Goal: Task Accomplishment & Management: Manage account settings

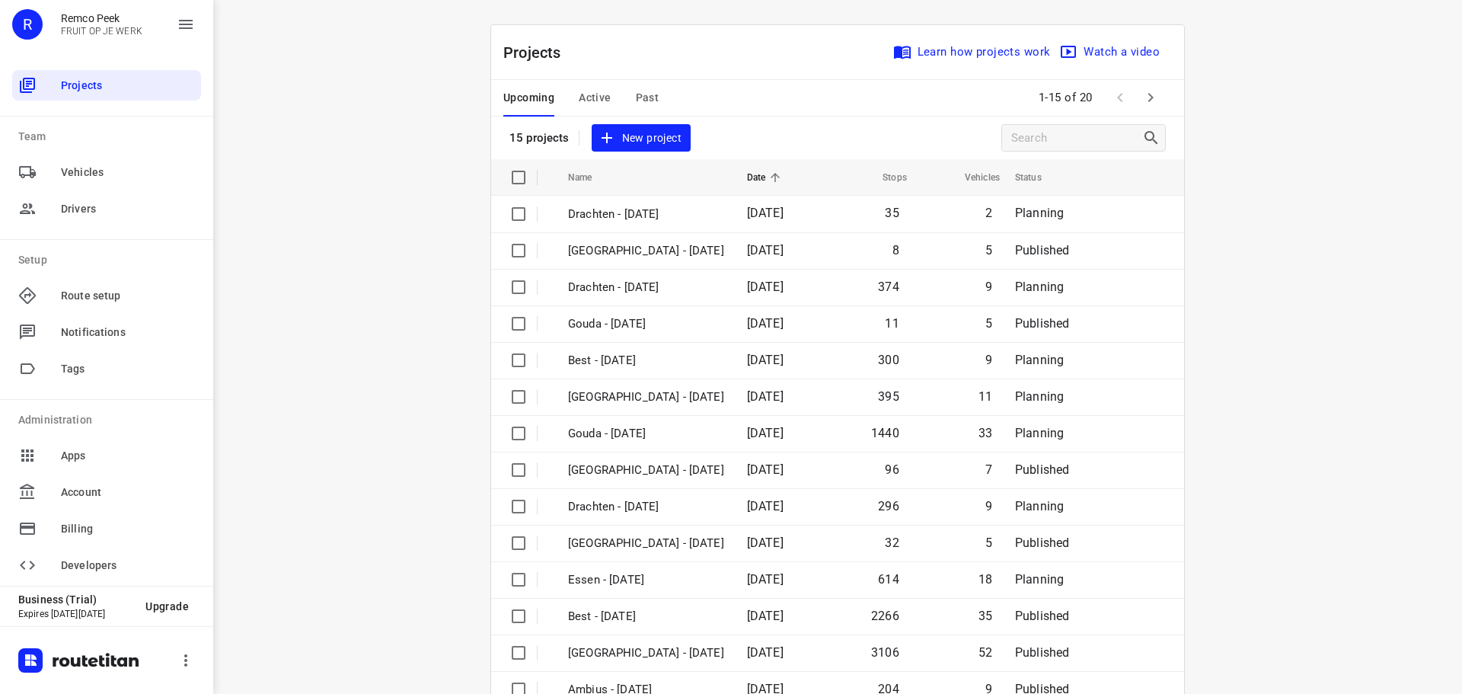
click at [595, 89] on span "Active" at bounding box center [595, 97] width 32 height 19
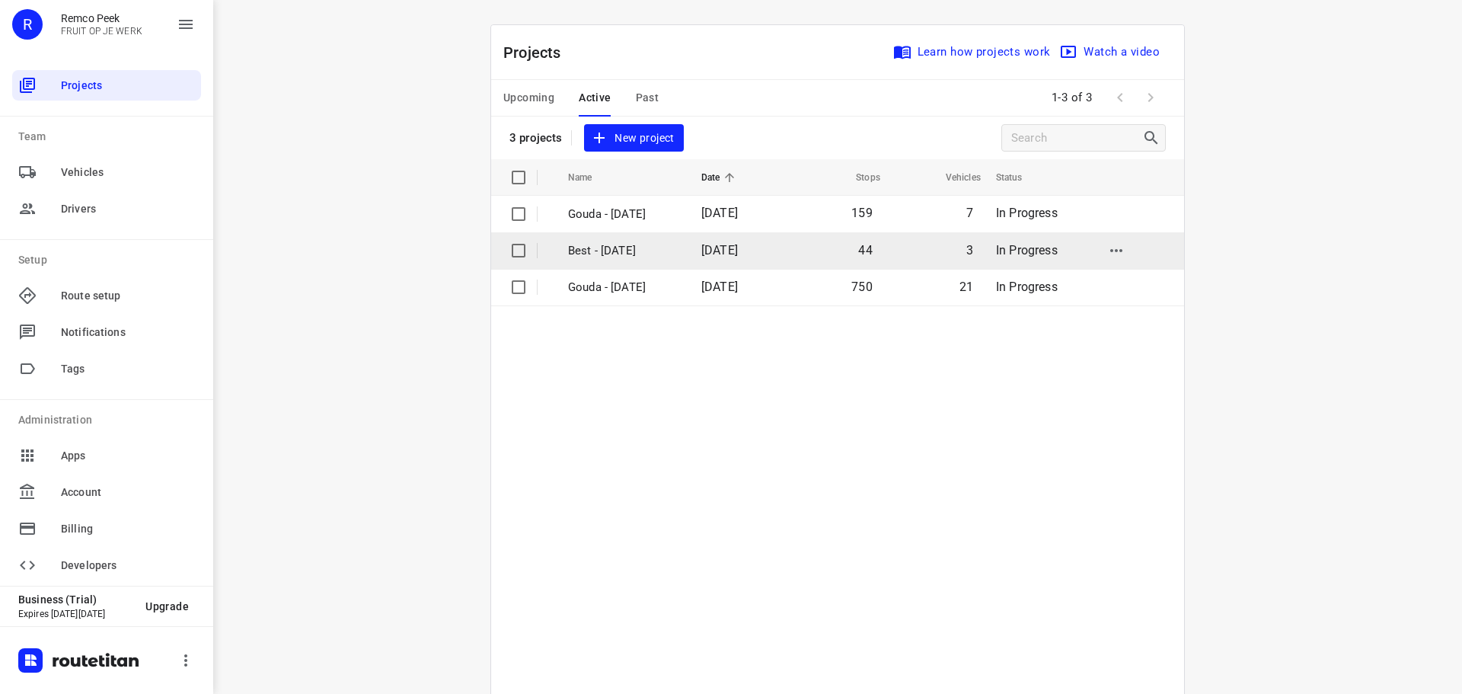
click at [589, 236] on td "Best - [DATE]" at bounding box center [621, 250] width 136 height 37
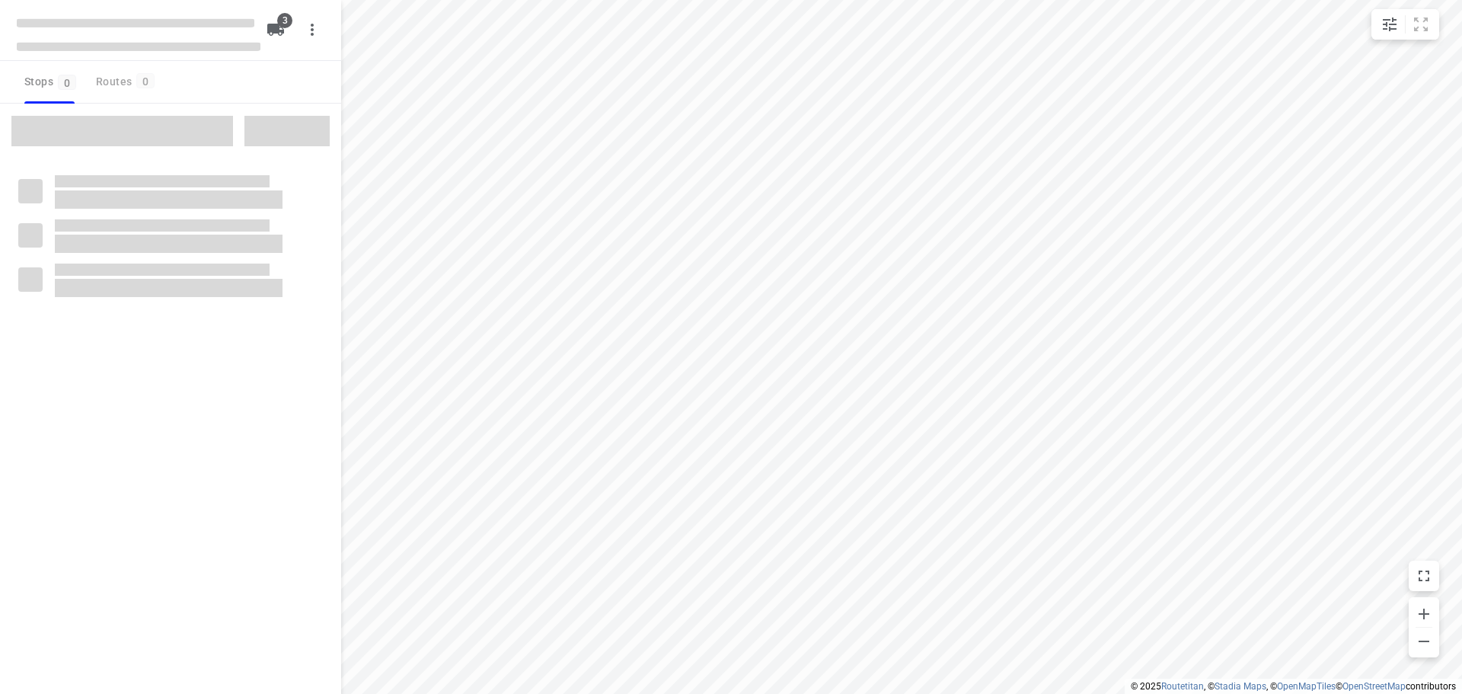
checkbox input "true"
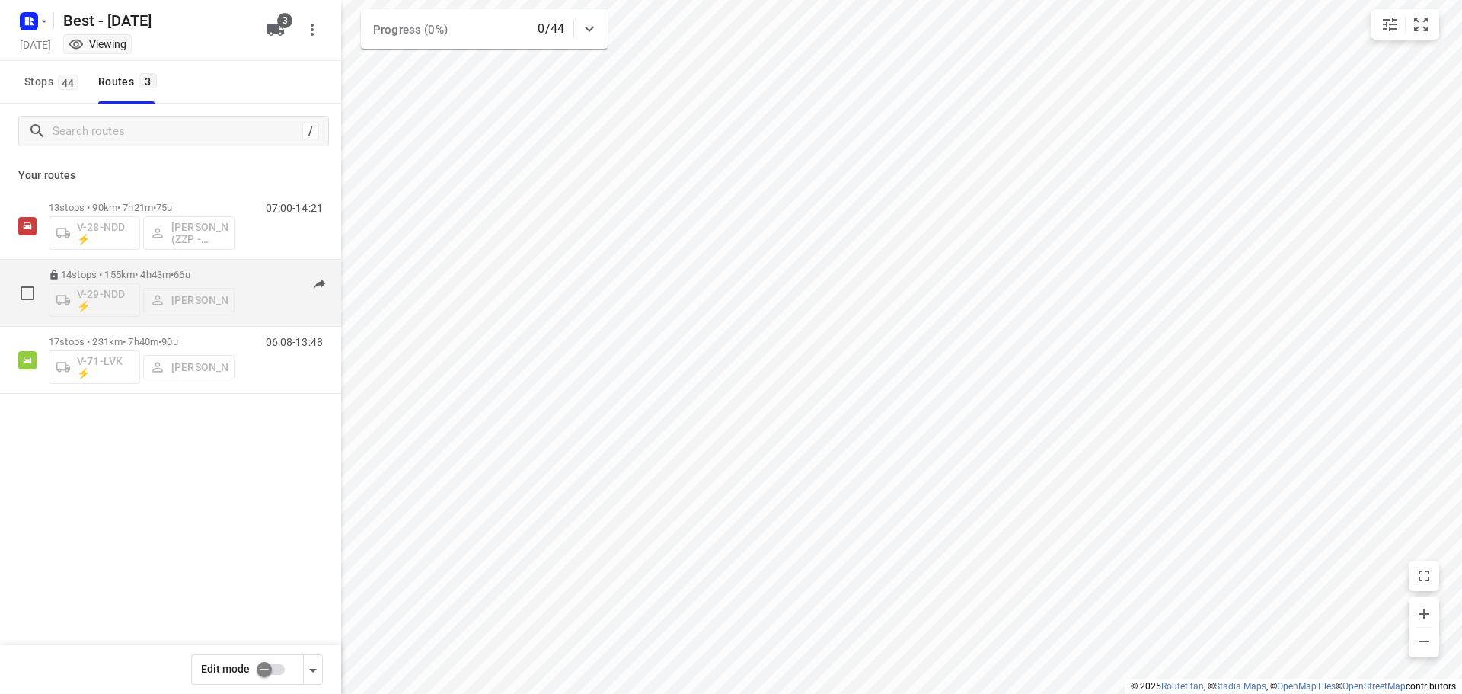
click at [186, 260] on div "14 stops • 155km • 4h43m • 66u V-29-NDD ⚡ [PERSON_NAME] 07:00-11:43" at bounding box center [170, 293] width 341 height 67
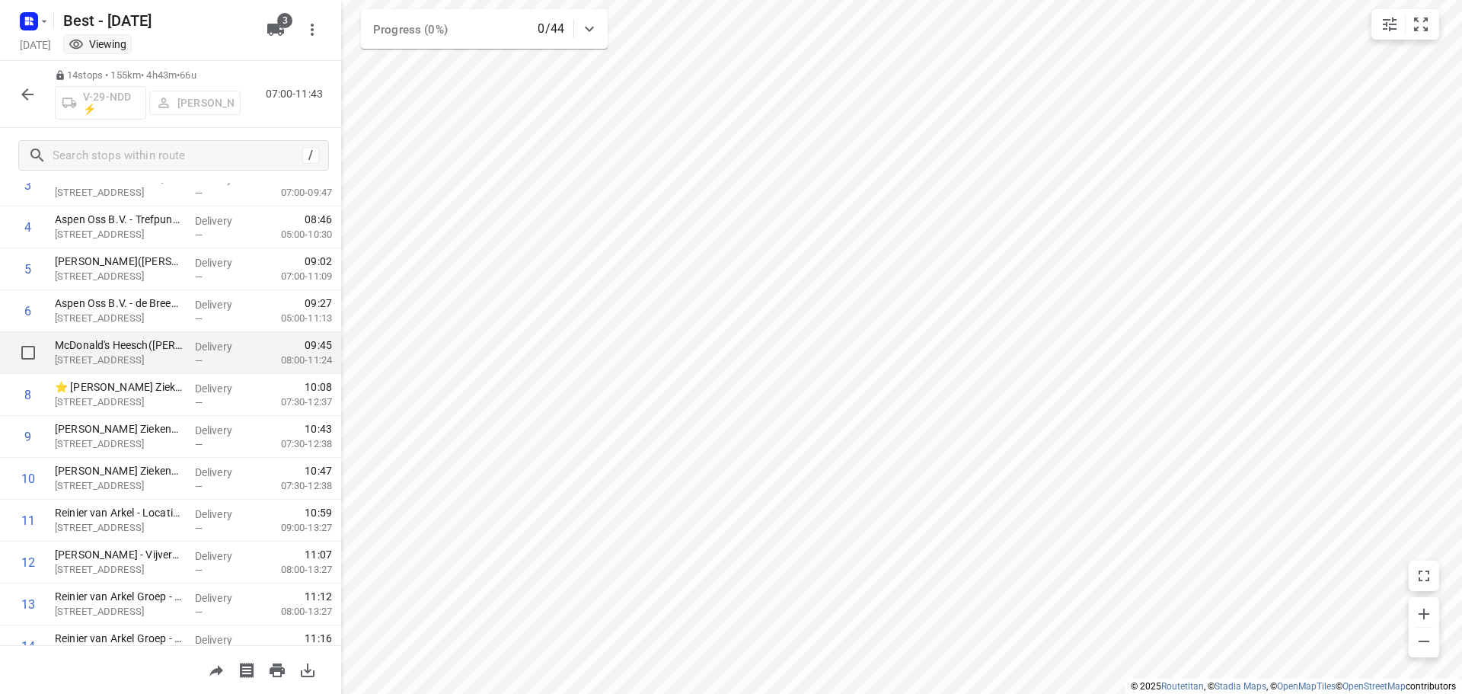
scroll to position [152, 0]
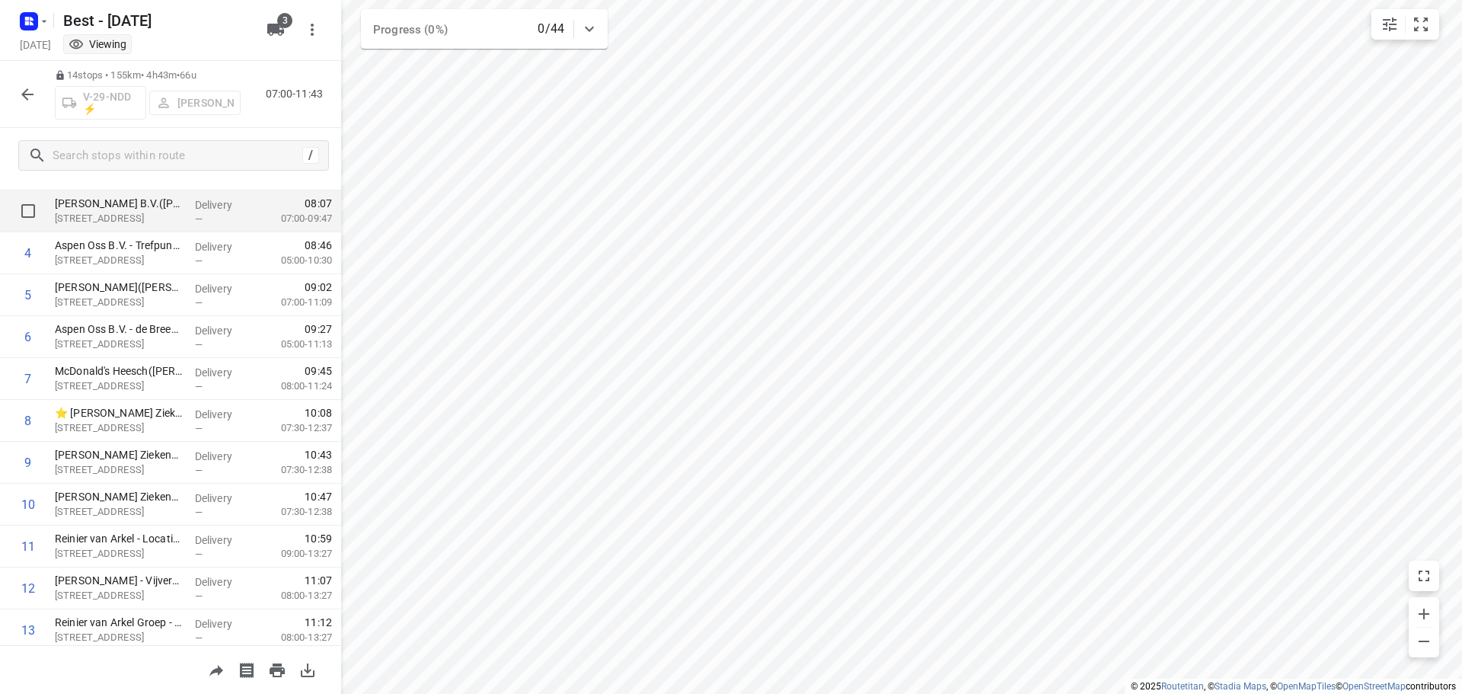
click at [189, 207] on div "Delivery —" at bounding box center [223, 211] width 69 height 42
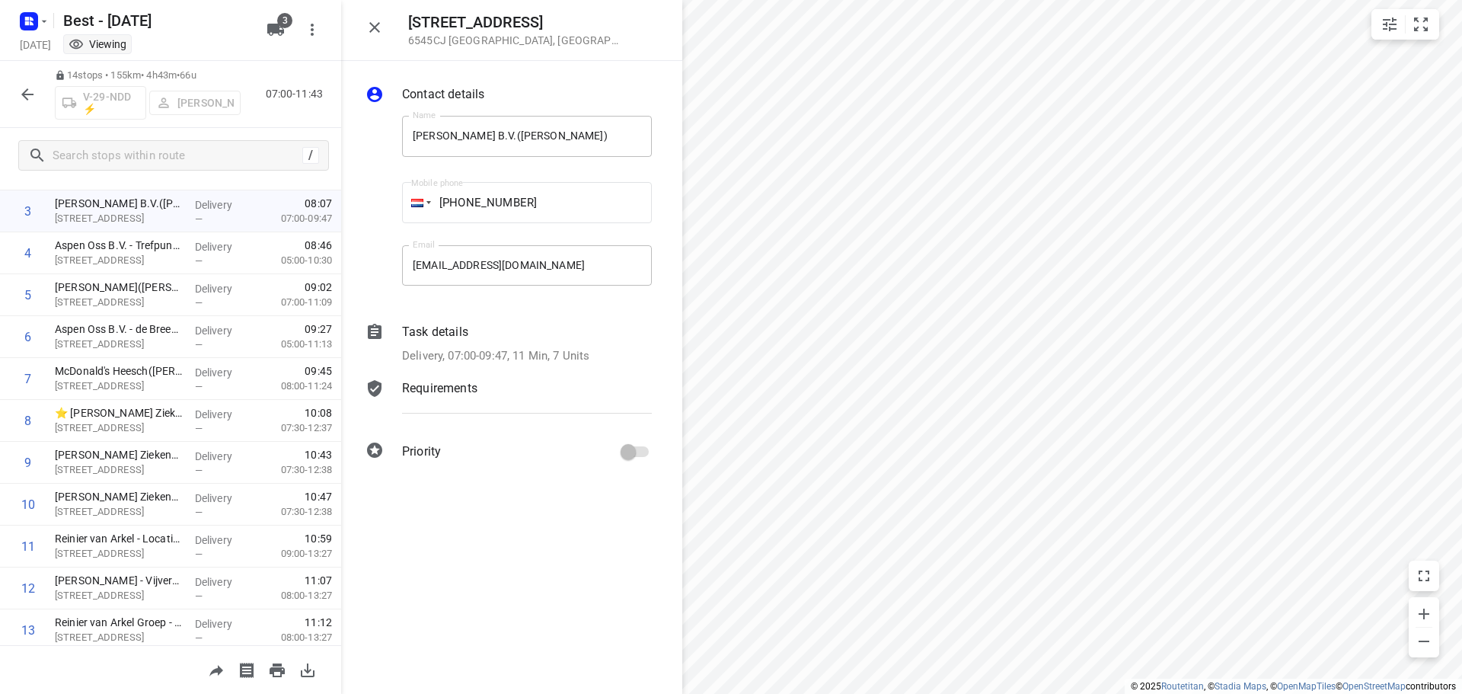
click at [432, 327] on p "Task details" at bounding box center [435, 332] width 66 height 18
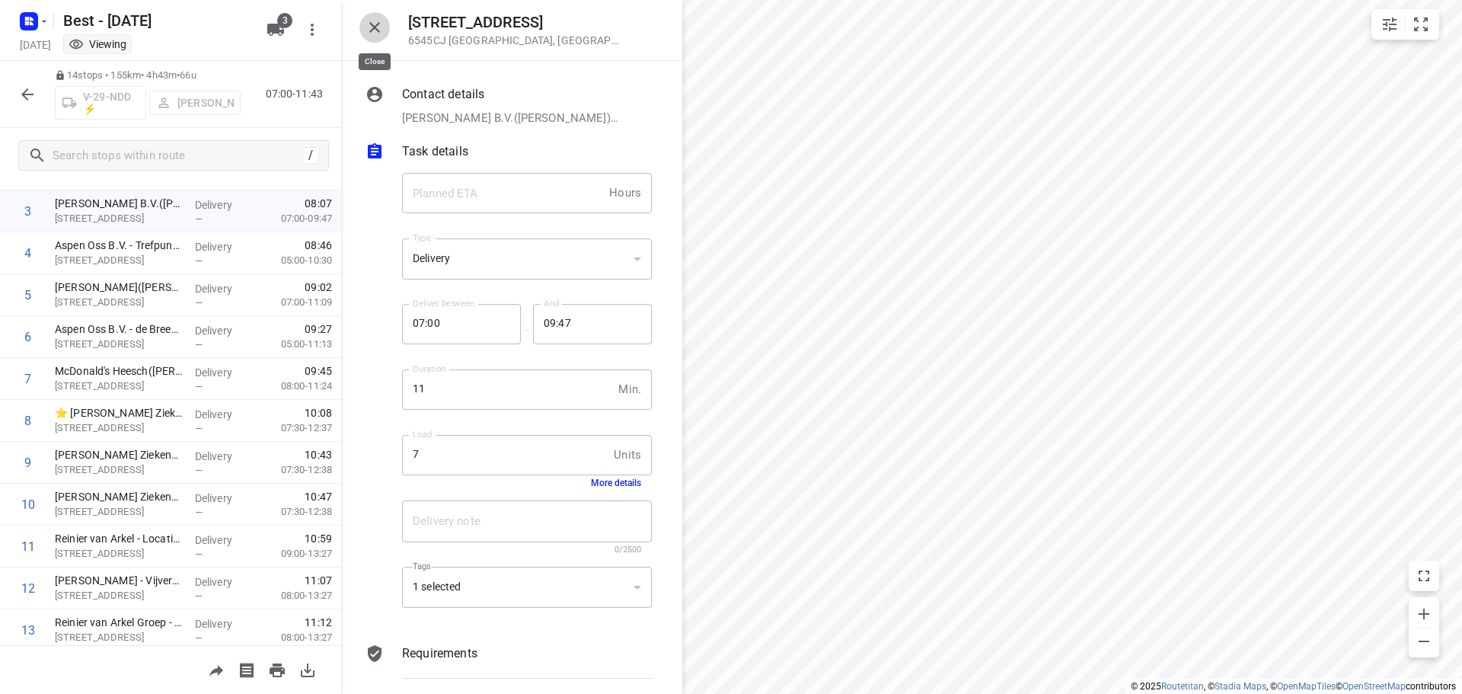
click at [385, 35] on button "button" at bounding box center [374, 27] width 30 height 30
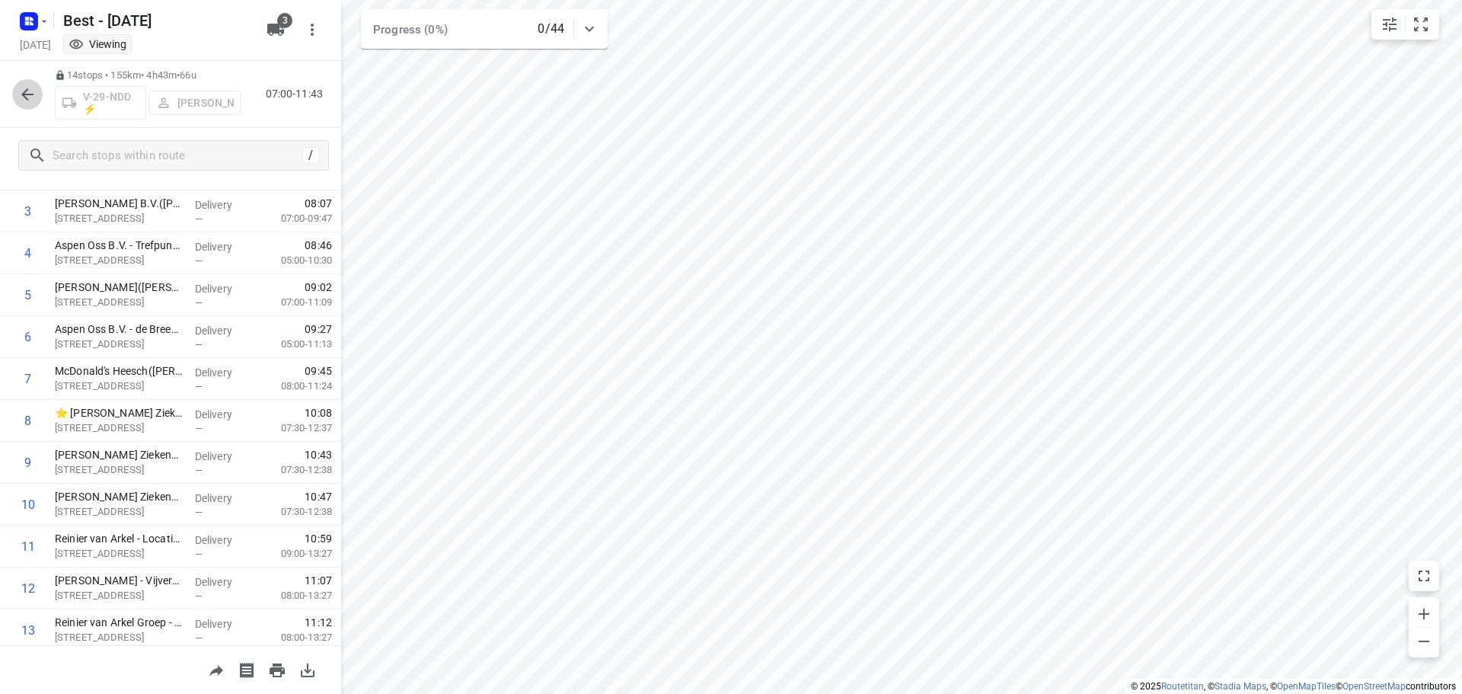
click at [27, 91] on icon "button" at bounding box center [27, 94] width 18 height 18
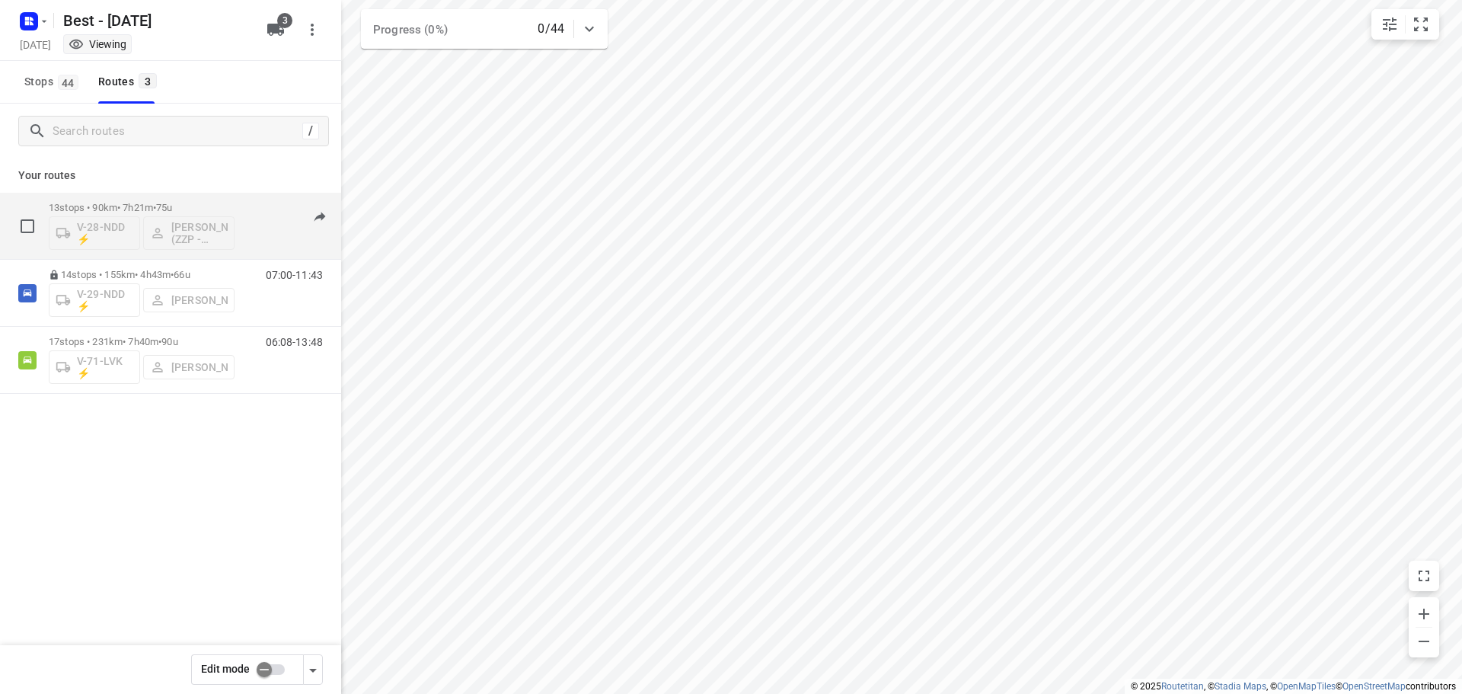
click at [89, 197] on div "13 stops • 90km • 7h21m • 75u V-28-NDD ⚡ Jesse Hokkelman (ZZP - Best)" at bounding box center [142, 225] width 186 height 63
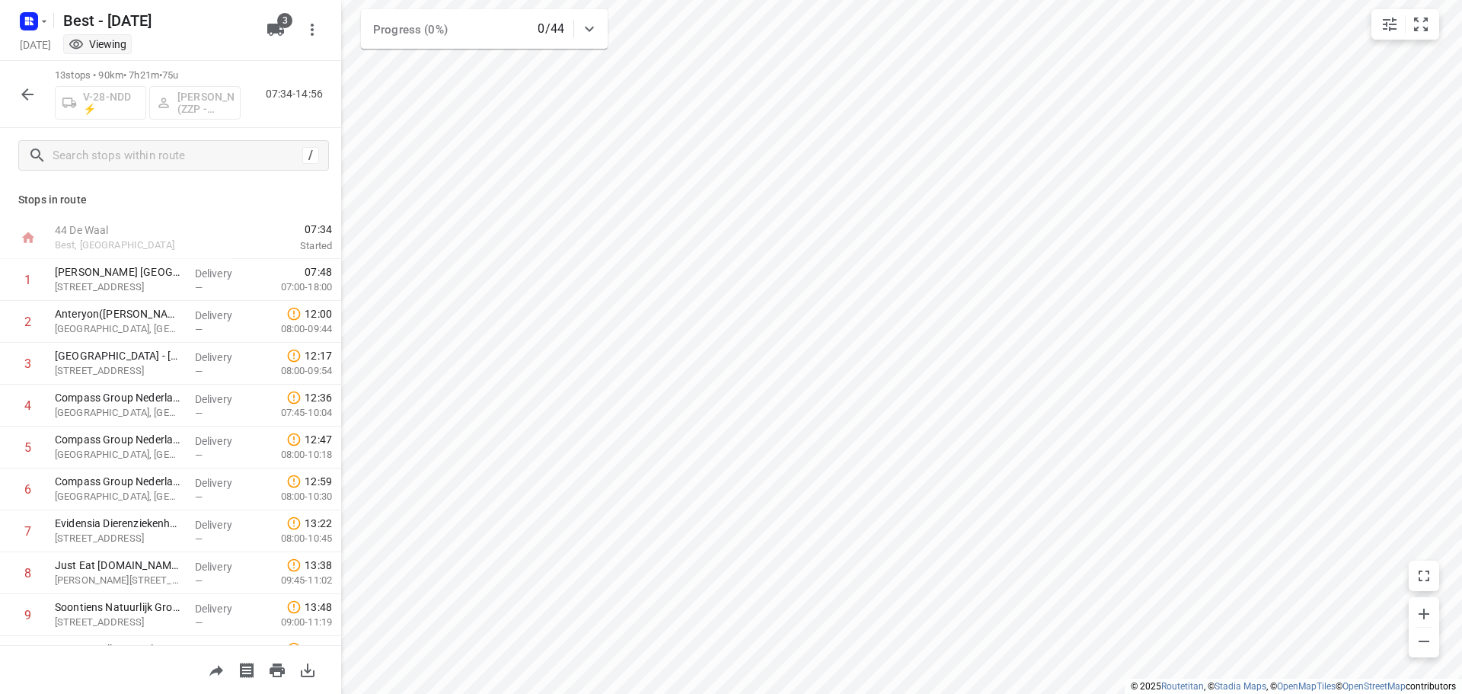
click at [27, 81] on button "button" at bounding box center [27, 94] width 30 height 30
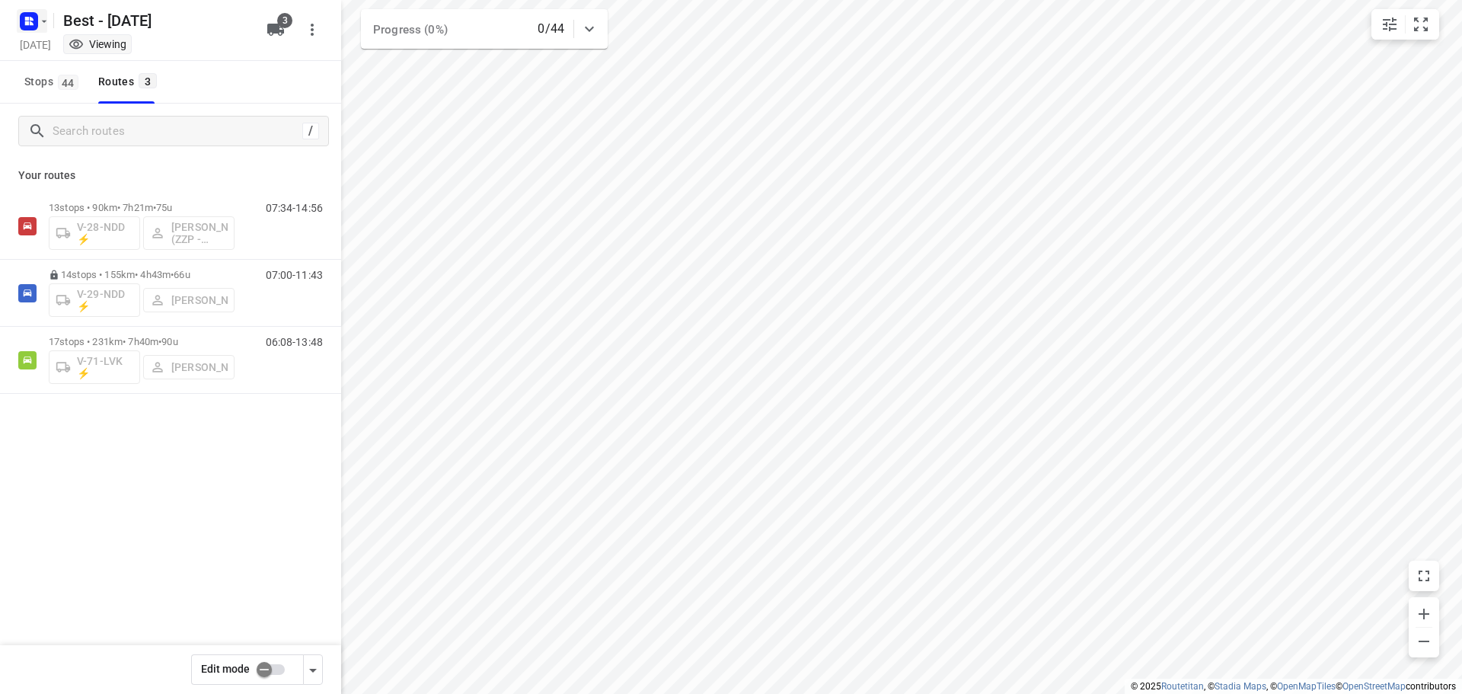
click at [38, 21] on icon "button" at bounding box center [44, 21] width 12 height 12
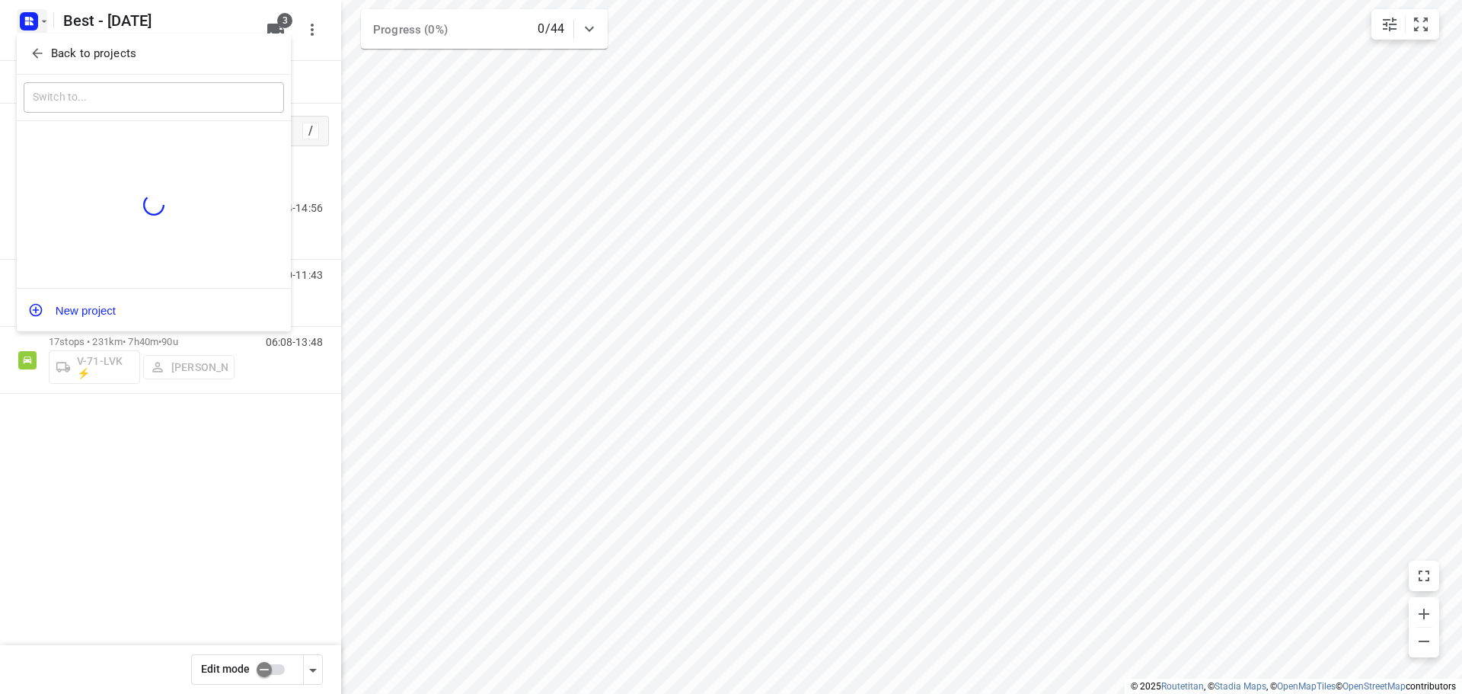
click at [49, 45] on span "Back to projects" at bounding box center [154, 54] width 248 height 18
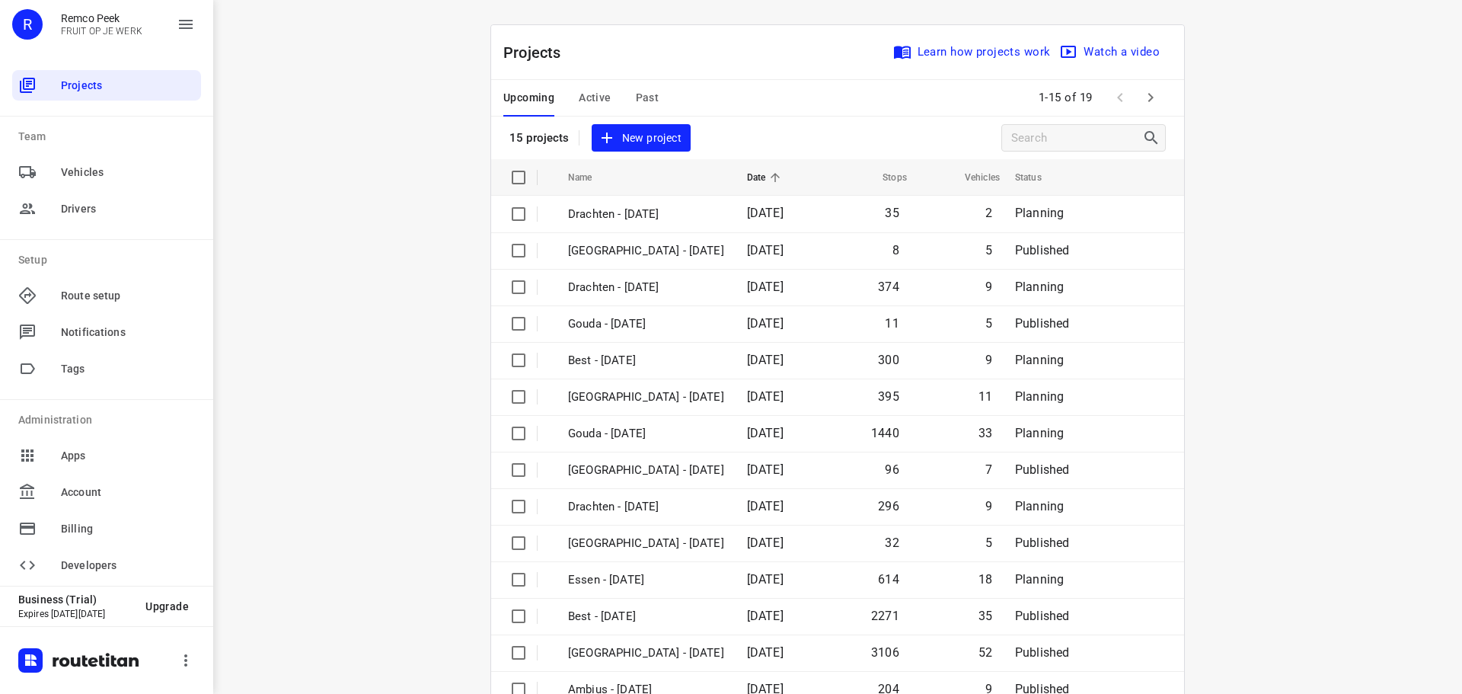
click at [580, 101] on span "Active" at bounding box center [595, 97] width 32 height 19
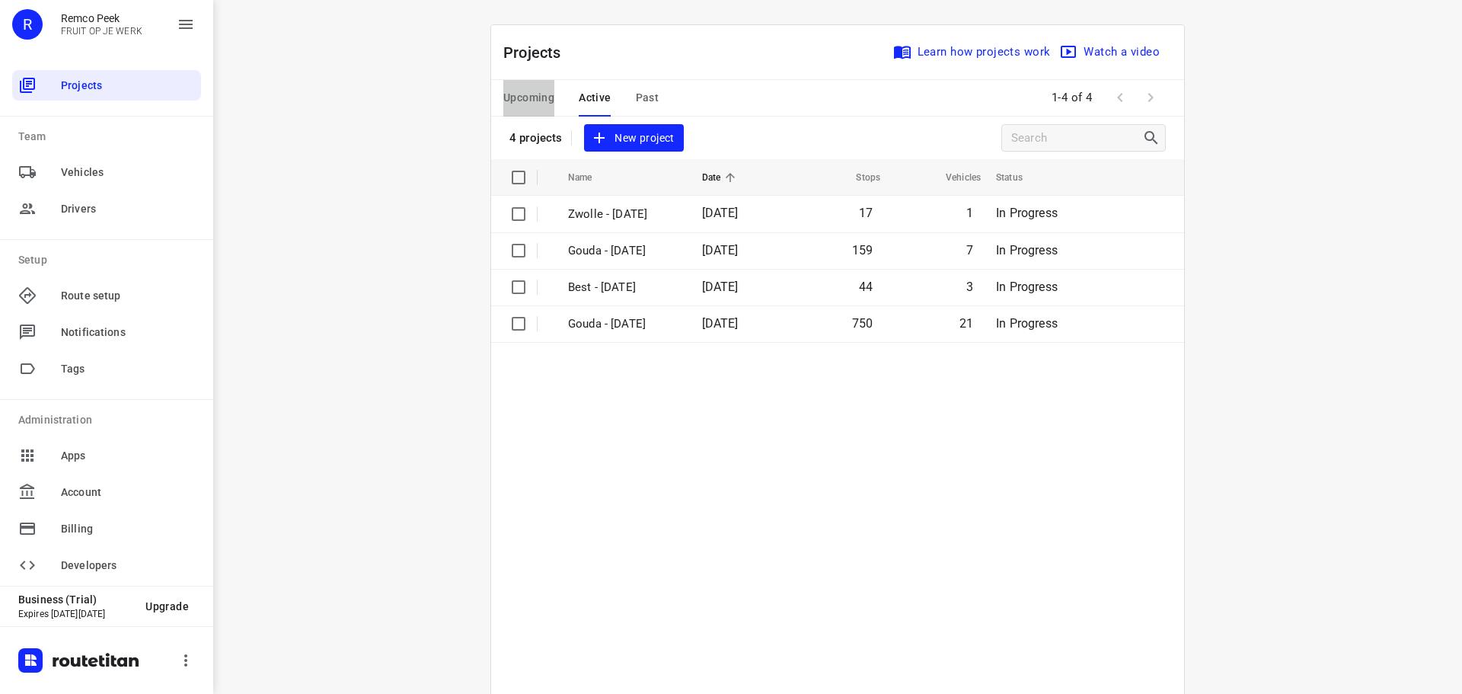
click at [529, 99] on span "Upcoming" at bounding box center [528, 97] width 51 height 19
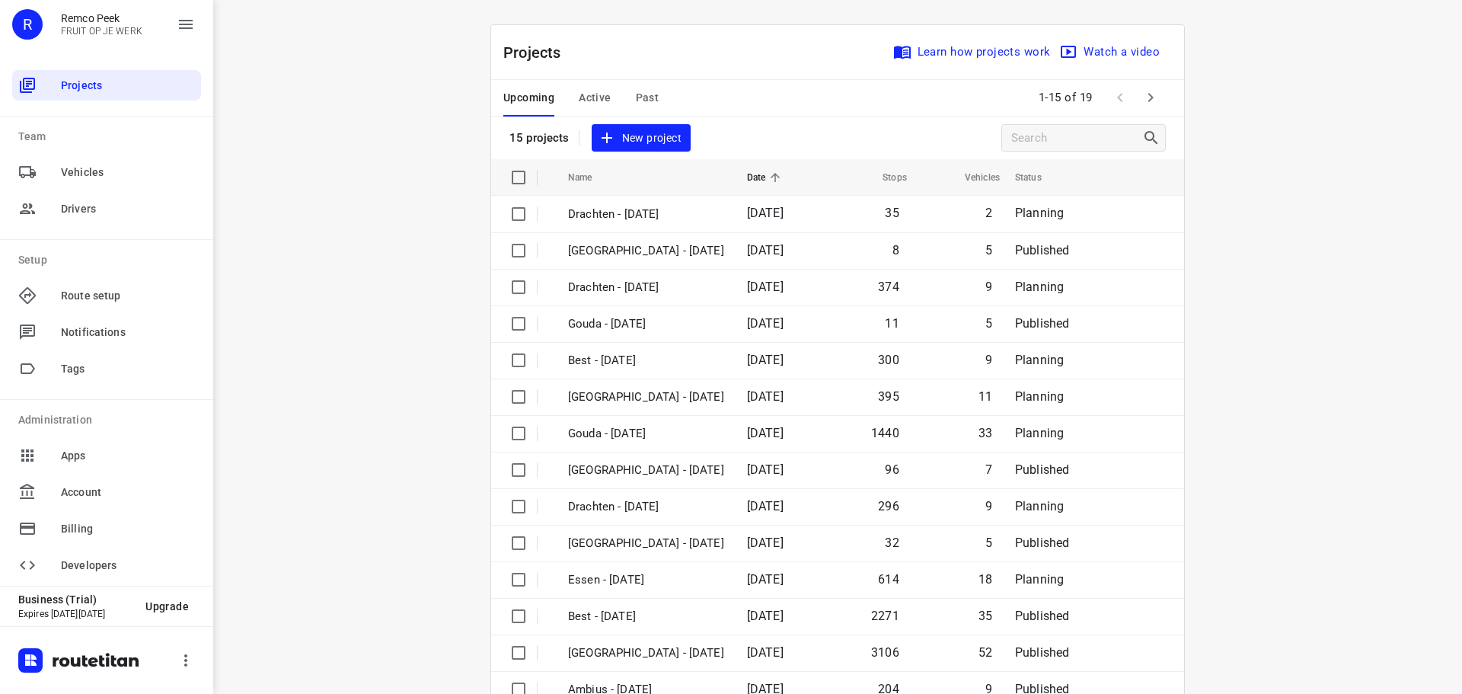
click at [1159, 95] on button "button" at bounding box center [1150, 97] width 30 height 30
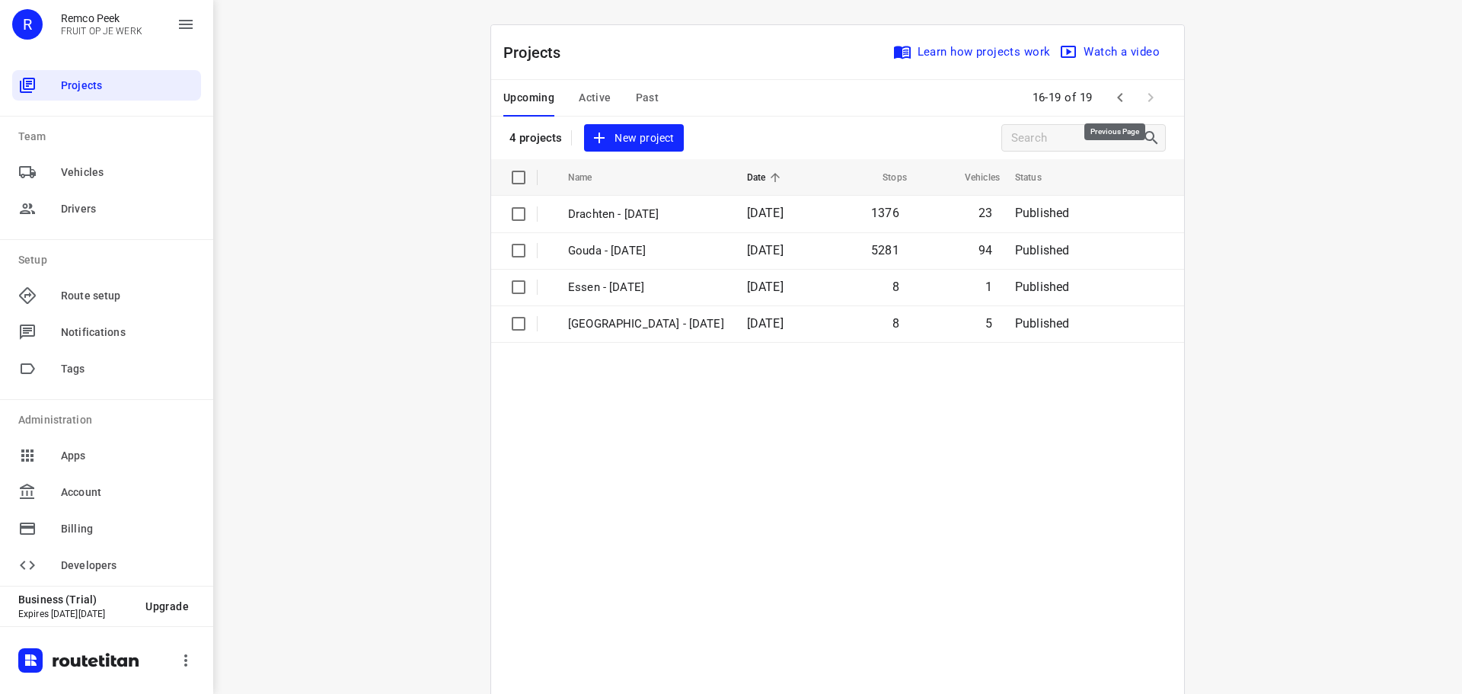
click at [1105, 91] on button "button" at bounding box center [1120, 97] width 30 height 30
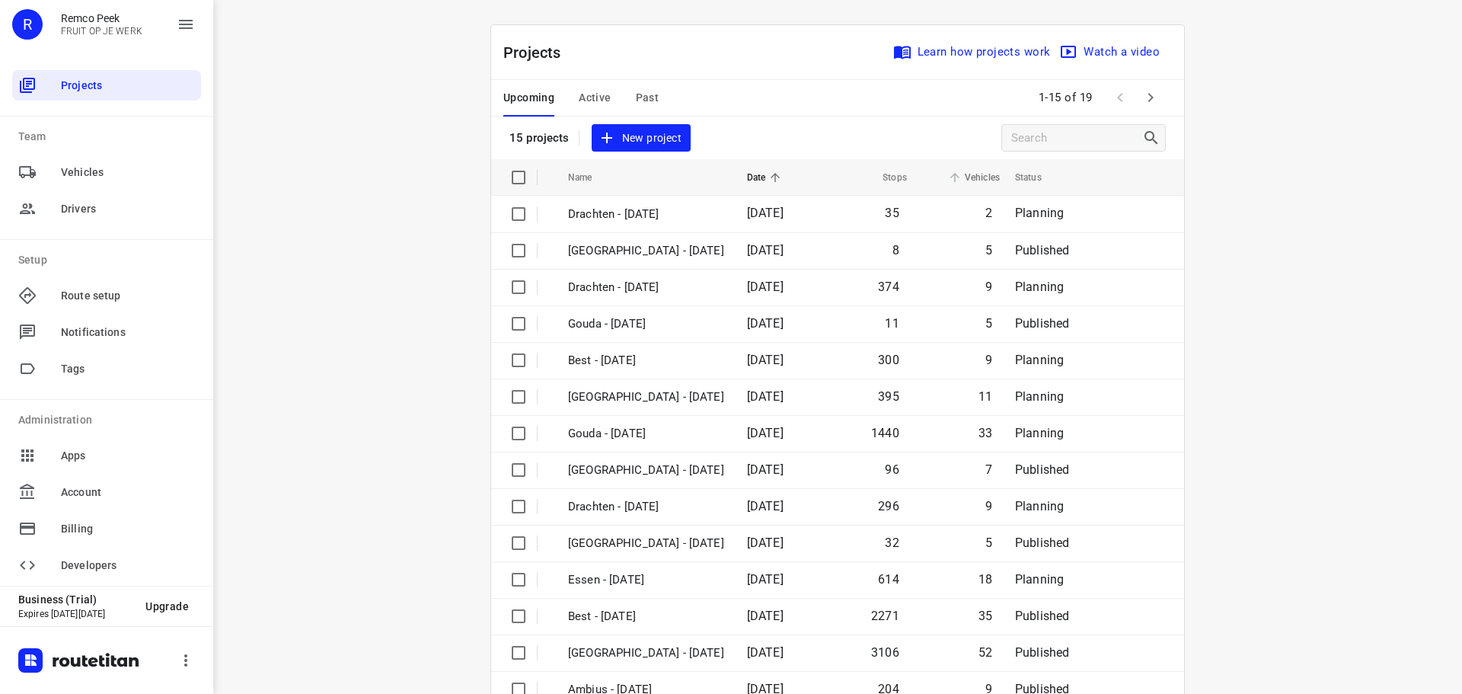
scroll to position [76, 0]
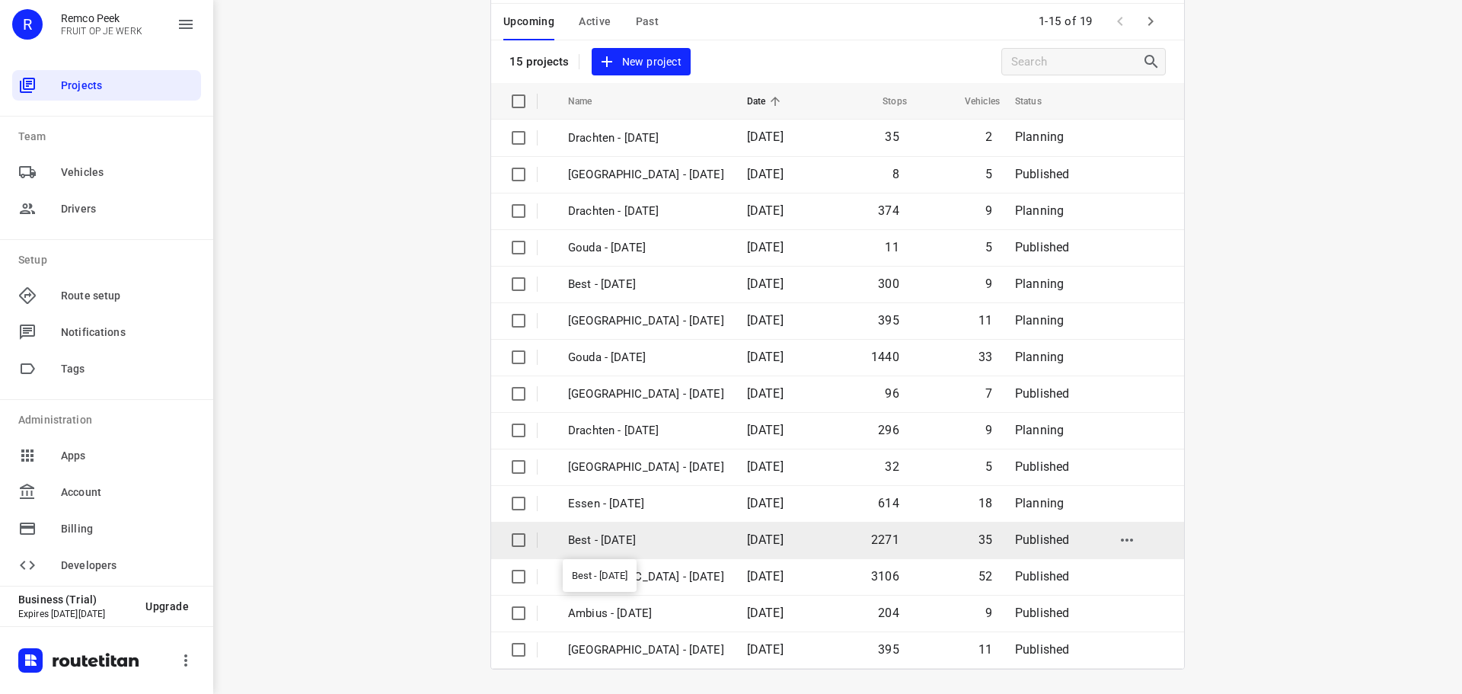
click at [660, 548] on p "Best - [DATE]" at bounding box center [646, 540] width 156 height 18
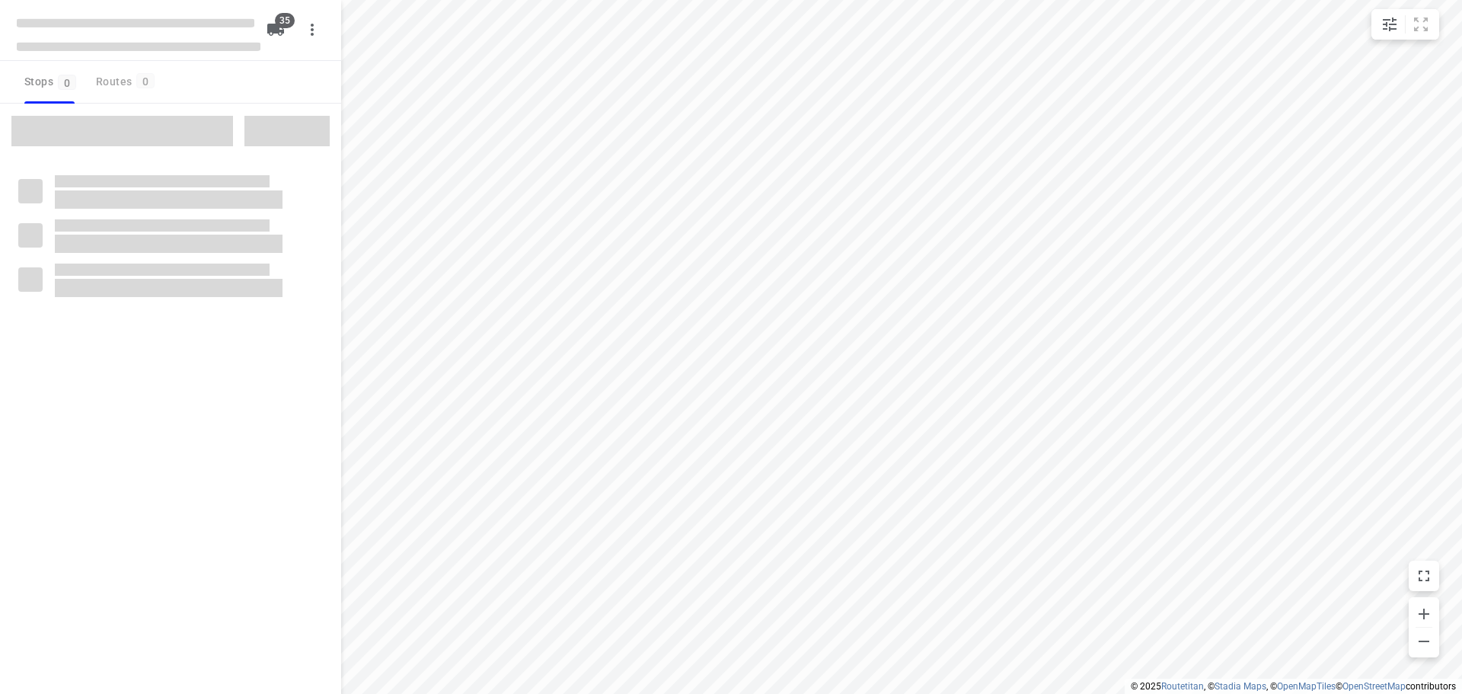
checkbox input "true"
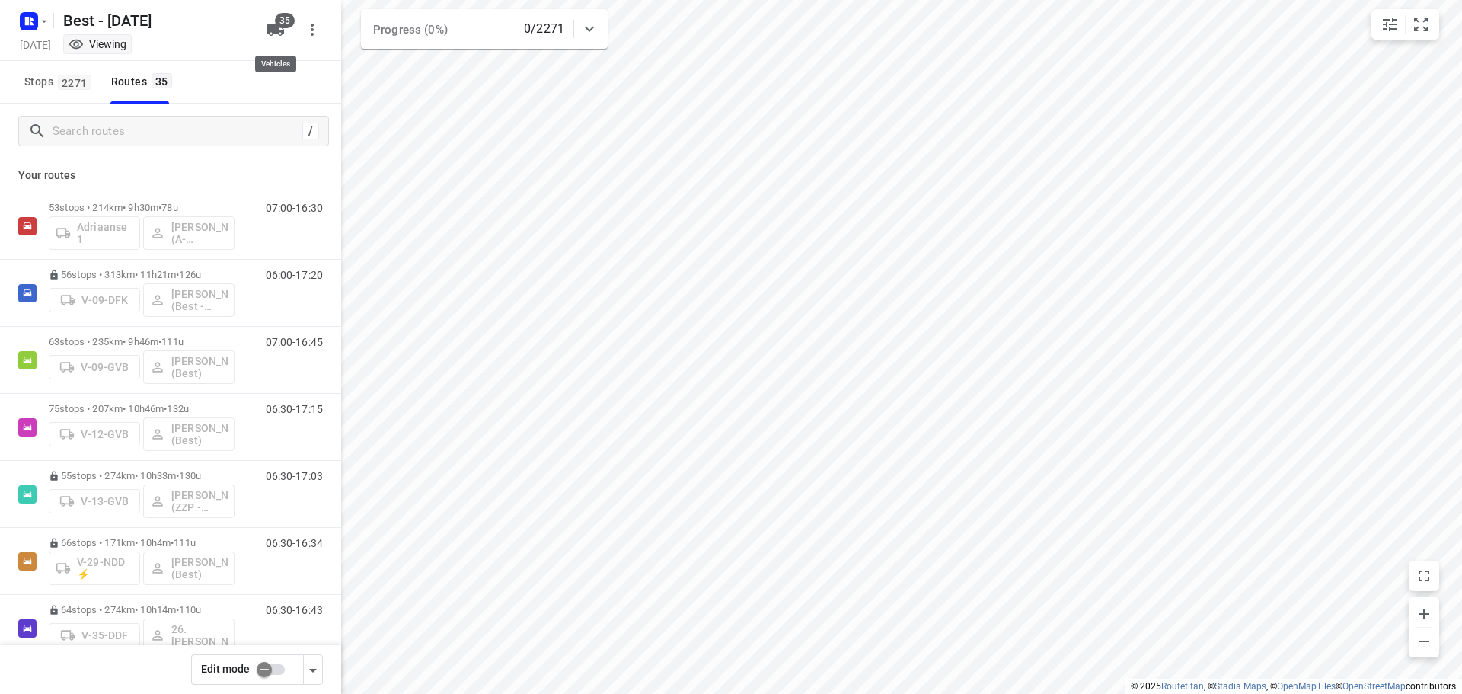
click at [284, 35] on icon "button" at bounding box center [275, 30] width 18 height 18
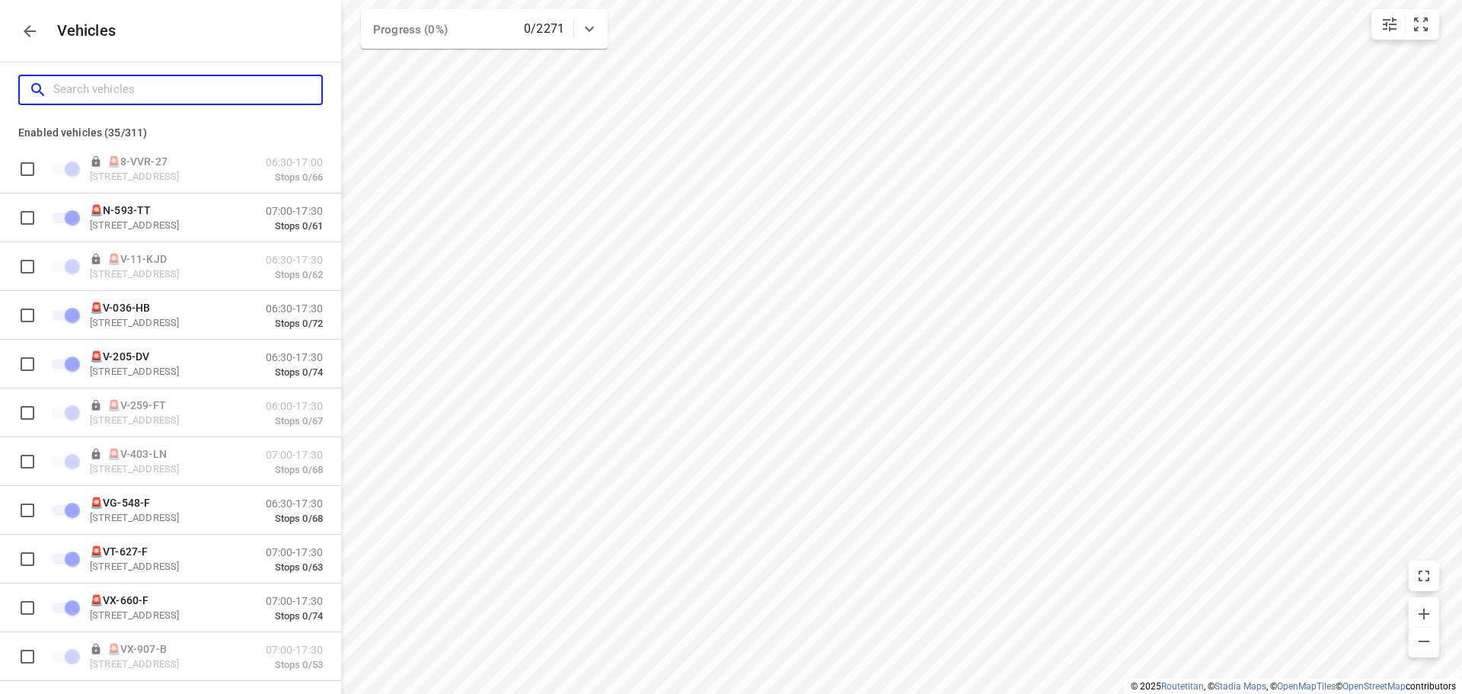
click at [165, 101] on input "Search vehicles" at bounding box center [187, 90] width 268 height 24
type input "7"
checkbox input "false"
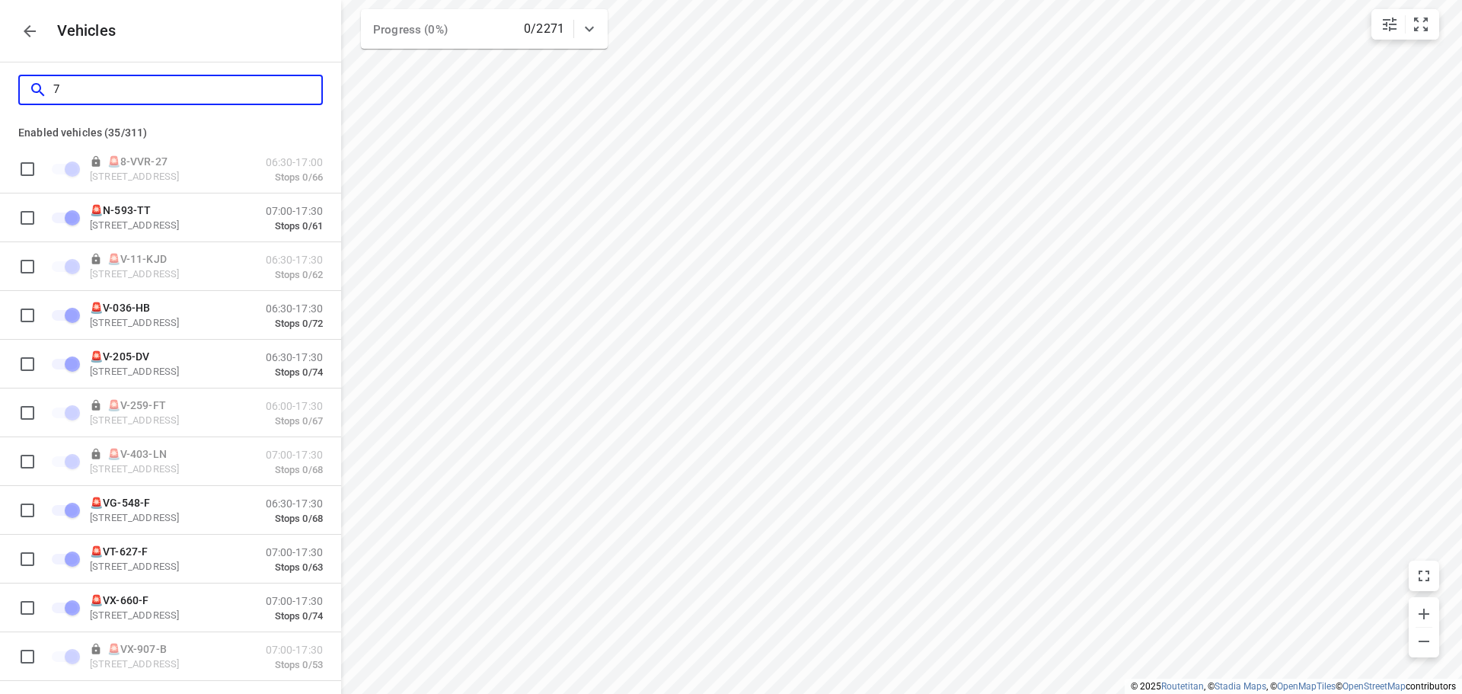
checkbox input "false"
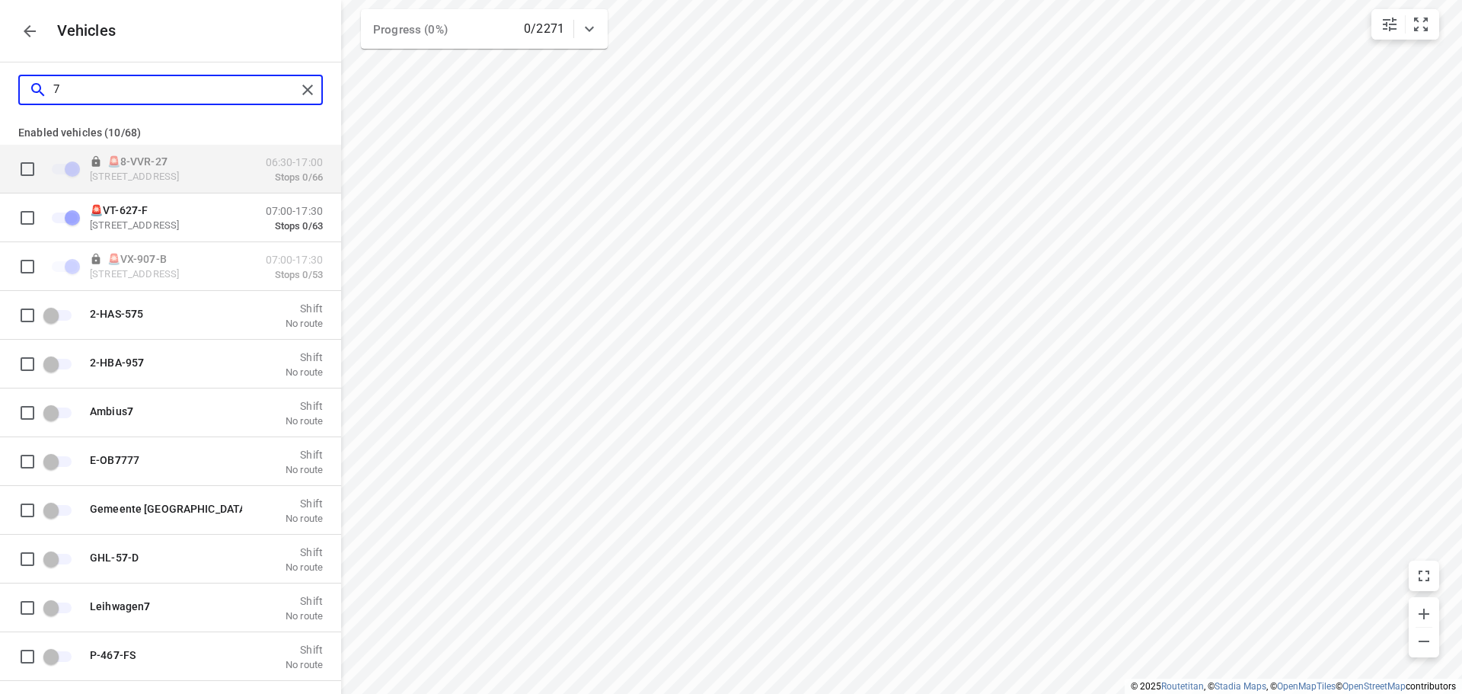
type input "70"
checkbox input "false"
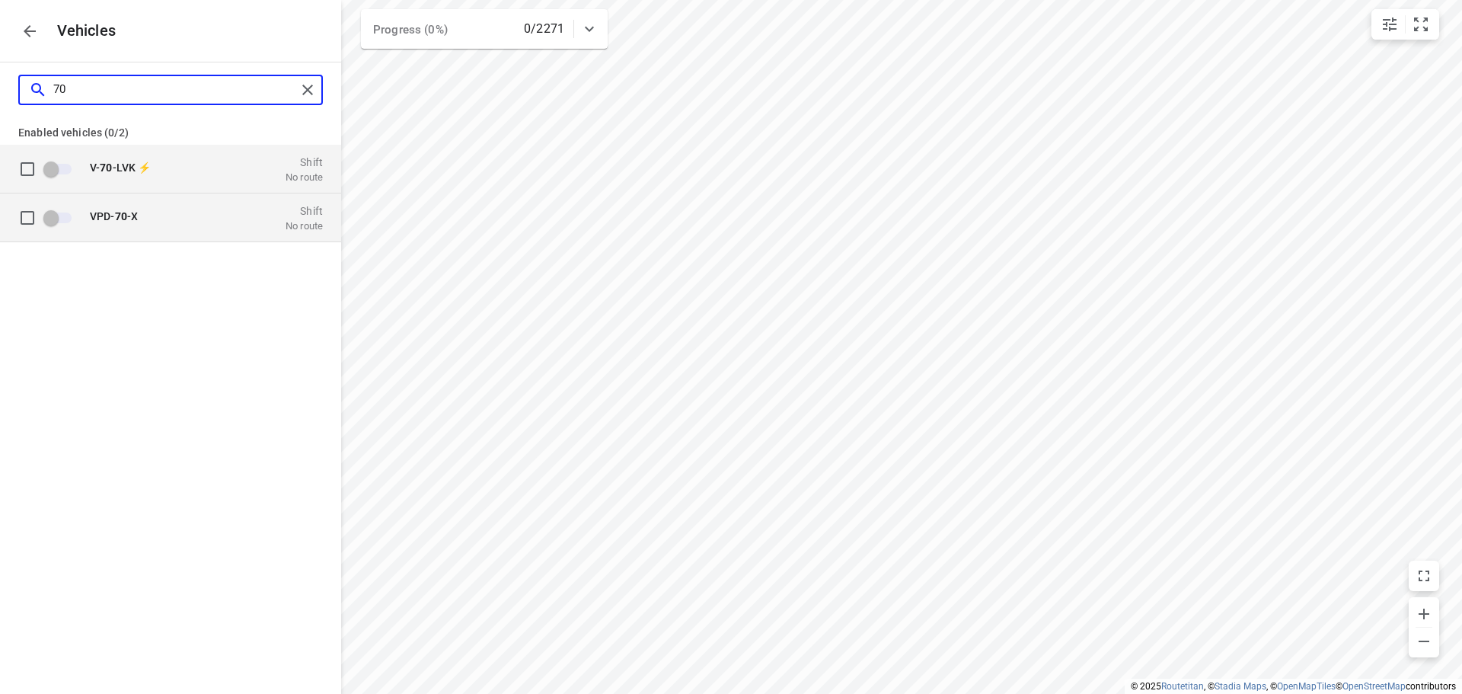
type input "70"
click at [199, 204] on div "VPD- 70 -X Shift No route" at bounding box center [202, 217] width 242 height 29
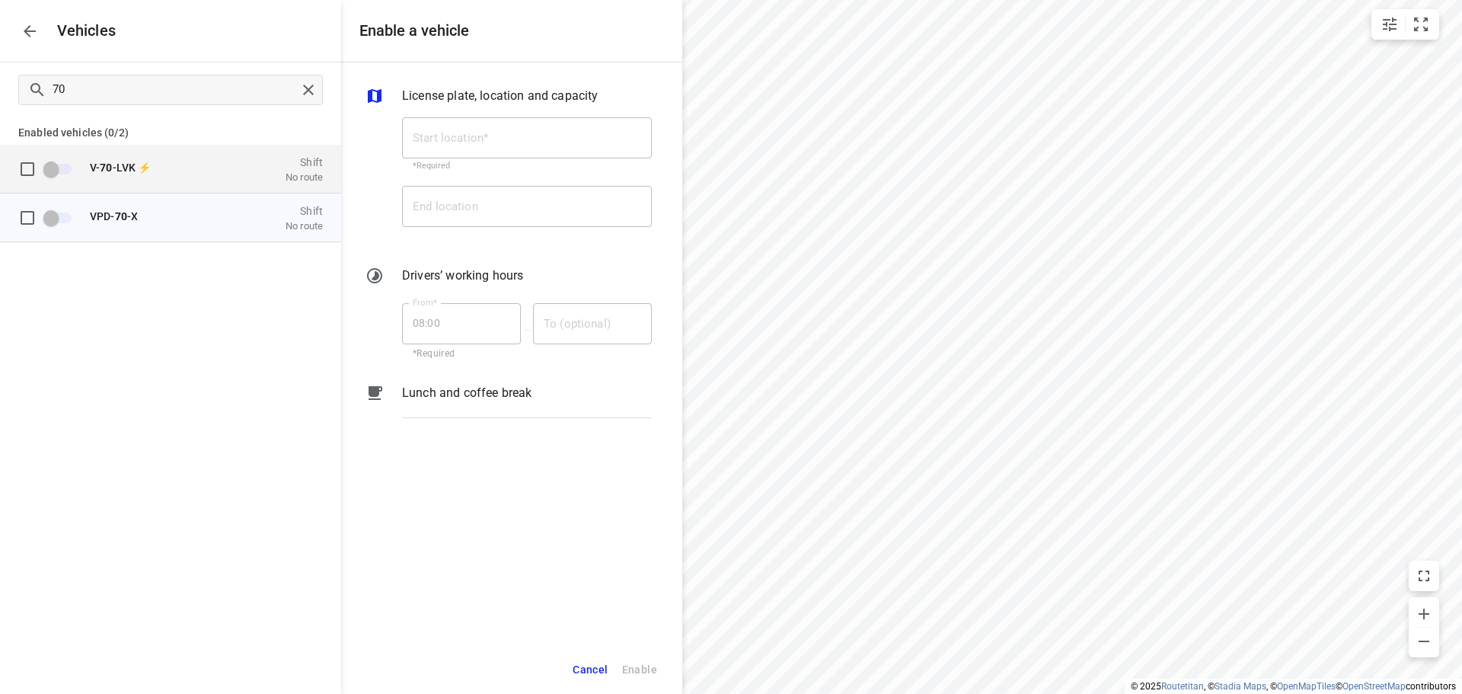
click at [31, 30] on icon "button" at bounding box center [30, 31] width 18 height 18
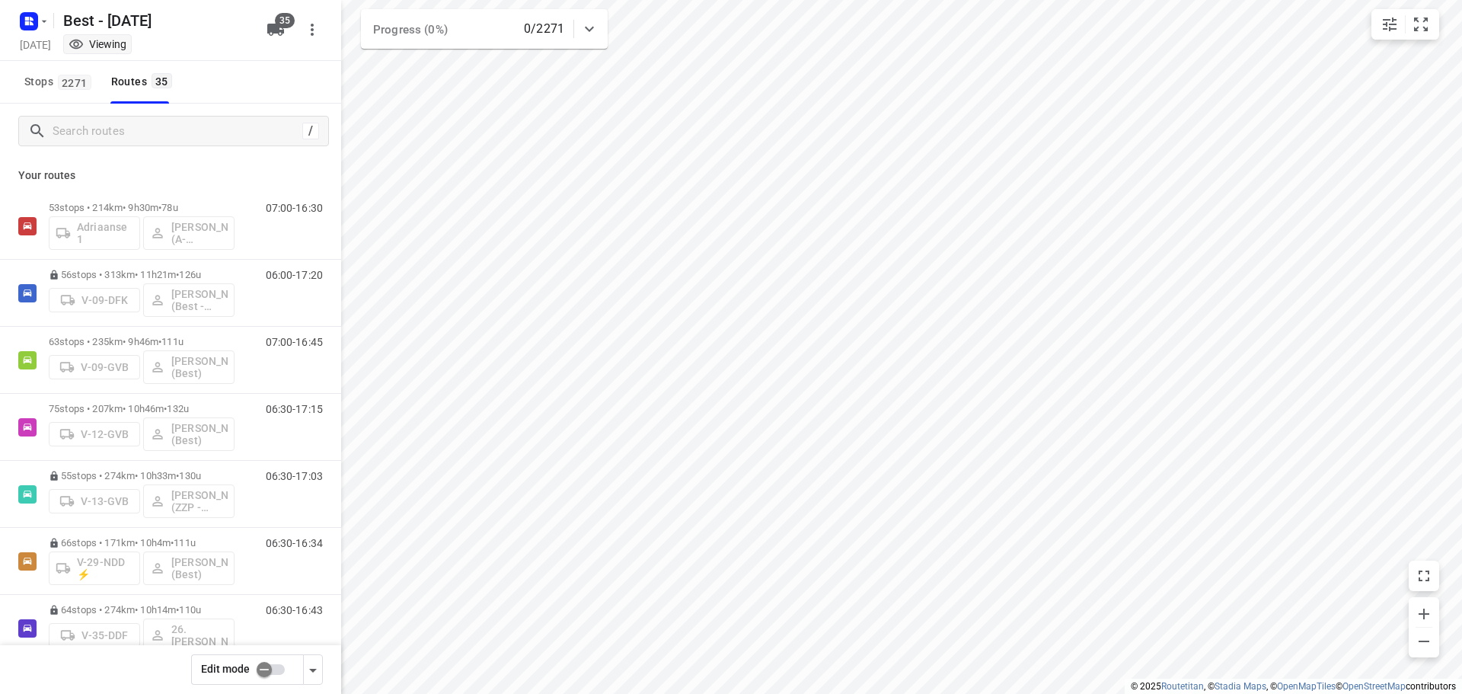
click at [273, 678] on input "checkbox" at bounding box center [264, 669] width 87 height 29
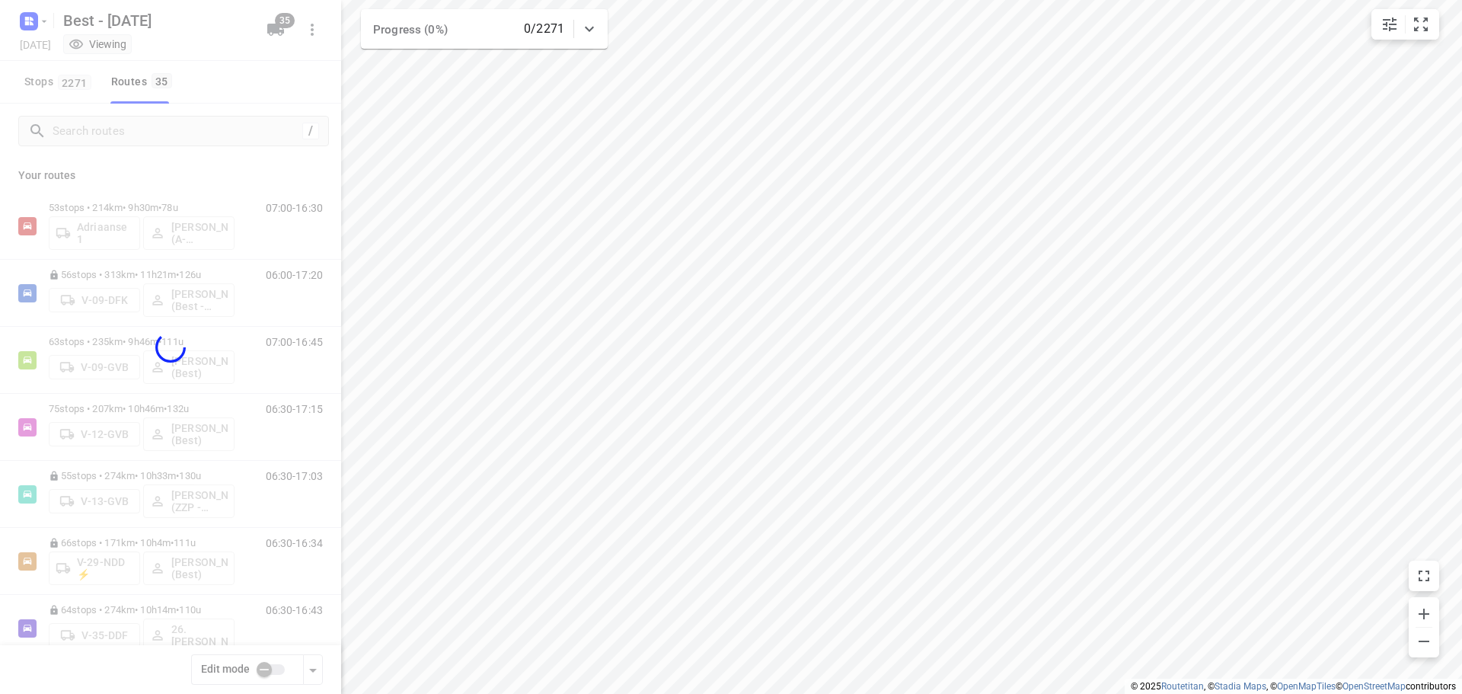
checkbox input "true"
click at [209, 128] on div at bounding box center [170, 347] width 341 height 694
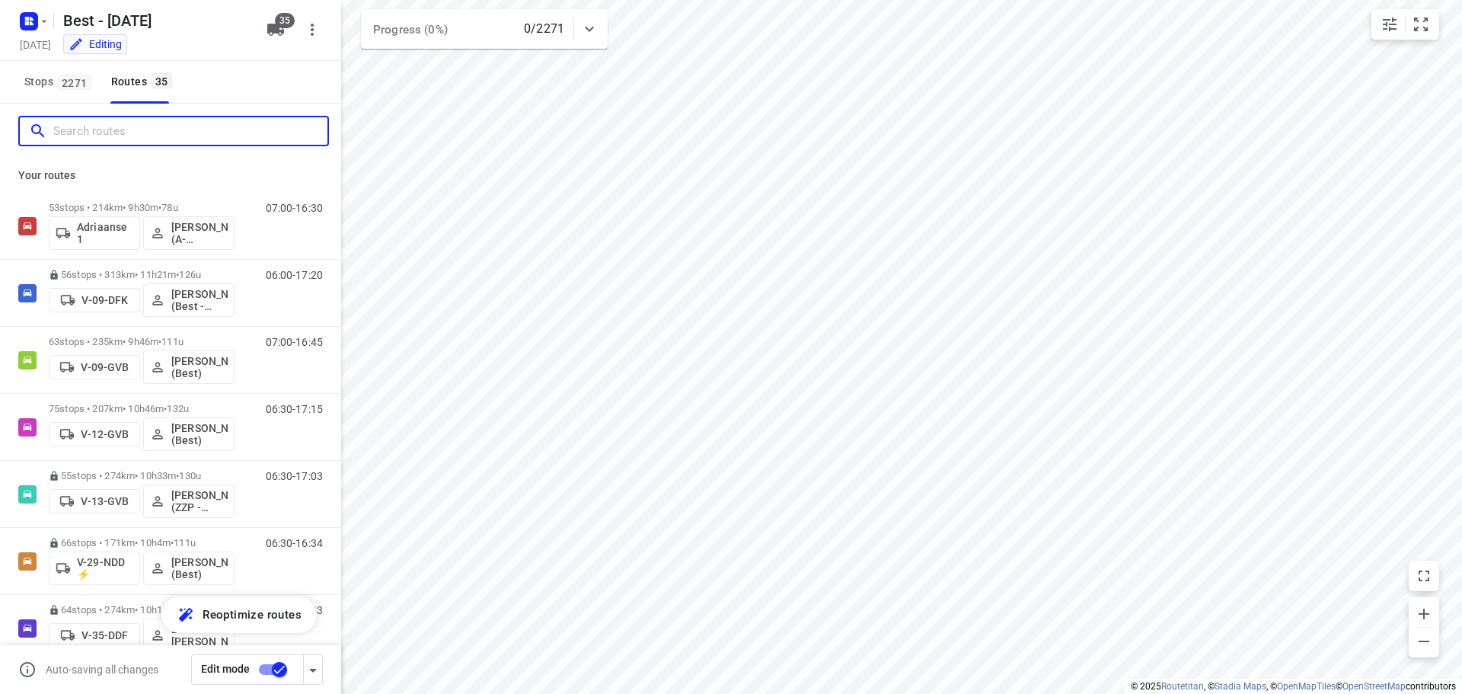
click at [209, 128] on input "Search routes" at bounding box center [190, 132] width 274 height 24
type input "a"
click at [285, 9] on div "Best - Monday Monday, Sep 29 Editing 35" at bounding box center [170, 30] width 341 height 61
click at [279, 26] on span "35" at bounding box center [285, 20] width 20 height 15
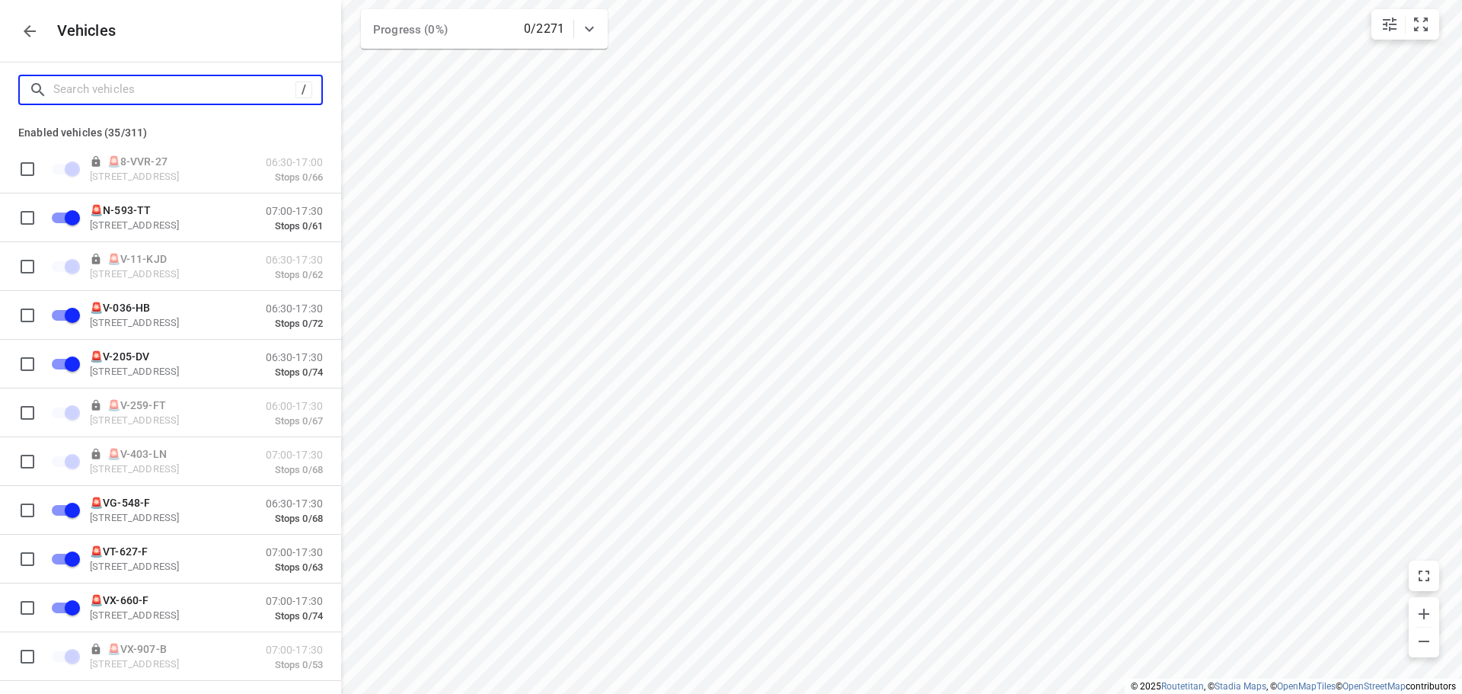
click at [213, 94] on input "Search vehicles" at bounding box center [174, 90] width 242 height 24
type input "2"
checkbox input "false"
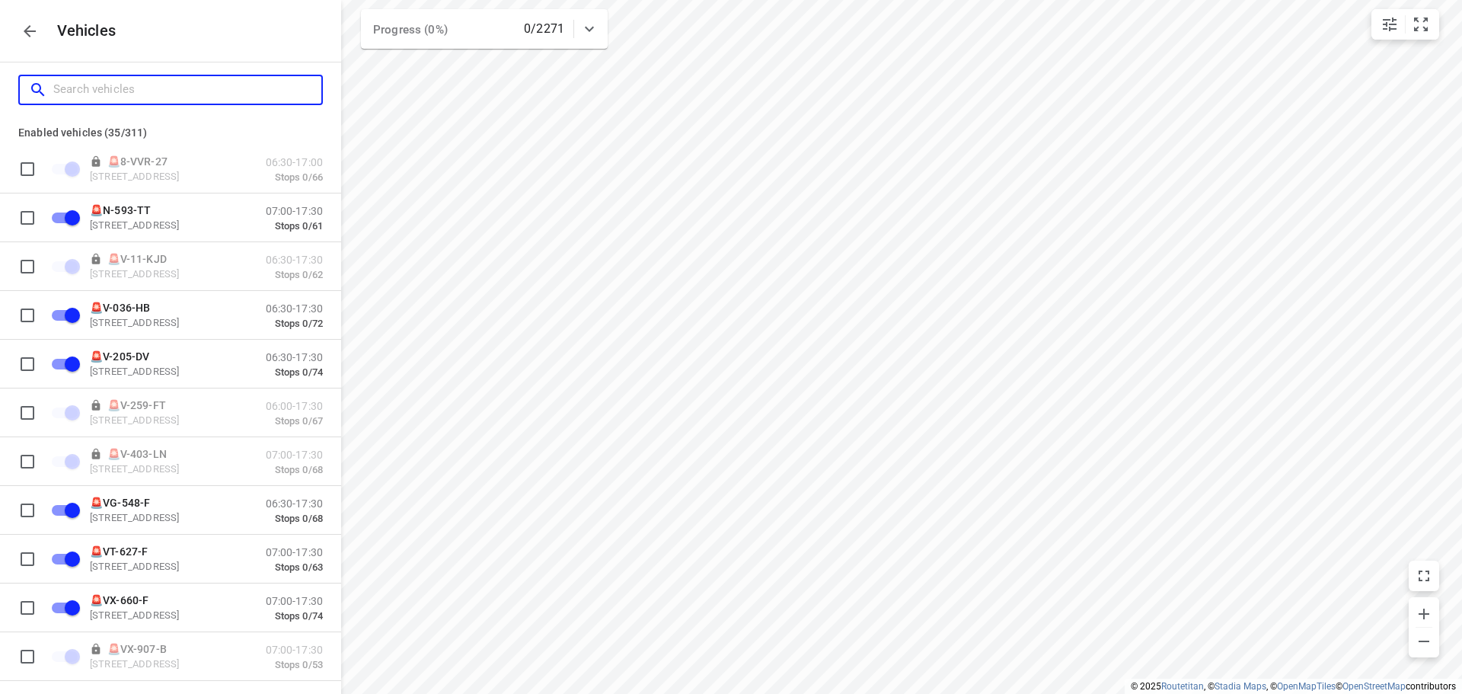
checkbox input "false"
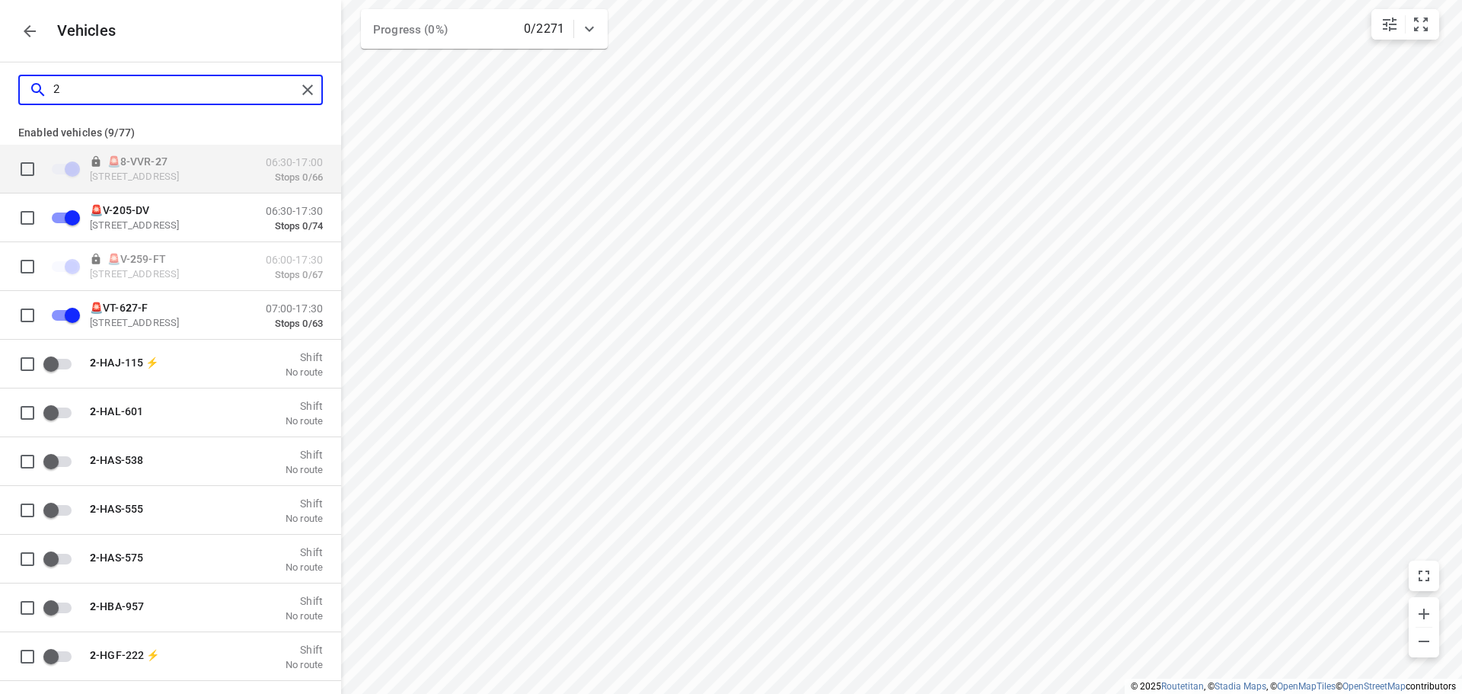
type input "28"
checkbox input "false"
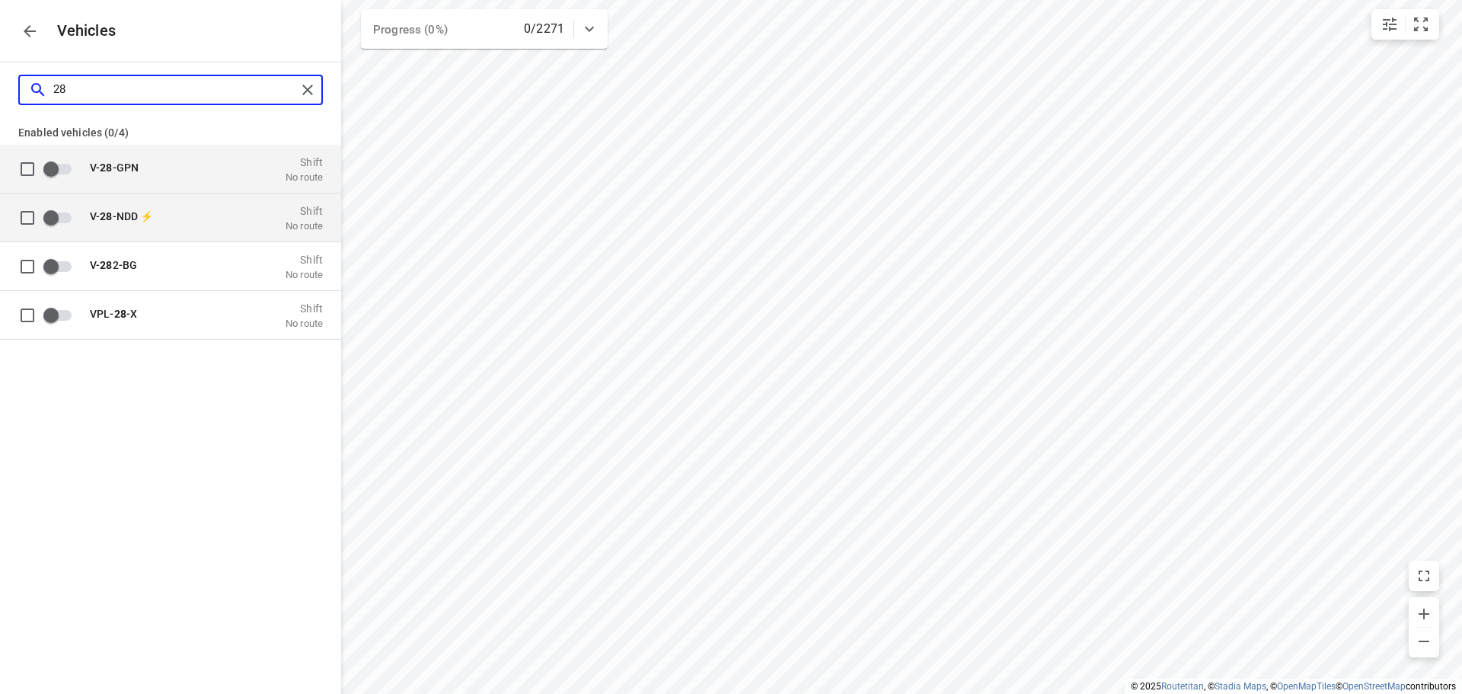
type input "28"
click at [243, 224] on div "V- 28 -NDD ⚡ Shift No route" at bounding box center [202, 217] width 242 height 29
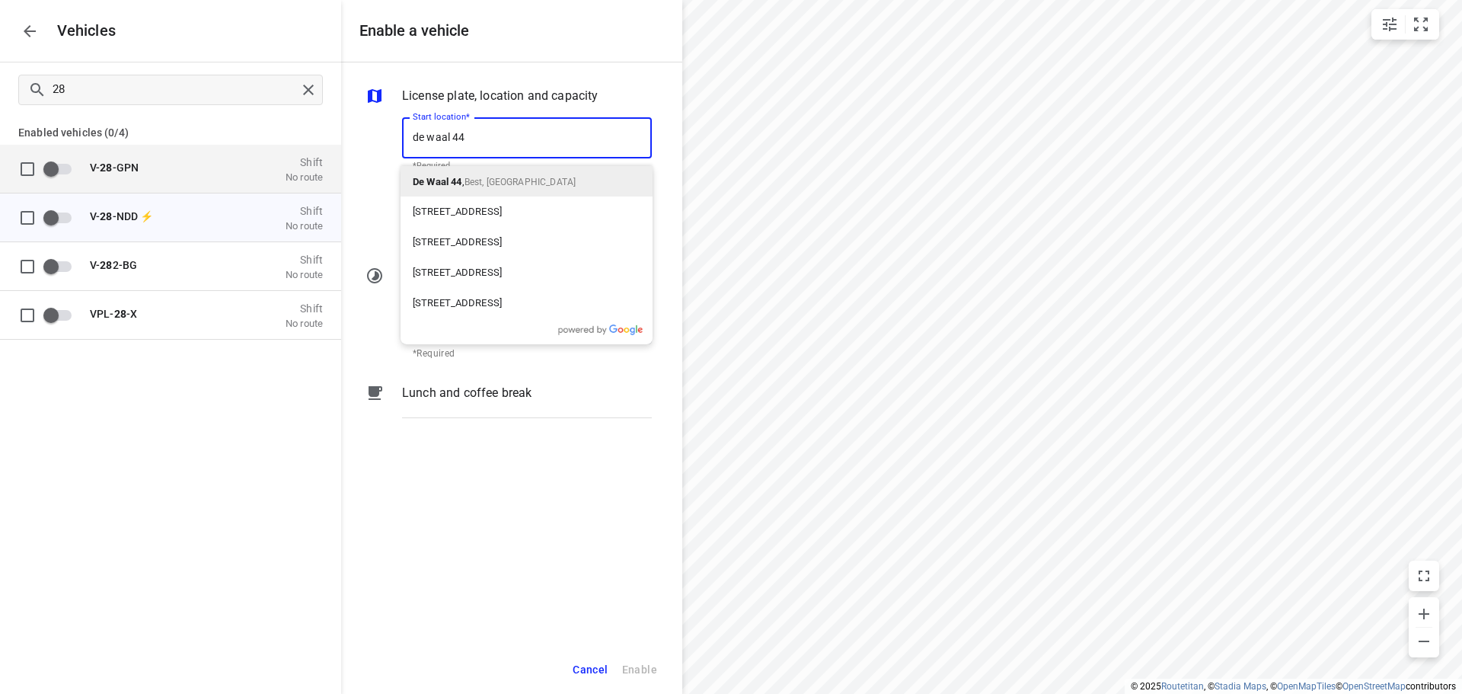
click at [542, 170] on div "De Waal 44 , Best, Netherlands" at bounding box center [527, 181] width 252 height 30
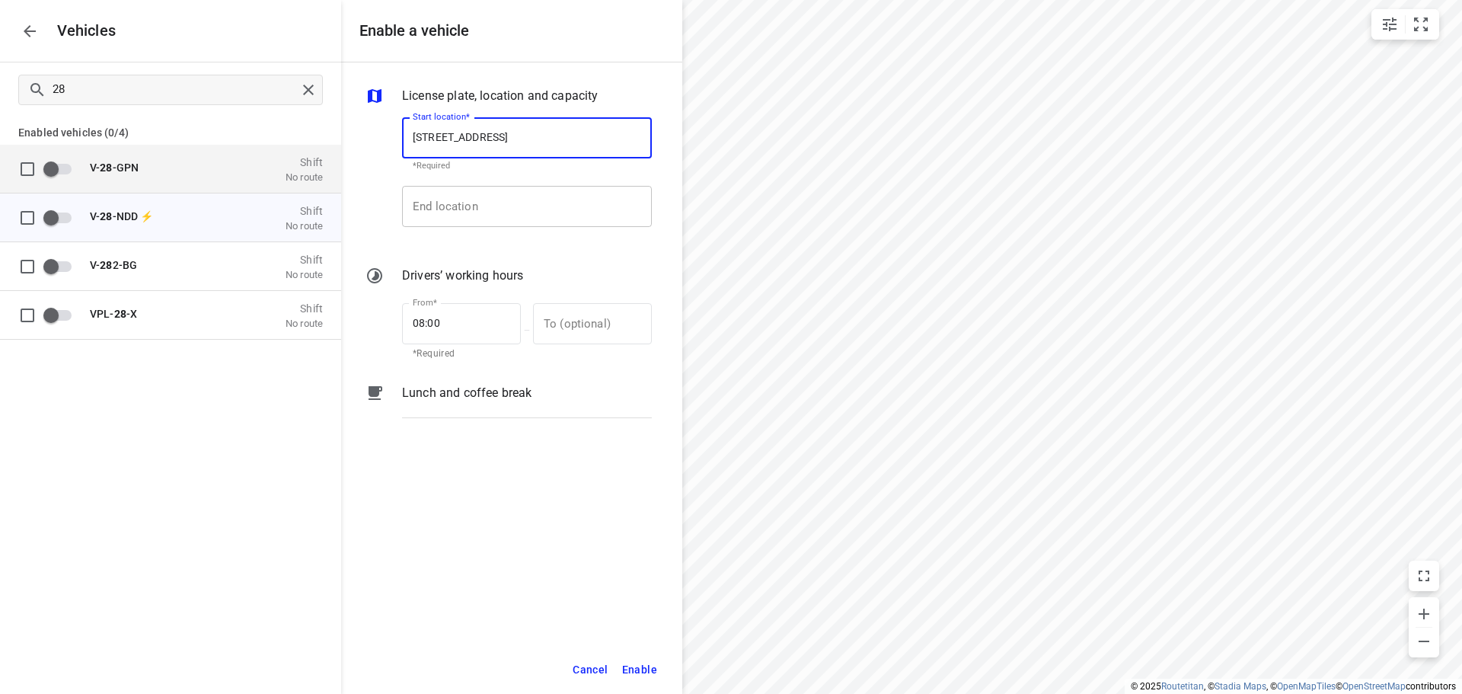
type input "De Waal 44, 5684 PH Best, Netherlands"
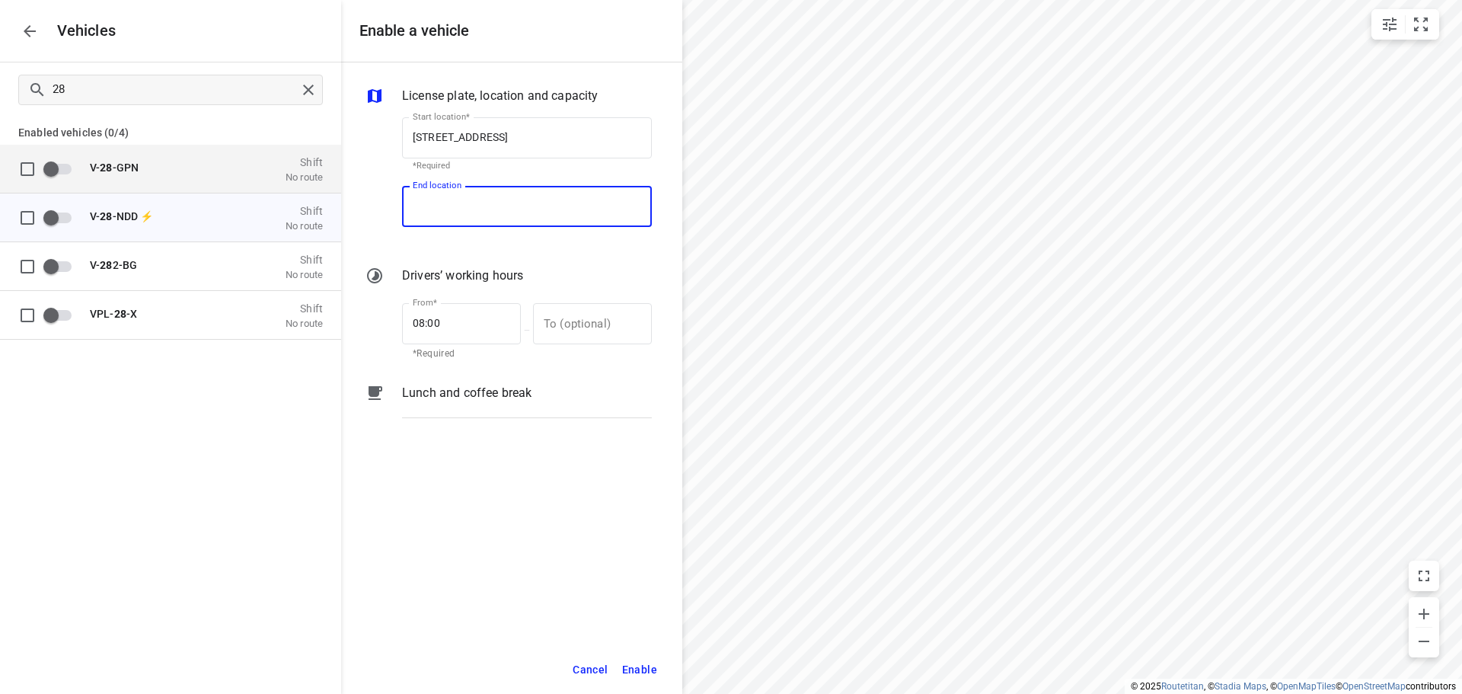
click at [503, 199] on input "End location" at bounding box center [527, 206] width 250 height 41
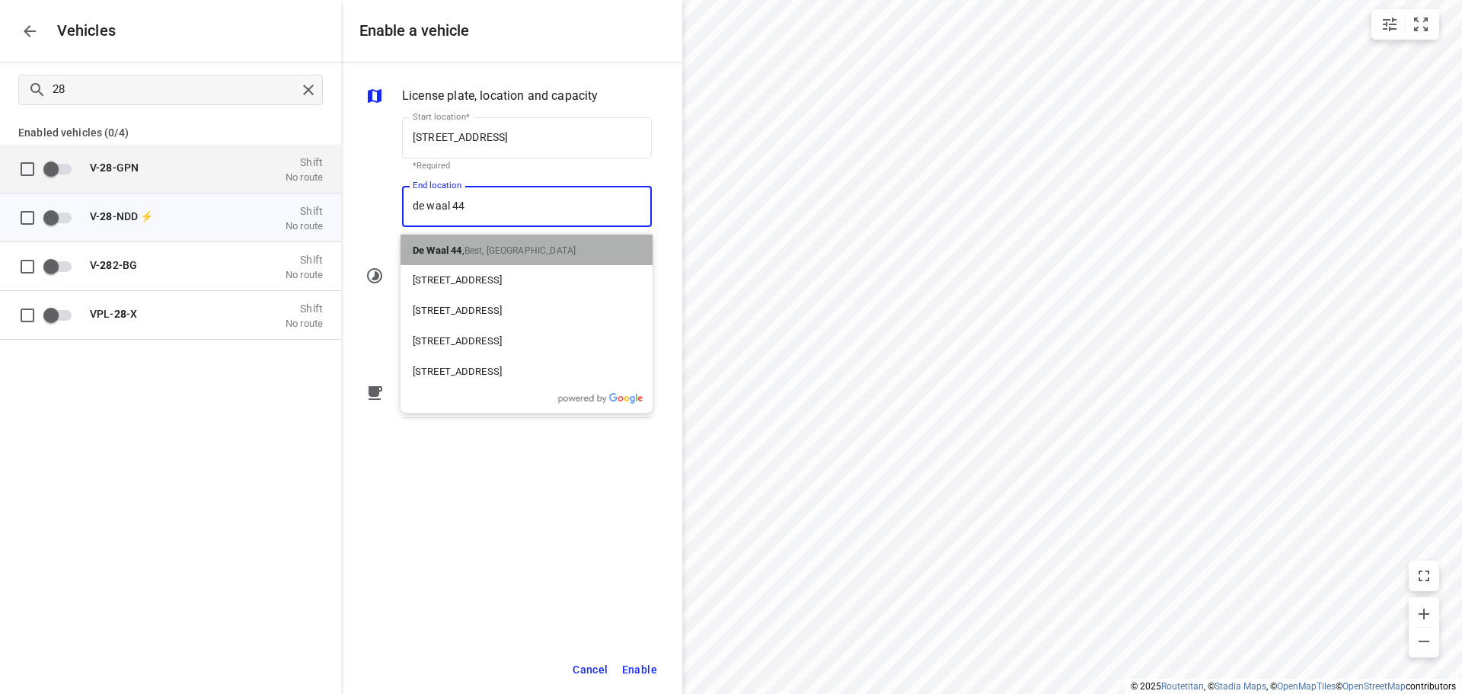
click at [499, 257] on p "De Waal 44 , Best, Netherlands" at bounding box center [494, 250] width 163 height 18
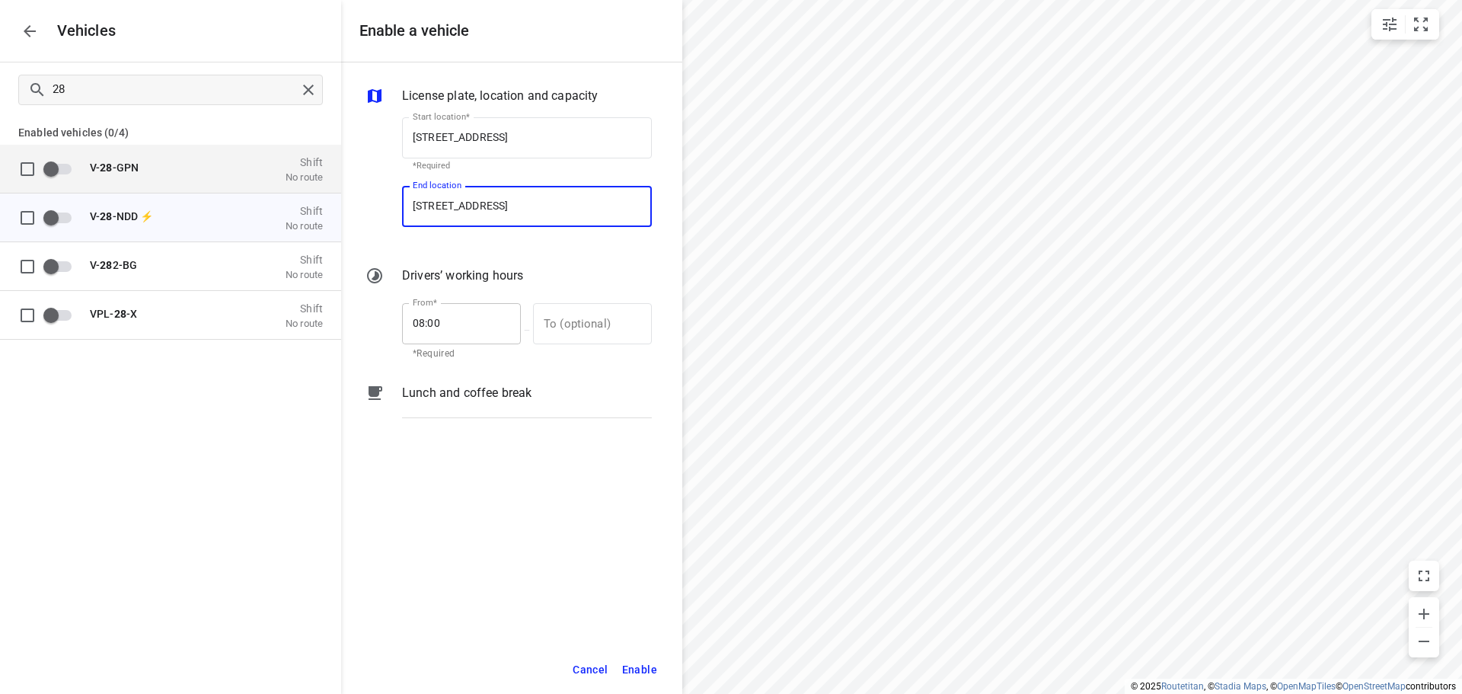
type input "De Waal 44, 5684 PH Best, Netherlands"
drag, startPoint x: 439, startPoint y: 322, endPoint x: 385, endPoint y: 311, distance: 54.4
click at [386, 316] on div "From* 08:00 From* *Required — To (optional) To (optional)" at bounding box center [508, 329] width 292 height 65
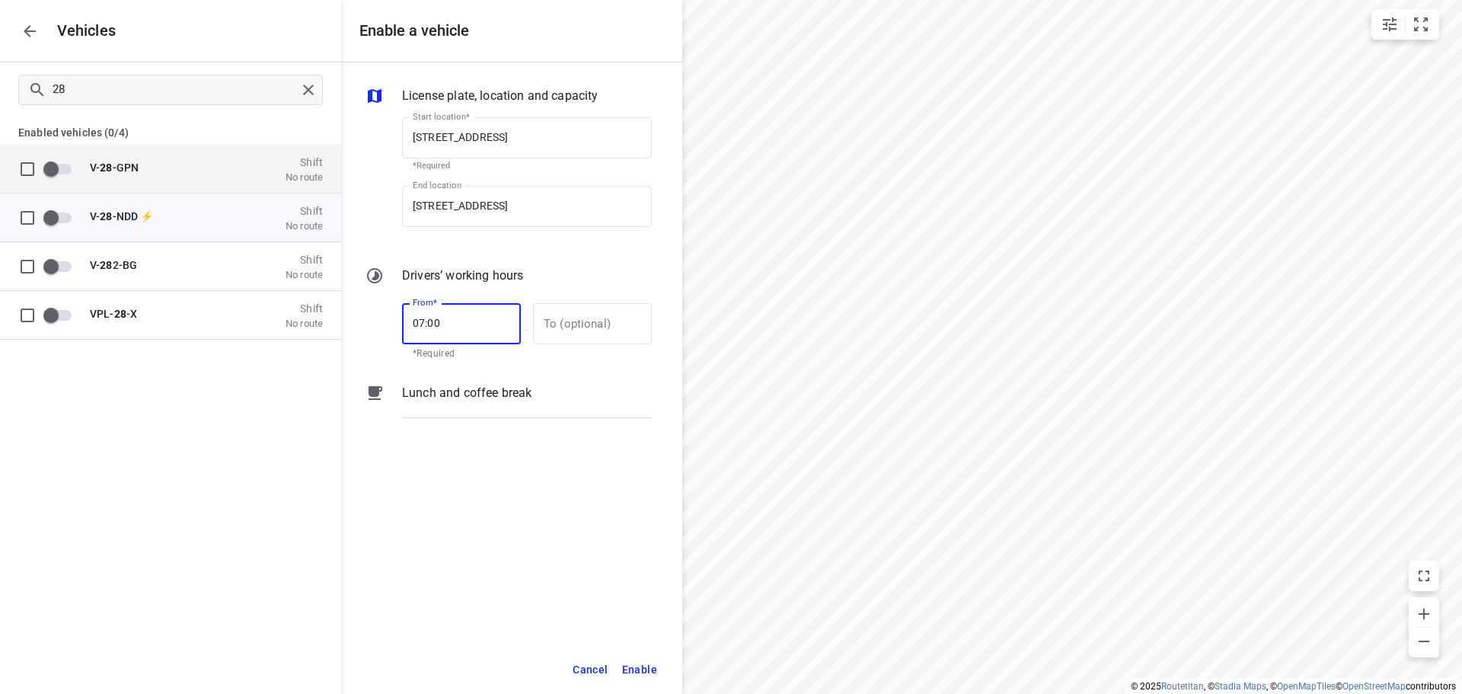
type input "07:00"
click at [627, 349] on div "To (optional) To (optional)" at bounding box center [592, 329] width 119 height 53
drag, startPoint x: 627, startPoint y: 337, endPoint x: 621, endPoint y: 311, distance: 26.0
click at [627, 334] on input "text" at bounding box center [584, 323] width 102 height 41
type input "17:00"
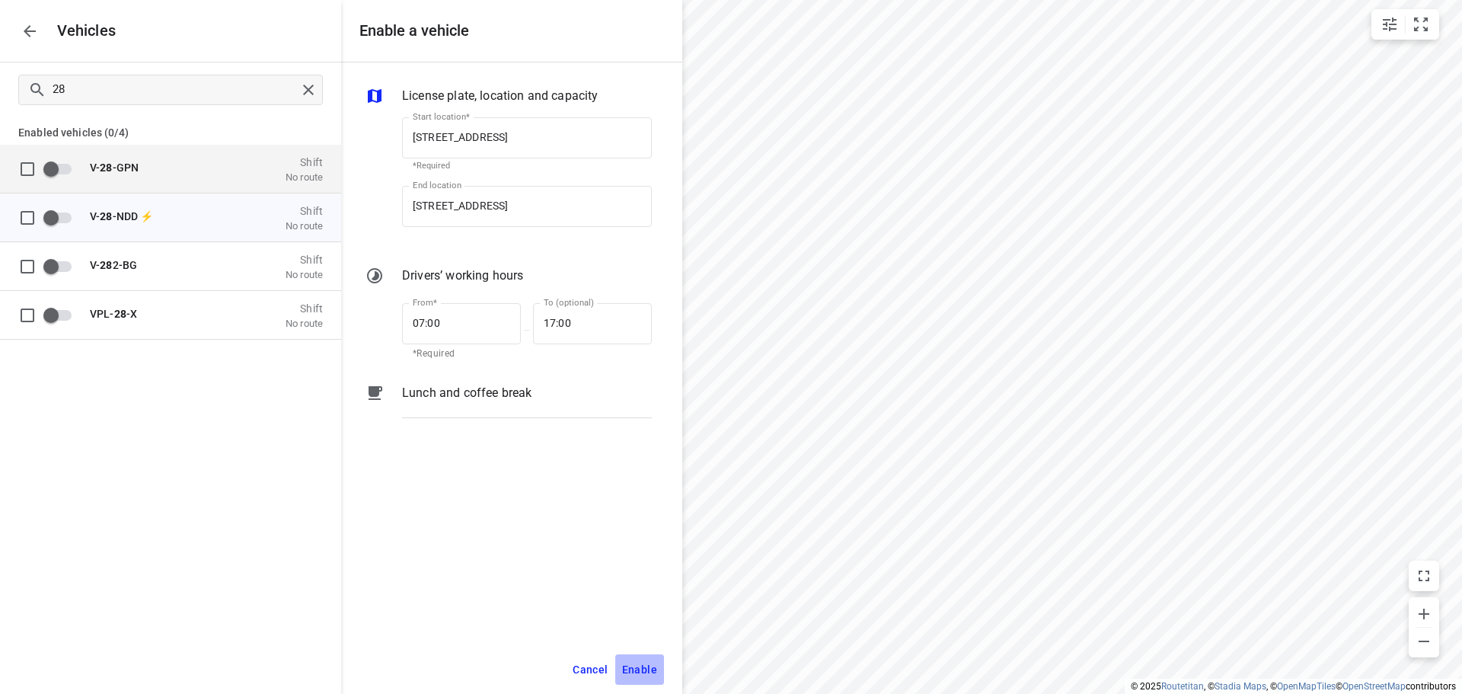
click at [625, 669] on span "Enable" at bounding box center [639, 669] width 35 height 19
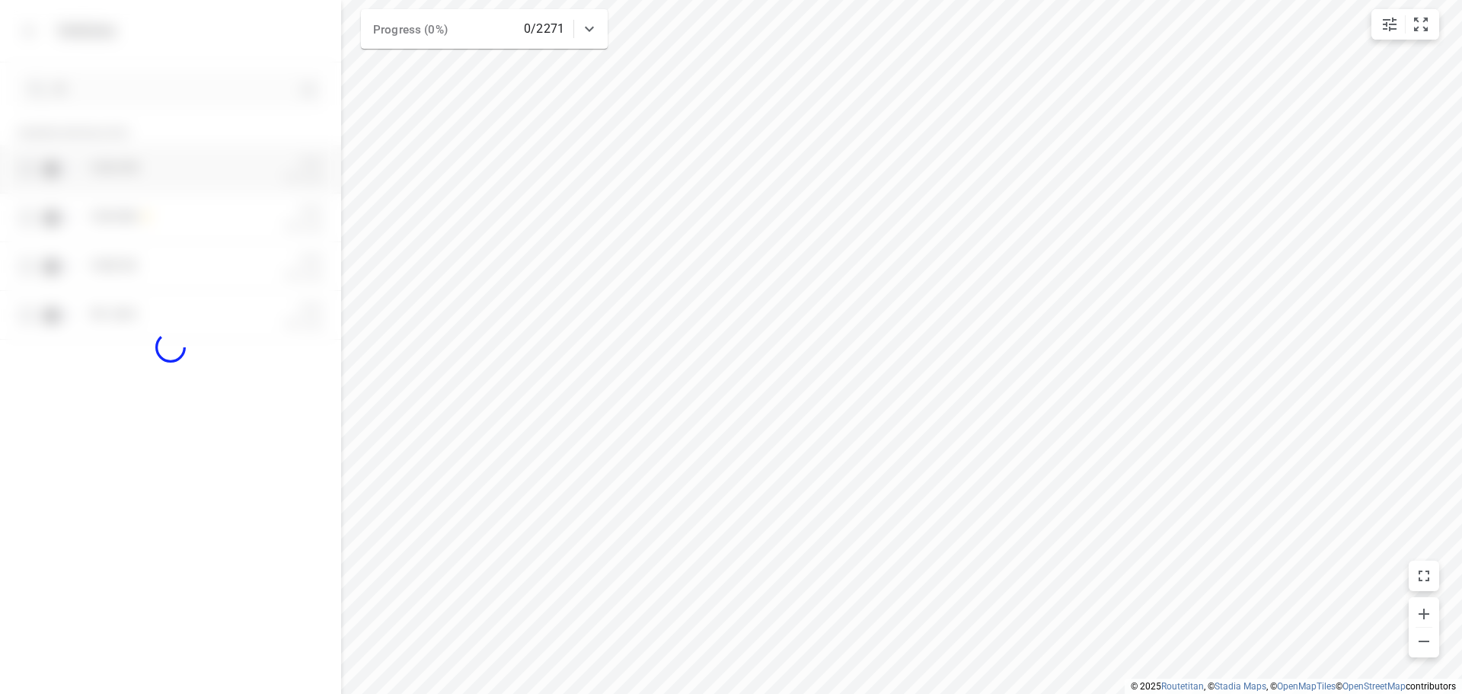
checkbox input "true"
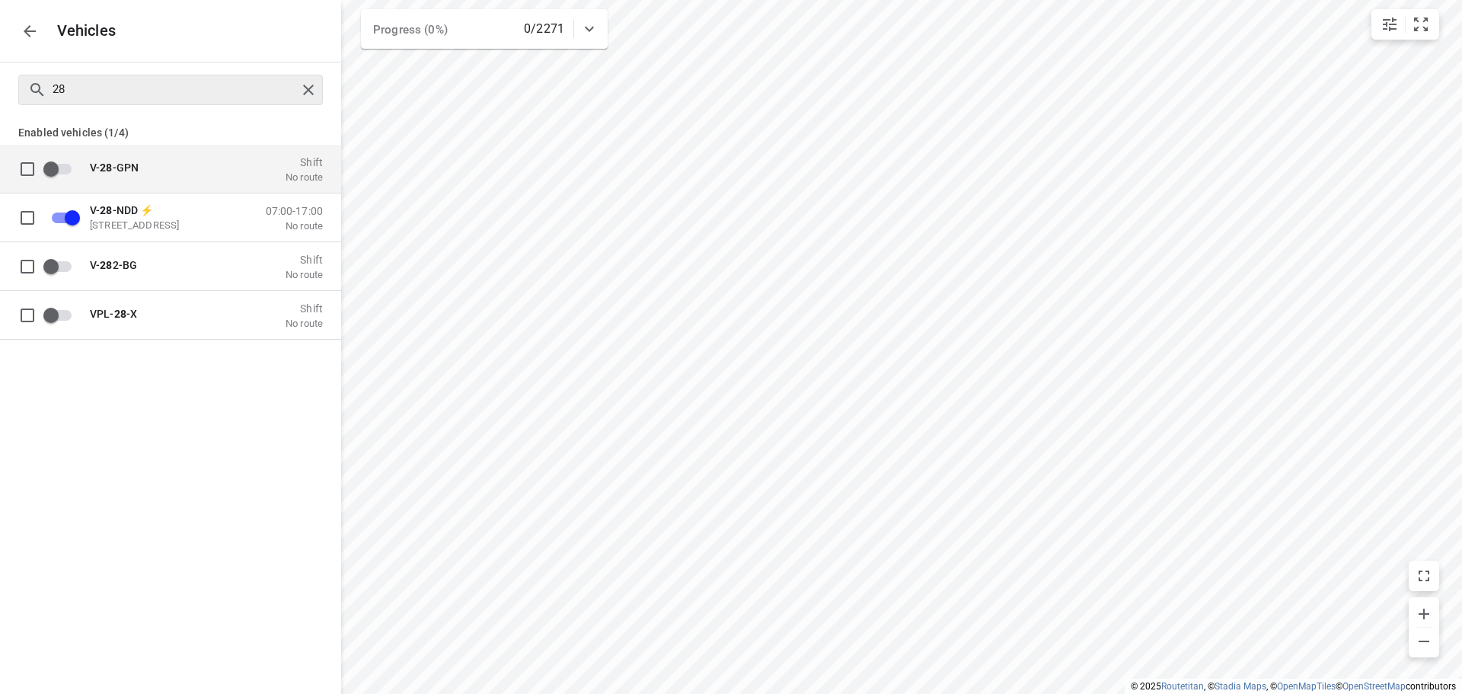
checkbox input "true"
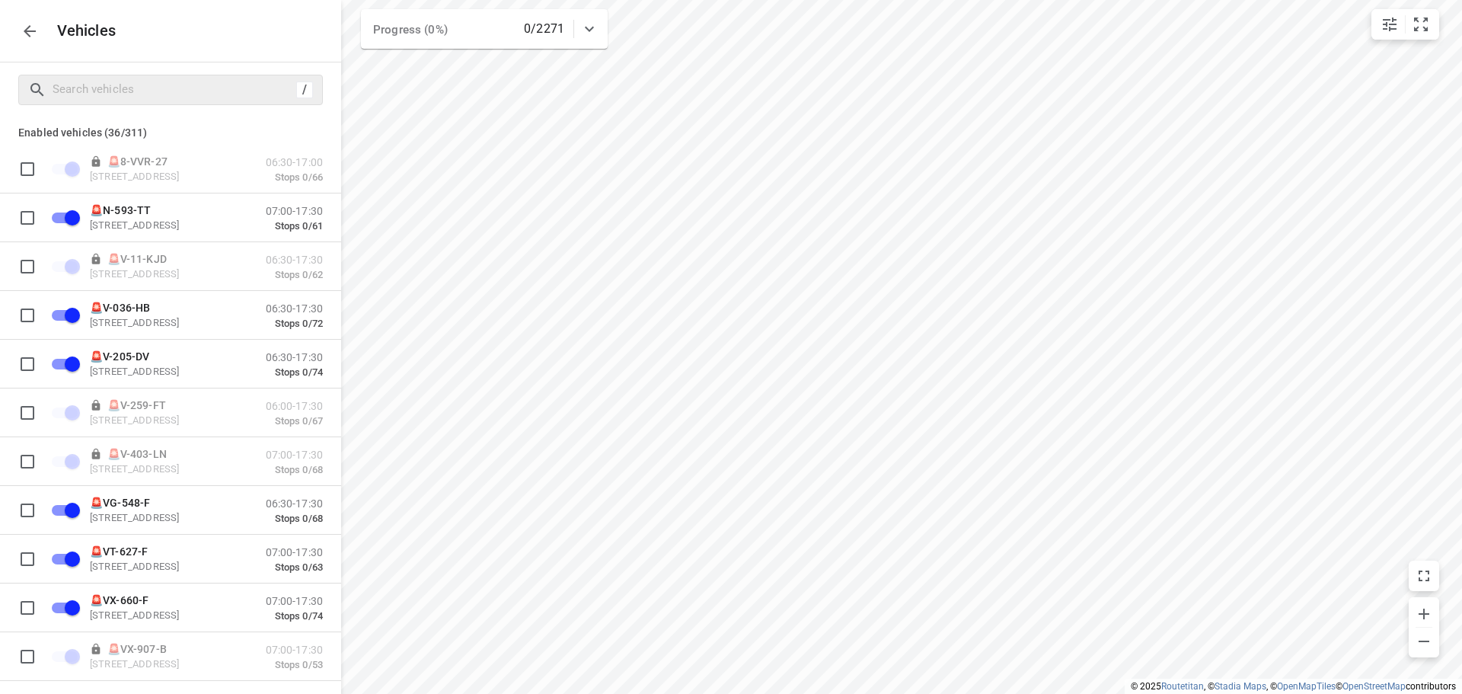
click at [2, 17] on div "Vehicles" at bounding box center [170, 31] width 341 height 62
click at [12, 37] on div "Vehicles" at bounding box center [170, 31] width 341 height 62
click at [39, 45] on div "Vehicles" at bounding box center [170, 31] width 341 height 62
click at [36, 43] on button "button" at bounding box center [29, 31] width 30 height 30
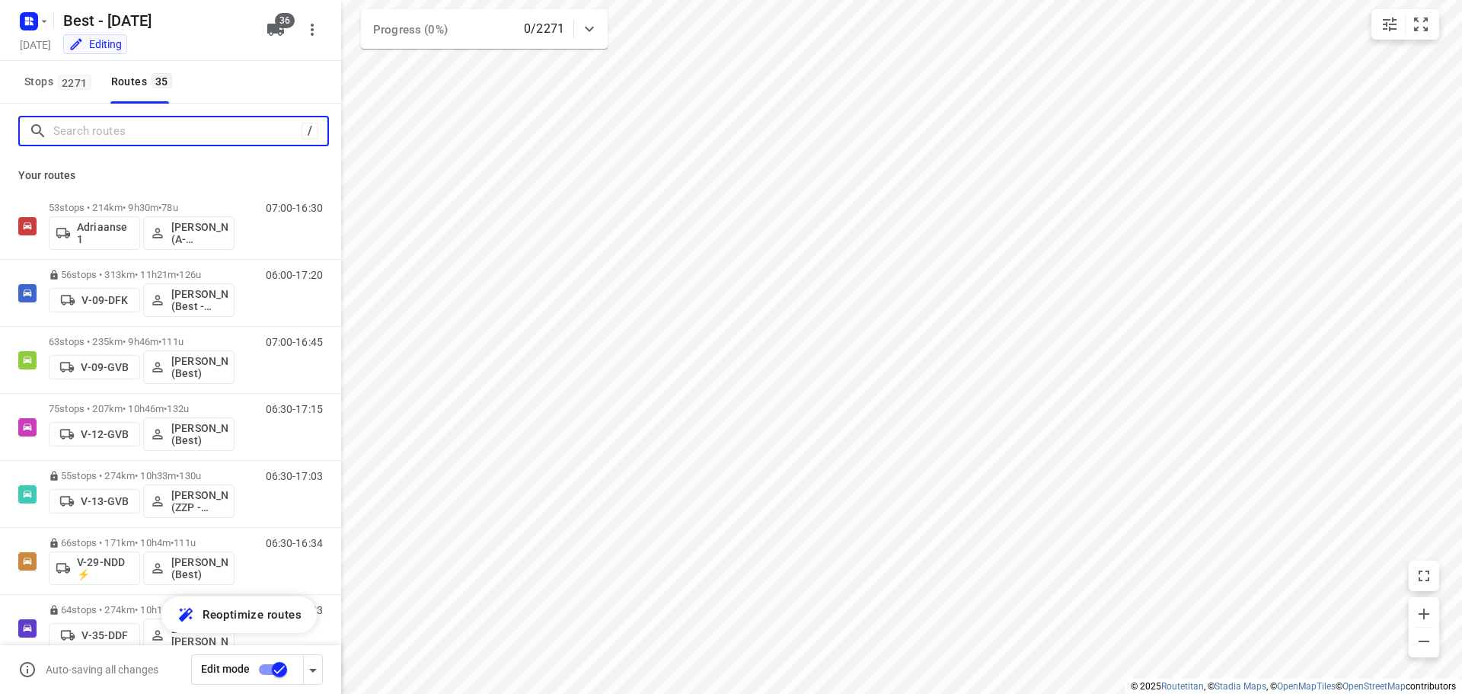
click at [107, 132] on input "Search routes" at bounding box center [177, 132] width 248 height 24
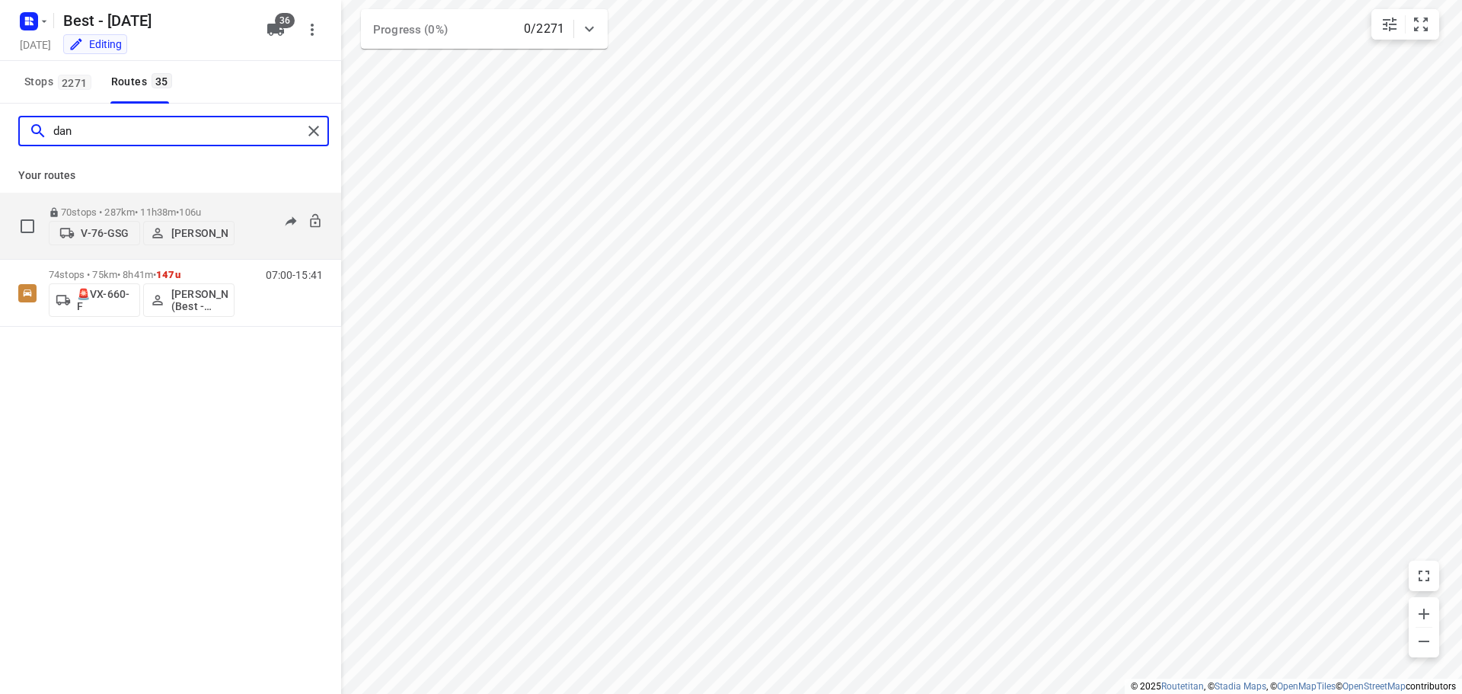
type input "dan"
click at [97, 225] on span "V-76-GSG" at bounding box center [95, 232] width 78 height 15
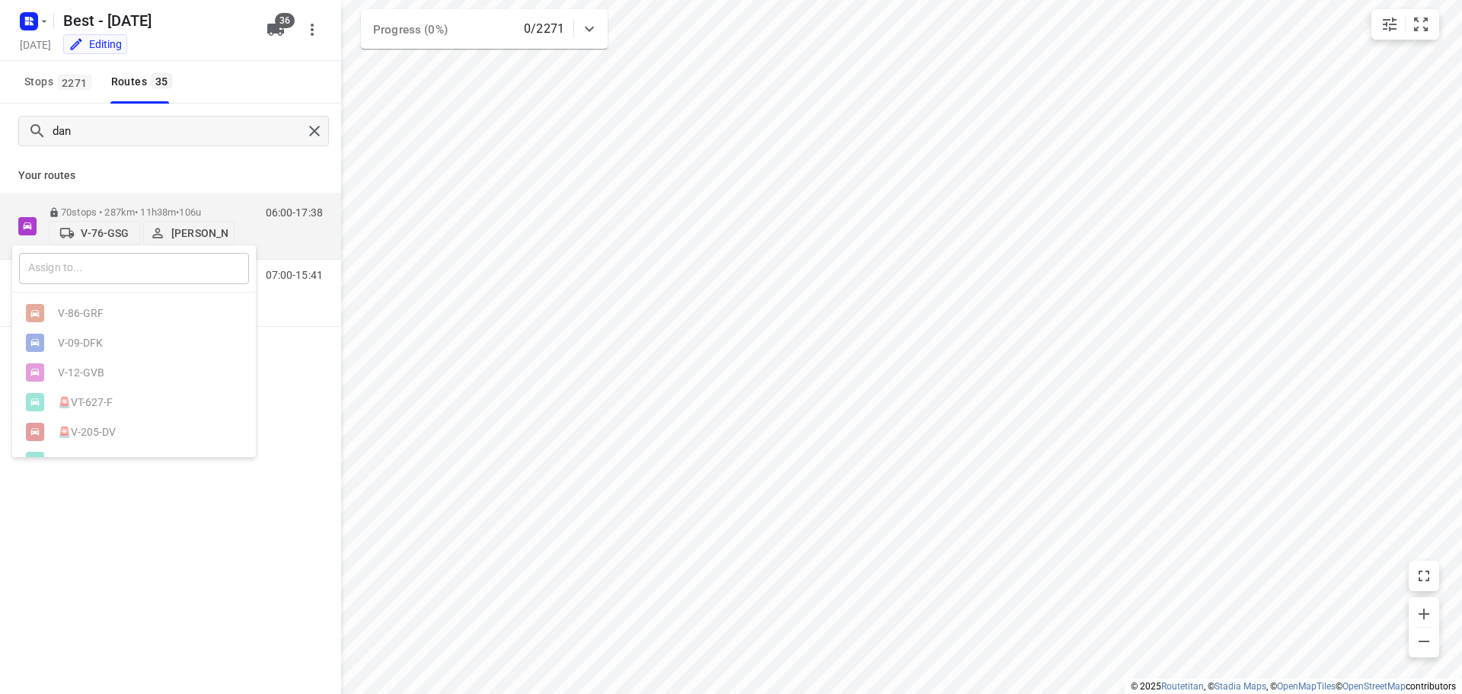
click at [98, 251] on div "​" at bounding box center [134, 268] width 244 height 47
click at [94, 258] on input "text" at bounding box center [134, 268] width 230 height 31
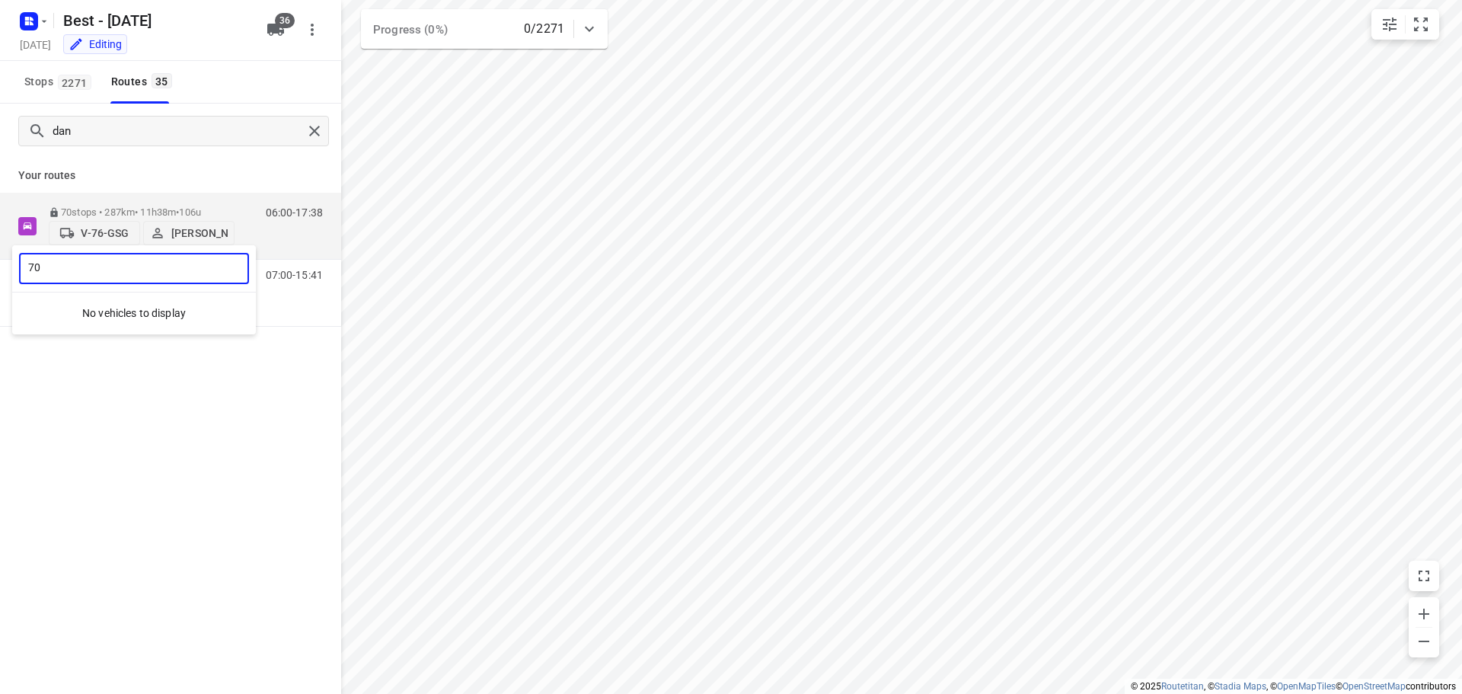
type input "7"
type input "v"
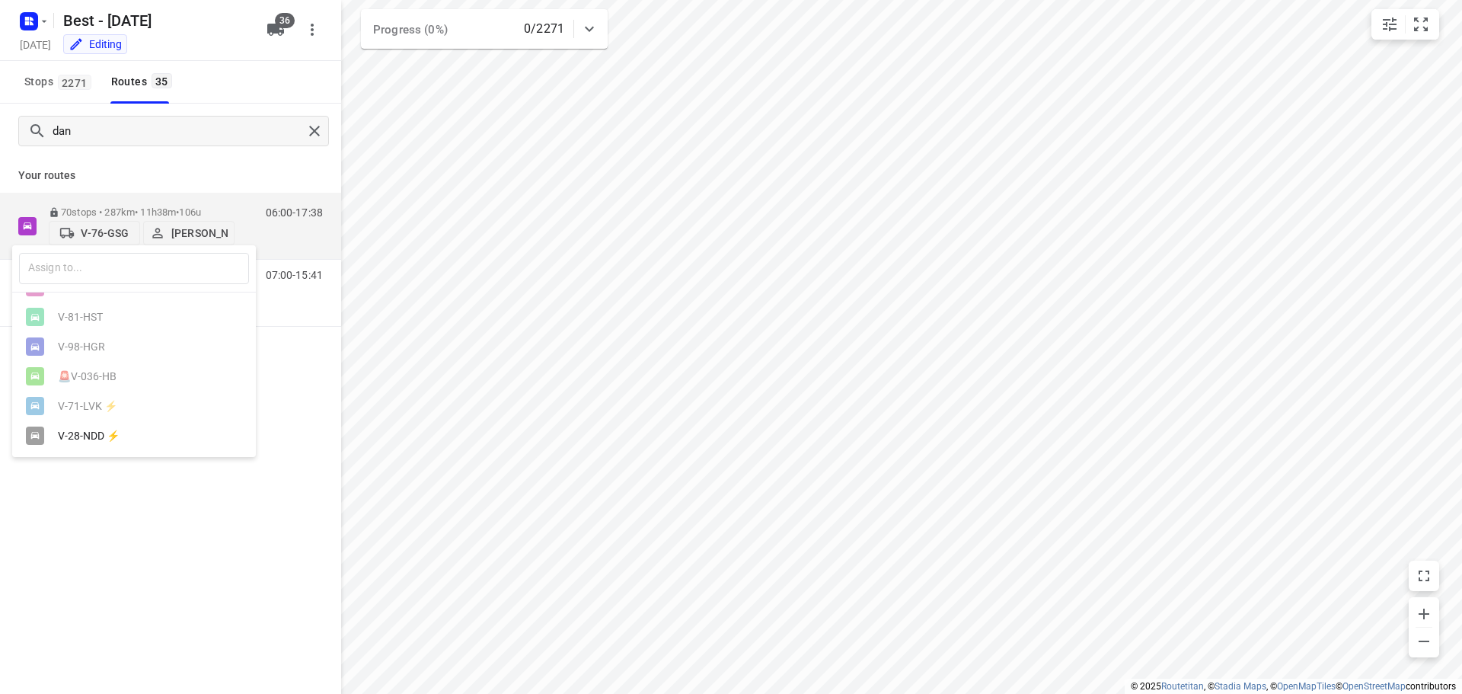
click at [115, 509] on div at bounding box center [731, 347] width 1462 height 694
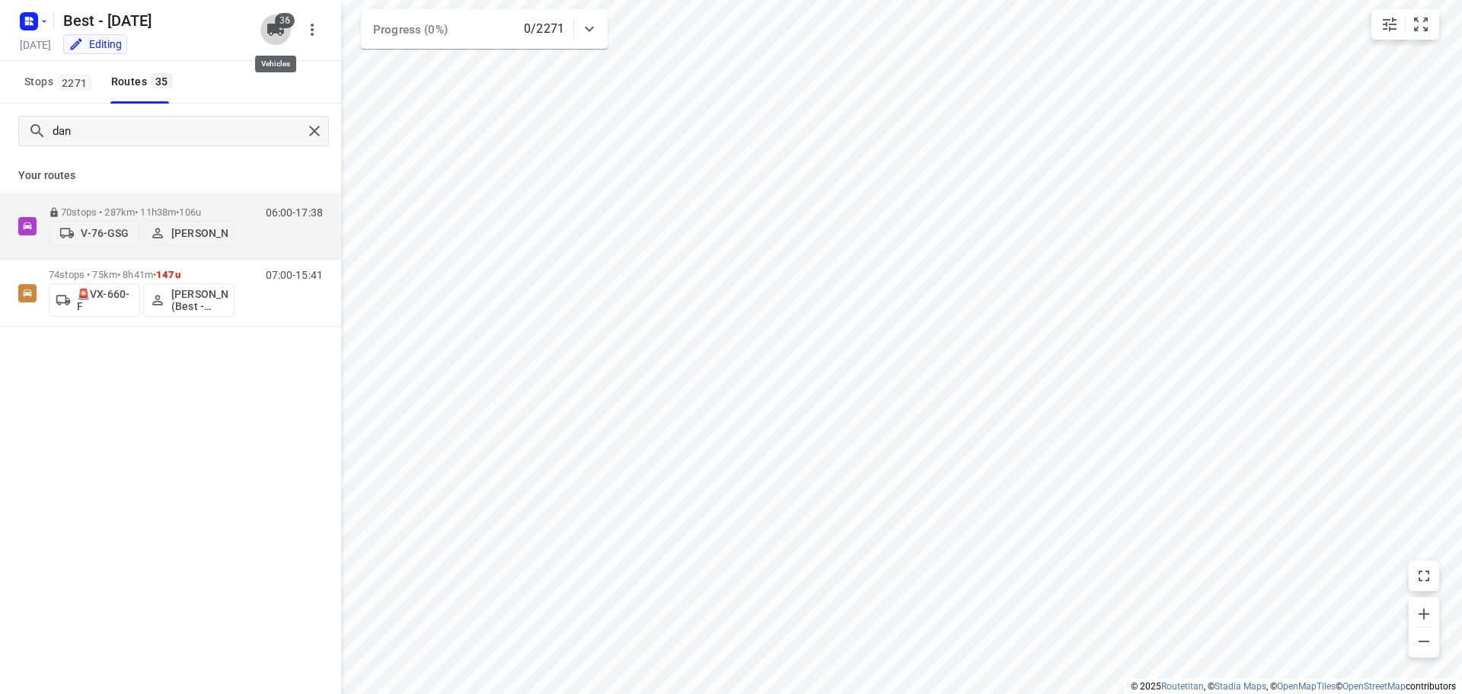
click at [284, 24] on span "36" at bounding box center [285, 20] width 20 height 15
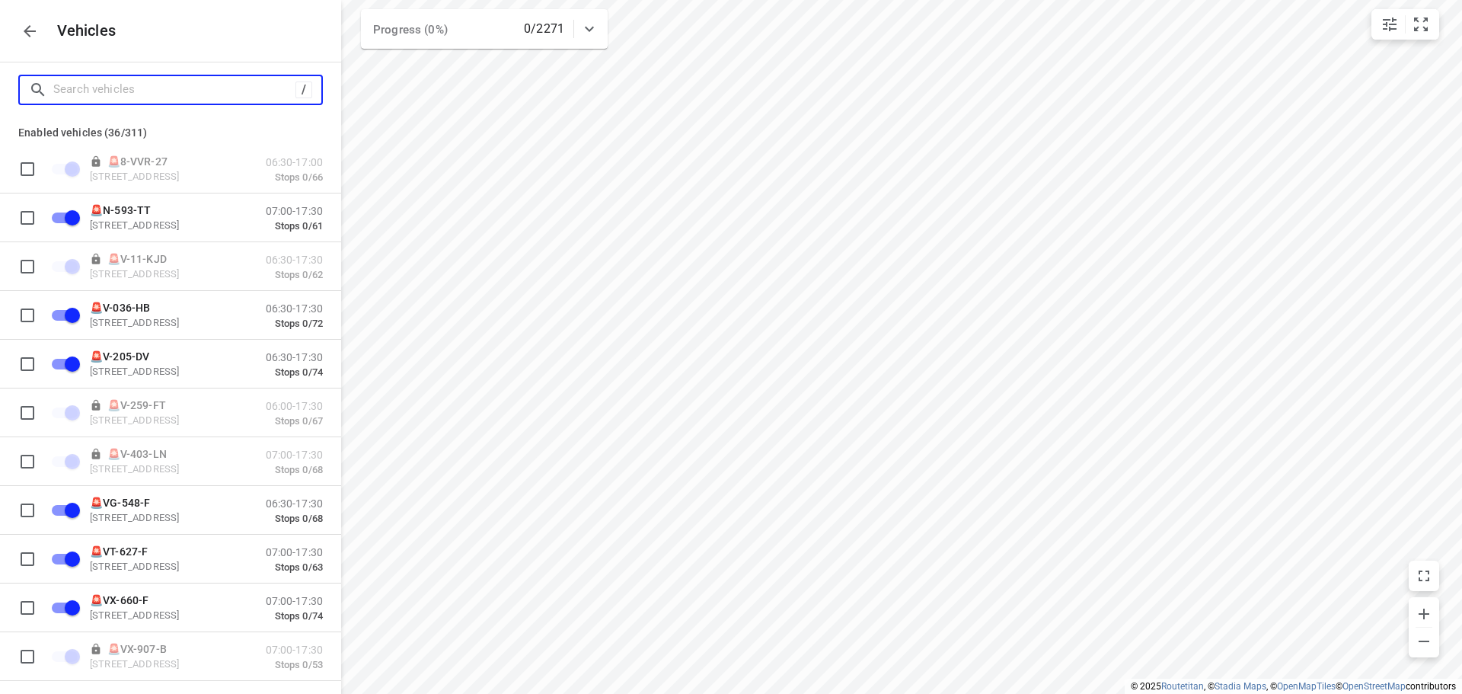
click at [235, 84] on input "Search vehicles" at bounding box center [174, 90] width 242 height 24
type input "v"
checkbox input "false"
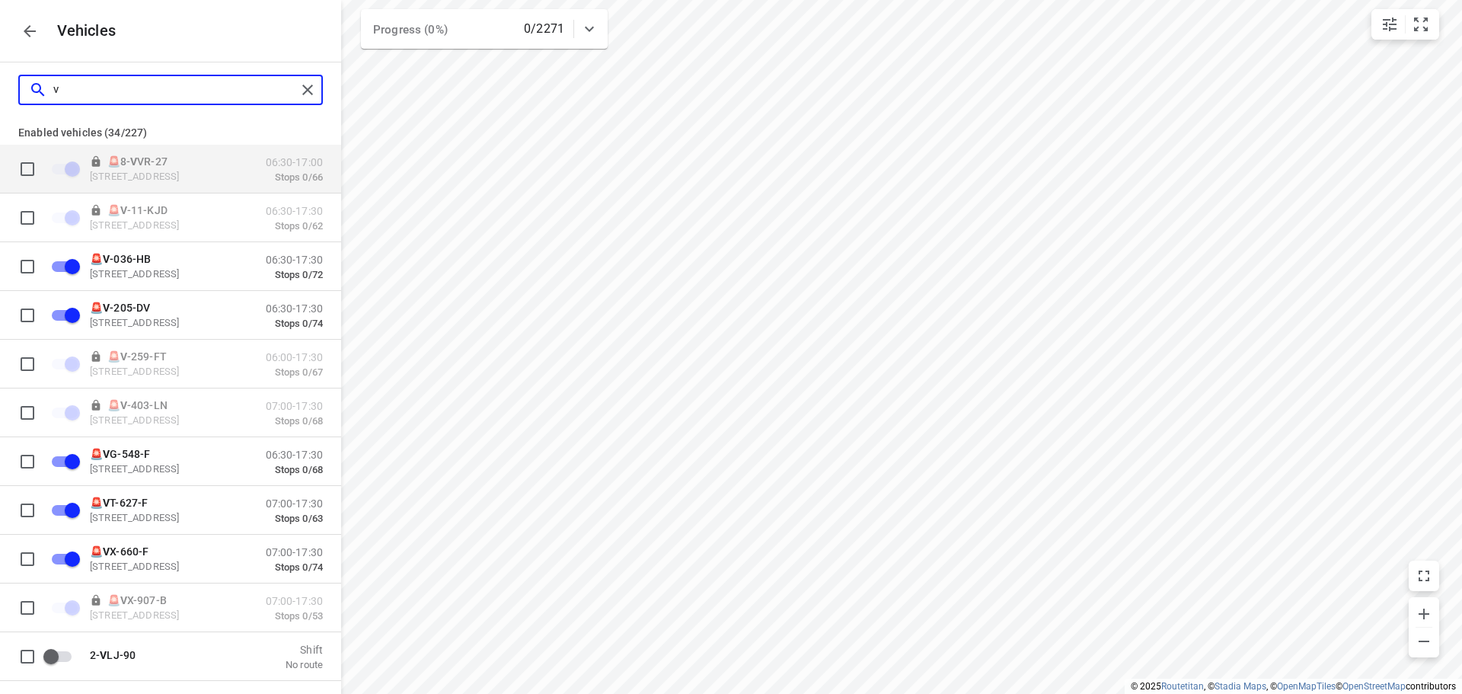
type input "vp"
checkbox input "false"
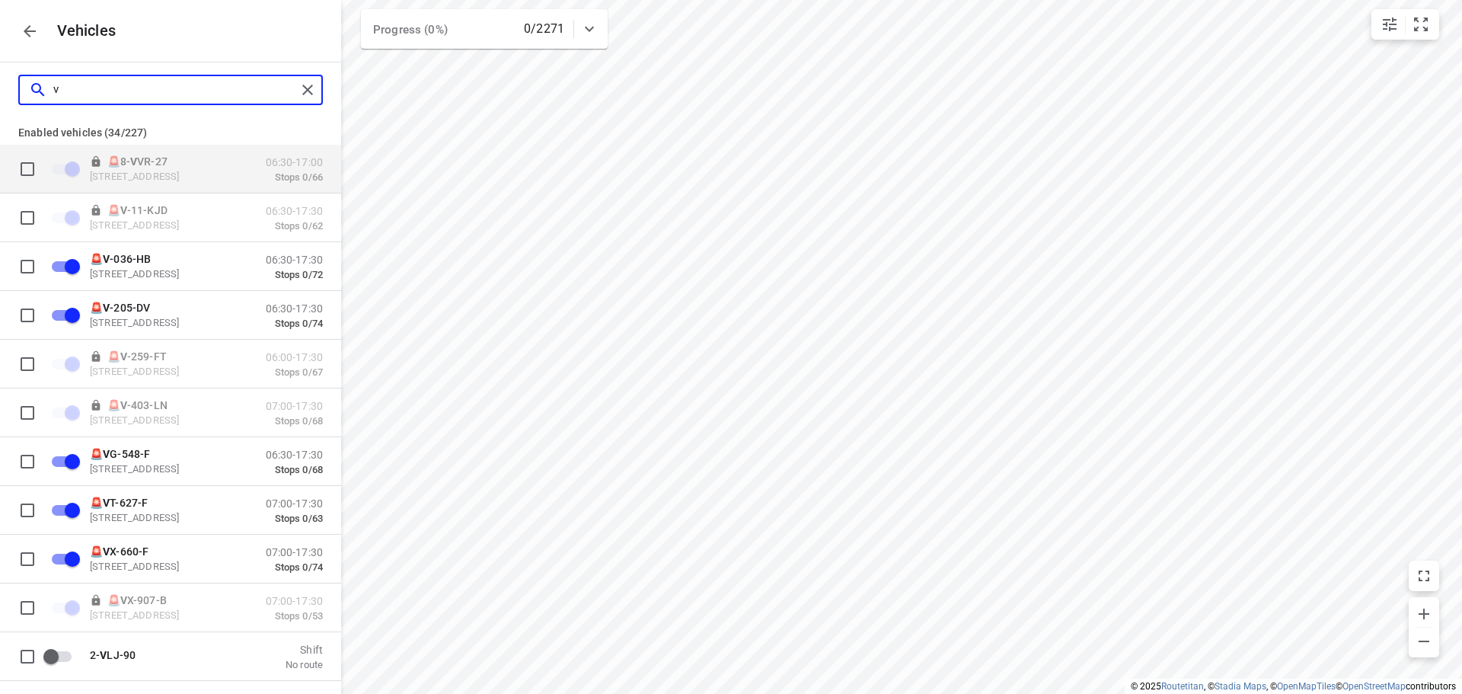
checkbox input "false"
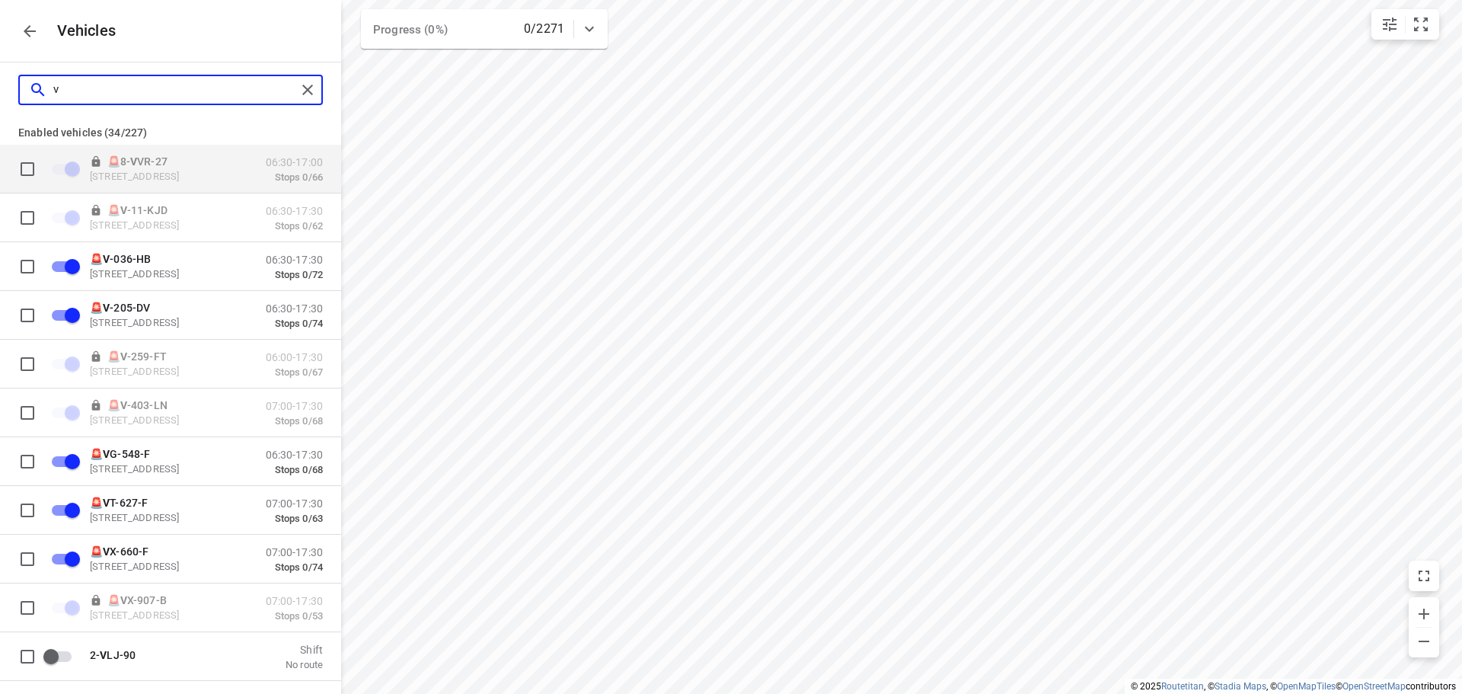
checkbox input "false"
checkbox input "true"
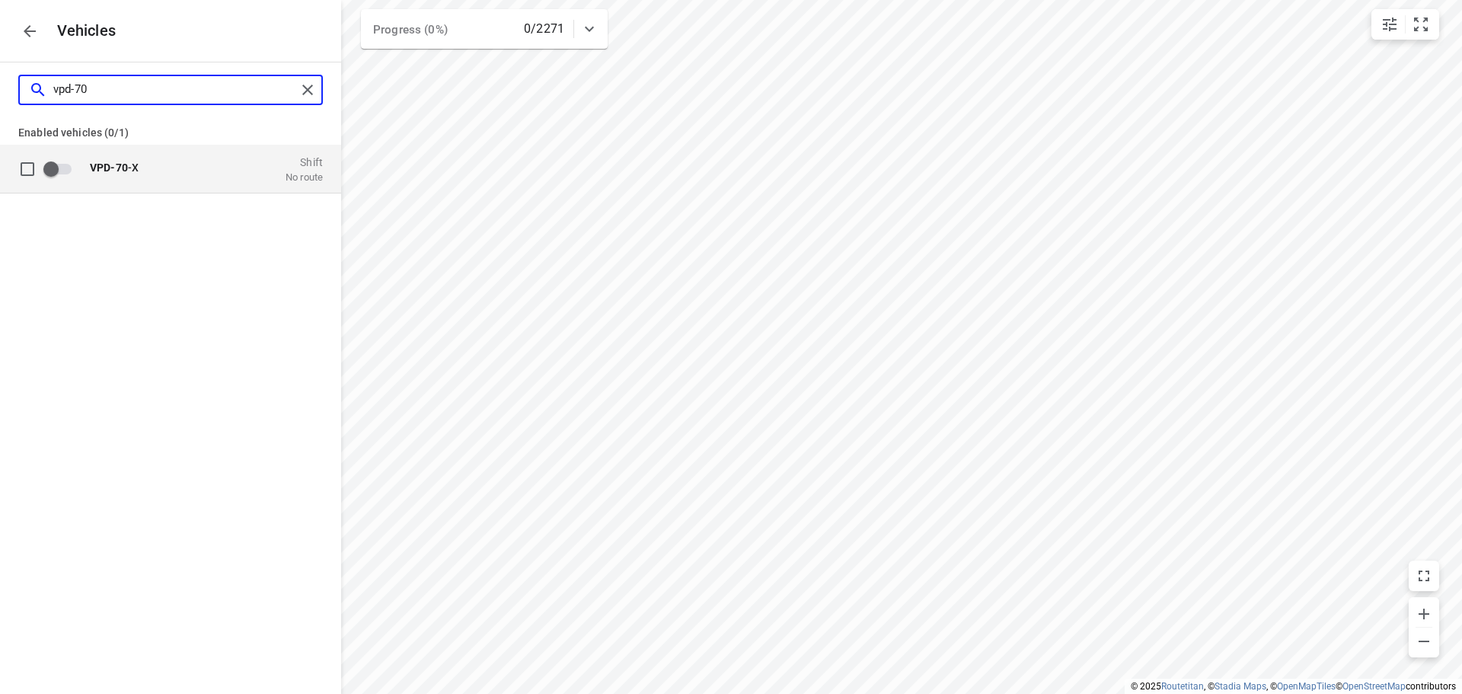
type input "vpd-70"
click at [207, 150] on div "VPD-70 -X Shift No route" at bounding box center [183, 169] width 280 height 48
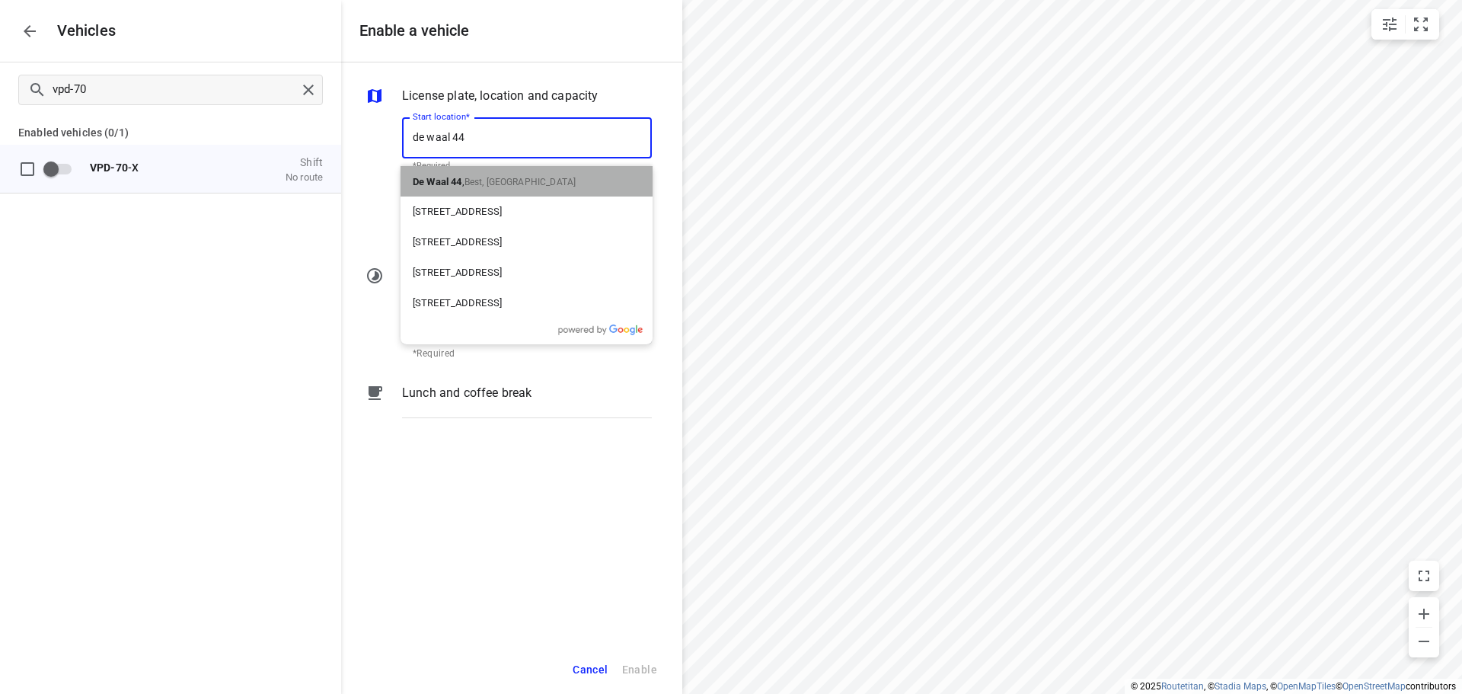
click at [440, 180] on b "De Waal 44" at bounding box center [437, 181] width 49 height 11
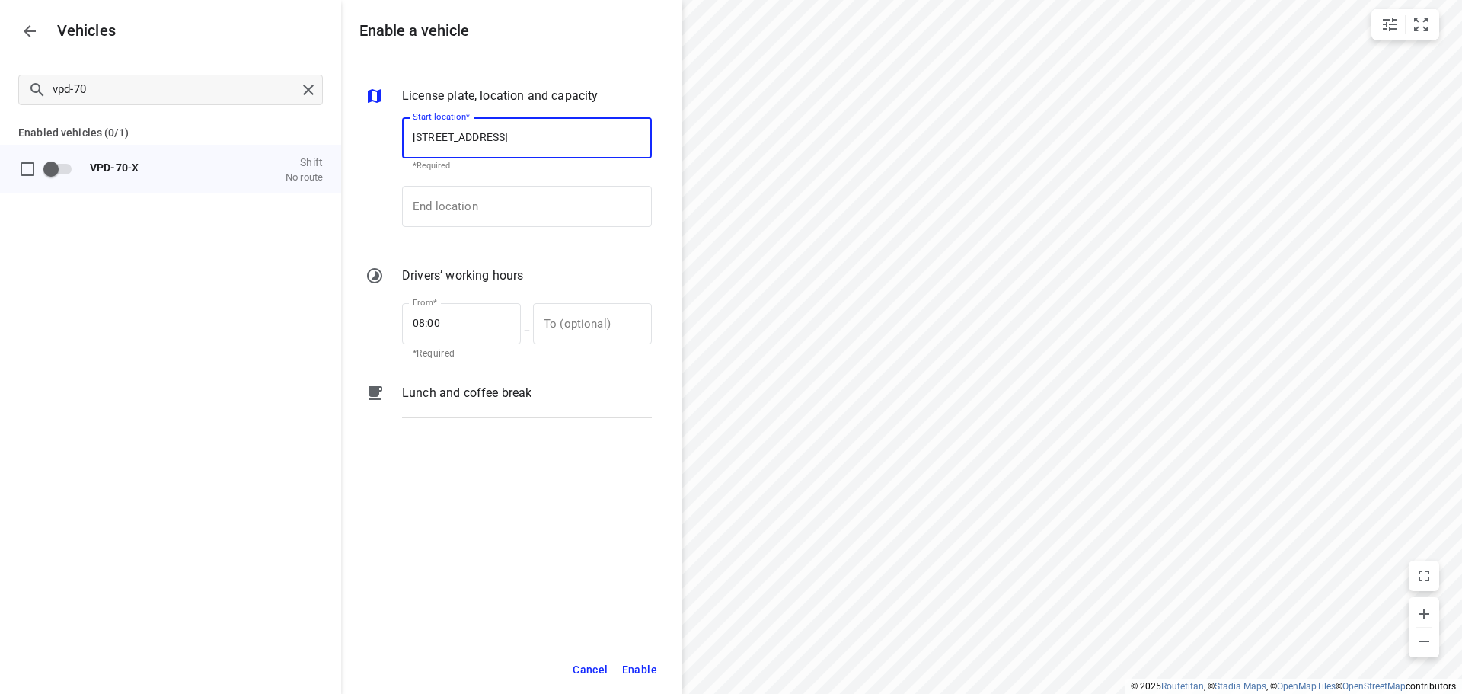
type input "De Waal 44, 5684 PH Best, Netherlands"
click at [450, 232] on div "End location End location" at bounding box center [527, 212] width 250 height 53
click at [471, 213] on input "End location" at bounding box center [527, 206] width 250 height 41
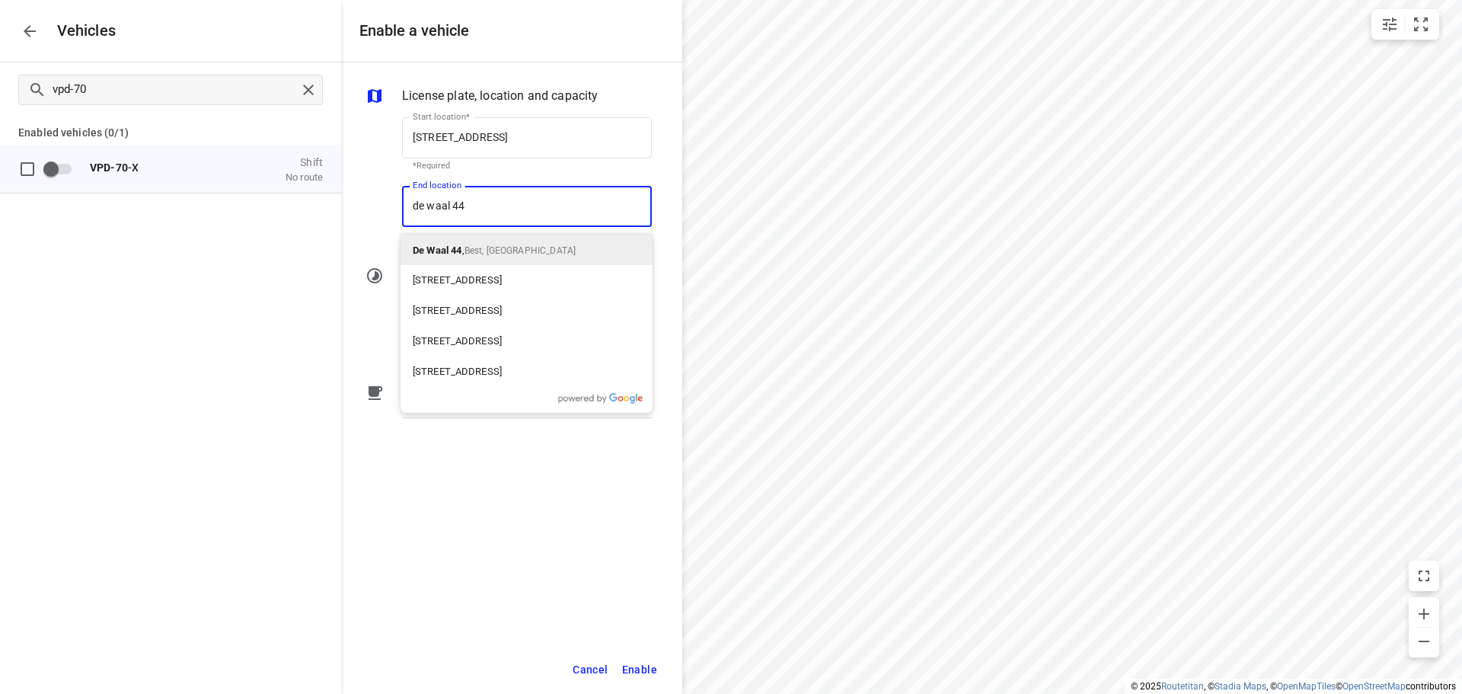
click at [461, 250] on b "De Waal 44" at bounding box center [437, 249] width 49 height 11
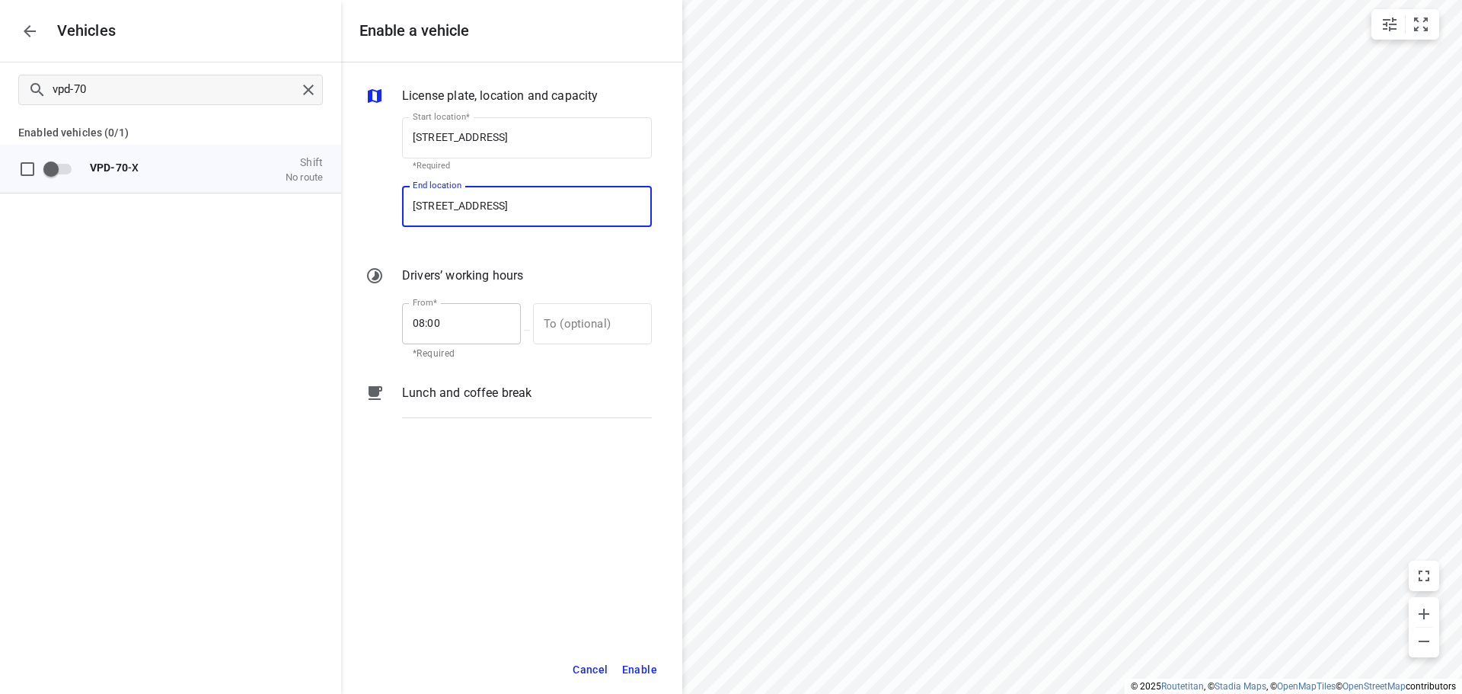
type input "De Waal 44, 5684 PH Best, Netherlands"
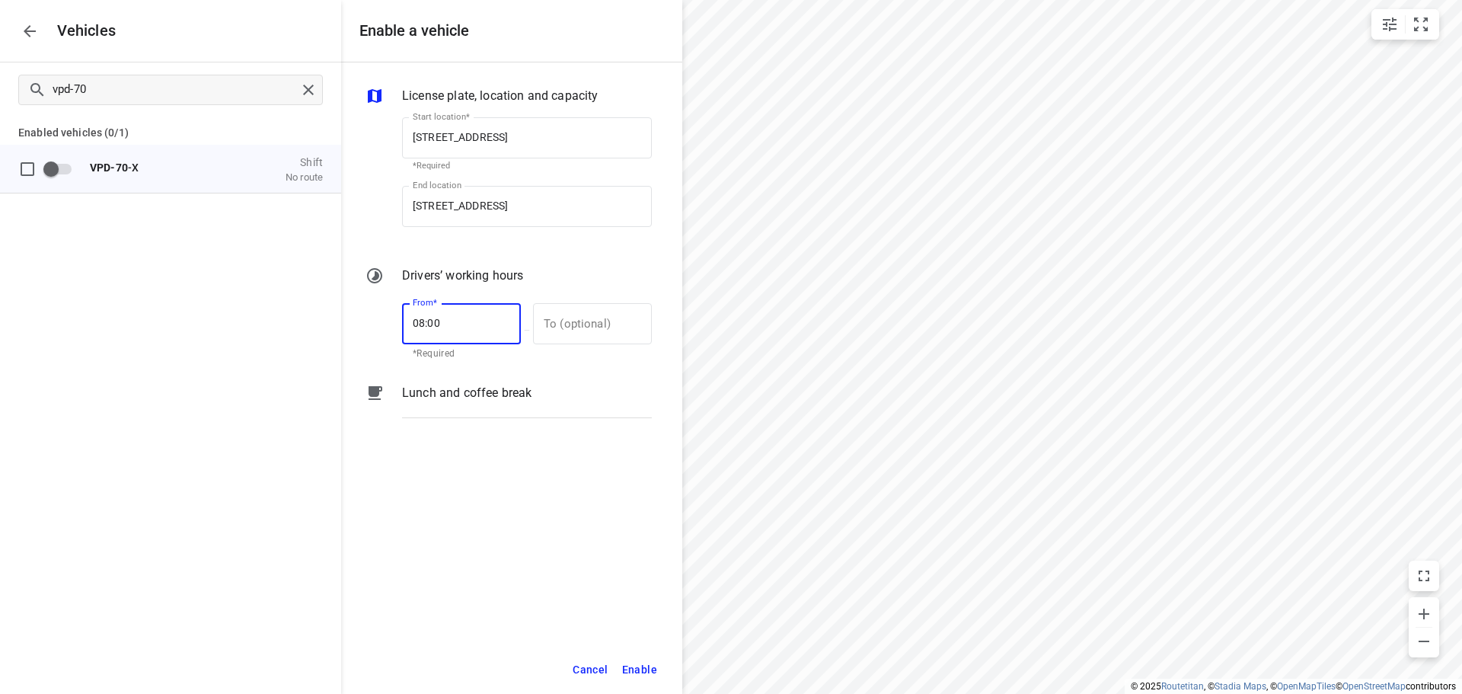
drag, startPoint x: 448, startPoint y: 324, endPoint x: 372, endPoint y: 305, distance: 77.7
click at [379, 305] on div "From* 08:00 From* *Required — To (optional) To (optional)" at bounding box center [508, 329] width 292 height 65
type input "07:00"
click at [577, 311] on input "text" at bounding box center [584, 323] width 102 height 41
type input "17:00"
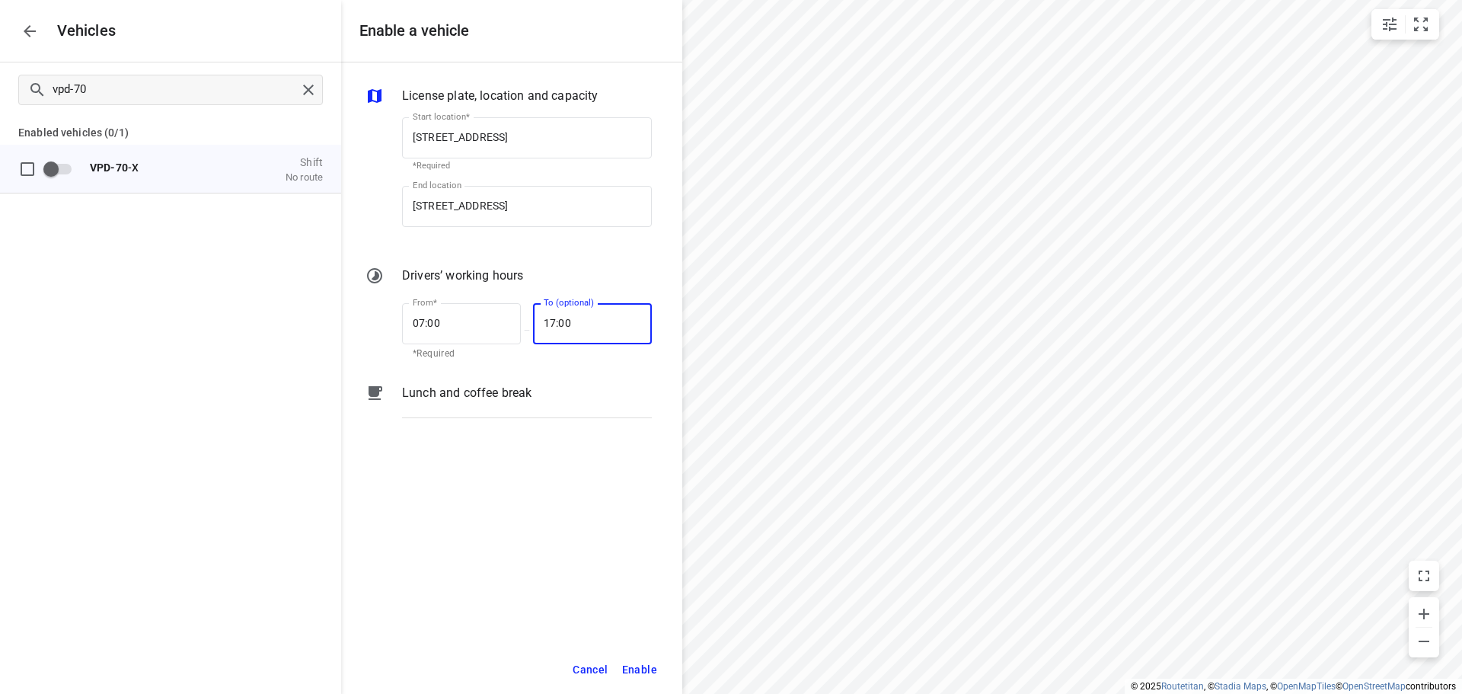
click at [649, 673] on span "Enable" at bounding box center [639, 669] width 35 height 19
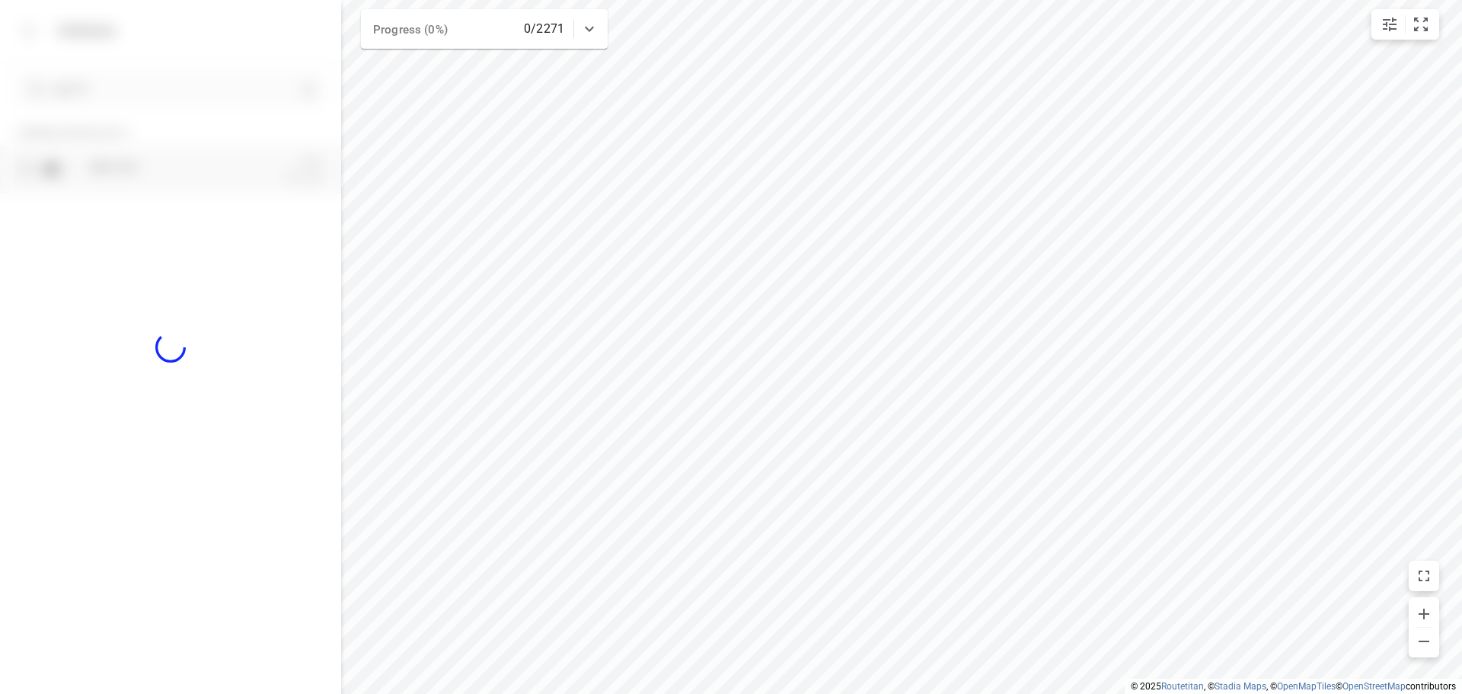
checkbox input "true"
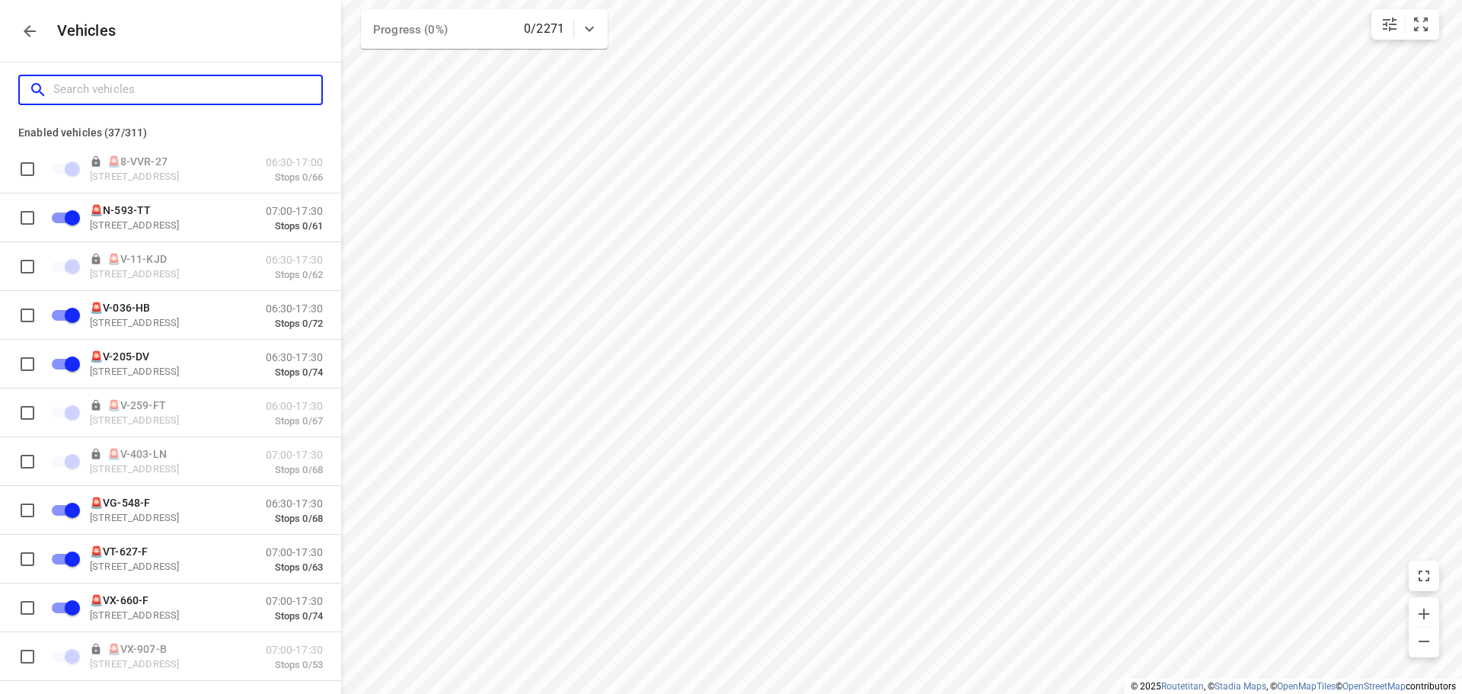
drag, startPoint x: 220, startPoint y: 81, endPoint x: 97, endPoint y: 29, distance: 133.4
click at [220, 81] on input "Search vehicles" at bounding box center [187, 90] width 268 height 24
click at [53, 27] on p "Vehicles" at bounding box center [81, 31] width 72 height 18
click at [24, 30] on icon "button" at bounding box center [30, 31] width 12 height 12
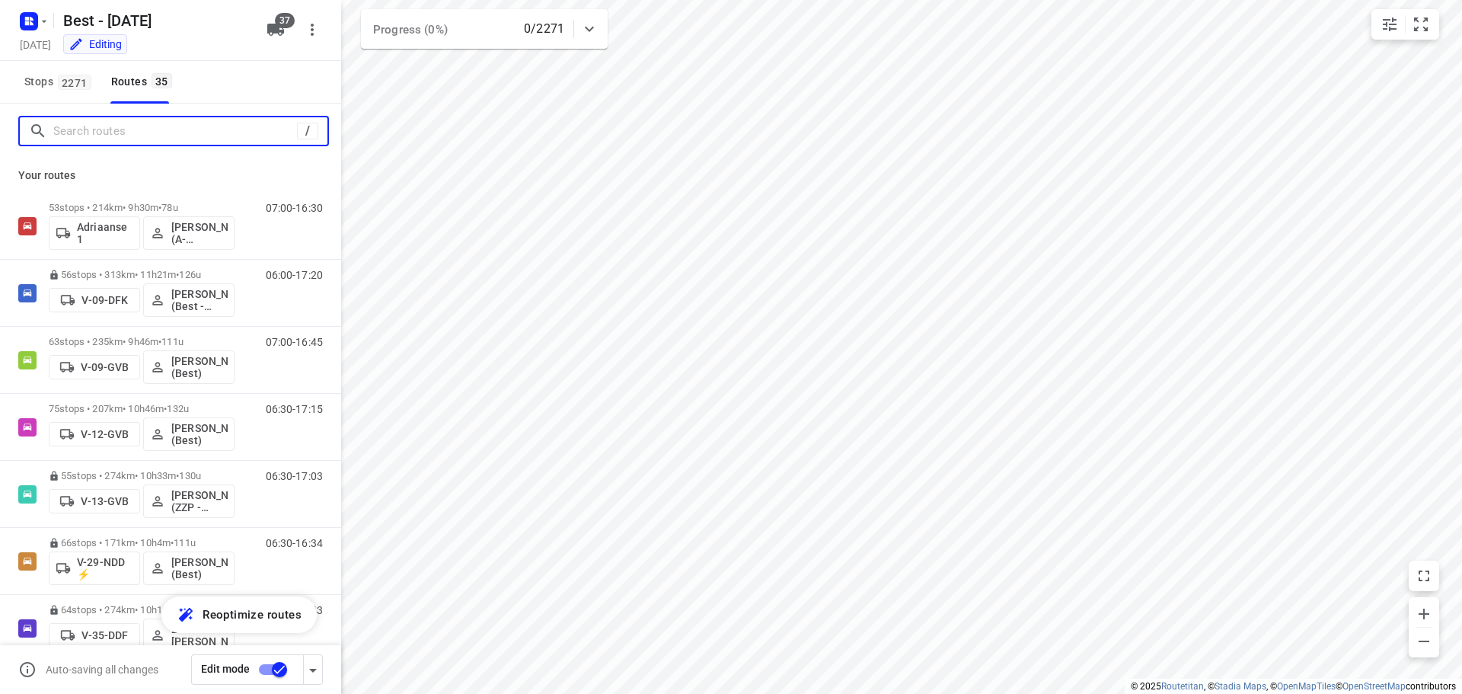
click at [101, 130] on input "Search routes" at bounding box center [175, 132] width 244 height 24
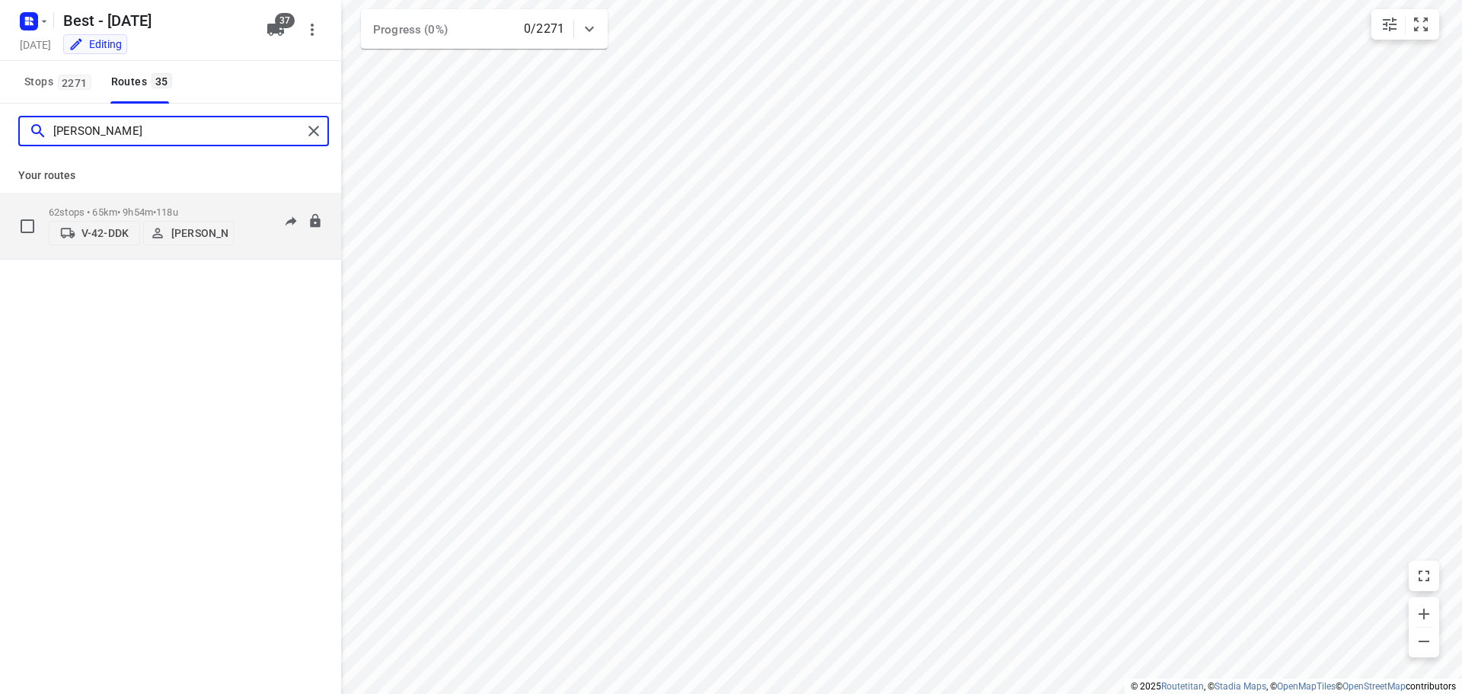
type input "andy"
click at [81, 225] on span "V-42-DDK" at bounding box center [95, 232] width 78 height 15
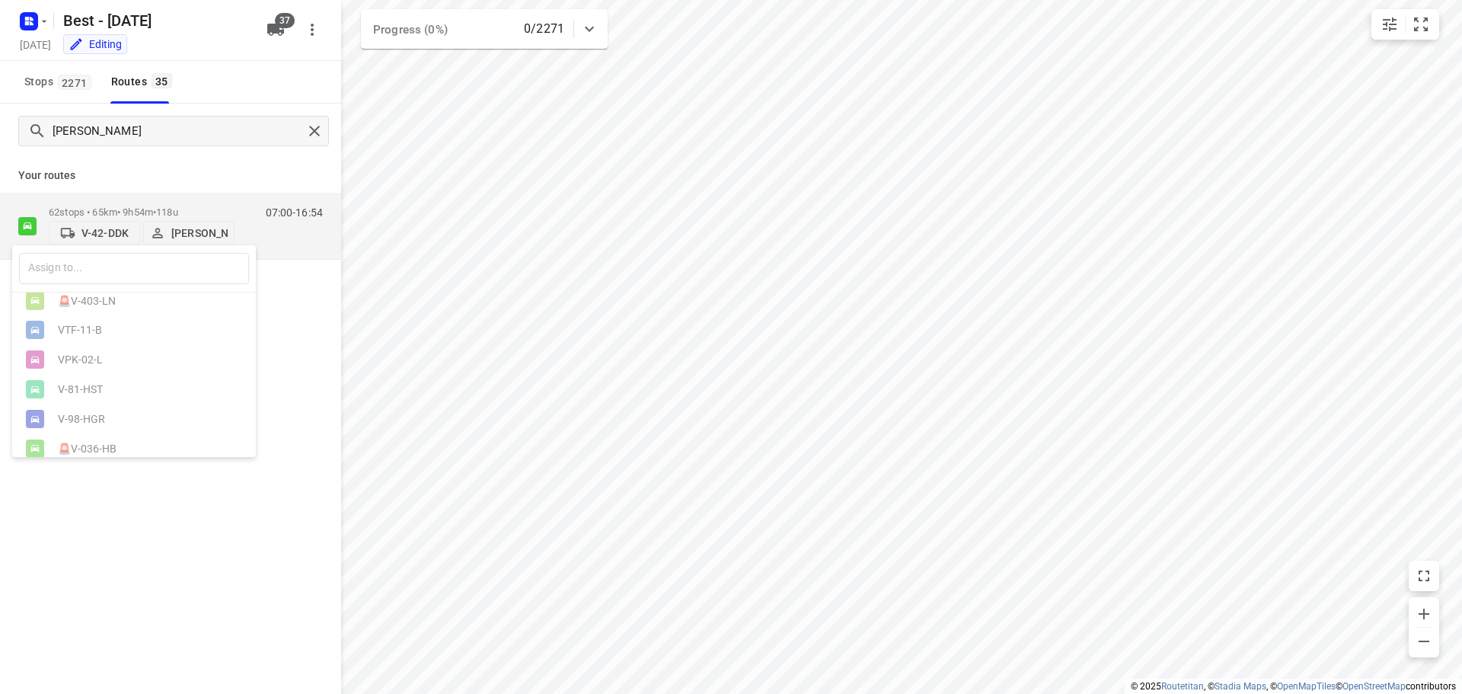
scroll to position [998, 0]
click at [118, 410] on div "V-28-NDD ⚡" at bounding box center [138, 407] width 160 height 12
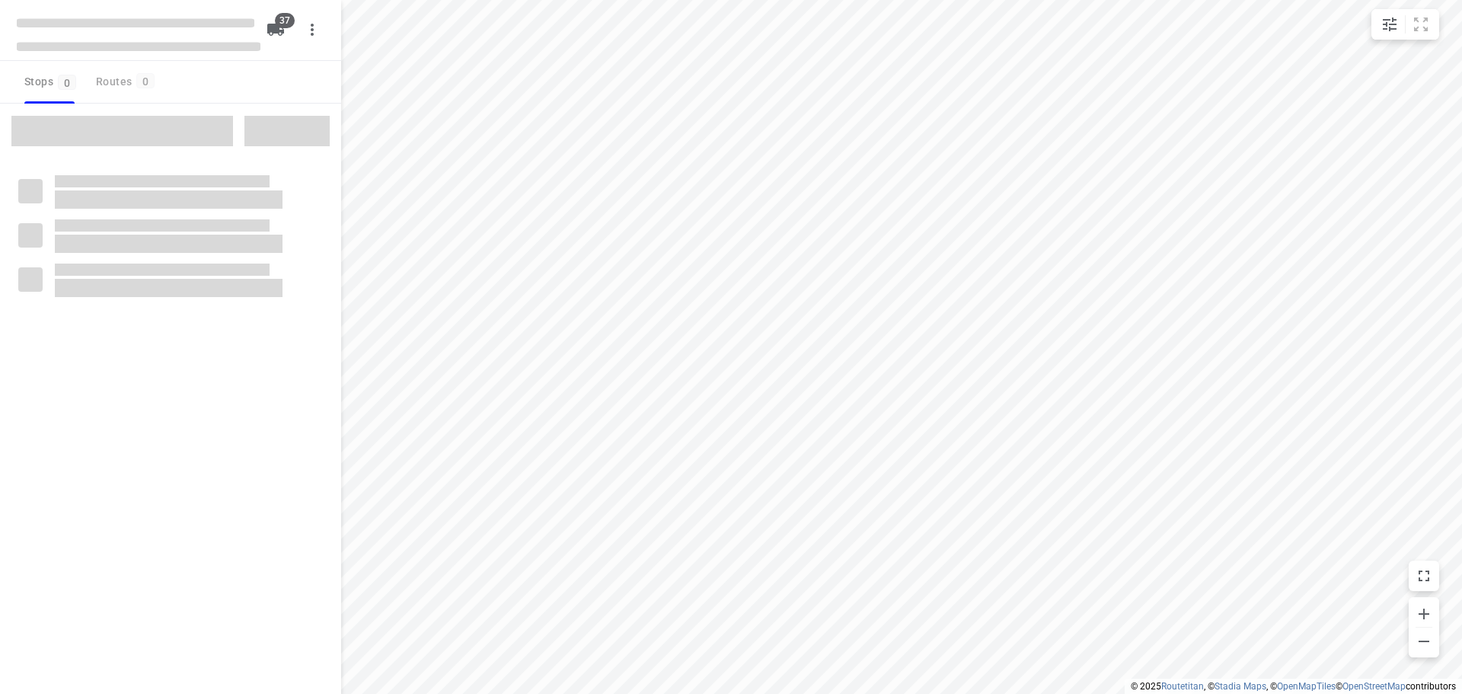
checkbox input "true"
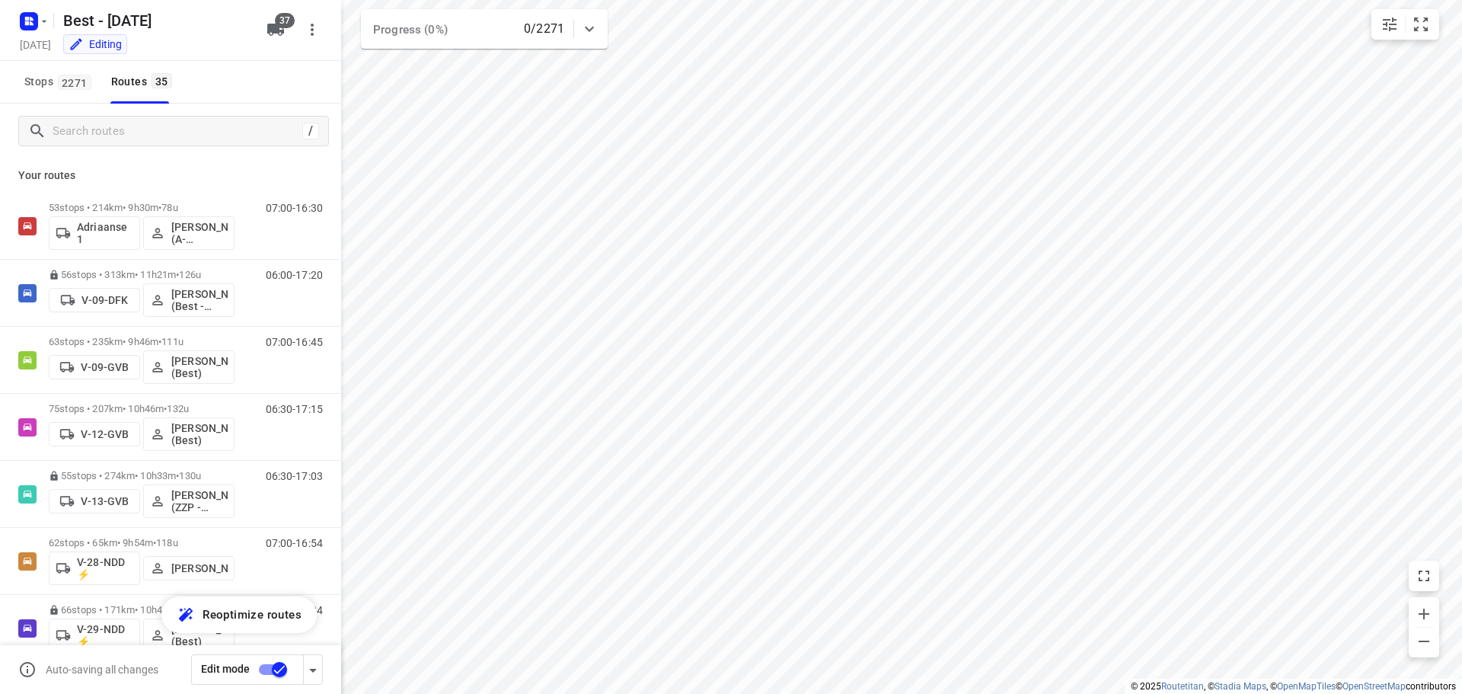
click at [147, 117] on div "/" at bounding box center [173, 131] width 311 height 30
click at [152, 120] on div "/" at bounding box center [173, 131] width 311 height 30
click at [152, 120] on input "Search routes" at bounding box center [175, 132] width 244 height 24
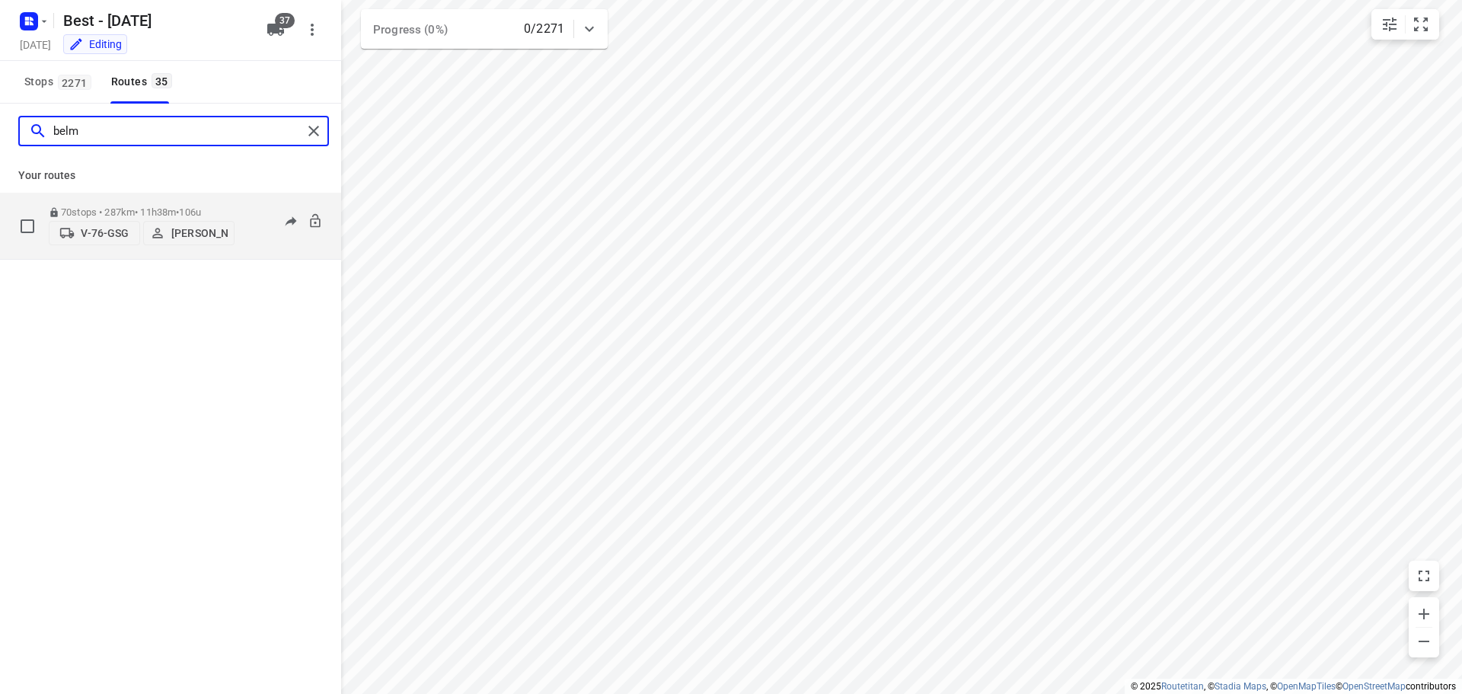
type input "belm"
click at [77, 225] on span "V-76-GSG" at bounding box center [95, 232] width 78 height 15
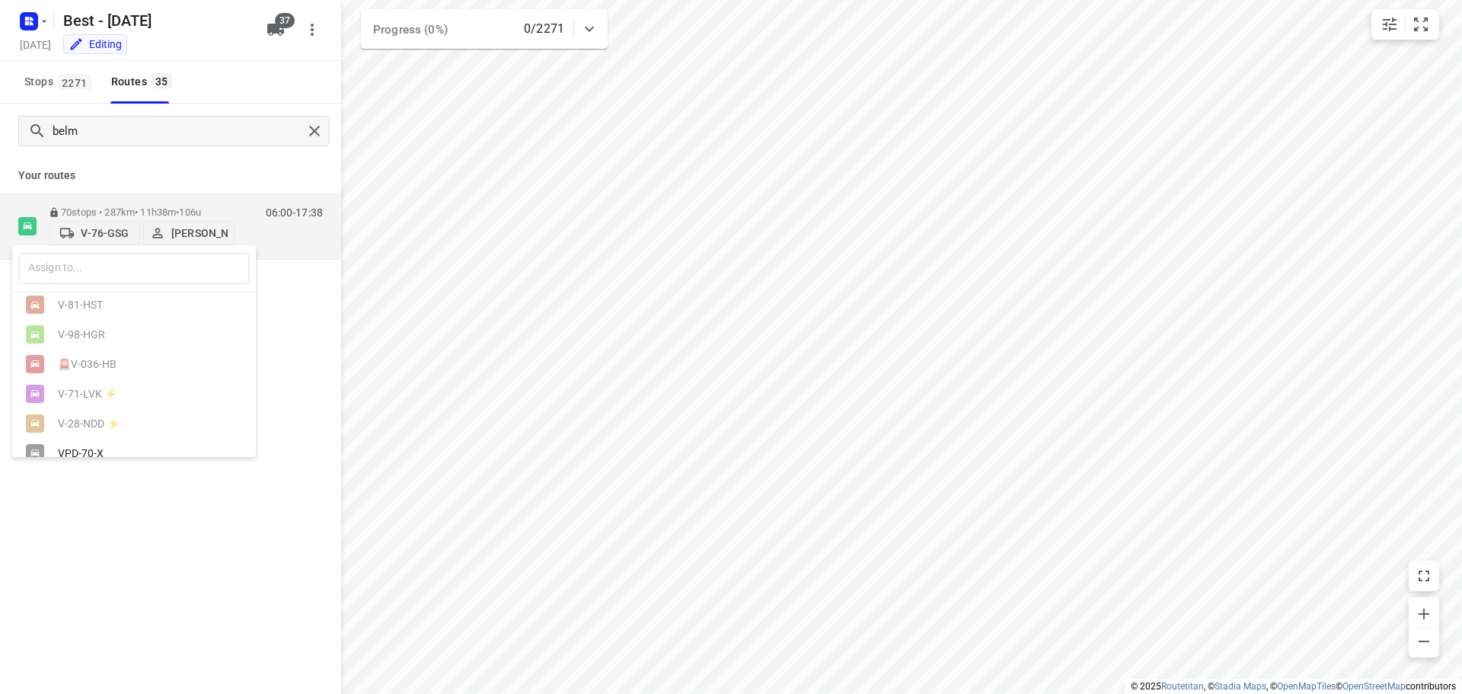
scroll to position [998, 0]
click at [97, 432] on div "VPD-70-X" at bounding box center [138, 436] width 160 height 12
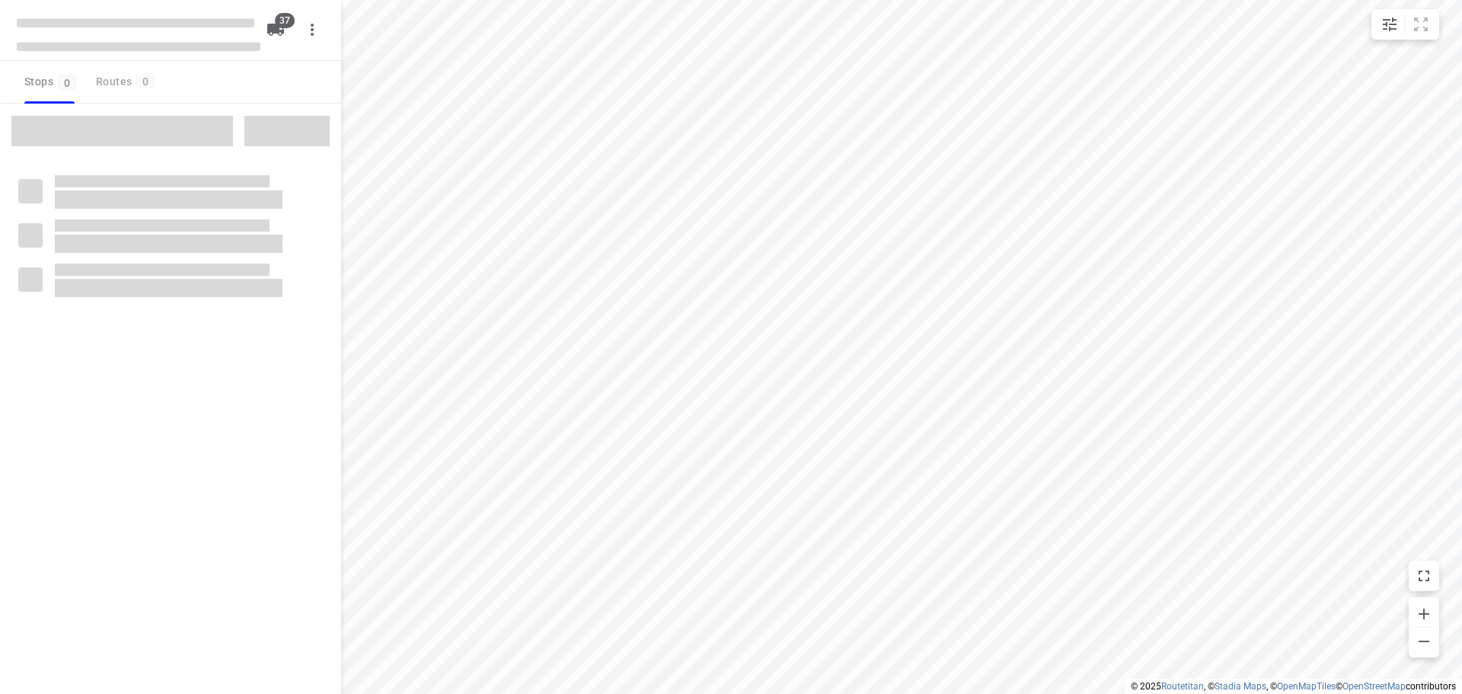
checkbox input "true"
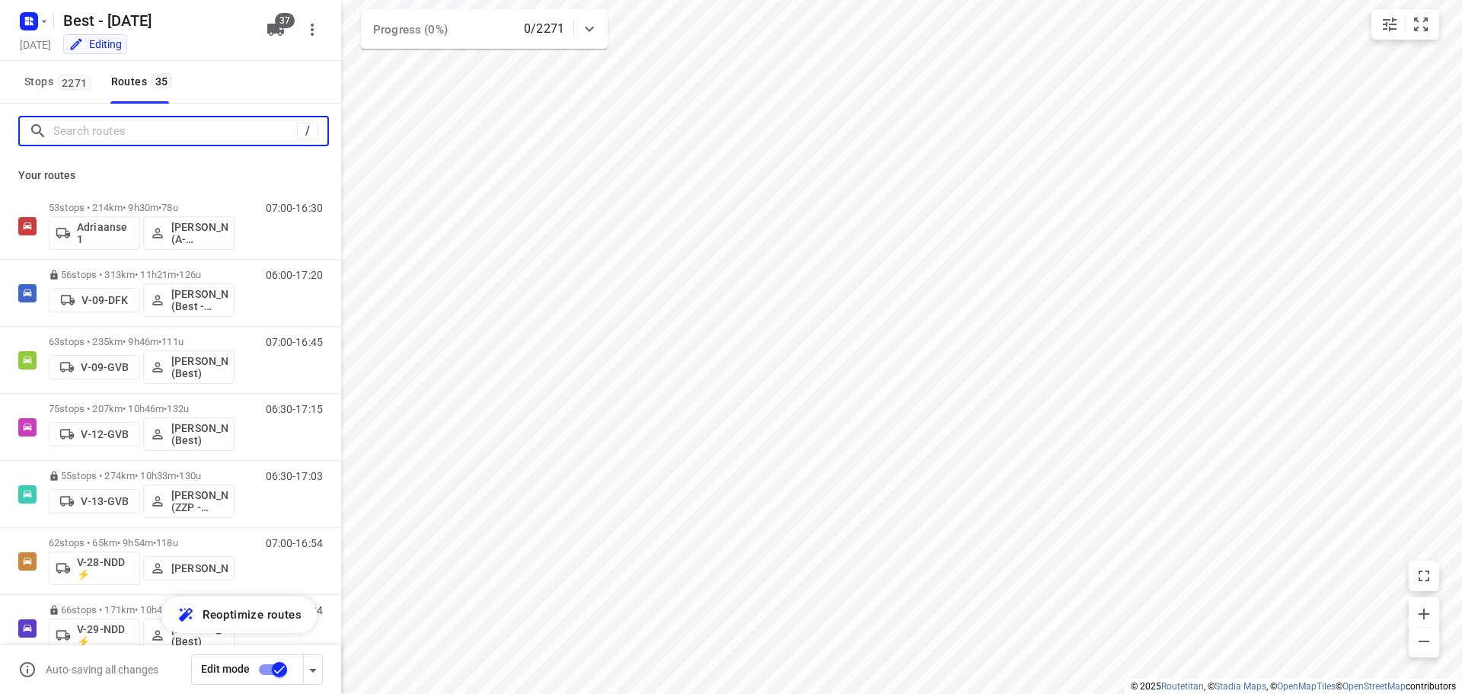
click at [93, 120] on input "Search routes" at bounding box center [175, 132] width 244 height 24
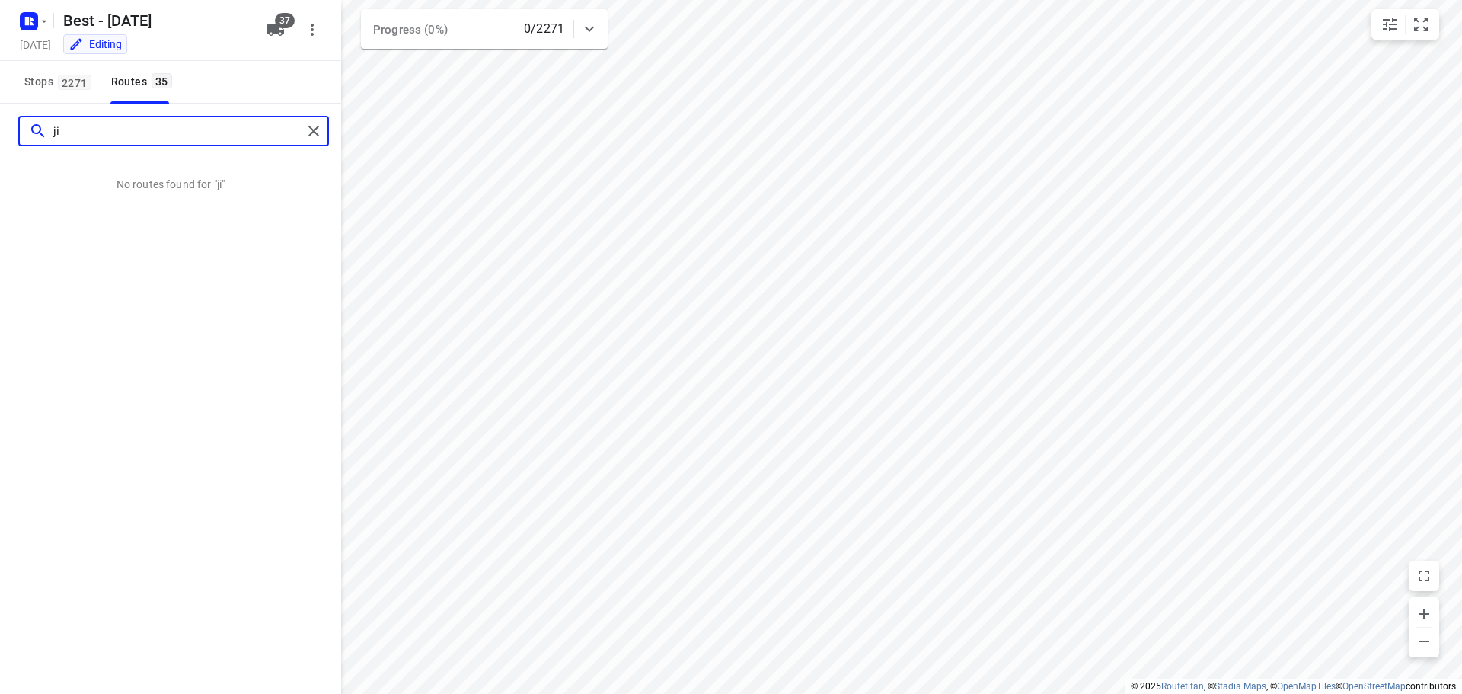
type input "j"
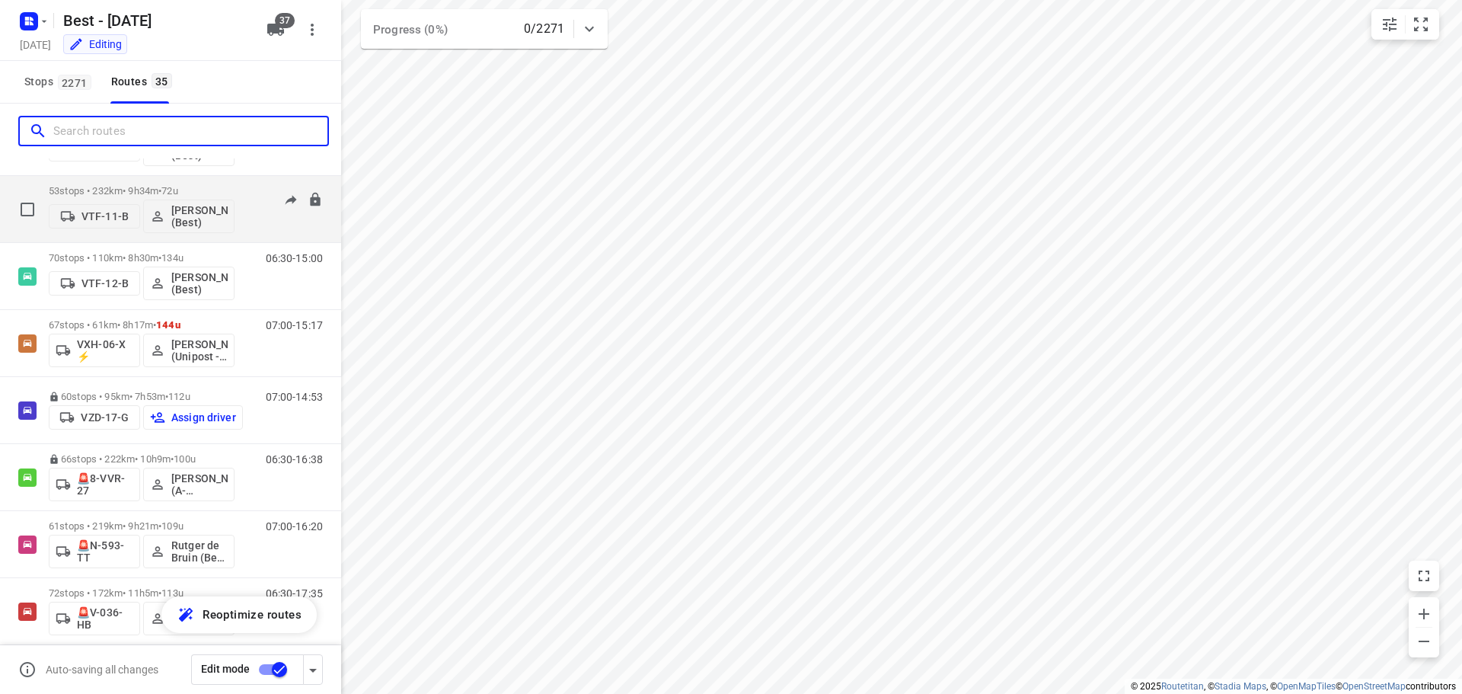
scroll to position [1371, 0]
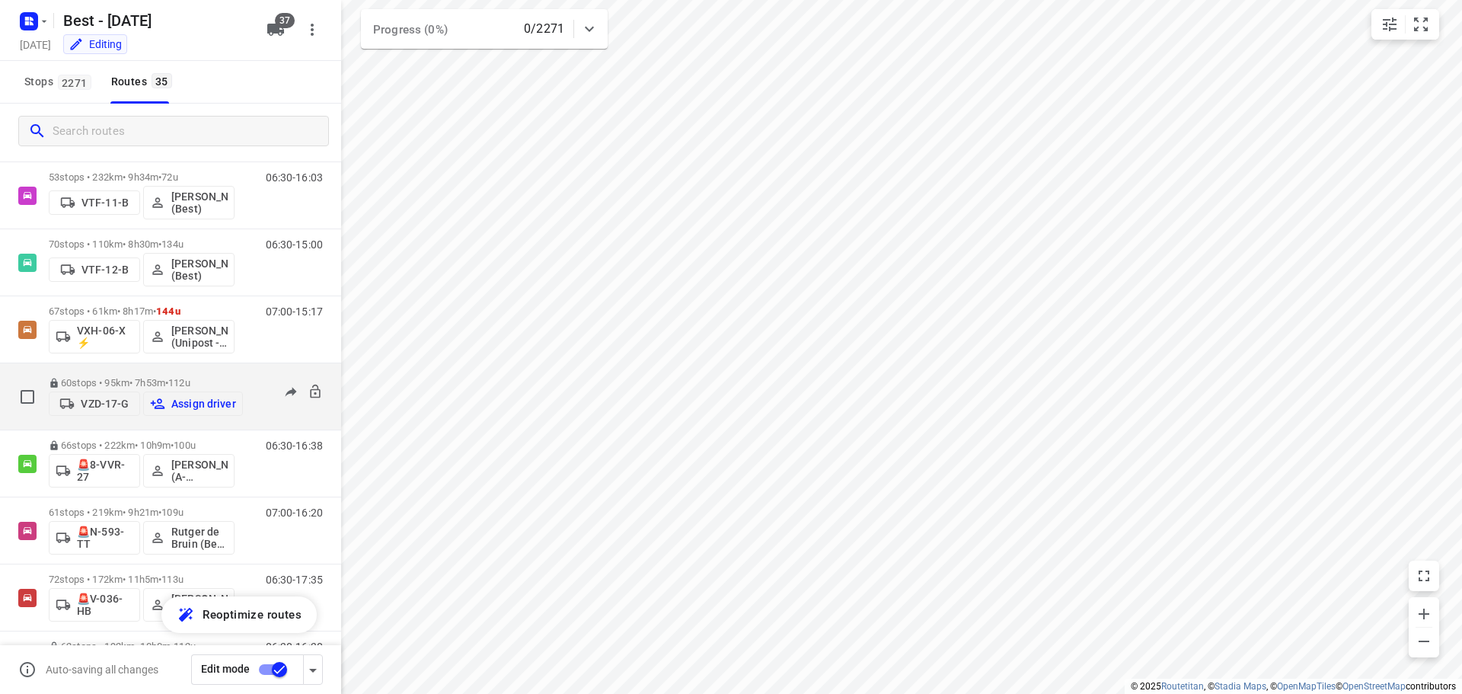
click at [152, 377] on p "60 stops • 95km • 7h53m • 112u" at bounding box center [146, 382] width 194 height 11
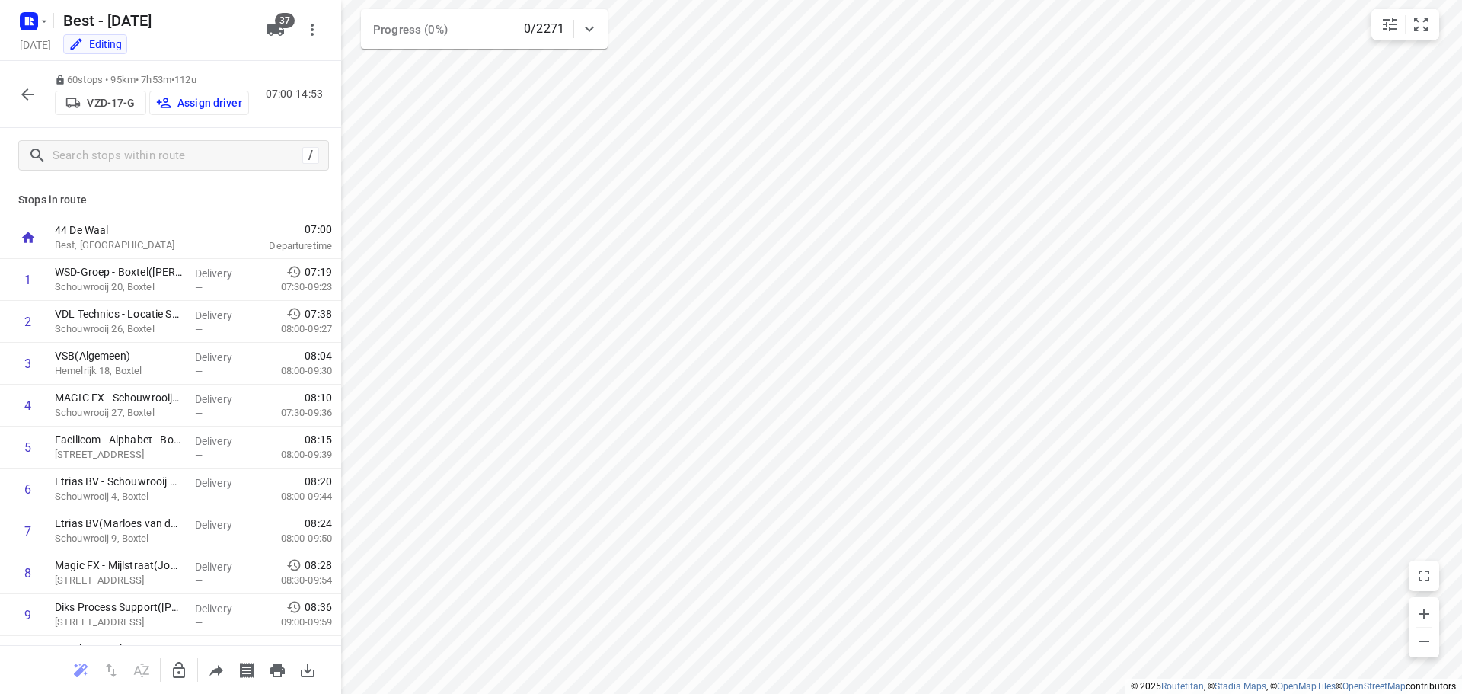
click at [20, 90] on icon "button" at bounding box center [27, 94] width 18 height 18
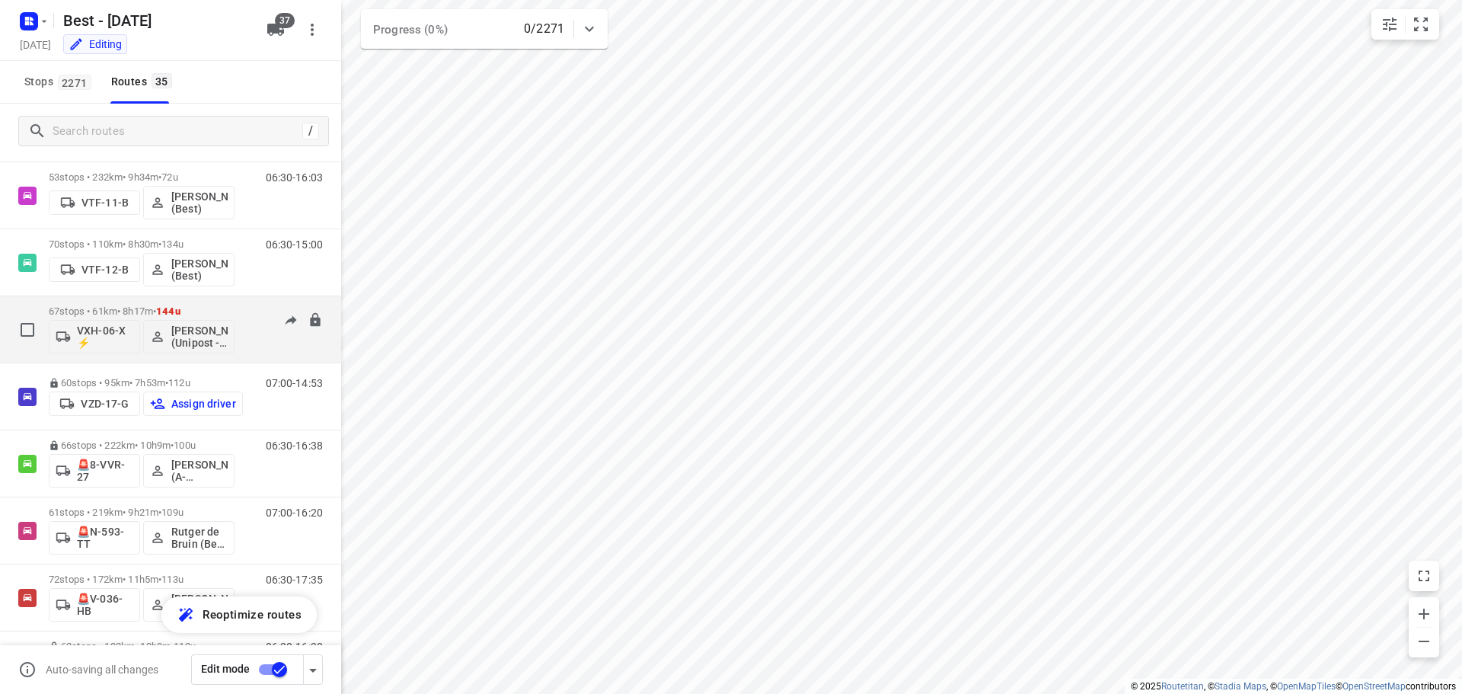
scroll to position [1447, 0]
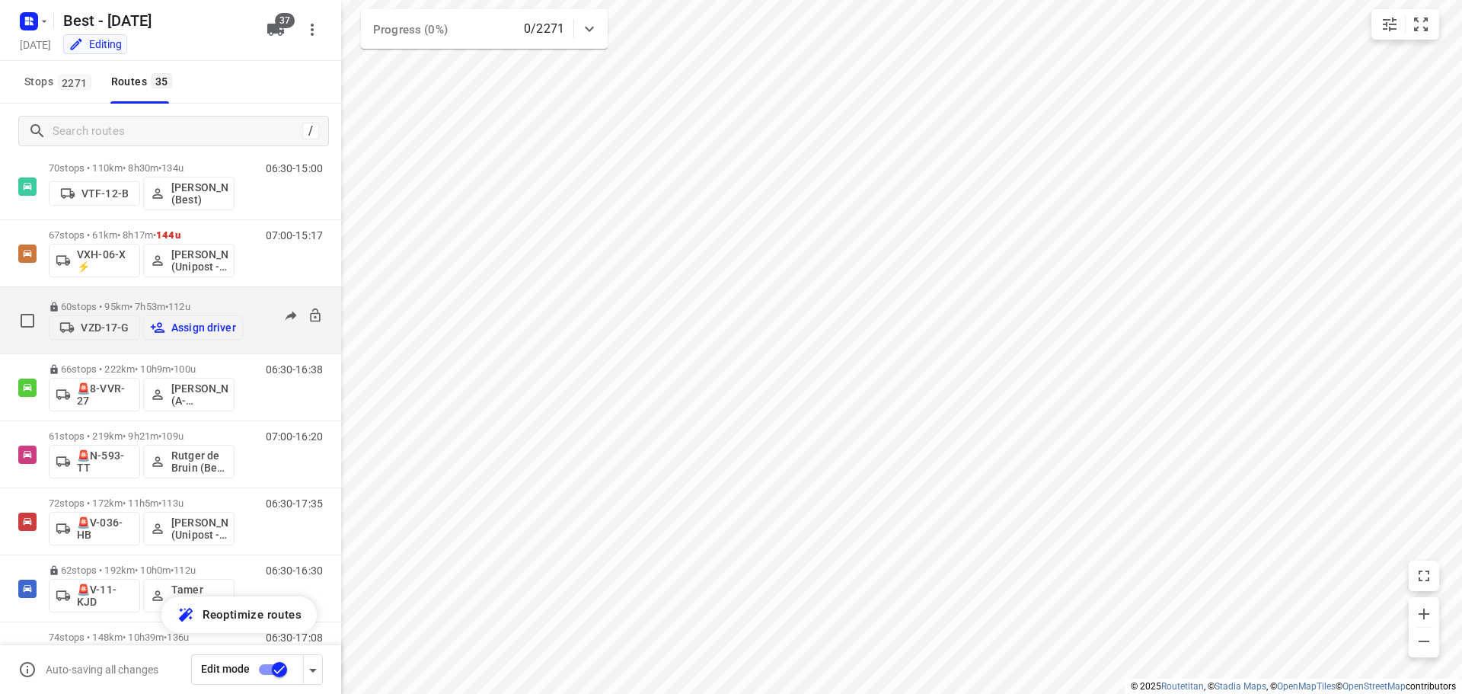
click at [123, 301] on p "60 stops • 95km • 7h53m • 112u" at bounding box center [146, 306] width 194 height 11
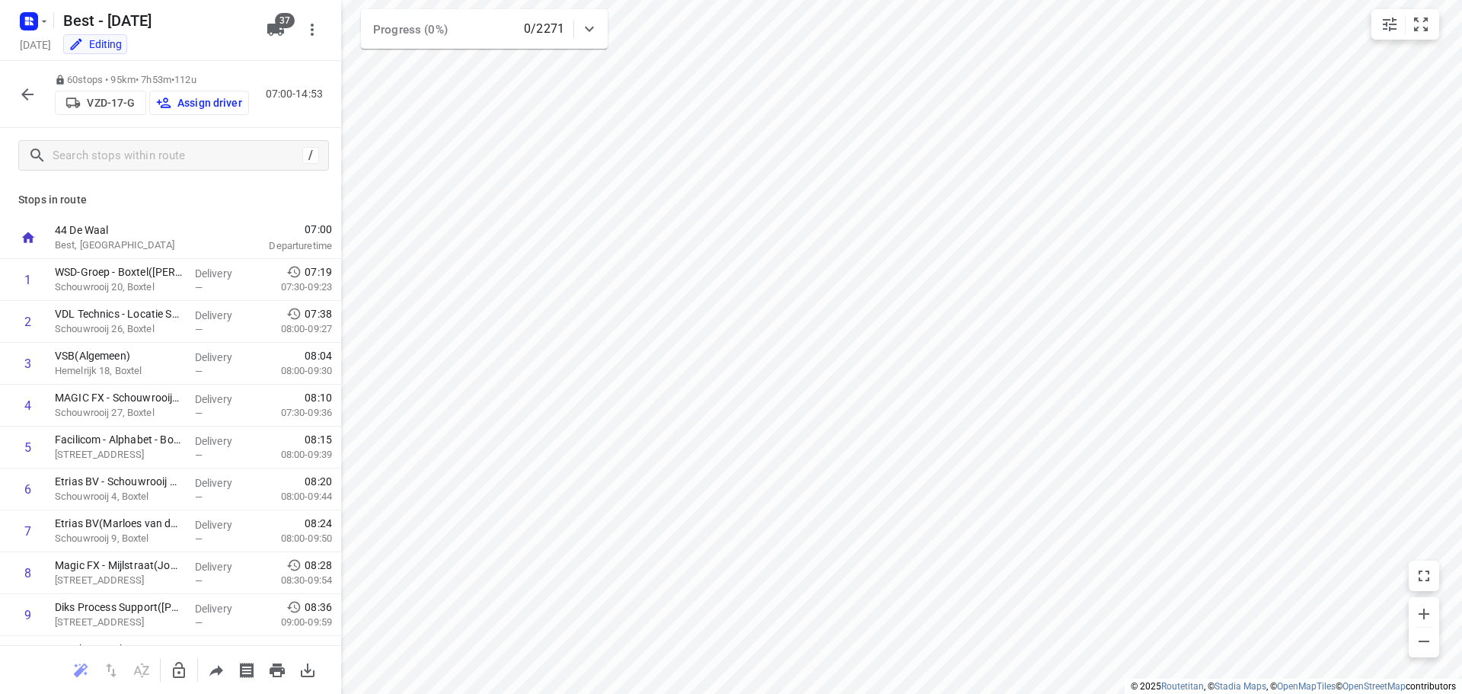
click at [196, 112] on button "Assign driver" at bounding box center [199, 103] width 100 height 24
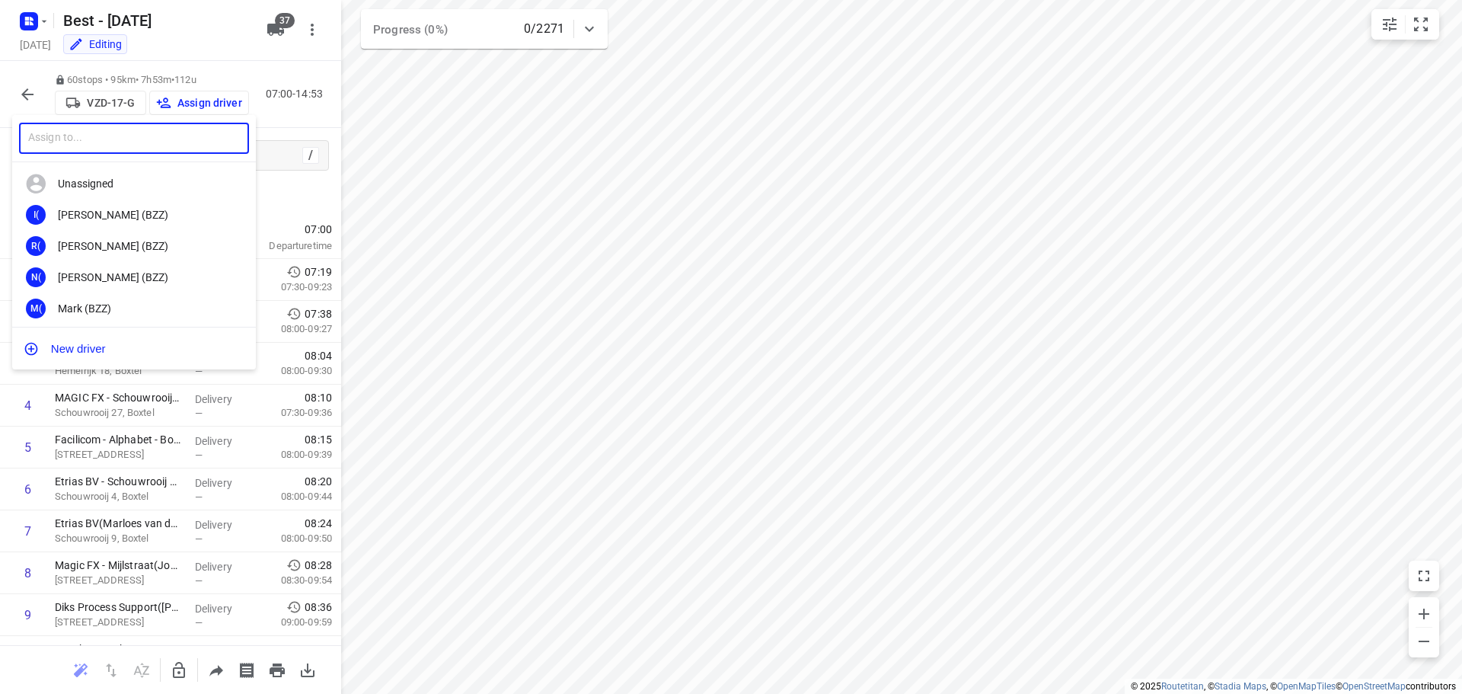
click at [161, 148] on input "text" at bounding box center [134, 138] width 230 height 31
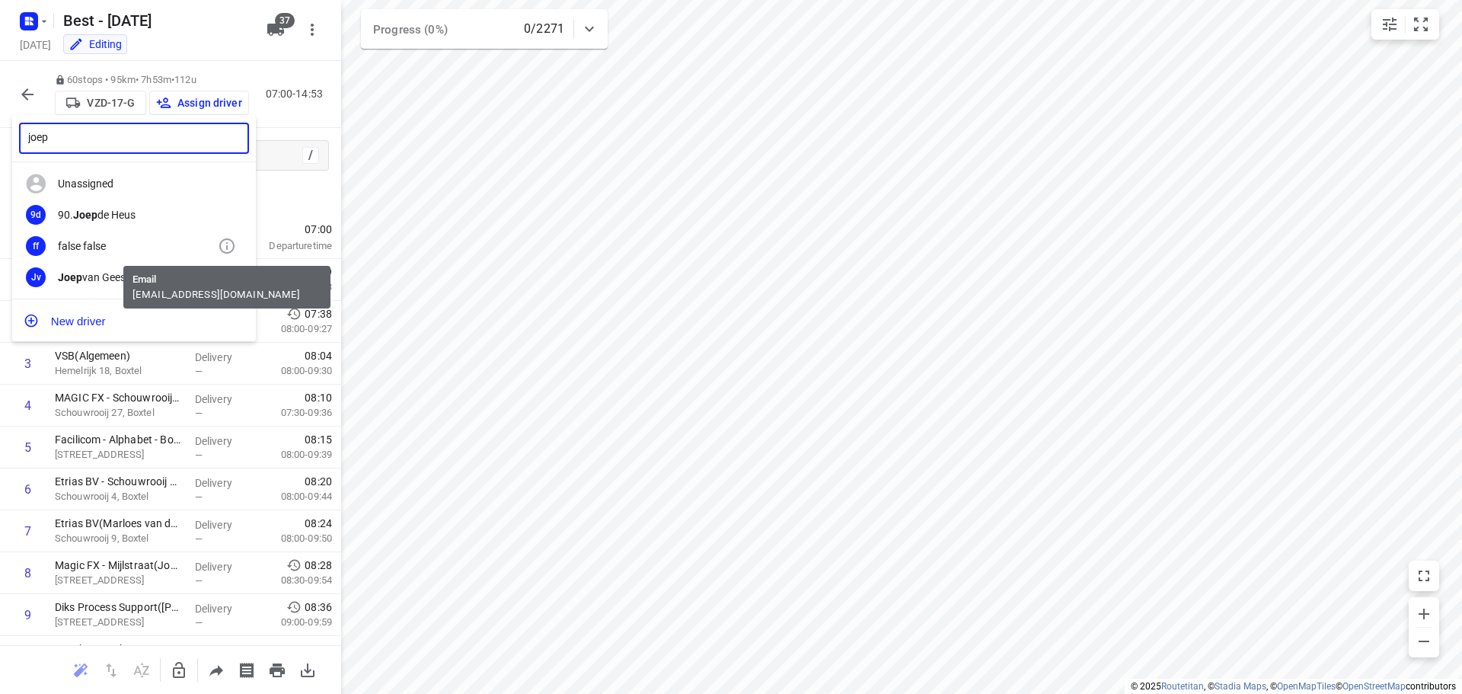
type input "joep"
click at [225, 245] on icon at bounding box center [227, 246] width 18 height 18
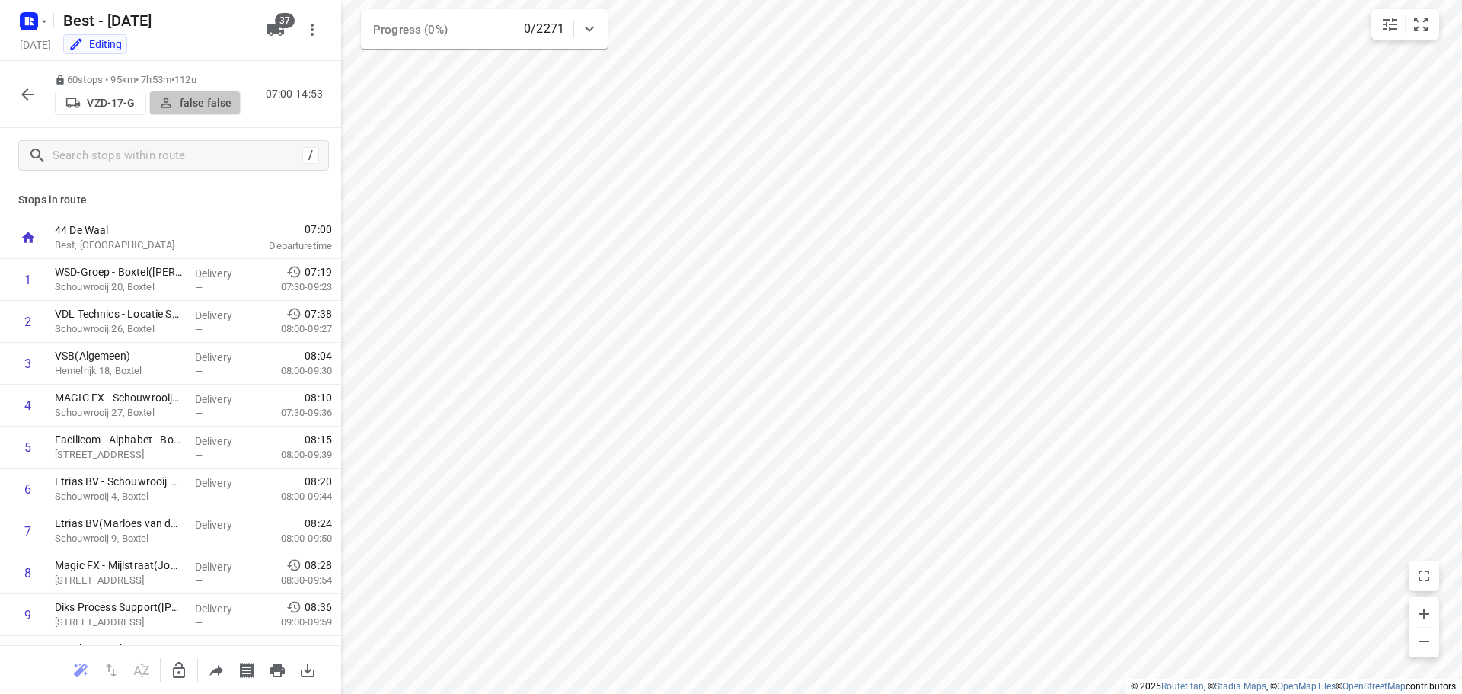
click at [203, 98] on p "false false" at bounding box center [206, 103] width 52 height 12
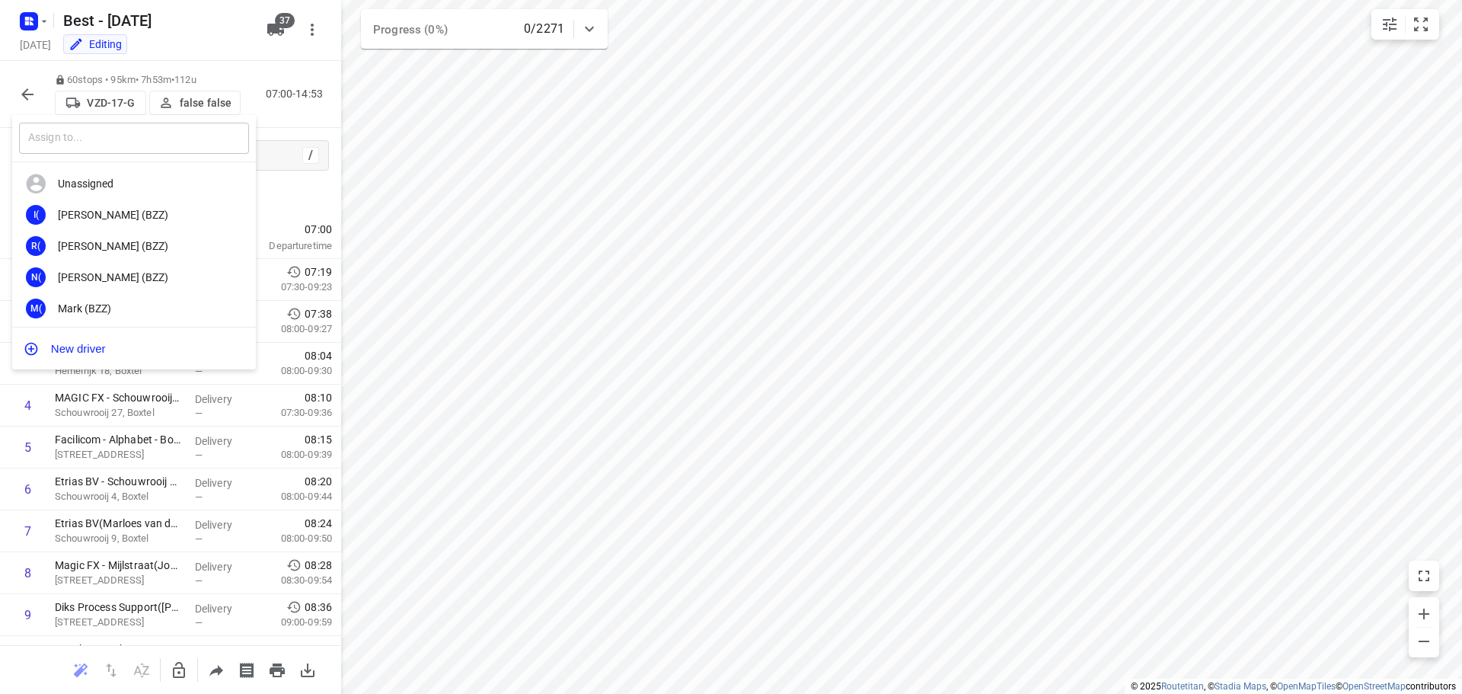
click at [142, 143] on input "text" at bounding box center [134, 138] width 230 height 31
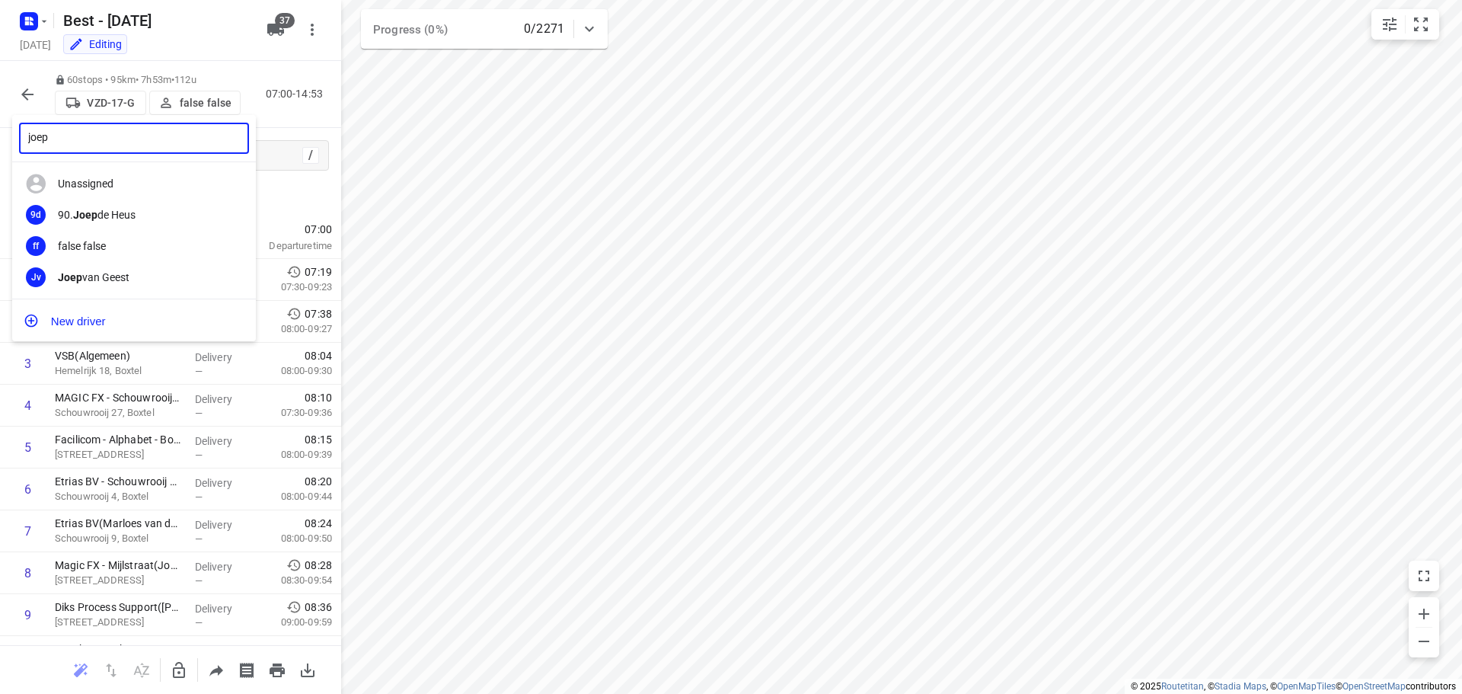
type input "joep"
click at [255, 102] on div at bounding box center [731, 347] width 1462 height 694
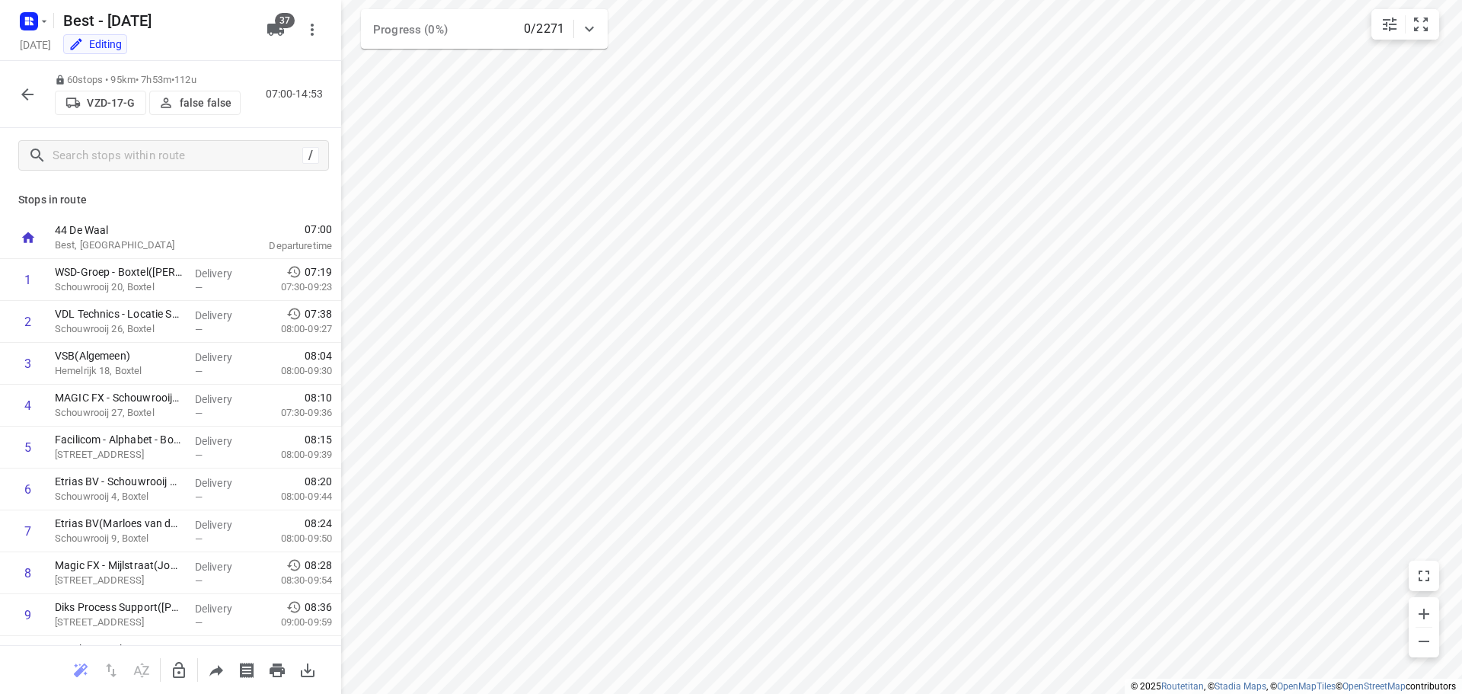
click at [28, 107] on button "button" at bounding box center [27, 94] width 30 height 30
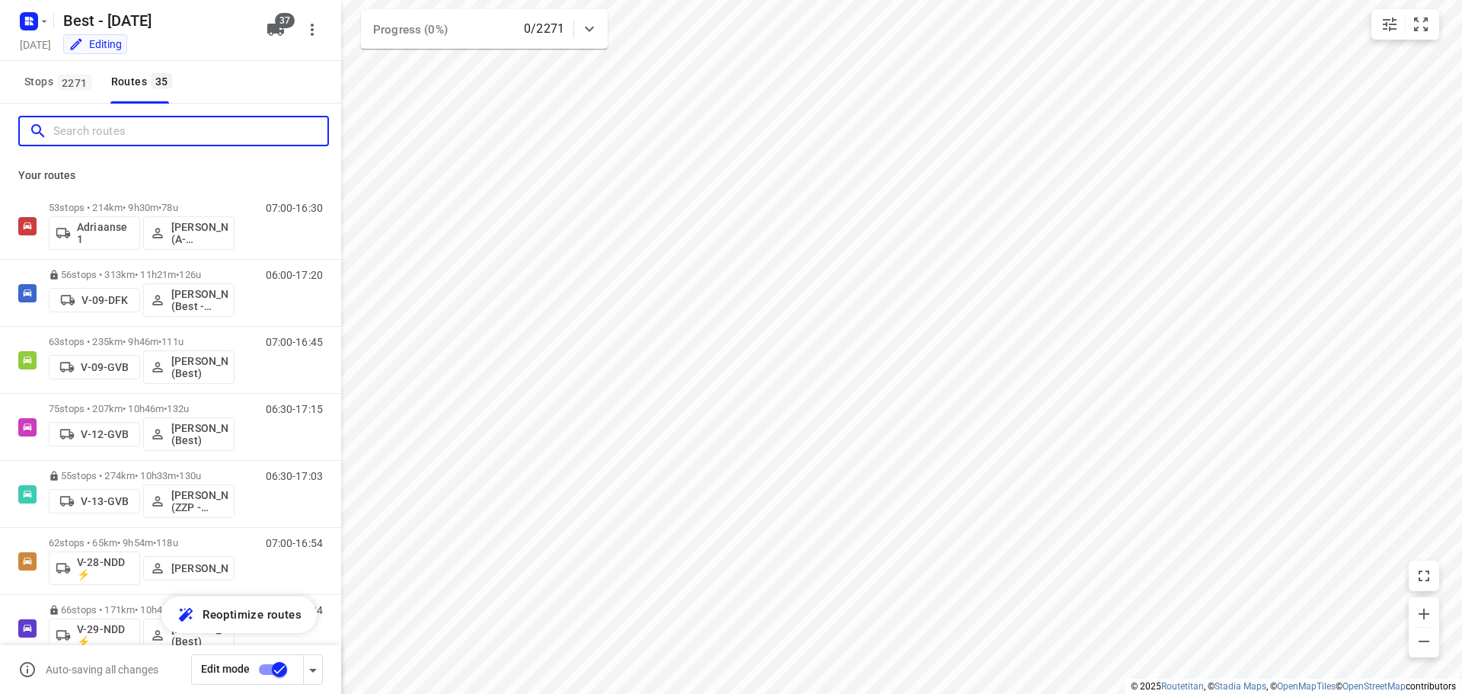
click at [114, 131] on input "Search routes" at bounding box center [190, 132] width 274 height 24
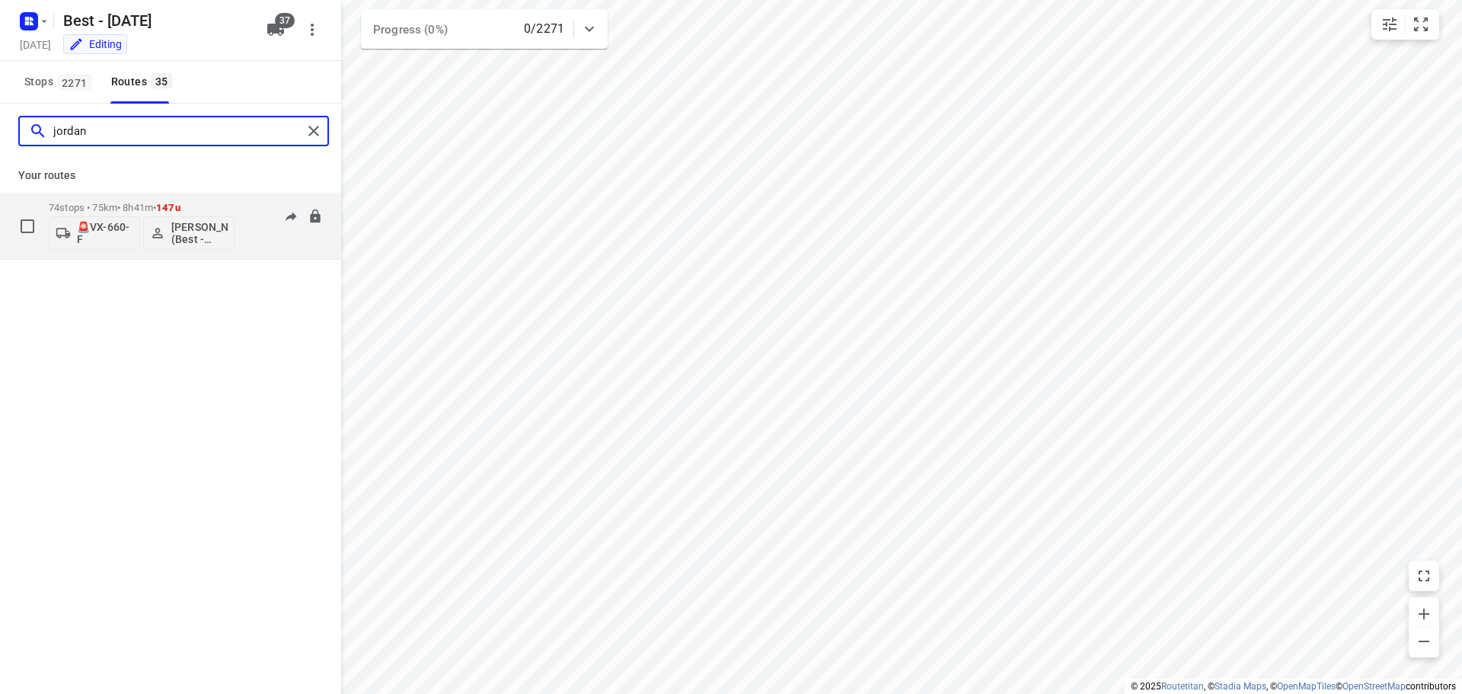
type input "jordan"
click at [123, 197] on div "74 stops • 75km • 8h41m • 147u 🚨VX-660-F Jordan Merks (Best - ZZP)" at bounding box center [142, 225] width 186 height 63
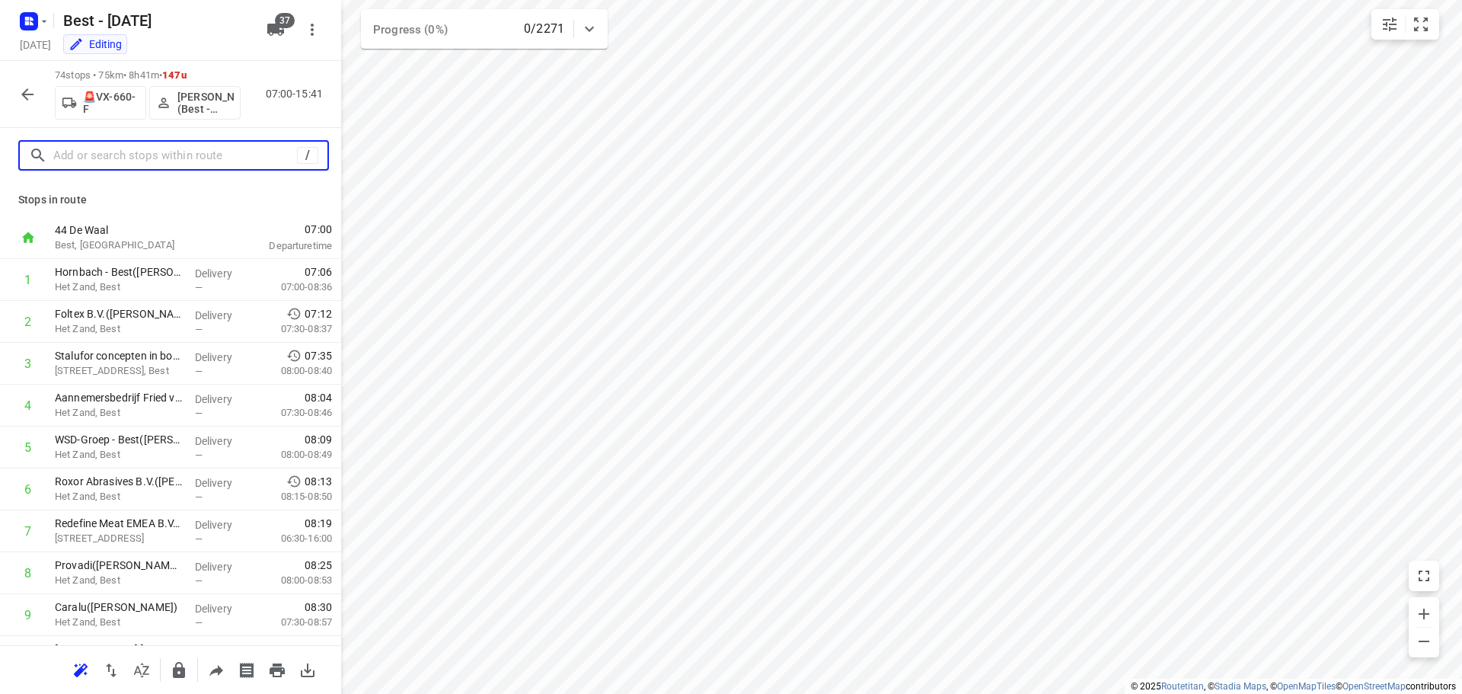
click at [167, 159] on input "text" at bounding box center [175, 156] width 244 height 24
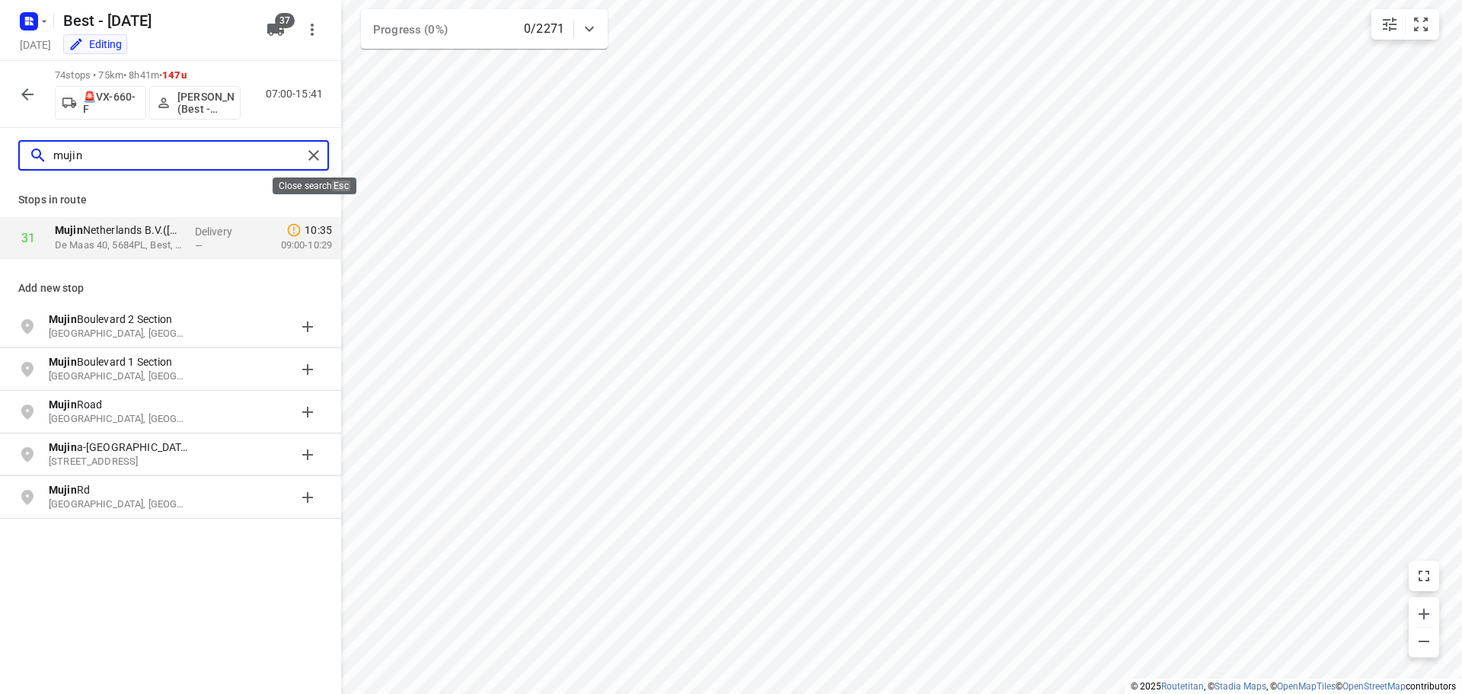
type input "mujin"
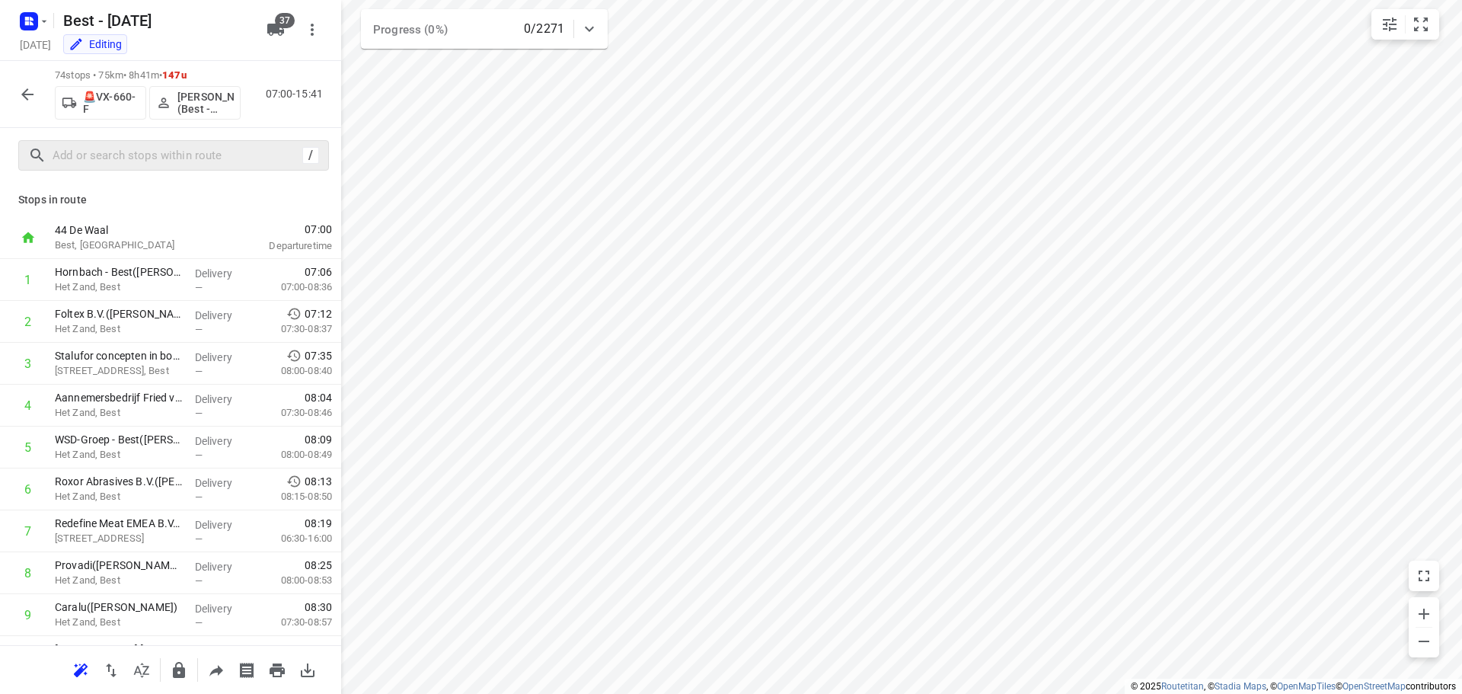
click at [16, 90] on button "button" at bounding box center [27, 94] width 30 height 30
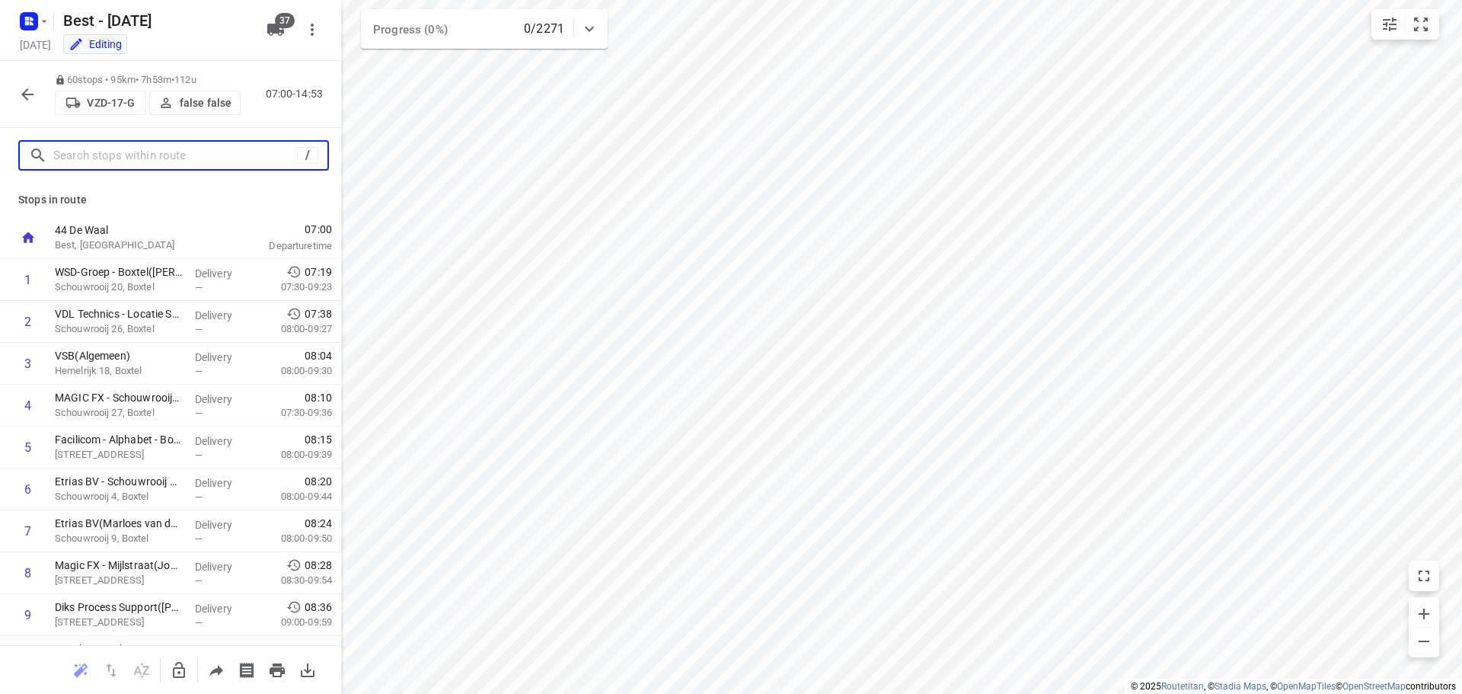
click at [142, 161] on input "text" at bounding box center [175, 156] width 244 height 24
type input "s"
click at [24, 92] on icon "button" at bounding box center [27, 94] width 12 height 12
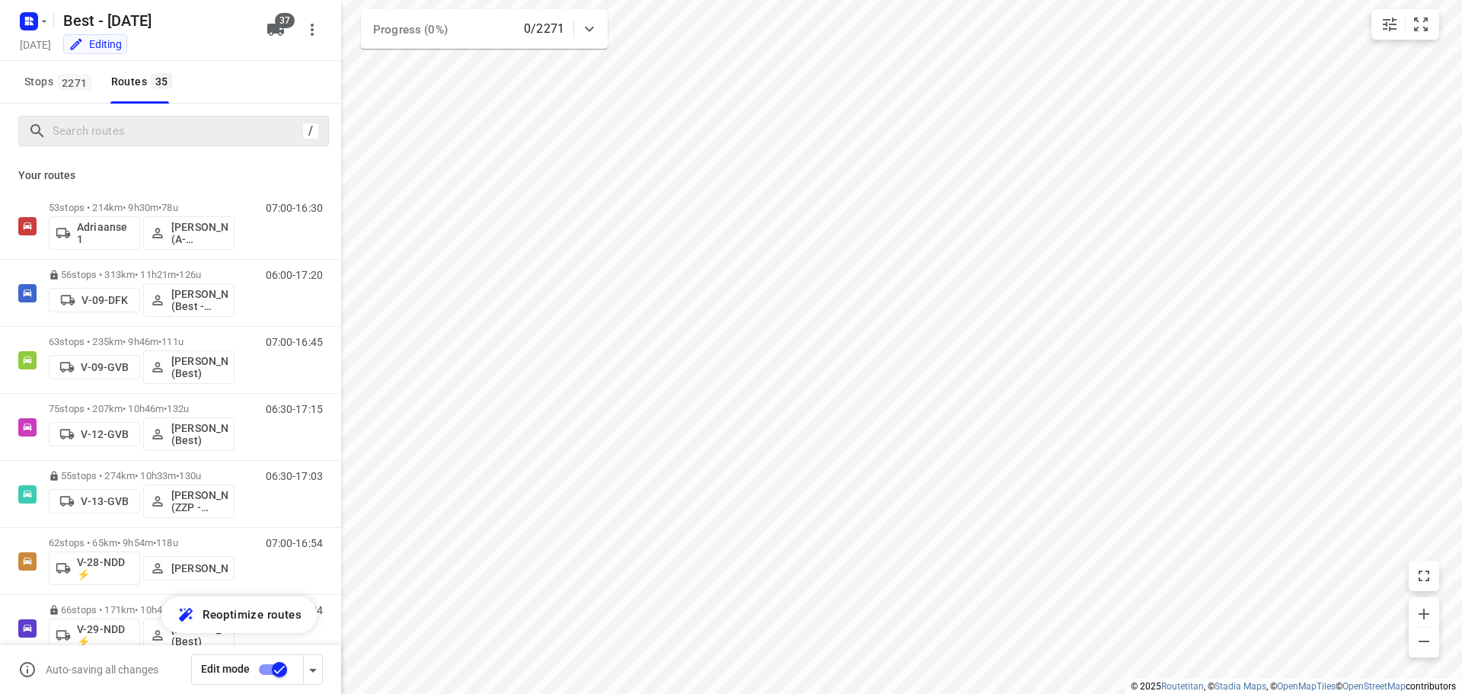
click at [126, 143] on div "/" at bounding box center [173, 131] width 311 height 30
click at [143, 118] on div "/" at bounding box center [173, 131] width 311 height 30
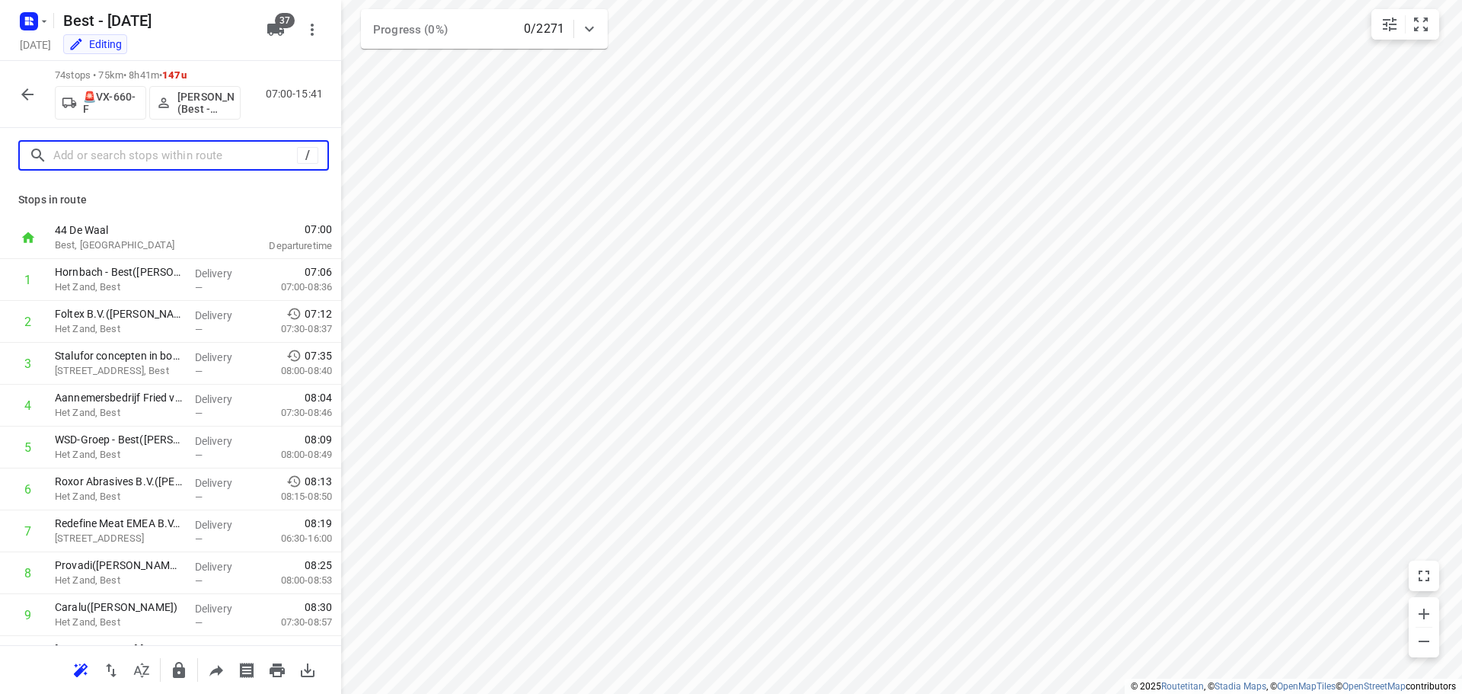
click at [147, 163] on input "text" at bounding box center [175, 156] width 244 height 24
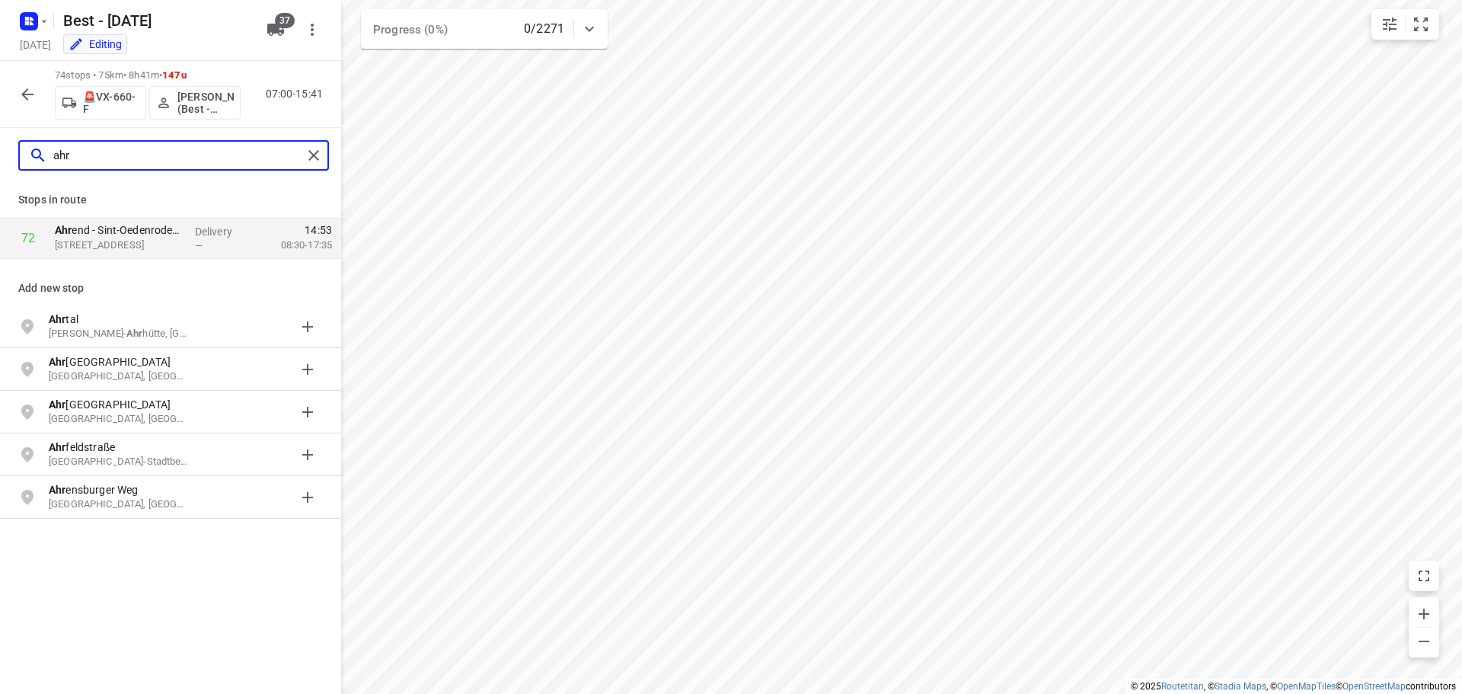
type input "ahr"
click at [329, 150] on div at bounding box center [316, 155] width 27 height 23
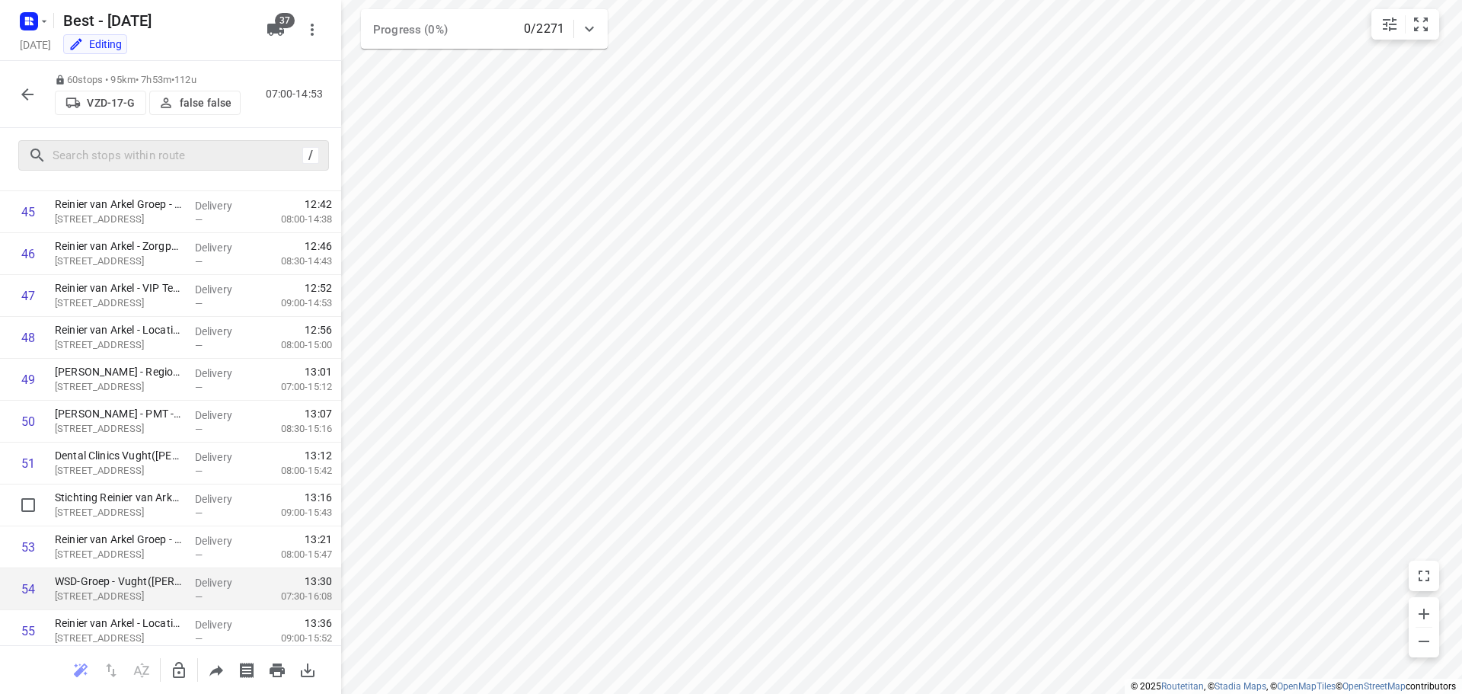
scroll to position [2132, 0]
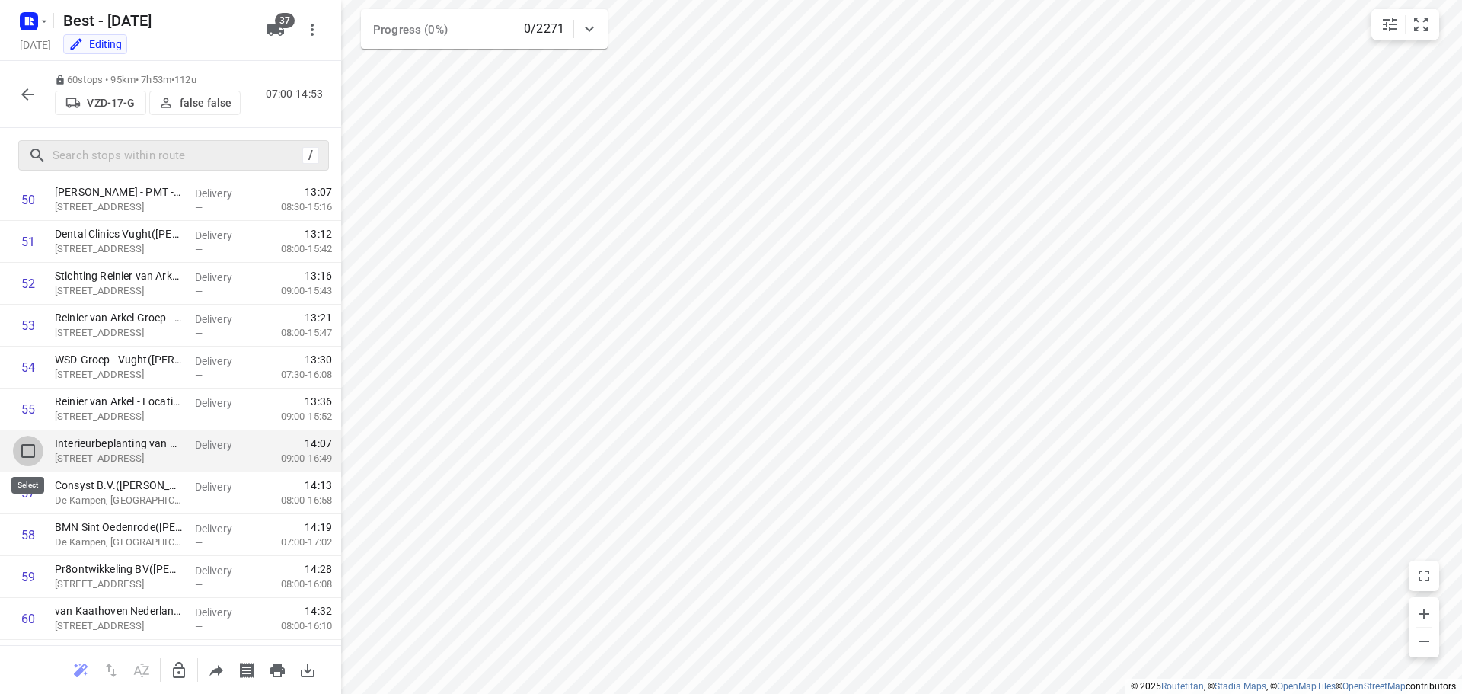
click at [29, 455] on input "checkbox" at bounding box center [28, 451] width 30 height 30
checkbox input "true"
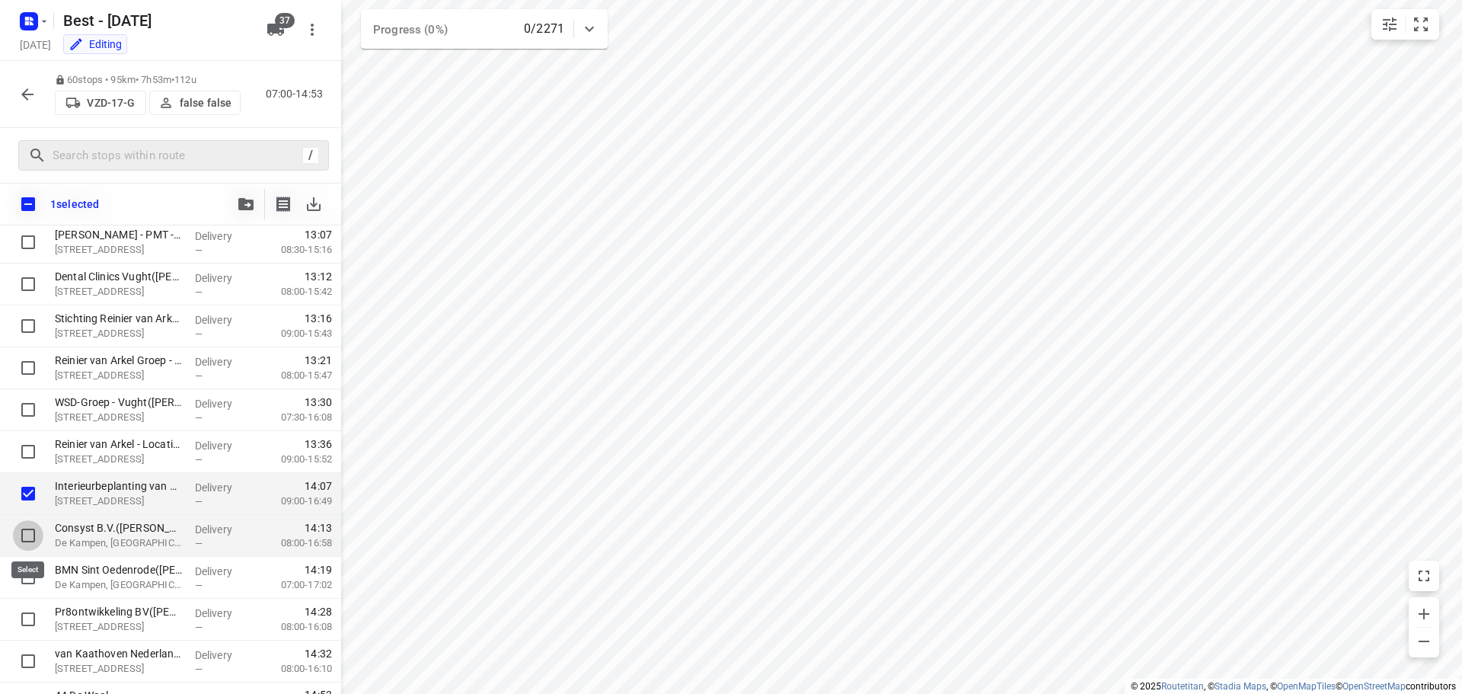
click at [29, 521] on input "checkbox" at bounding box center [28, 535] width 30 height 30
checkbox input "true"
drag, startPoint x: 29, startPoint y: 571, endPoint x: 29, endPoint y: 579, distance: 8.4
click at [29, 572] on input "checkbox" at bounding box center [28, 577] width 30 height 30
checkbox input "true"
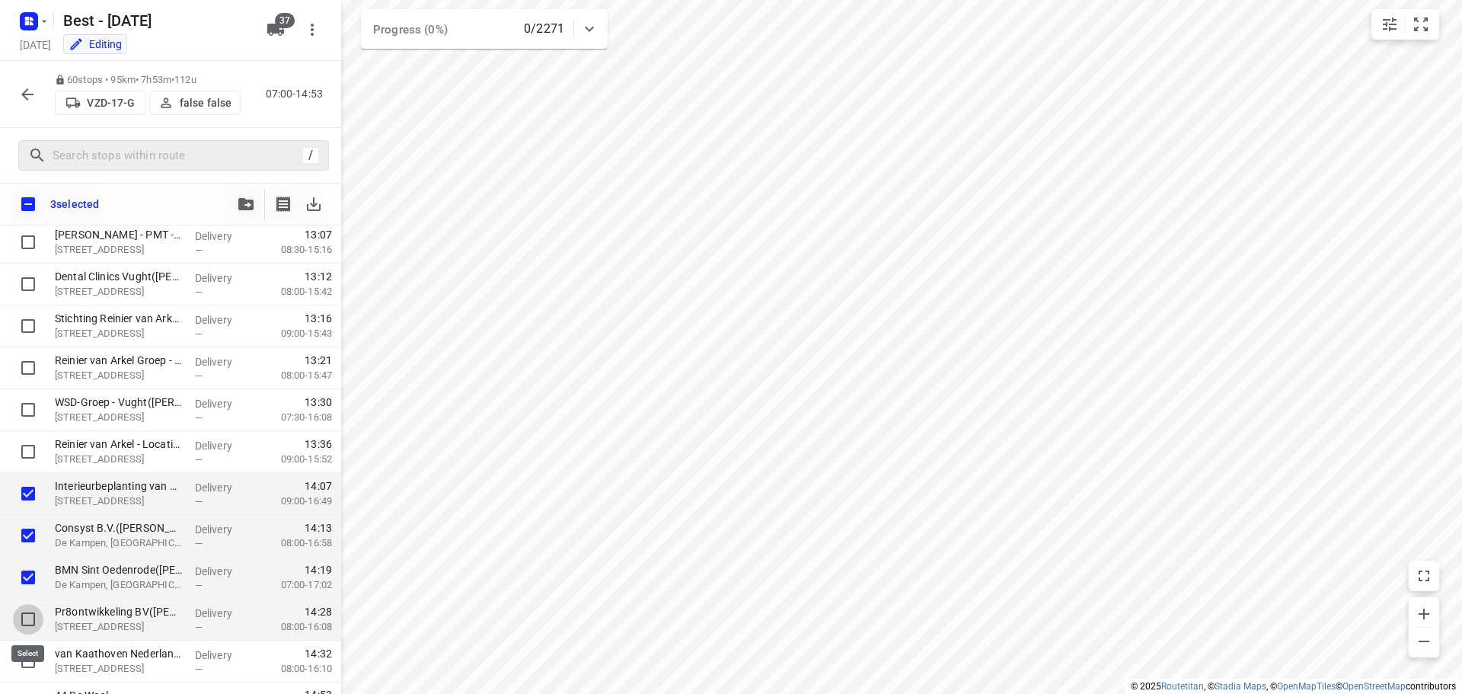
click at [21, 618] on input "checkbox" at bounding box center [28, 619] width 30 height 30
drag, startPoint x: 23, startPoint y: 614, endPoint x: 22, endPoint y: 583, distance: 31.2
click at [22, 614] on input "checkbox" at bounding box center [28, 619] width 30 height 30
checkbox input "false"
click at [22, 574] on input "checkbox" at bounding box center [28, 577] width 30 height 30
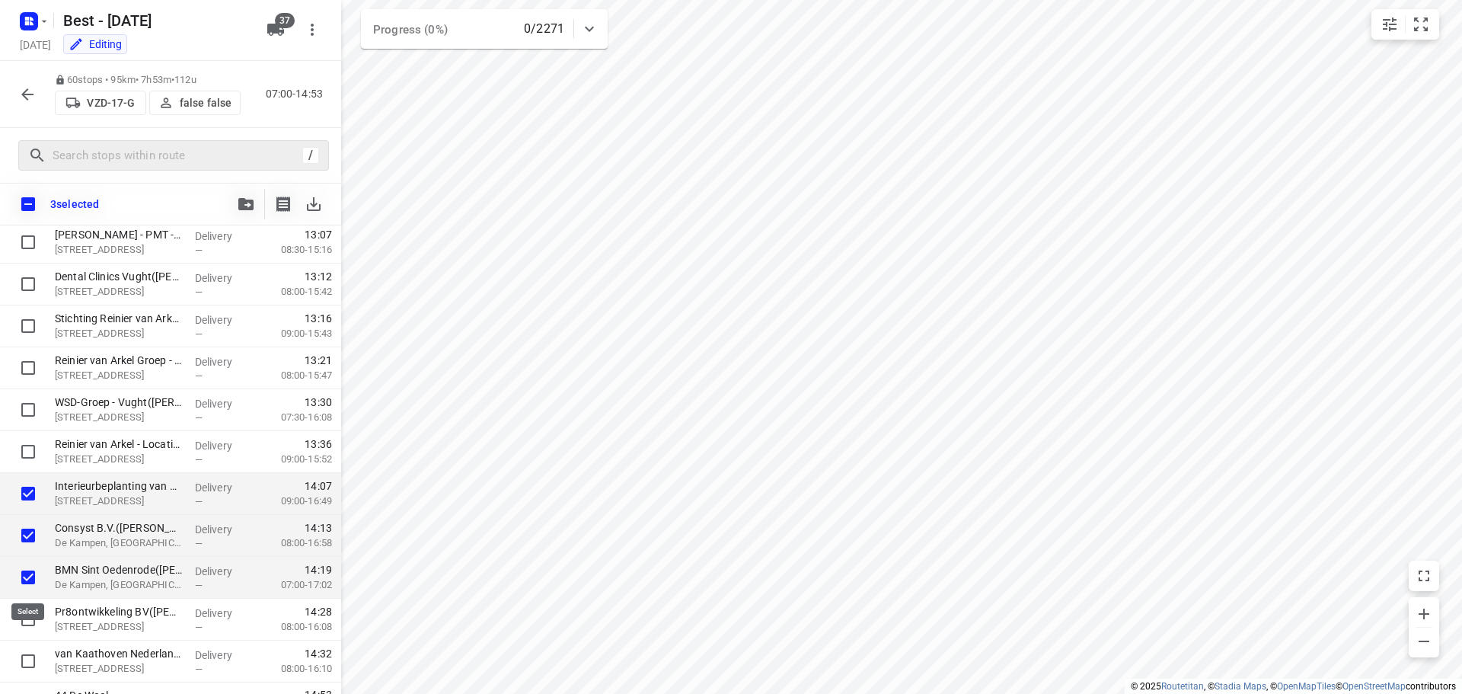
checkbox input "false"
click at [24, 527] on input "checkbox" at bounding box center [28, 535] width 30 height 30
checkbox input "false"
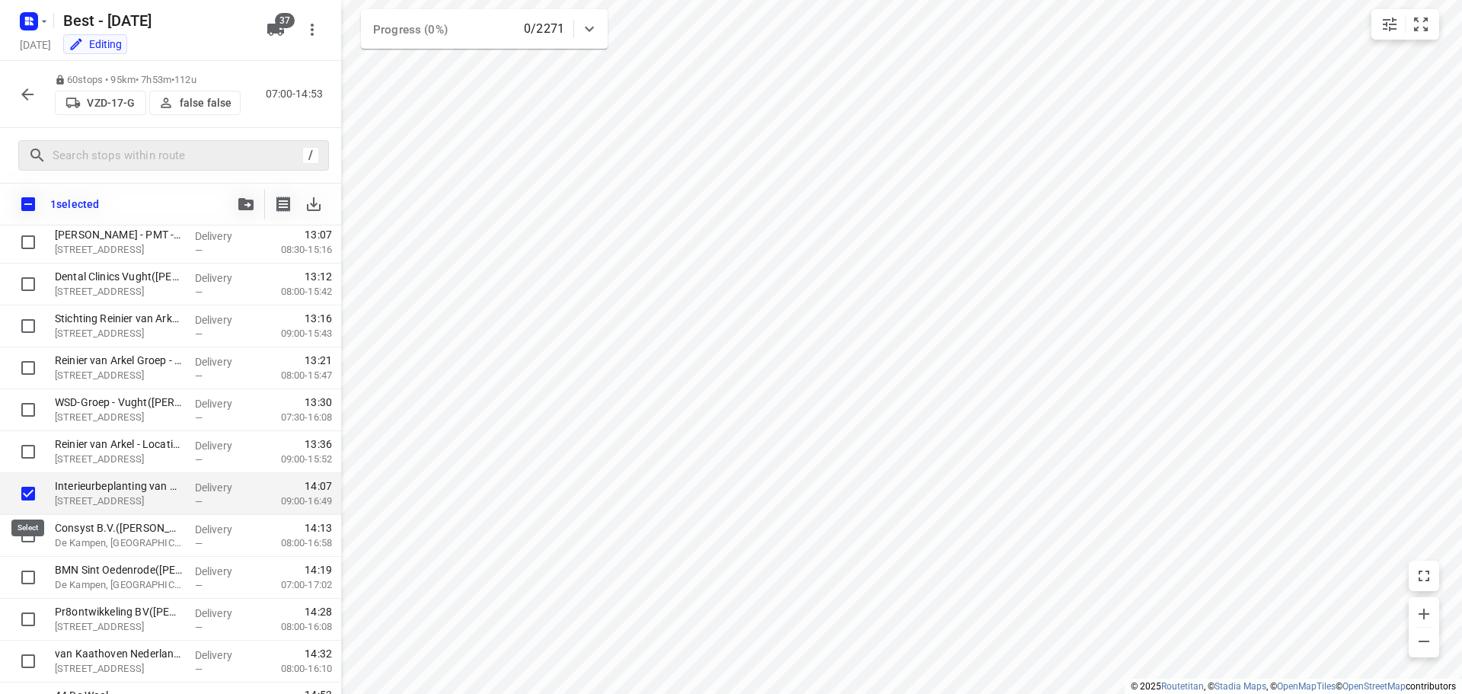
click at [31, 486] on input "checkbox" at bounding box center [28, 493] width 30 height 30
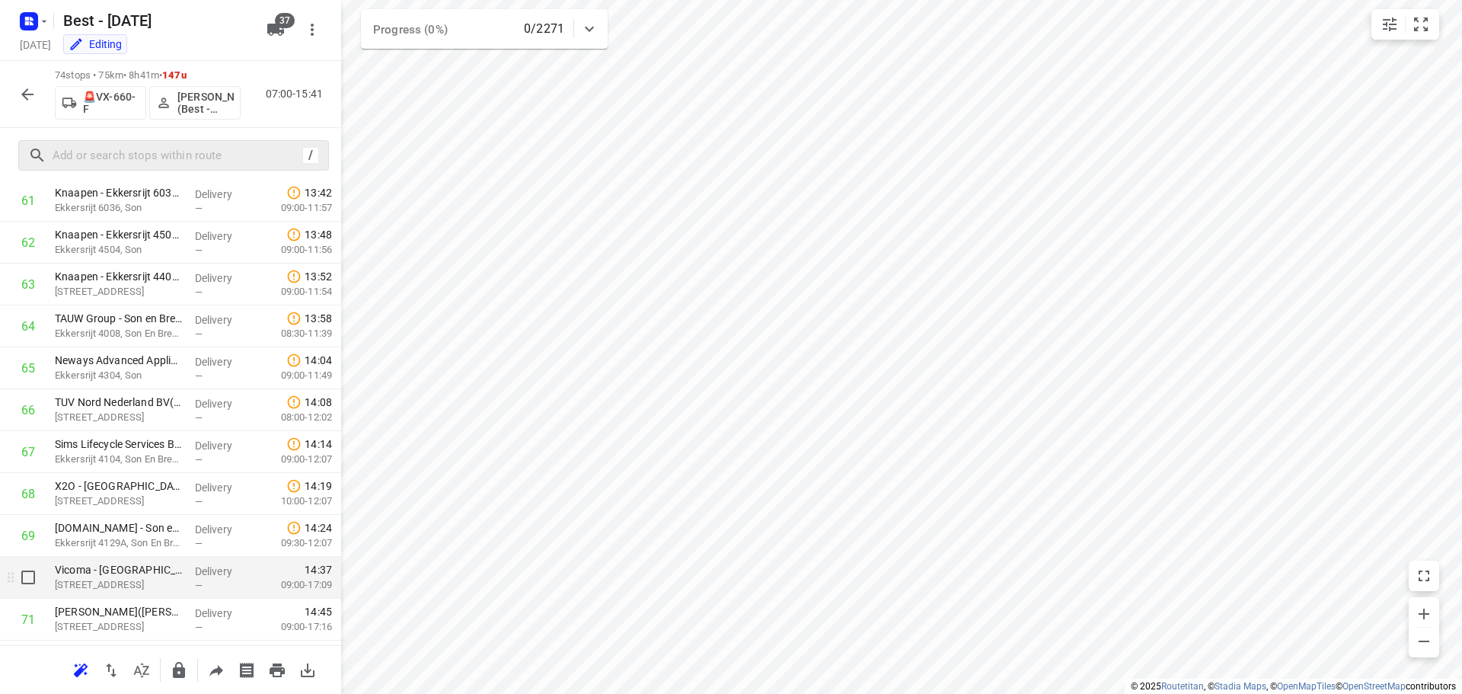
scroll to position [2755, 0]
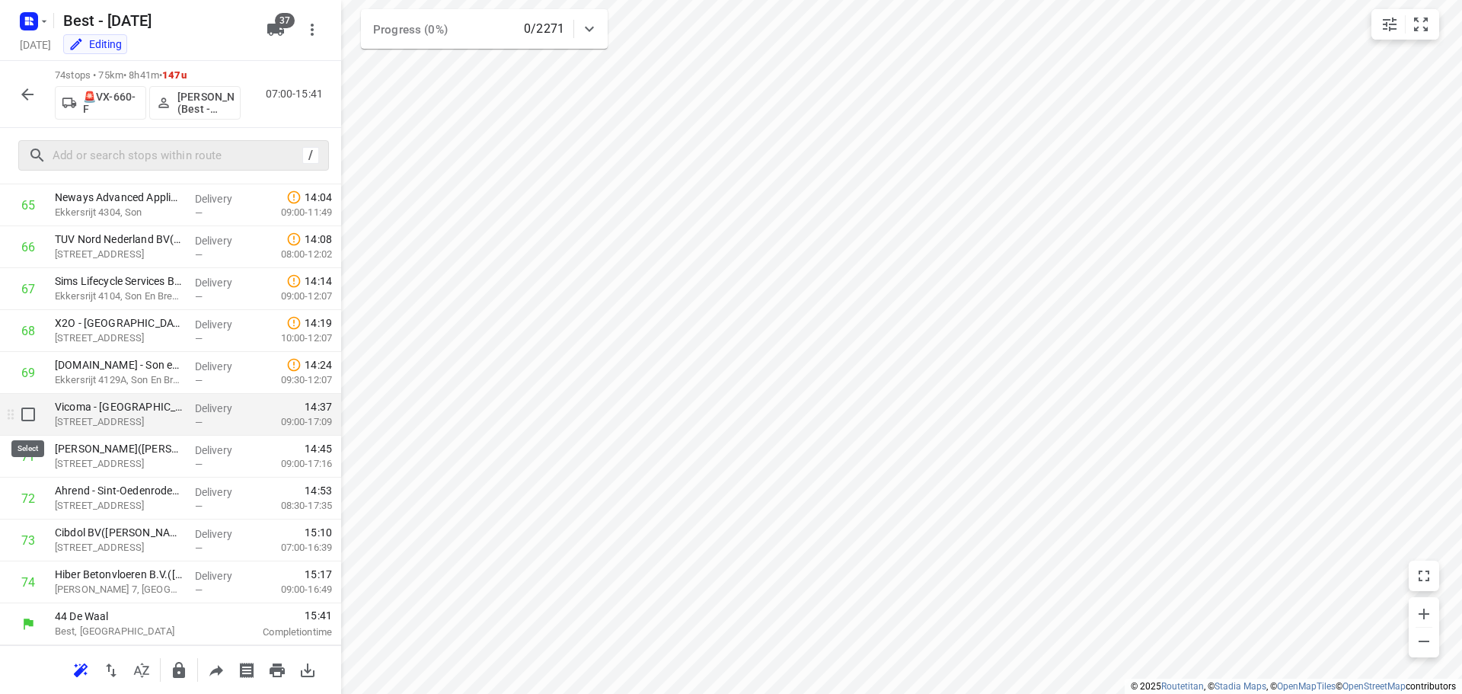
click at [37, 426] on input "checkbox" at bounding box center [28, 414] width 30 height 30
checkbox input "true"
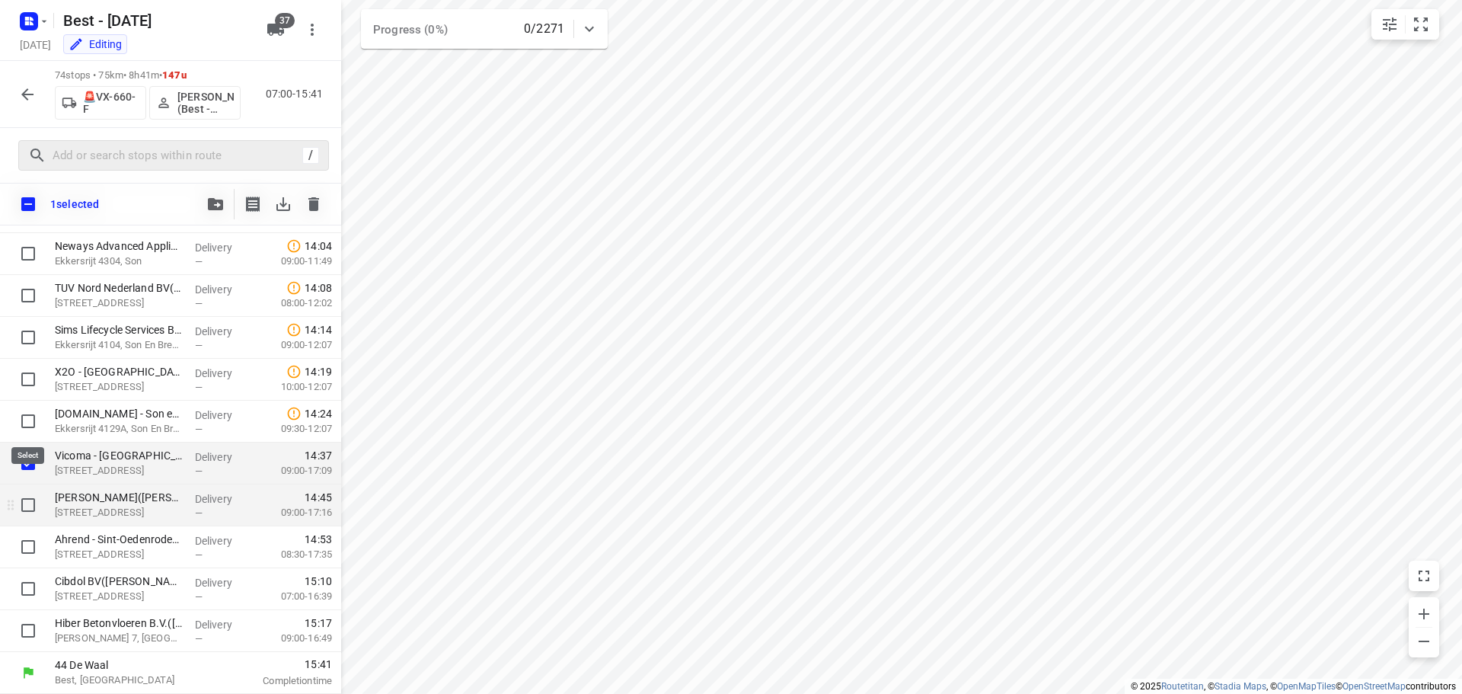
scroll to position [2749, 0]
click at [29, 506] on input "checkbox" at bounding box center [28, 505] width 30 height 30
checkbox input "true"
click at [26, 549] on input "checkbox" at bounding box center [28, 546] width 30 height 30
checkbox input "true"
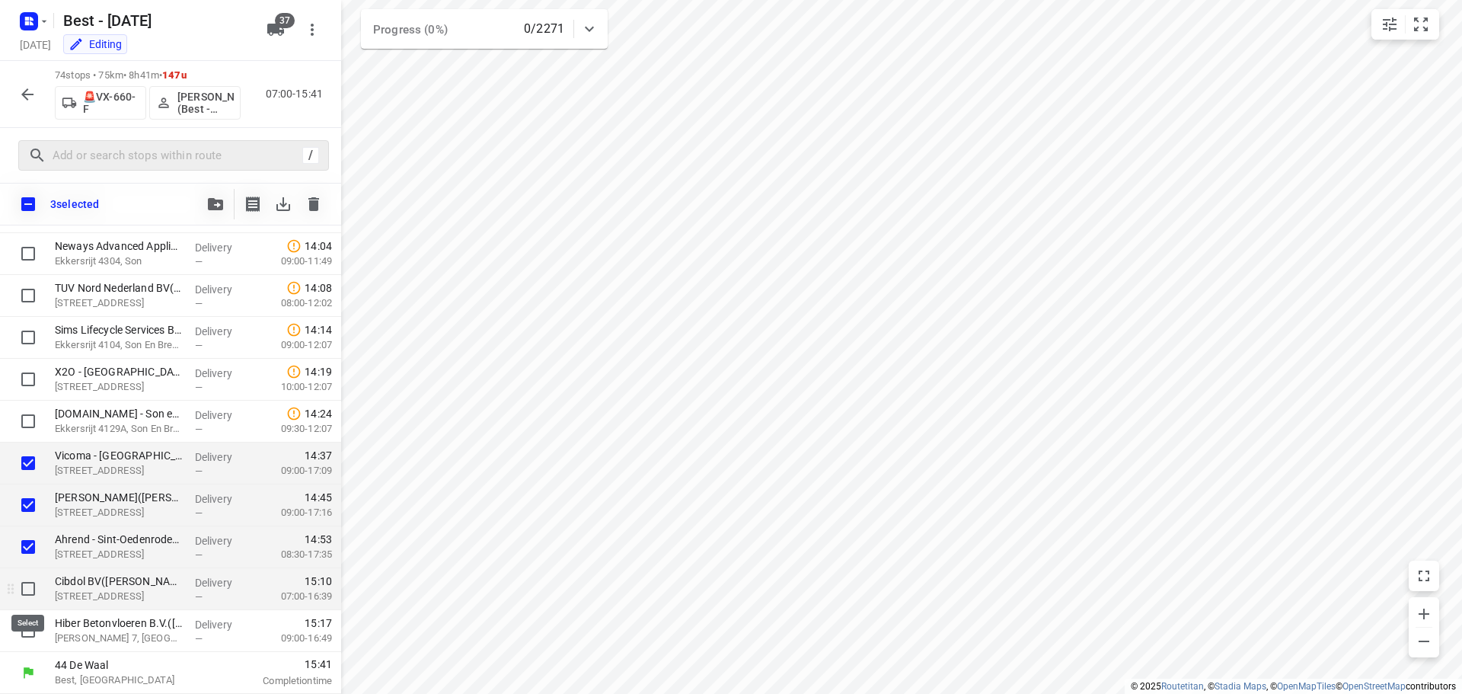
click at [22, 586] on input "checkbox" at bounding box center [28, 588] width 30 height 30
checkbox input "true"
click at [22, 619] on input "checkbox" at bounding box center [28, 630] width 30 height 30
checkbox input "true"
click at [222, 208] on icon "button" at bounding box center [215, 204] width 15 height 12
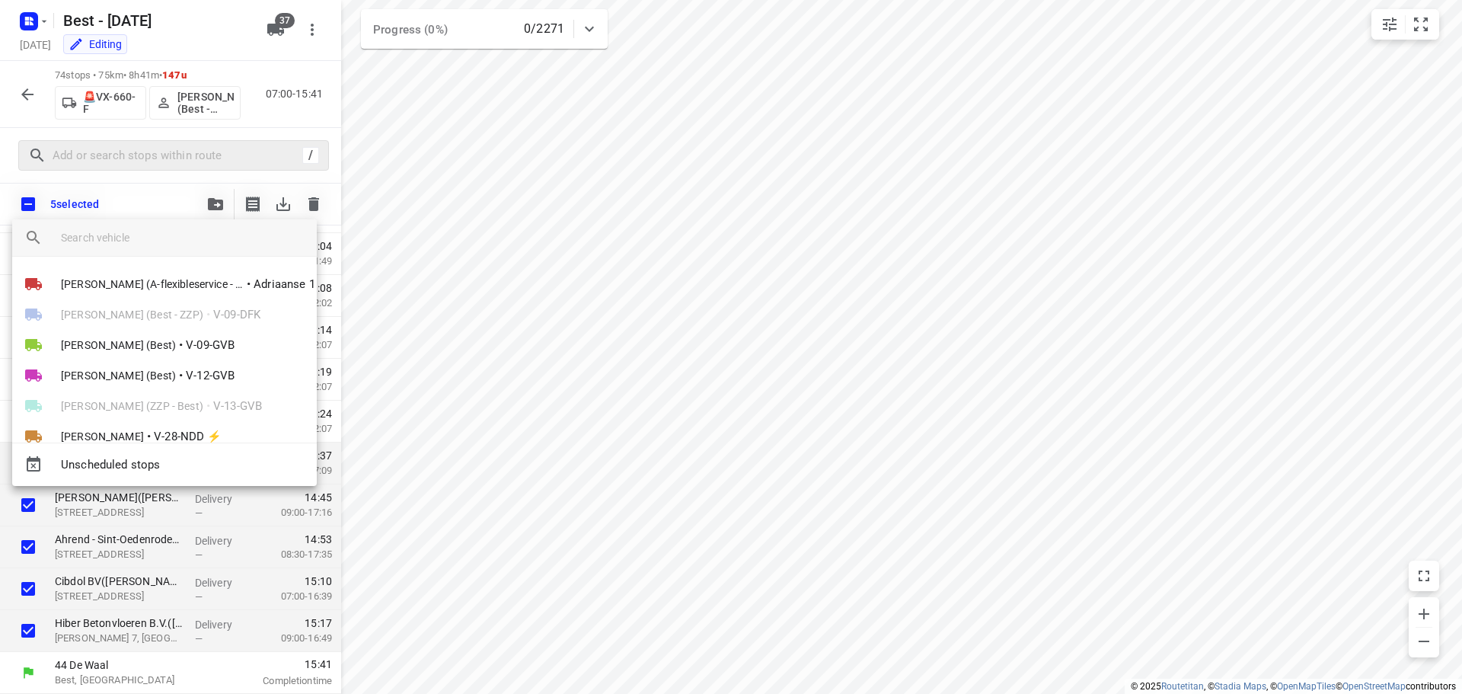
click at [136, 445] on div "Unscheduled stops" at bounding box center [164, 463] width 305 height 43
click at [132, 465] on span "Unscheduled stops" at bounding box center [183, 465] width 244 height 18
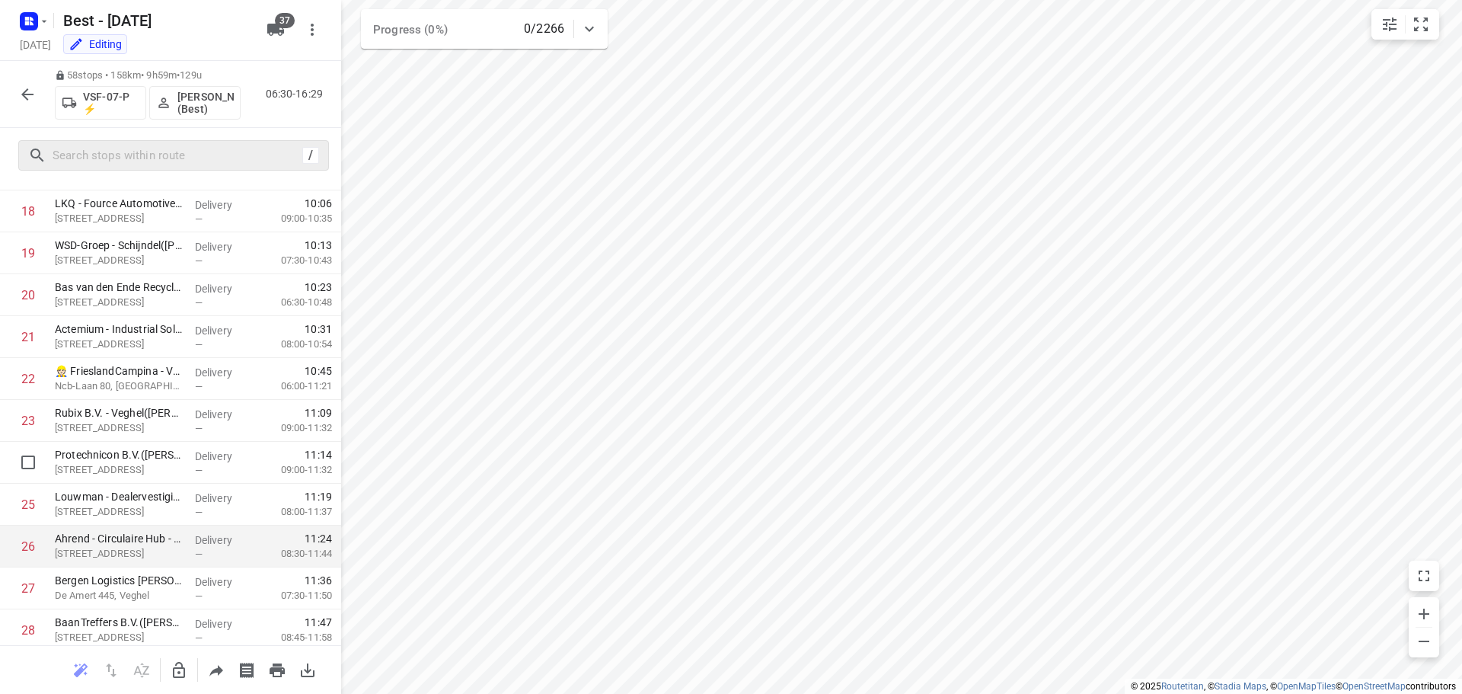
scroll to position [681, 0]
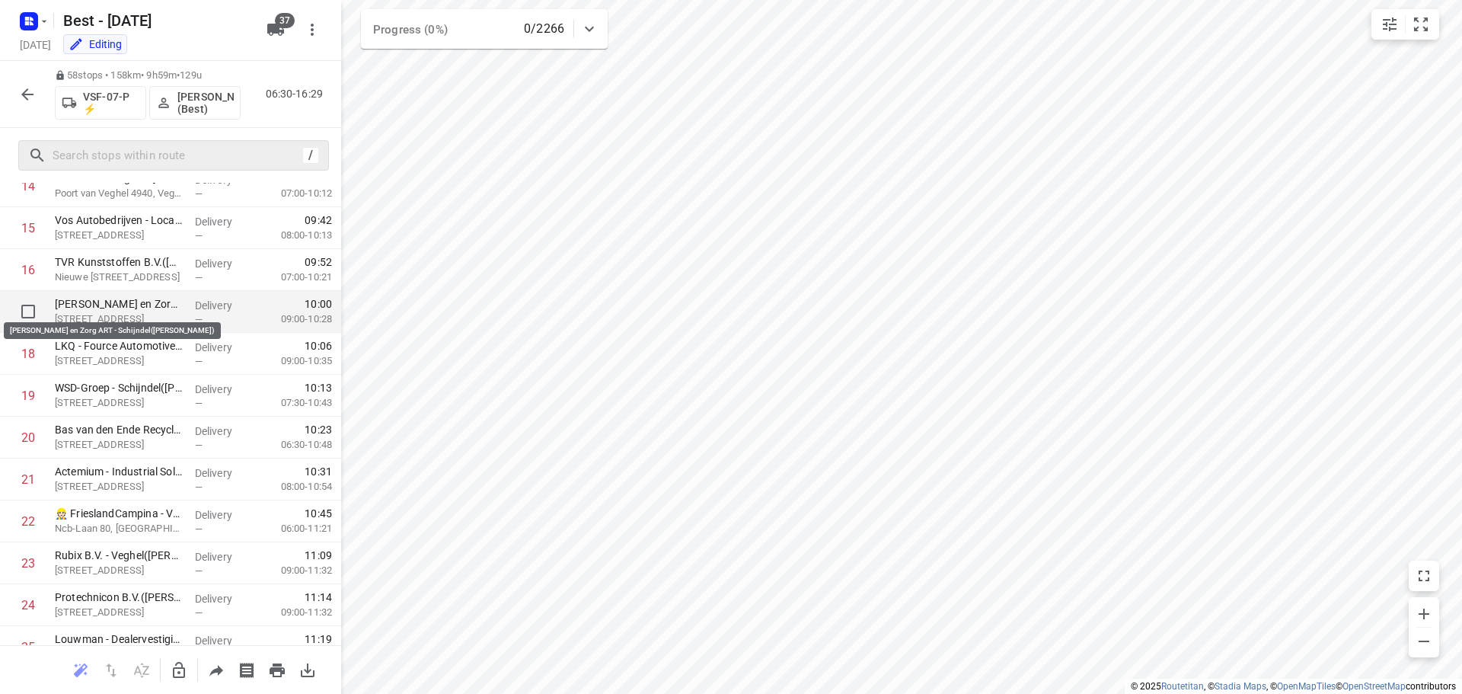
click at [93, 309] on p "Reinier van Arkel - Wonen en Zorg ART - Schijndel(Nicole van den Berg)" at bounding box center [119, 303] width 128 height 15
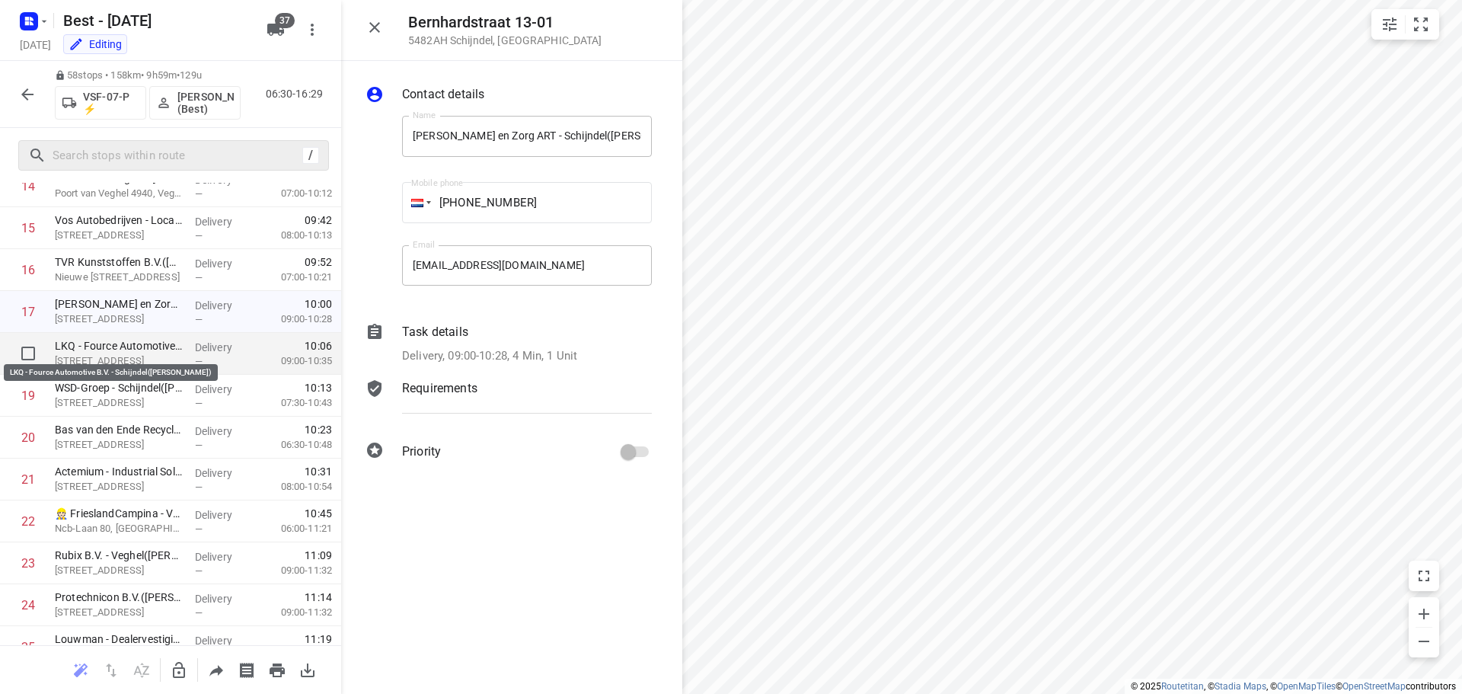
click at [118, 348] on p "LKQ - Fource Automotive B.V. - Schijndel(Veron Dolmans-van Nuijs)" at bounding box center [119, 345] width 128 height 15
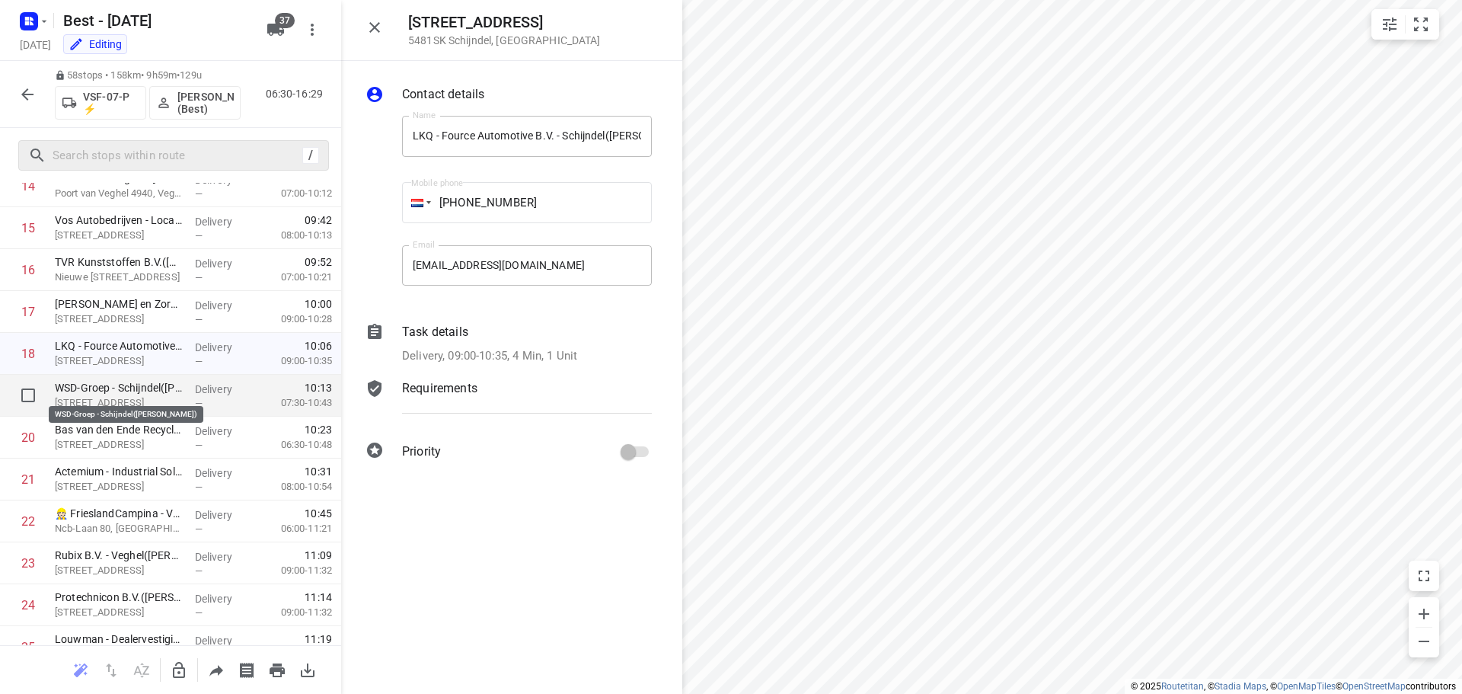
click at [123, 385] on p "WSD-Groep - Schijndel(Pim Coenen)" at bounding box center [119, 387] width 128 height 15
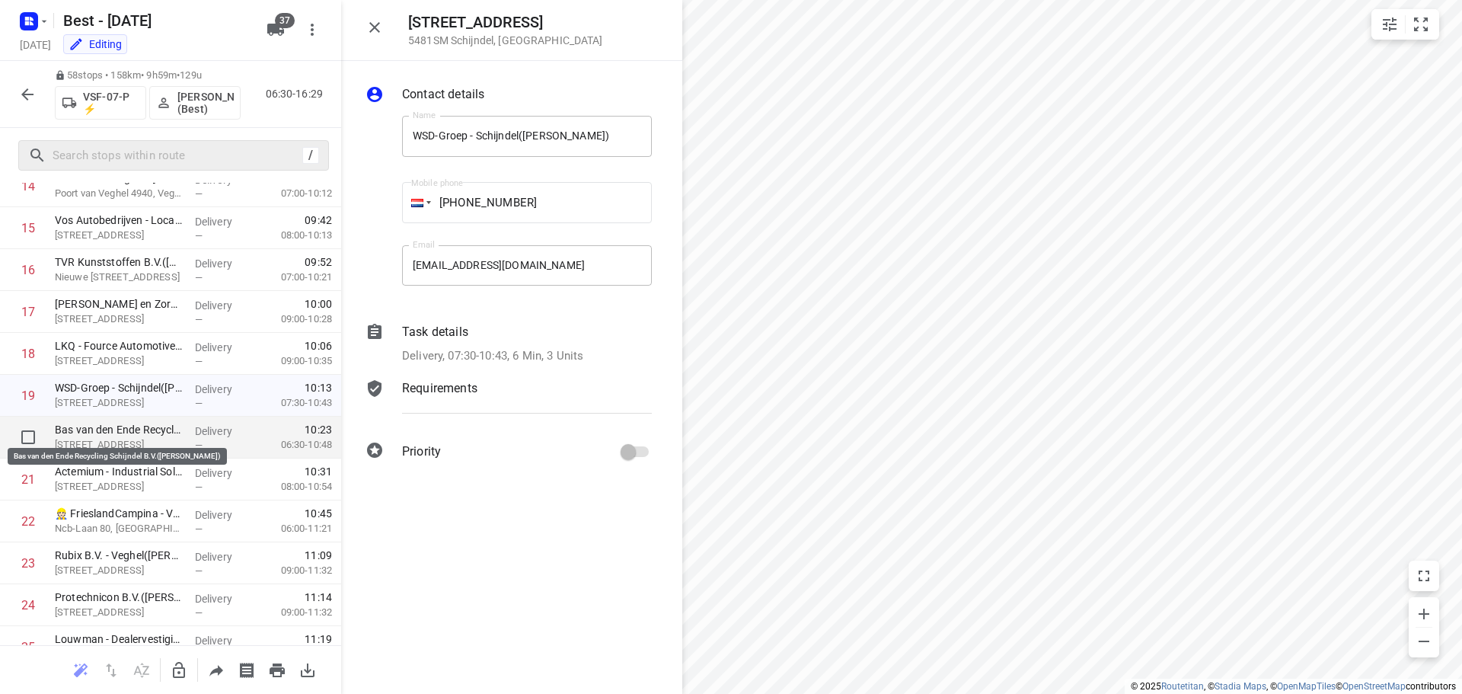
click at [125, 432] on p "Bas van den Ende Recycling Schijndel B.V.(Mandy Leenders)" at bounding box center [119, 429] width 128 height 15
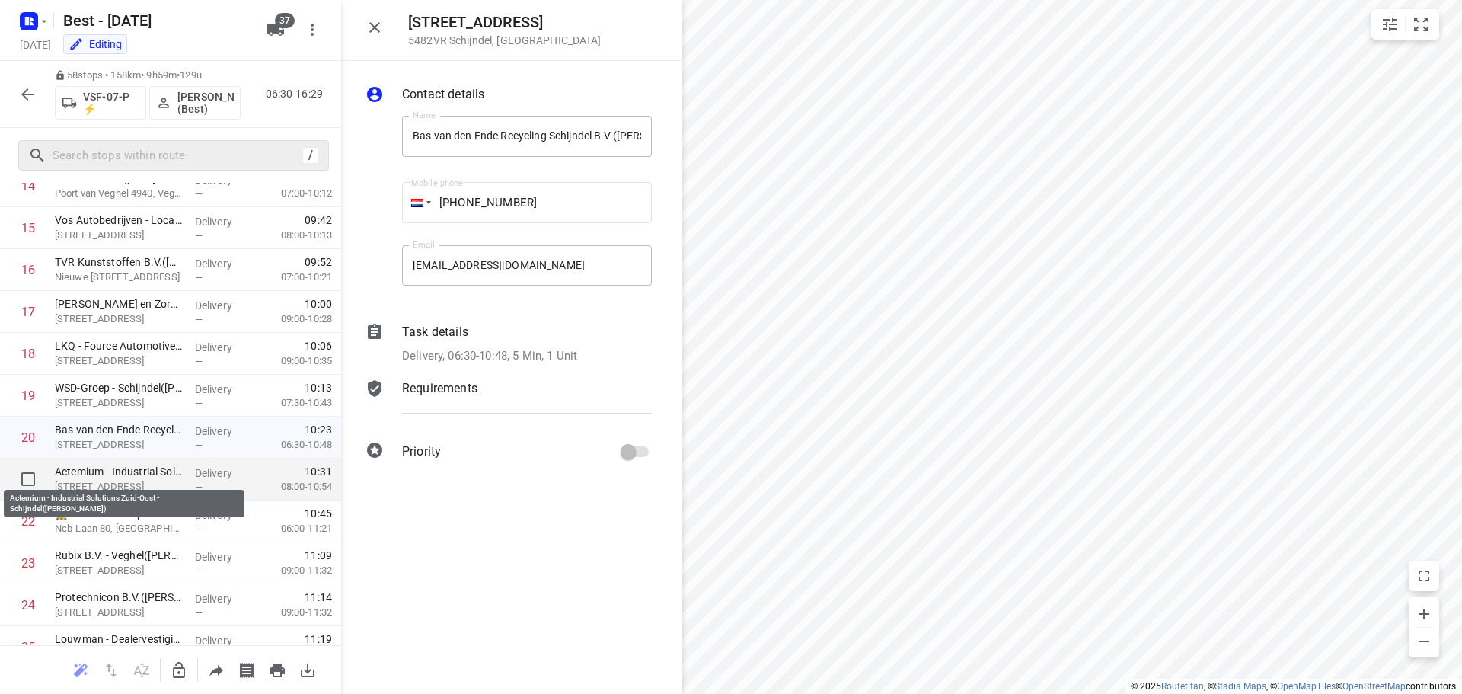
click at [125, 471] on p "Actemium - Industrial Solutions Zuid-Oost - Schijndel(Jeroen van Roosmalen)" at bounding box center [119, 471] width 128 height 15
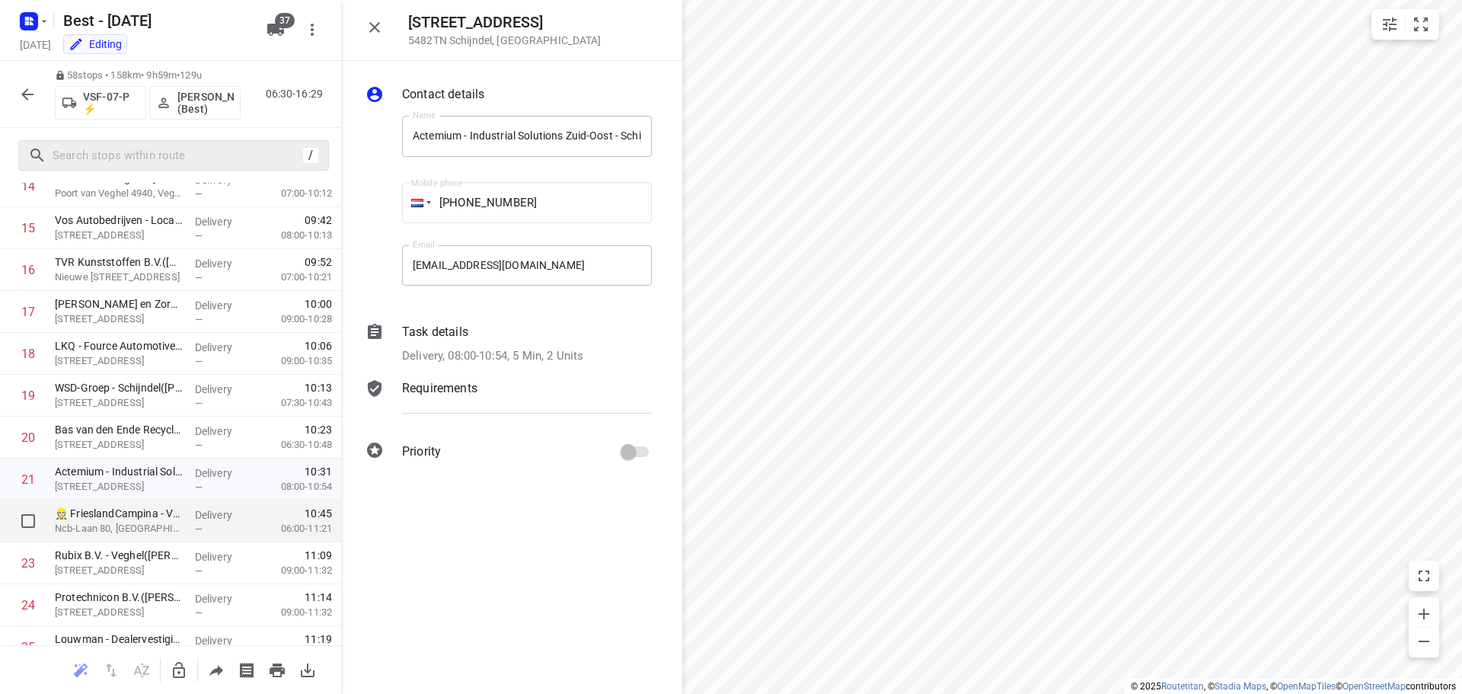
click at [123, 503] on div "👷🏻 FrieslandCampina - Veghel(Frank Laven) Ncb-Laan 80, Veghel" at bounding box center [119, 521] width 140 height 42
click at [369, 21] on icon "button" at bounding box center [374, 27] width 18 height 18
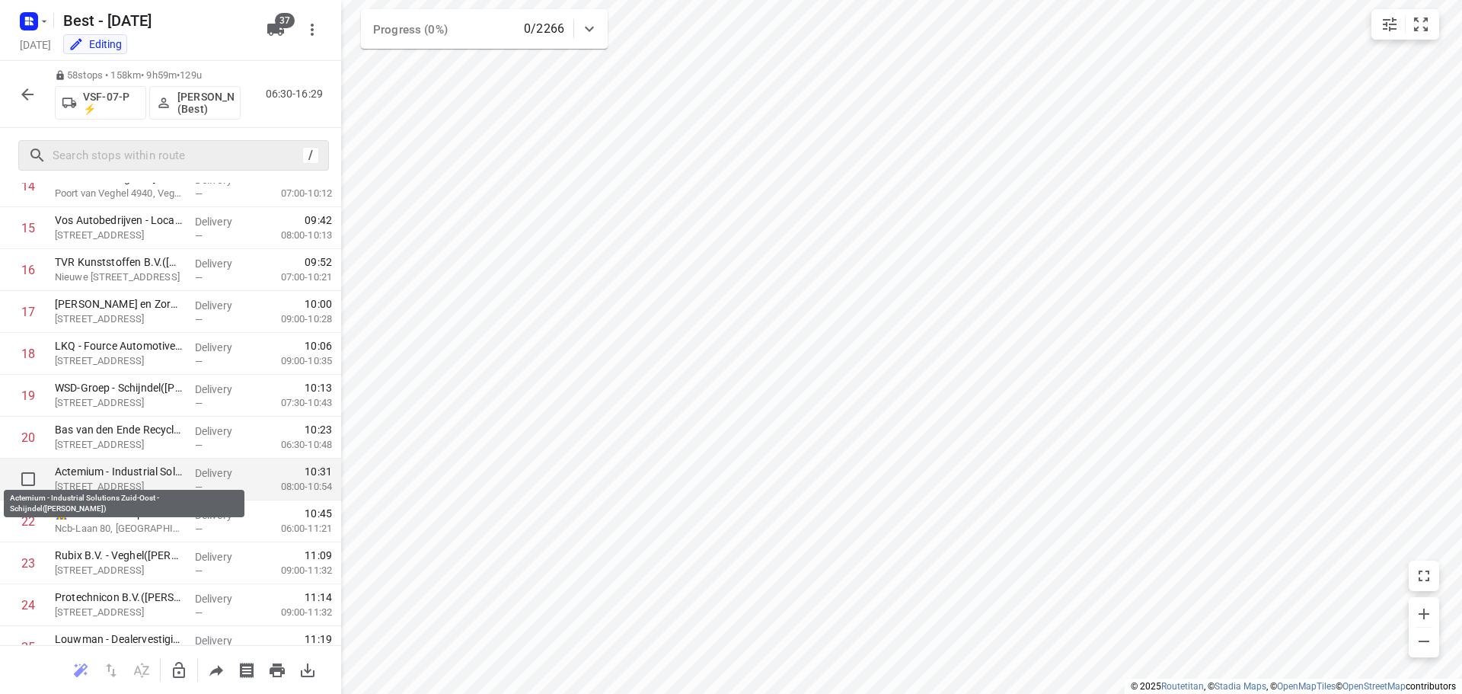
click at [128, 477] on p "Actemium - Industrial Solutions Zuid-Oost - Schijndel(Jeroen van Roosmalen)" at bounding box center [119, 471] width 128 height 15
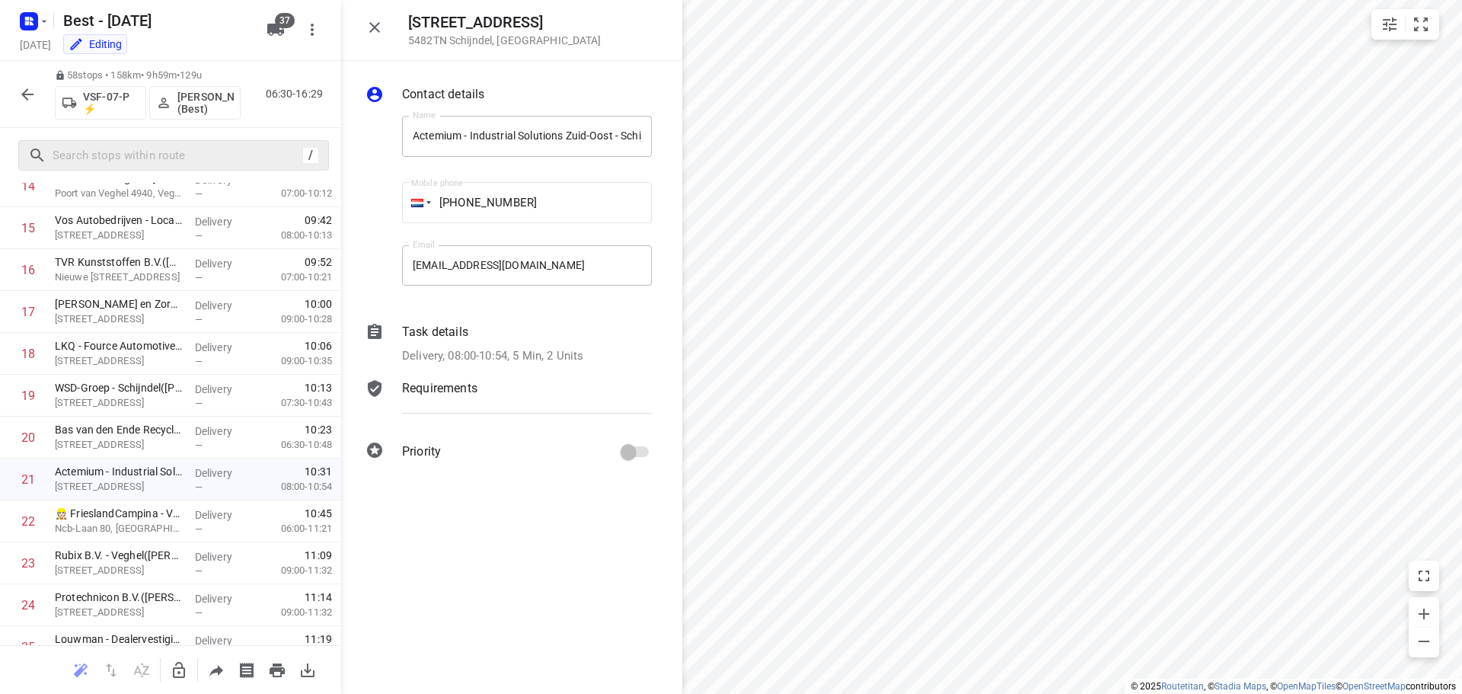
click at [370, 35] on icon "button" at bounding box center [374, 27] width 18 height 18
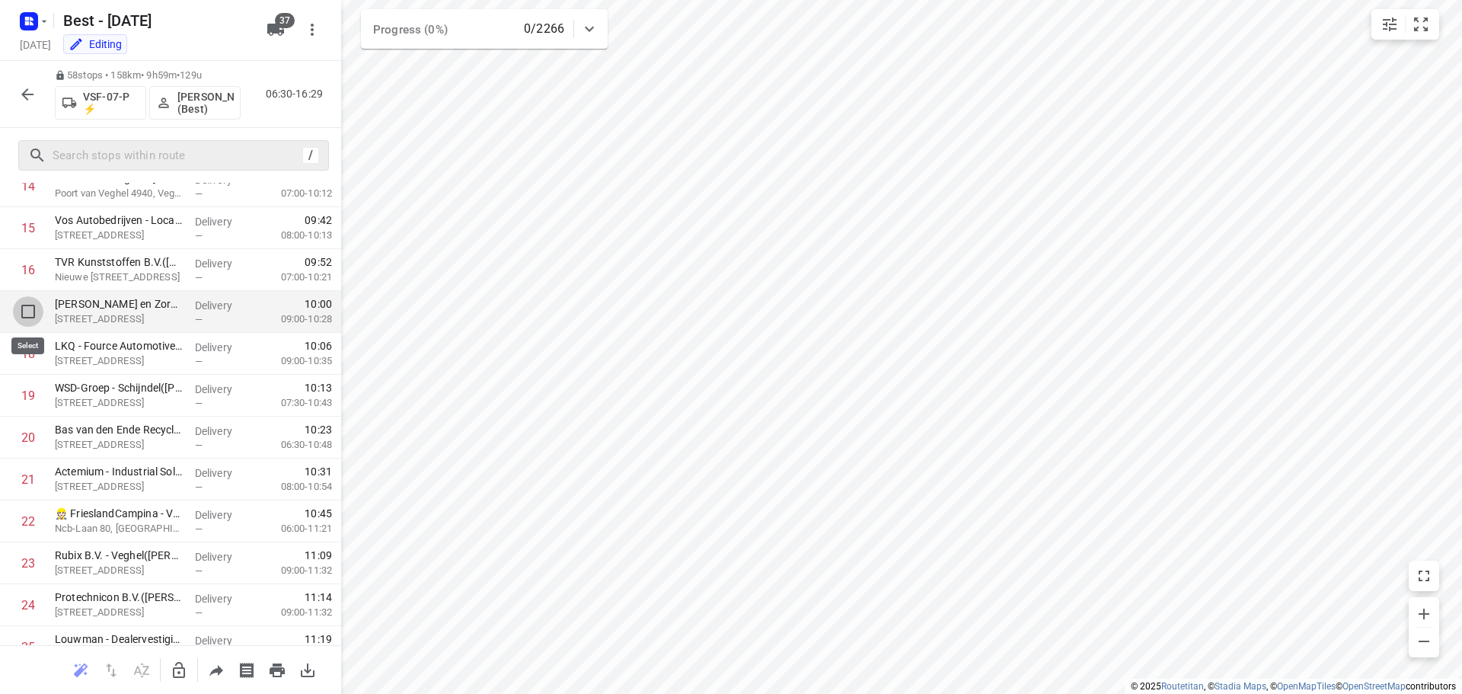
click at [18, 311] on input "checkbox" at bounding box center [28, 311] width 30 height 30
checkbox input "true"
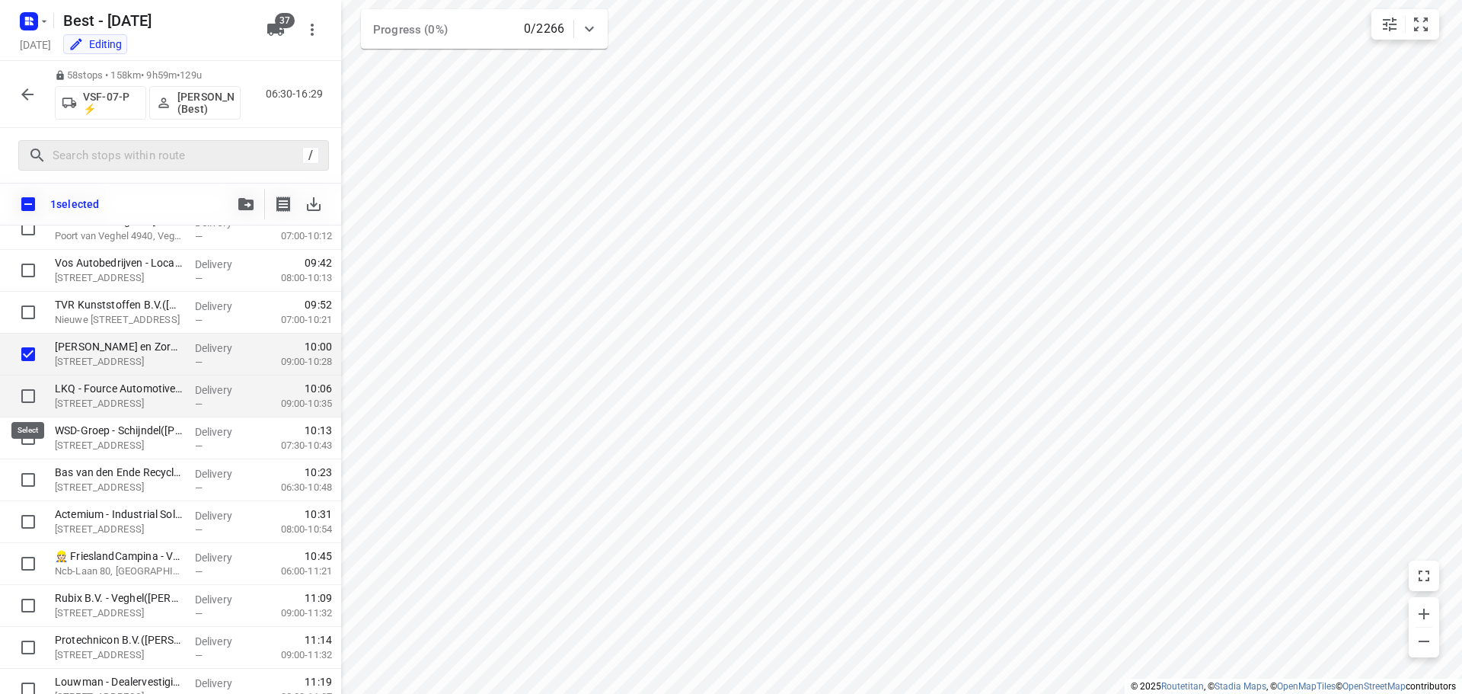
click at [20, 397] on input "checkbox" at bounding box center [28, 396] width 30 height 30
checkbox input "true"
click at [24, 420] on div at bounding box center [24, 438] width 49 height 42
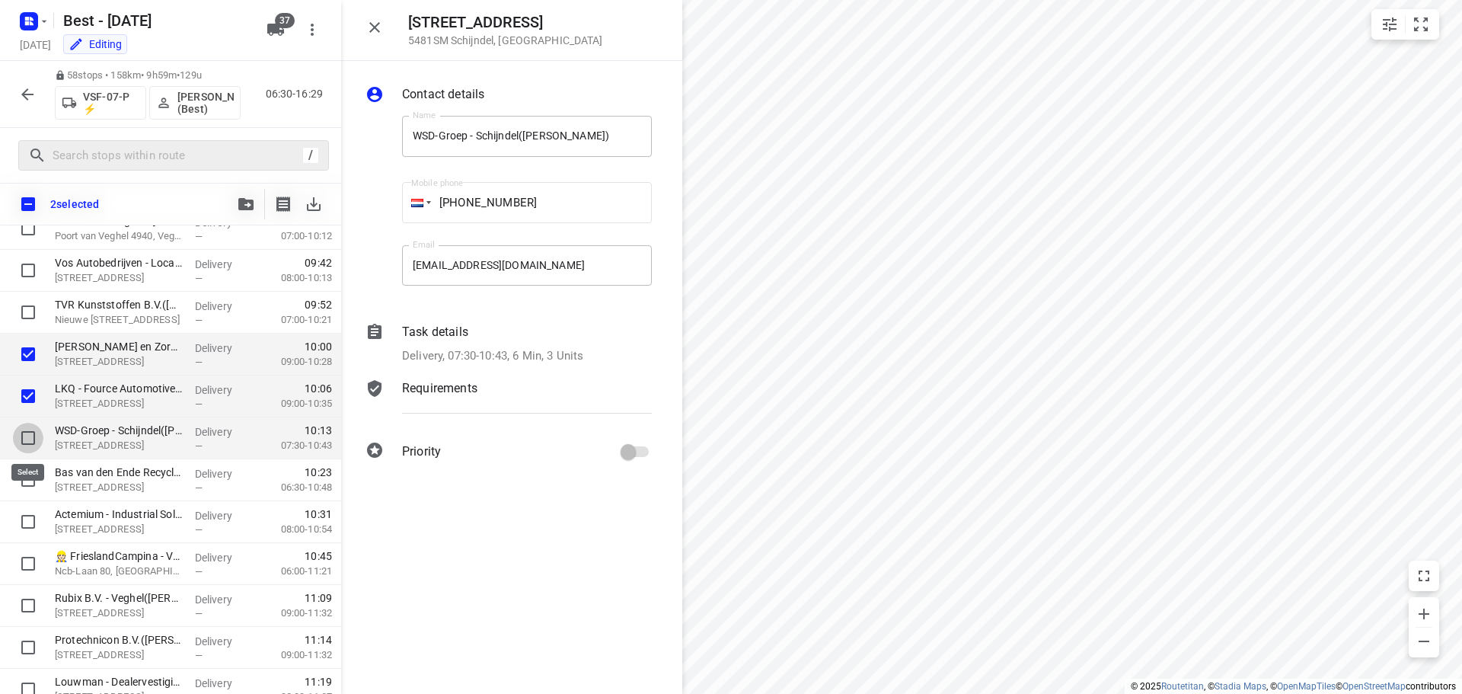
click at [23, 437] on input "checkbox" at bounding box center [28, 438] width 30 height 30
checkbox input "true"
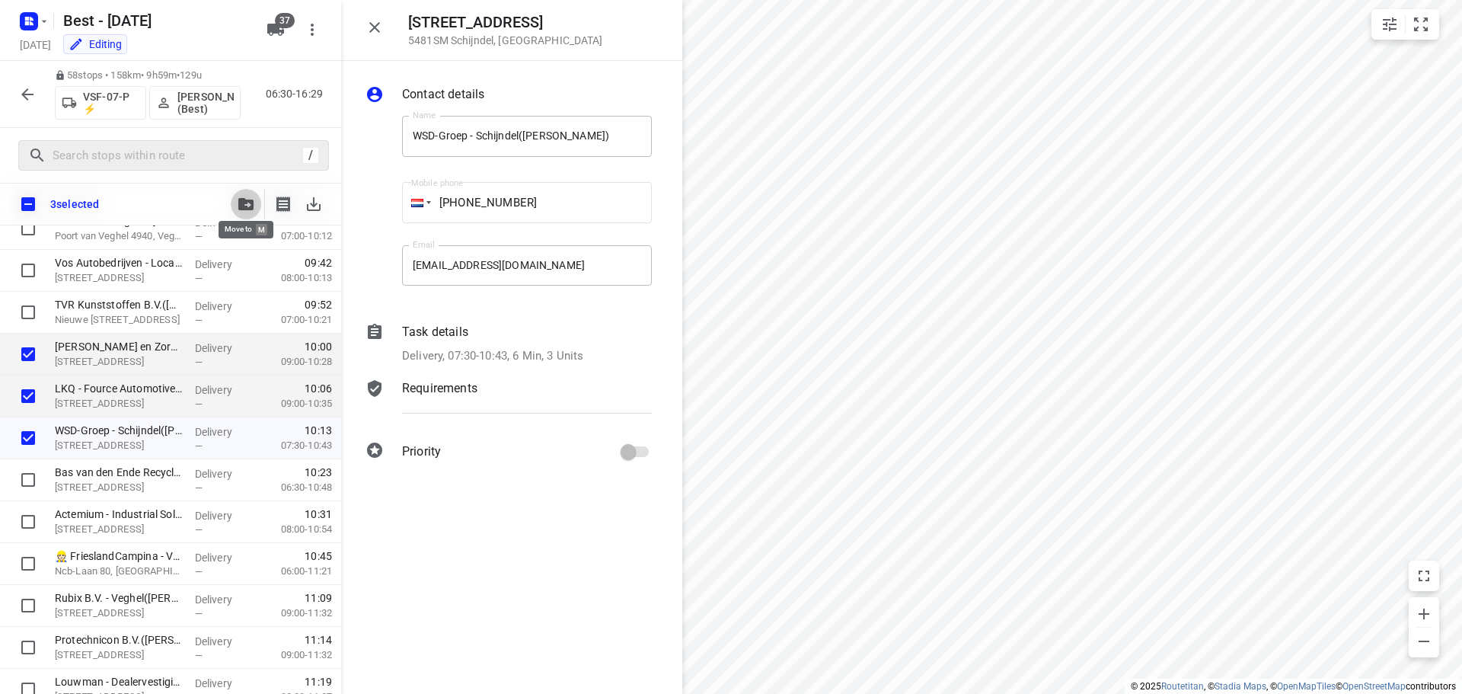
click at [242, 205] on icon "button" at bounding box center [245, 204] width 15 height 12
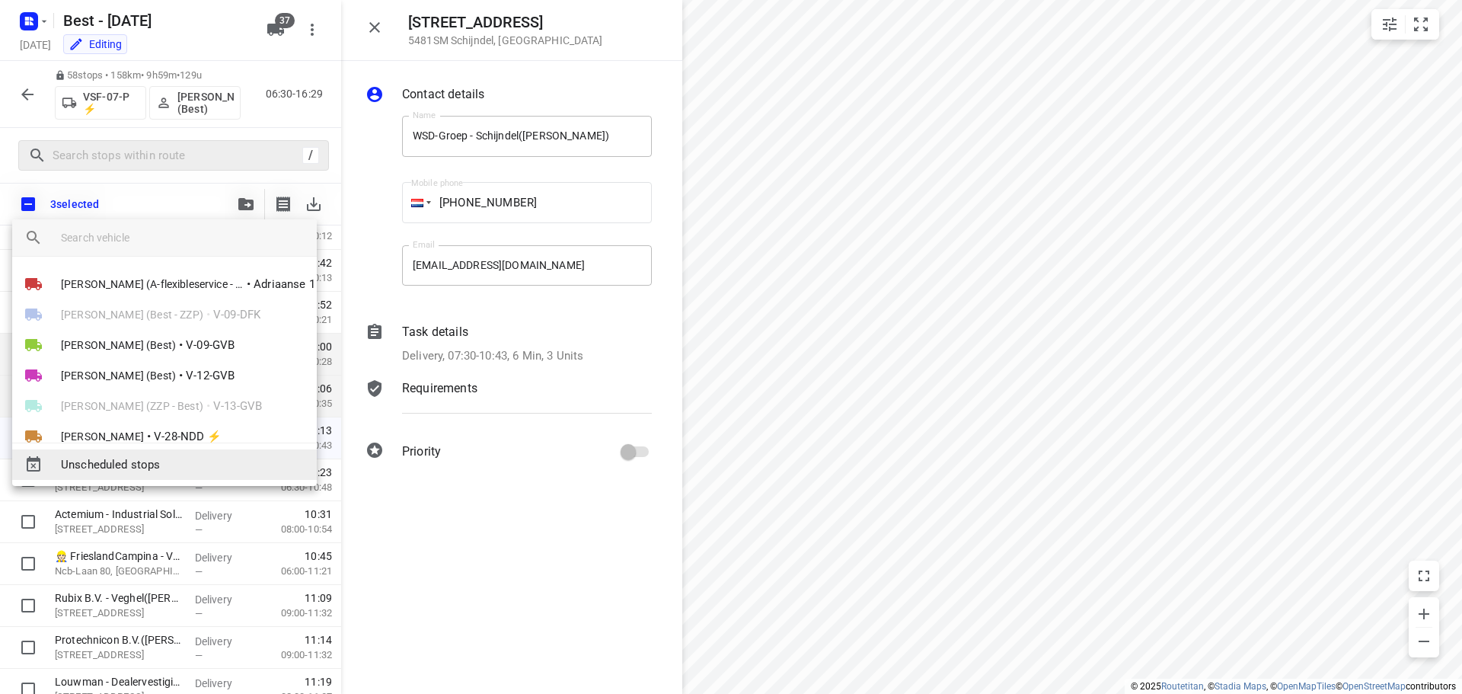
click at [83, 462] on span "Unscheduled stops" at bounding box center [183, 465] width 244 height 18
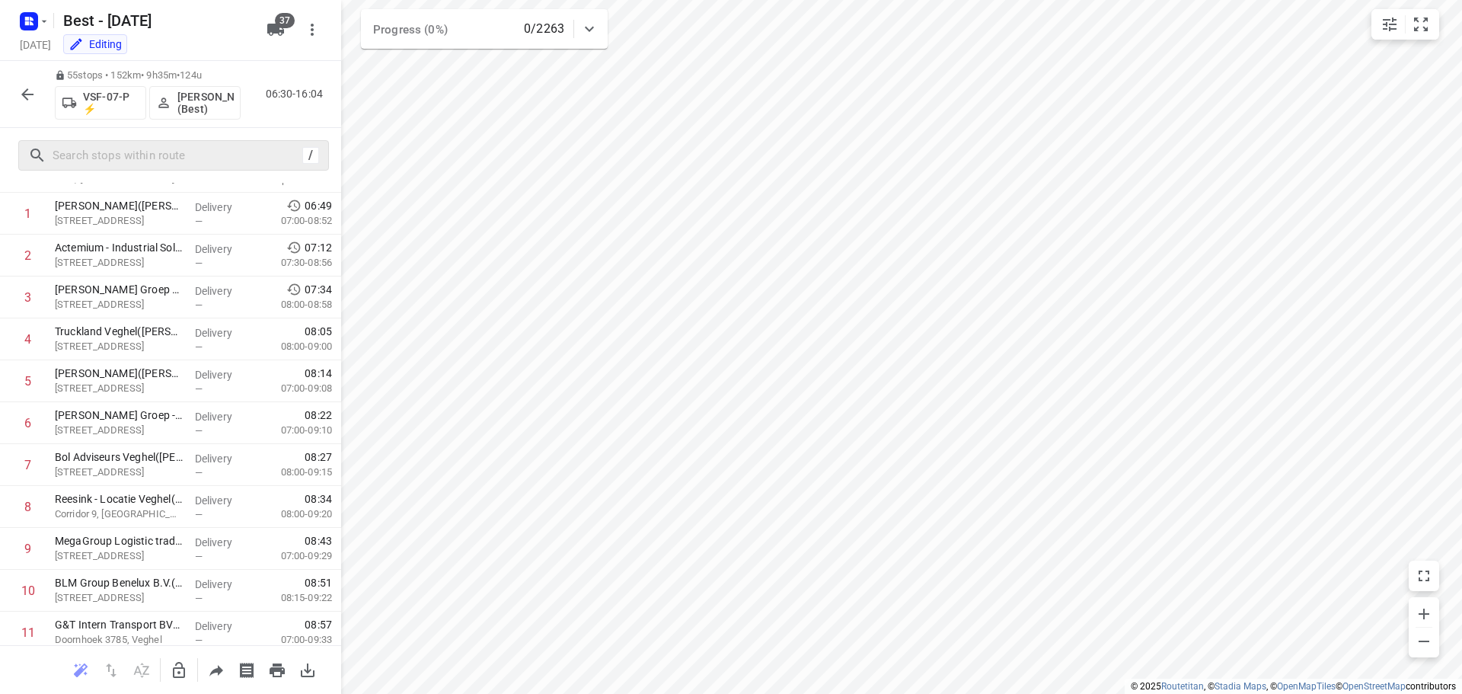
scroll to position [0, 0]
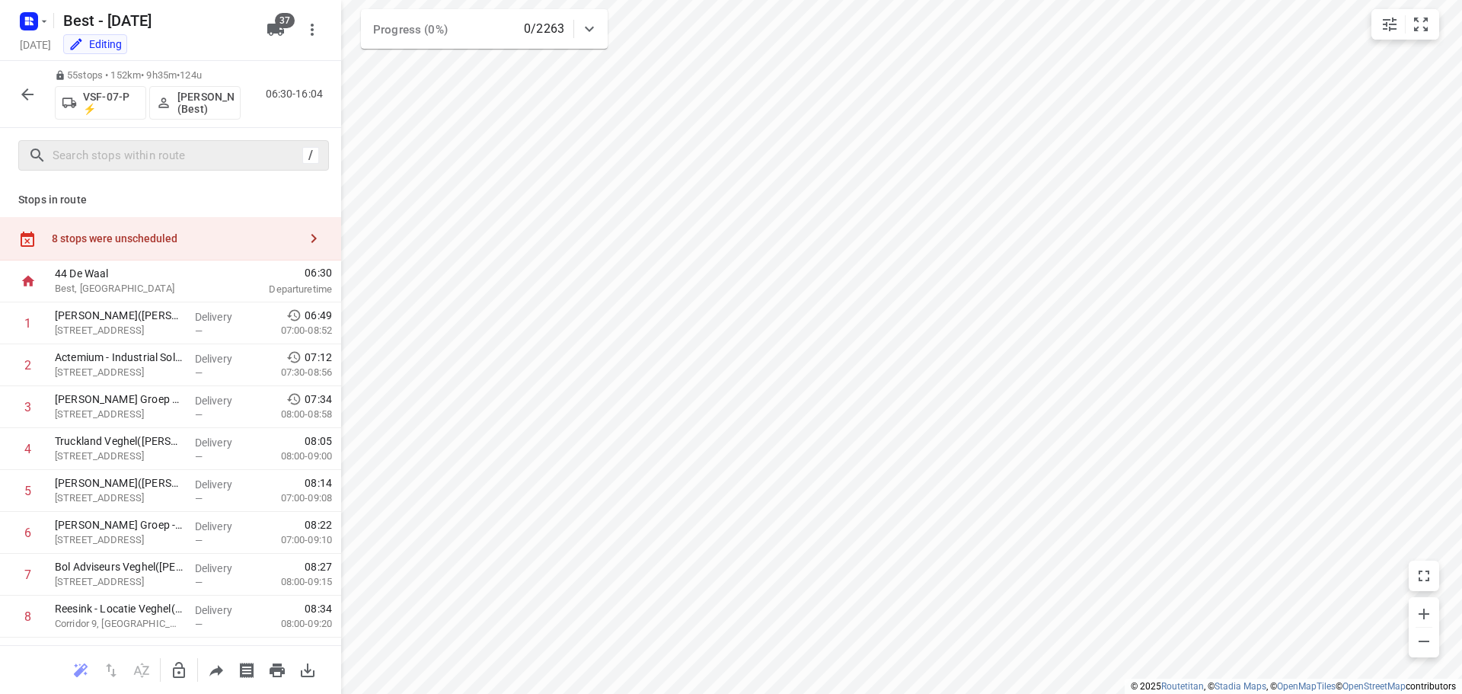
click at [187, 228] on div "8 stops were unscheduled" at bounding box center [170, 238] width 341 height 43
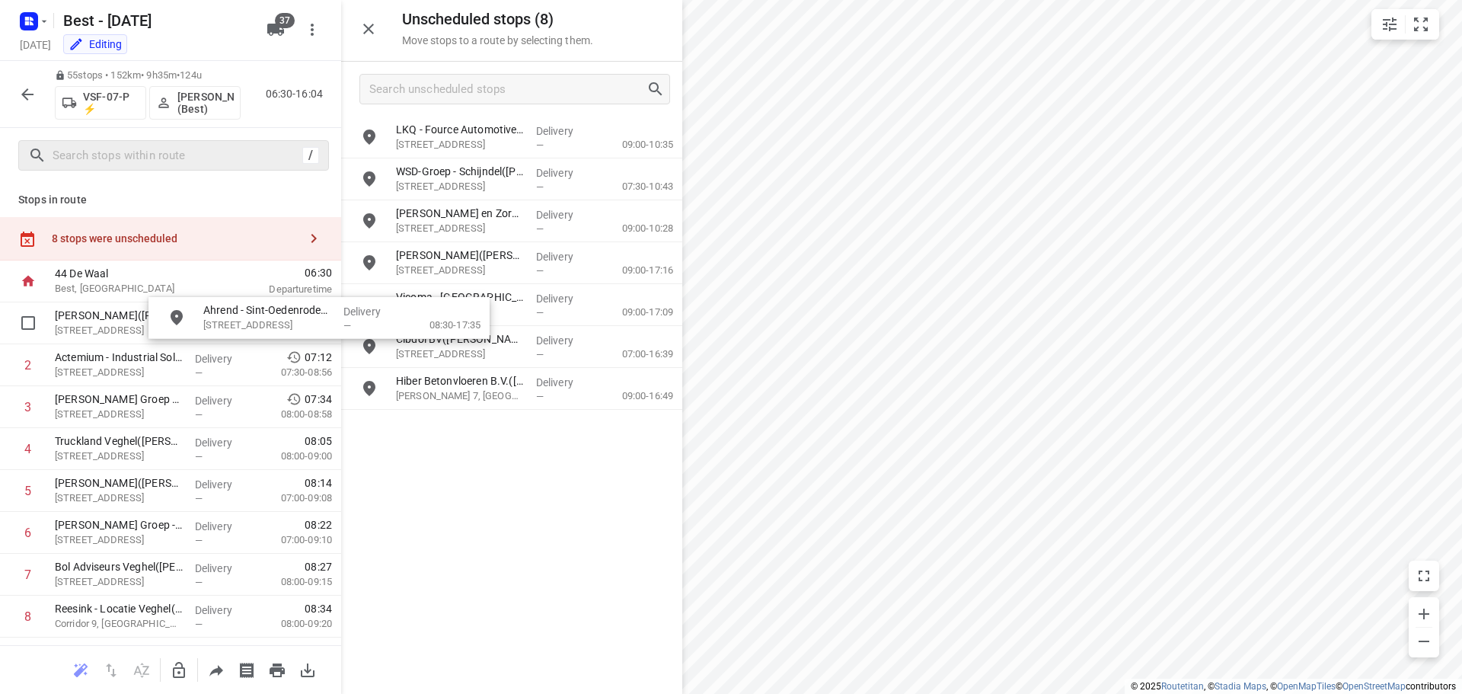
drag, startPoint x: 467, startPoint y: 401, endPoint x: 334, endPoint y: 325, distance: 152.4
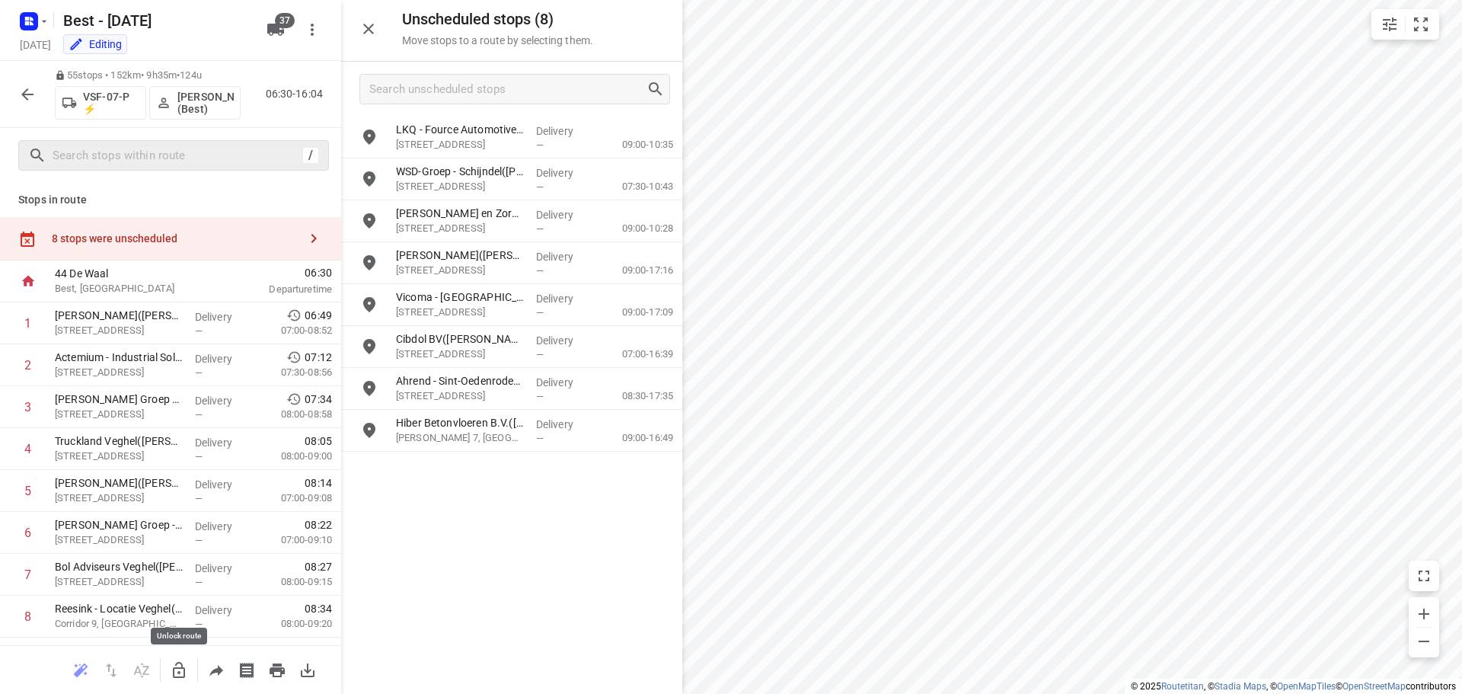
click at [173, 664] on icon "button" at bounding box center [179, 670] width 18 height 18
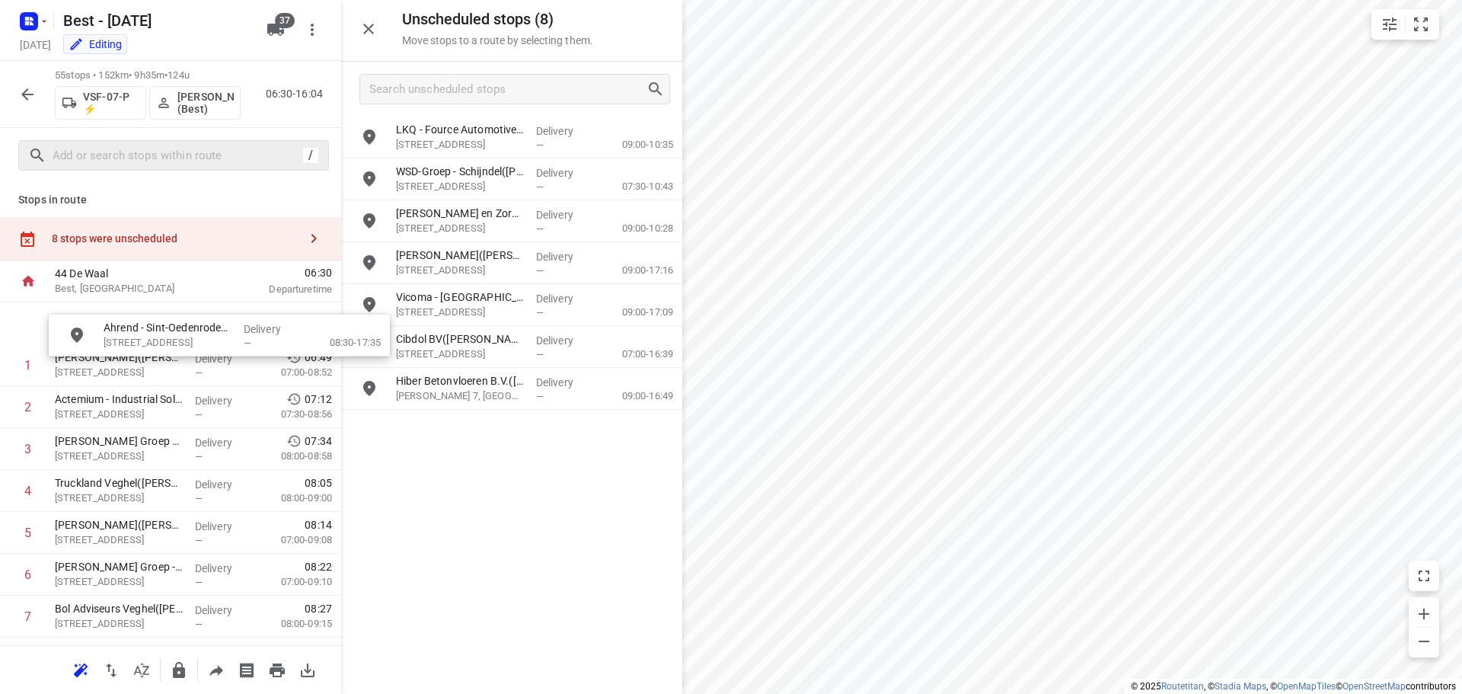
drag, startPoint x: 459, startPoint y: 400, endPoint x: 129, endPoint y: 338, distance: 336.2
click at [375, 41] on button "button" at bounding box center [368, 29] width 30 height 30
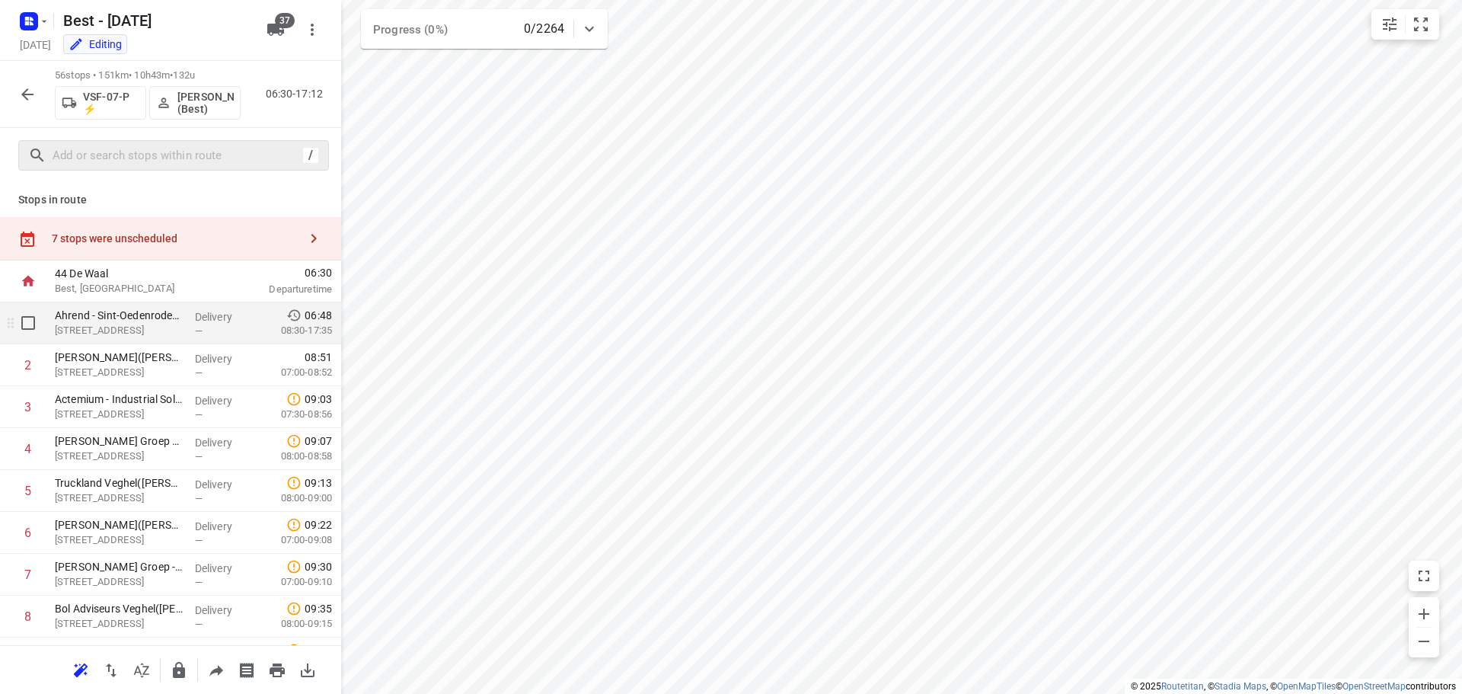
click at [204, 334] on div "—" at bounding box center [223, 330] width 56 height 11
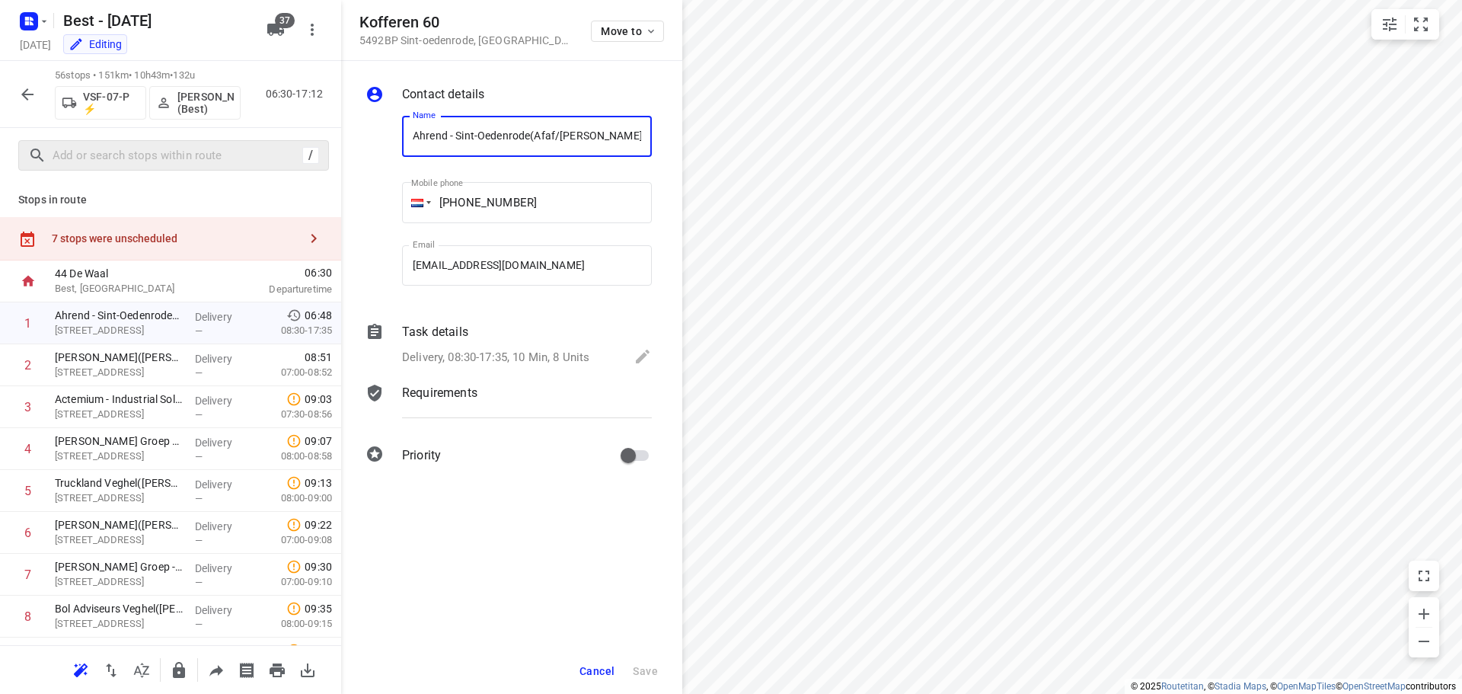
click at [492, 320] on div "Task details Delivery, 08:30-17:35, 10 Min, 8 Units" at bounding box center [527, 346] width 256 height 52
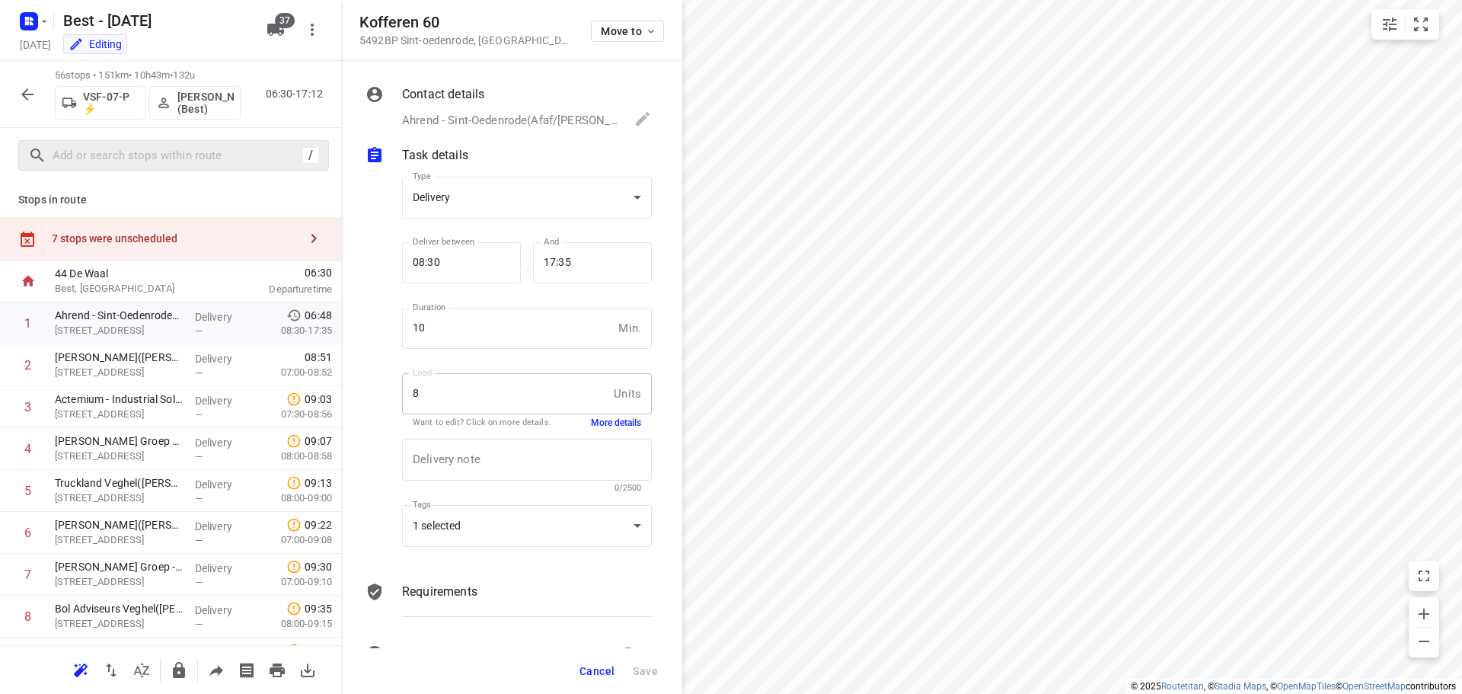
click at [589, 430] on div "Delivery note x Delivery note 0/2500" at bounding box center [527, 465] width 262 height 72
click at [603, 425] on button "More details" at bounding box center [616, 422] width 50 height 13
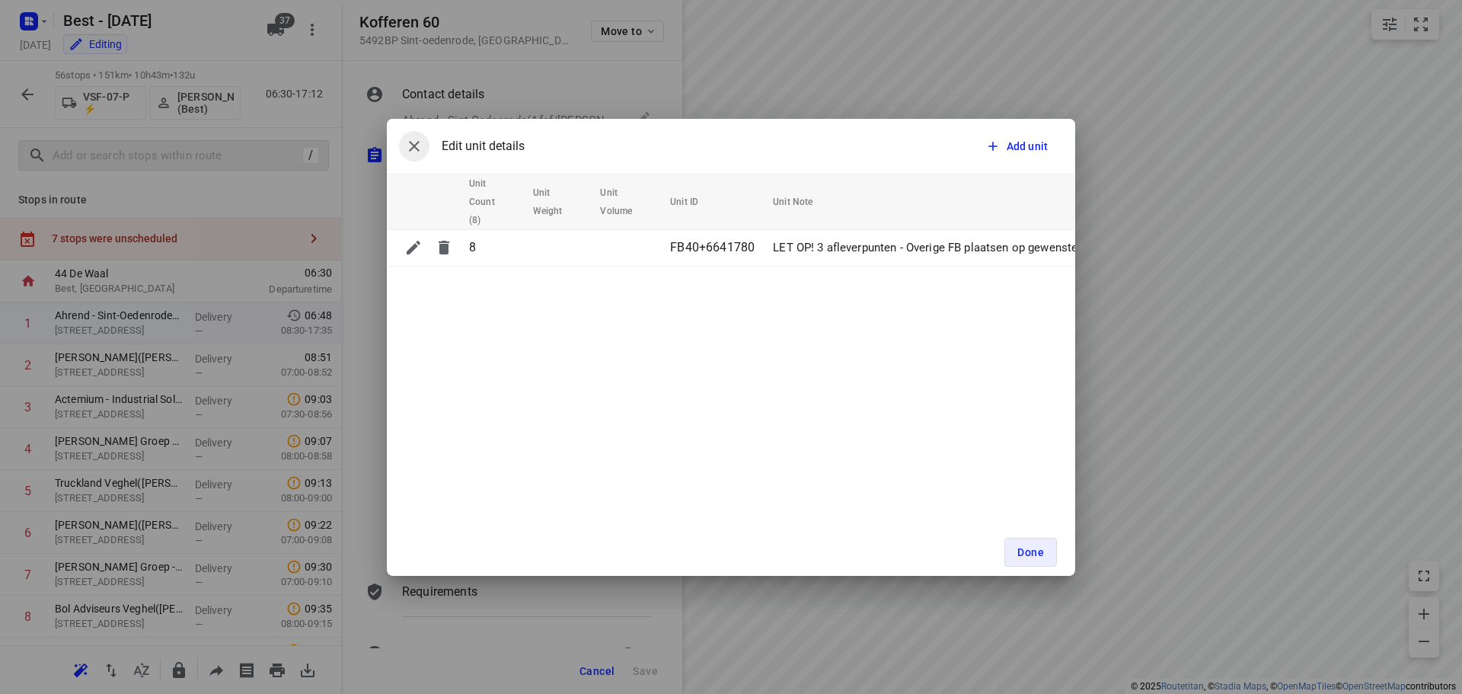
click at [420, 142] on icon "button" at bounding box center [414, 146] width 18 height 18
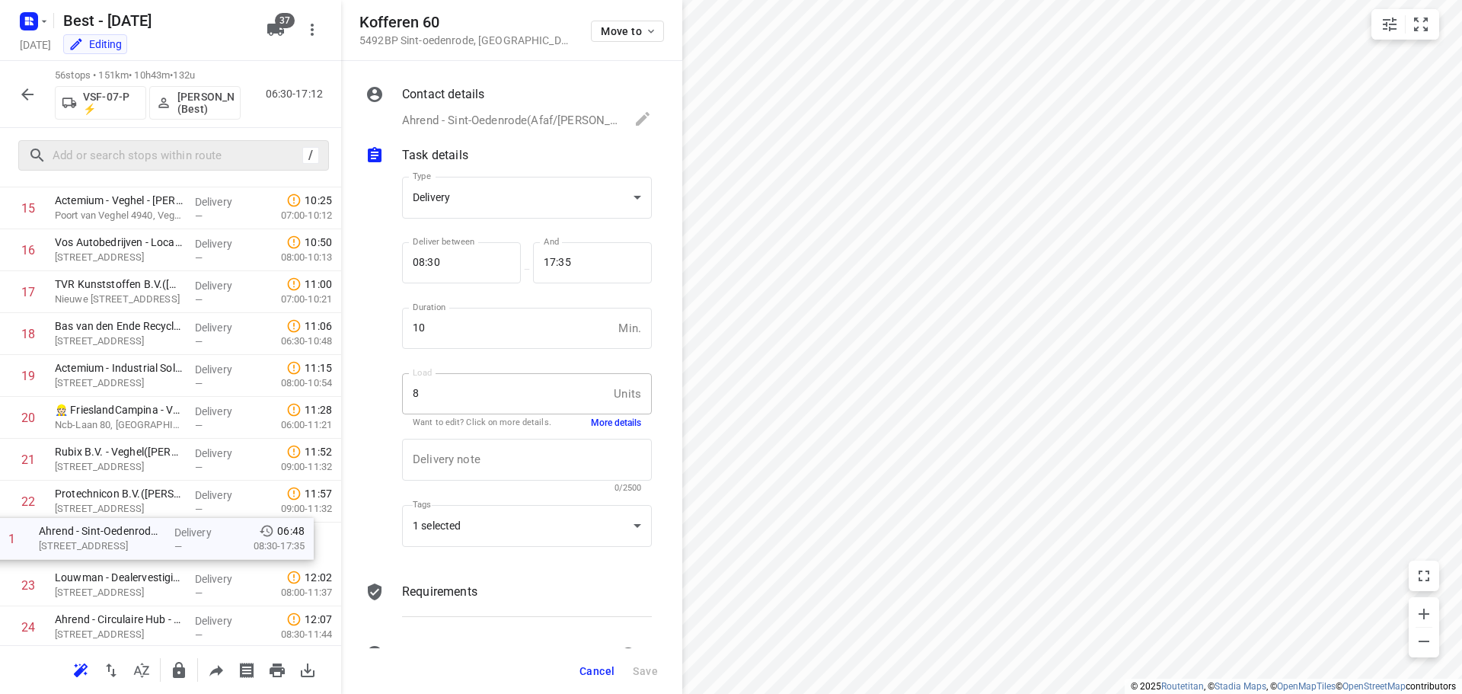
scroll to position [662, 0]
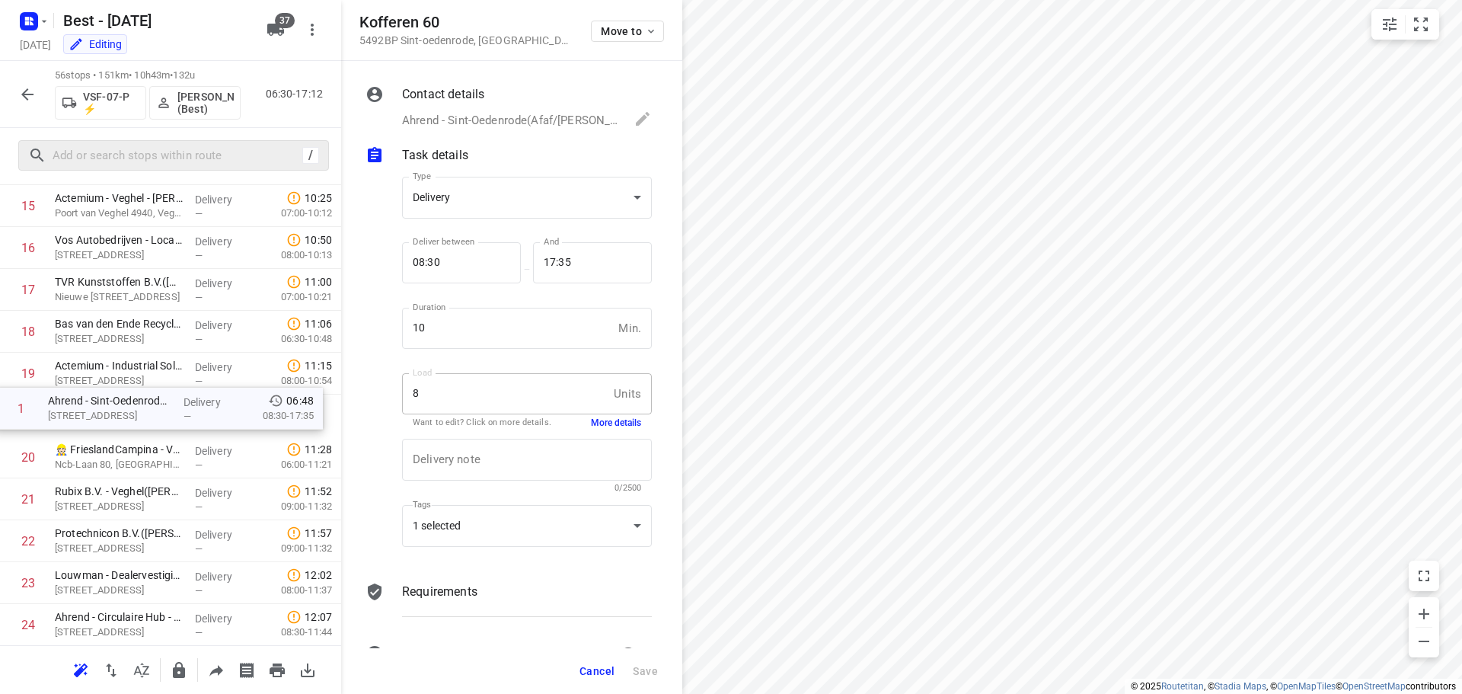
drag, startPoint x: 184, startPoint y: 318, endPoint x: 177, endPoint y: 404, distance: 87.1
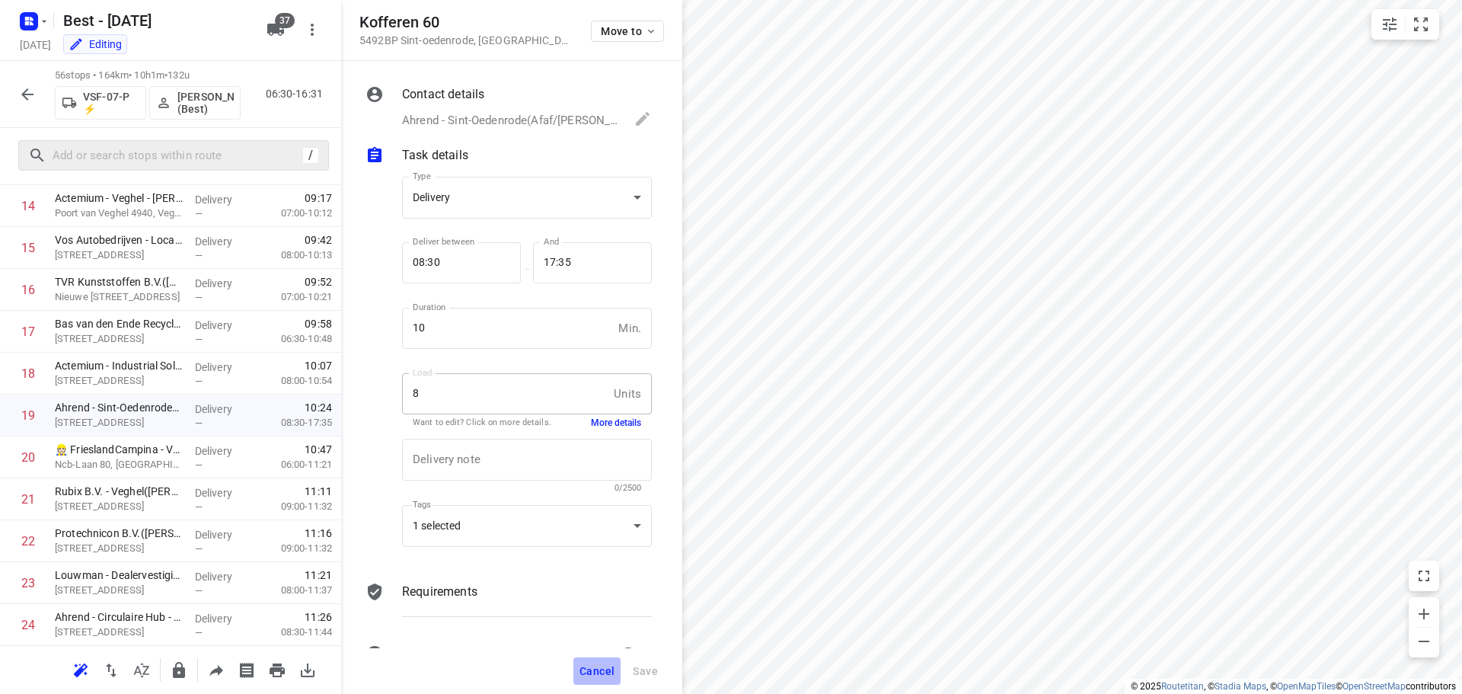
click at [599, 661] on button "Cancel" at bounding box center [596, 670] width 47 height 27
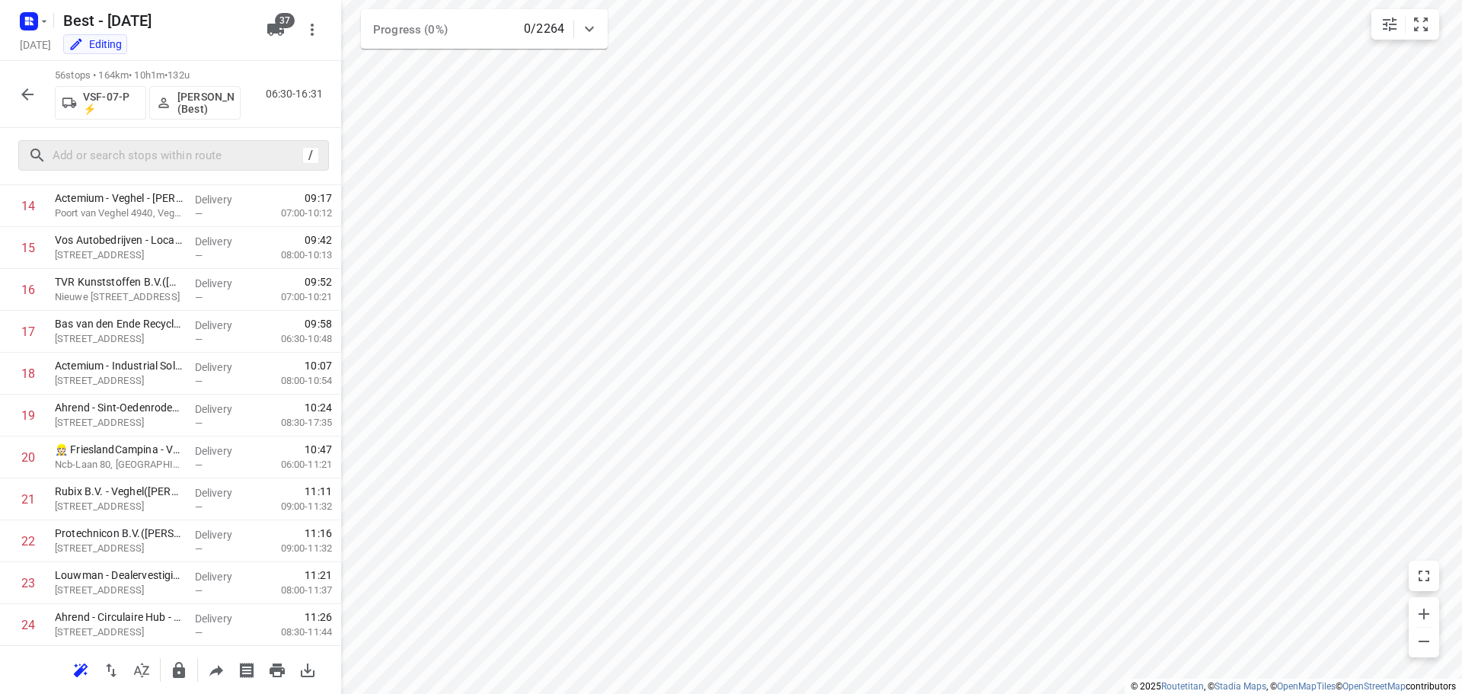
click at [10, 97] on div "56 stops • 164km • 10h1m • 132u VSF-07-P ⚡ Mark Schultz (Best) 06:30-16:31" at bounding box center [170, 94] width 341 height 67
click at [35, 96] on icon "button" at bounding box center [27, 94] width 18 height 18
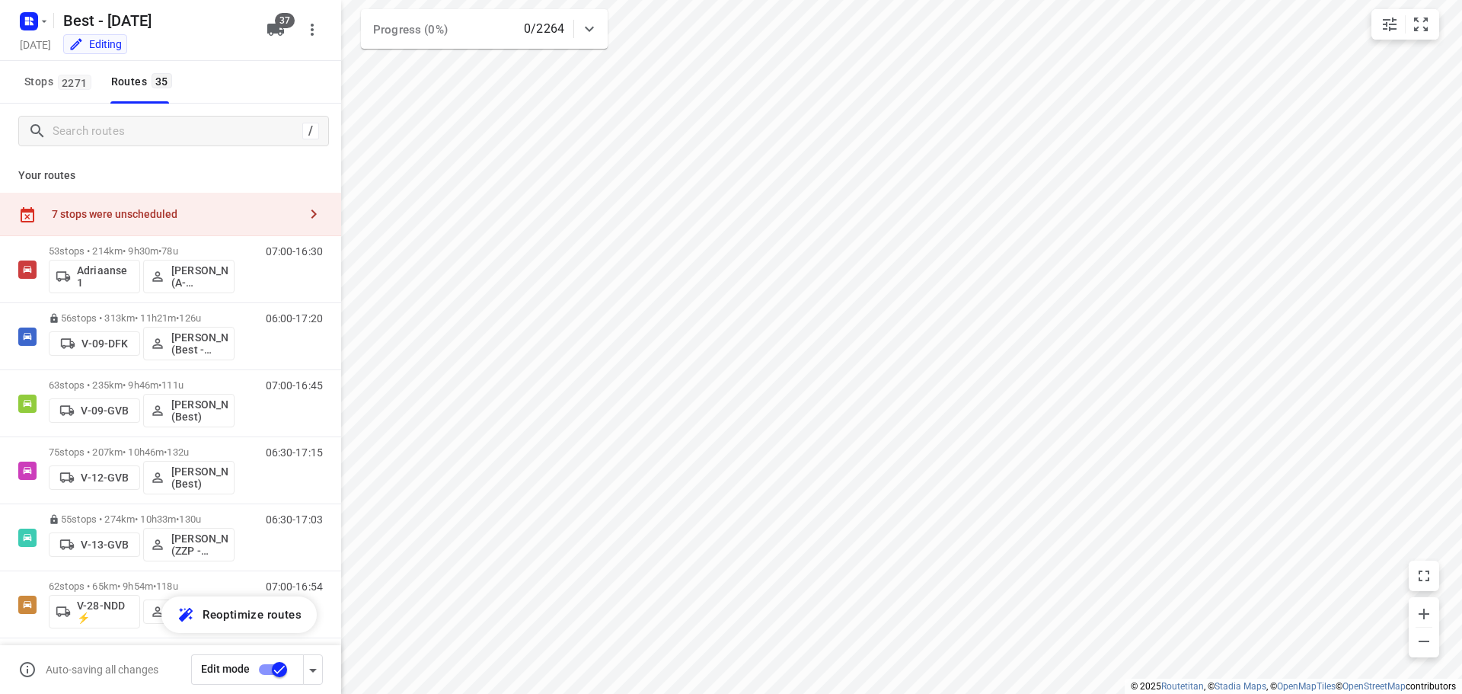
click at [227, 229] on div "7 stops were unscheduled" at bounding box center [170, 214] width 341 height 43
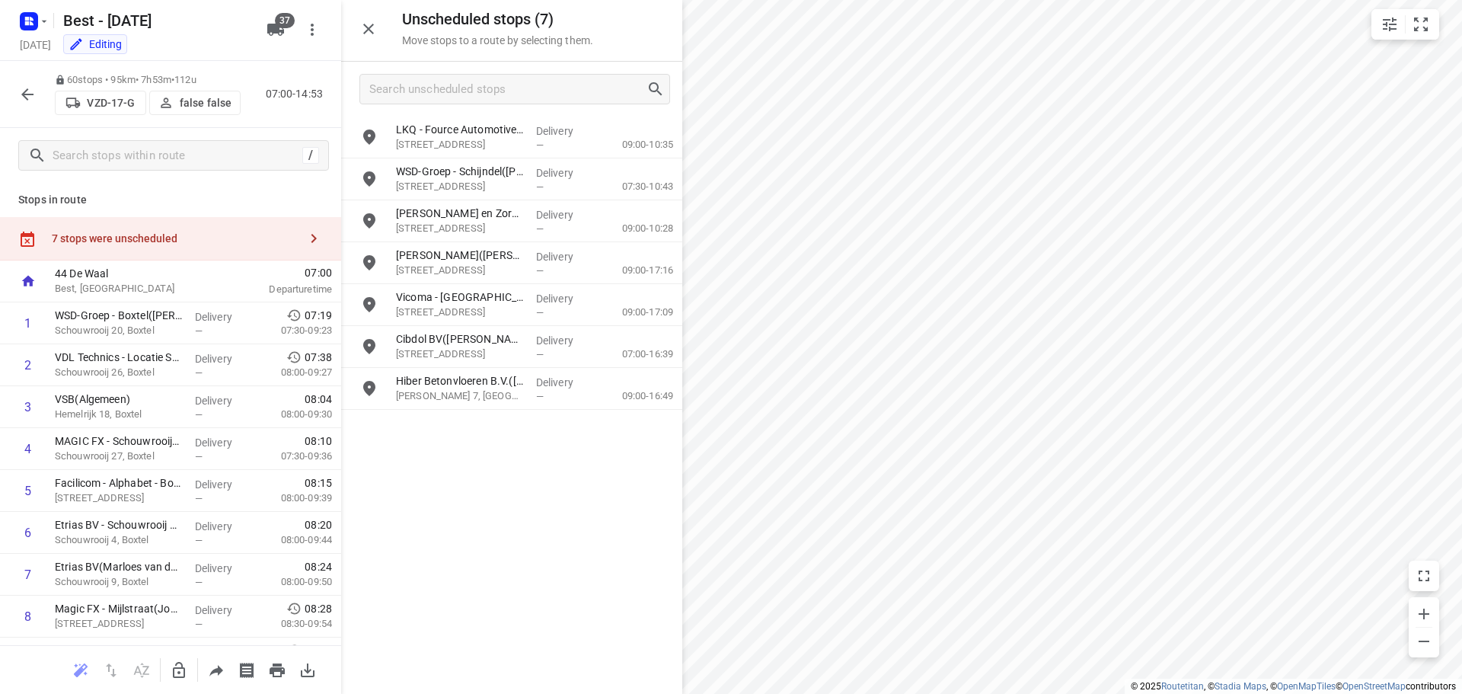
click at [177, 669] on icon "button" at bounding box center [179, 670] width 18 height 18
click at [366, 237] on div "grid" at bounding box center [365, 221] width 49 height 42
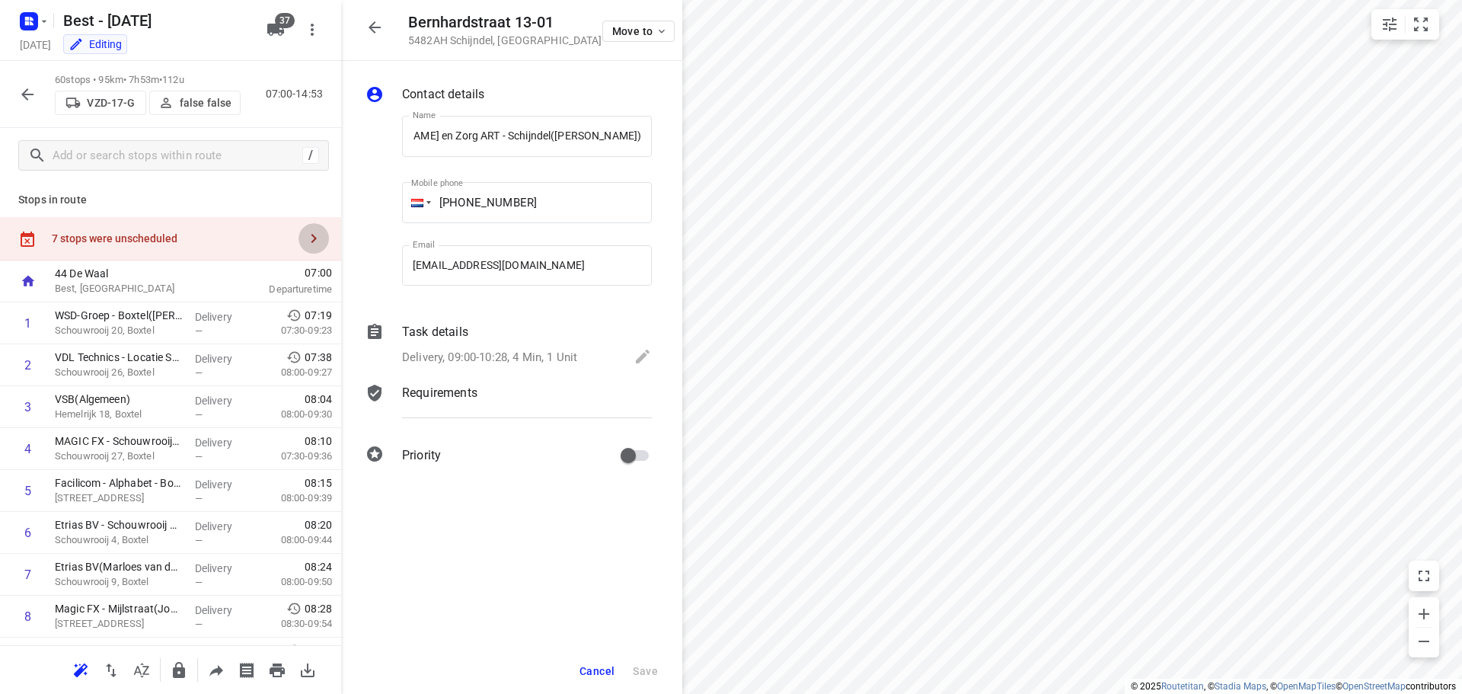
scroll to position [0, 0]
click at [312, 238] on button "button" at bounding box center [313, 238] width 30 height 30
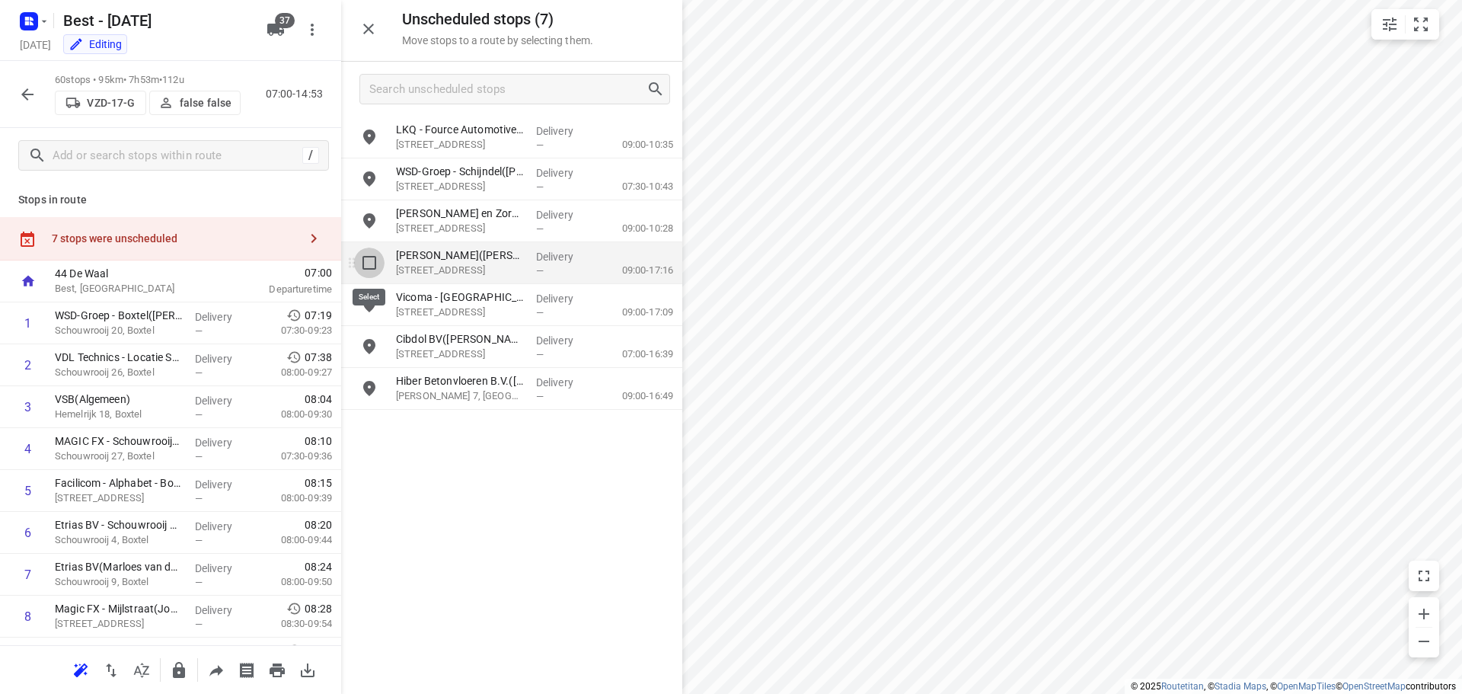
click at [375, 271] on input "grid" at bounding box center [369, 262] width 30 height 30
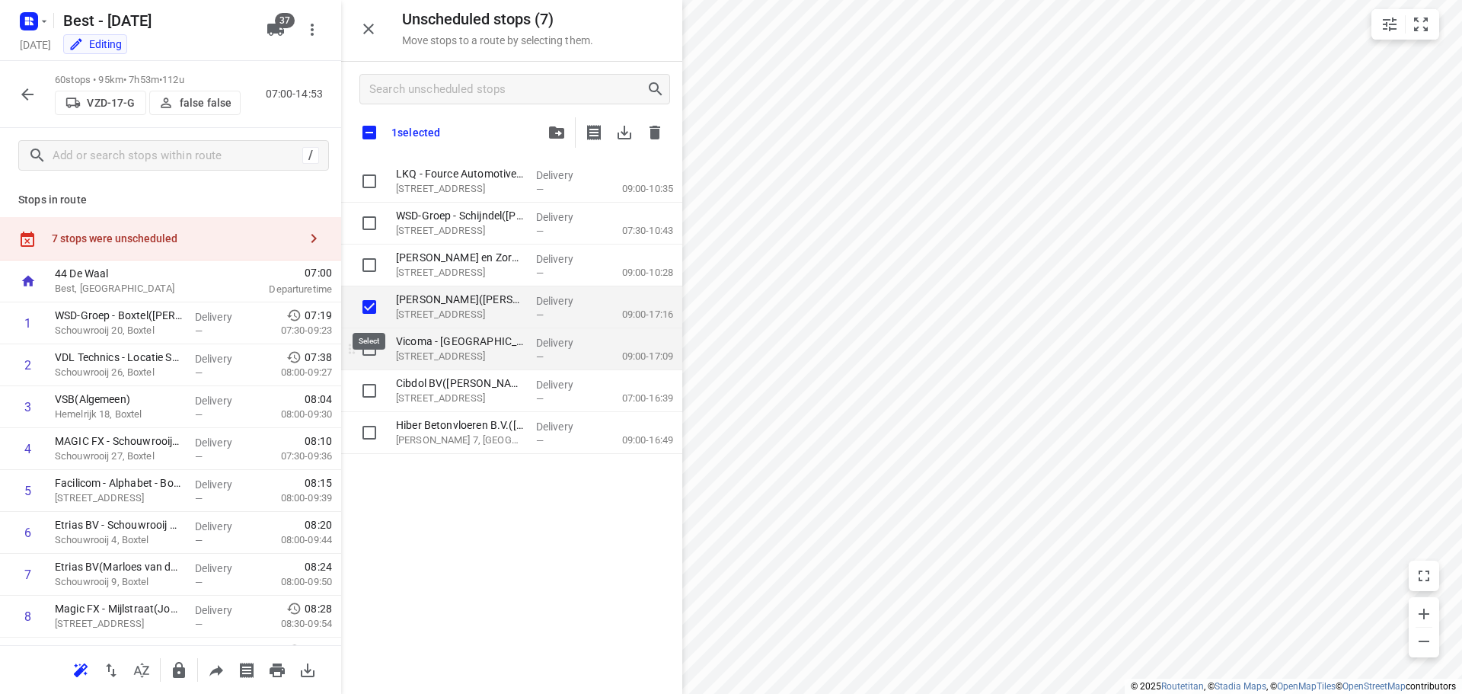
checkbox input "true"
drag, startPoint x: 370, startPoint y: 336, endPoint x: 368, endPoint y: 369, distance: 32.8
click at [369, 339] on input "grid" at bounding box center [369, 349] width 30 height 30
checkbox input "true"
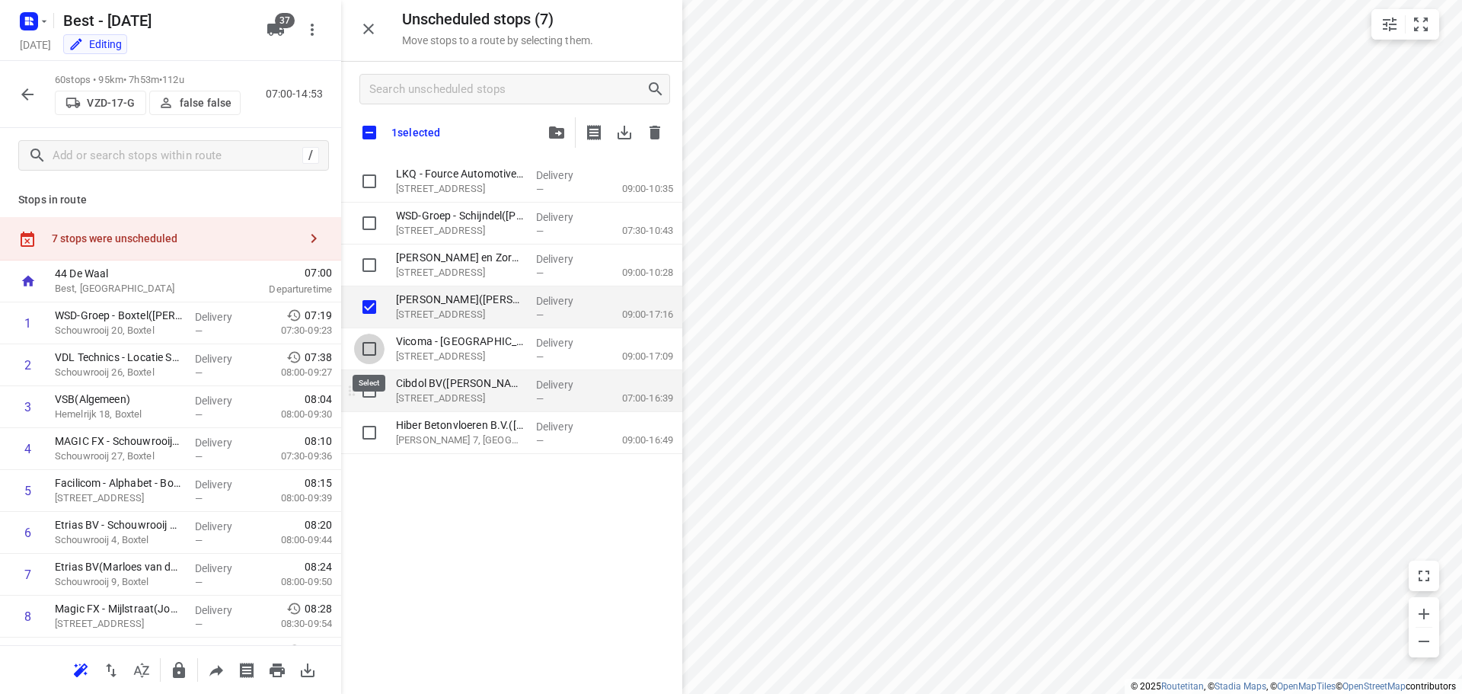
checkbox input "true"
click at [365, 386] on input "grid" at bounding box center [369, 390] width 30 height 30
checkbox input "true"
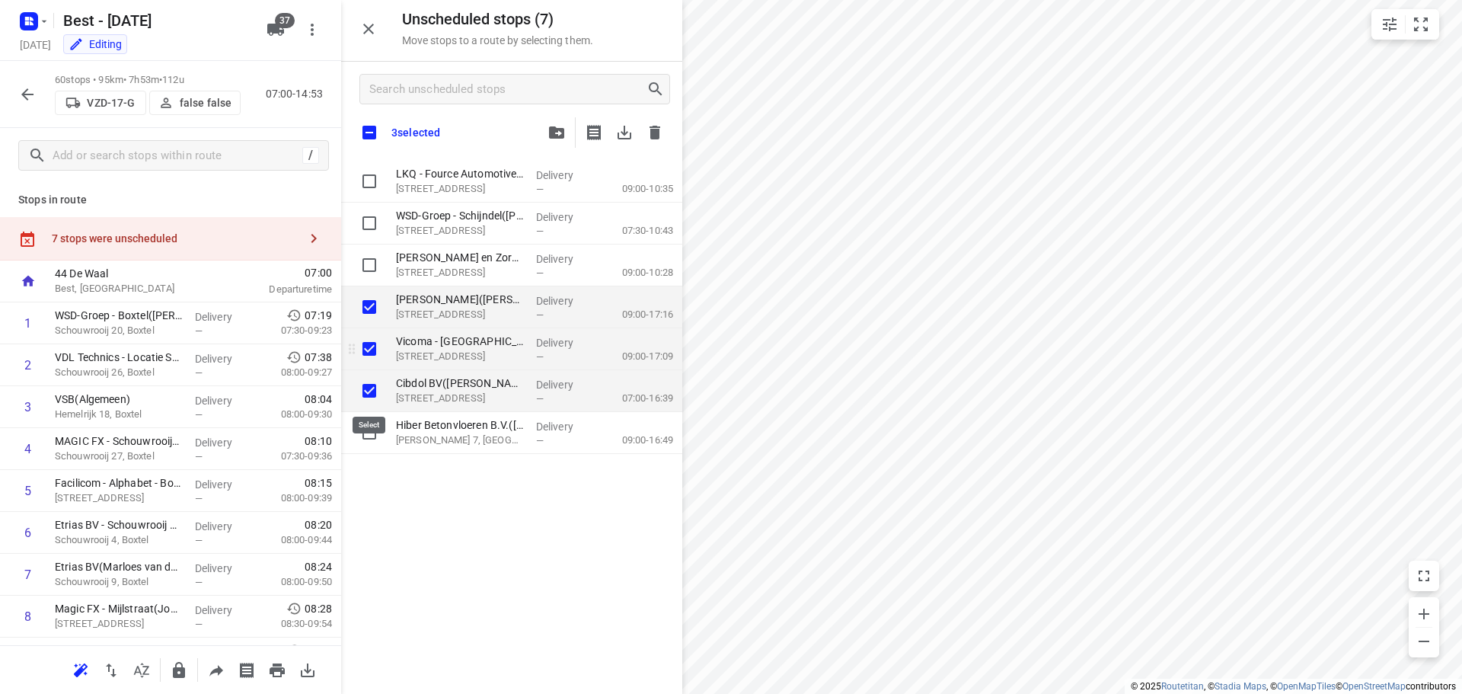
checkbox input "true"
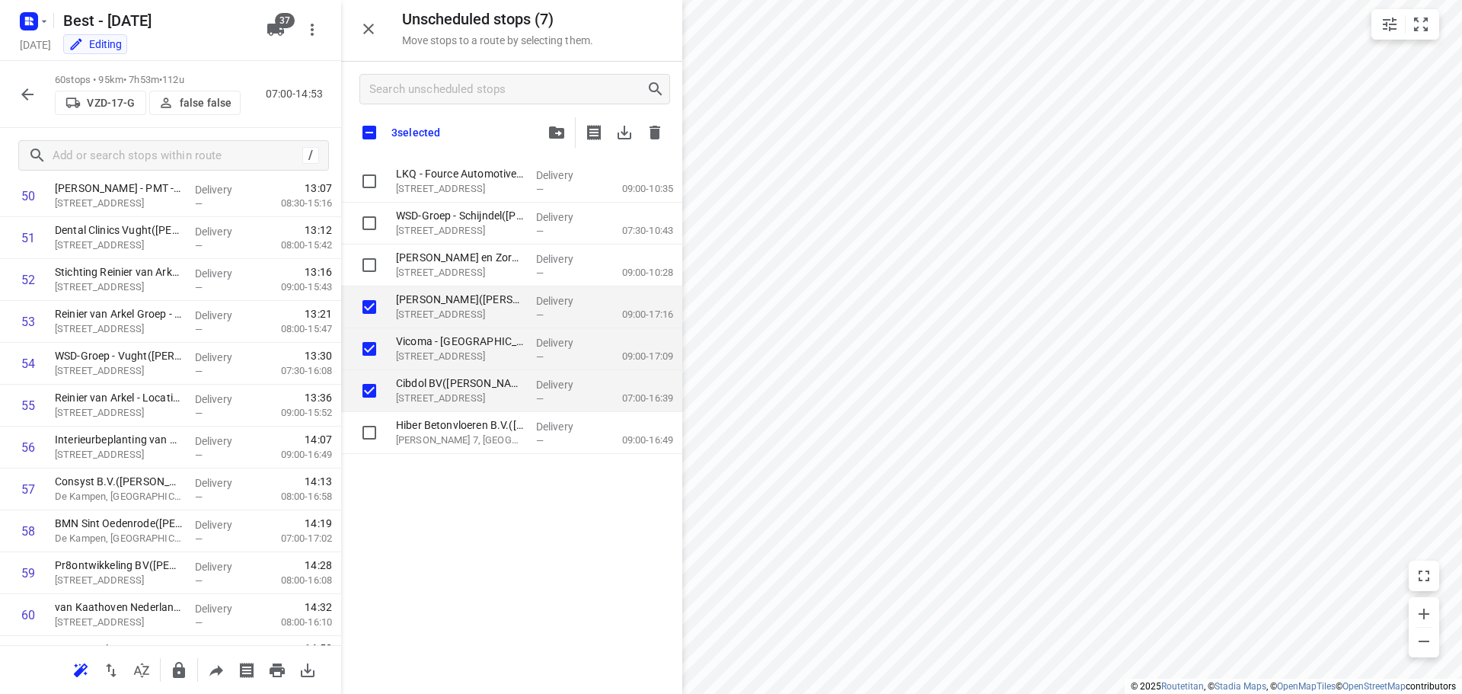
scroll to position [2212, 0]
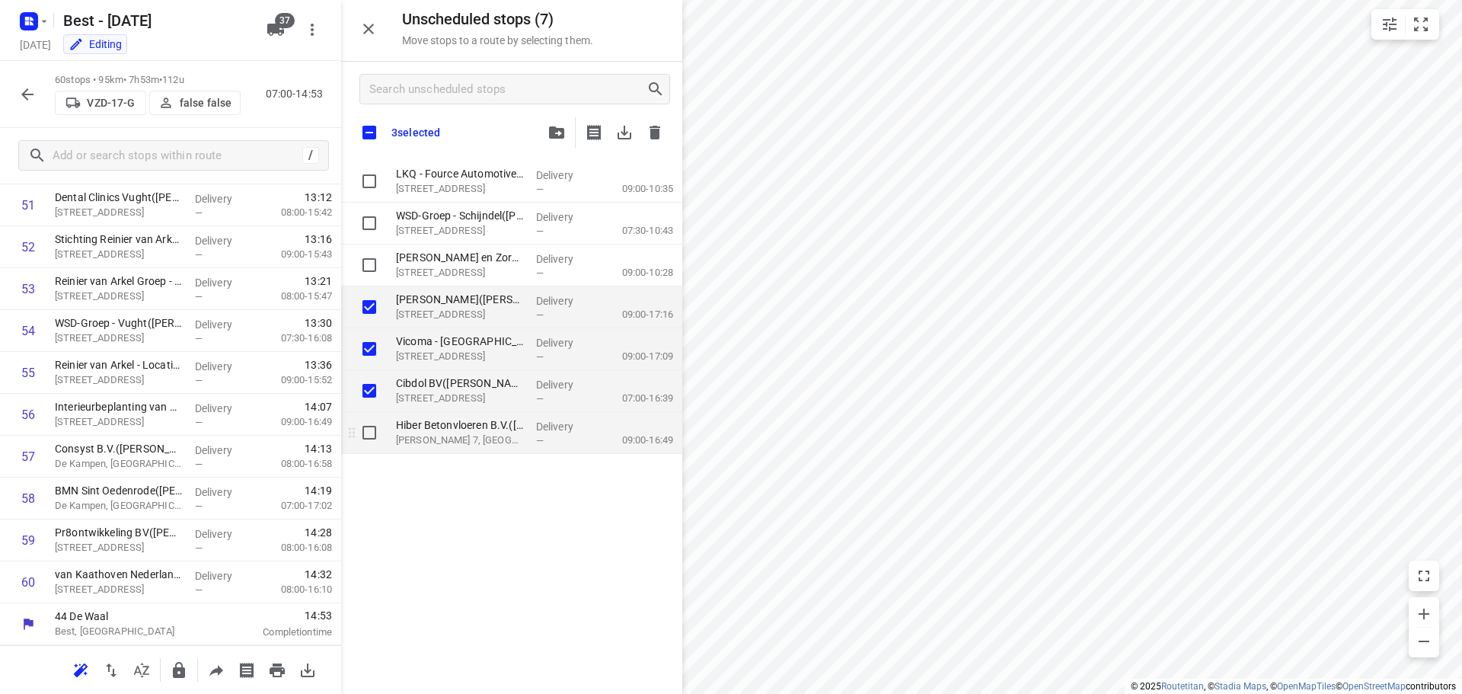
checkbox input "true"
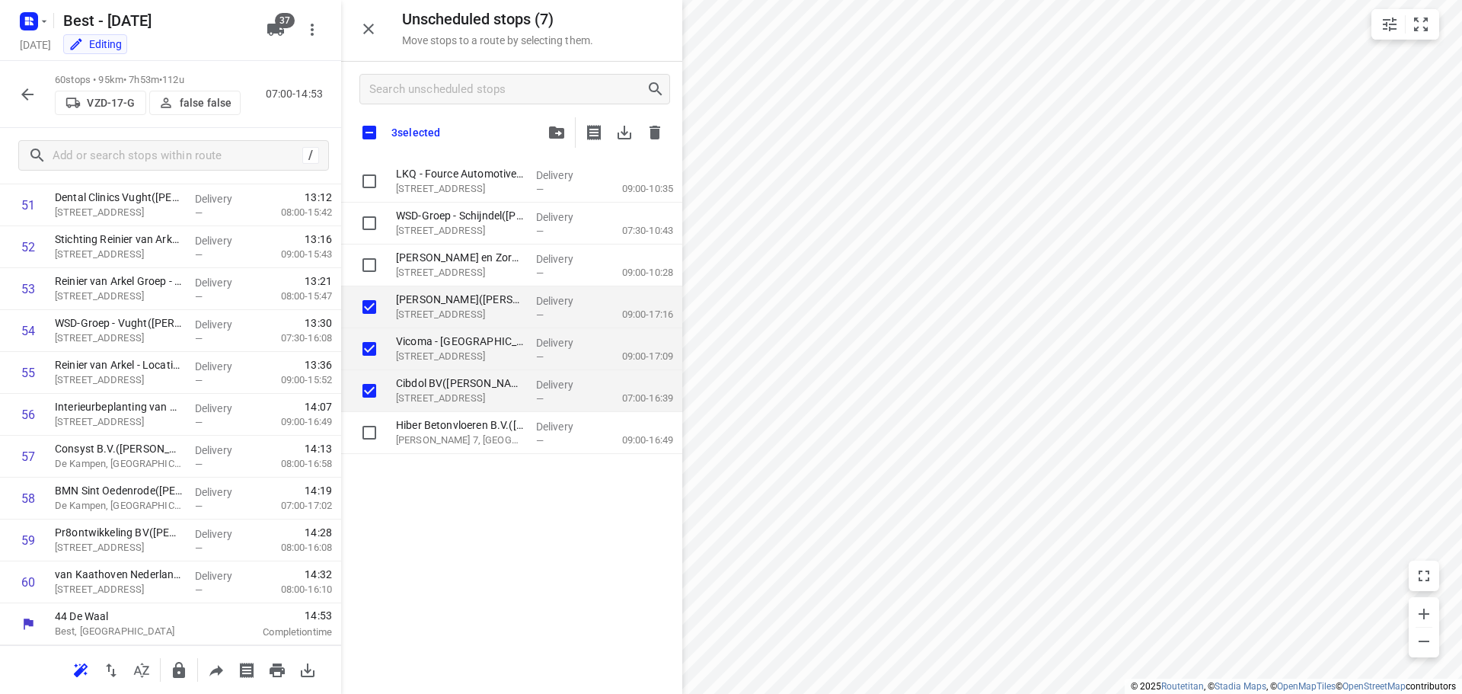
checkbox input "true"
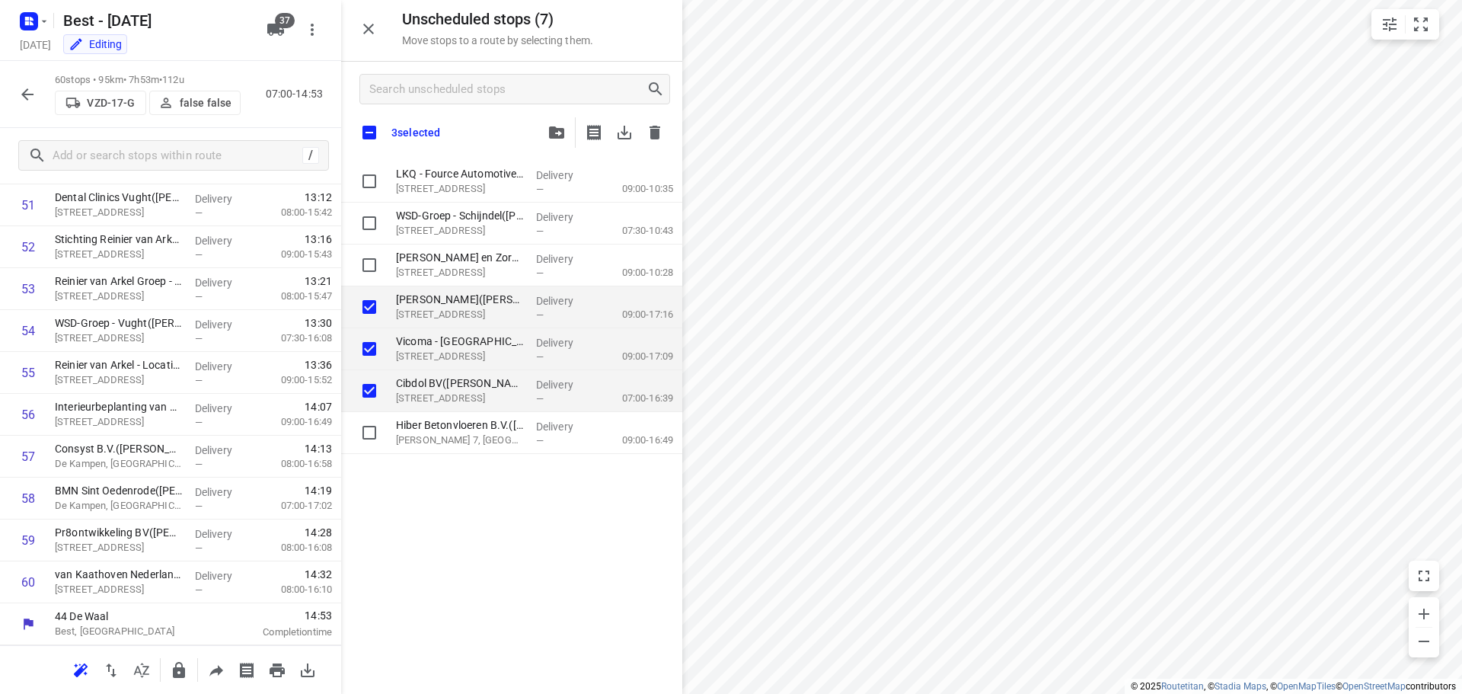
checkbox input "true"
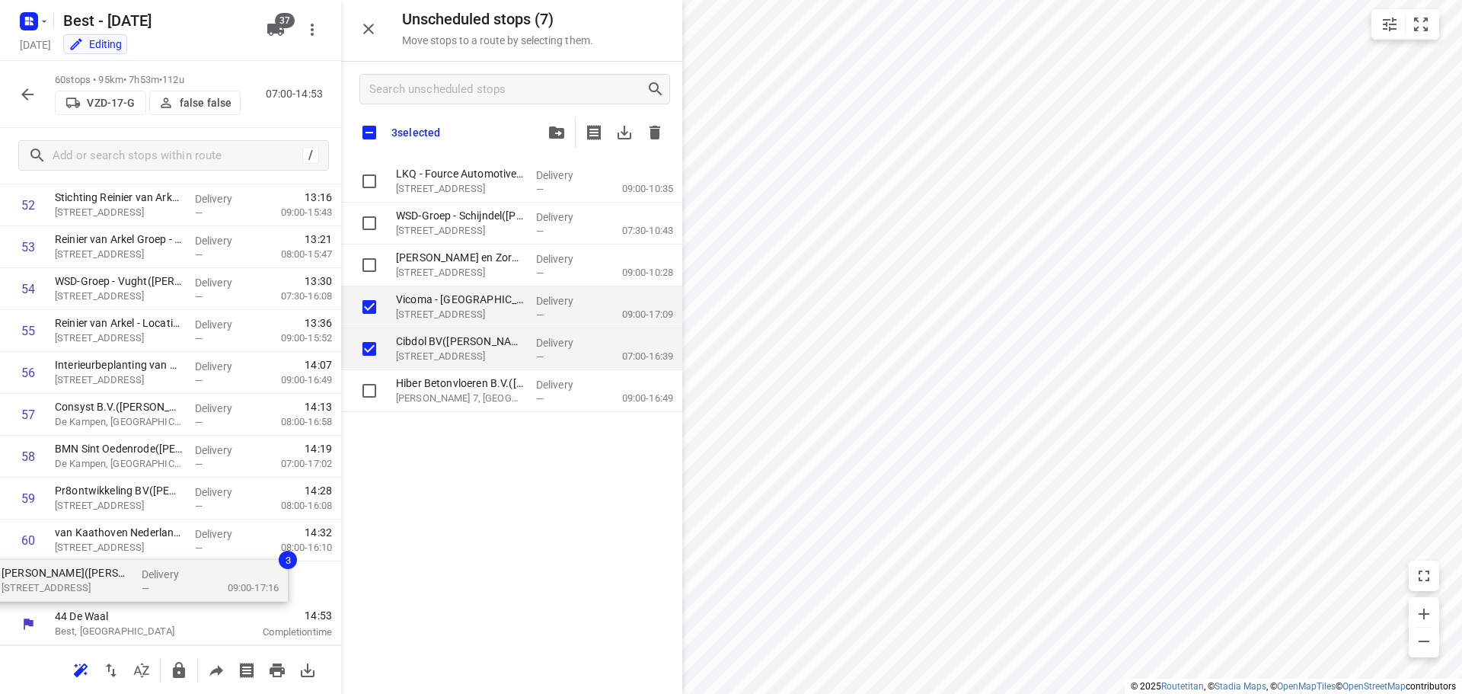
drag, startPoint x: 495, startPoint y: 327, endPoint x: 100, endPoint y: 595, distance: 477.9
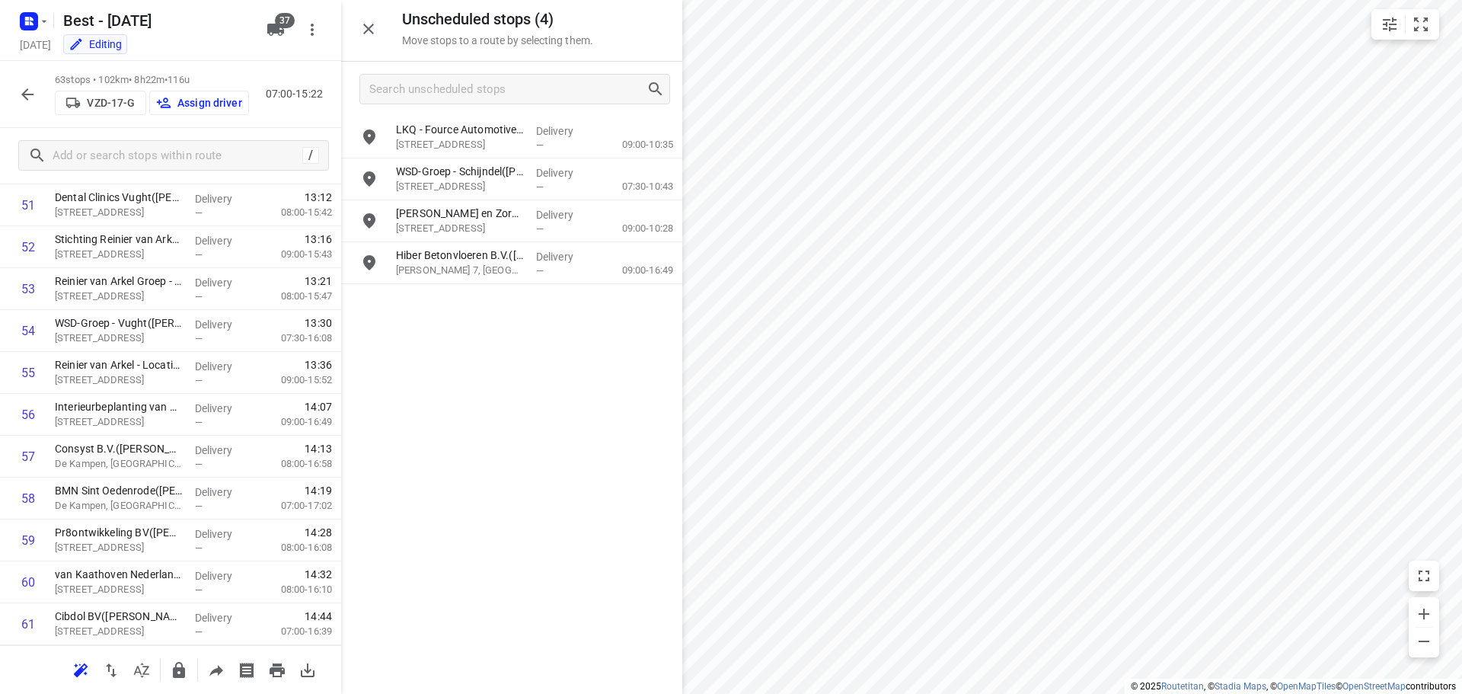
click at [362, 24] on icon "button" at bounding box center [368, 29] width 18 height 18
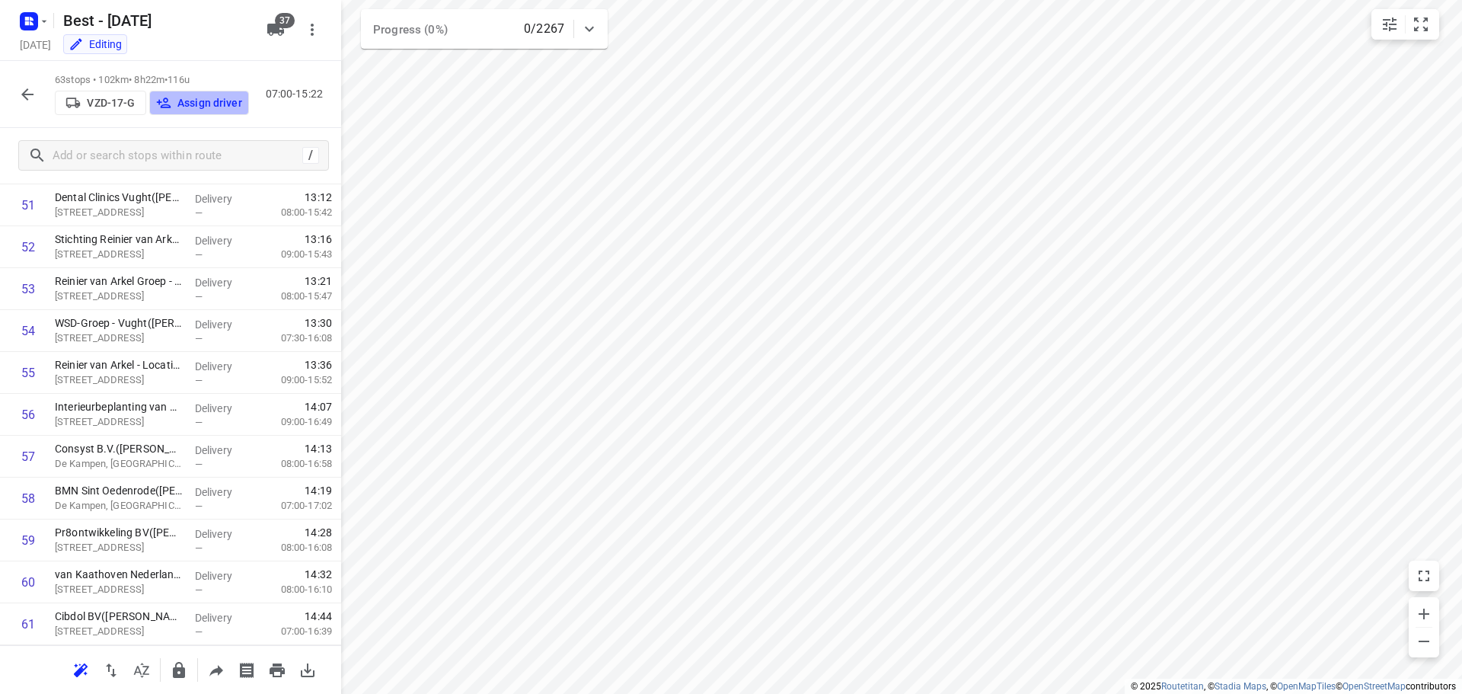
click at [217, 91] on button "Assign driver" at bounding box center [199, 103] width 100 height 24
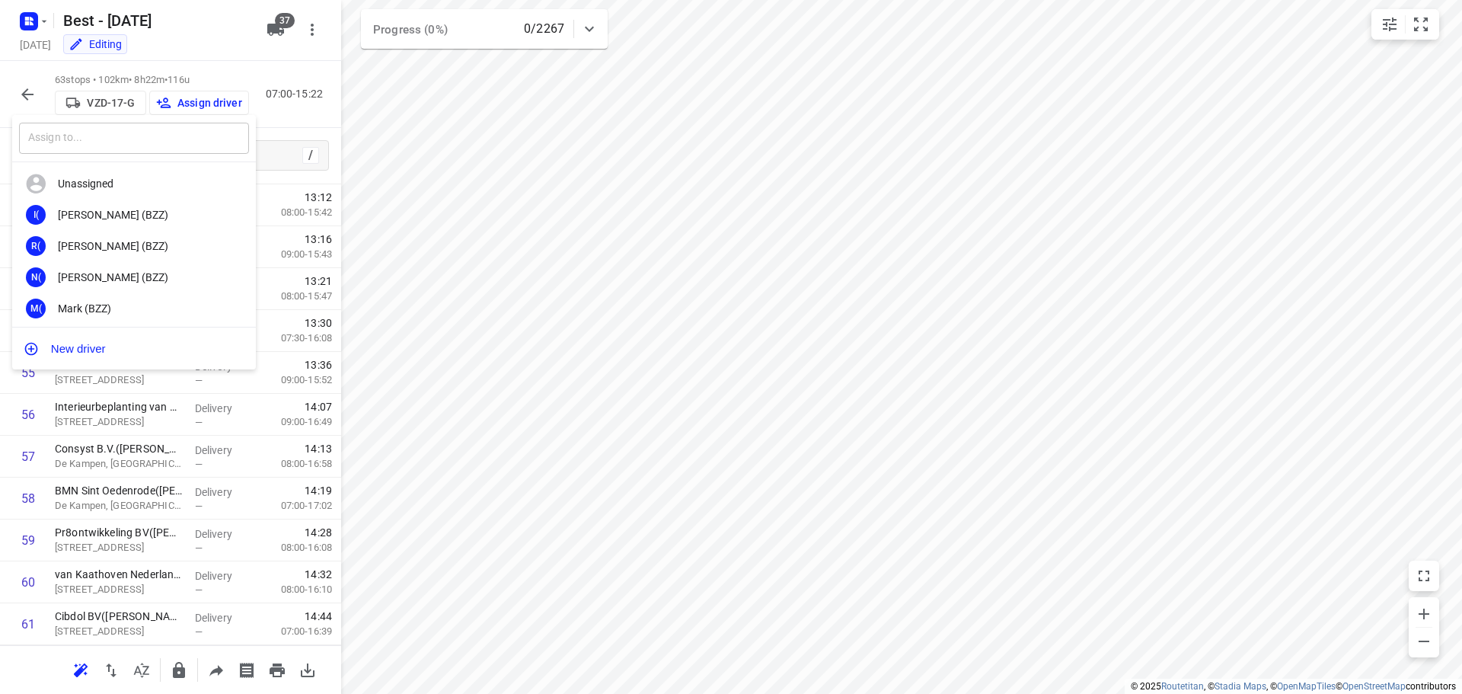
click at [156, 151] on input "text" at bounding box center [134, 138] width 230 height 31
type input "k"
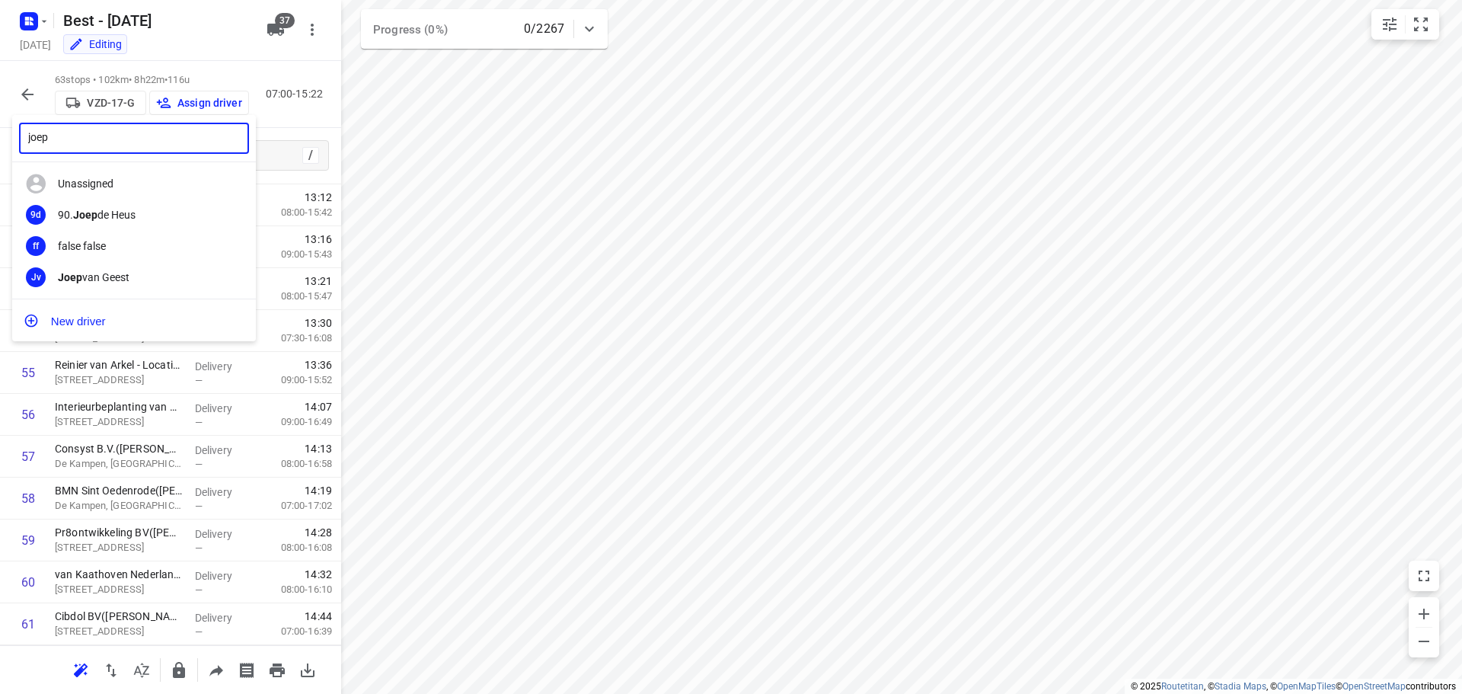
type input "joep"
click at [424, 145] on div at bounding box center [731, 347] width 1462 height 694
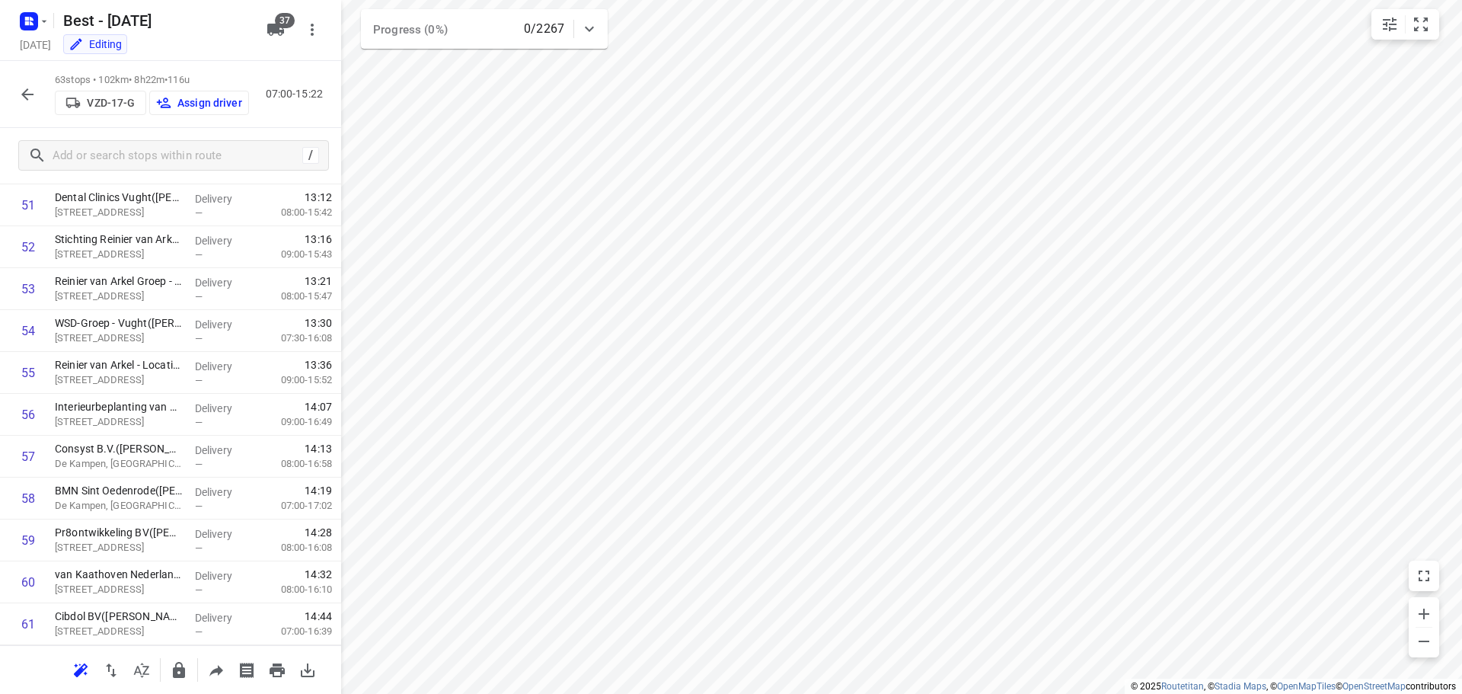
click at [25, 89] on div "joep ​ Unassigned 9d 90. Joep de Heus ff false false Jv Joep van Geest New driv…" at bounding box center [731, 347] width 1462 height 694
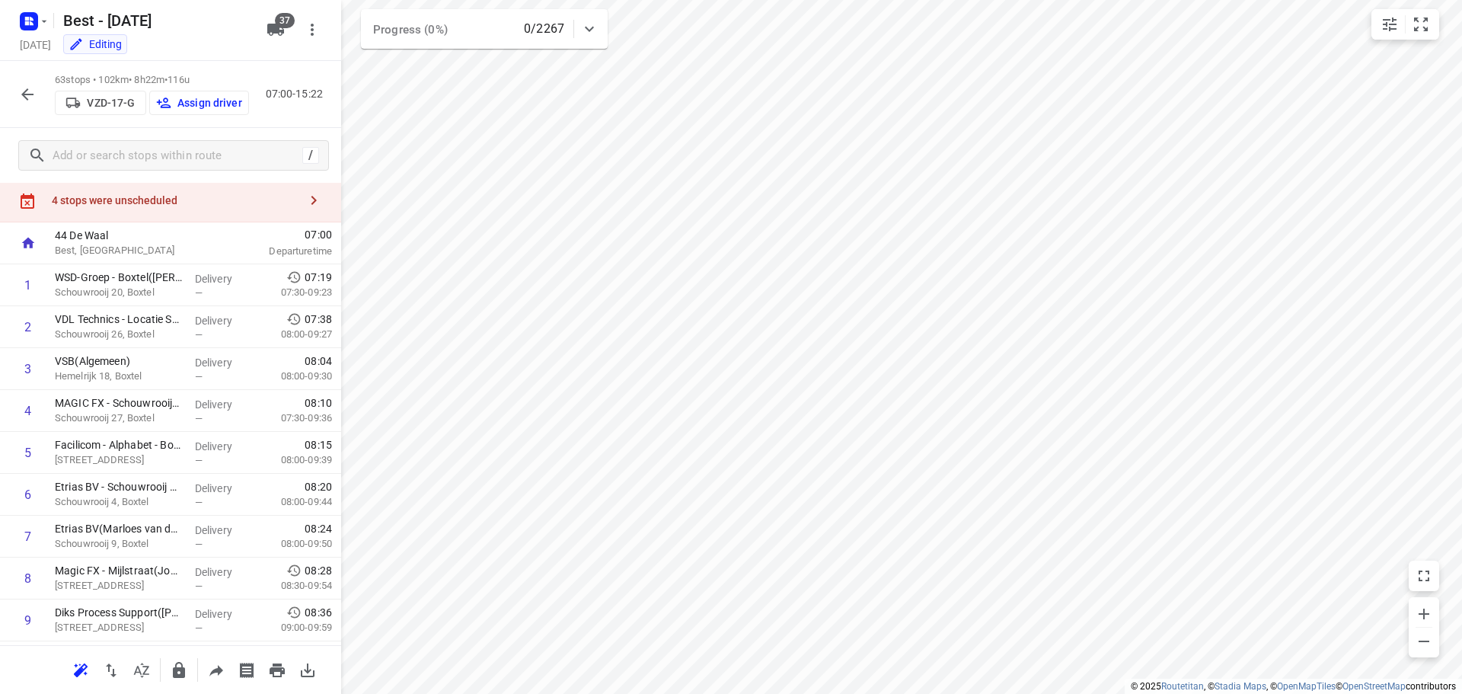
scroll to position [0, 0]
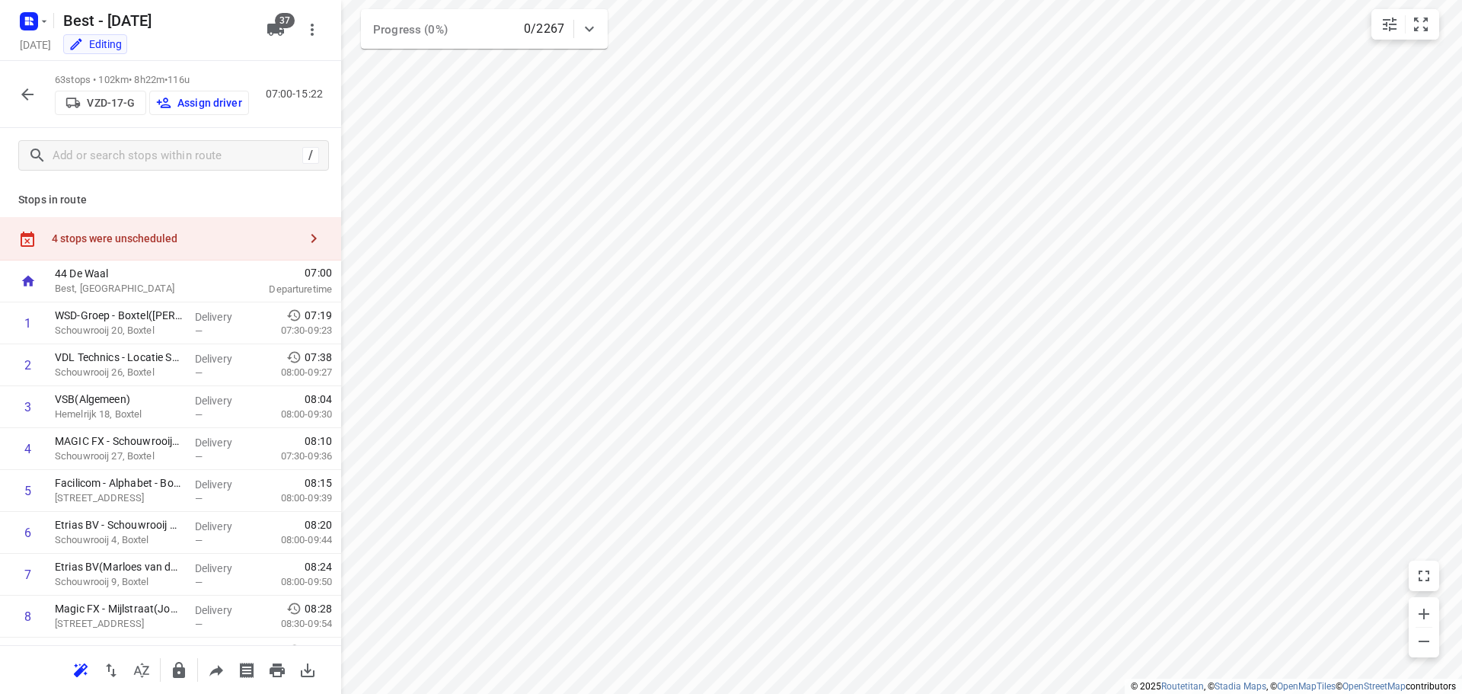
click at [128, 245] on div "4 stops were unscheduled" at bounding box center [170, 238] width 341 height 43
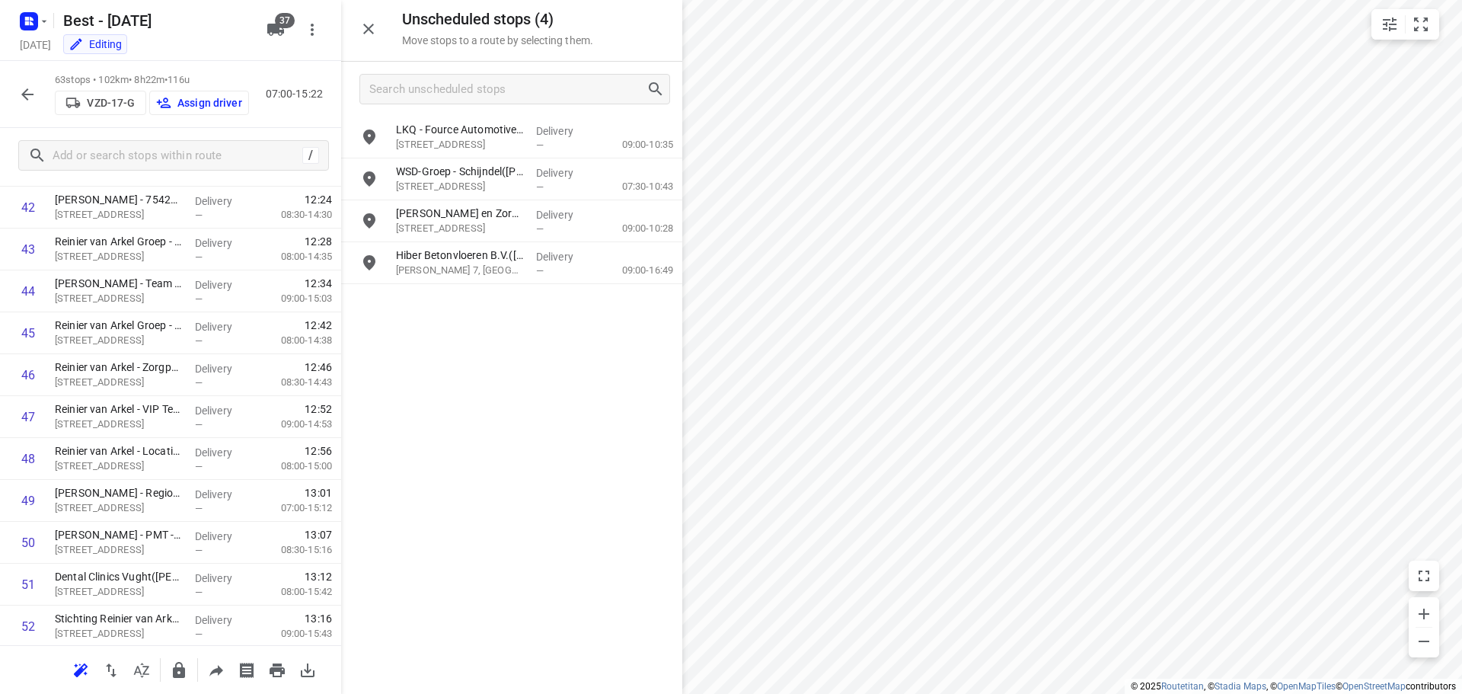
scroll to position [2338, 0]
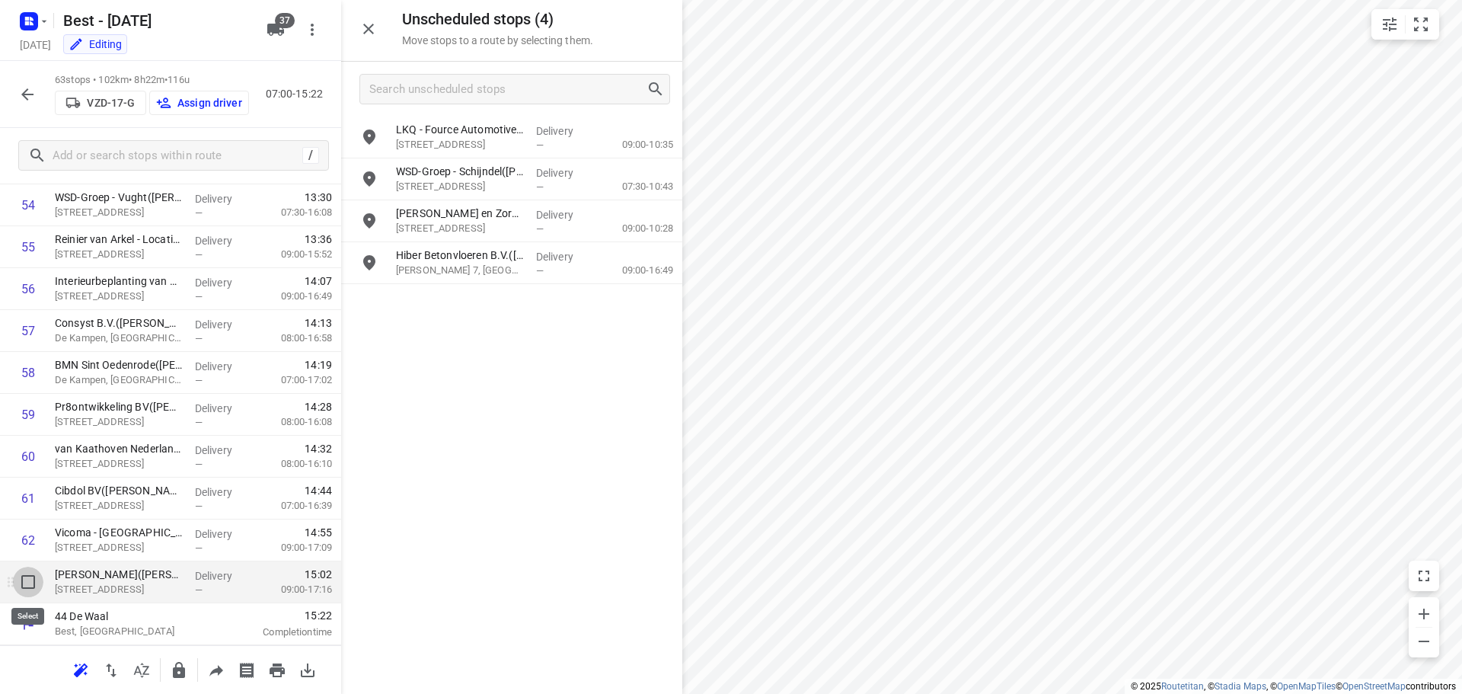
click at [18, 586] on input "checkbox" at bounding box center [28, 581] width 30 height 30
checkbox input "true"
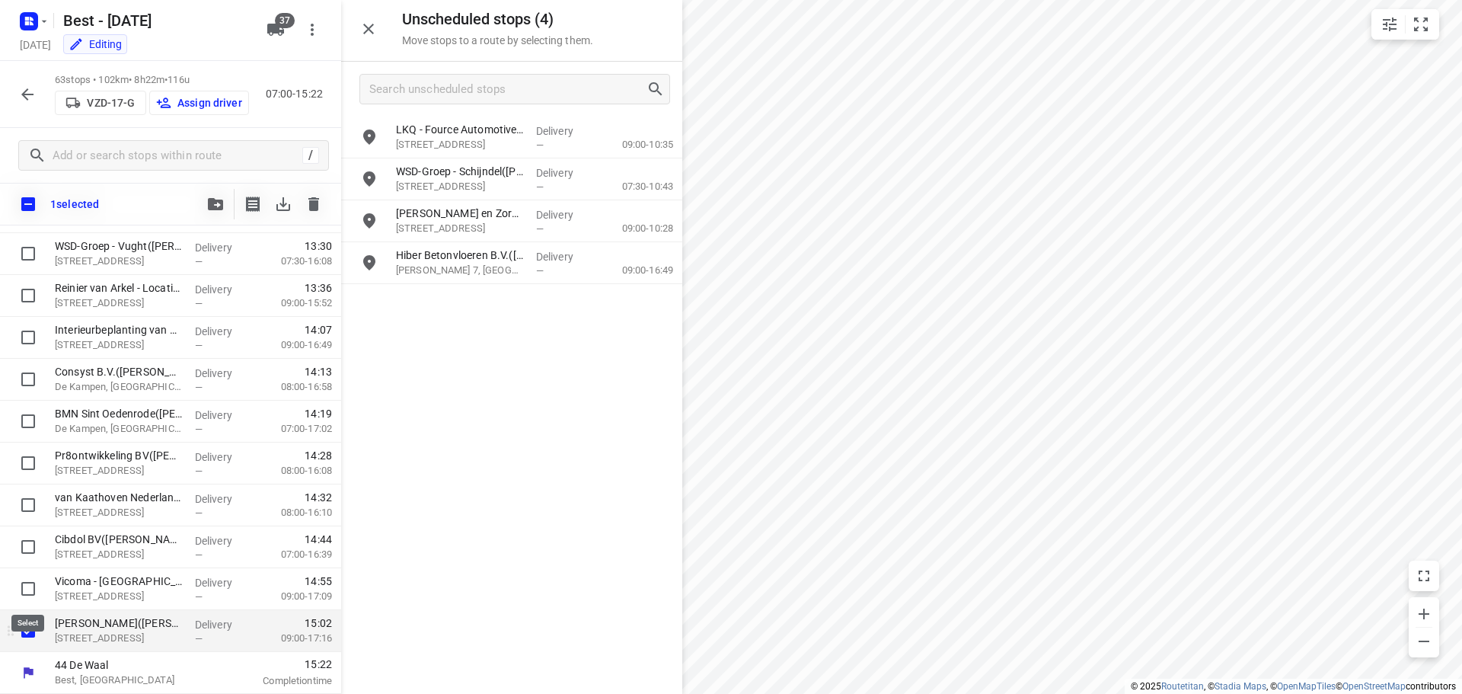
scroll to position [2331, 0]
click at [18, 584] on input "checkbox" at bounding box center [28, 588] width 30 height 30
checkbox input "true"
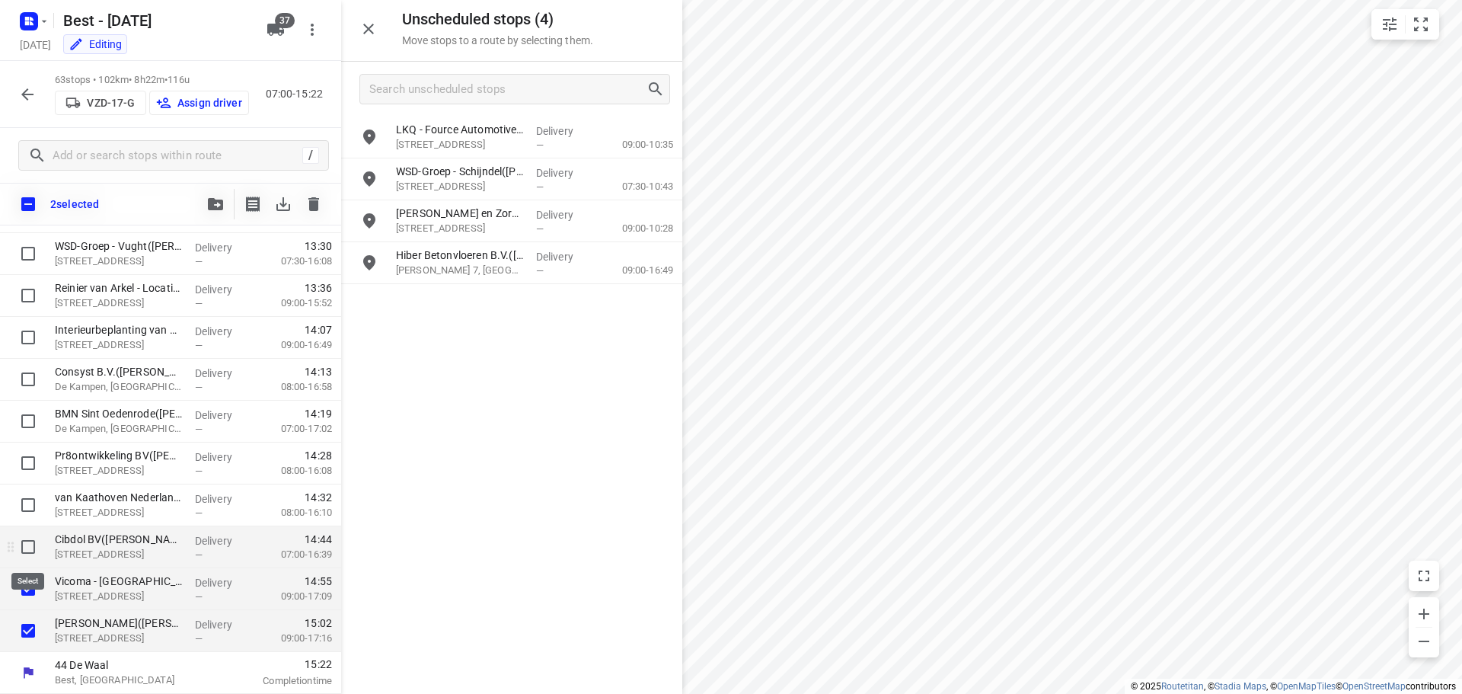
drag, startPoint x: 24, startPoint y: 551, endPoint x: 33, endPoint y: 551, distance: 8.4
click at [24, 550] on input "checkbox" at bounding box center [28, 546] width 30 height 30
checkbox input "true"
click at [33, 514] on input "checkbox" at bounding box center [28, 505] width 30 height 30
checkbox input "true"
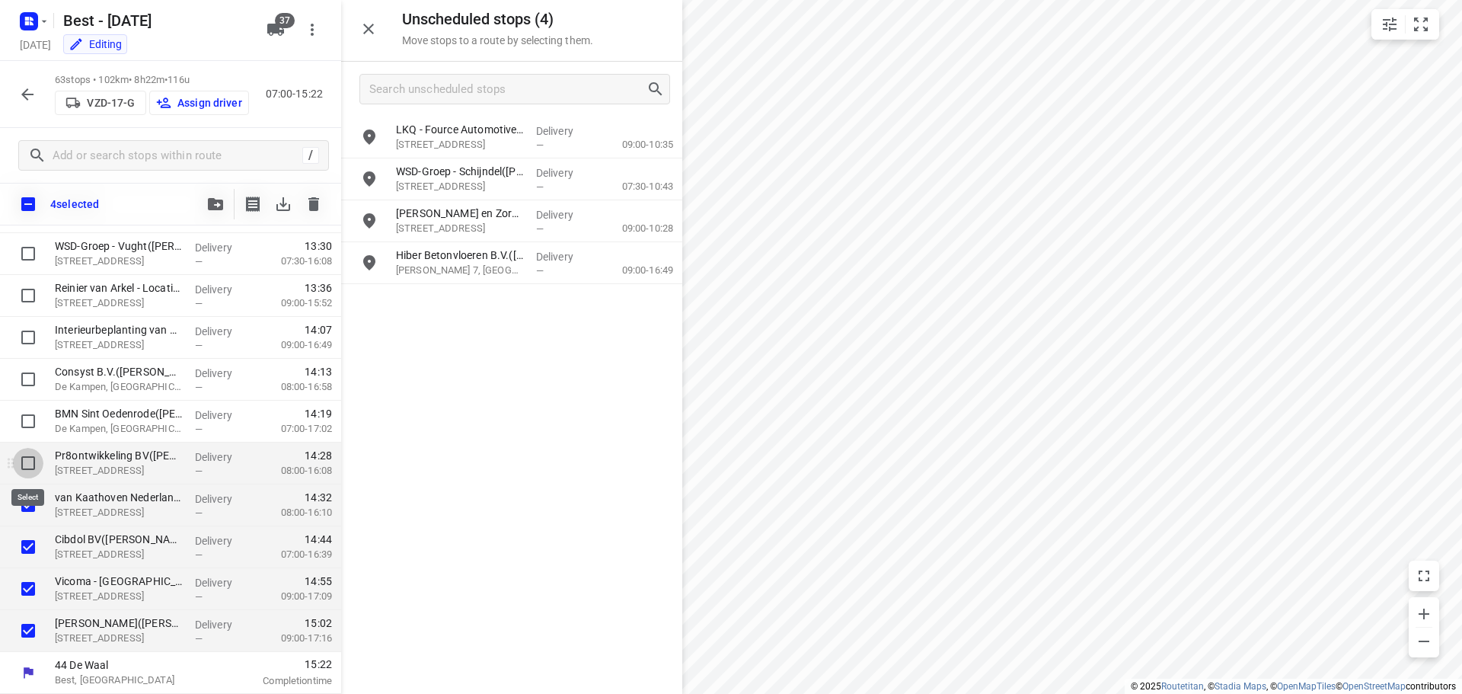
click at [27, 468] on input "checkbox" at bounding box center [28, 463] width 30 height 30
checkbox input "true"
click at [26, 429] on input "checkbox" at bounding box center [28, 421] width 30 height 30
checkbox input "true"
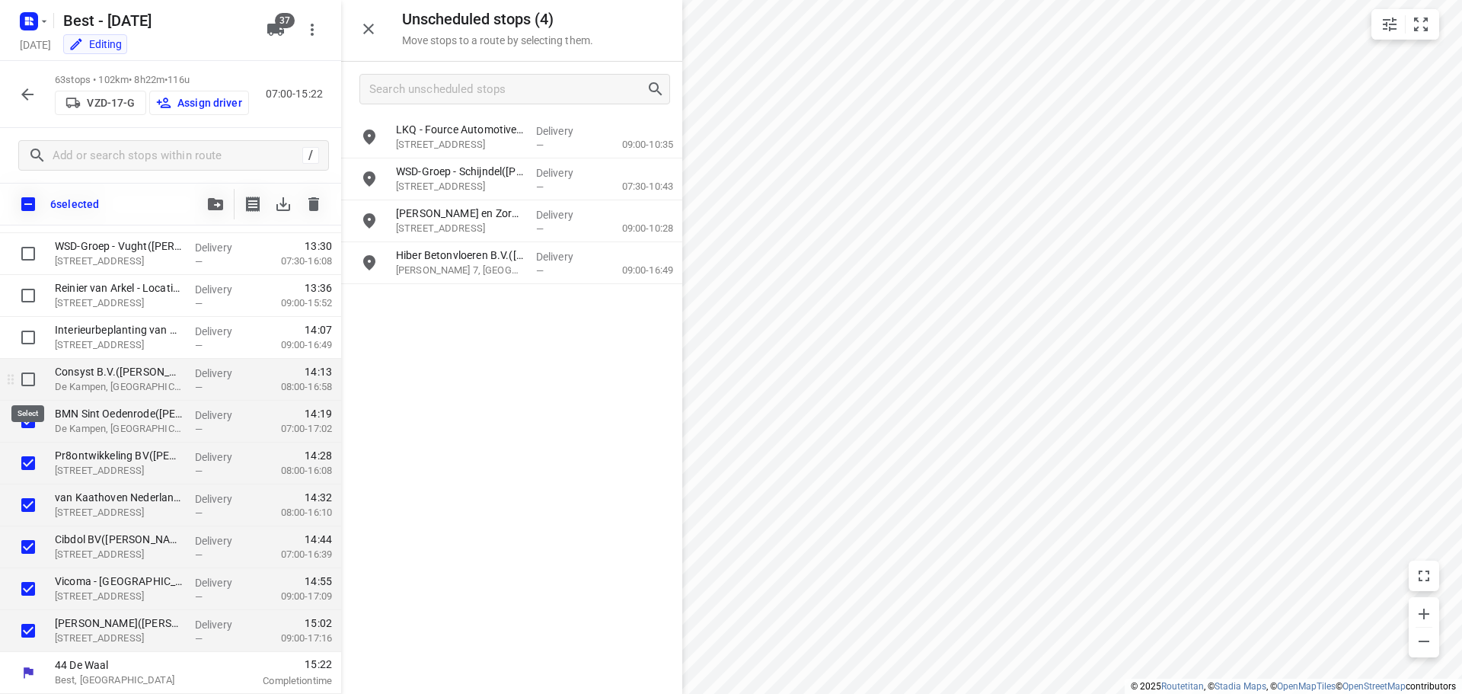
click at [21, 384] on input "checkbox" at bounding box center [28, 379] width 30 height 30
checkbox input "true"
click at [32, 340] on input "checkbox" at bounding box center [28, 337] width 30 height 30
checkbox input "true"
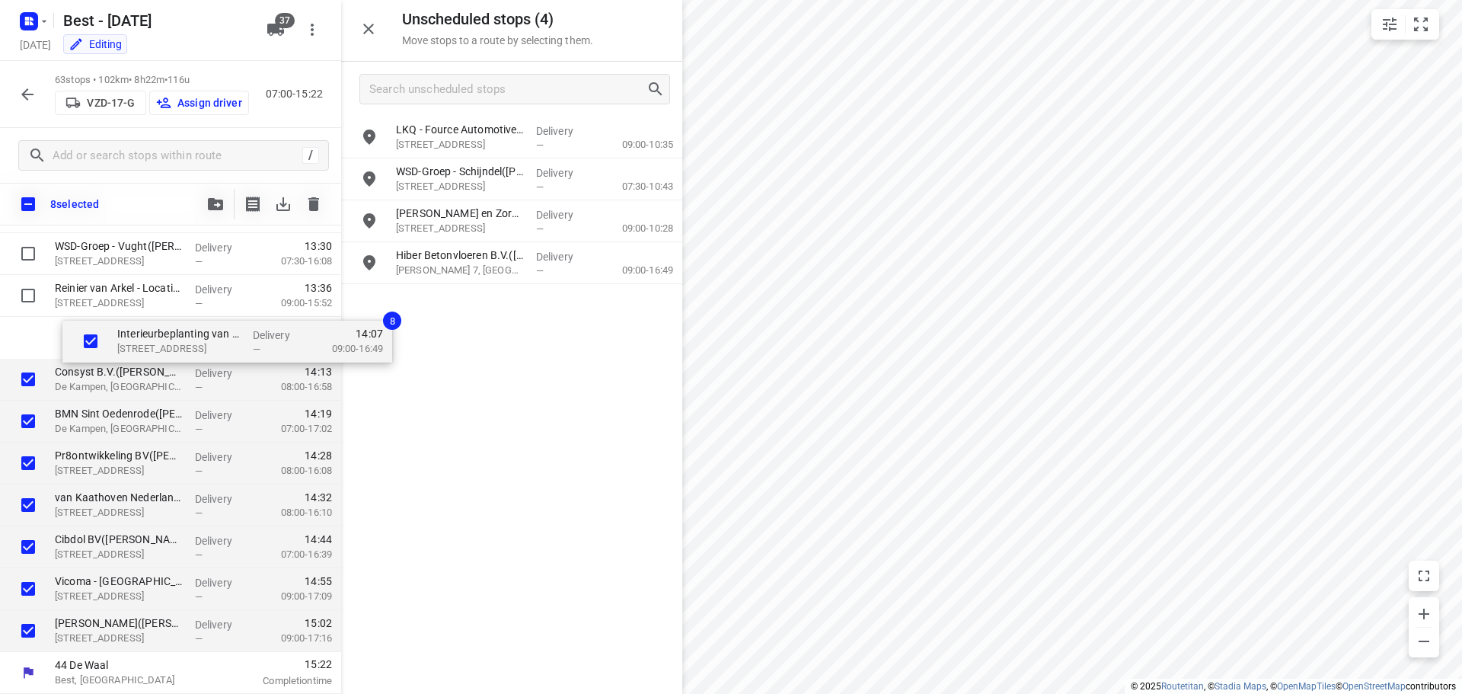
scroll to position [2330, 0]
drag, startPoint x: 123, startPoint y: 348, endPoint x: 558, endPoint y: 404, distance: 438.4
click at [341, 404] on div "Unscheduled stops ( 4 ) Move stops to a route by selecting them. LKQ - Fource A…" at bounding box center [170, 347] width 341 height 694
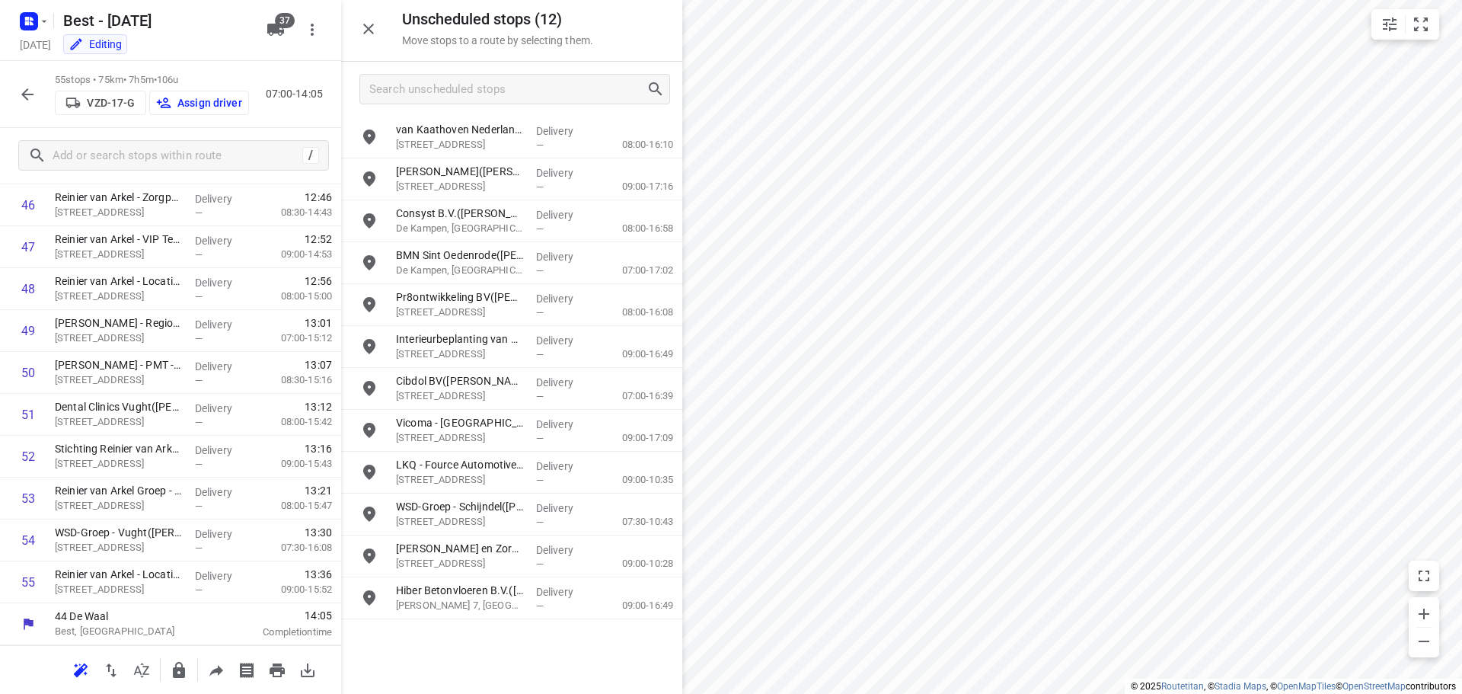
scroll to position [2003, 0]
click at [448, 103] on div at bounding box center [514, 89] width 311 height 30
click at [494, 91] on input "Search unscheduled stops" at bounding box center [508, 90] width 276 height 24
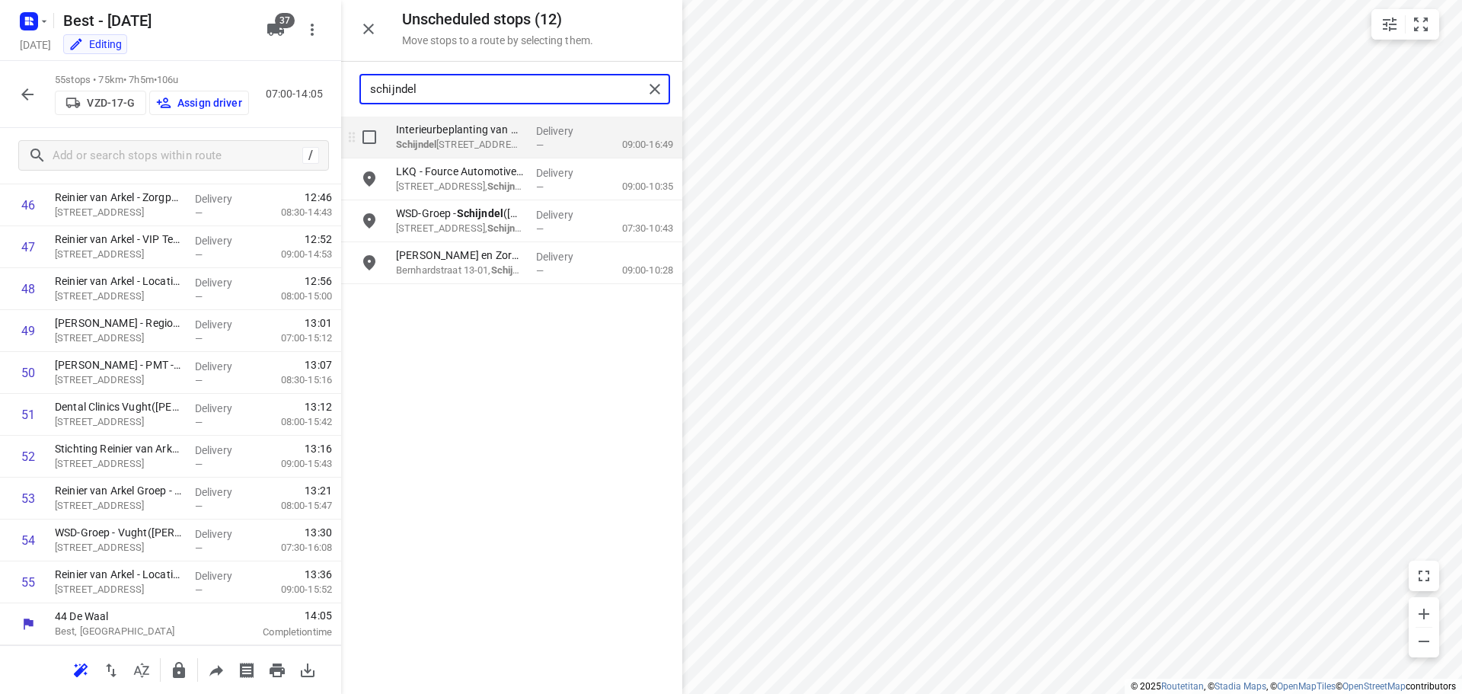
type input "schijndel"
click at [365, 136] on input "grid" at bounding box center [369, 137] width 30 height 30
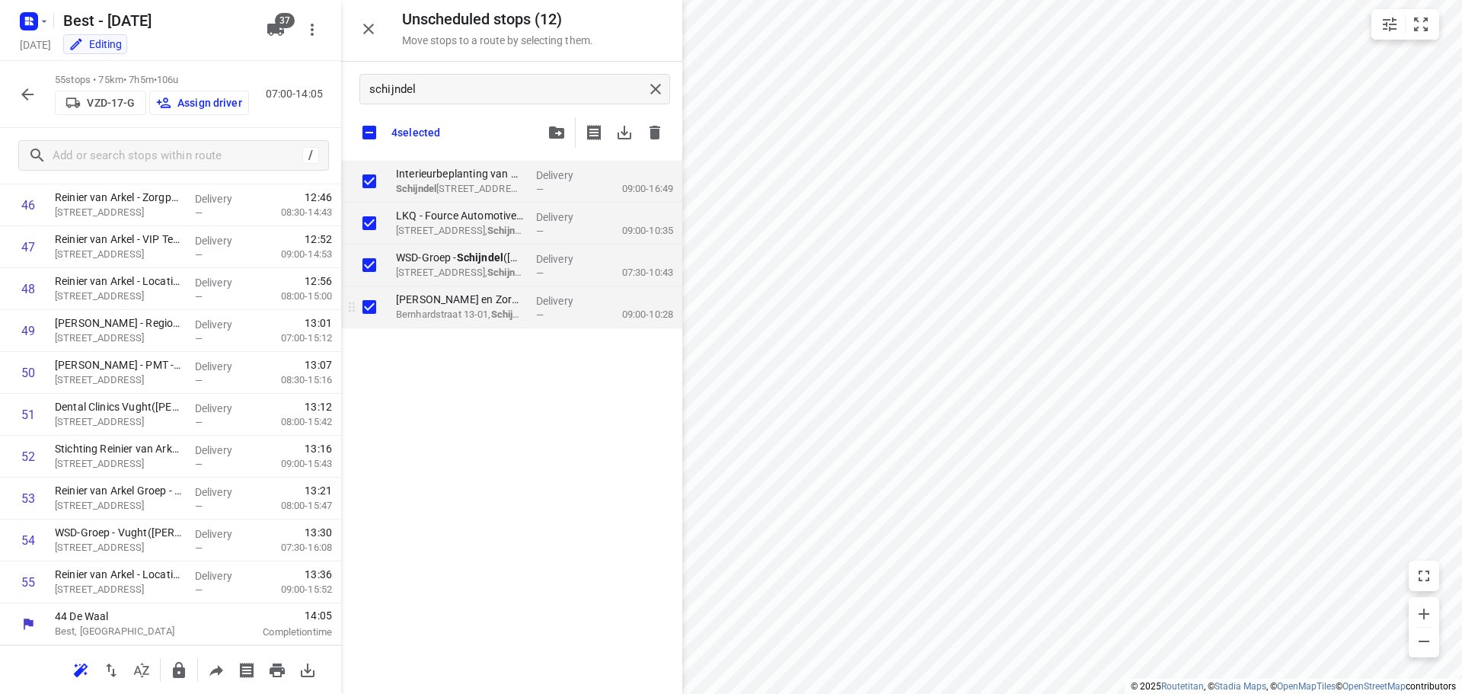
checkbox input "true"
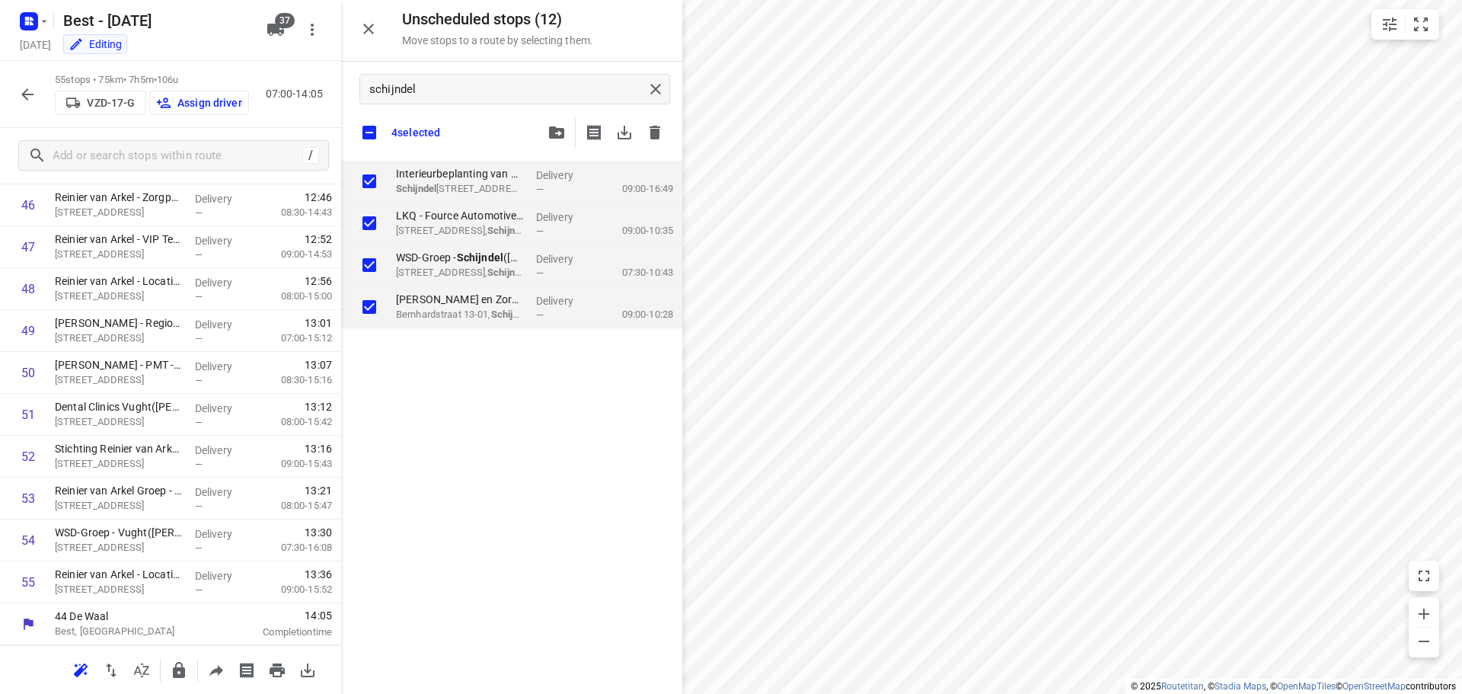
checkbox input "true"
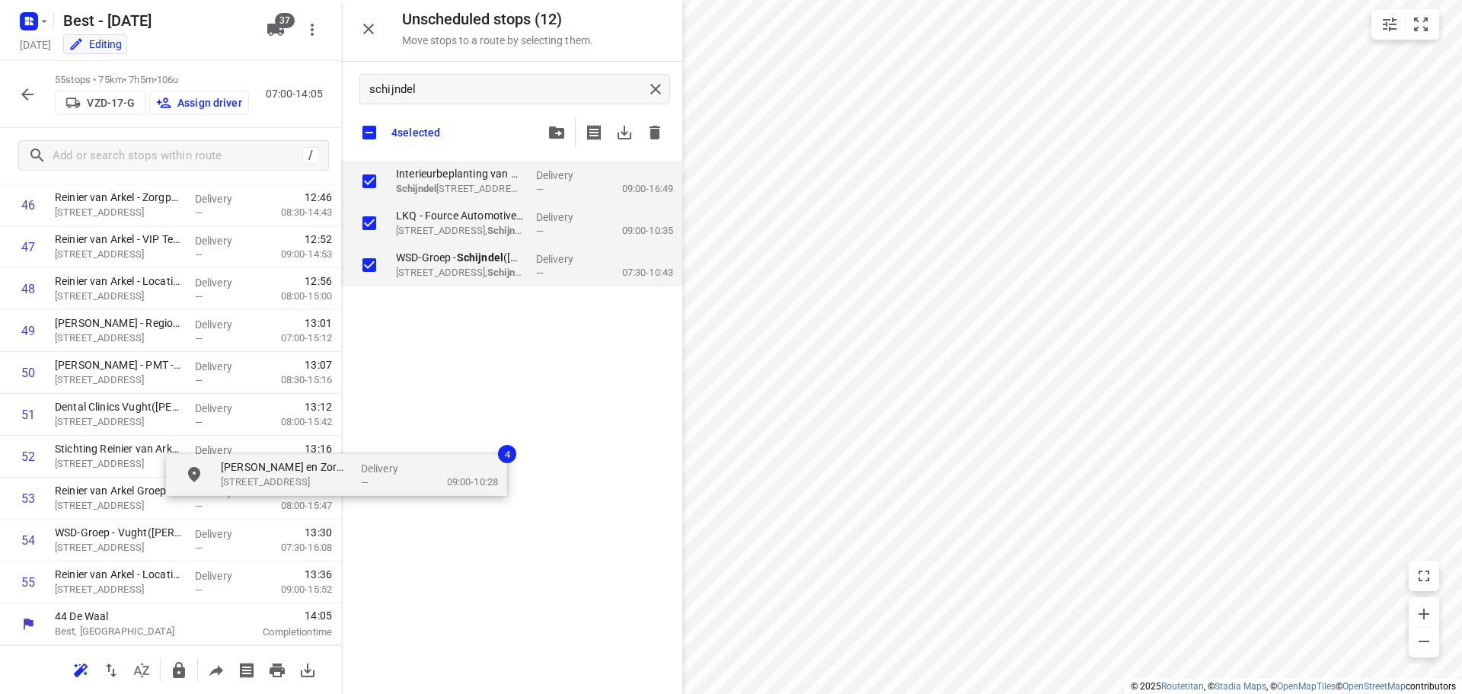
checkbox input "true"
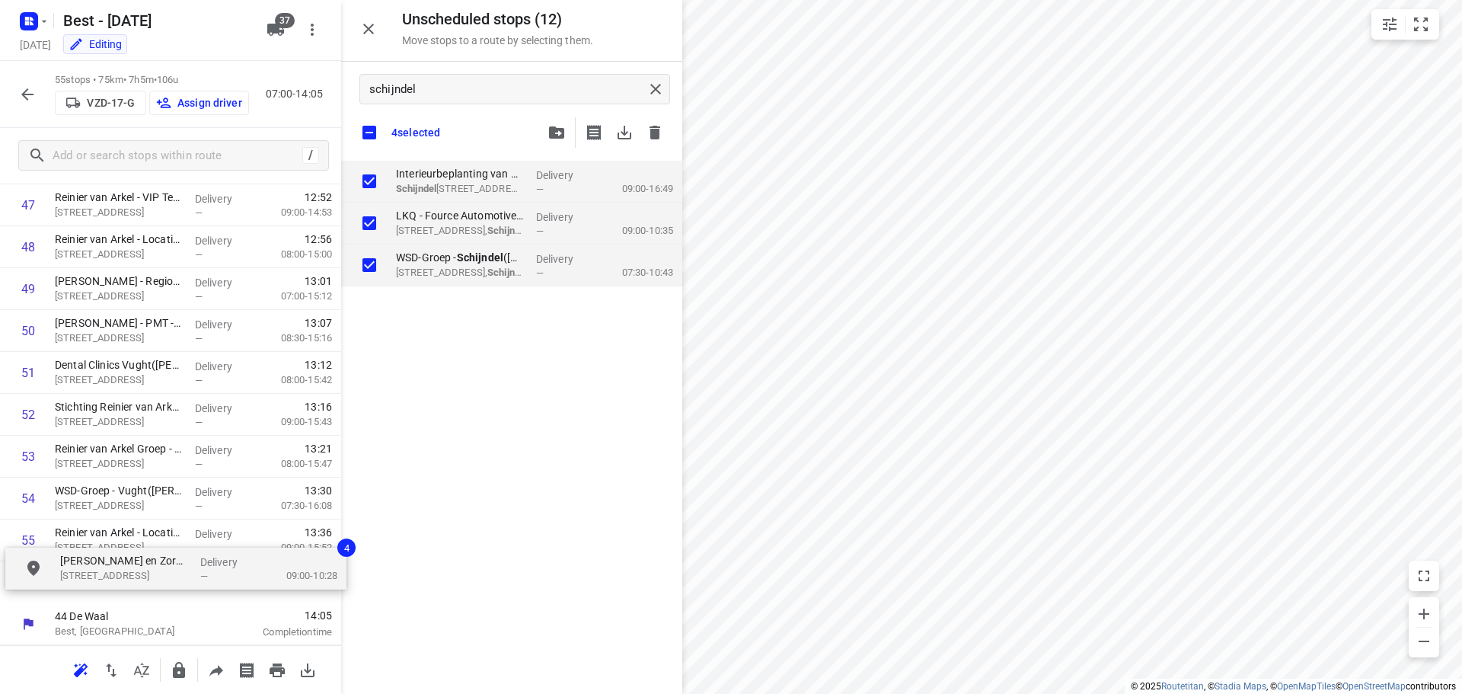
drag, startPoint x: 452, startPoint y: 346, endPoint x: 145, endPoint y: 569, distance: 378.9
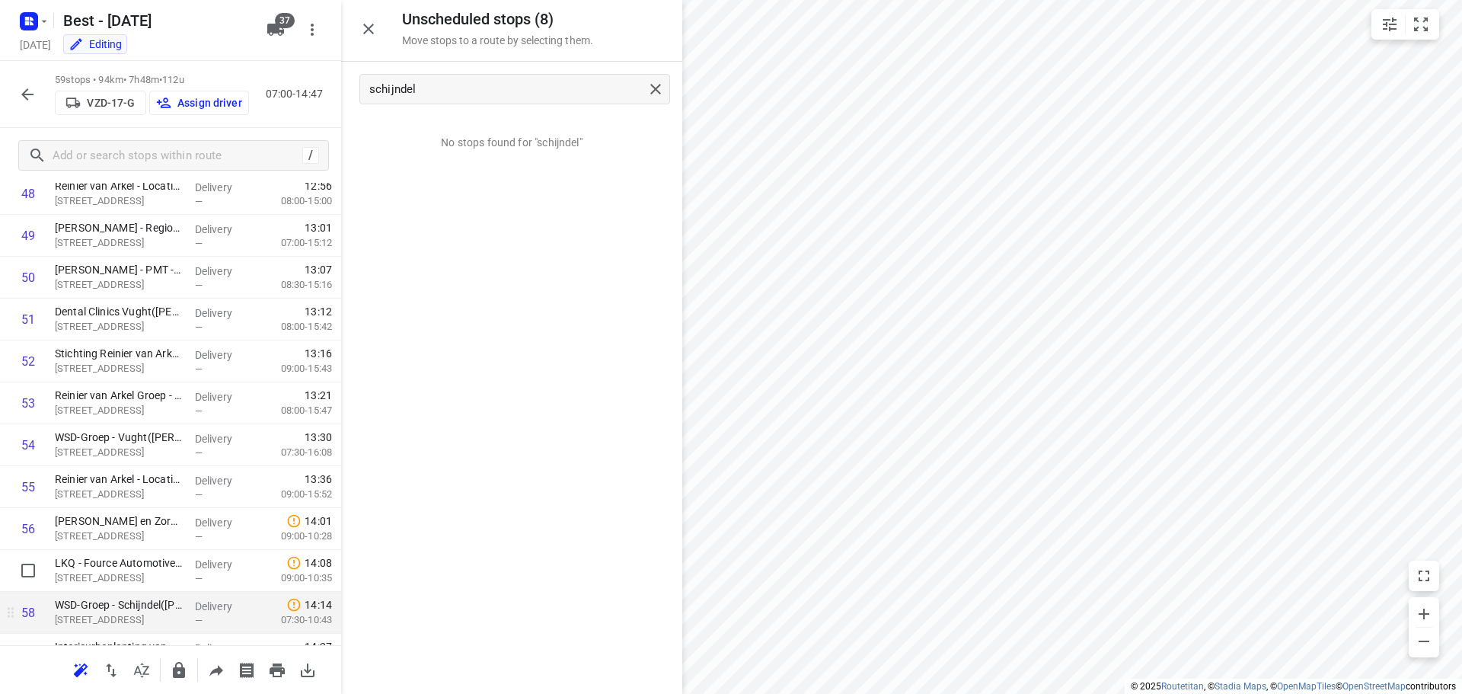
scroll to position [2170, 0]
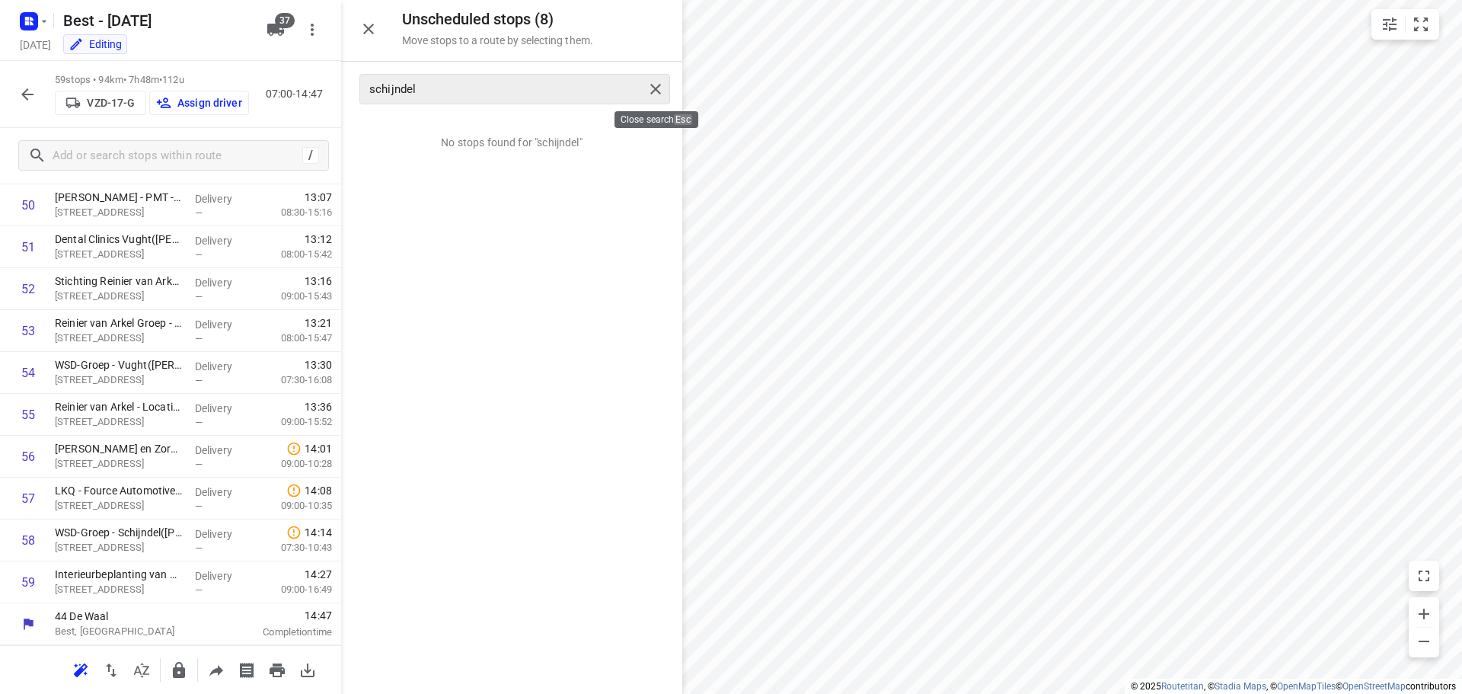
click at [667, 82] on div at bounding box center [657, 89] width 27 height 23
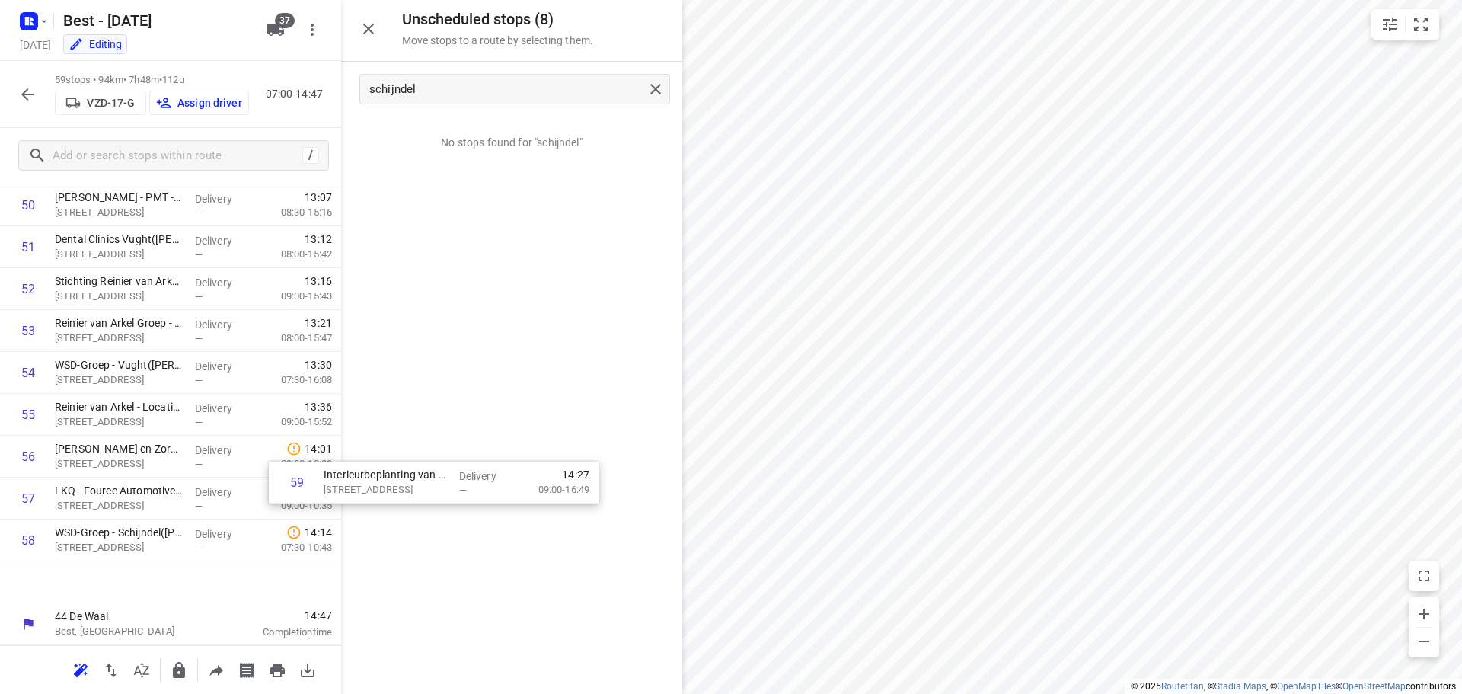
drag, startPoint x: 189, startPoint y: 581, endPoint x: 509, endPoint y: 444, distance: 348.6
click at [341, 447] on div "Unscheduled stops ( 8 ) Move stops to a route by selecting them. schijndel No s…" at bounding box center [170, 347] width 341 height 694
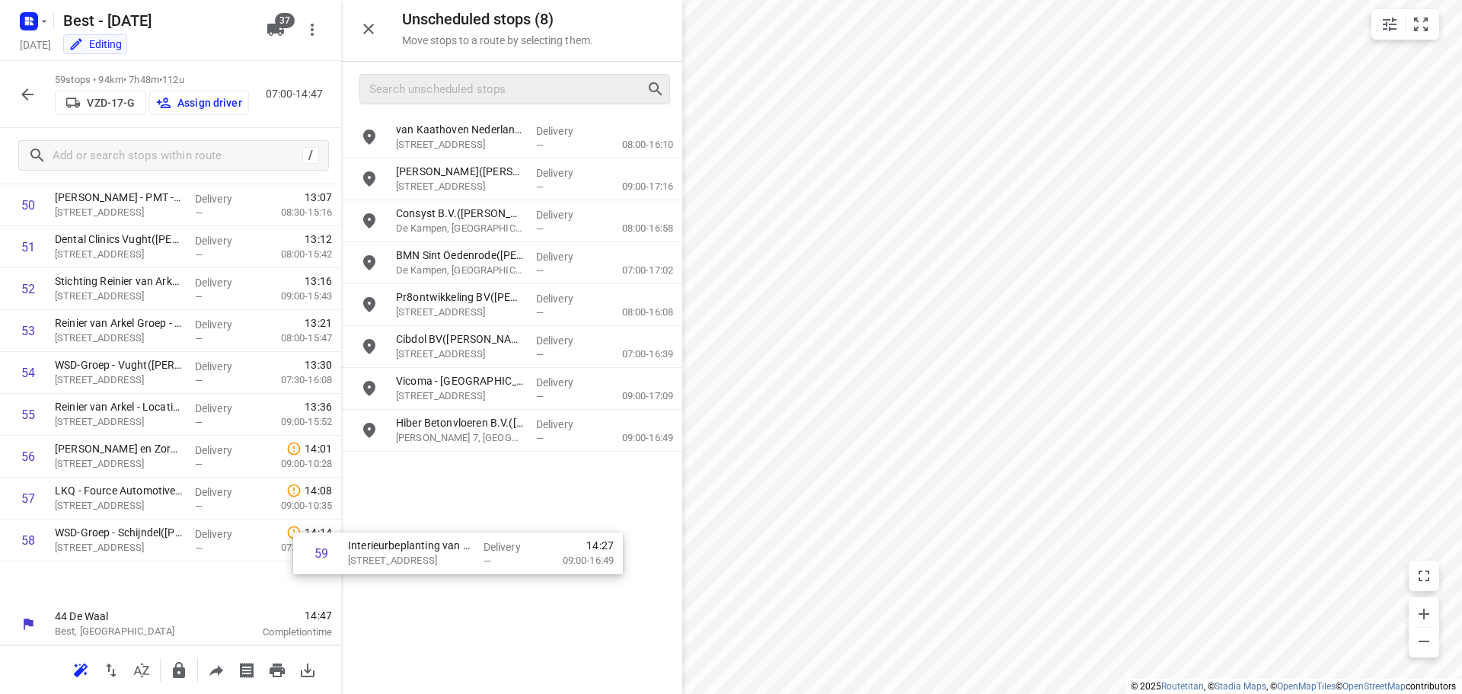
drag, startPoint x: 135, startPoint y: 576, endPoint x: 487, endPoint y: 531, distance: 354.6
click at [341, 531] on div "Unscheduled stops ( 8 ) Move stops to a route by selecting them. van Kaathoven …" at bounding box center [170, 347] width 341 height 694
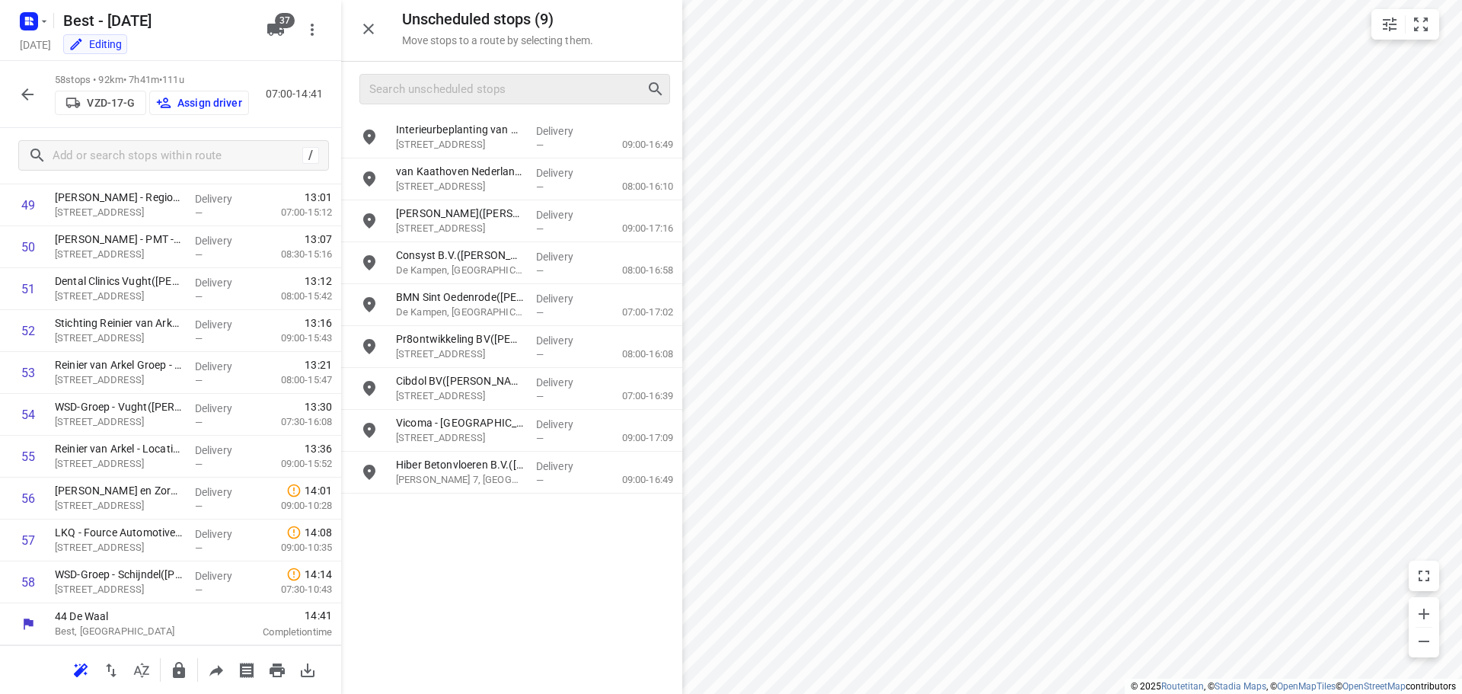
scroll to position [2128, 0]
click at [385, 23] on div "Unscheduled stops ( 9 ) Move stops to a route by selecting them." at bounding box center [511, 31] width 341 height 62
click at [372, 24] on icon "button" at bounding box center [368, 29] width 18 height 18
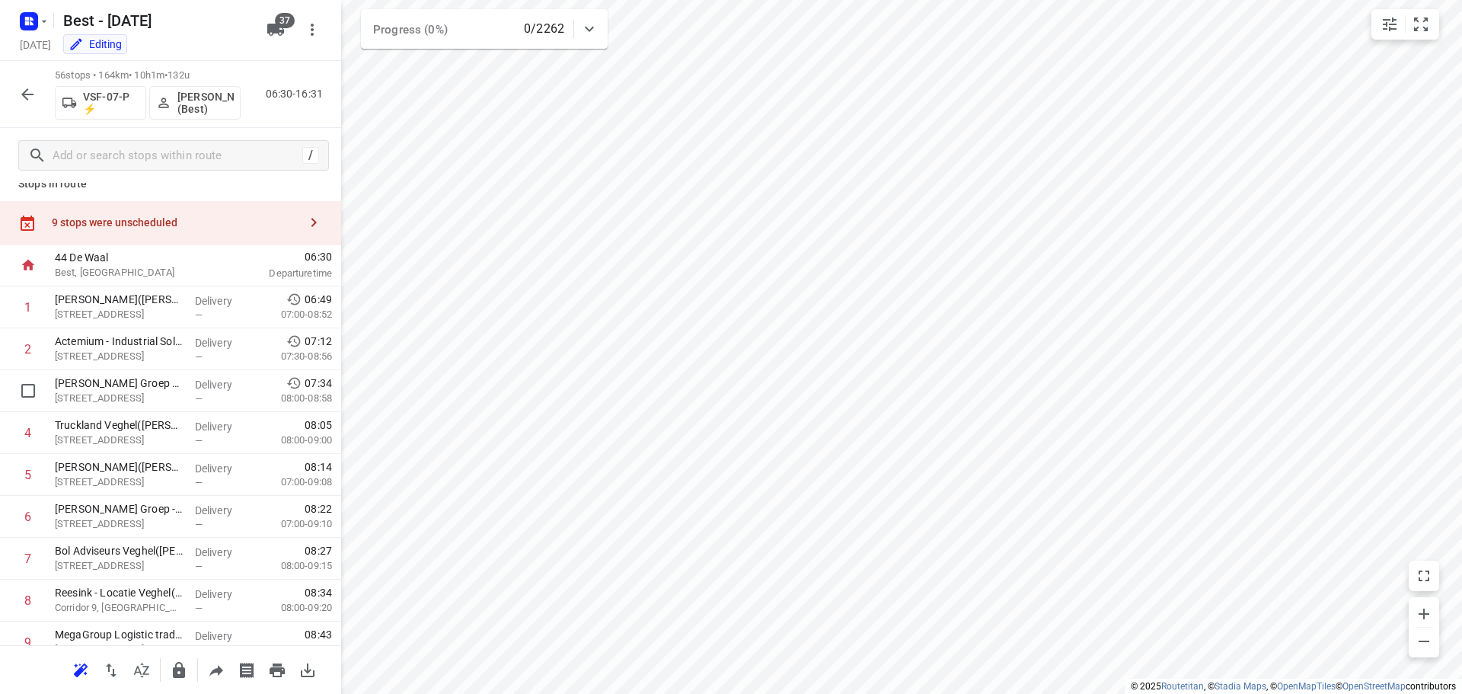
scroll to position [0, 0]
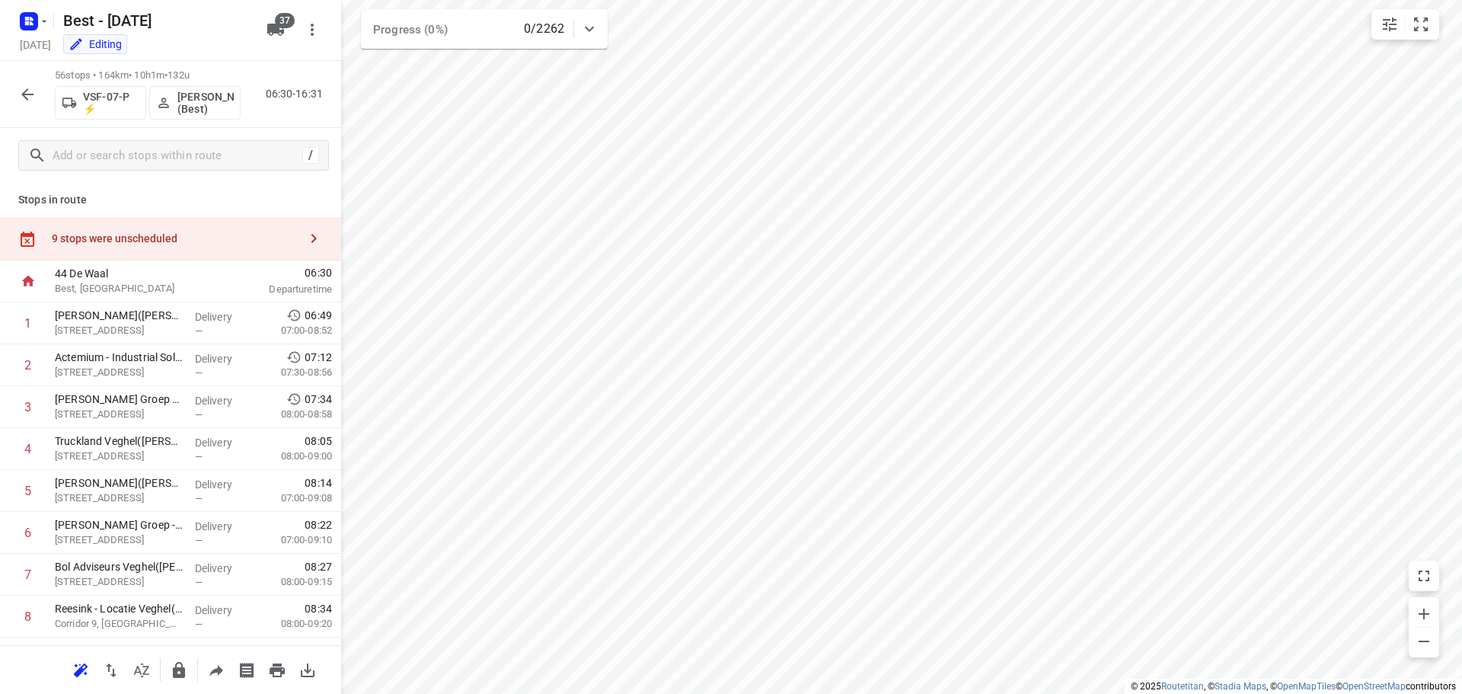
click at [269, 233] on div "9 stops were unscheduled" at bounding box center [175, 238] width 247 height 12
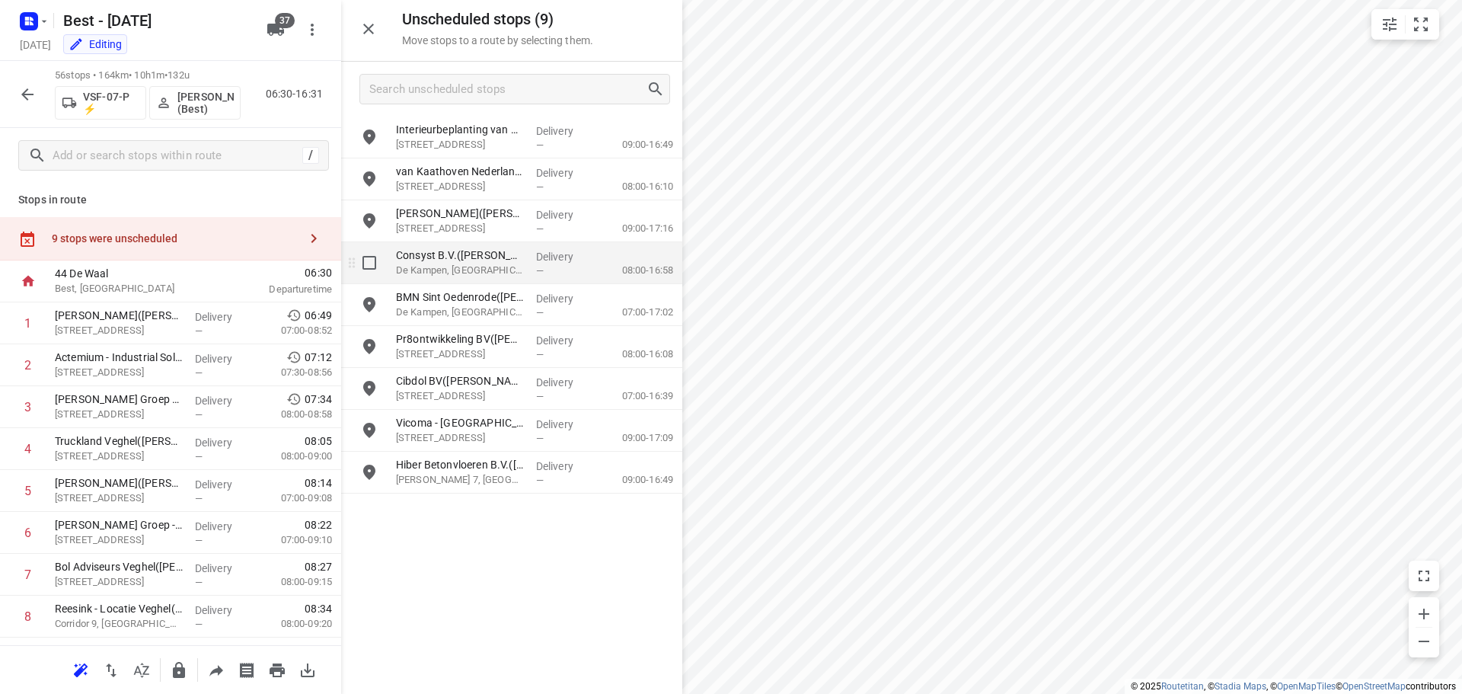
click at [372, 269] on input "grid" at bounding box center [369, 262] width 30 height 30
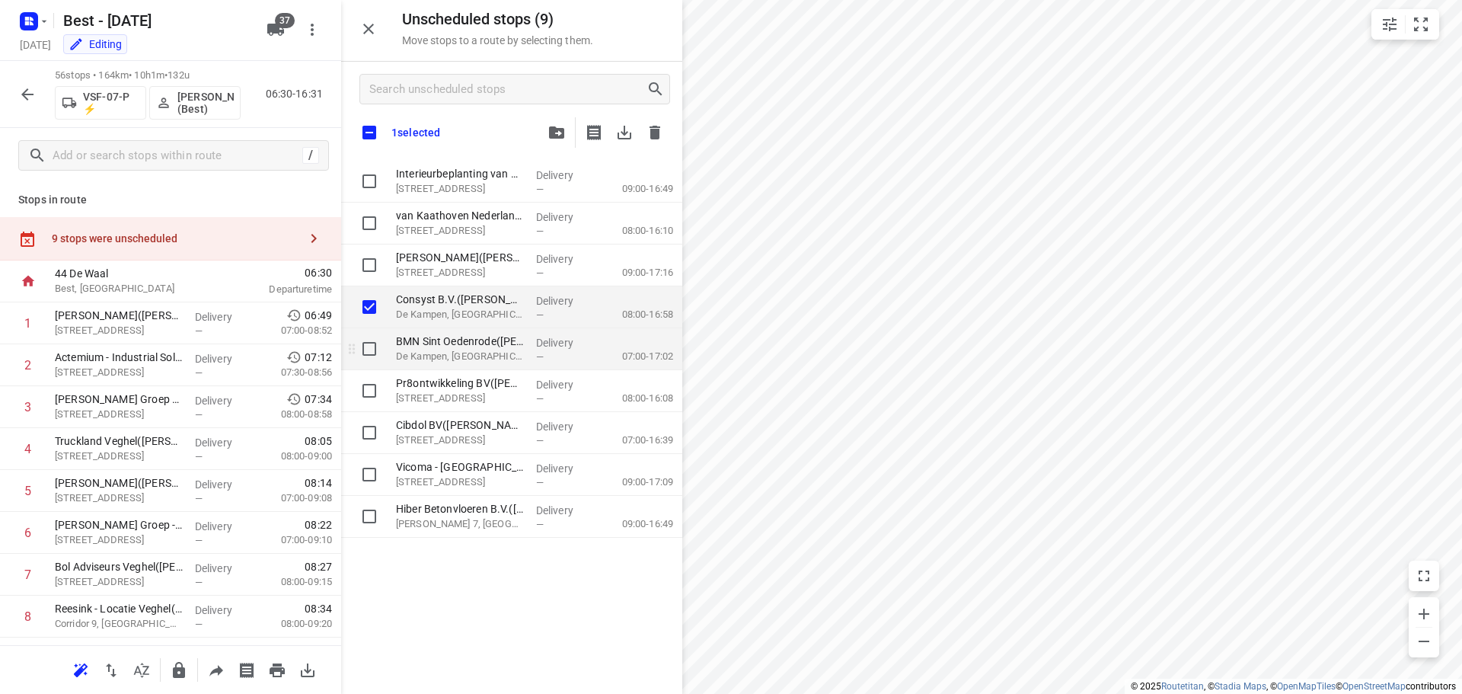
checkbox input "true"
click at [379, 330] on div "grid" at bounding box center [365, 349] width 49 height 42
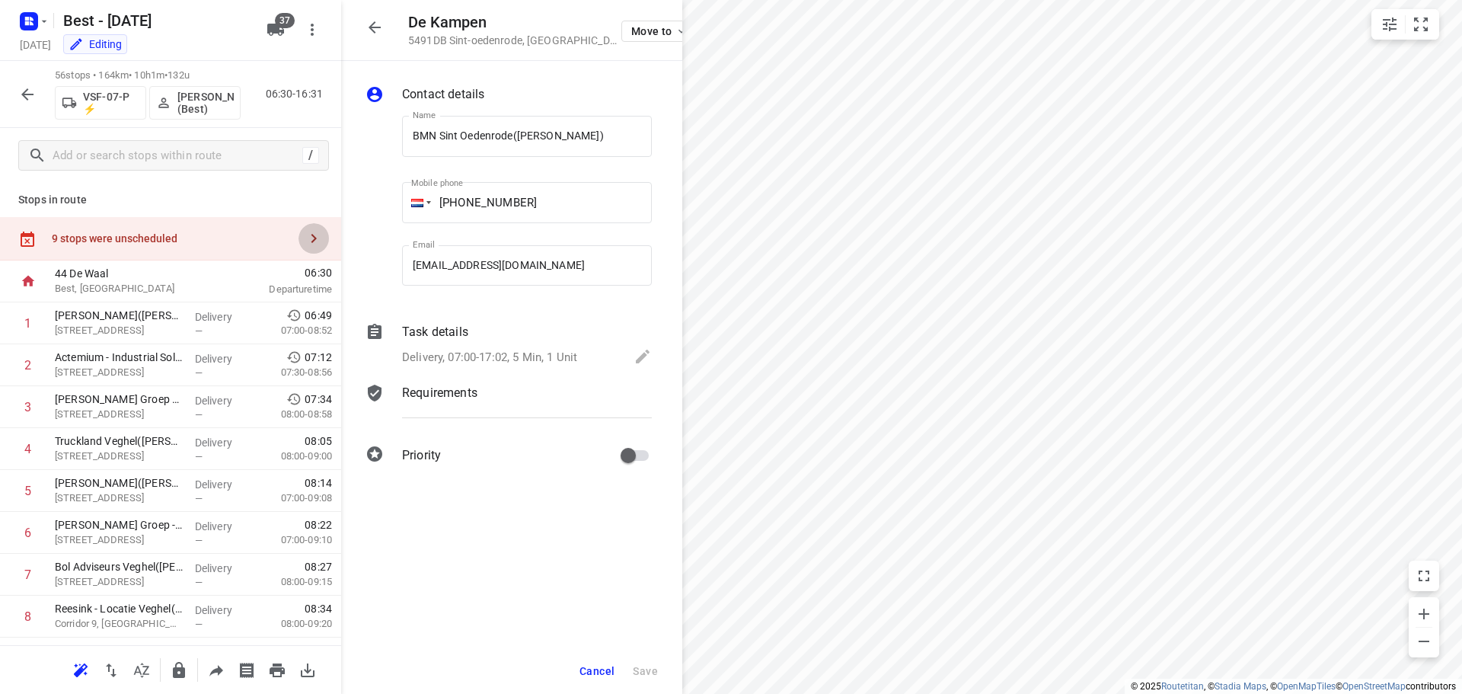
click at [308, 239] on icon "button" at bounding box center [314, 238] width 18 height 18
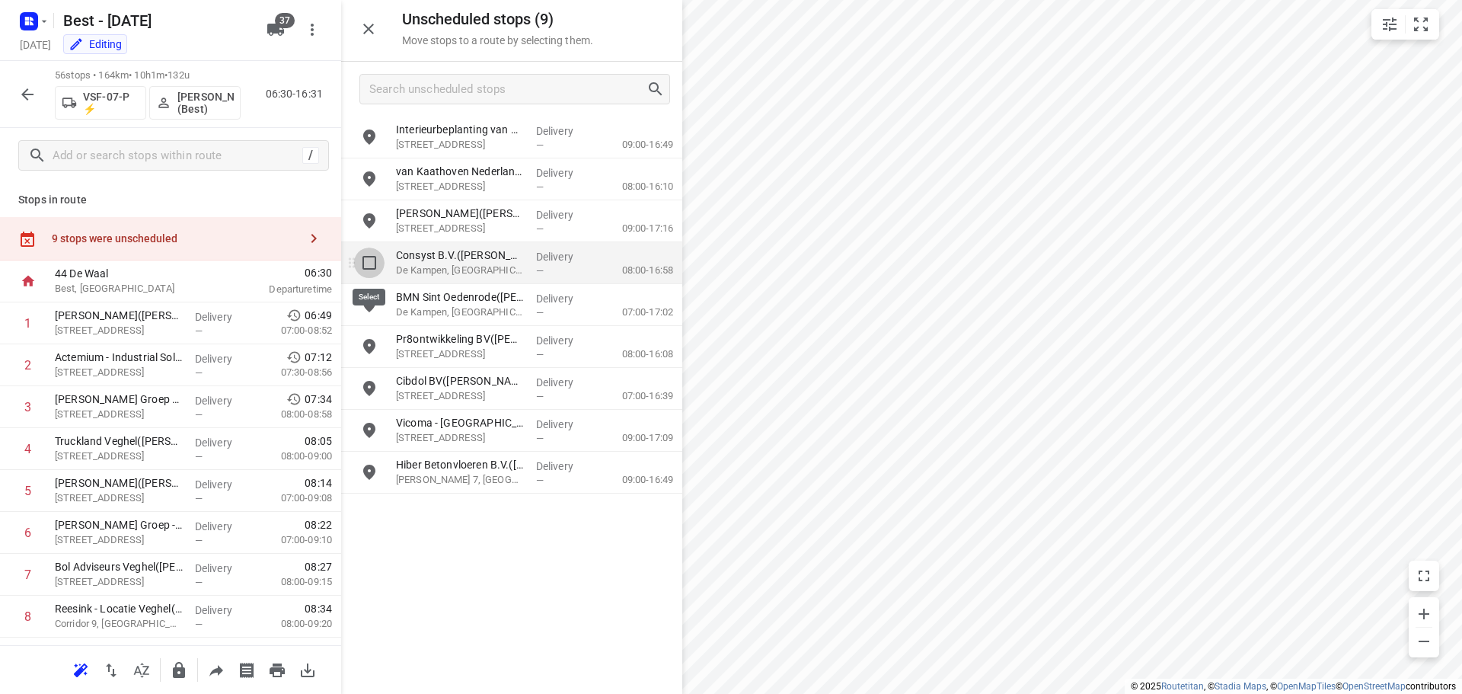
click at [361, 265] on input "grid" at bounding box center [369, 262] width 30 height 30
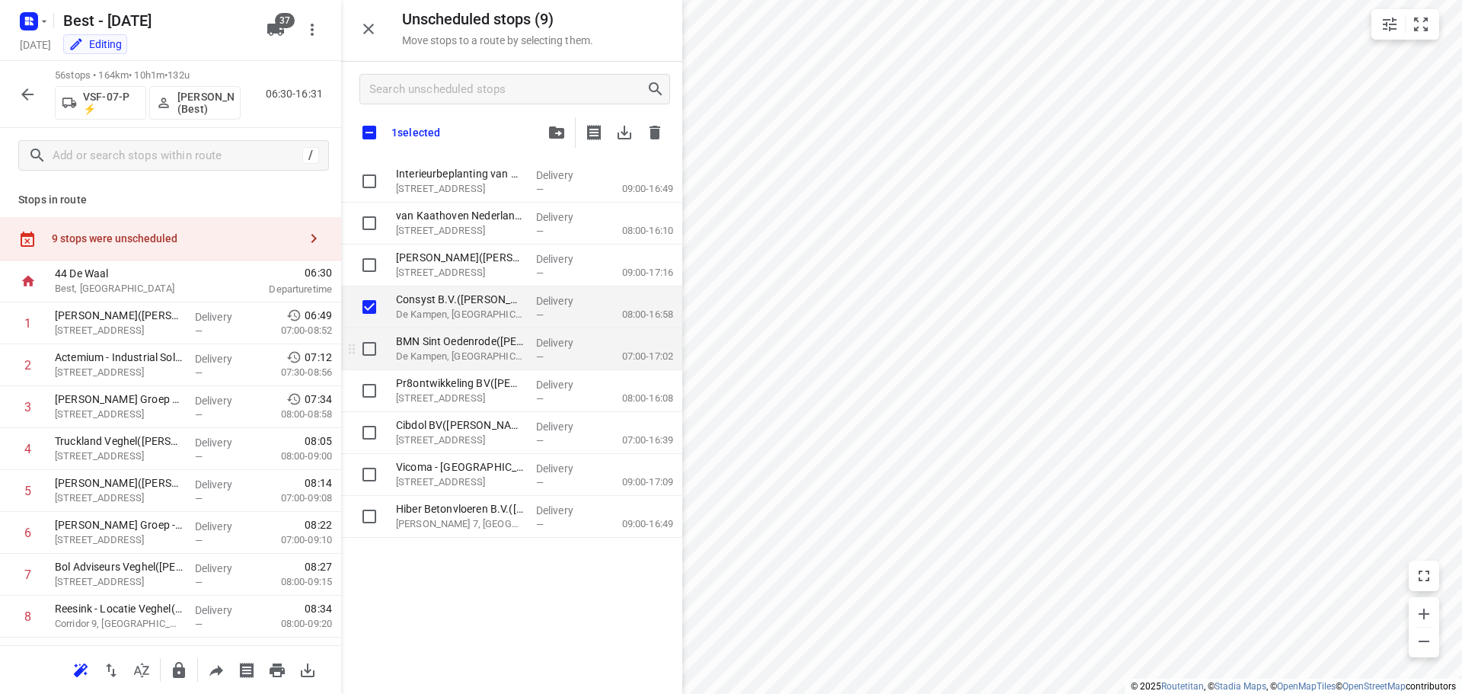
checkbox input "true"
click at [367, 351] on input "grid" at bounding box center [369, 349] width 30 height 30
checkbox input "true"
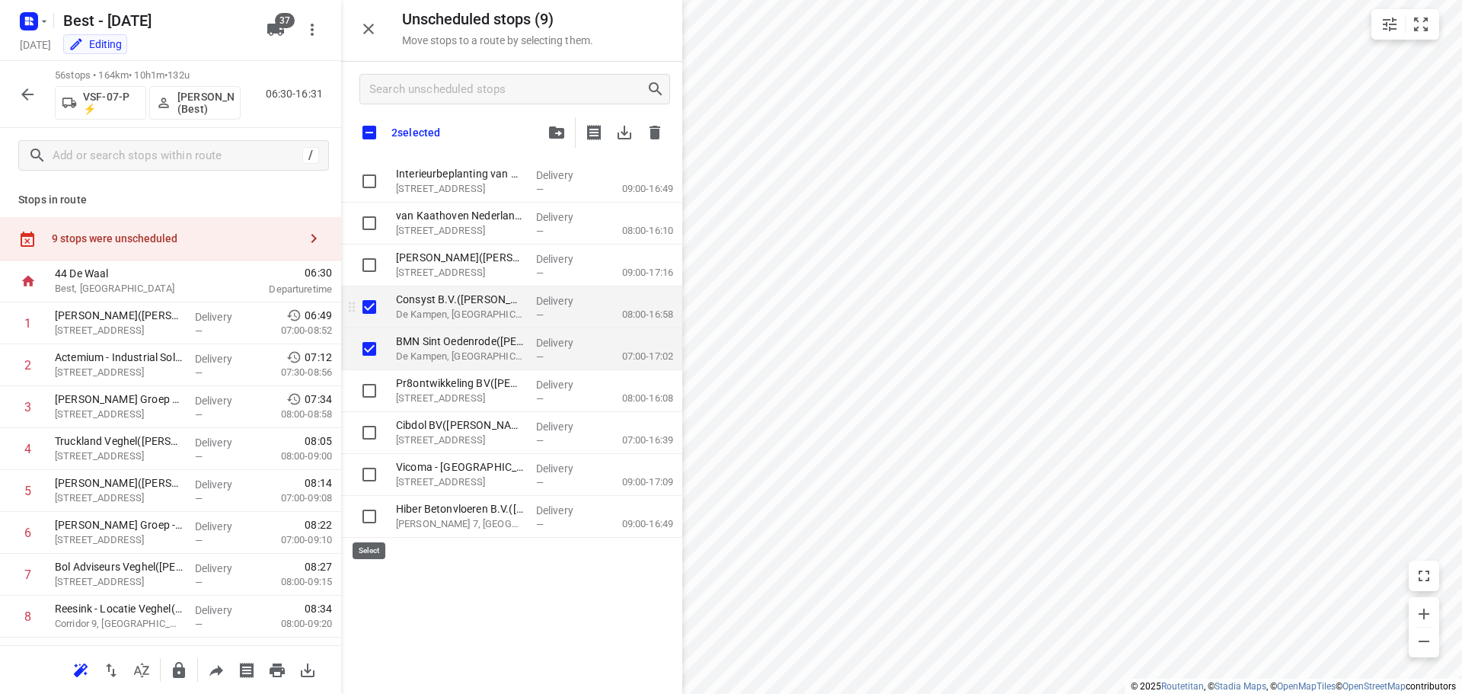
checkbox input "true"
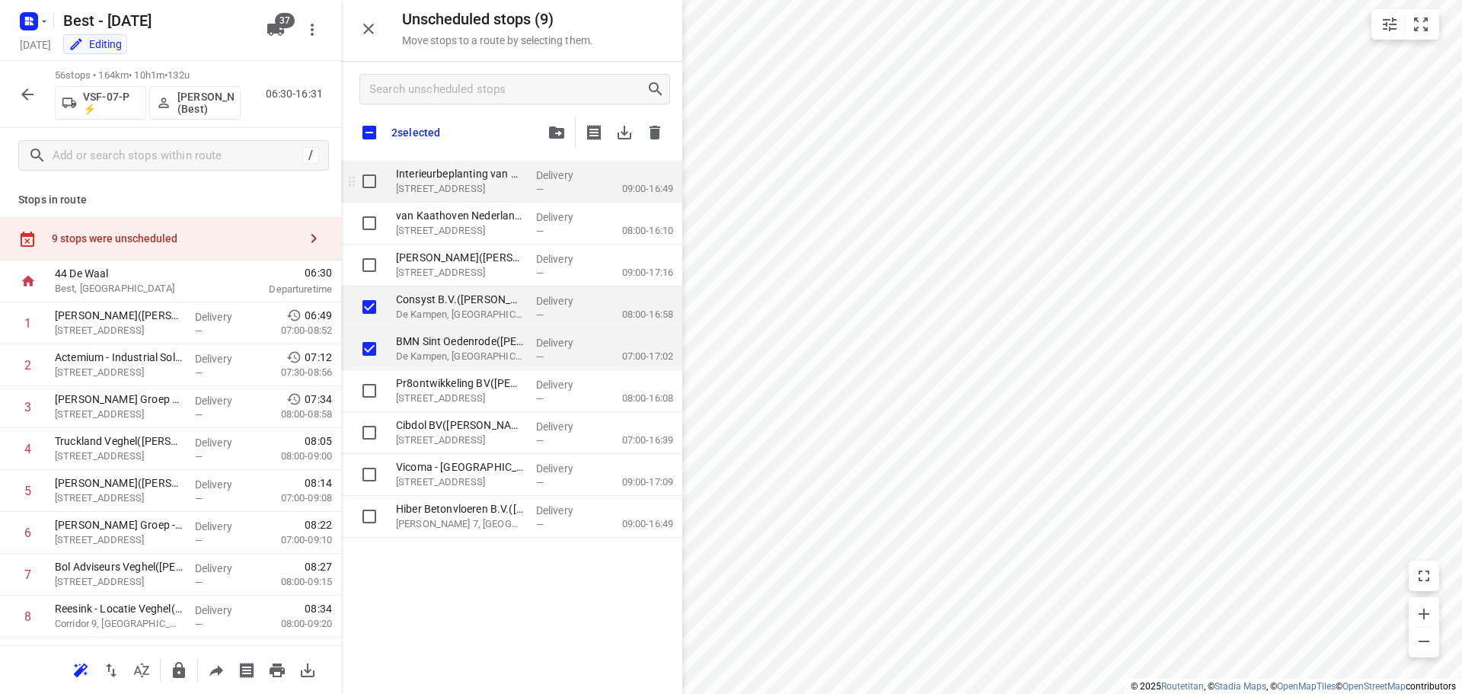
checkbox input "true"
click at [365, 181] on input "grid" at bounding box center [369, 181] width 30 height 30
checkbox input "true"
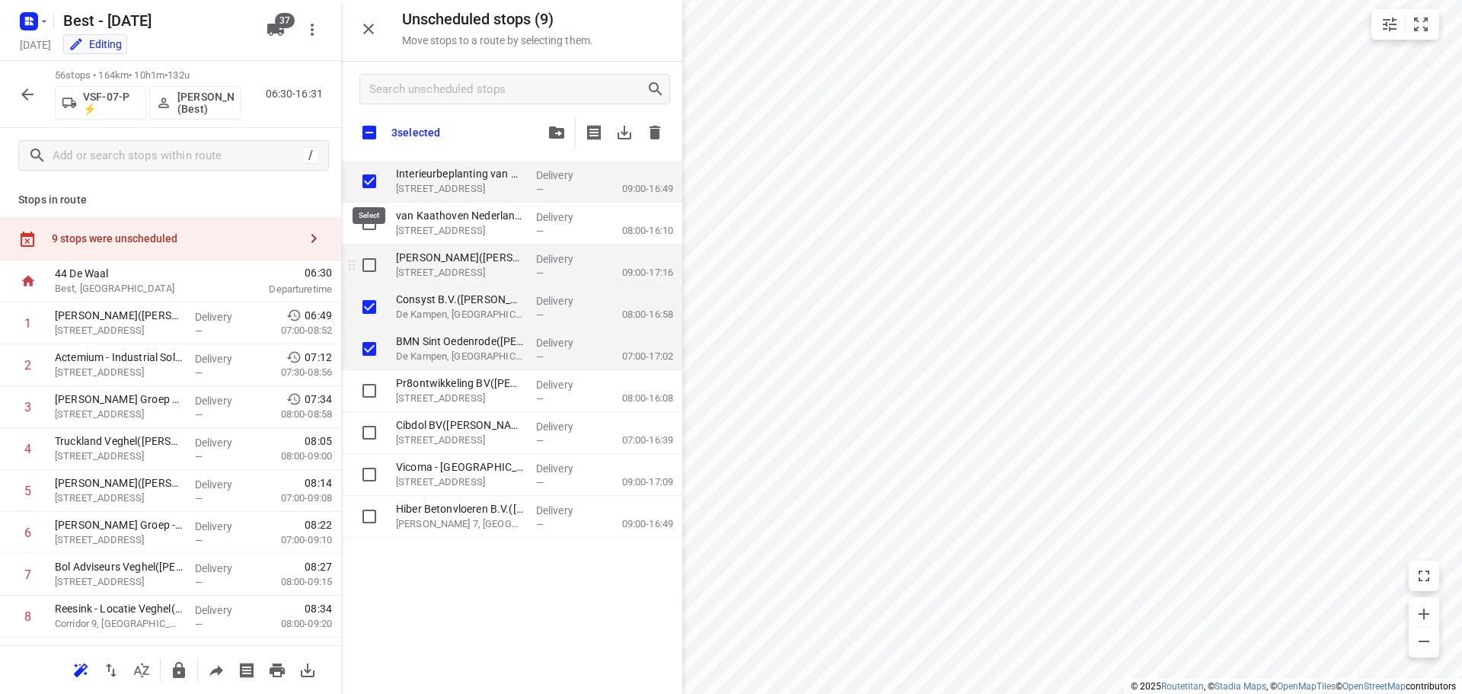
checkbox input "true"
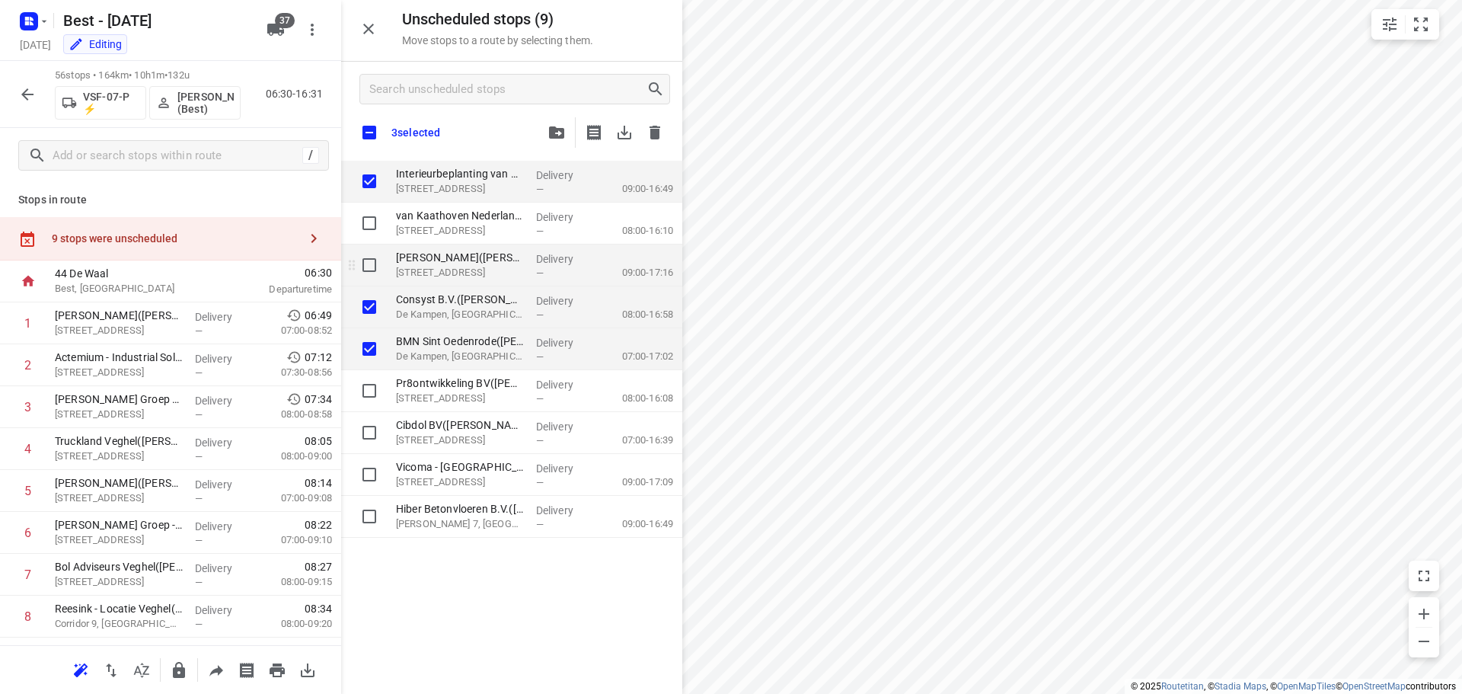
checkbox input "true"
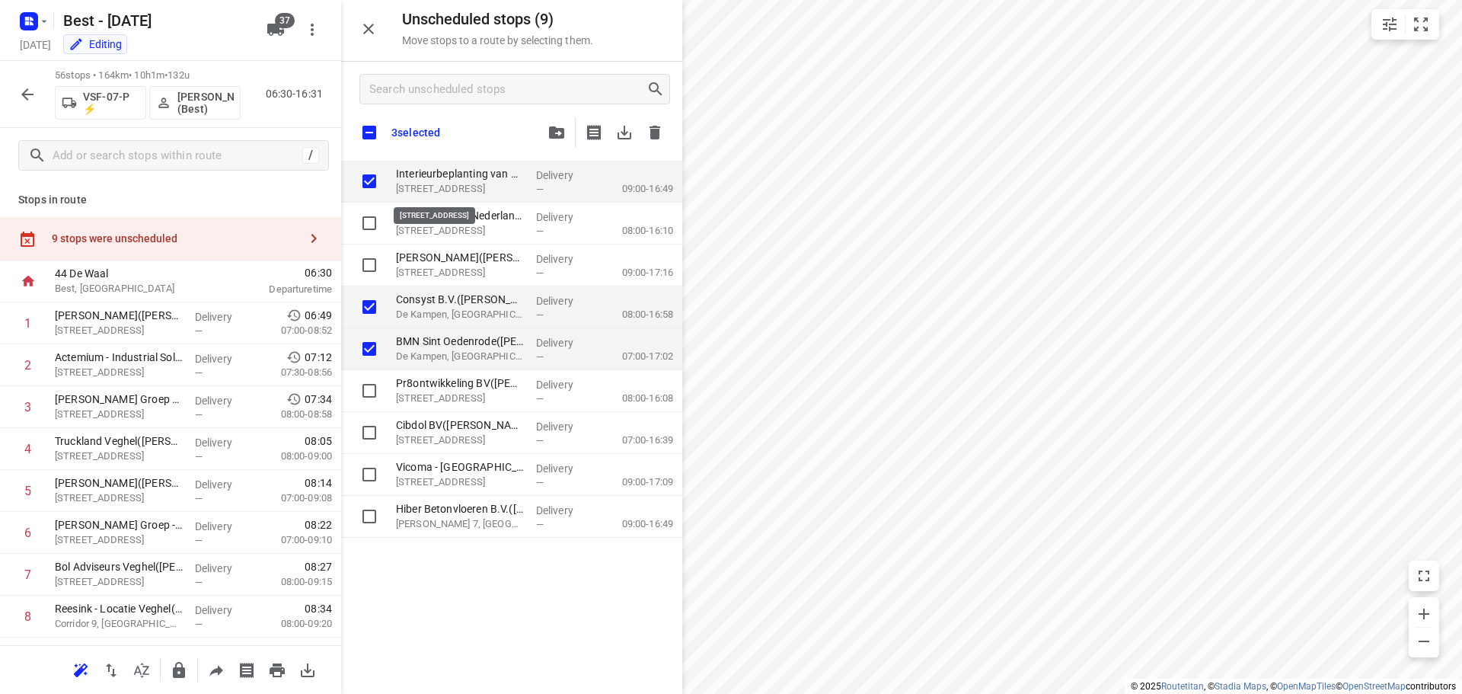
checkbox input "true"
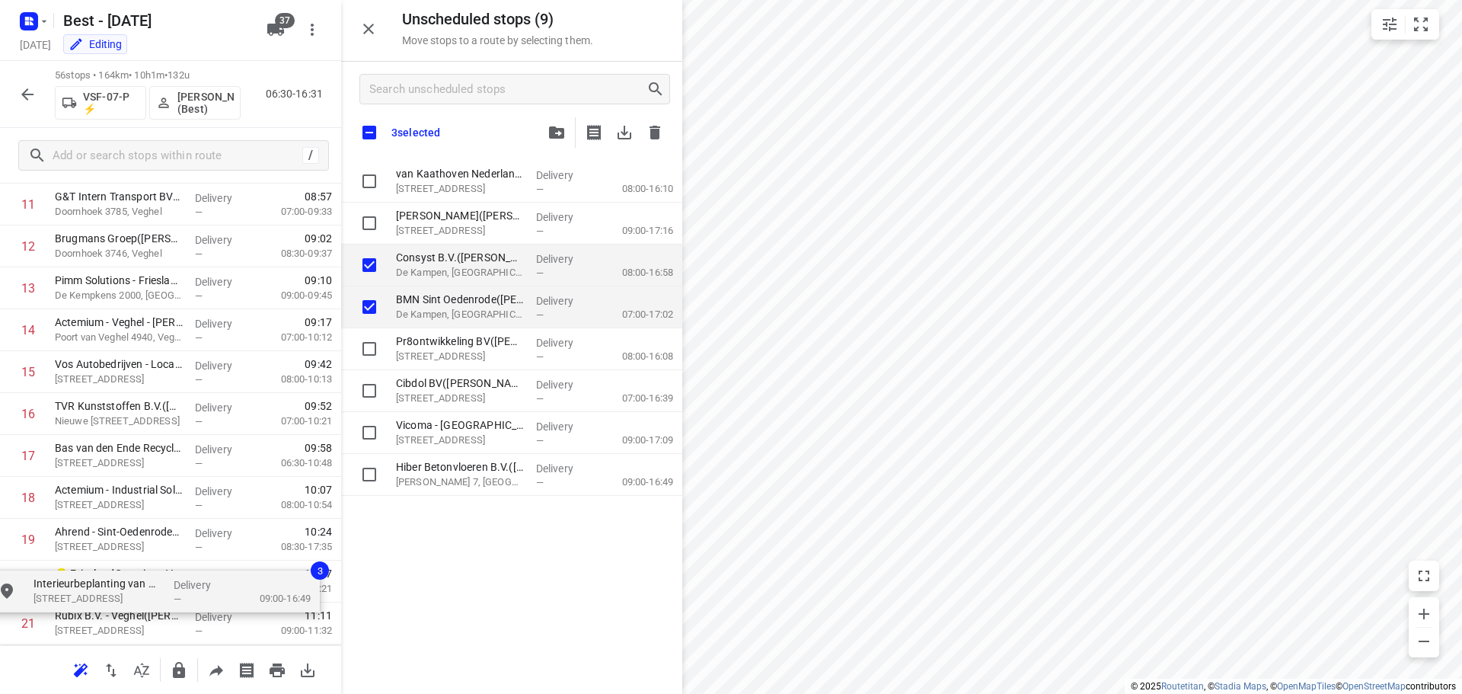
scroll to position [638, 0]
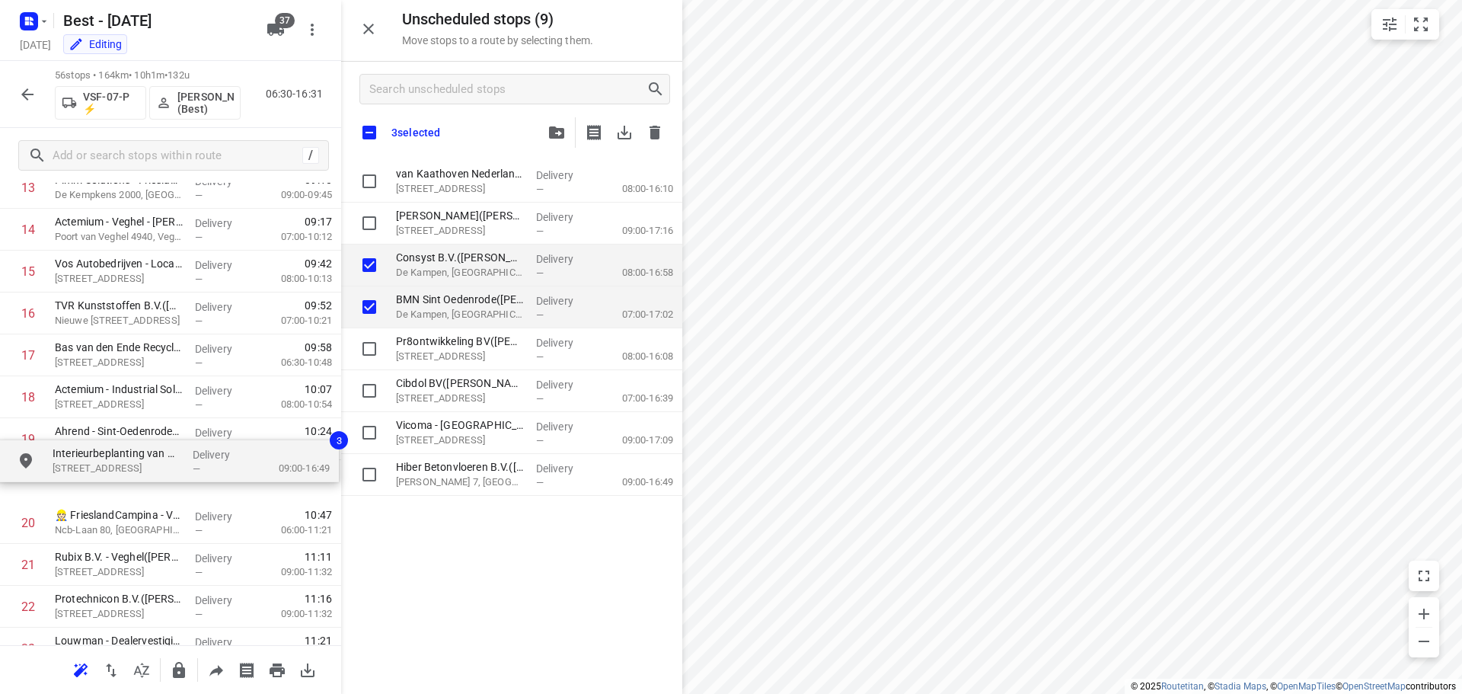
drag, startPoint x: 483, startPoint y: 194, endPoint x: 136, endPoint y: 477, distance: 448.1
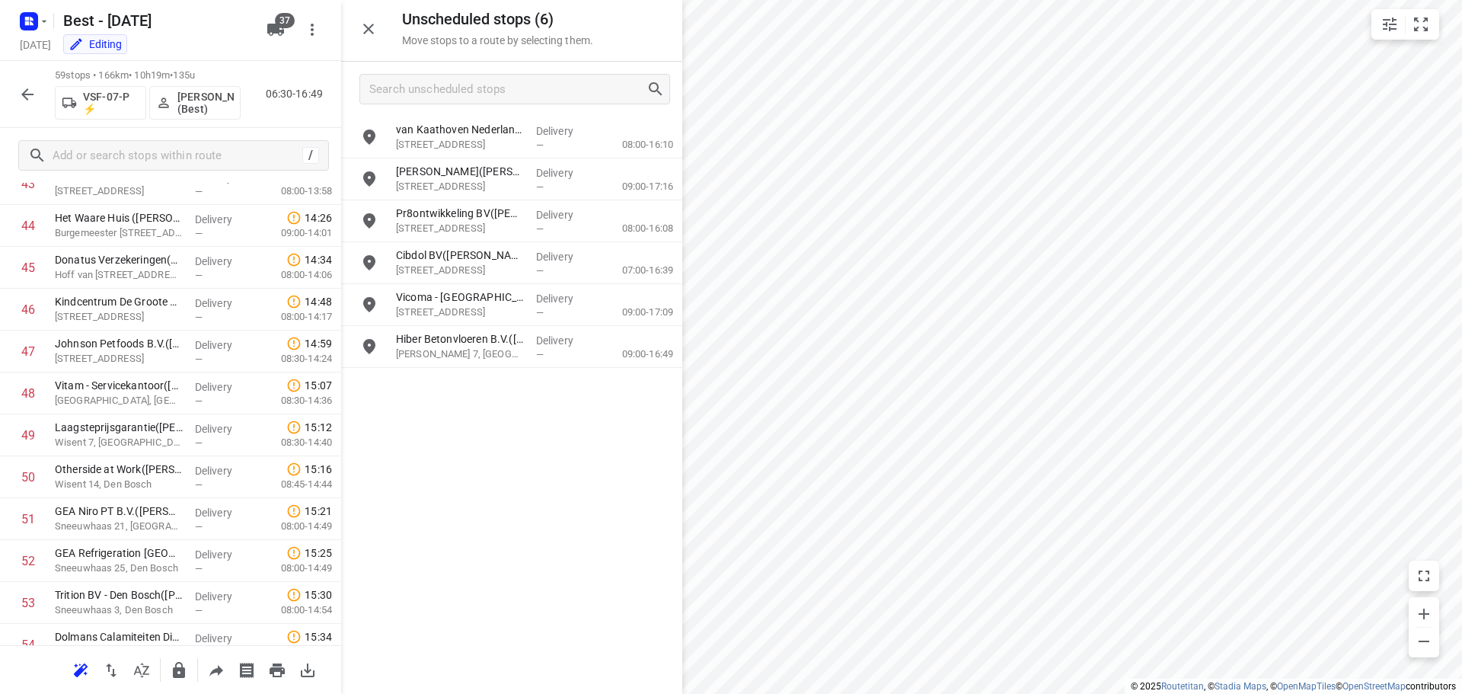
scroll to position [2170, 0]
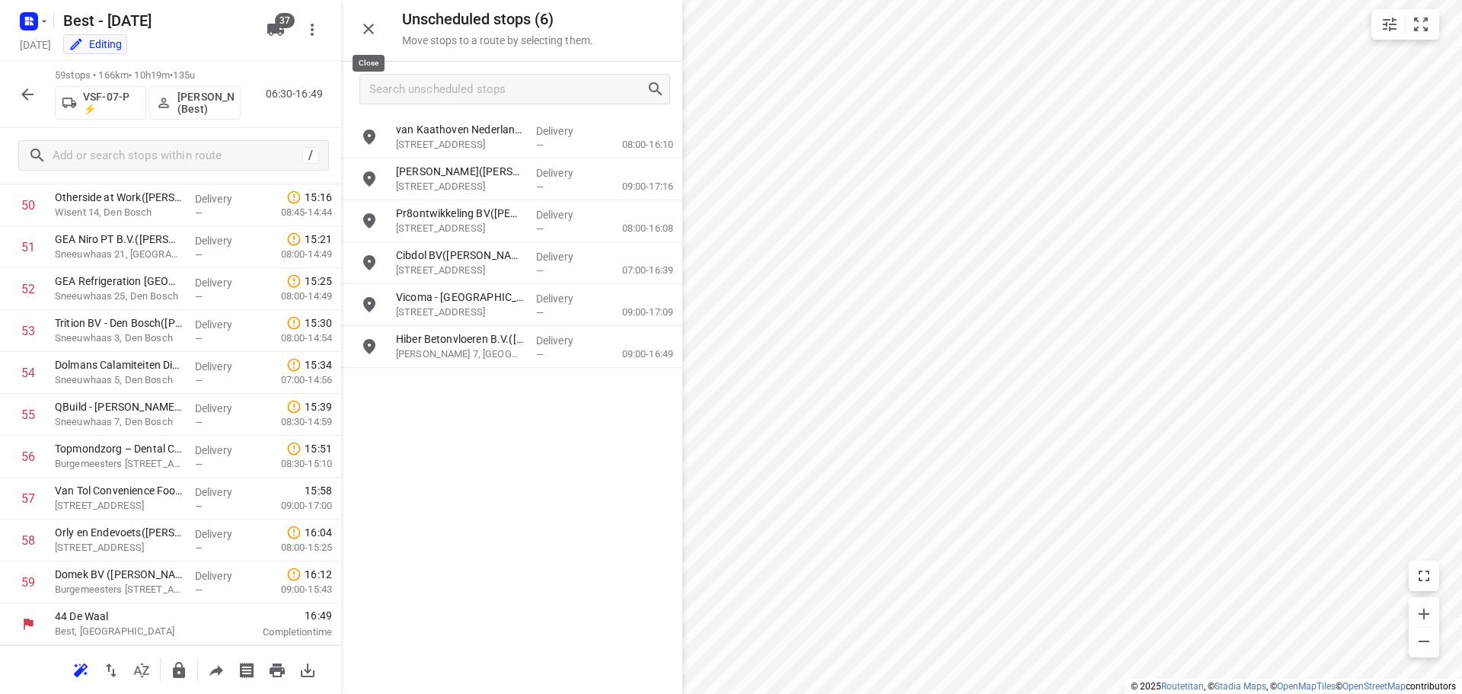
click at [375, 39] on button "button" at bounding box center [368, 29] width 30 height 30
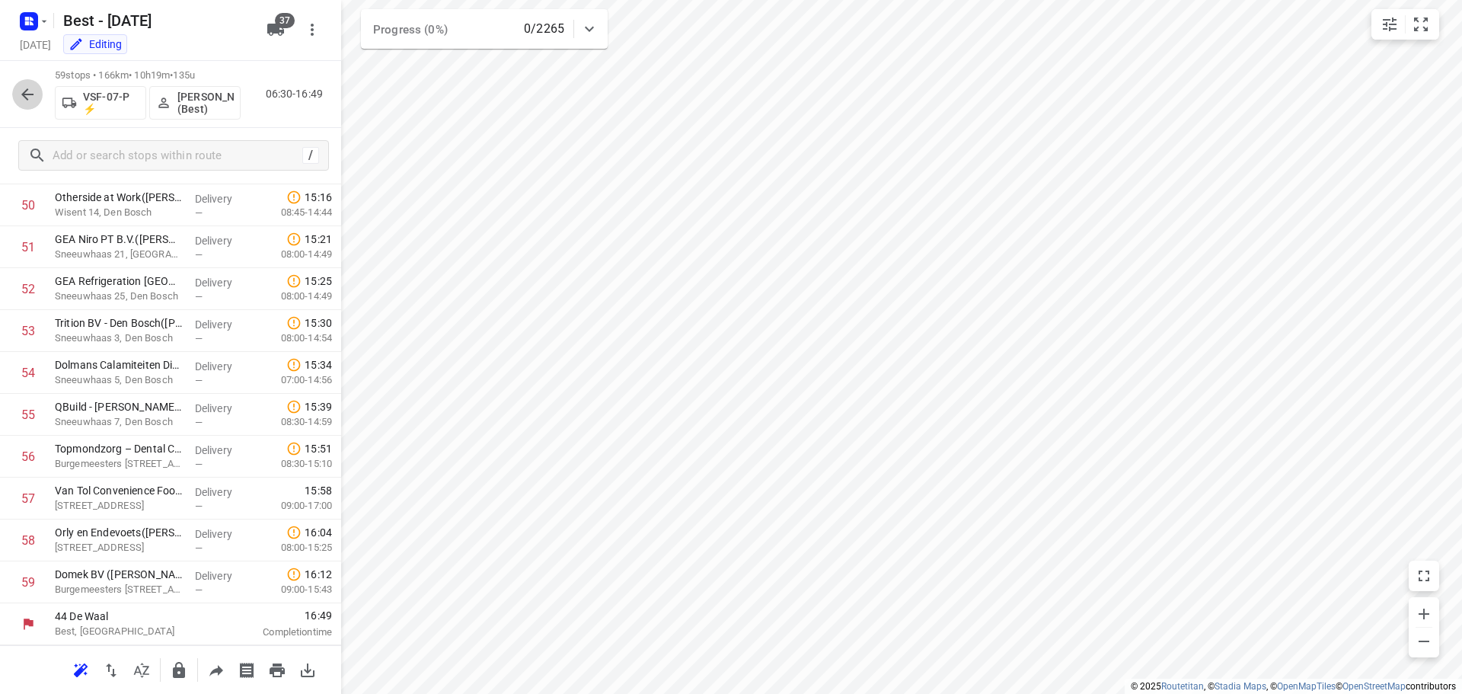
click at [18, 101] on button "button" at bounding box center [27, 94] width 30 height 30
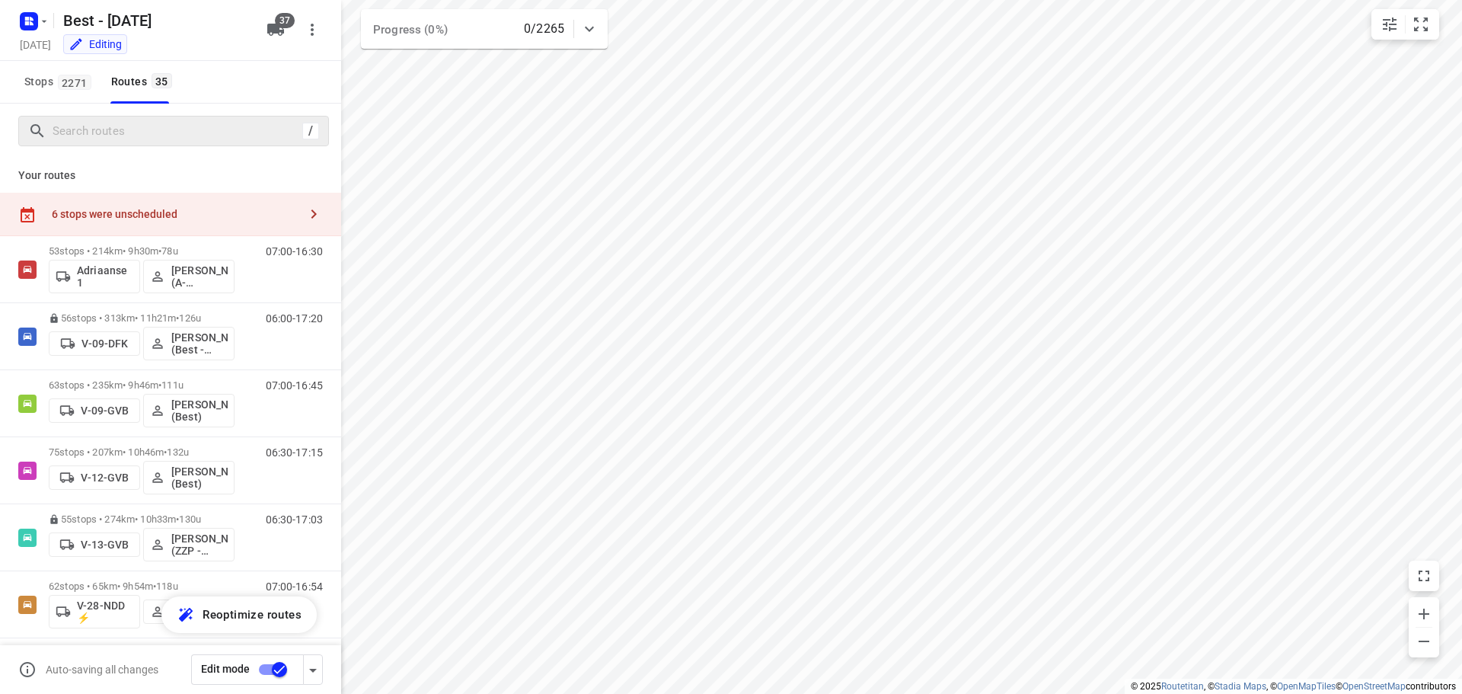
click at [67, 116] on div "/" at bounding box center [173, 131] width 311 height 30
click at [72, 129] on input "Search routes" at bounding box center [177, 132] width 248 height 24
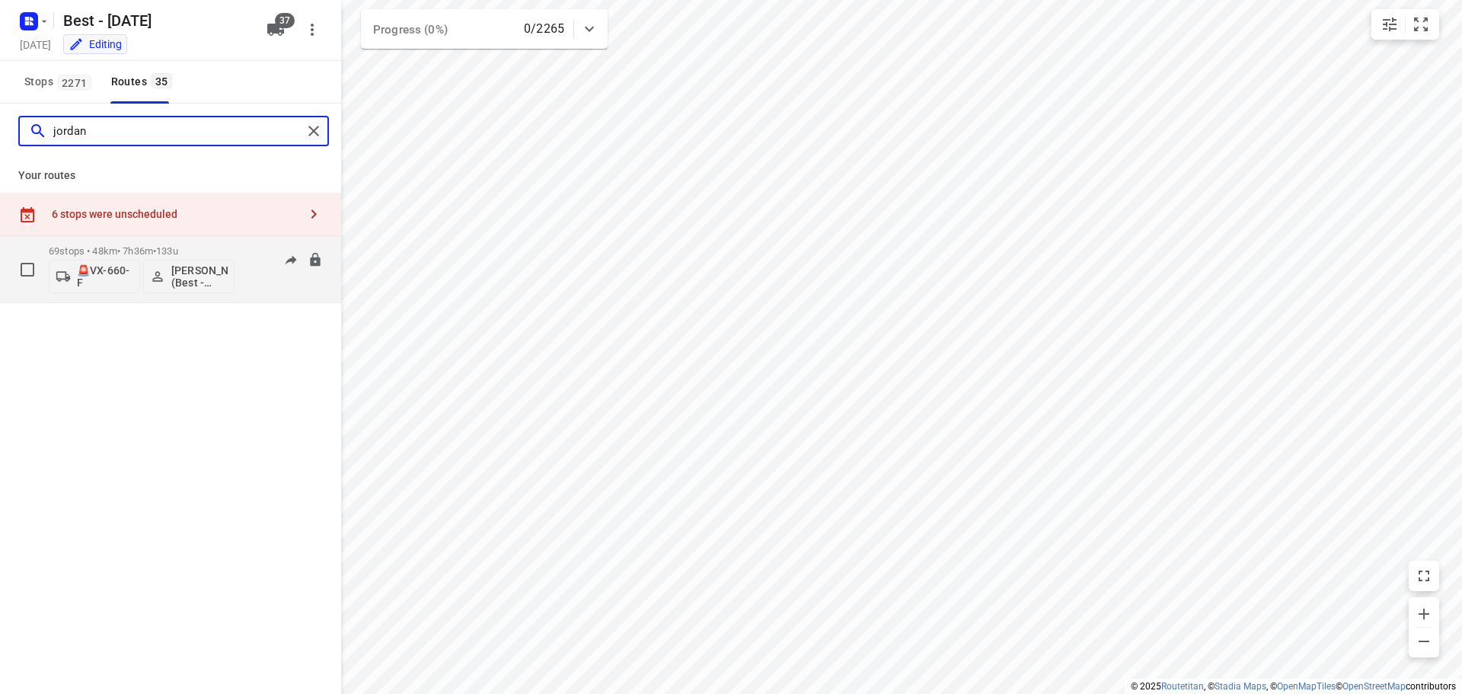
type input "jordan"
click at [134, 238] on div "69 stops • 48km • 7h36m • 133u 🚨VX-660-F Jordan Merks (Best - ZZP)" at bounding box center [142, 269] width 186 height 63
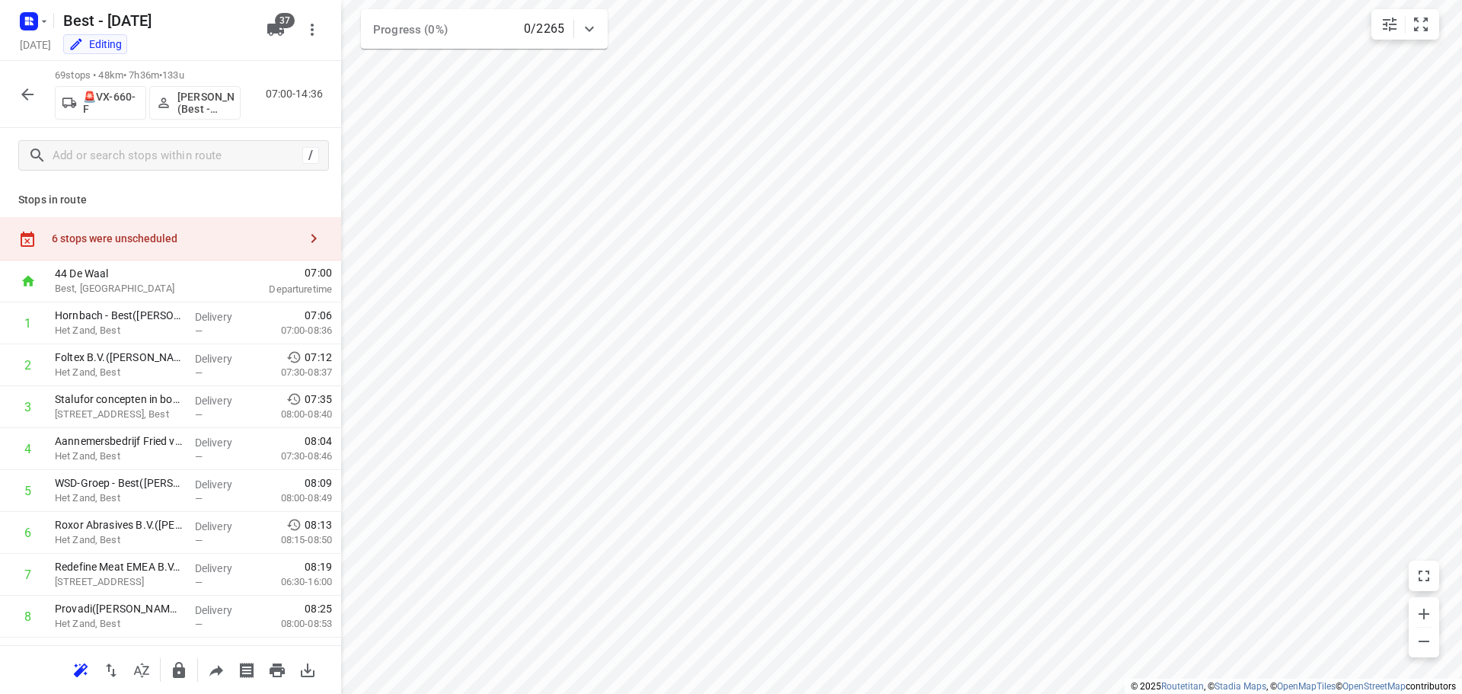
click at [161, 227] on div "6 stops were unscheduled" at bounding box center [170, 238] width 341 height 43
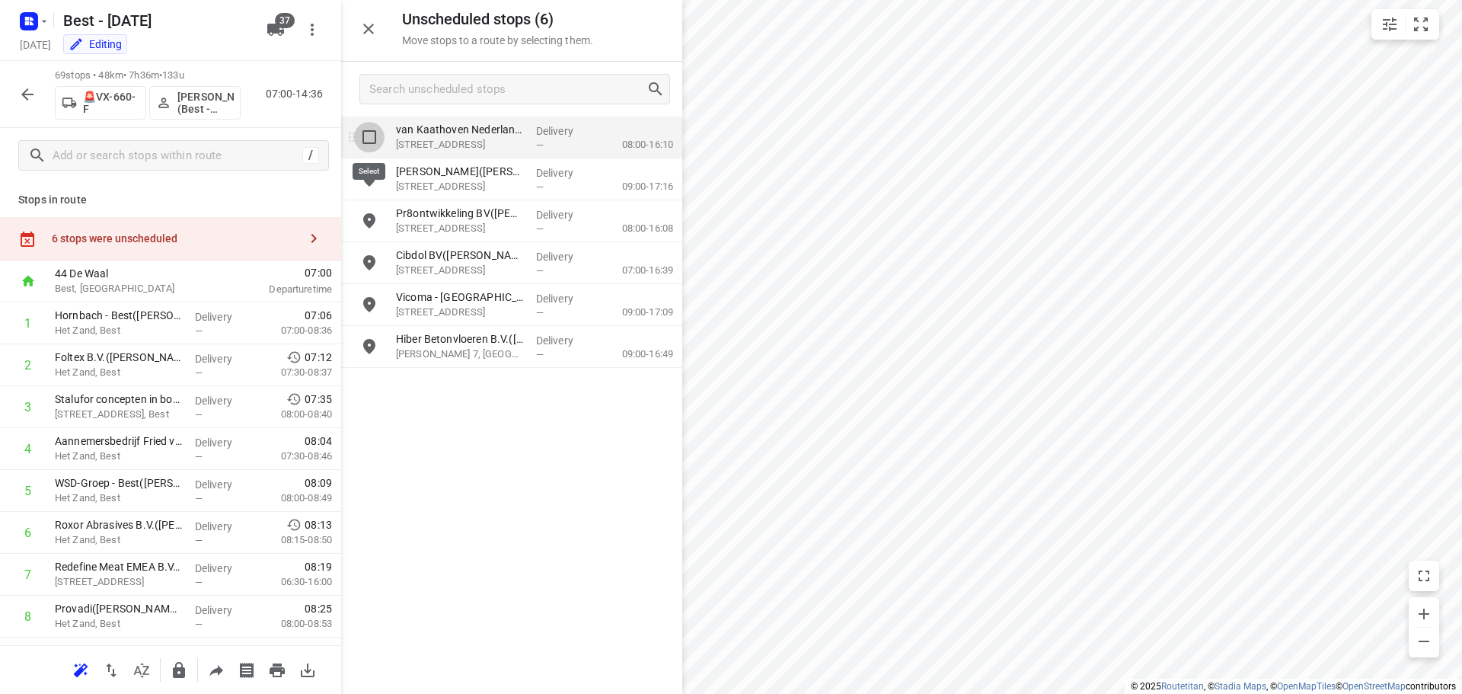
click at [382, 145] on input "grid" at bounding box center [369, 137] width 30 height 30
checkbox input "true"
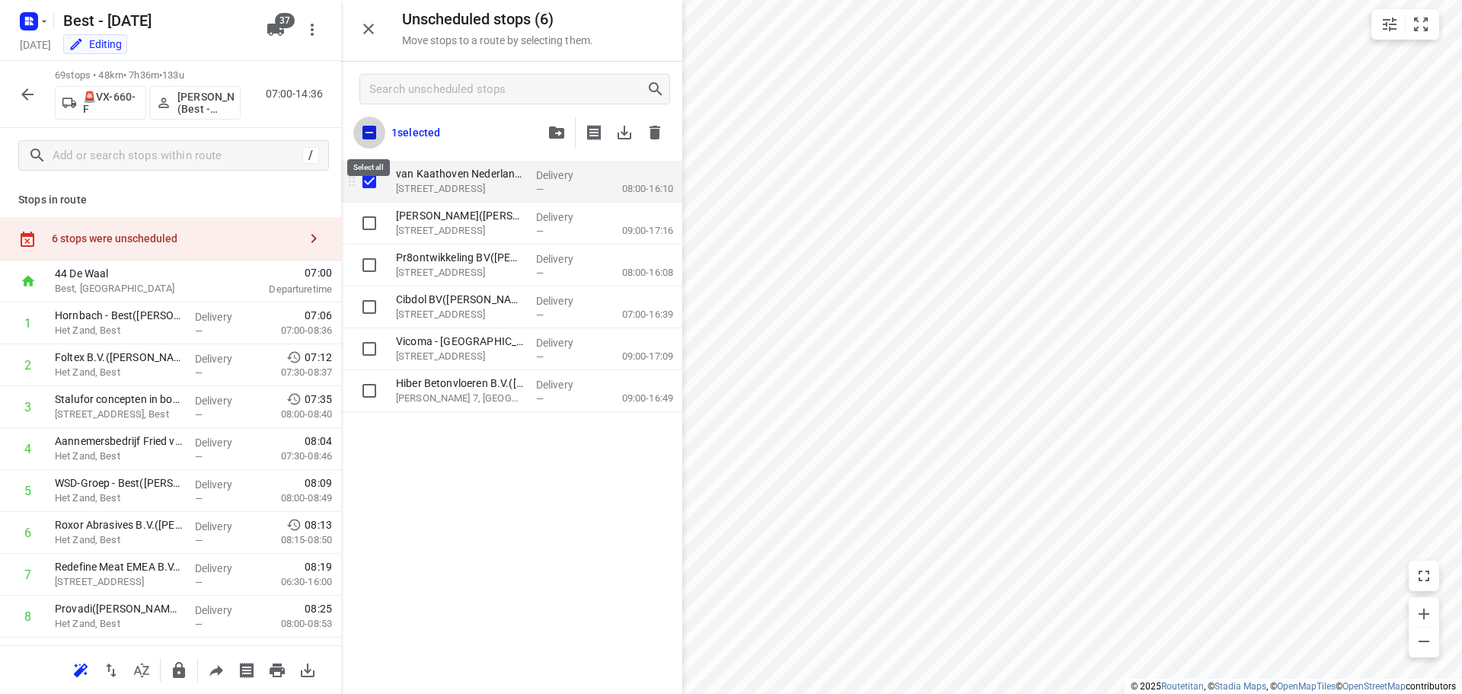
click at [382, 145] on input "checkbox" at bounding box center [369, 132] width 32 height 32
checkbox input "true"
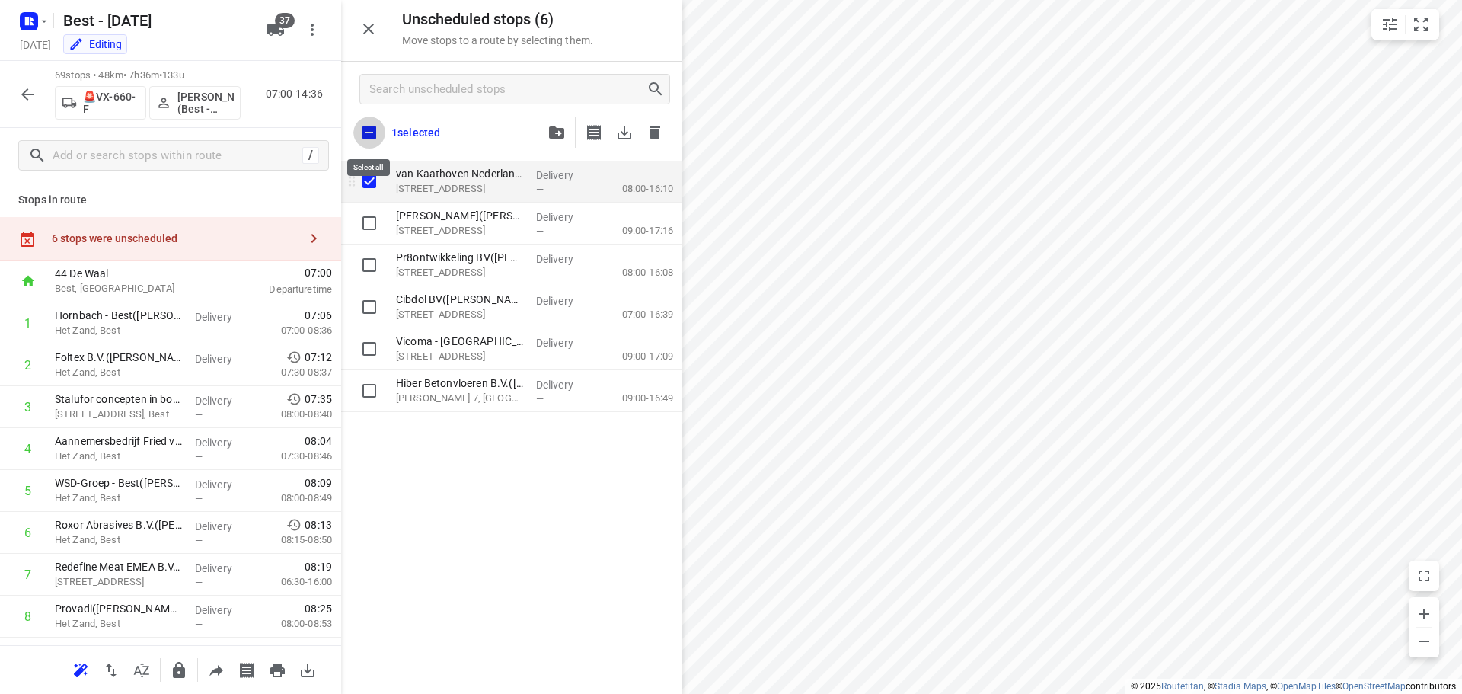
checkbox input "true"
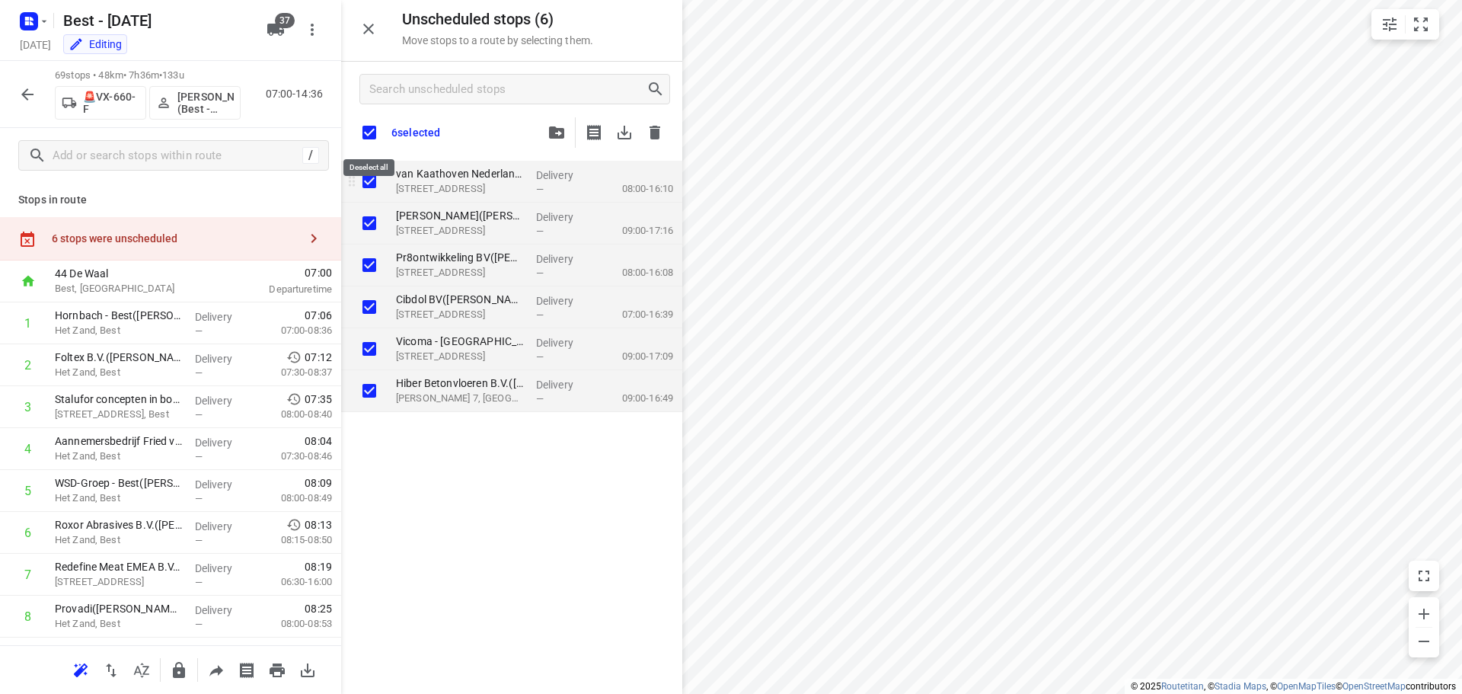
checkbox input "true"
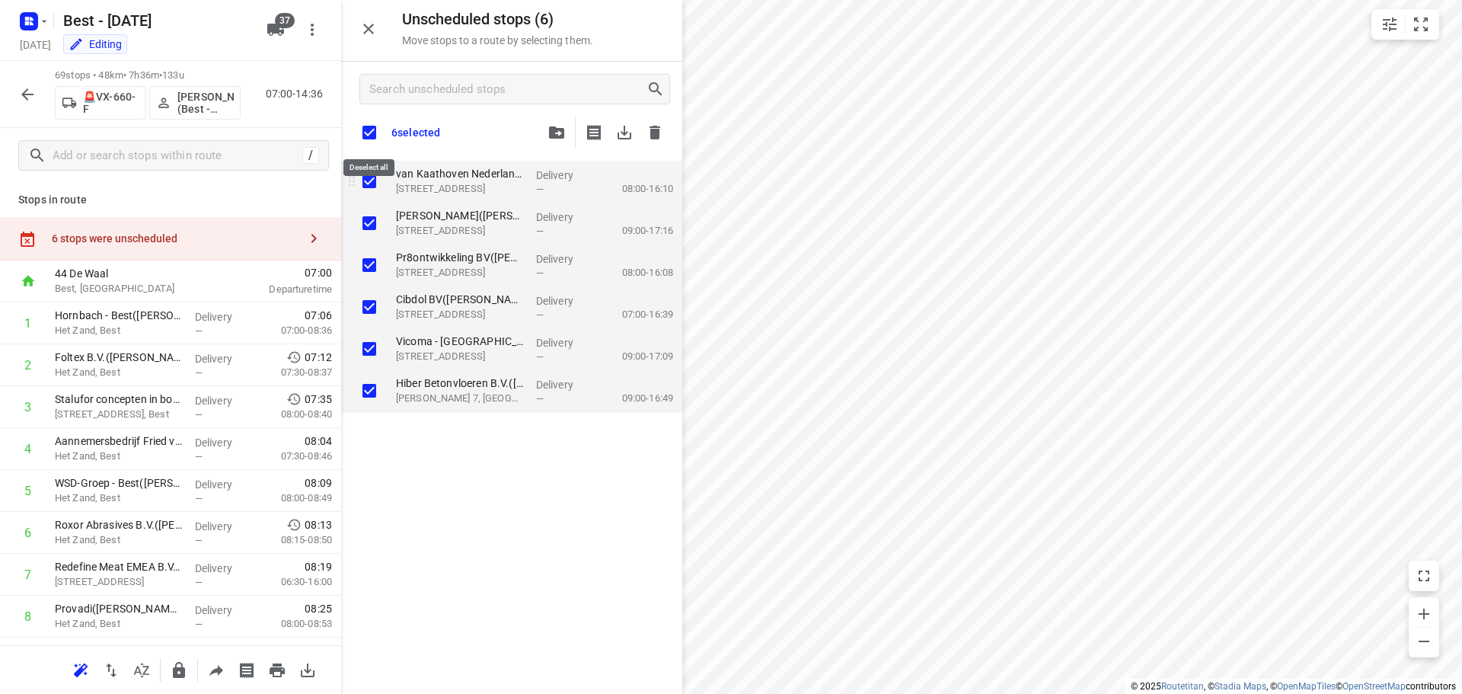
checkbox input "true"
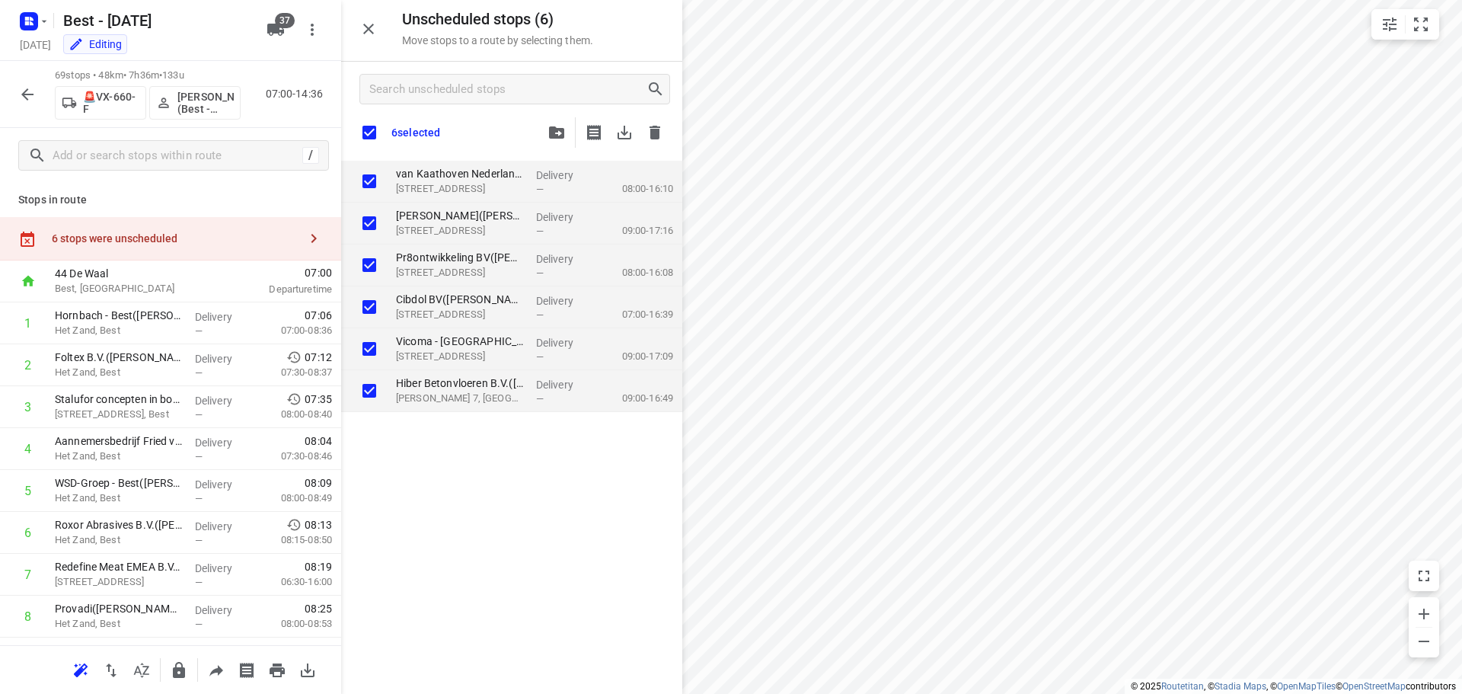
checkbox input "true"
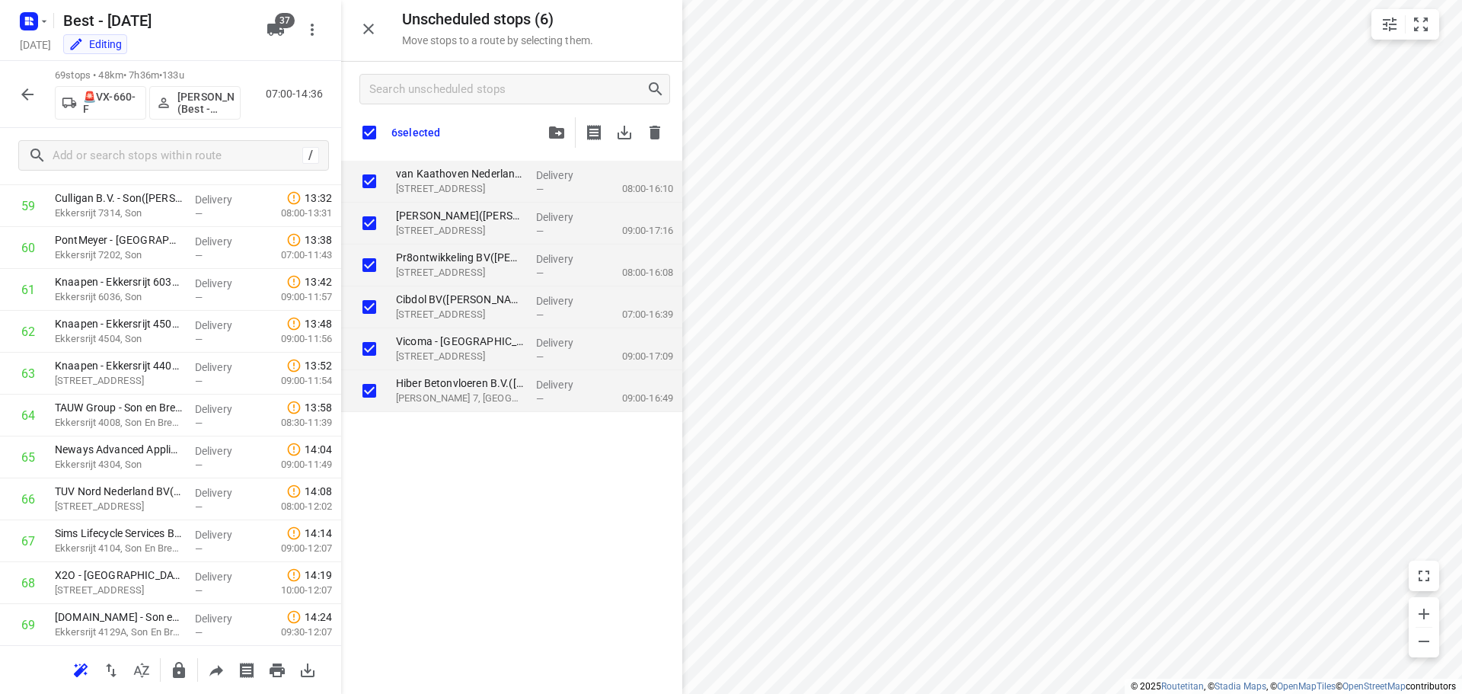
scroll to position [2589, 0]
checkbox input "true"
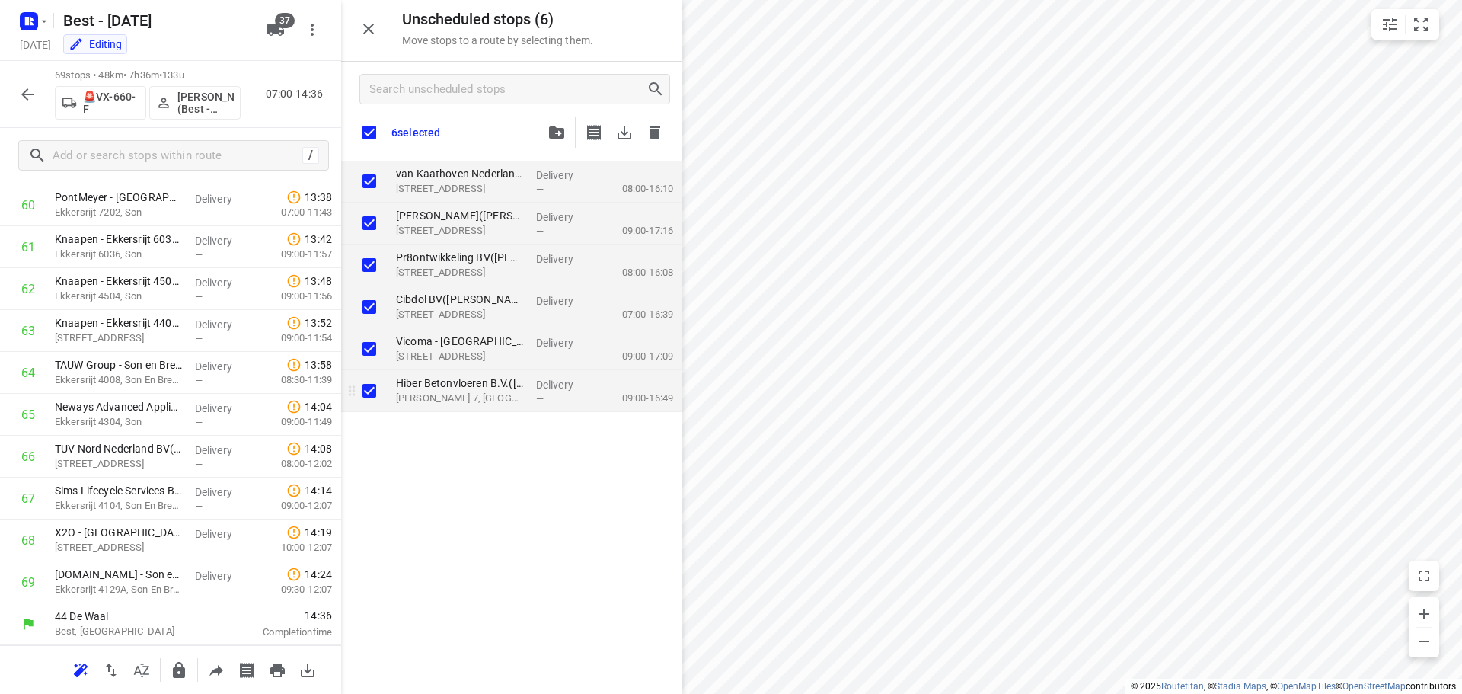
checkbox input "true"
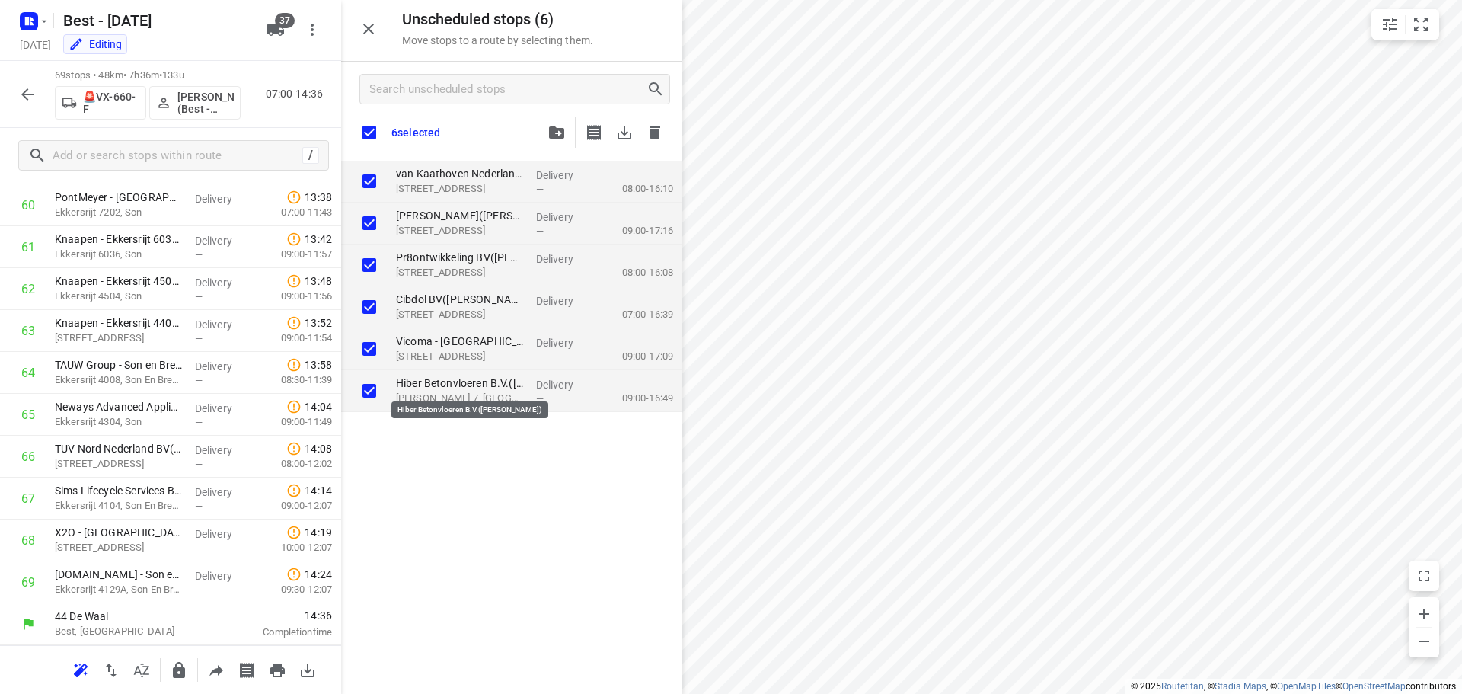
checkbox input "true"
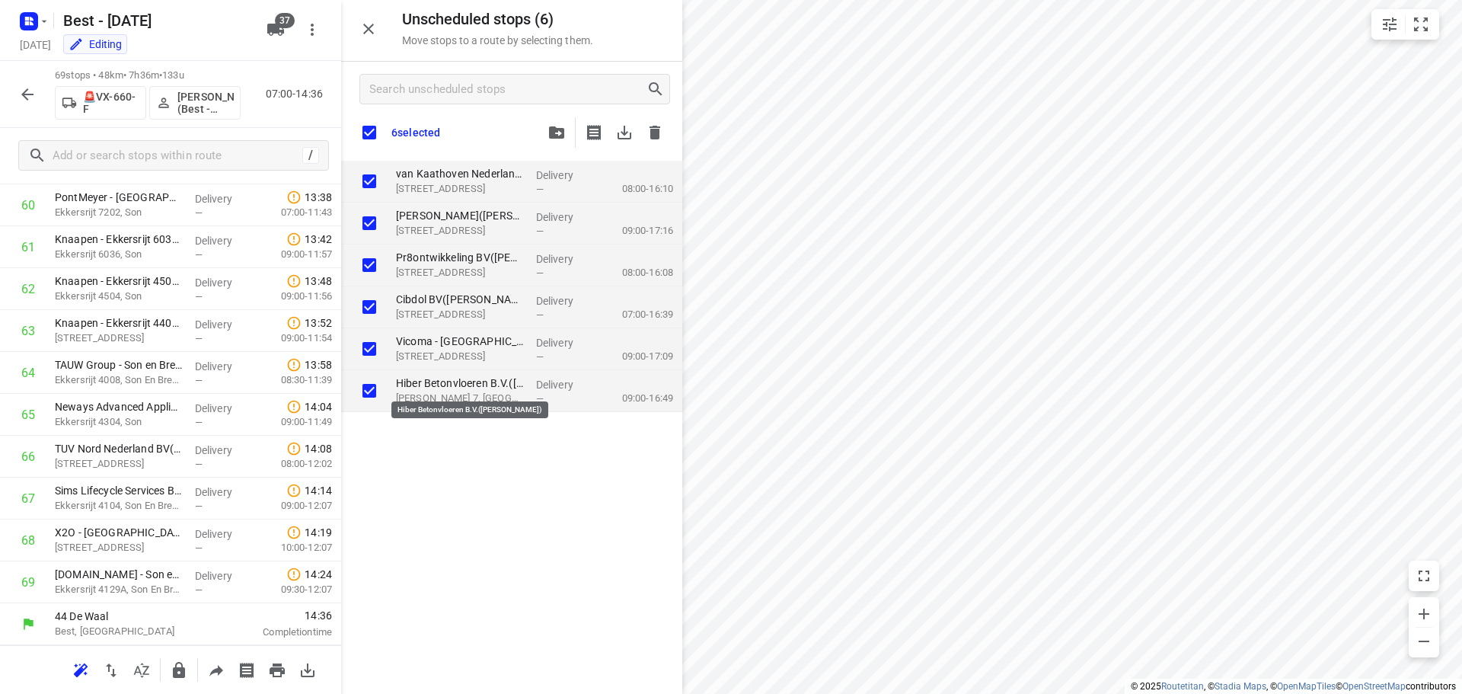
checkbox input "true"
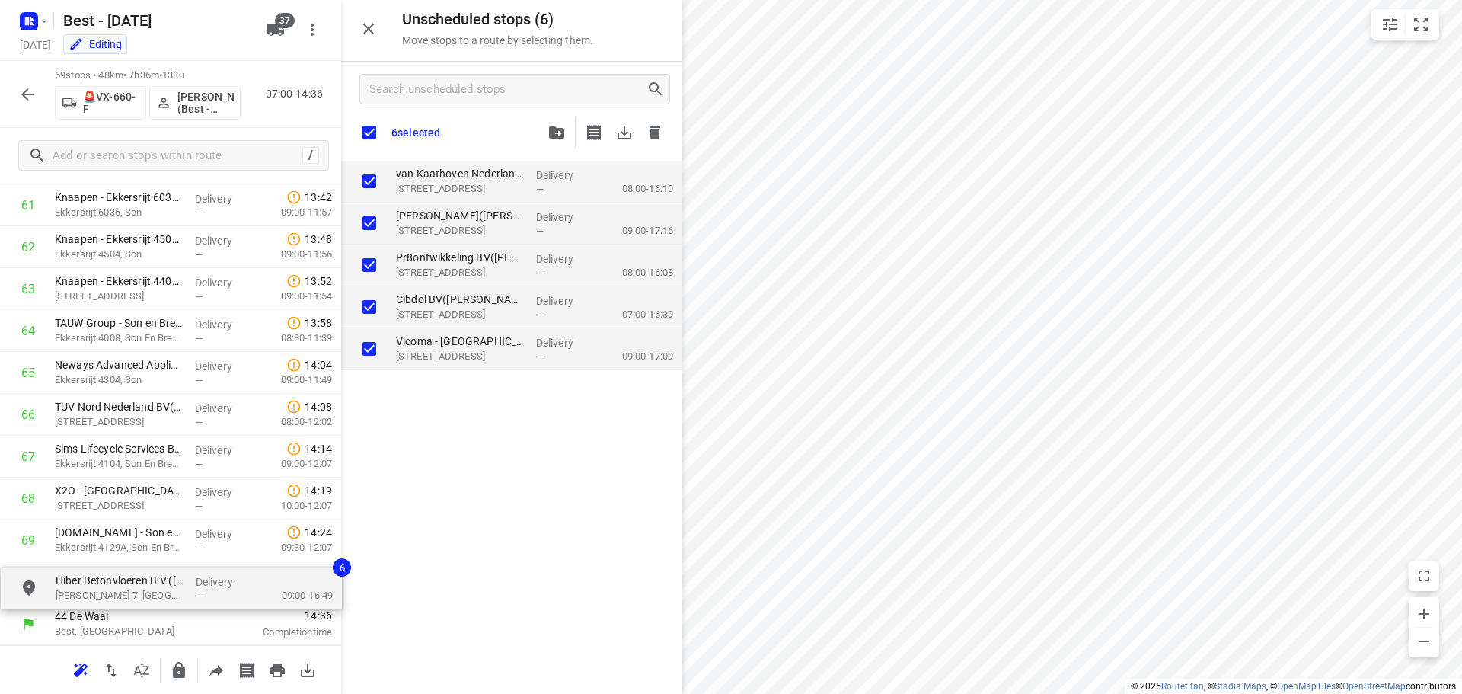
drag, startPoint x: 509, startPoint y: 390, endPoint x: 156, endPoint y: 593, distance: 407.6
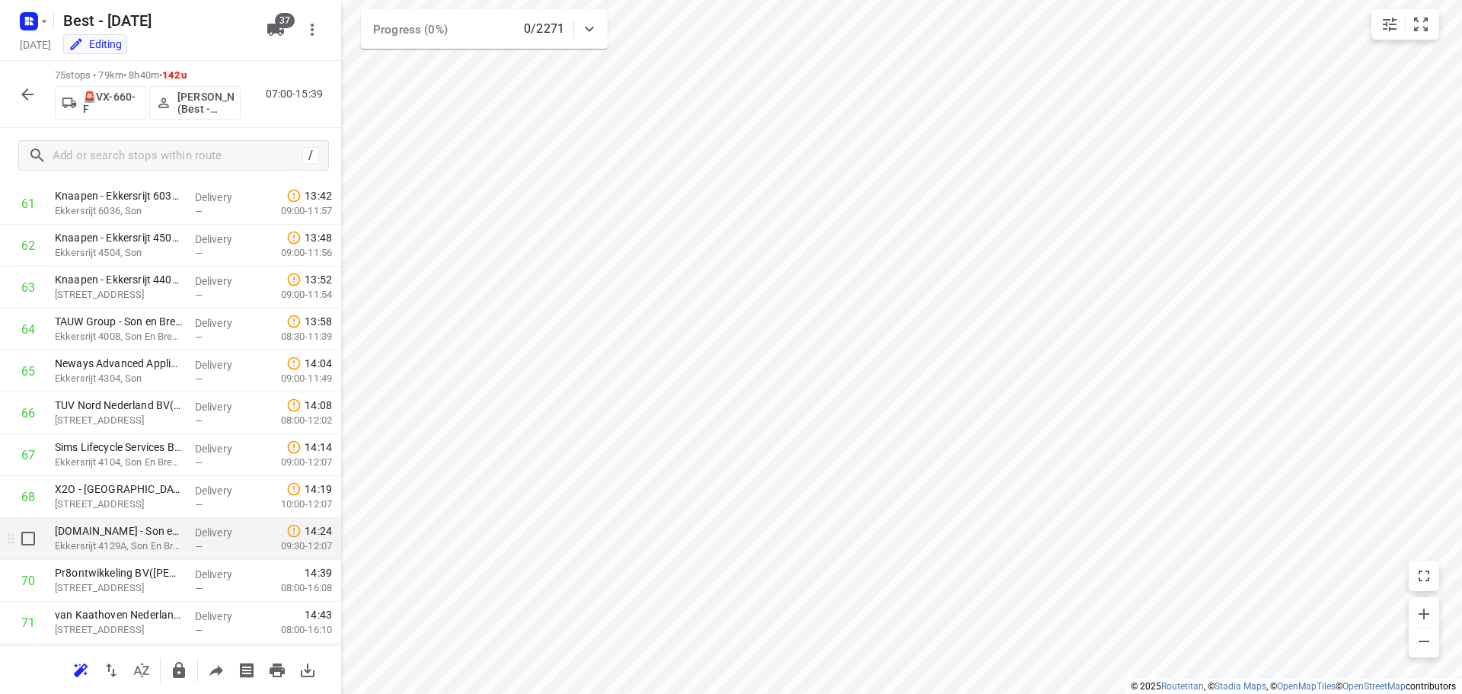
scroll to position [2797, 0]
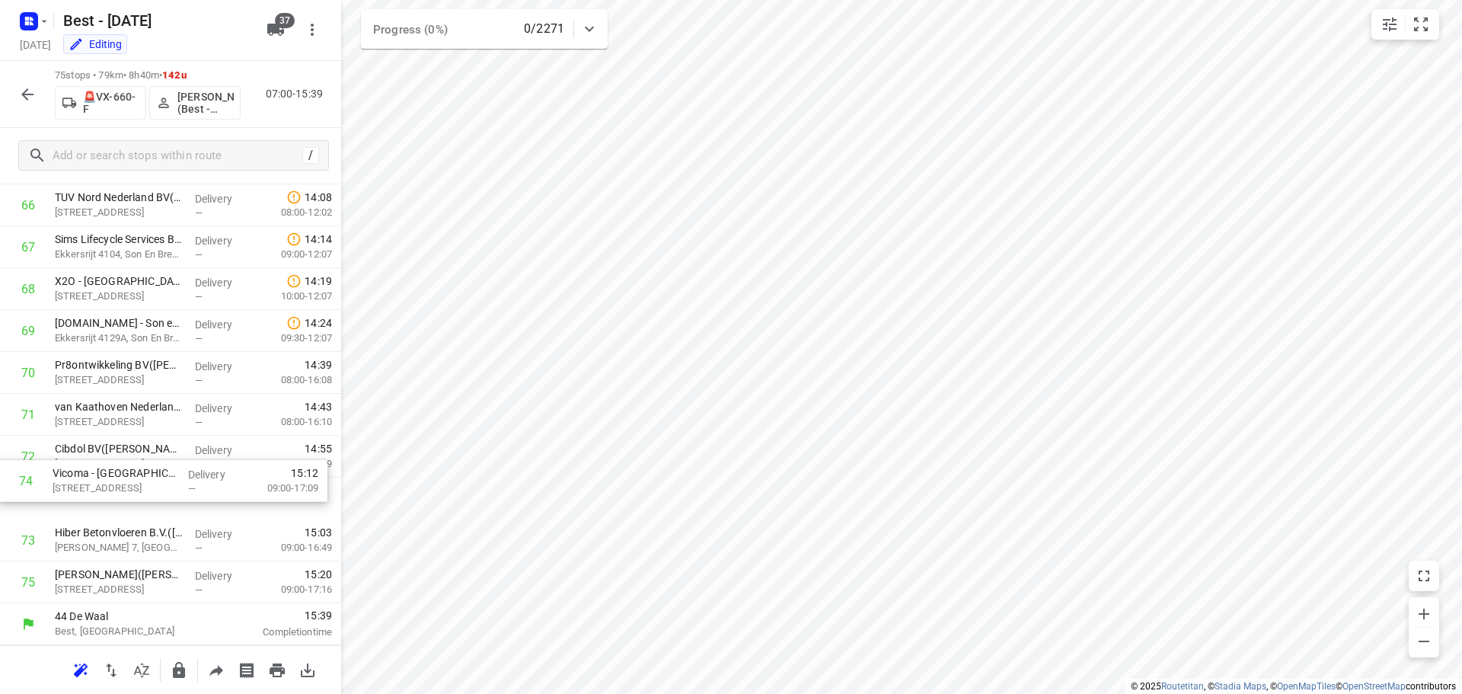
drag, startPoint x: 131, startPoint y: 538, endPoint x: 127, endPoint y: 438, distance: 99.8
drag, startPoint x: 101, startPoint y: 588, endPoint x: 97, endPoint y: 486, distance: 102.1
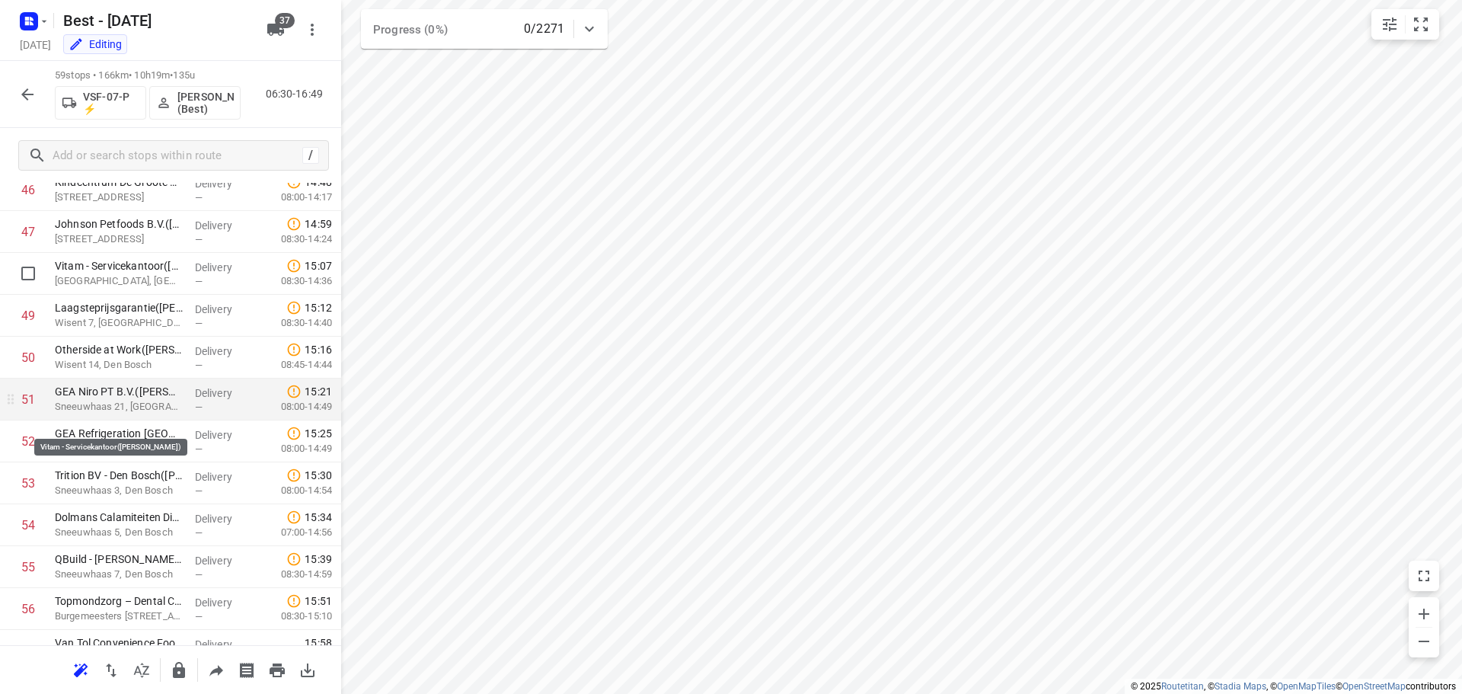
scroll to position [1746, 0]
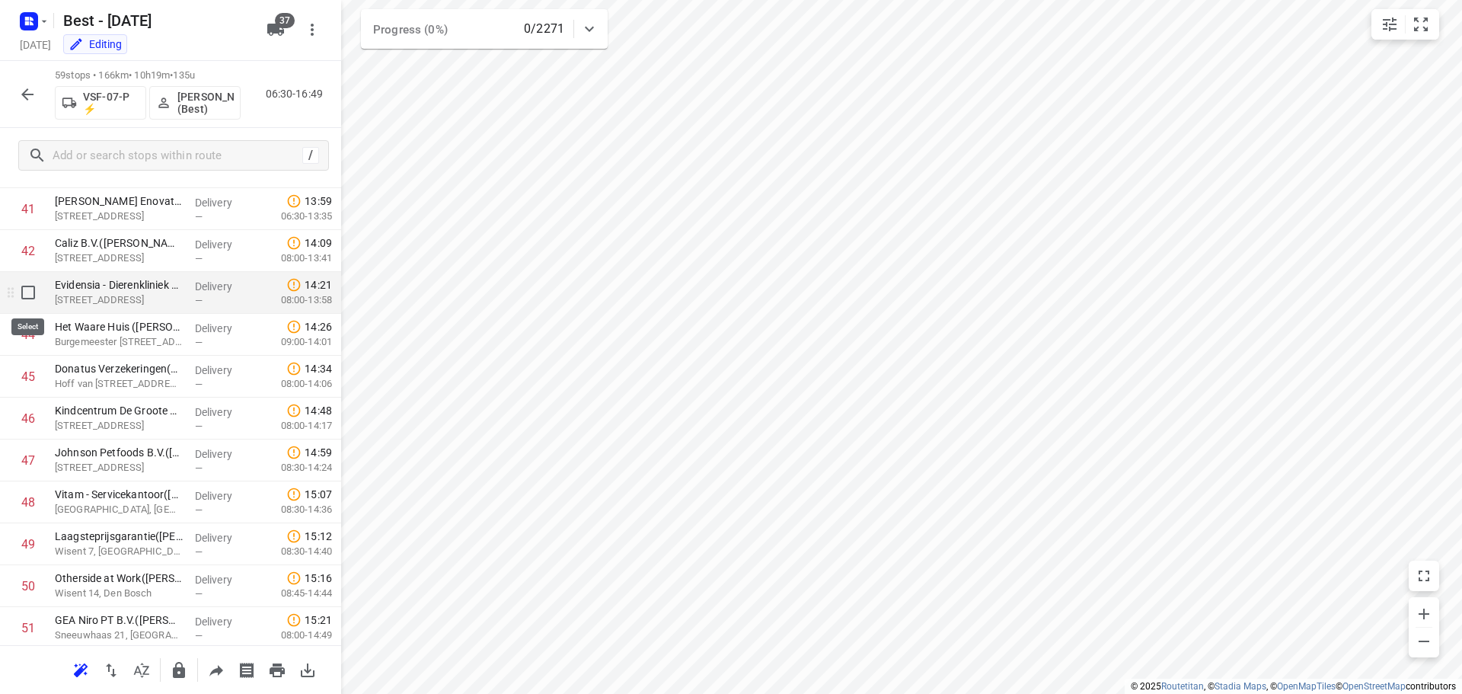
click at [38, 299] on input "checkbox" at bounding box center [28, 292] width 30 height 30
checkbox input "true"
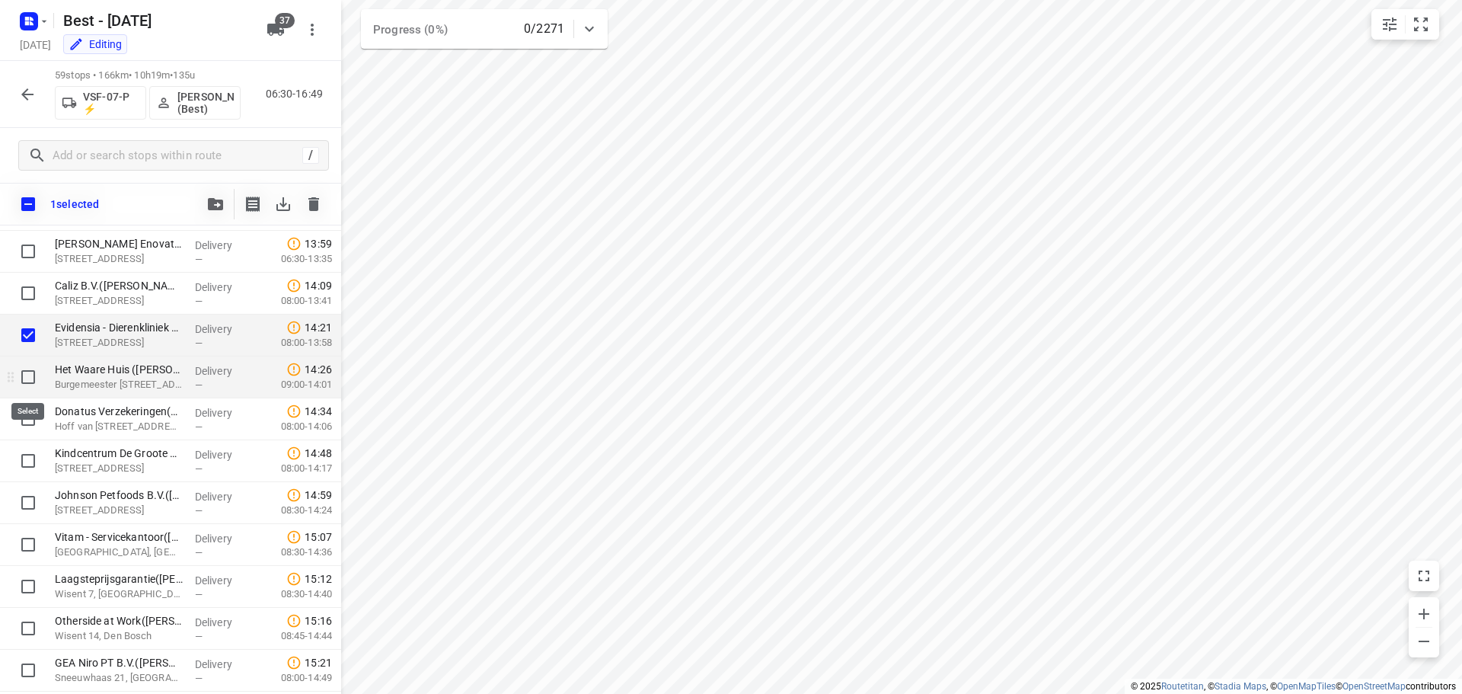
click at [26, 385] on input "checkbox" at bounding box center [28, 377] width 30 height 30
checkbox input "true"
click at [23, 428] on input "checkbox" at bounding box center [28, 419] width 30 height 30
checkbox input "true"
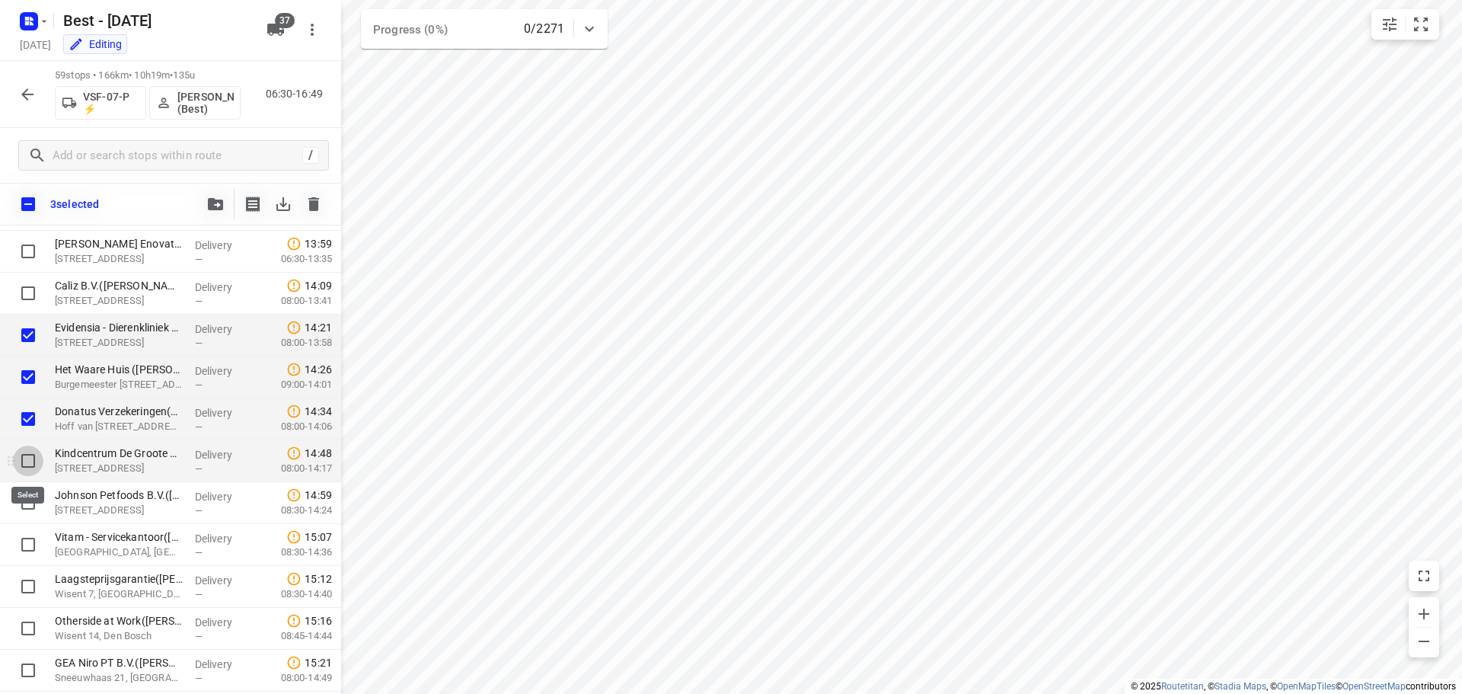
click at [25, 461] on input "checkbox" at bounding box center [28, 460] width 30 height 30
checkbox input "true"
click at [35, 503] on input "checkbox" at bounding box center [28, 502] width 30 height 30
checkbox input "true"
click at [225, 212] on button "button" at bounding box center [215, 204] width 30 height 30
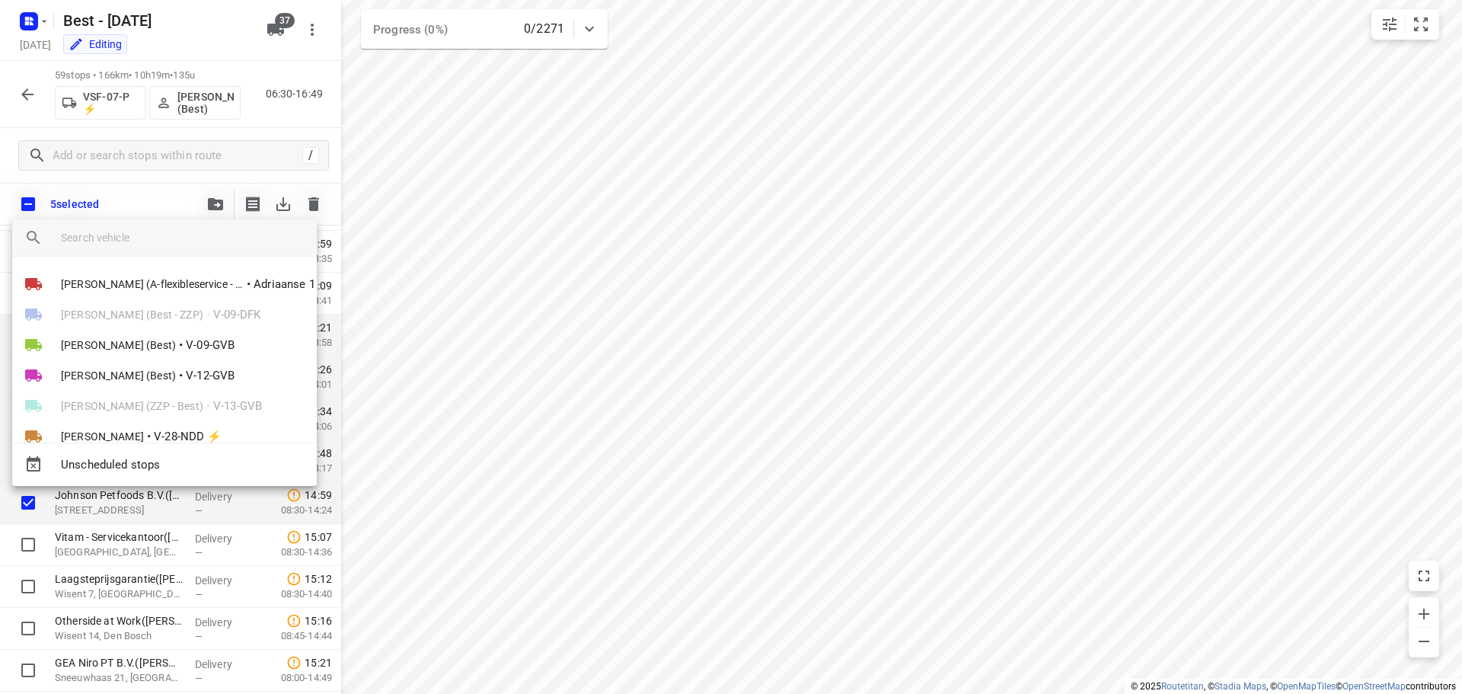
drag, startPoint x: 607, startPoint y: 366, endPoint x: 613, endPoint y: 326, distance: 40.8
click at [607, 363] on div at bounding box center [731, 347] width 1462 height 694
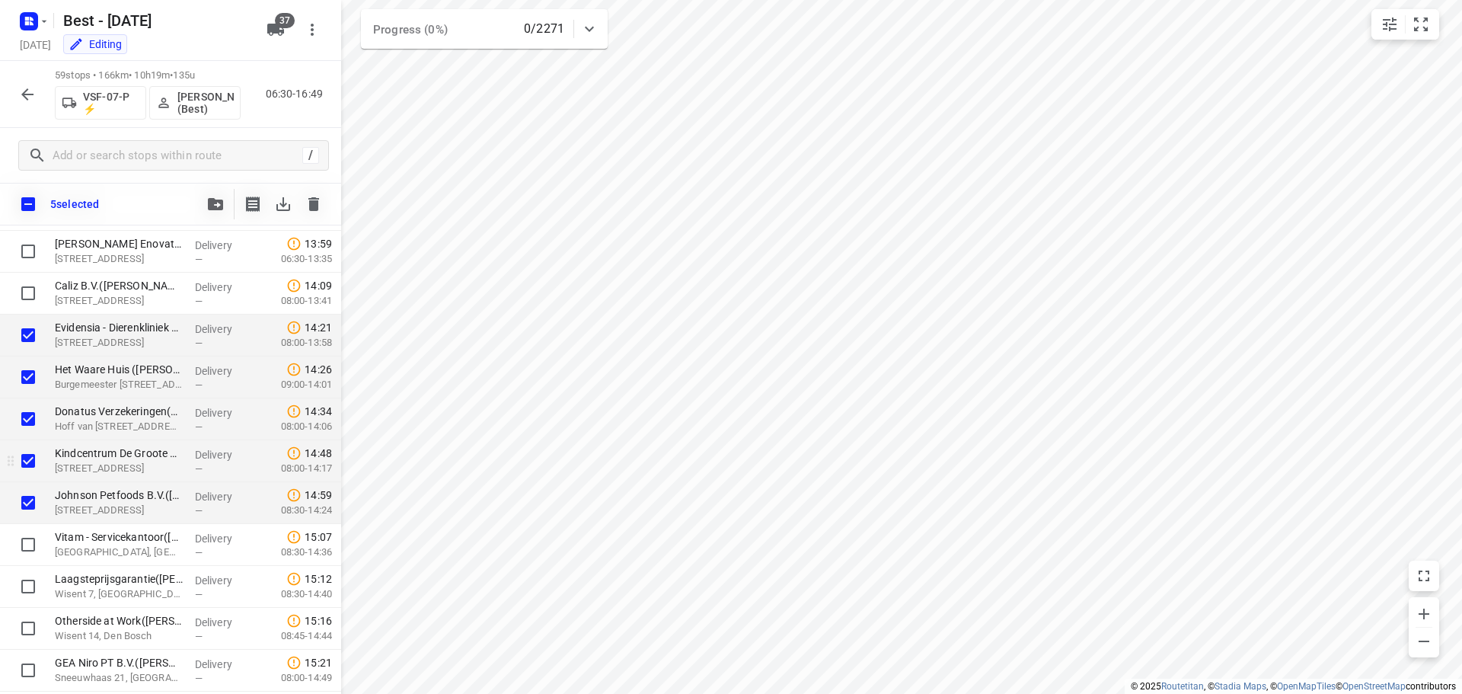
scroll to position [1822, 0]
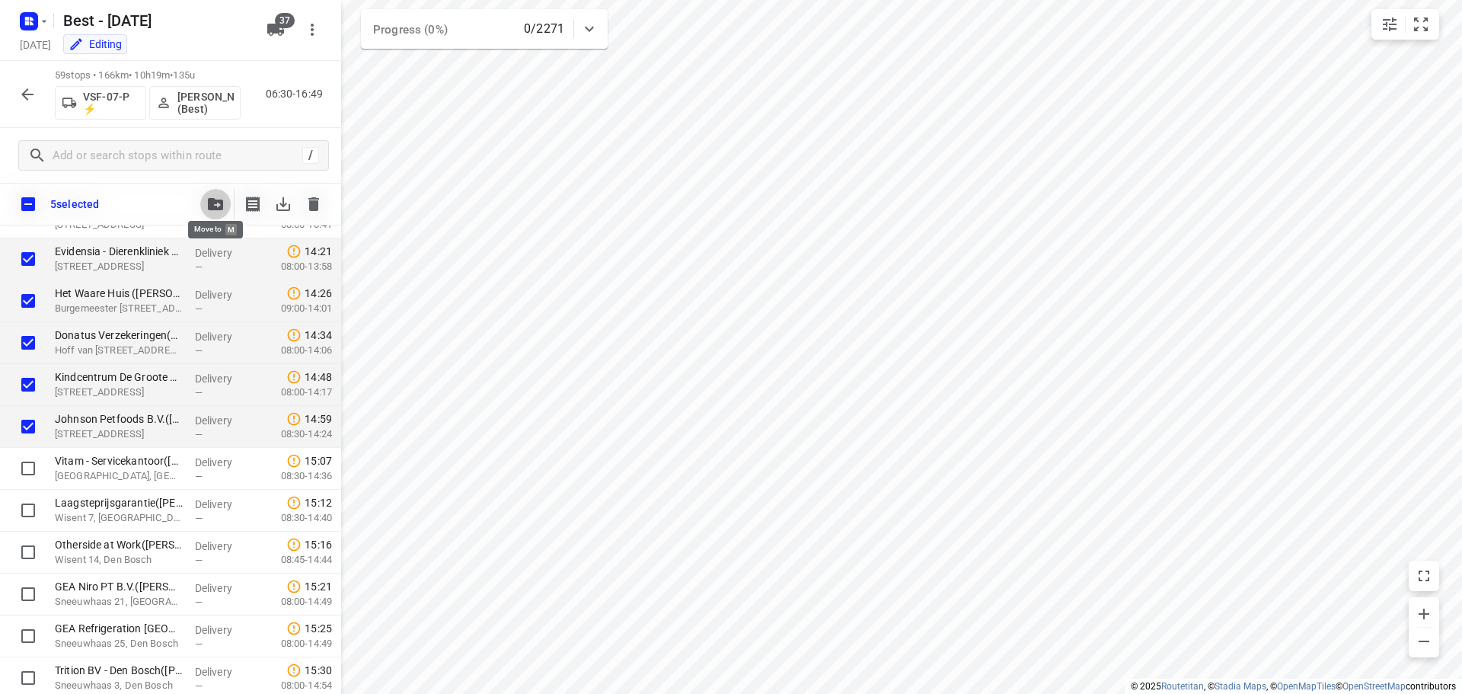
click at [212, 219] on button "button" at bounding box center [215, 204] width 30 height 30
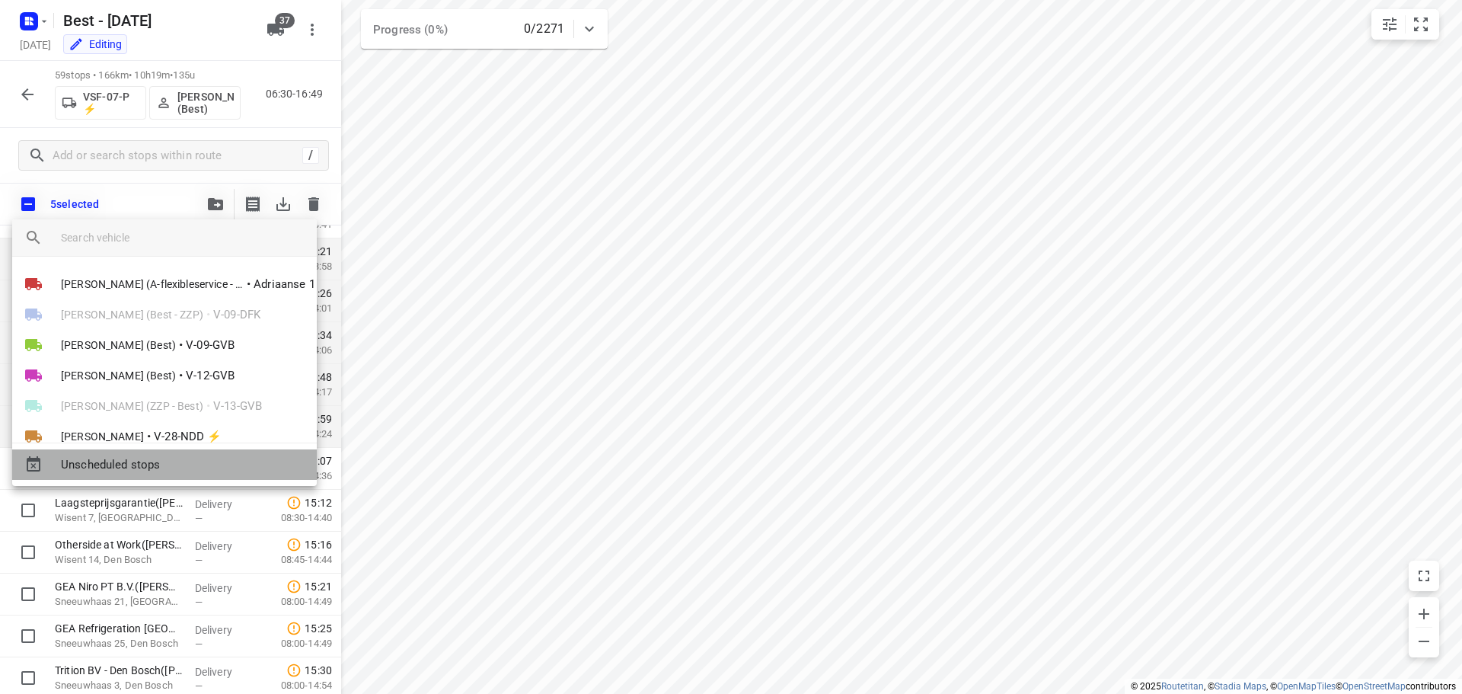
click at [126, 452] on div "Unscheduled stops" at bounding box center [164, 464] width 305 height 30
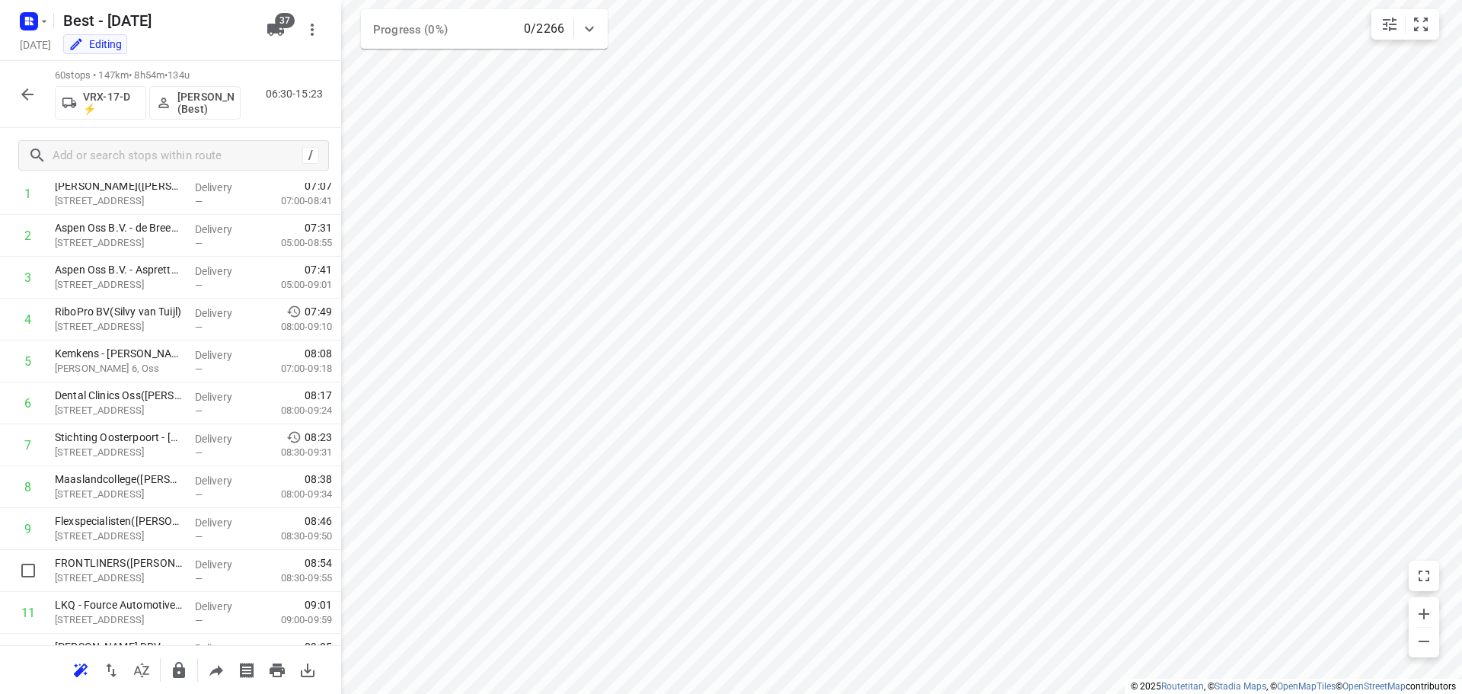
scroll to position [0, 0]
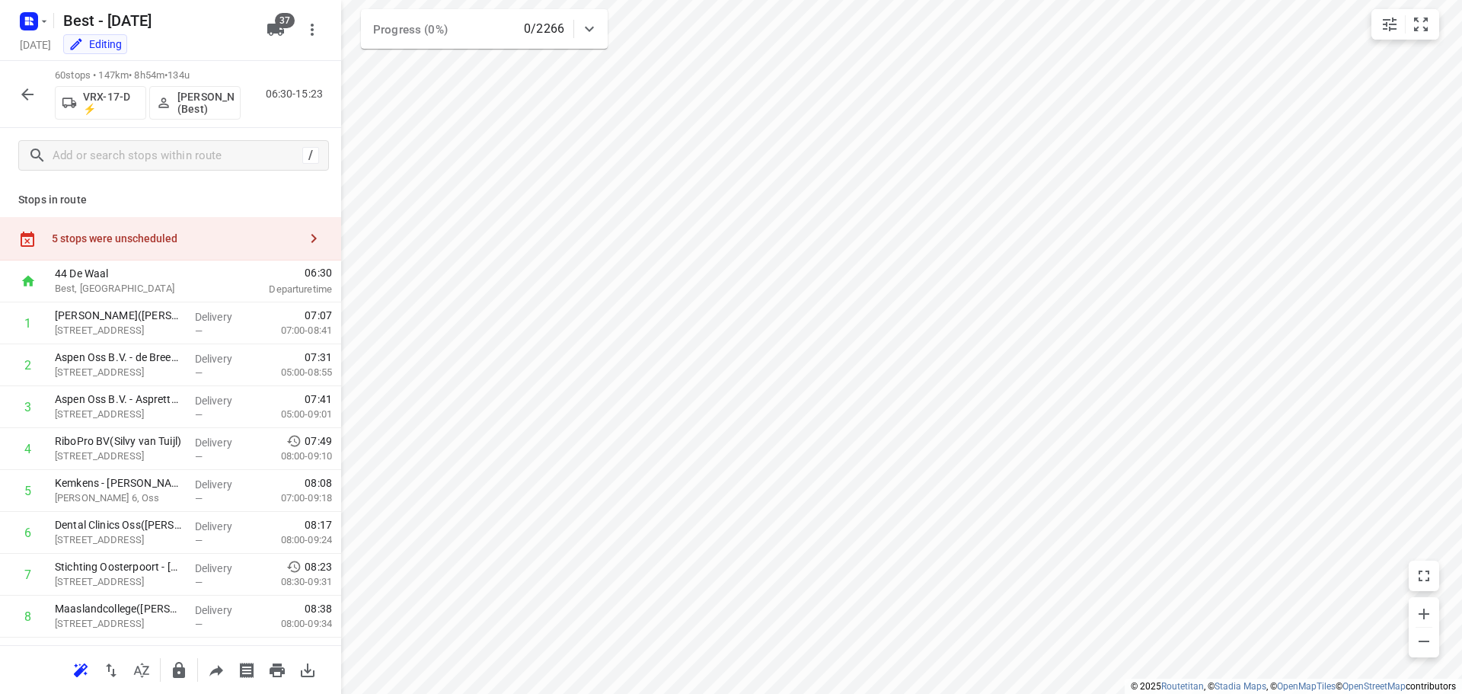
click at [223, 241] on div "5 stops were unscheduled" at bounding box center [175, 238] width 247 height 12
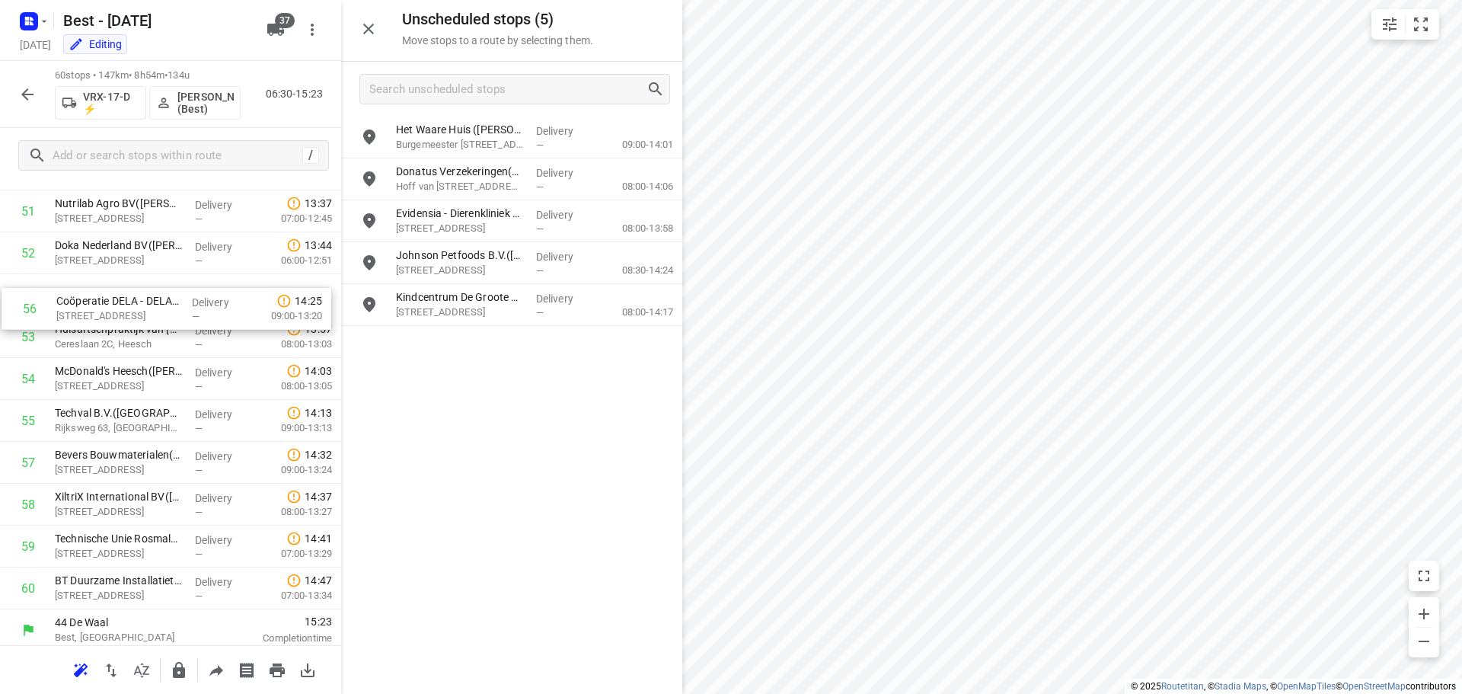
scroll to position [2205, 0]
drag, startPoint x: 145, startPoint y: 410, endPoint x: 148, endPoint y: 289, distance: 121.1
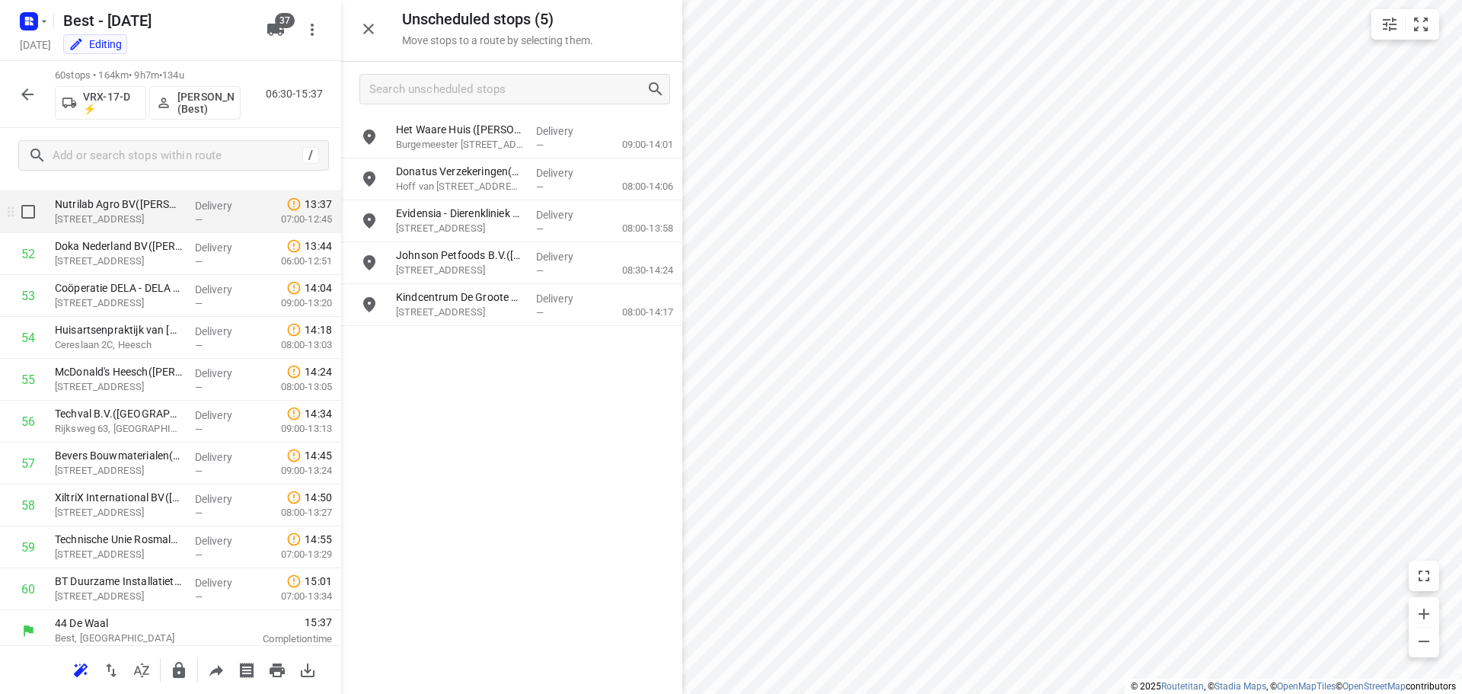
scroll to position [2129, 0]
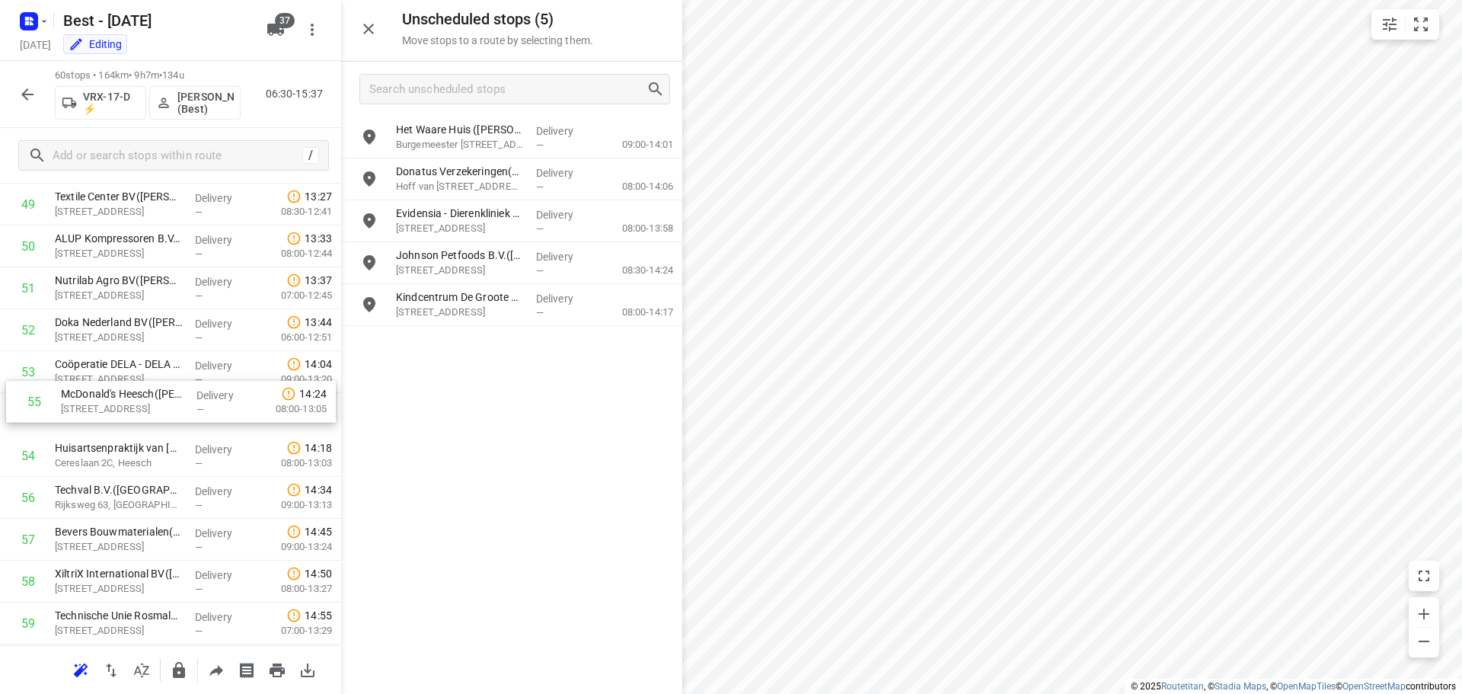
drag, startPoint x: 158, startPoint y: 464, endPoint x: 167, endPoint y: 382, distance: 82.7
drag, startPoint x: 147, startPoint y: 455, endPoint x: 156, endPoint y: 401, distance: 54.1
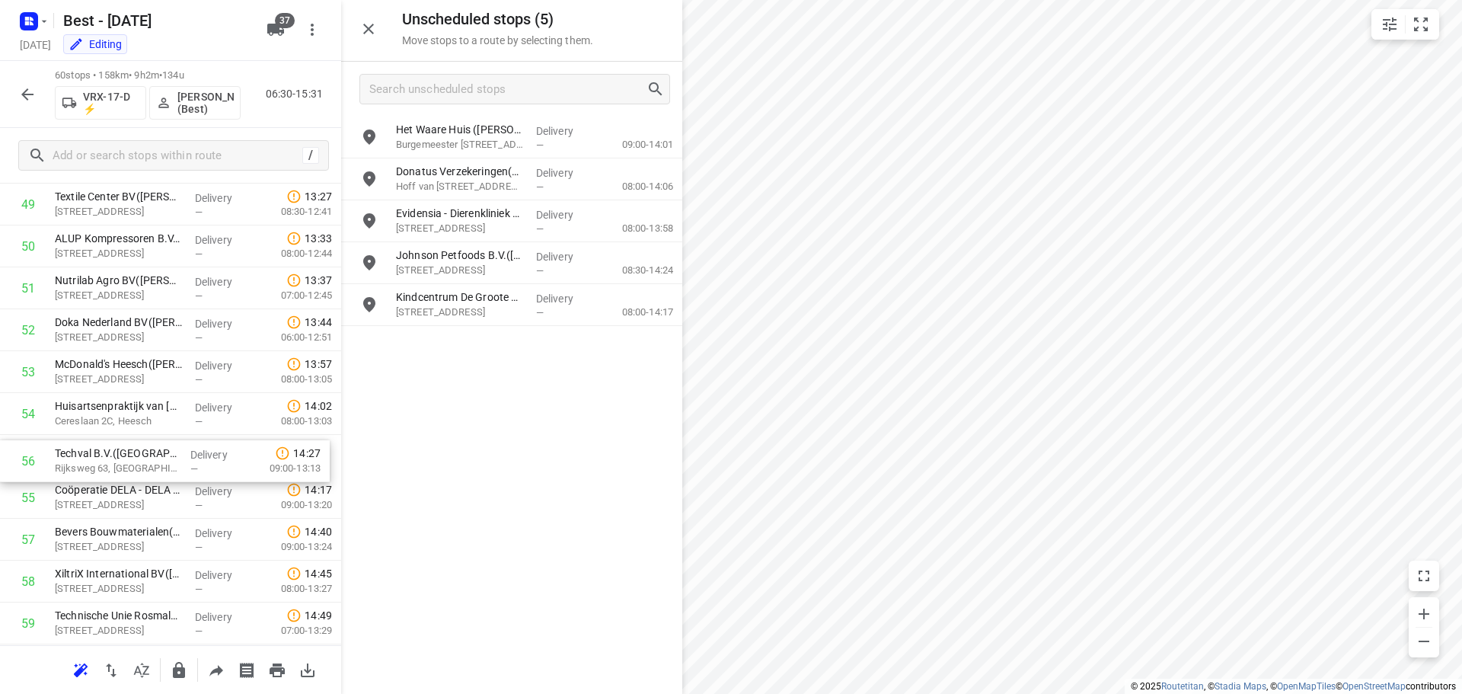
drag, startPoint x: 174, startPoint y: 492, endPoint x: 174, endPoint y: 445, distance: 47.2
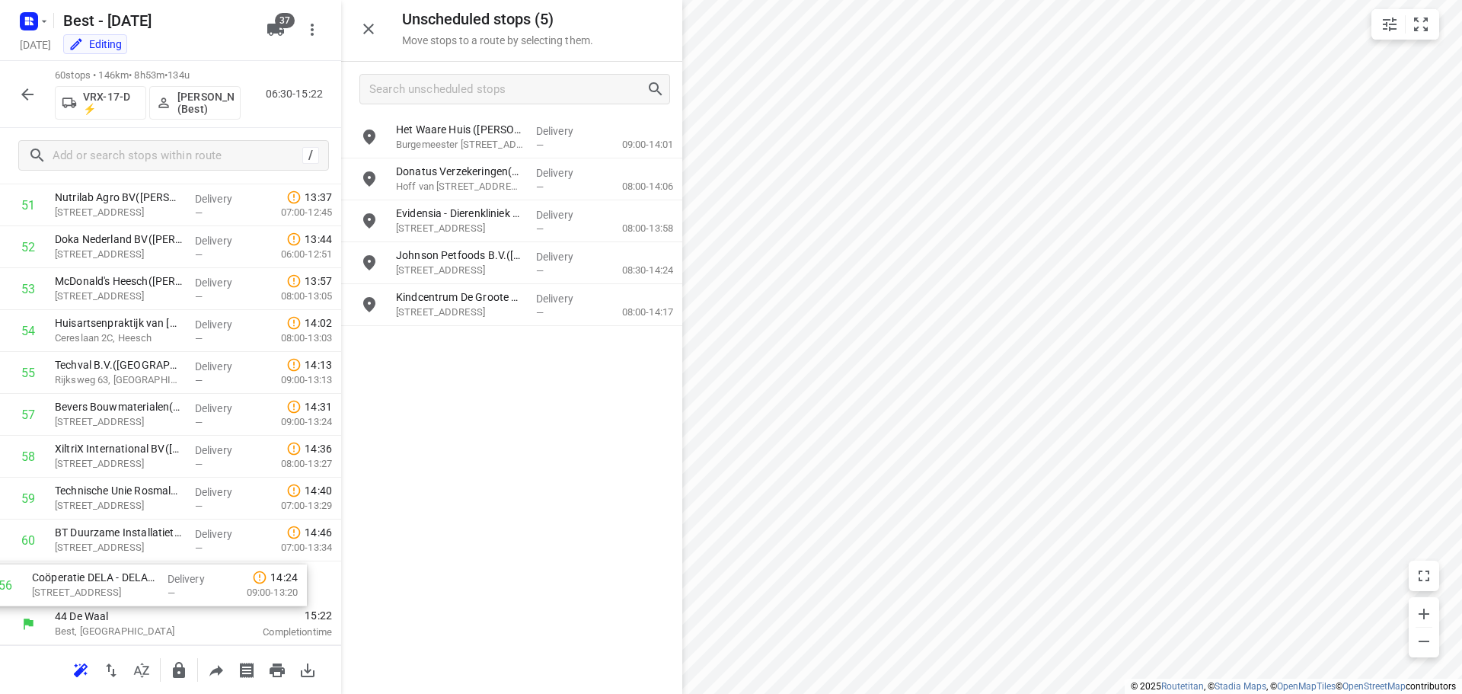
drag, startPoint x: 184, startPoint y: 494, endPoint x: 169, endPoint y: 598, distance: 104.6
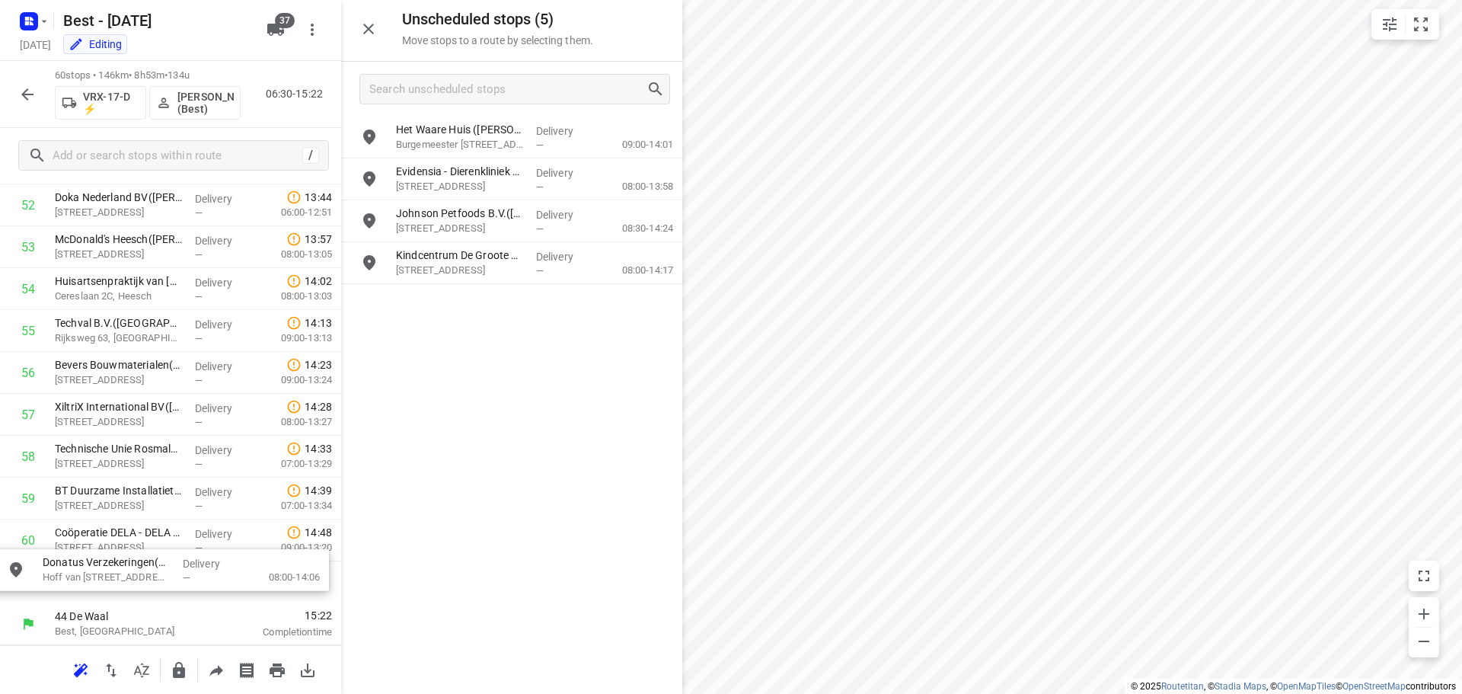
drag, startPoint x: 484, startPoint y: 197, endPoint x: 115, endPoint y: 597, distance: 544.2
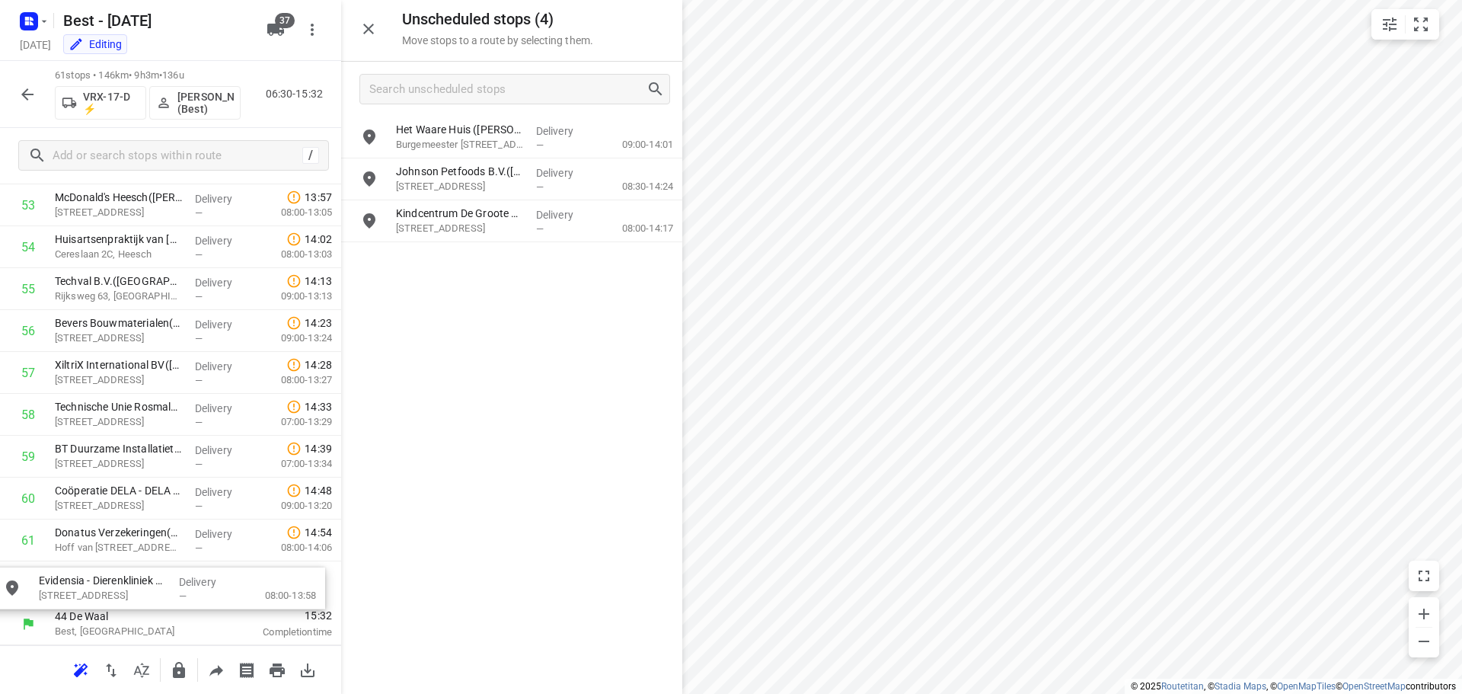
drag, startPoint x: 445, startPoint y: 171, endPoint x: 496, endPoint y: 416, distance: 251.0
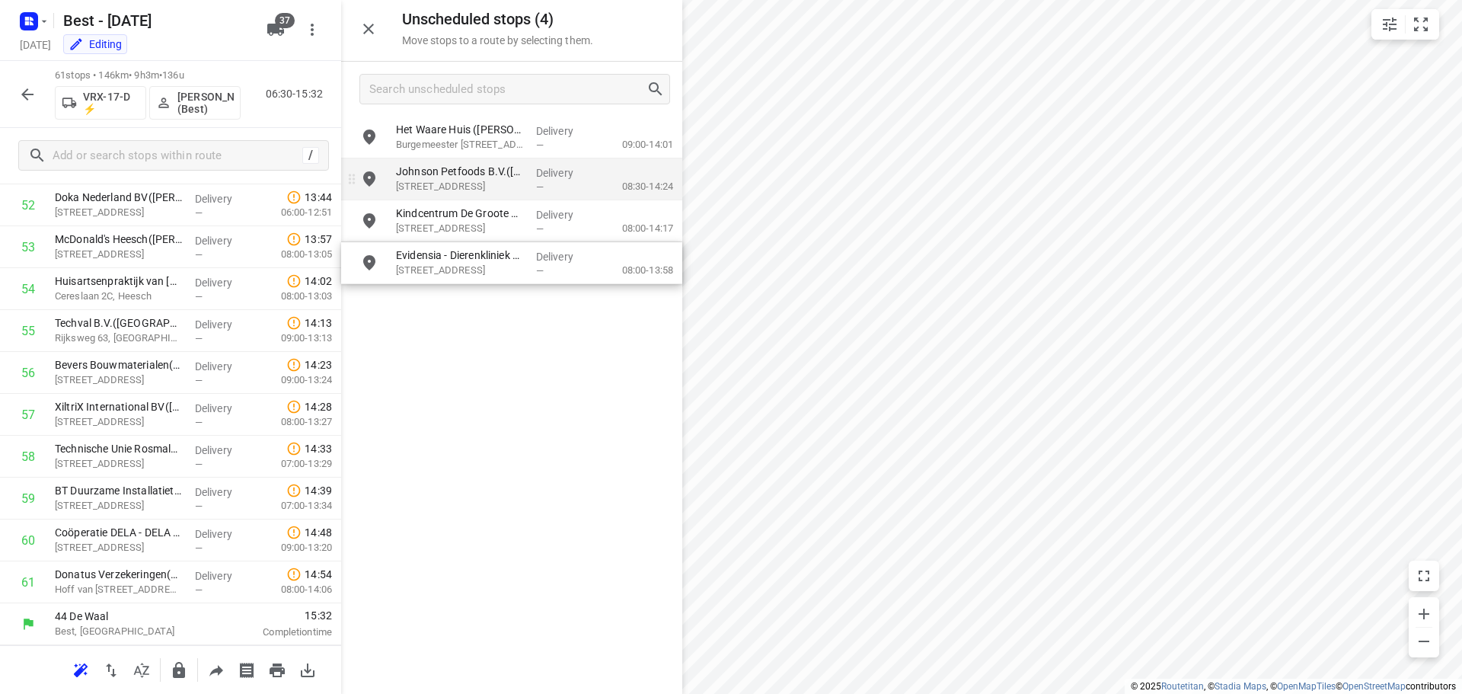
scroll to position [2254, 0]
click at [368, 184] on input "grid" at bounding box center [369, 179] width 30 height 30
checkbox input "true"
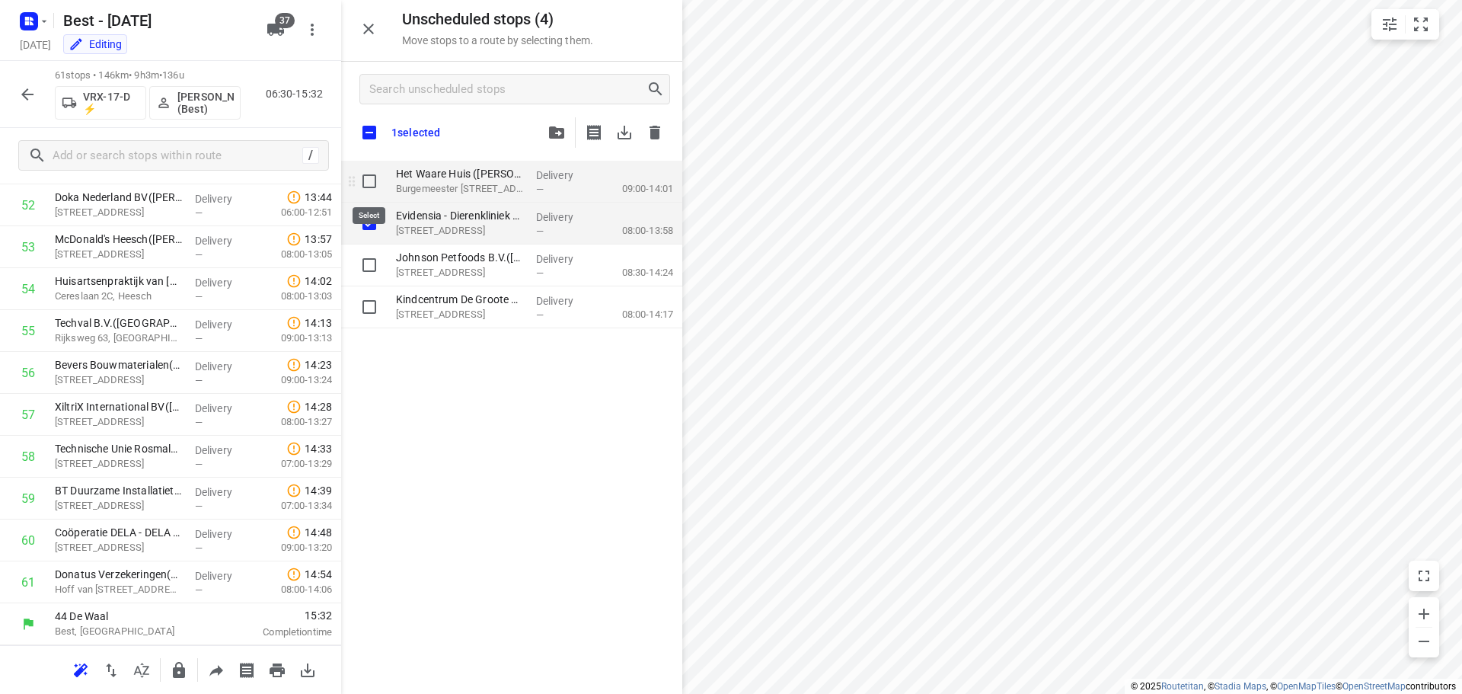
click at [365, 176] on input "grid" at bounding box center [369, 181] width 30 height 30
checkbox input "true"
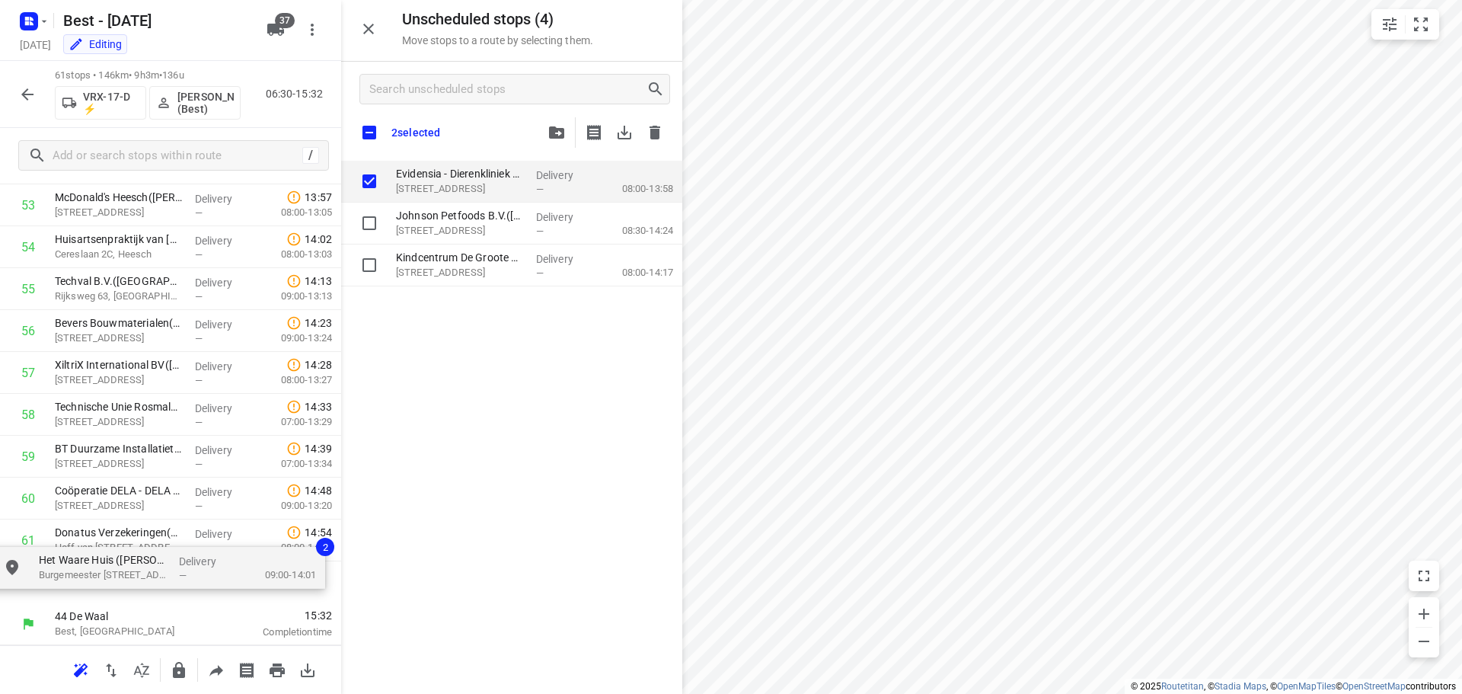
drag, startPoint x: 416, startPoint y: 174, endPoint x: 58, endPoint y: 566, distance: 530.8
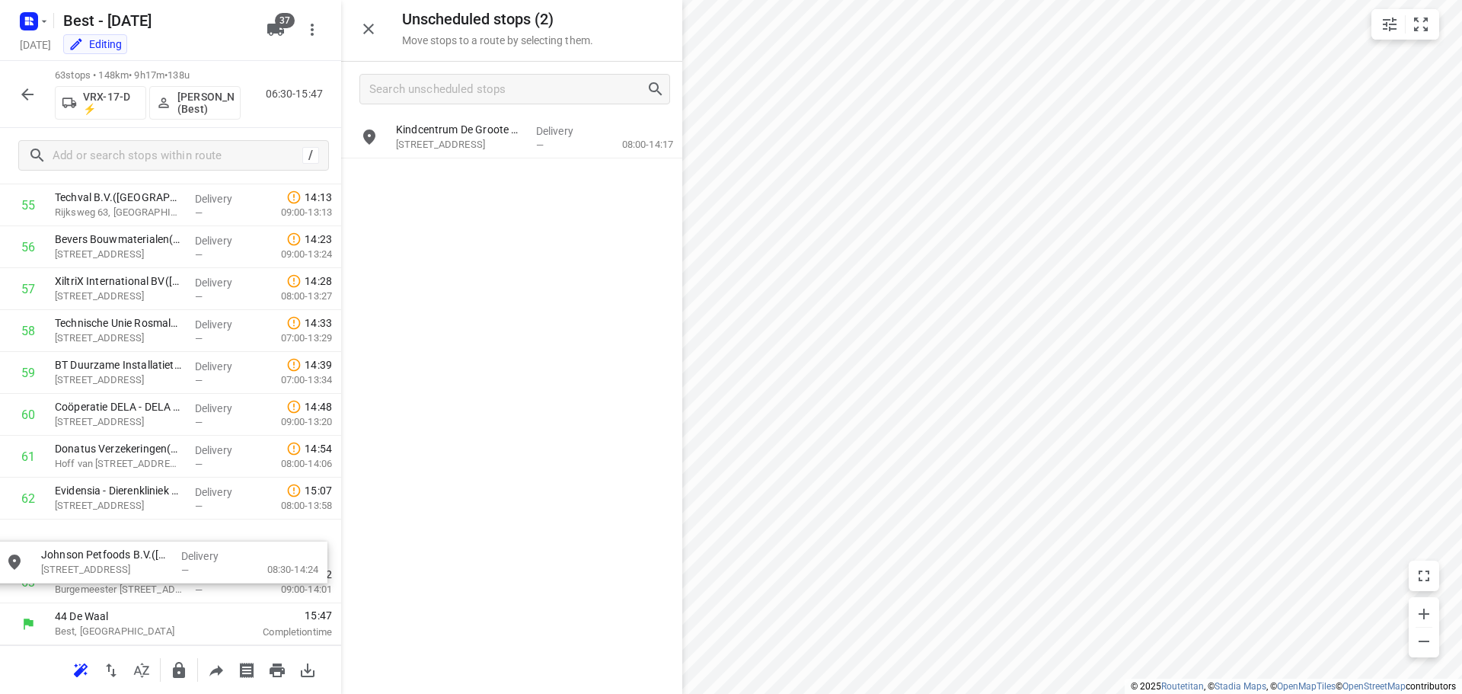
drag, startPoint x: 448, startPoint y: 129, endPoint x: 88, endPoint y: 557, distance: 558.8
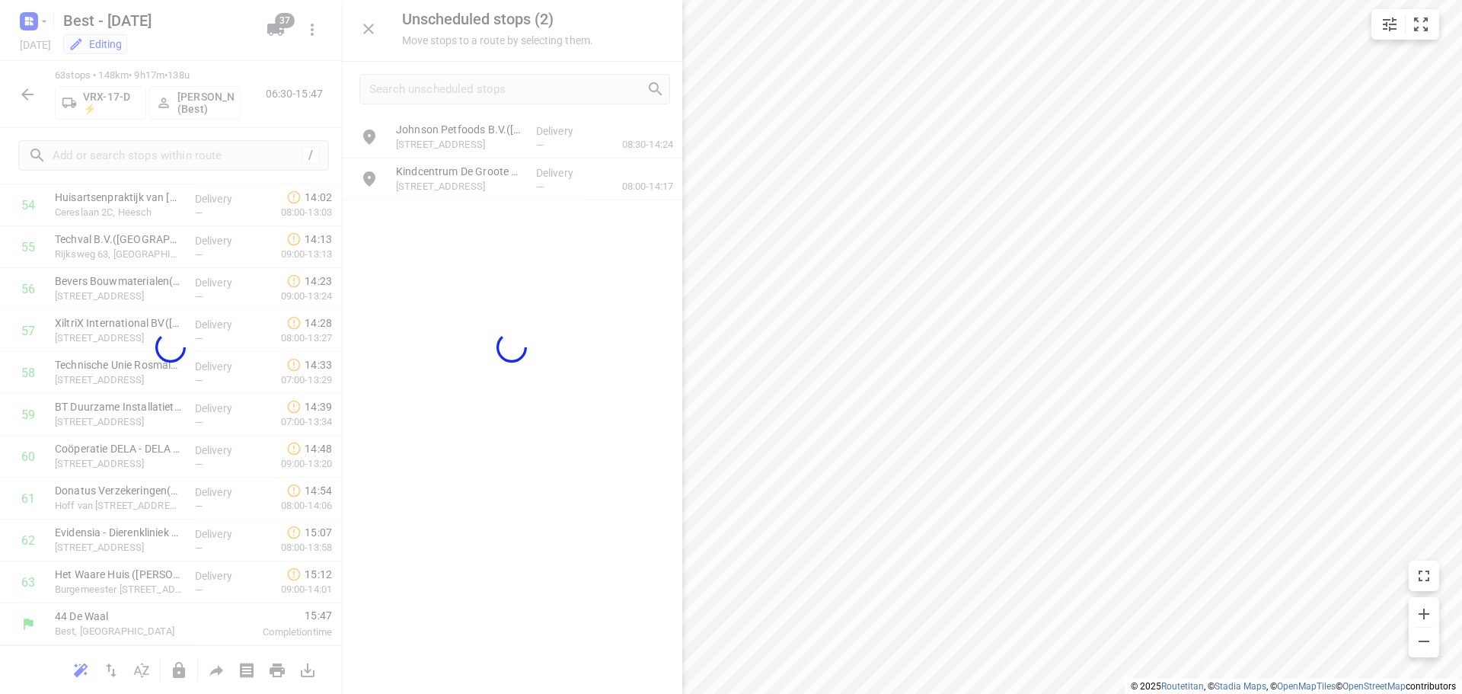
scroll to position [2338, 0]
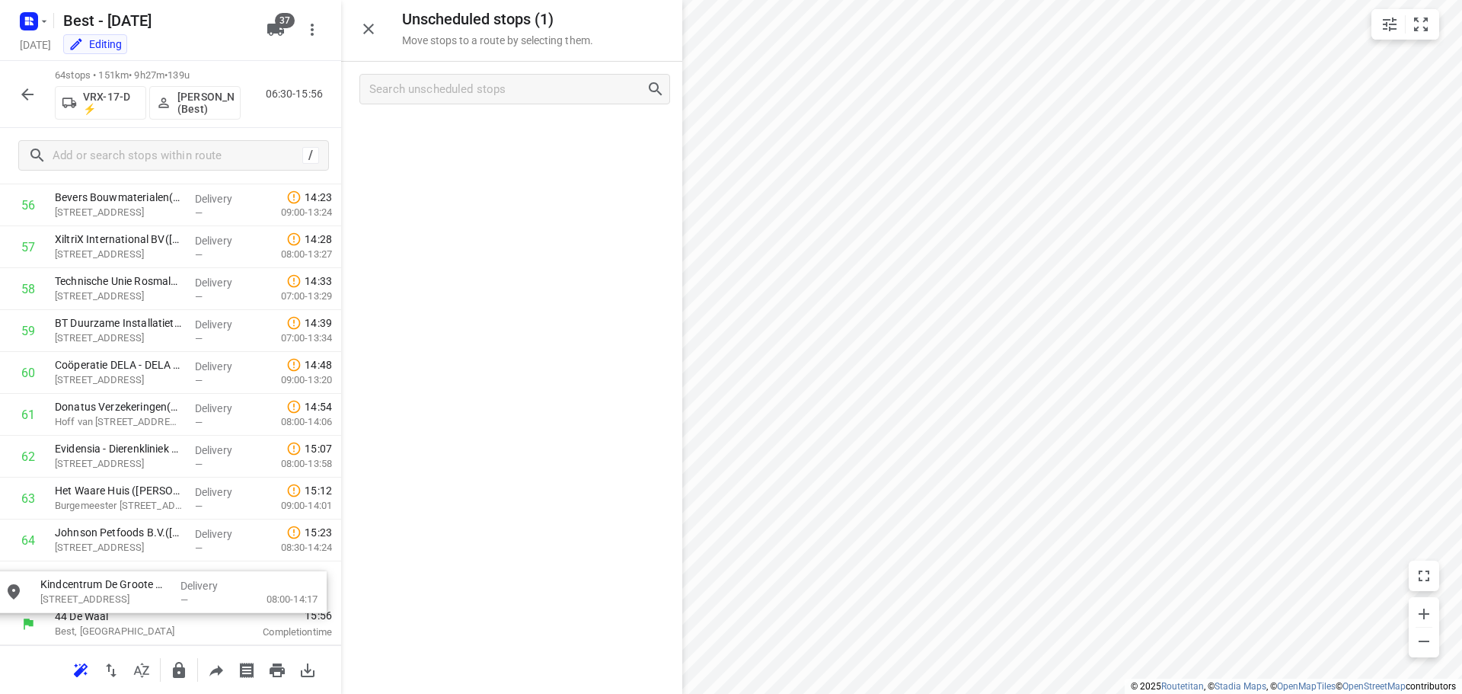
drag, startPoint x: 499, startPoint y: 148, endPoint x: 140, endPoint y: 587, distance: 567.6
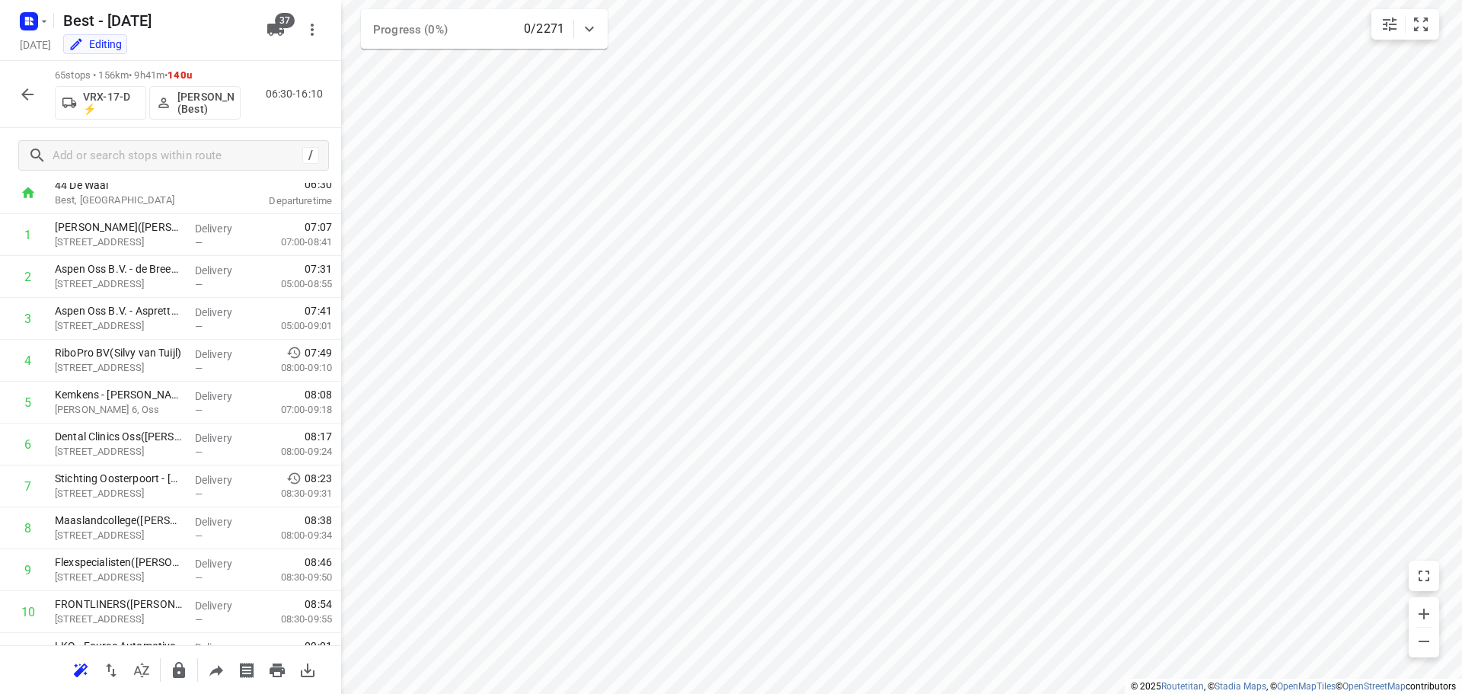
scroll to position [0, 0]
click at [27, 95] on icon "button" at bounding box center [27, 94] width 18 height 18
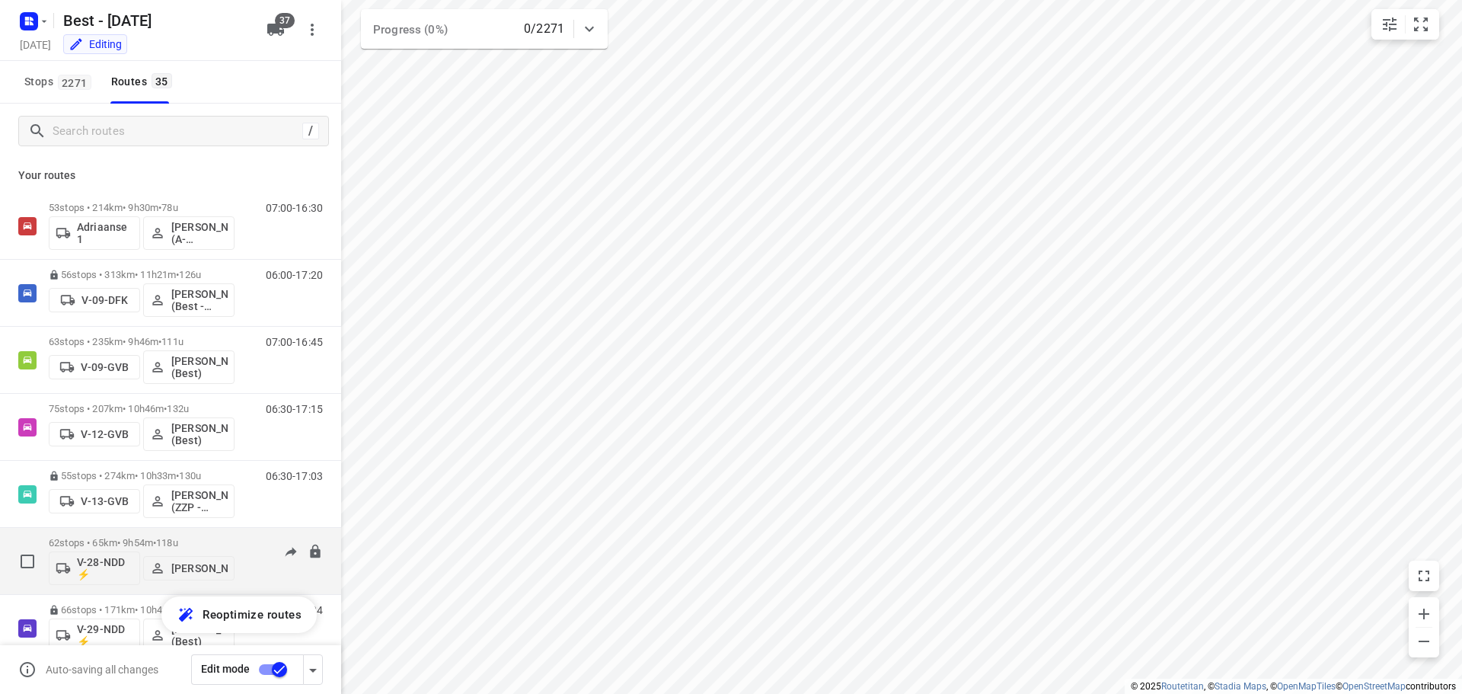
click at [203, 543] on p "62 stops • 65km • 9h54m • 118u" at bounding box center [142, 542] width 186 height 11
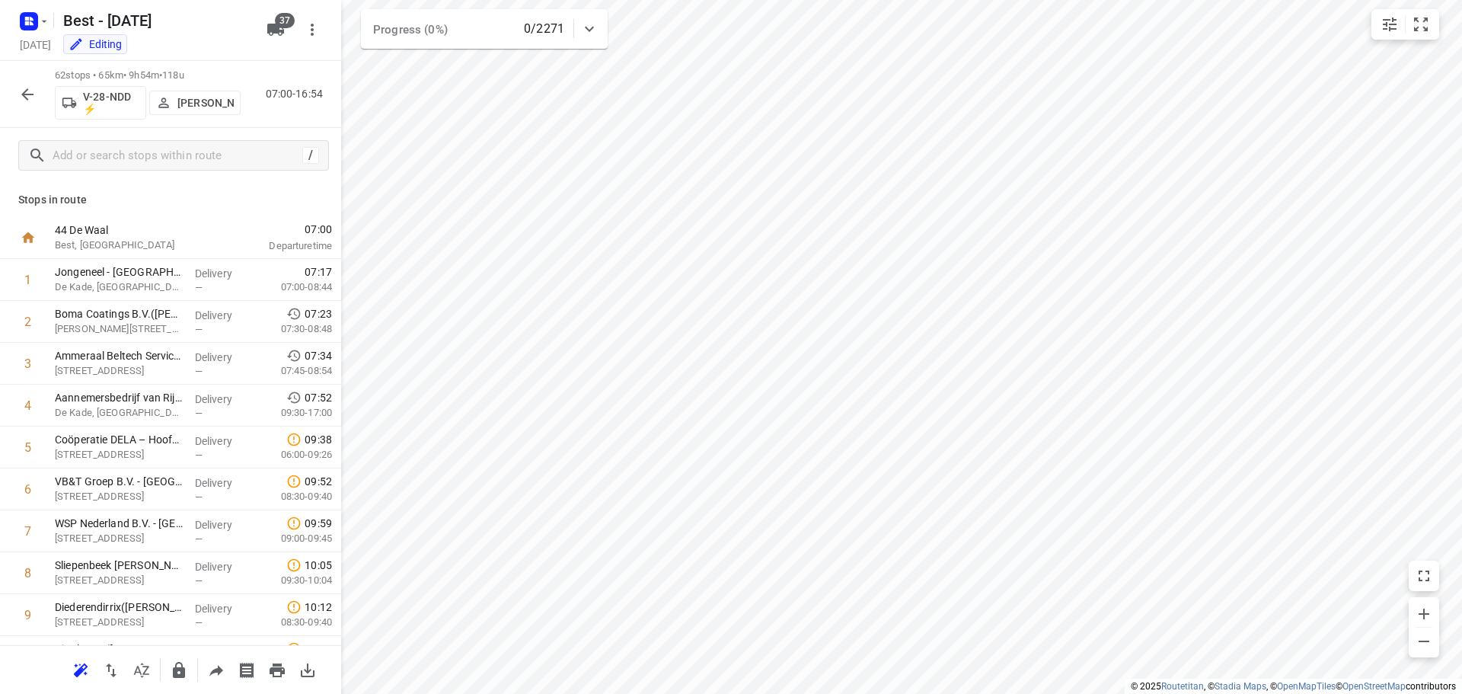
click at [34, 104] on button "button" at bounding box center [27, 94] width 30 height 30
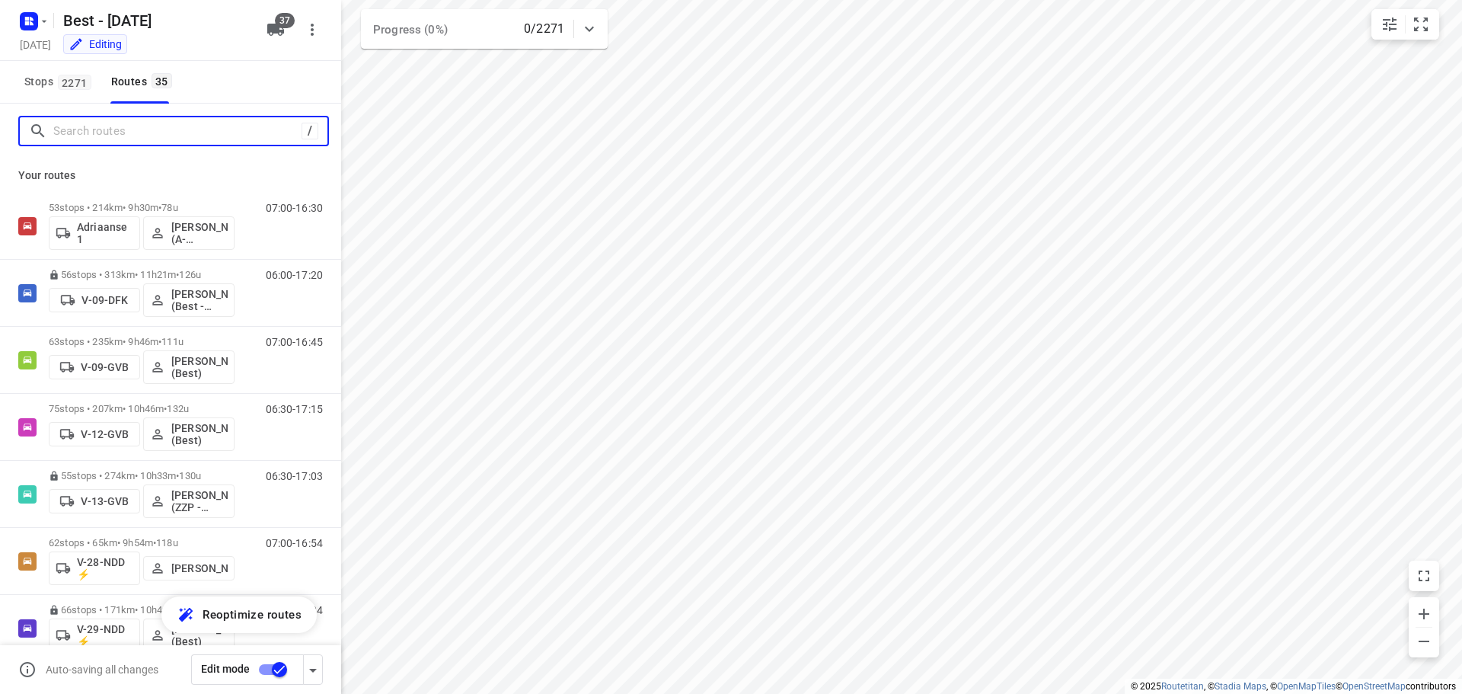
drag, startPoint x: 71, startPoint y: 142, endPoint x: 84, endPoint y: 144, distance: 13.1
click at [72, 144] on div "/" at bounding box center [173, 131] width 311 height 30
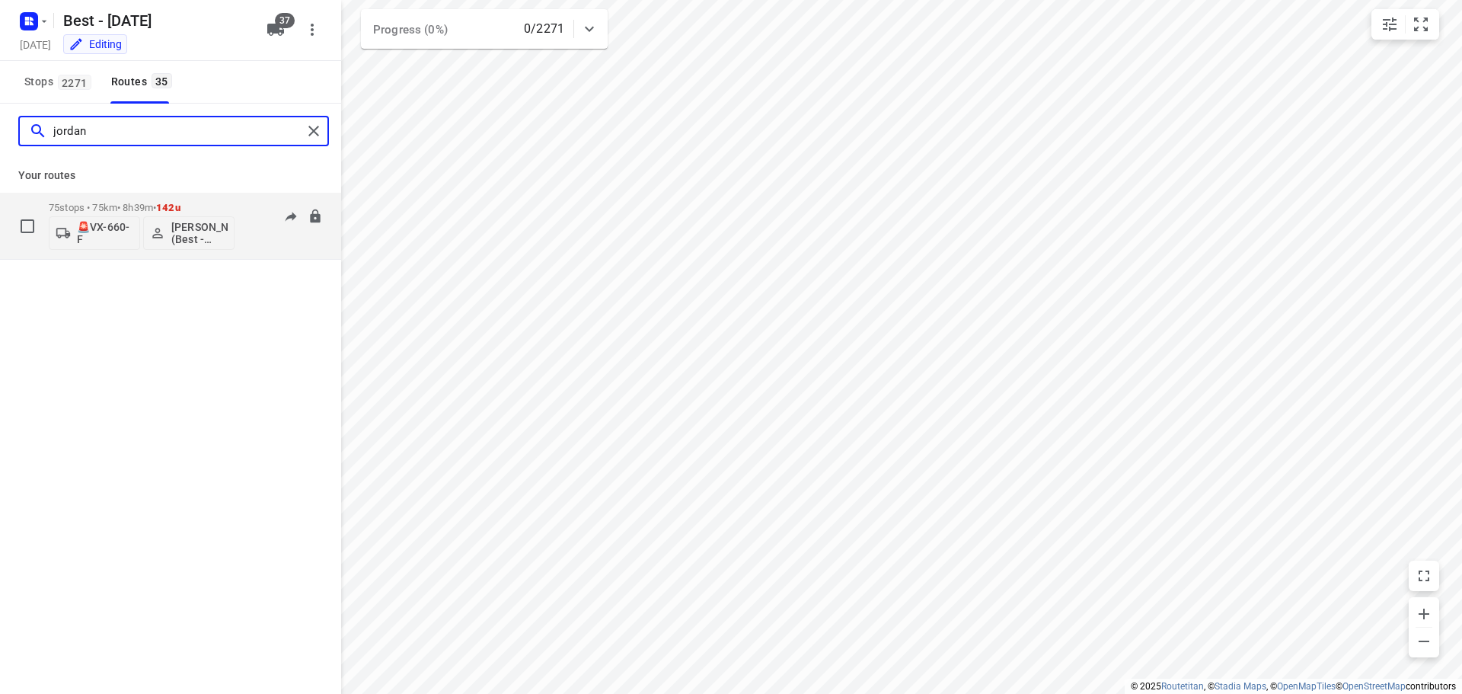
type input "jordan"
click at [203, 205] on p "75 stops • 75km • 8h39m • 142u" at bounding box center [142, 207] width 186 height 11
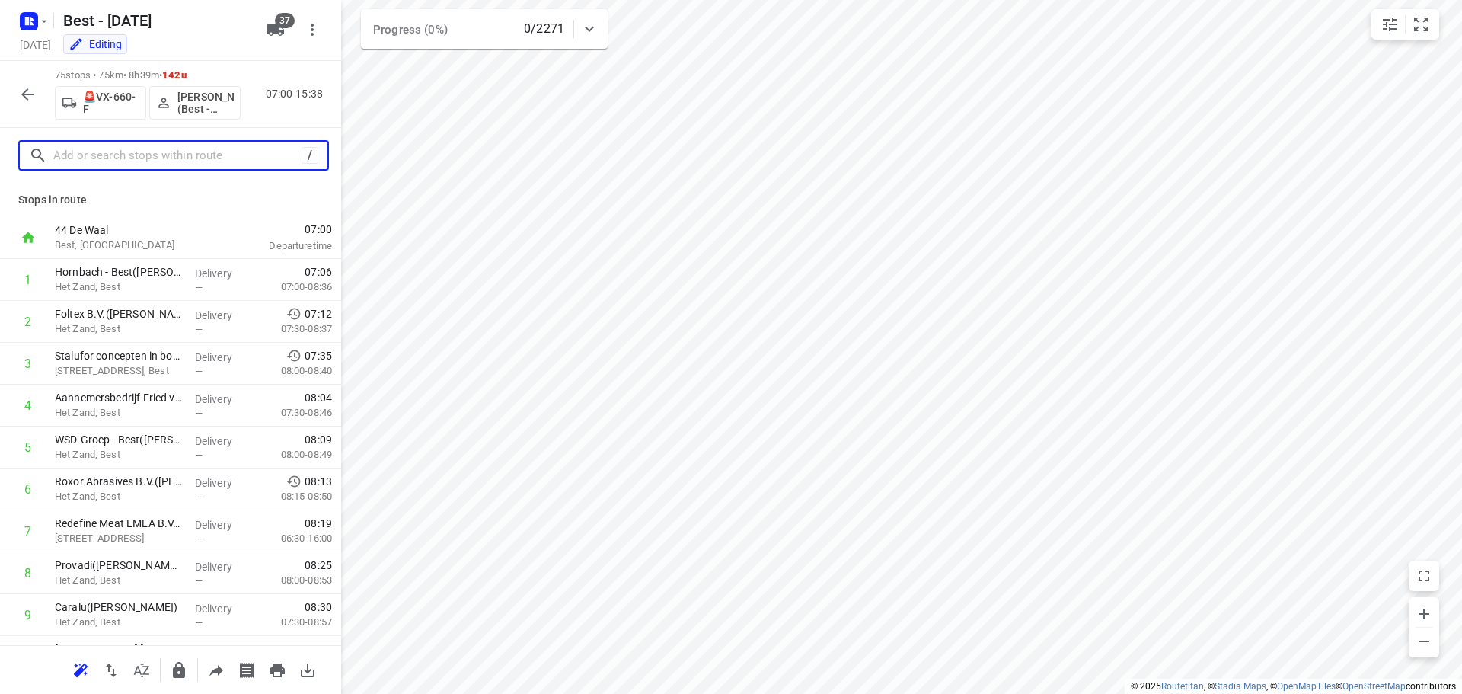
click at [168, 145] on input "text" at bounding box center [177, 156] width 248 height 24
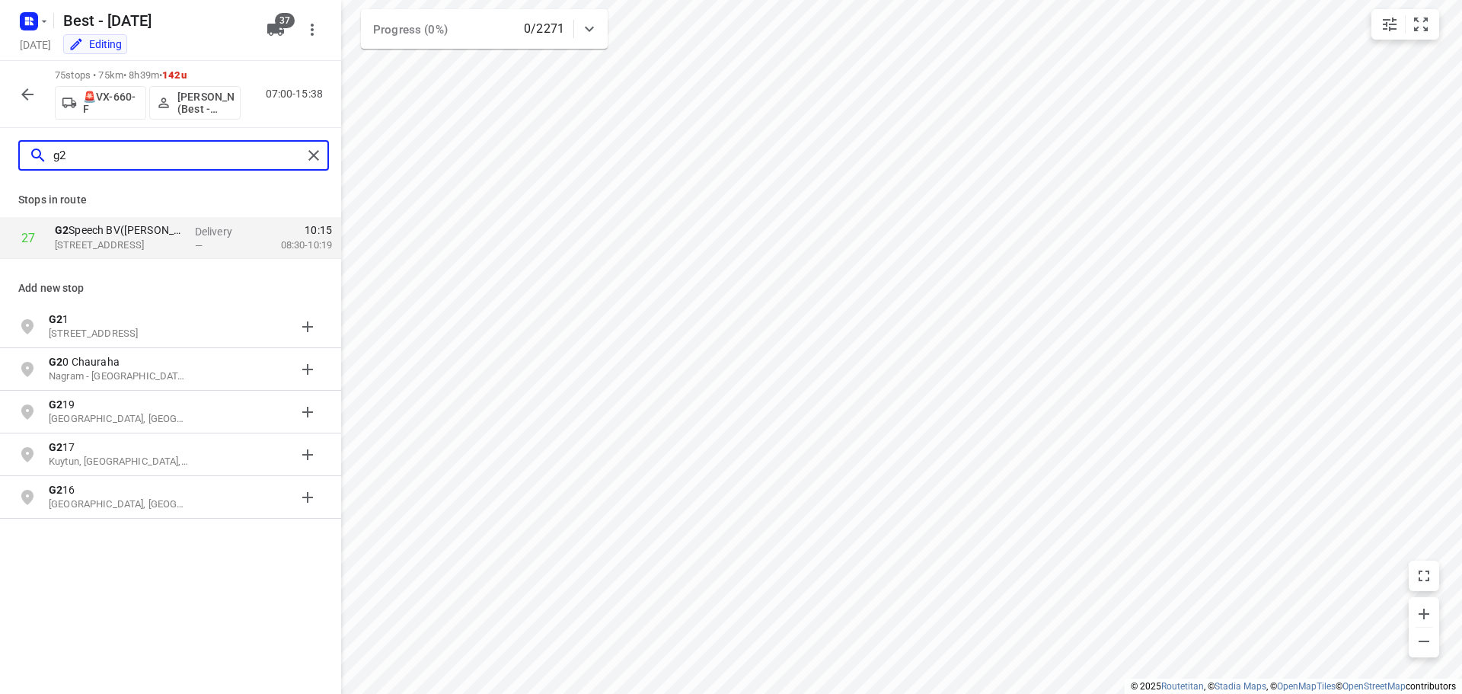
type input "g2"
click at [316, 142] on div "g2" at bounding box center [173, 155] width 311 height 30
click at [300, 157] on input "g2" at bounding box center [177, 156] width 249 height 24
click at [251, 157] on input "g2" at bounding box center [177, 156] width 249 height 24
click at [300, 159] on input "g2" at bounding box center [177, 156] width 249 height 24
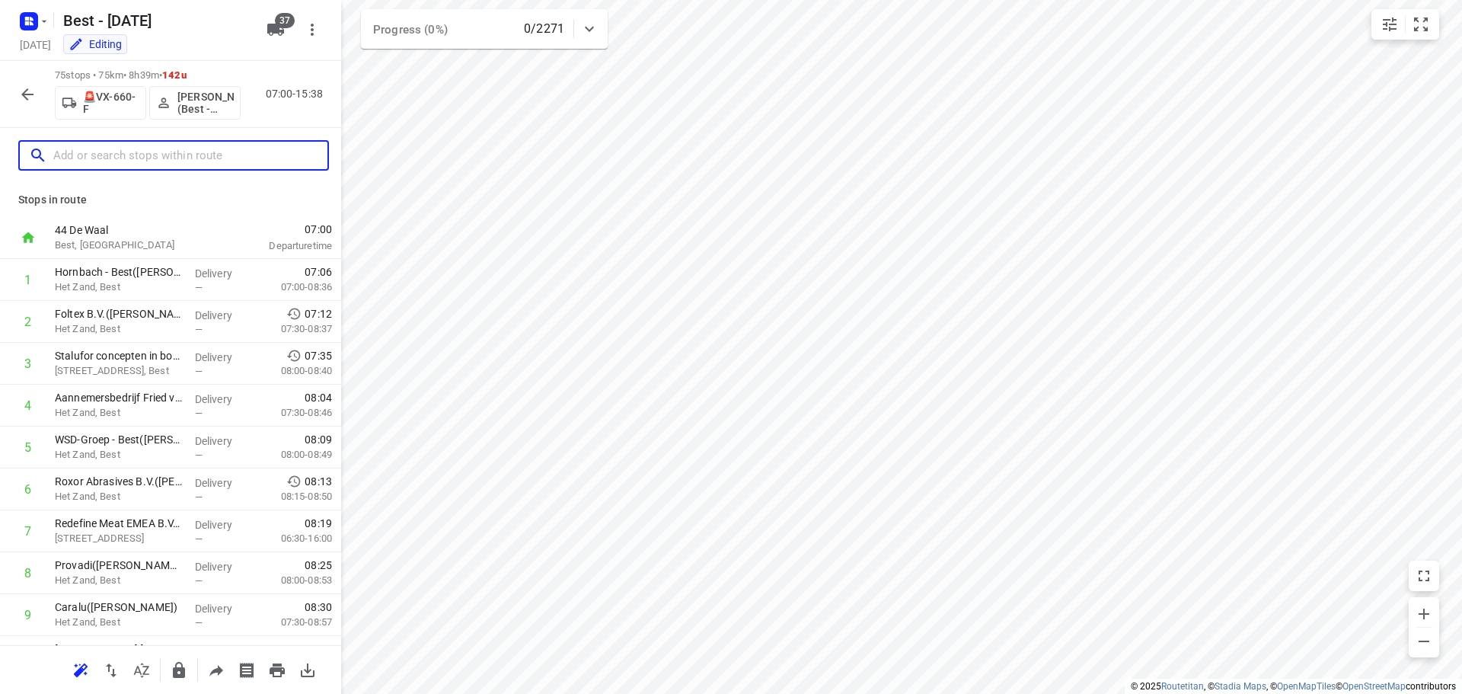
click at [257, 145] on input "text" at bounding box center [190, 156] width 274 height 24
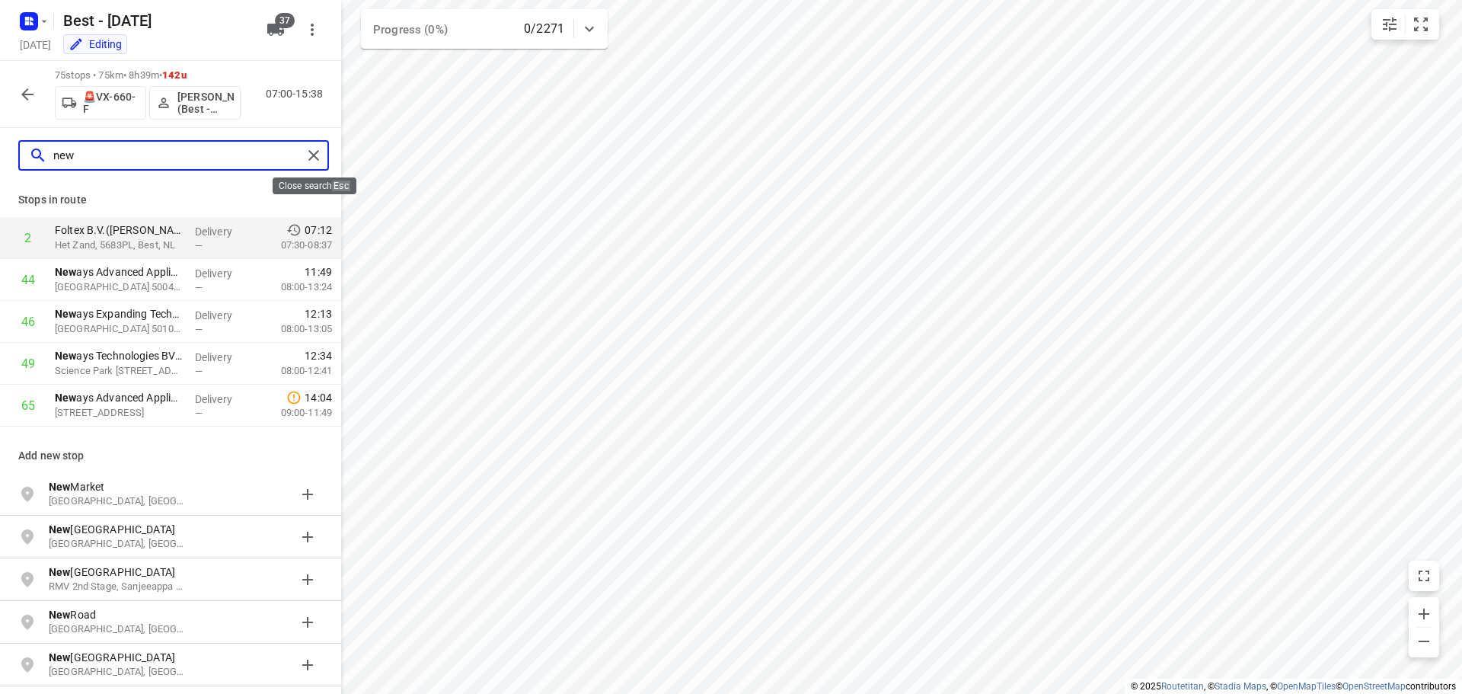
type input "new"
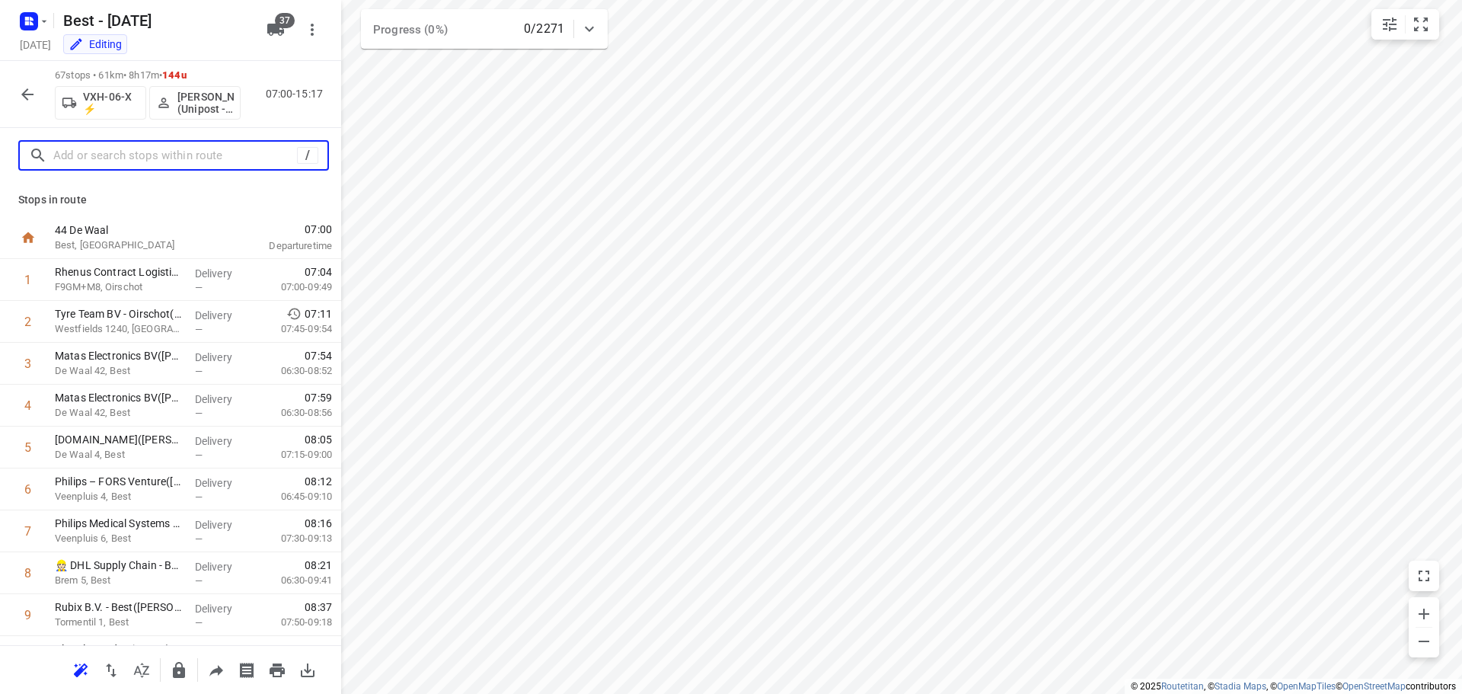
click at [129, 154] on input "text" at bounding box center [175, 156] width 244 height 24
click at [34, 91] on icon "button" at bounding box center [27, 94] width 18 height 18
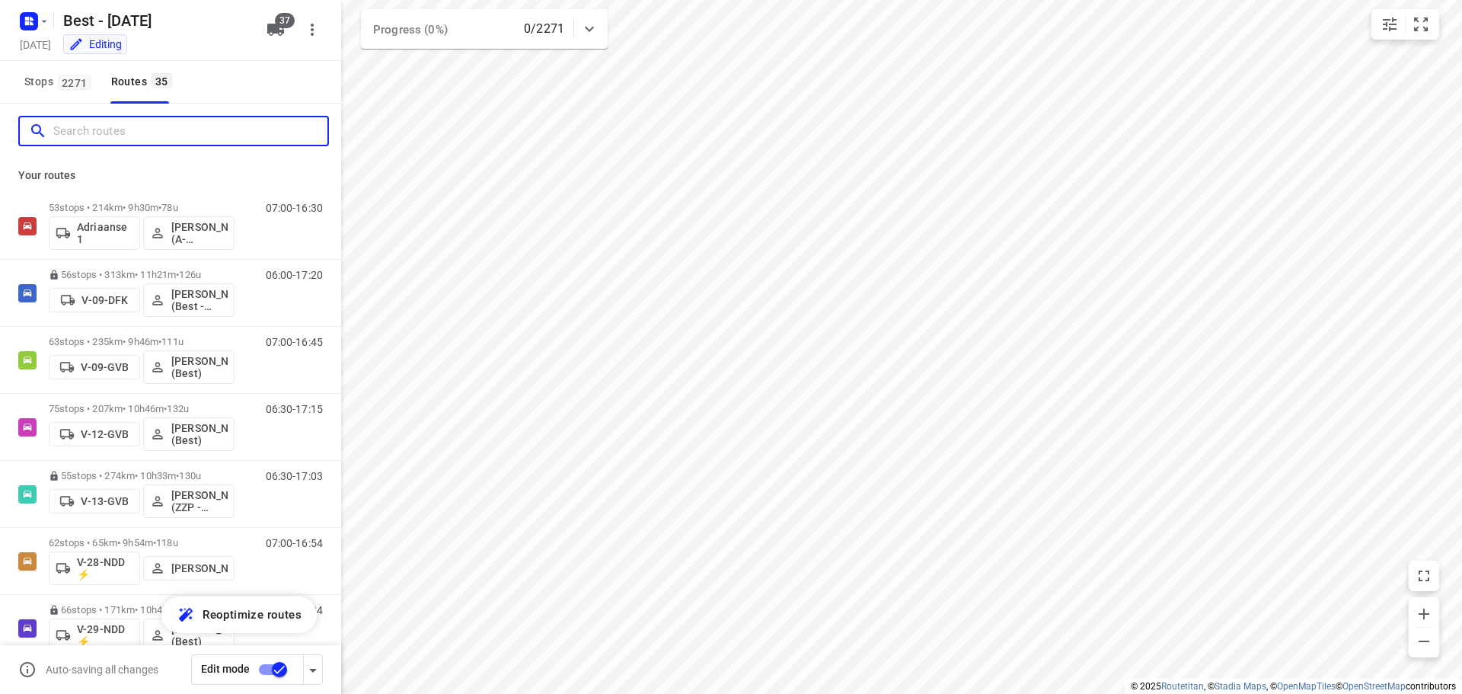
click at [107, 132] on input "Search routes" at bounding box center [190, 132] width 274 height 24
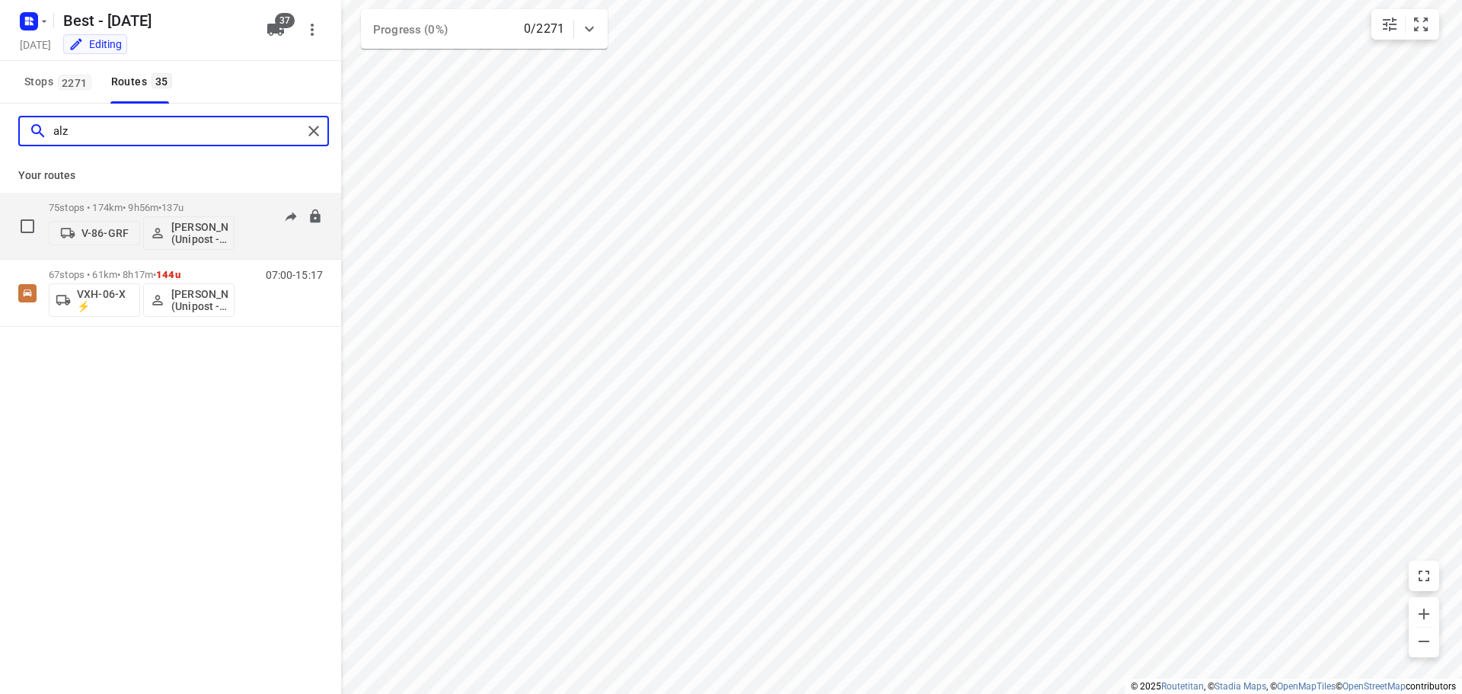
type input "alz"
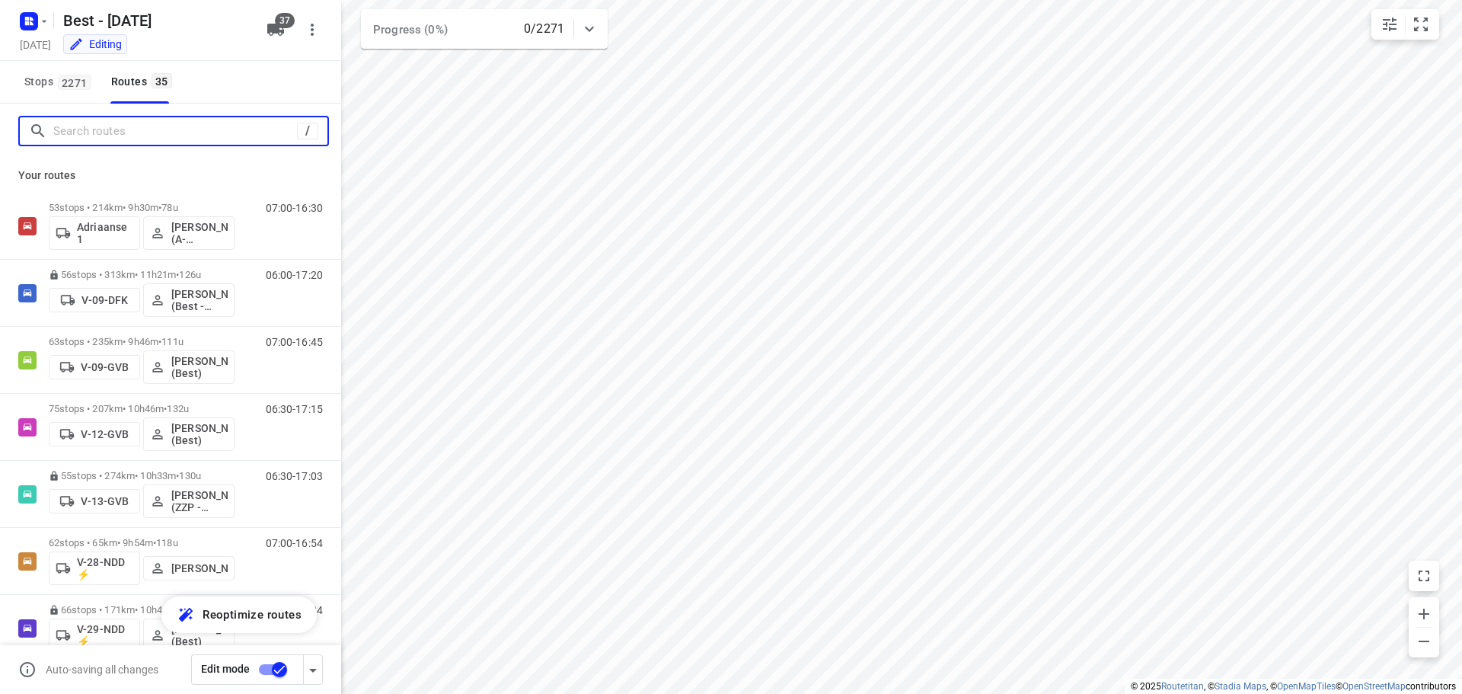
click at [278, 129] on input "Search routes" at bounding box center [175, 132] width 244 height 24
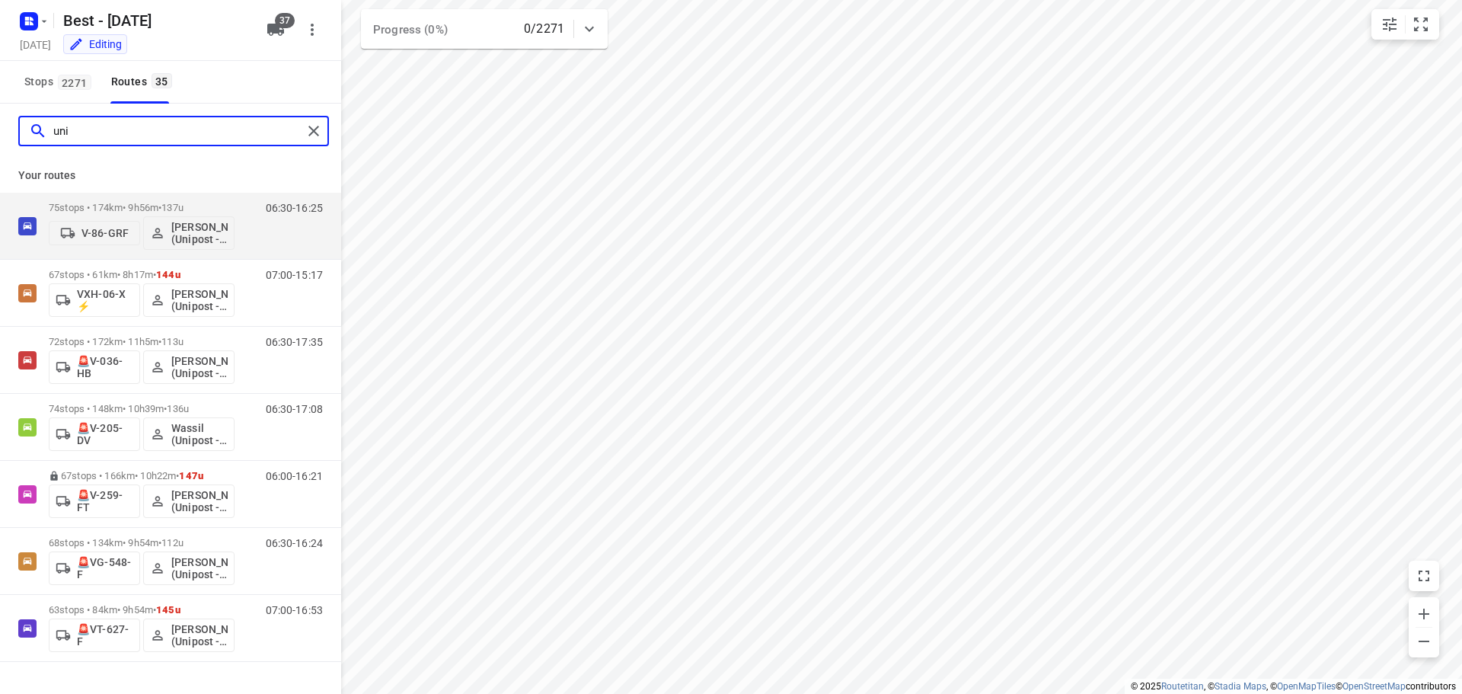
type input "uni"
click at [155, 129] on input "uni" at bounding box center [177, 132] width 249 height 24
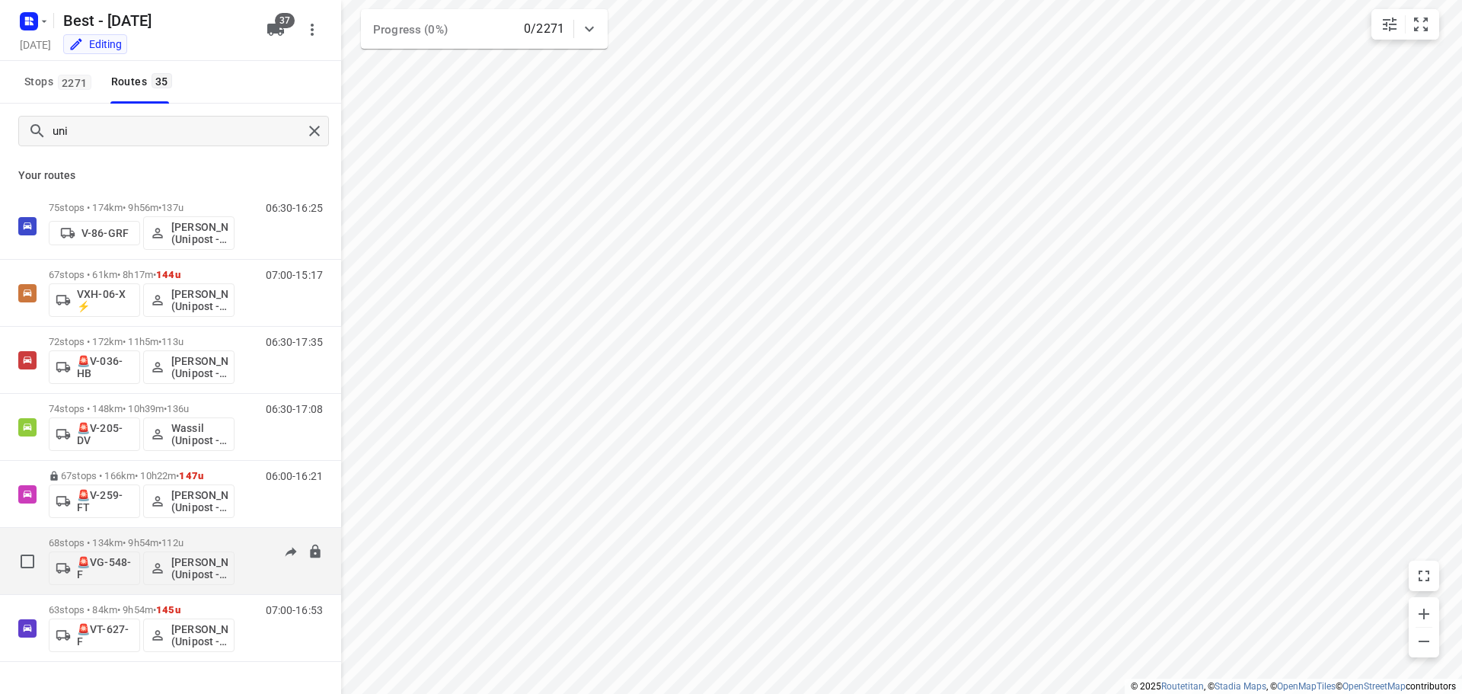
click at [137, 535] on div "68 stops • 134km • 9h54m • 112u 🚨VG-548-F Shukri Rageh (Unipost - Best - ZZP)" at bounding box center [142, 560] width 186 height 63
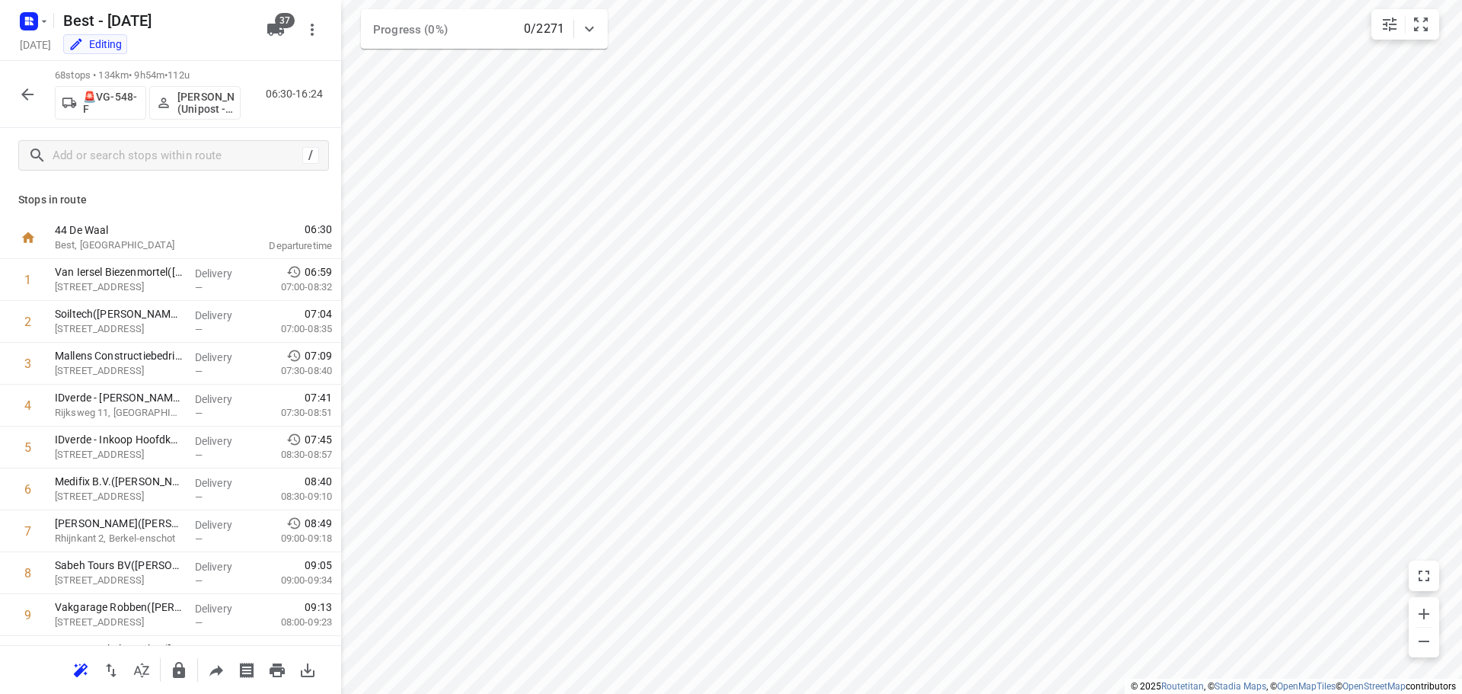
click at [193, 114] on p "Shukri Rageh (Unipost - Best - ZZP)" at bounding box center [205, 103] width 56 height 24
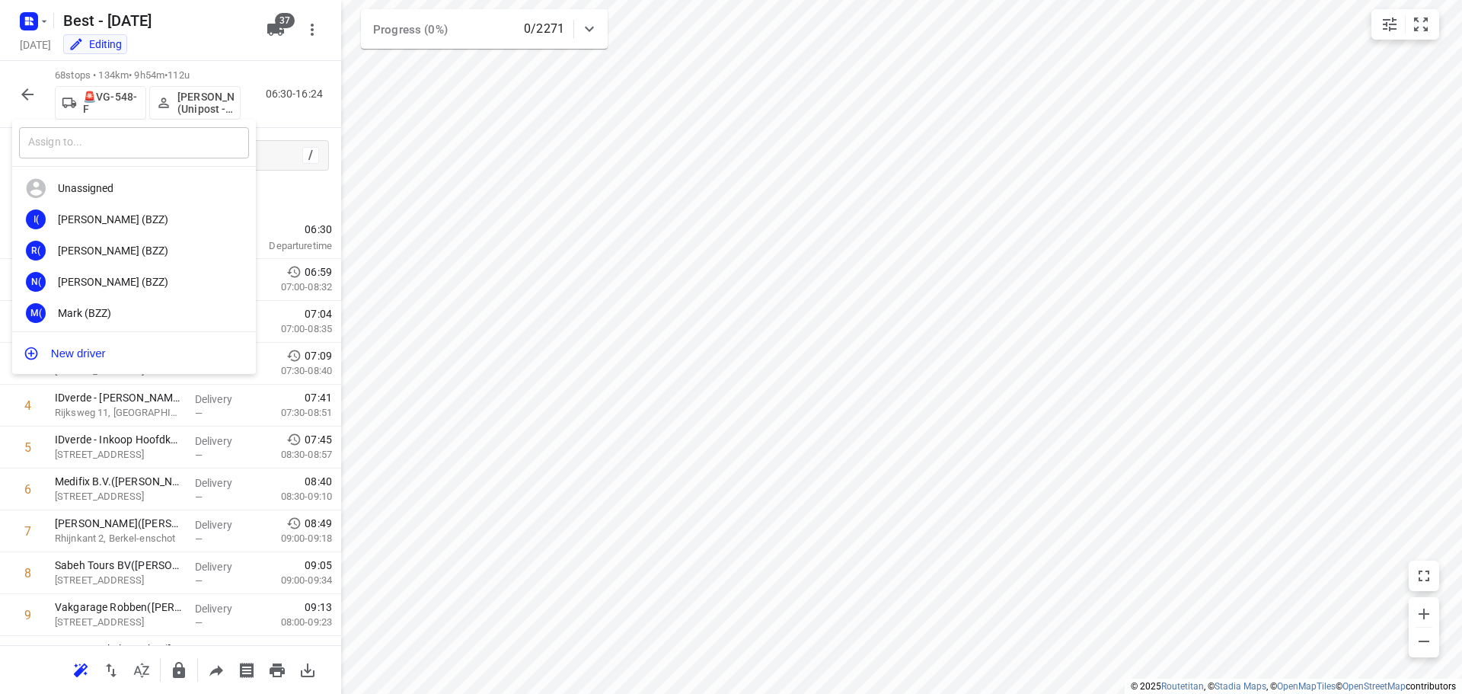
click at [166, 148] on input "text" at bounding box center [134, 142] width 230 height 31
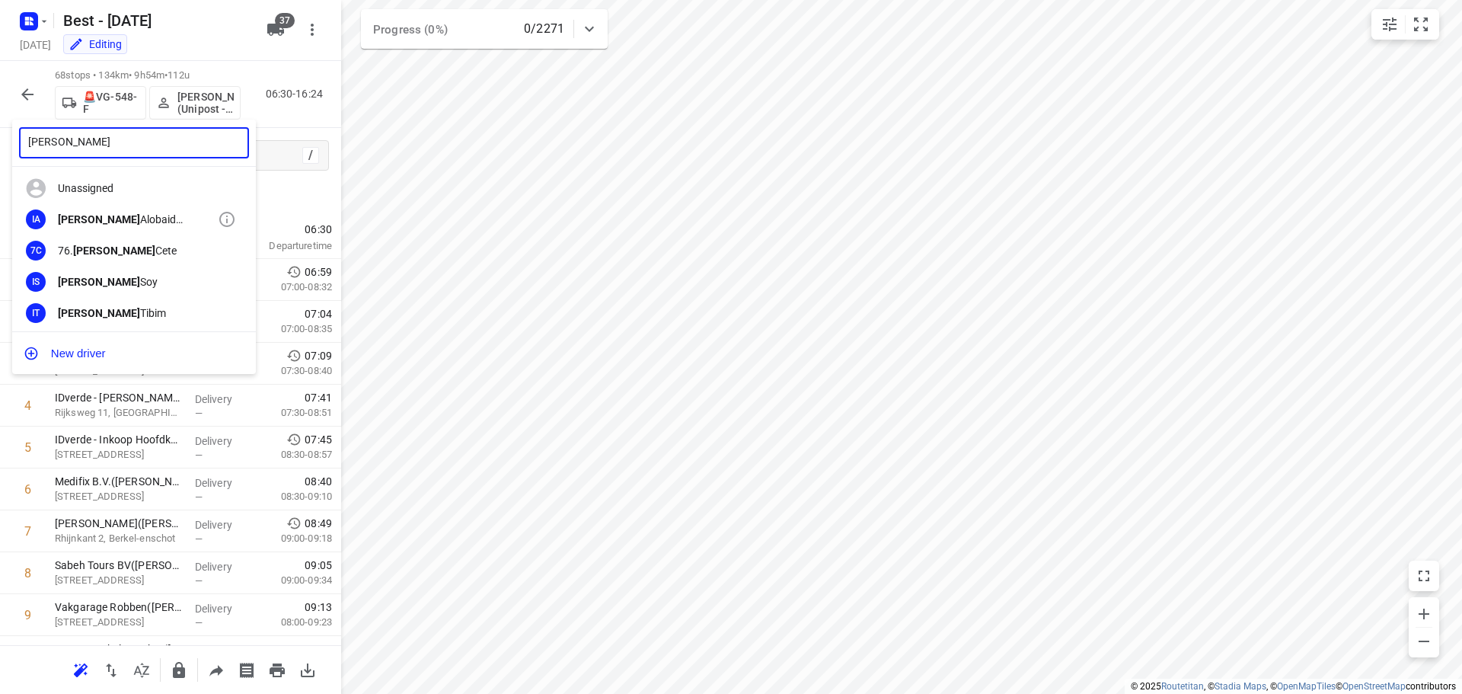
type input "ibrahim"
click at [123, 206] on div "IA Ibrahim Alobaid (Unipost - ZZP - Berst)" at bounding box center [134, 219] width 244 height 31
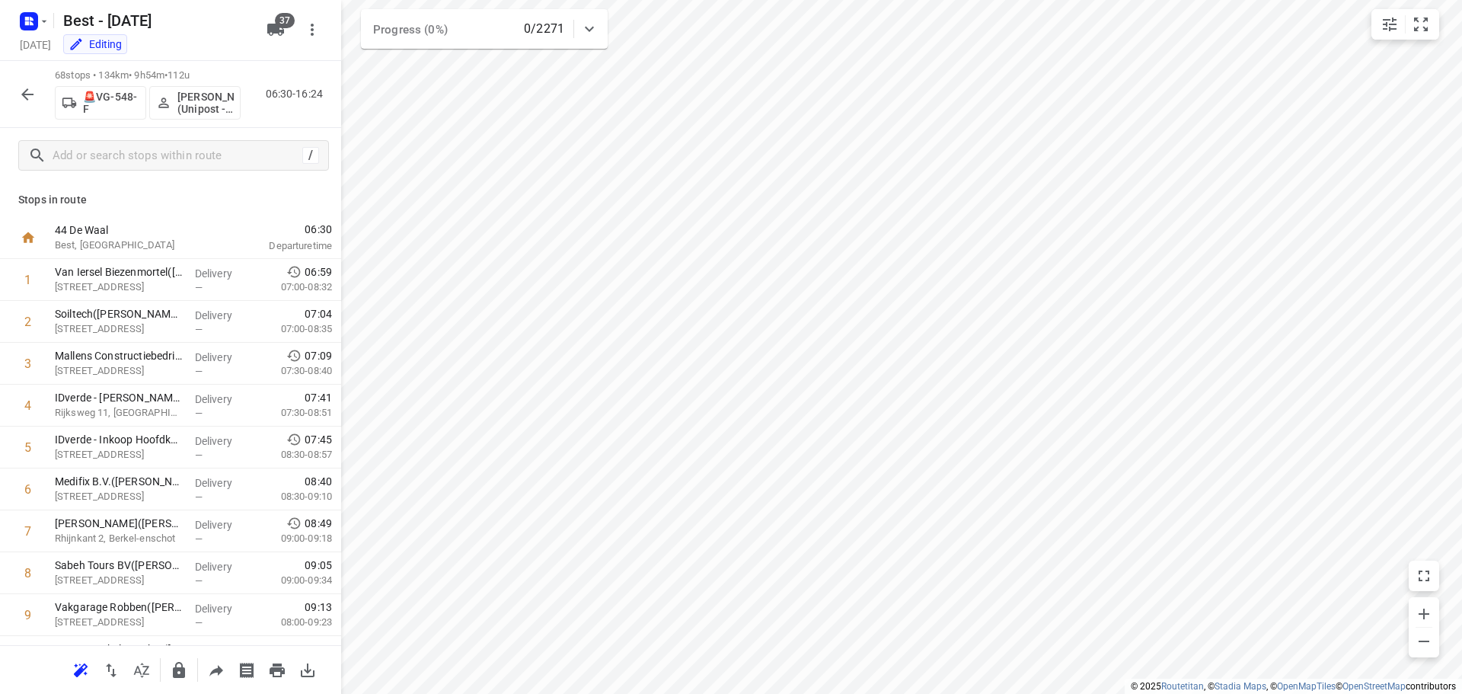
click at [21, 89] on icon "button" at bounding box center [27, 94] width 18 height 18
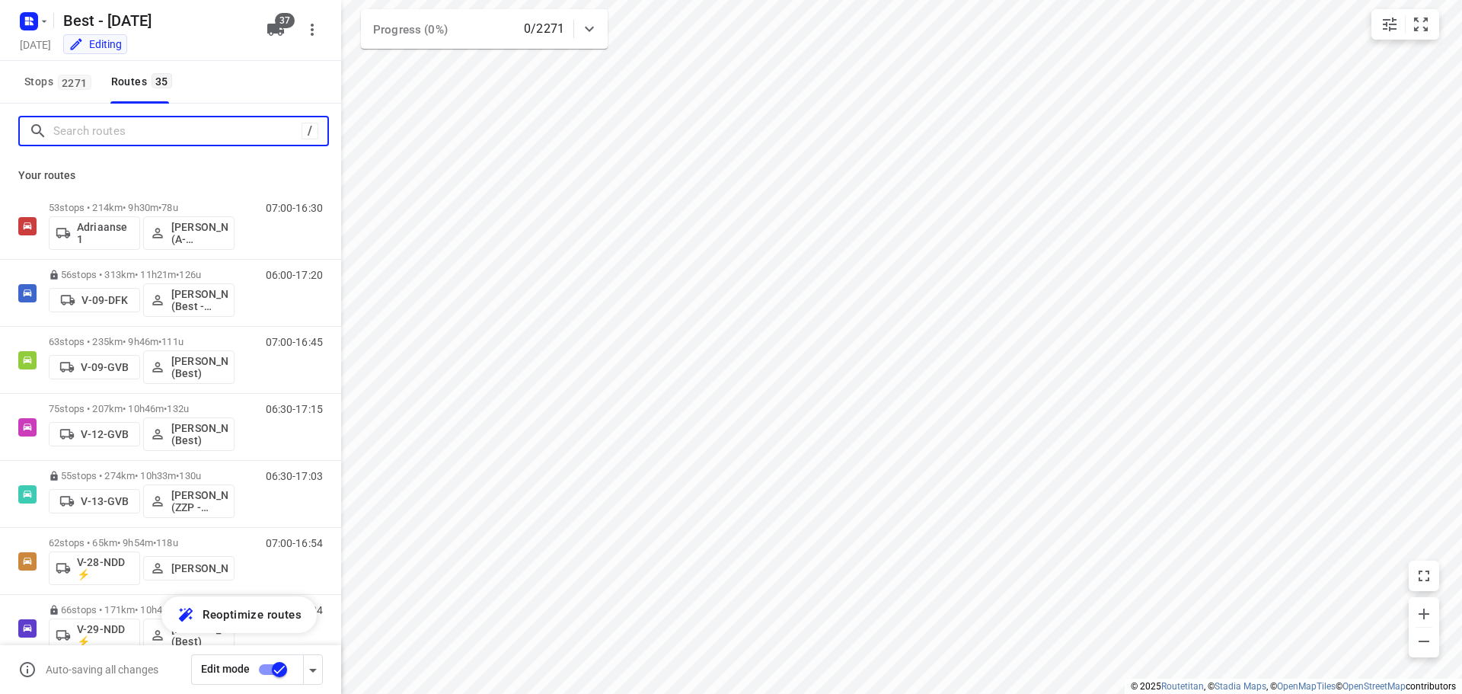
click at [113, 131] on input "Search routes" at bounding box center [177, 132] width 248 height 24
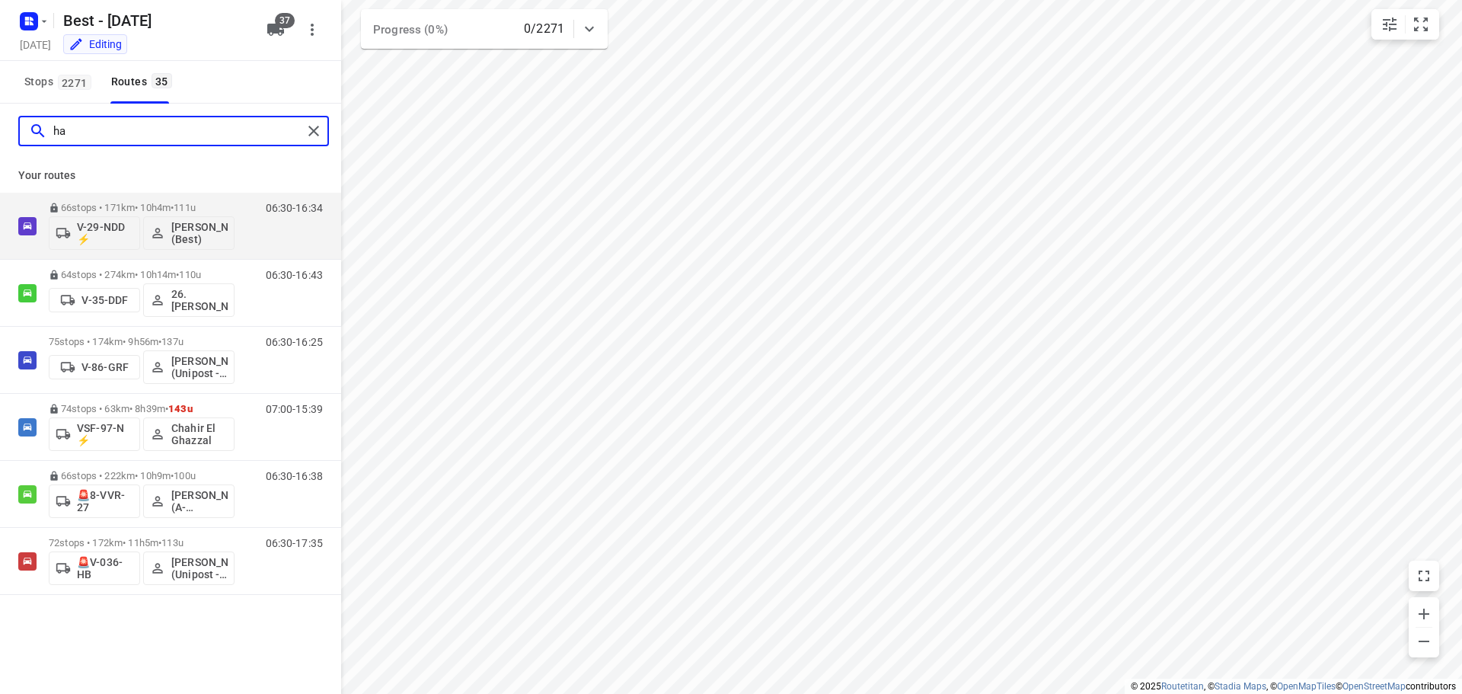
type input "h"
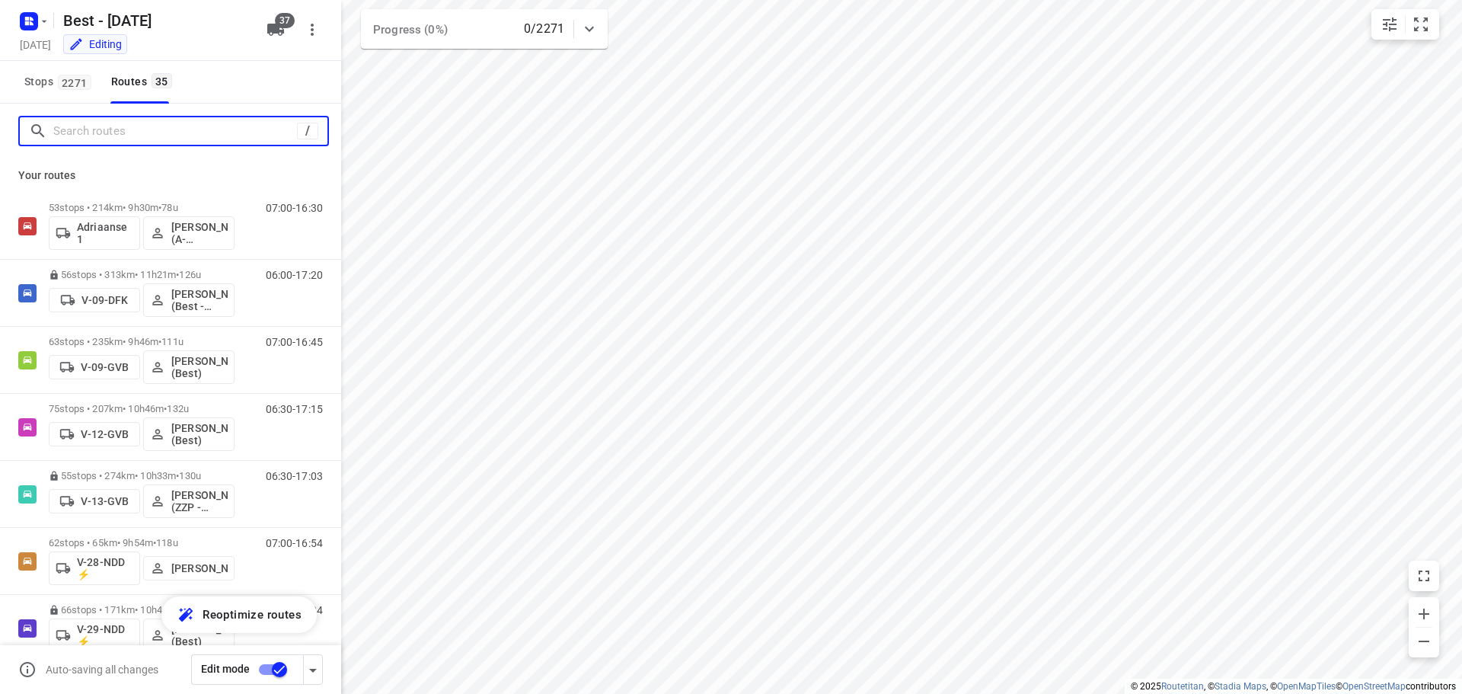
click at [154, 120] on input "Search routes" at bounding box center [175, 132] width 244 height 24
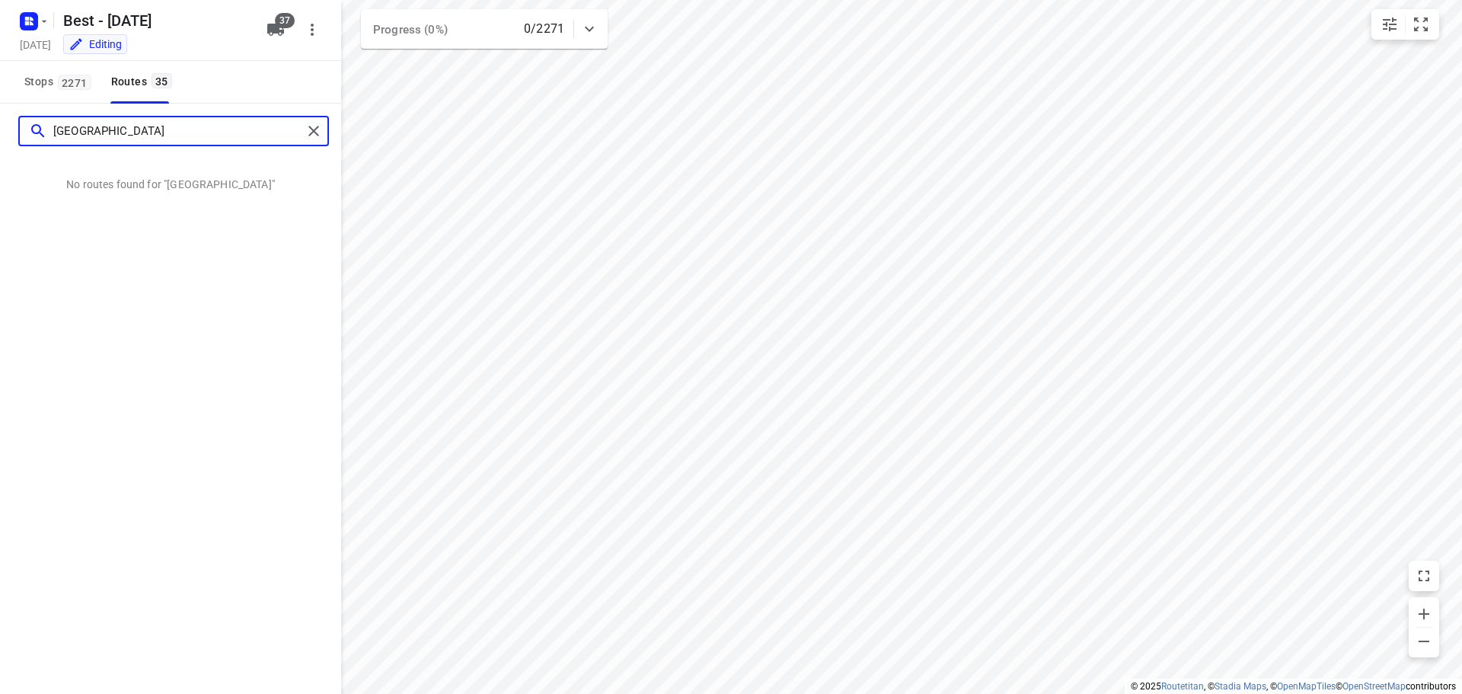
type input "dubai"
click at [321, 148] on div "dubai" at bounding box center [170, 131] width 341 height 55
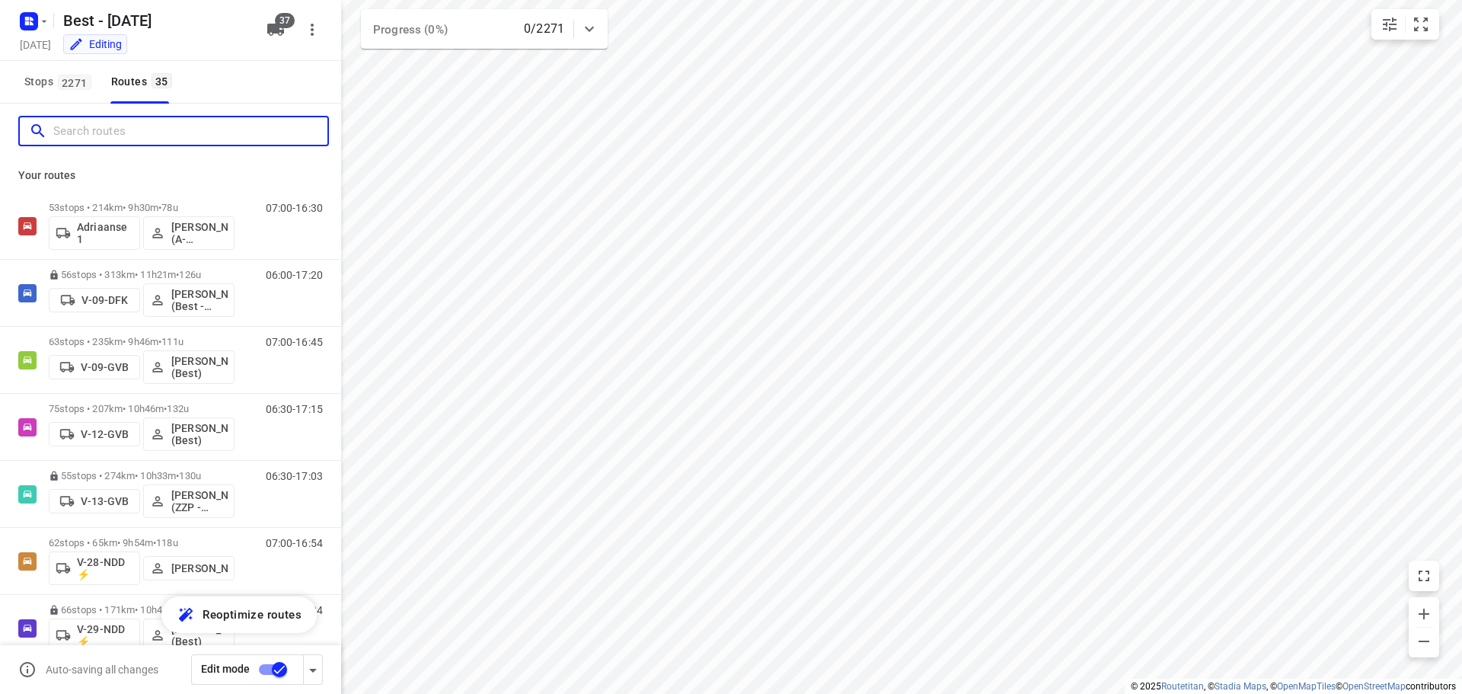
click at [226, 136] on input "Search routes" at bounding box center [190, 132] width 274 height 24
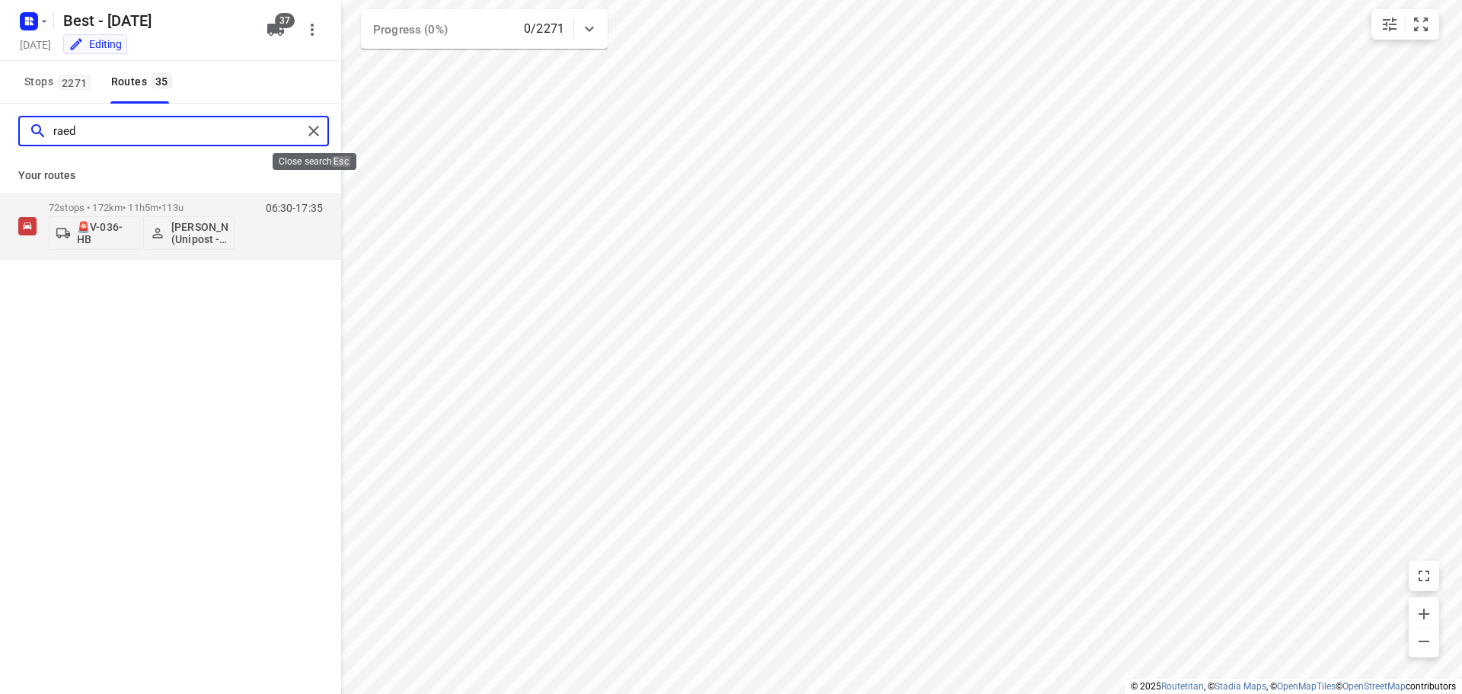
type input "raed"
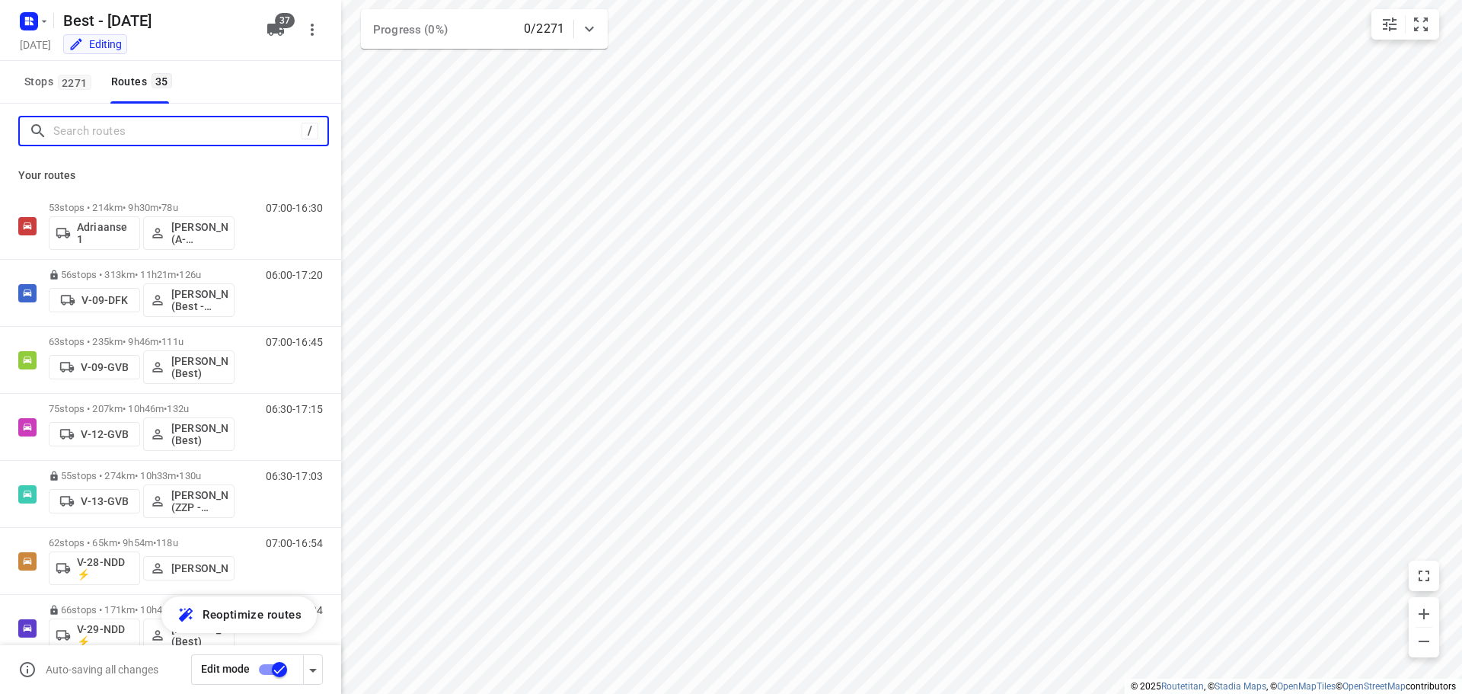
click at [142, 135] on input "Search routes" at bounding box center [177, 132] width 248 height 24
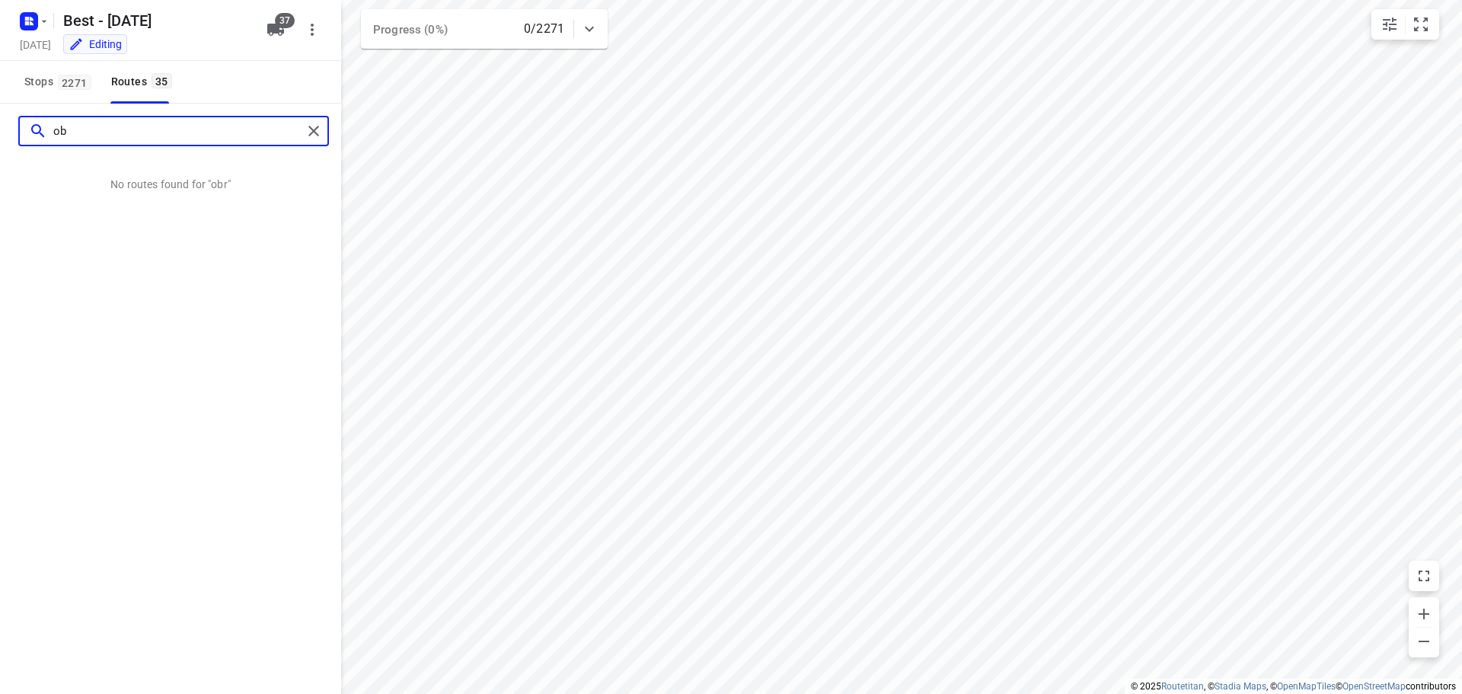
type input "o"
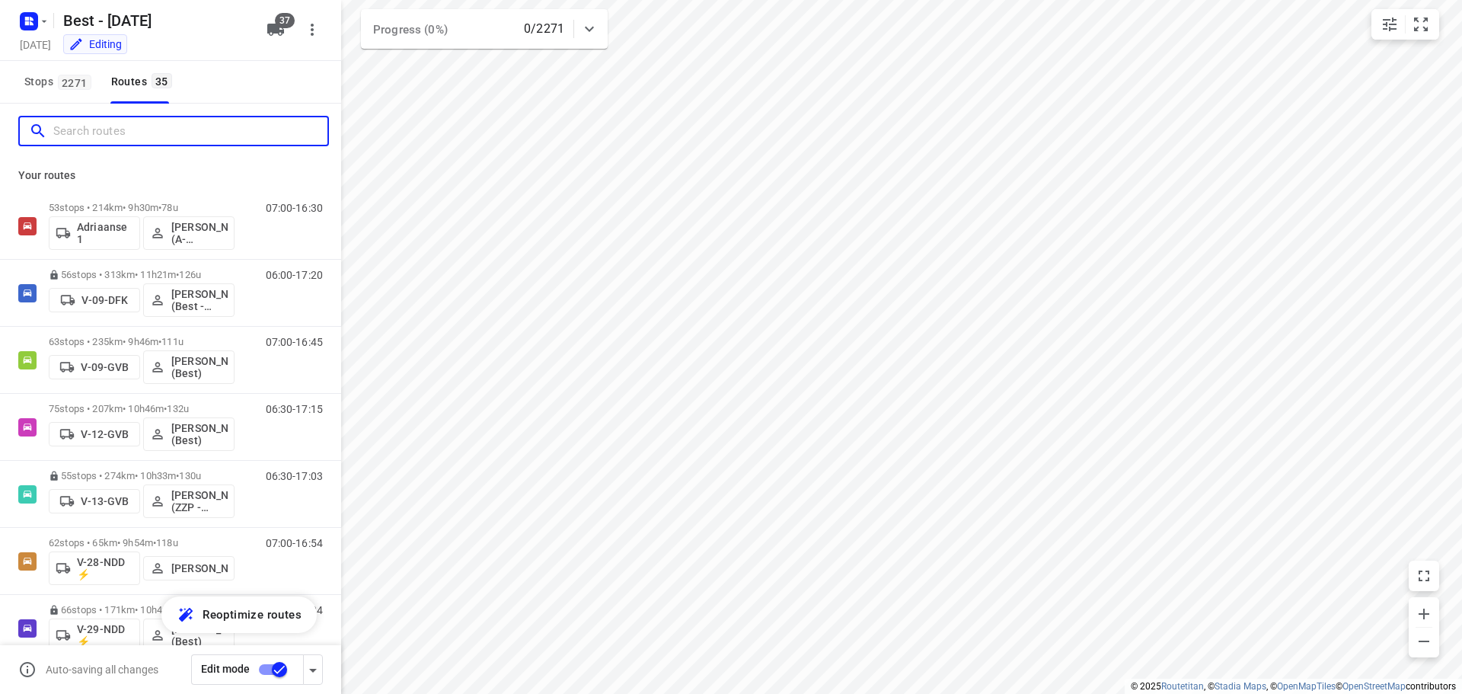
type input "o"
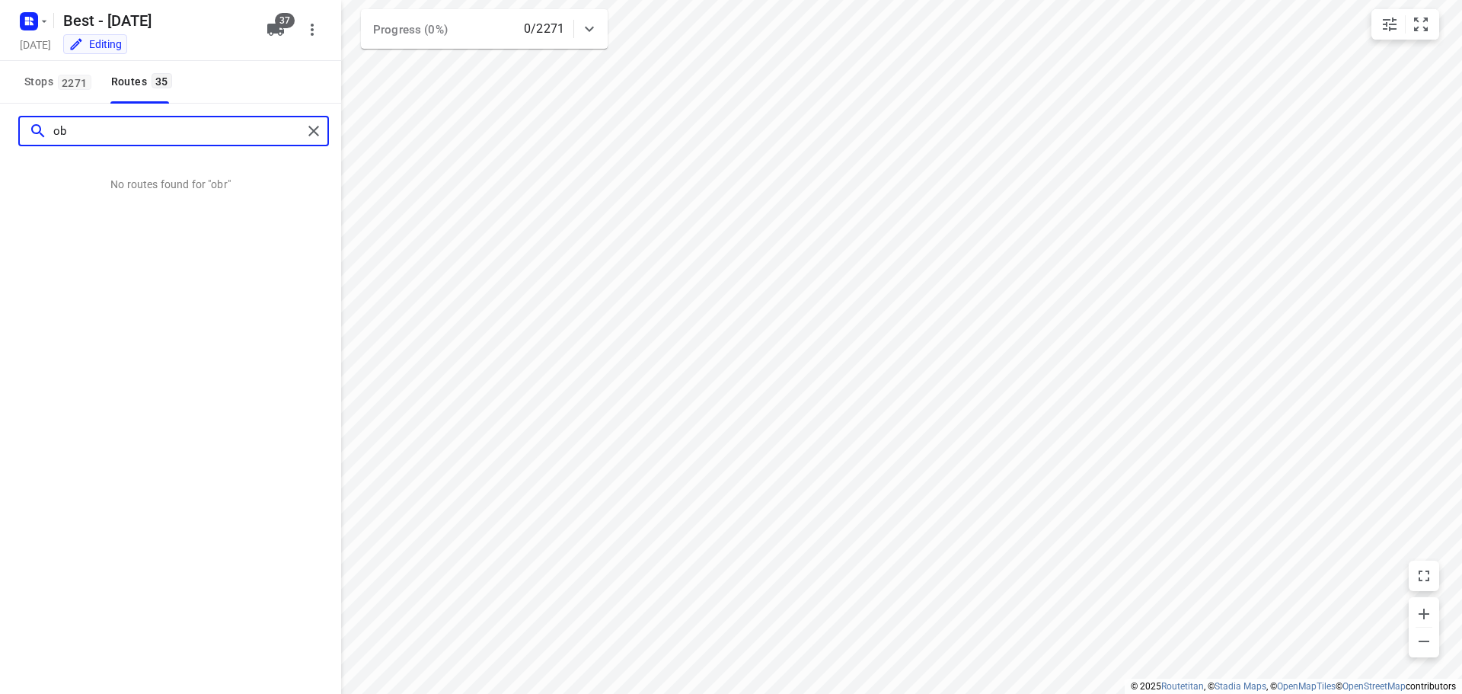
type input "o"
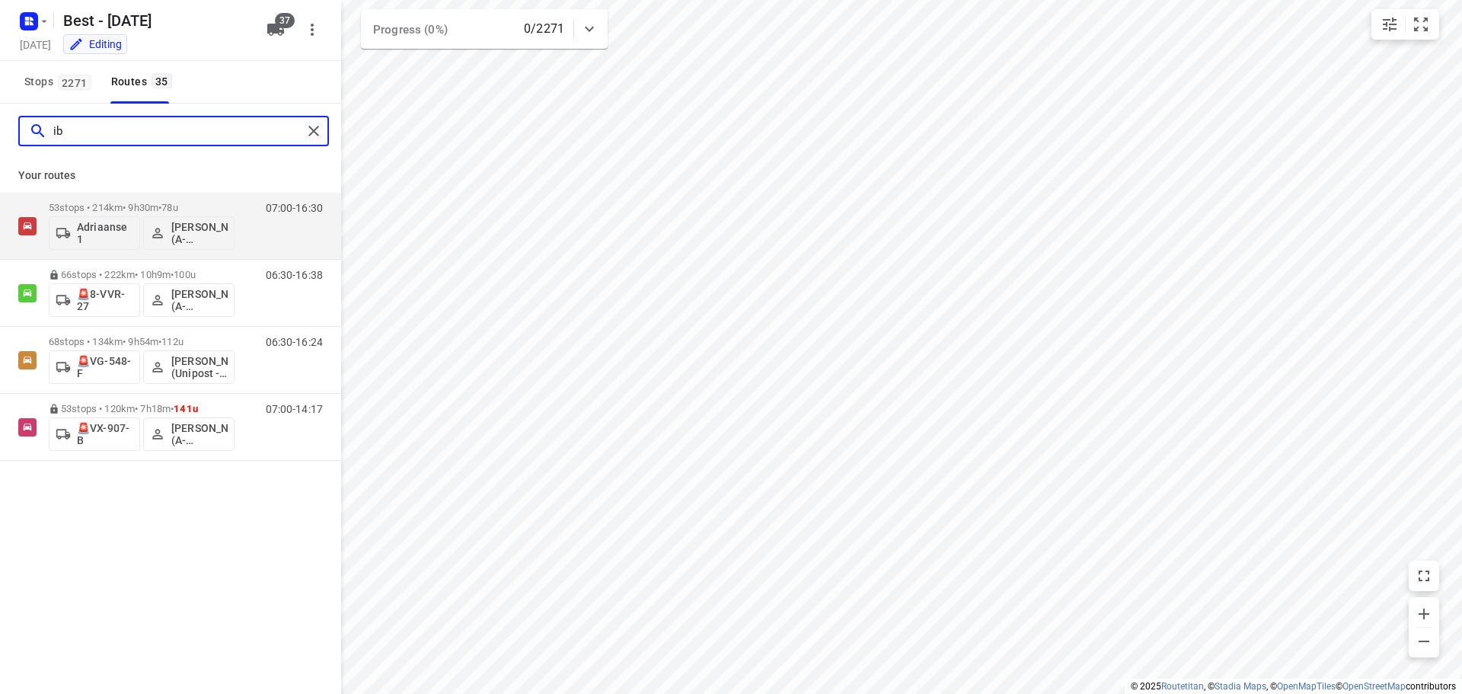
type input "i"
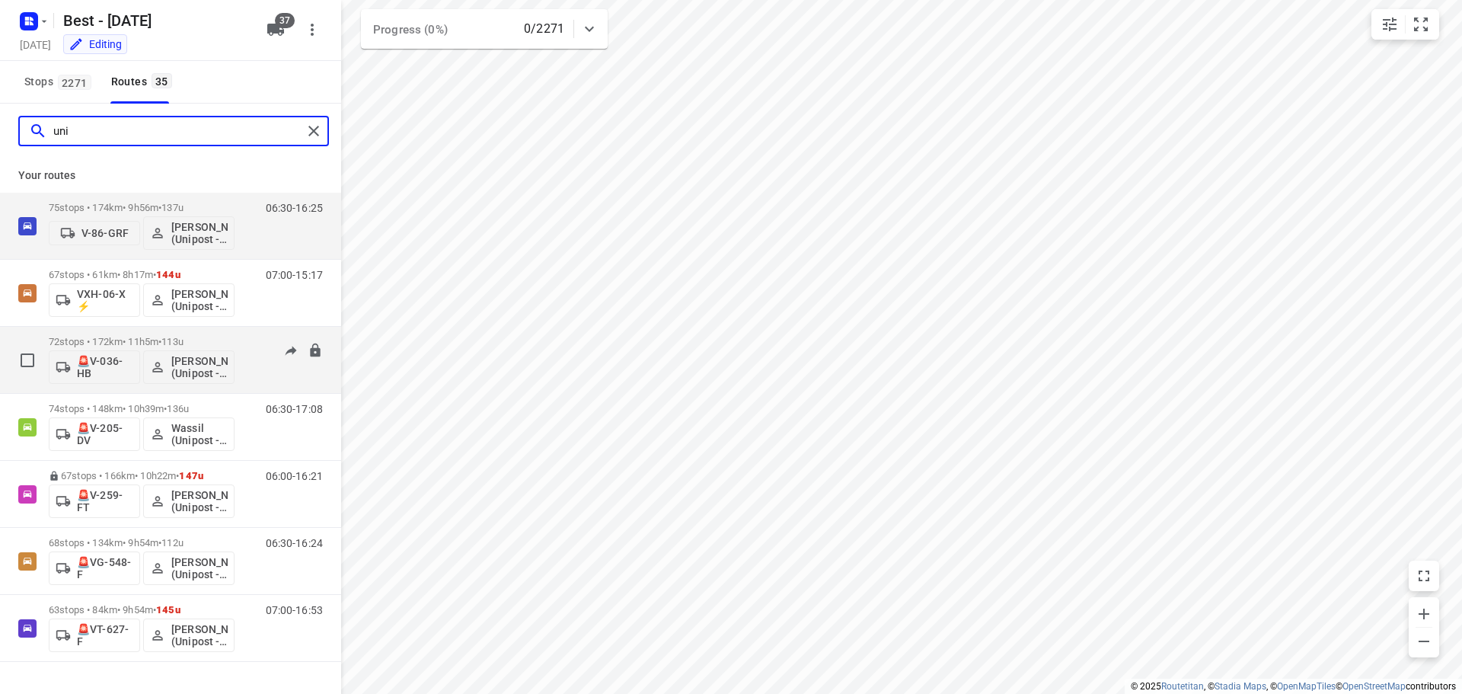
type input "uni"
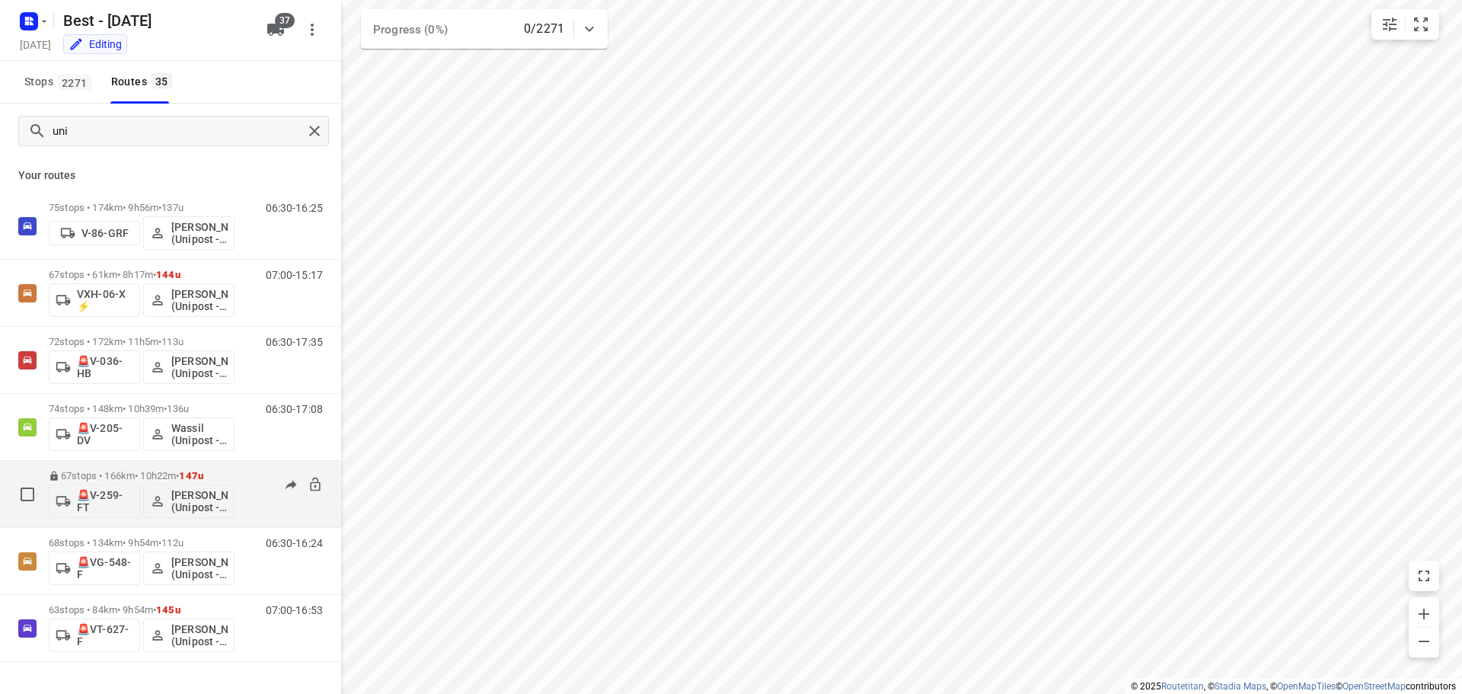
click at [120, 476] on p "67 stops • 166km • 10h22m • 147u" at bounding box center [142, 475] width 186 height 11
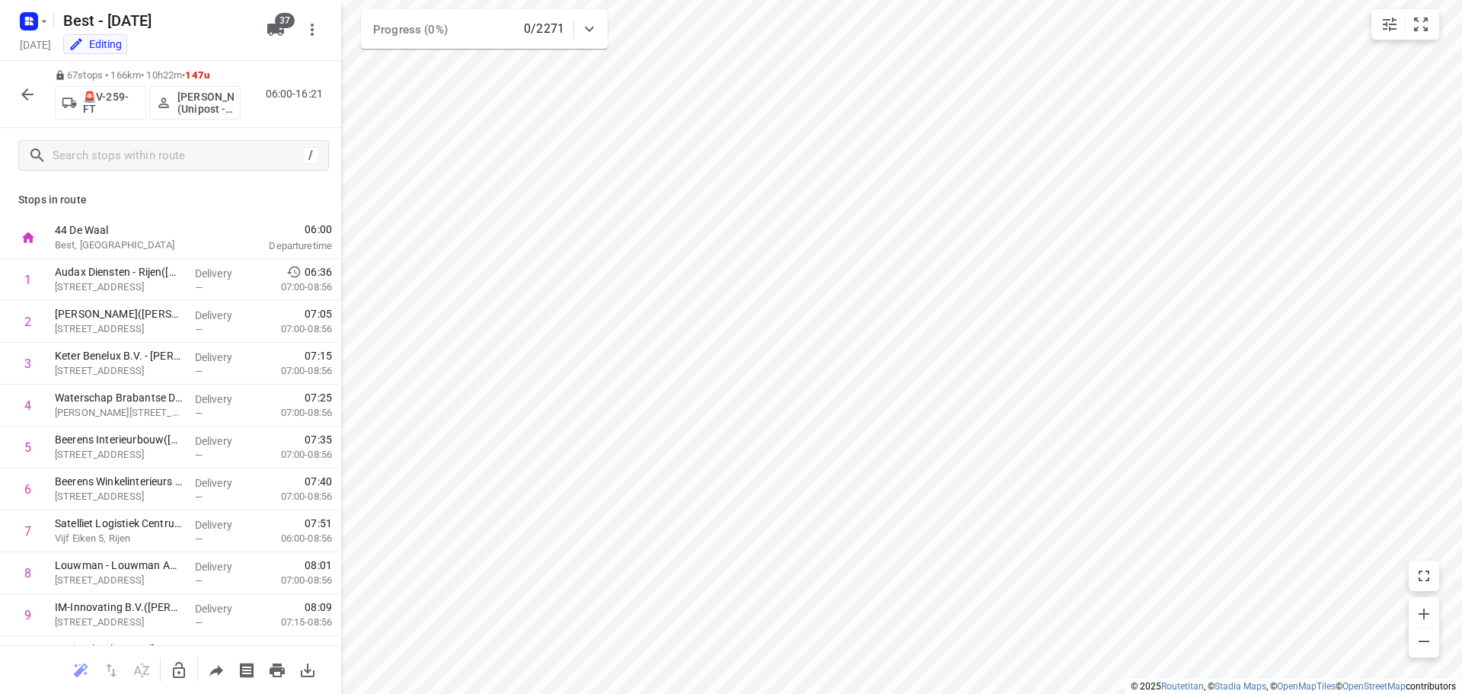
click at [19, 88] on button "button" at bounding box center [27, 94] width 30 height 30
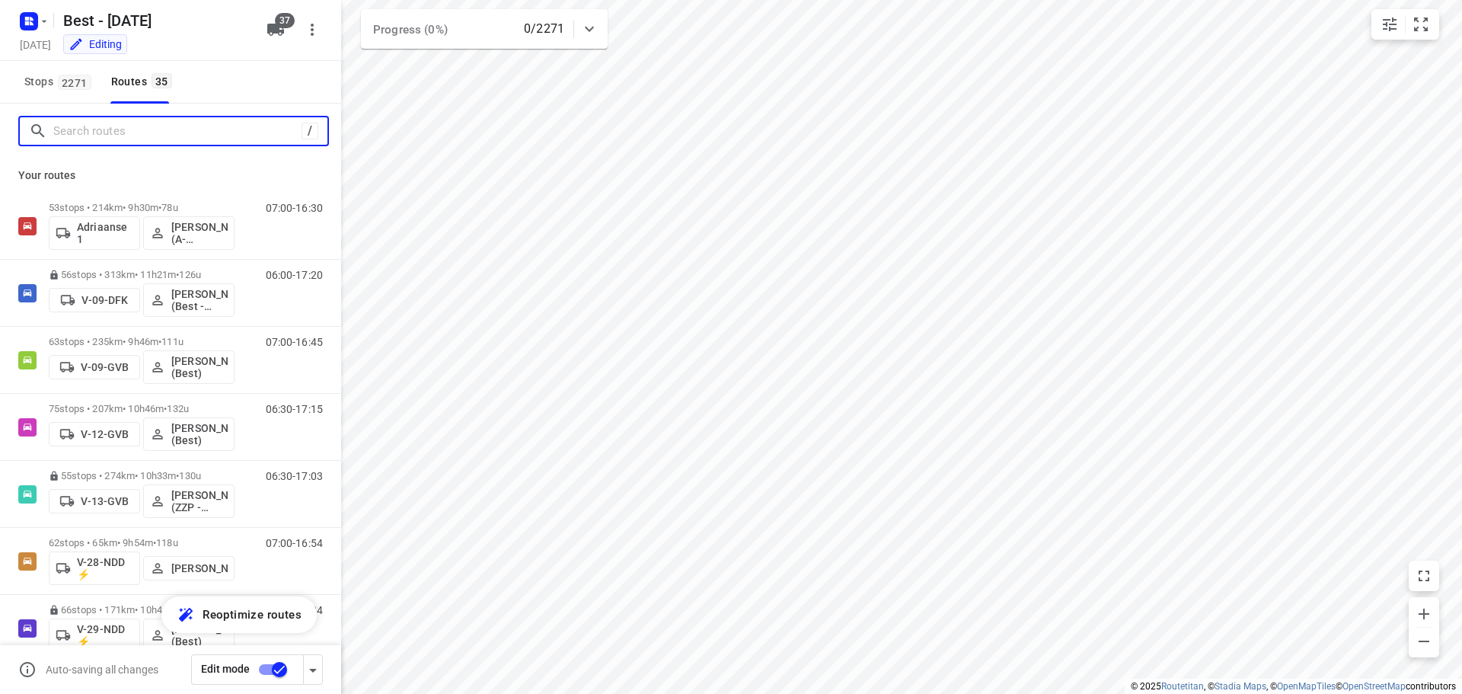
click at [87, 120] on input "Search routes" at bounding box center [177, 132] width 248 height 24
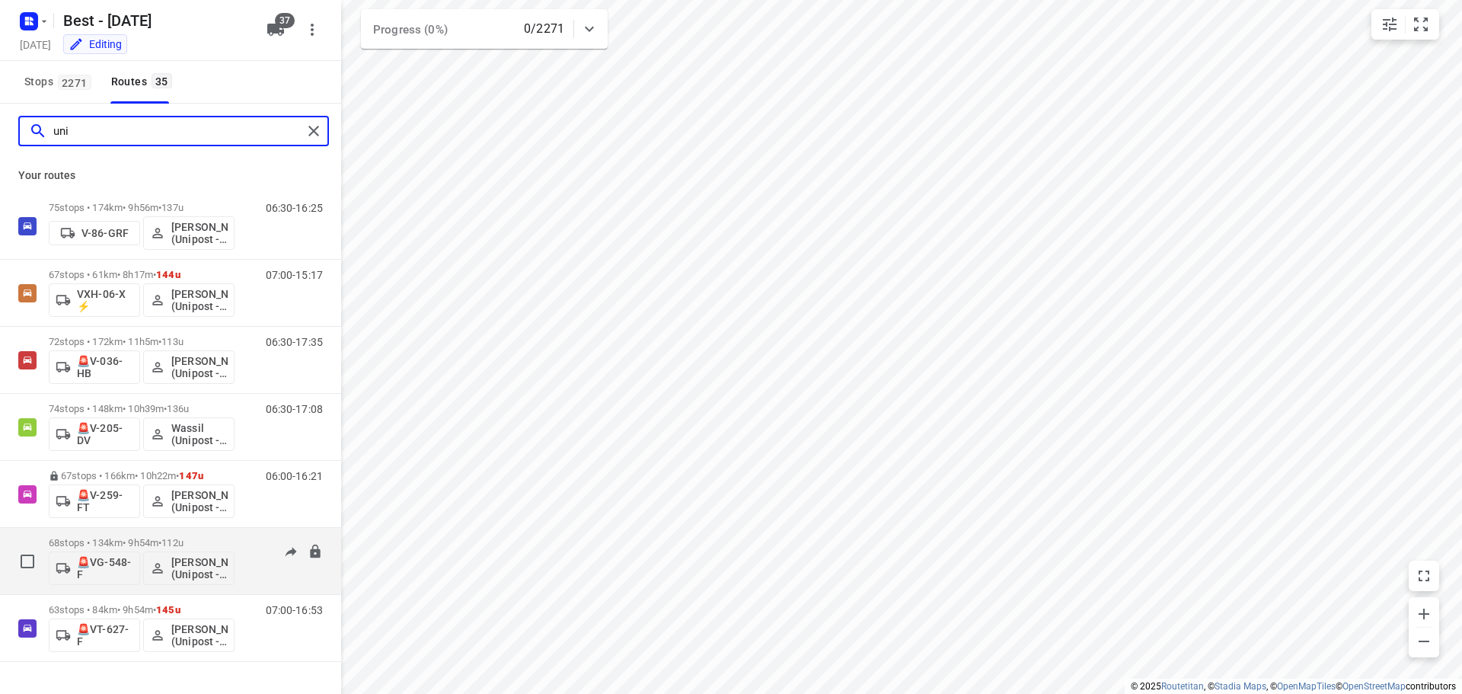
type input "uni"
click at [115, 531] on div "68 stops • 134km • 9h54m • 112u 🚨VG-548-F Ibrahim Alobaid (Unipost - ZZP - Bers…" at bounding box center [142, 560] width 186 height 63
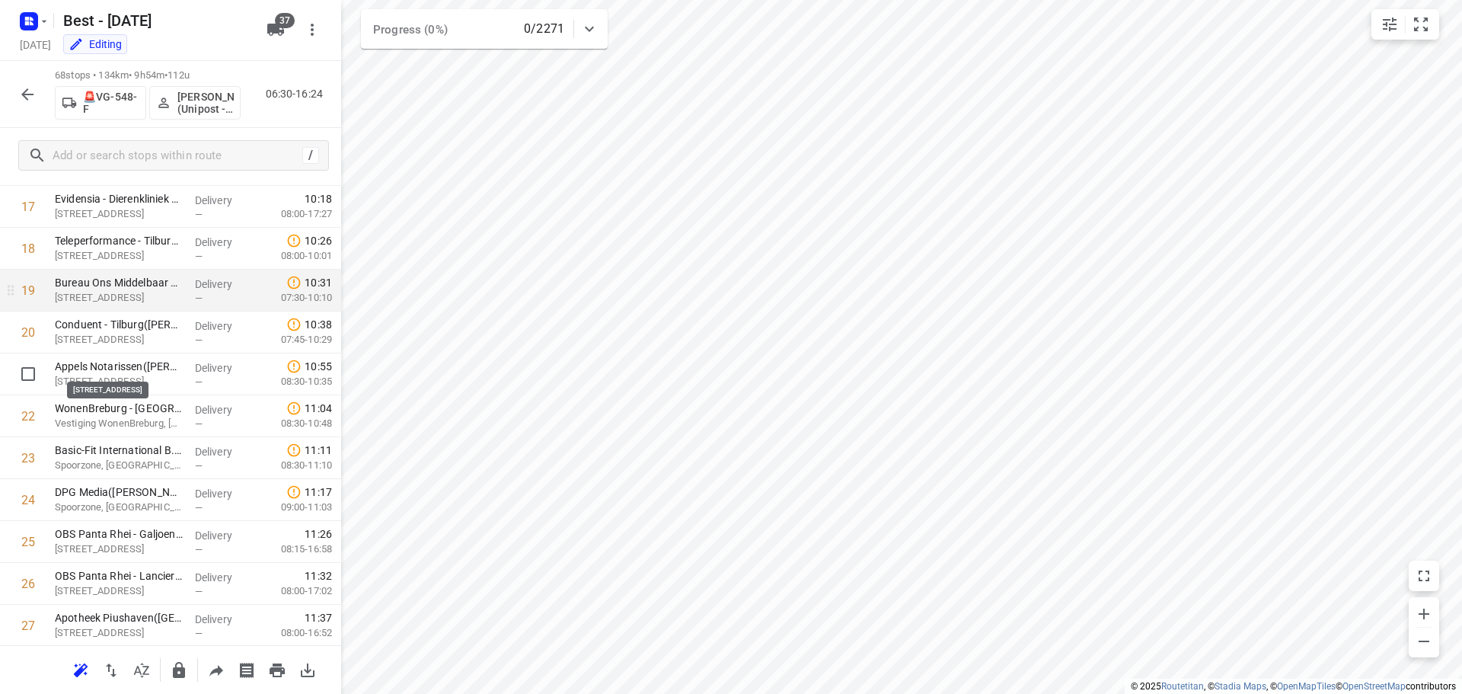
scroll to position [761, 0]
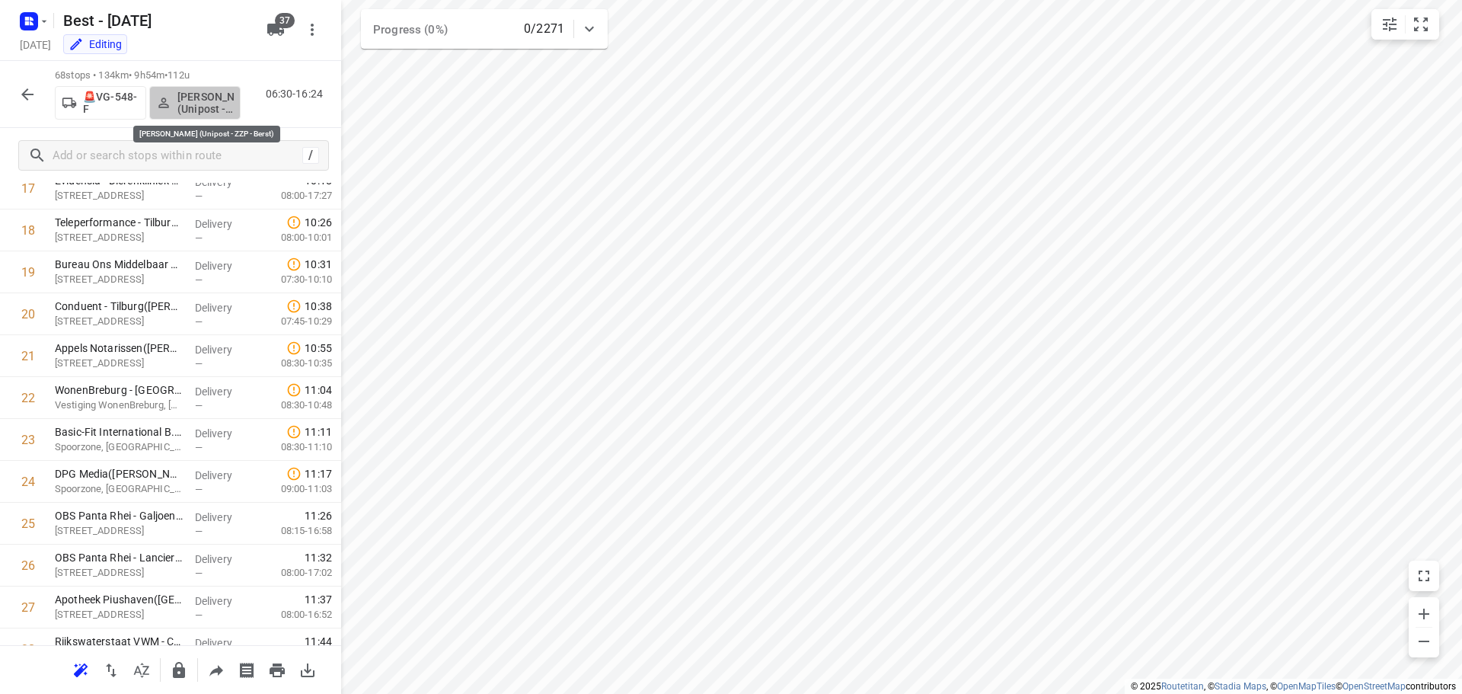
click at [185, 104] on p "Ibrahim Alobaid (Unipost - ZZP - Berst)" at bounding box center [205, 103] width 56 height 24
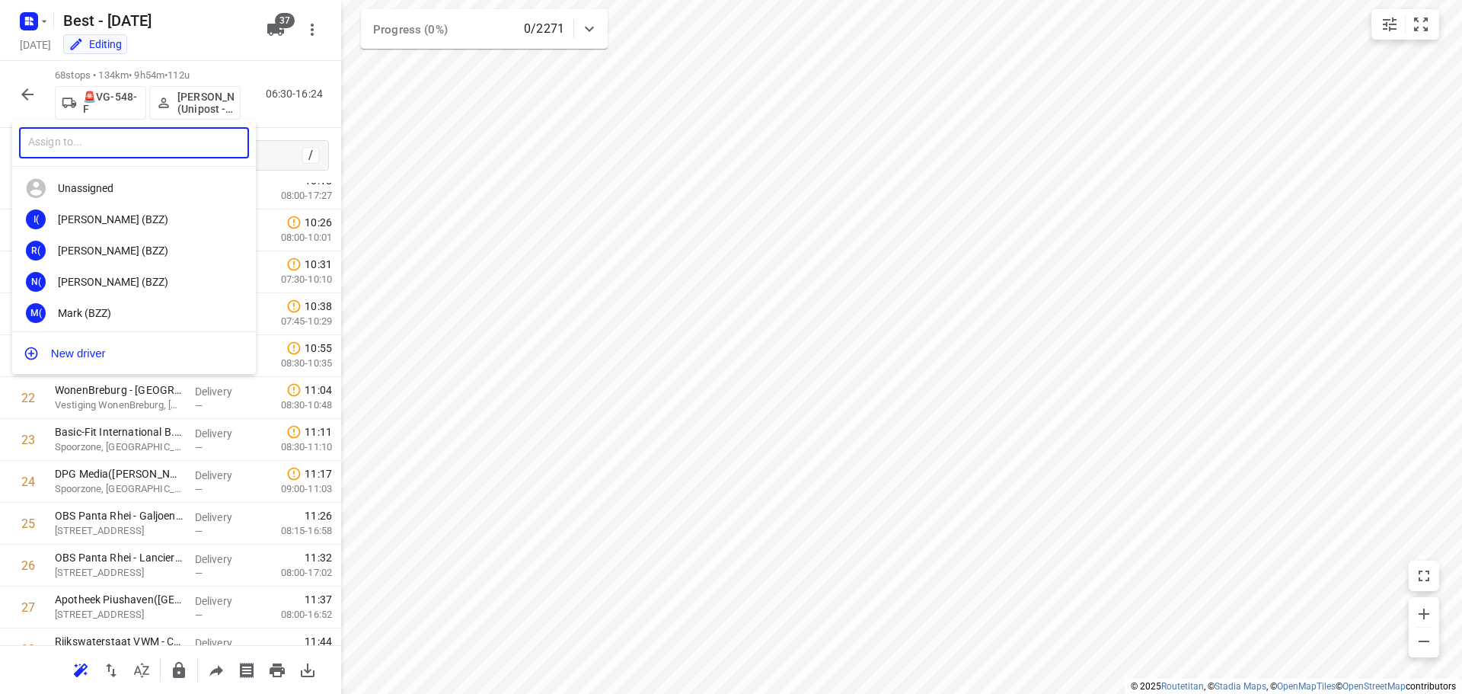
click at [142, 149] on input "text" at bounding box center [134, 142] width 230 height 31
type input "hamza"
click at [37, 94] on div at bounding box center [731, 347] width 1462 height 694
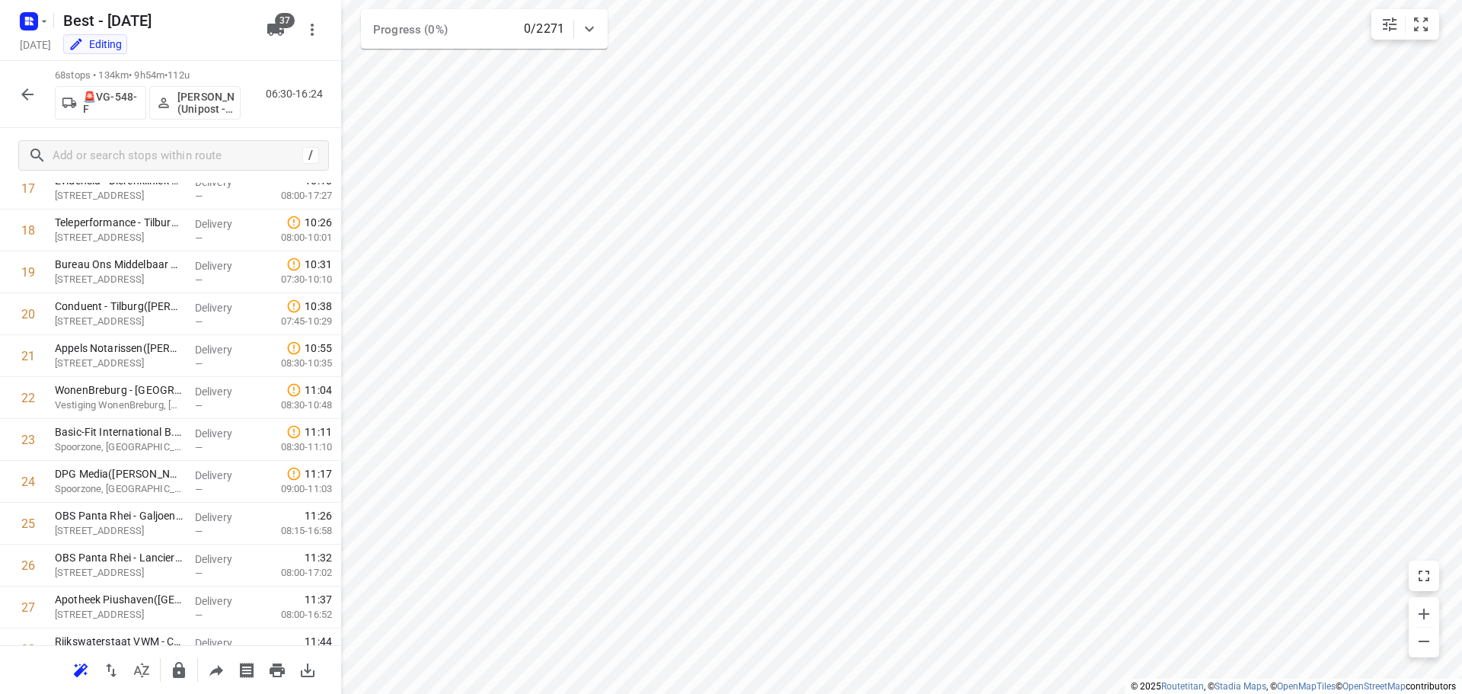
click at [45, 101] on div "hamza ​ Unassigned HA Hamza Alzeadi HA Hamza Alzeadi (Unipost - Best - ZZP) HG …" at bounding box center [731, 347] width 1462 height 694
click at [10, 87] on div "68 stops • 134km • 9h54m • 112u 🚨VG-548-F Ibrahim Alobaid (Unipost - ZZP - Bers…" at bounding box center [170, 94] width 341 height 67
click at [208, 97] on p "Ibrahim Alobaid (Unipost - ZZP - Berst)" at bounding box center [205, 103] width 56 height 24
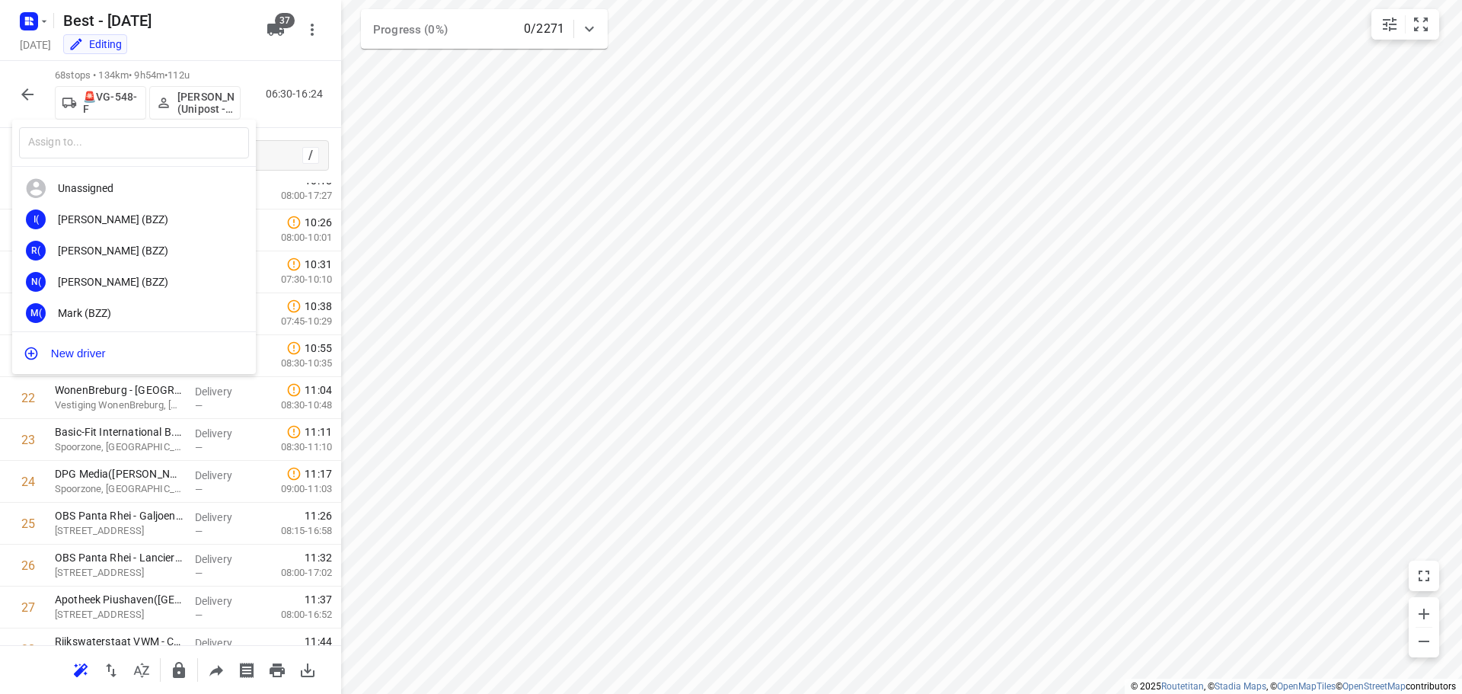
click at [148, 155] on input "text" at bounding box center [134, 142] width 230 height 31
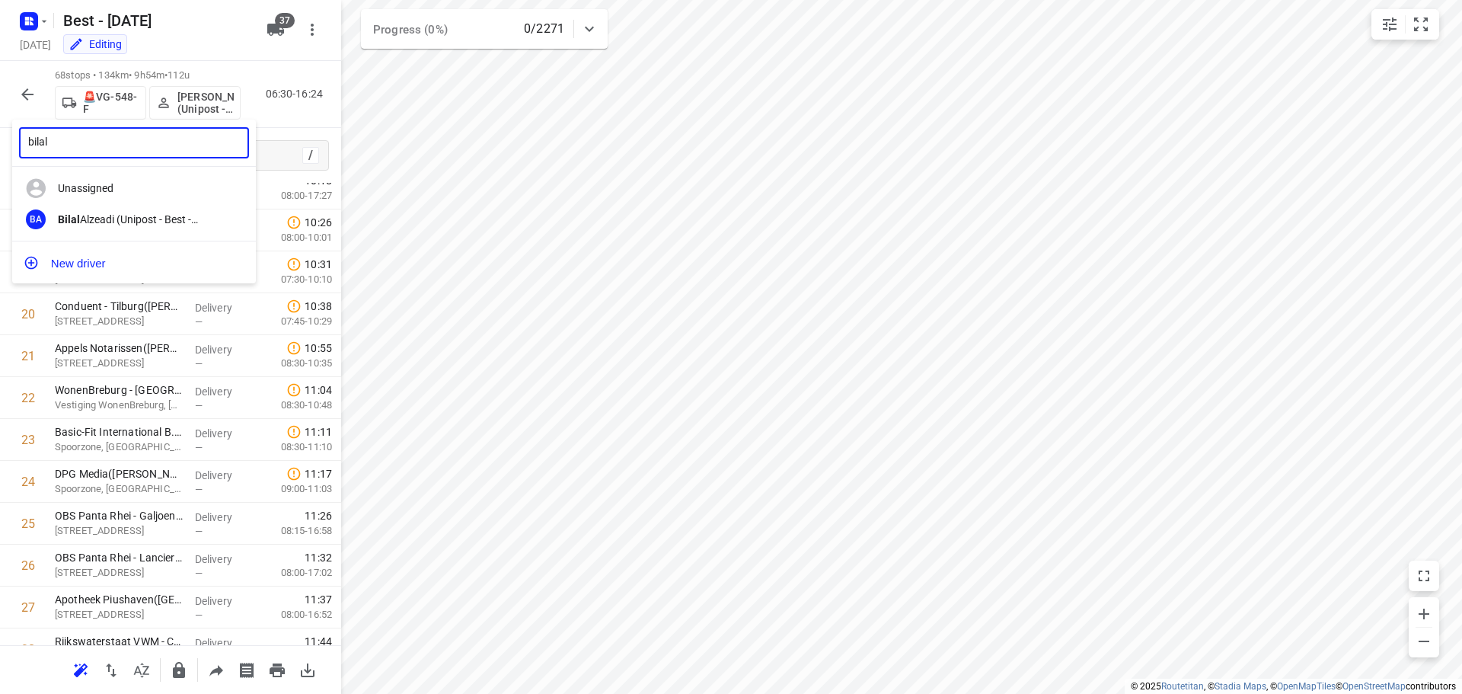
type input "bilal"
click at [31, 92] on div at bounding box center [731, 347] width 1462 height 694
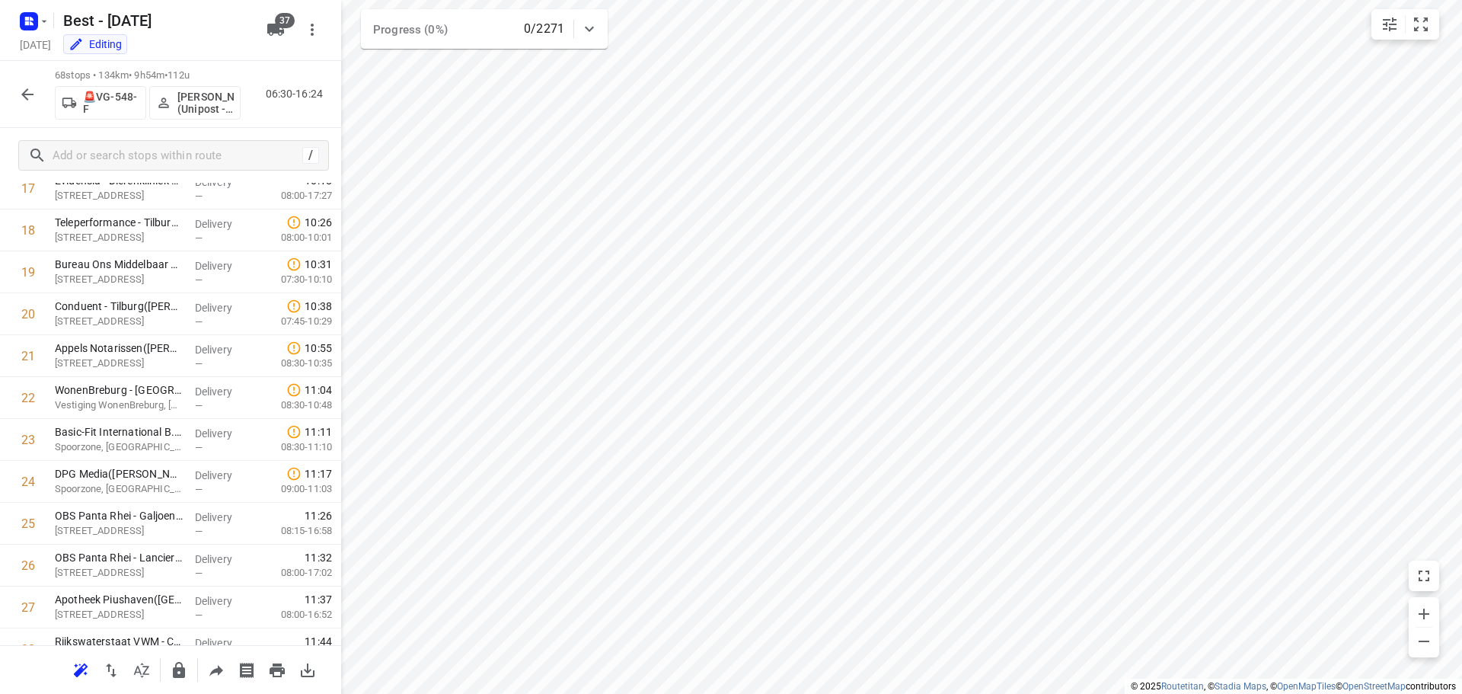
click at [189, 97] on p "Ibrahim Alobaid (Unipost - ZZP - Berst)" at bounding box center [205, 103] width 56 height 24
click at [184, 125] on div "68 stops • 134km • 9h54m • 112u 🚨VG-548-F Ibrahim Alobaid (Unipost - ZZP - Bers…" at bounding box center [170, 94] width 341 height 67
click at [186, 116] on button "Ibrahim Alobaid (Unipost - ZZP - Berst)" at bounding box center [194, 103] width 91 height 34
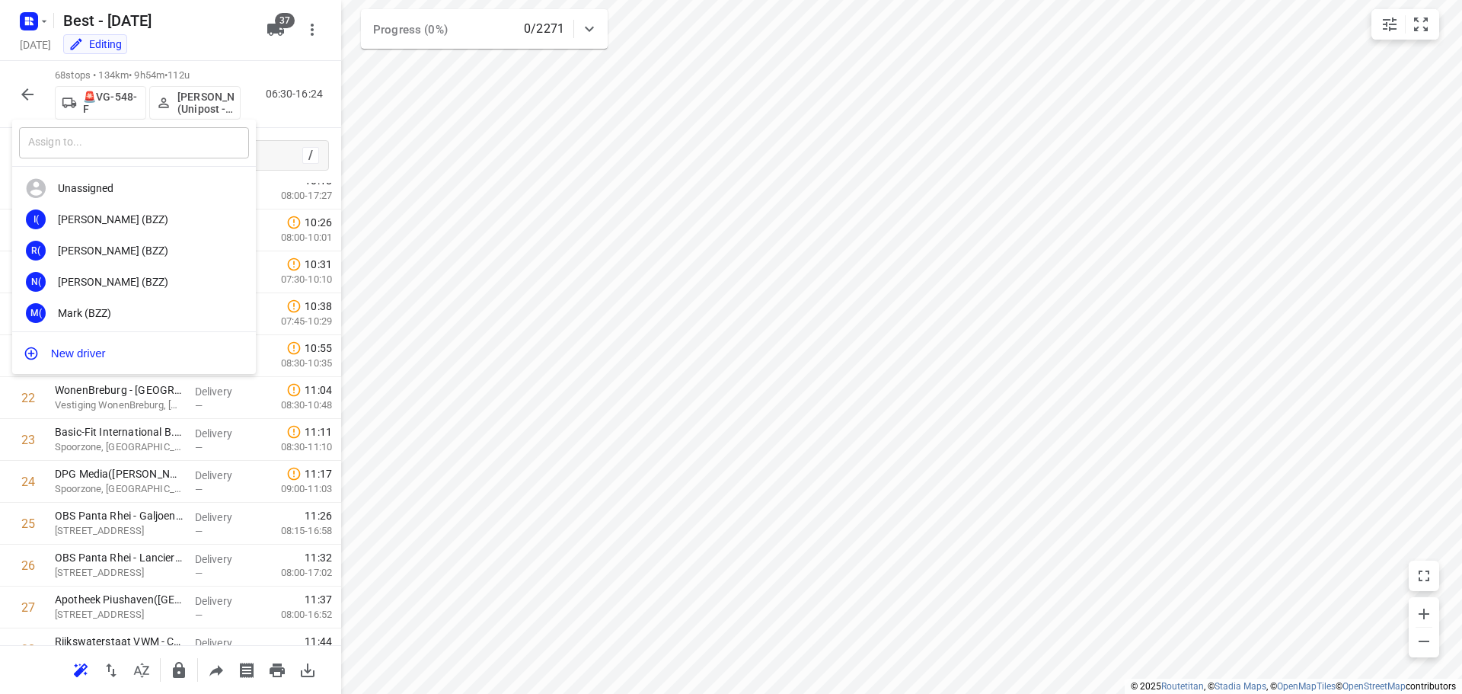
click at [156, 142] on input "text" at bounding box center [134, 142] width 230 height 31
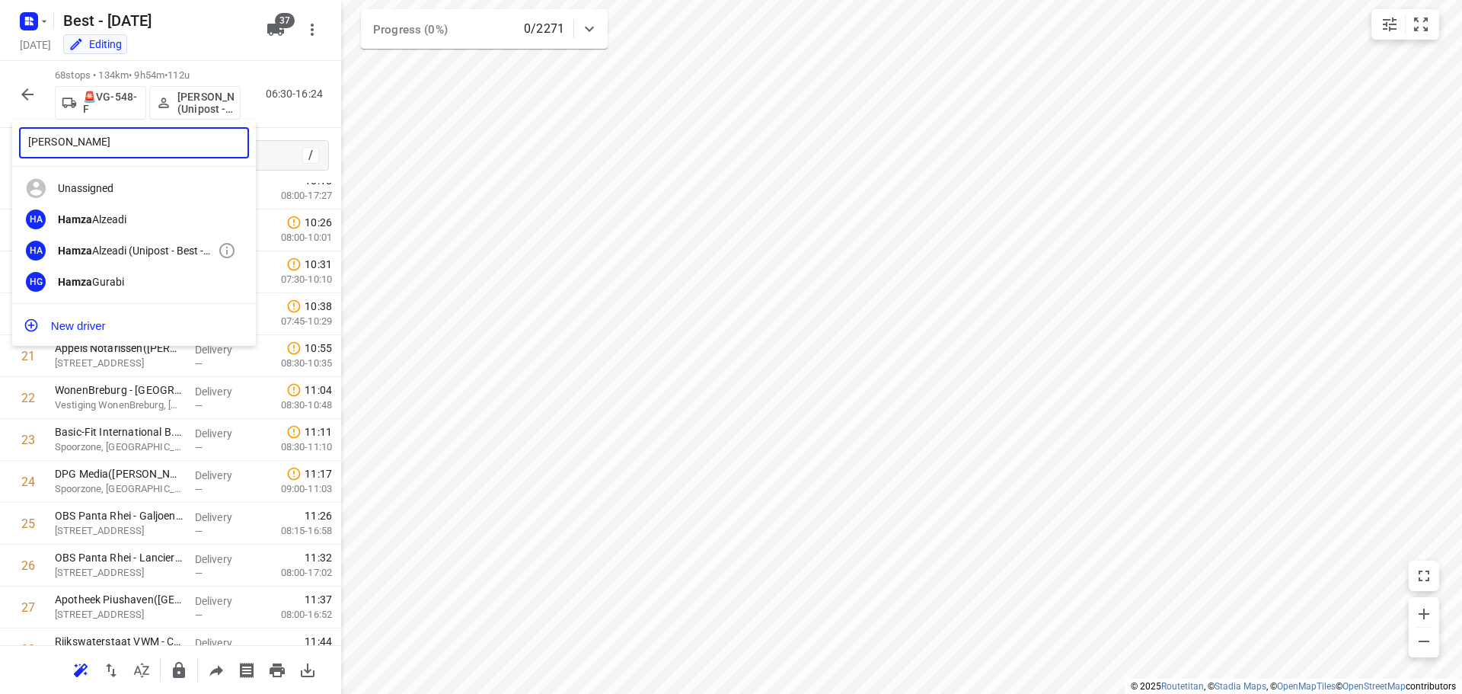
type input "hamza"
click at [160, 240] on div "HA Hamza Alzeadi (Unipost - Best - ZZP)" at bounding box center [134, 250] width 244 height 31
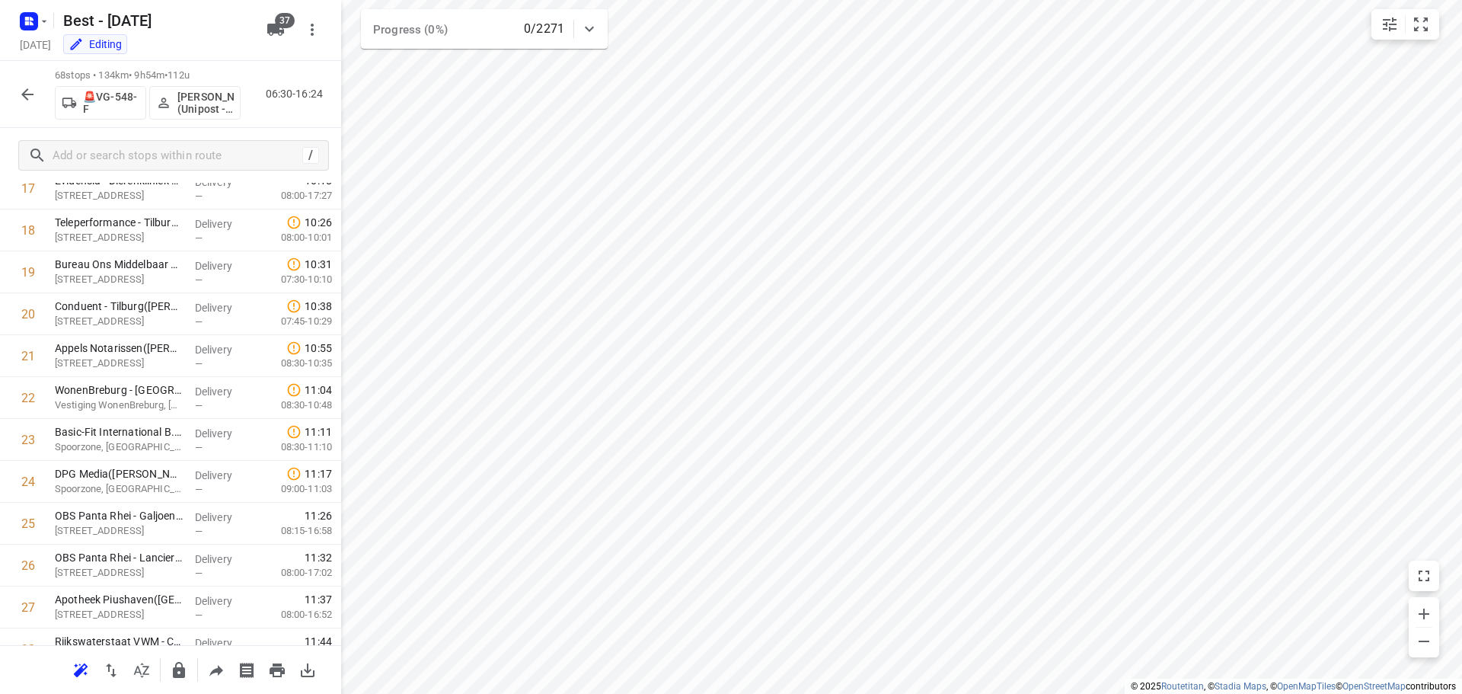
click at [23, 91] on icon "button" at bounding box center [27, 94] width 18 height 18
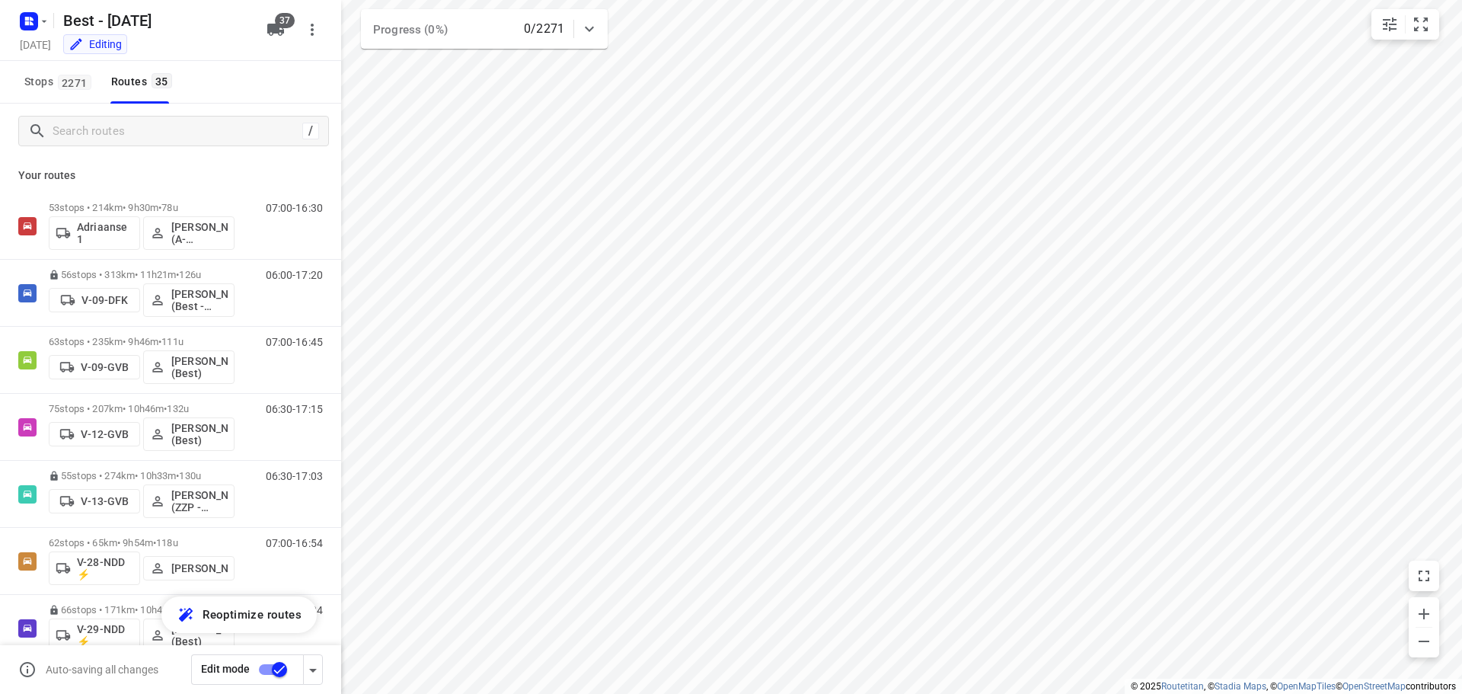
click at [61, 115] on div "/" at bounding box center [170, 131] width 341 height 55
click at [65, 120] on input "Search routes" at bounding box center [175, 132] width 244 height 24
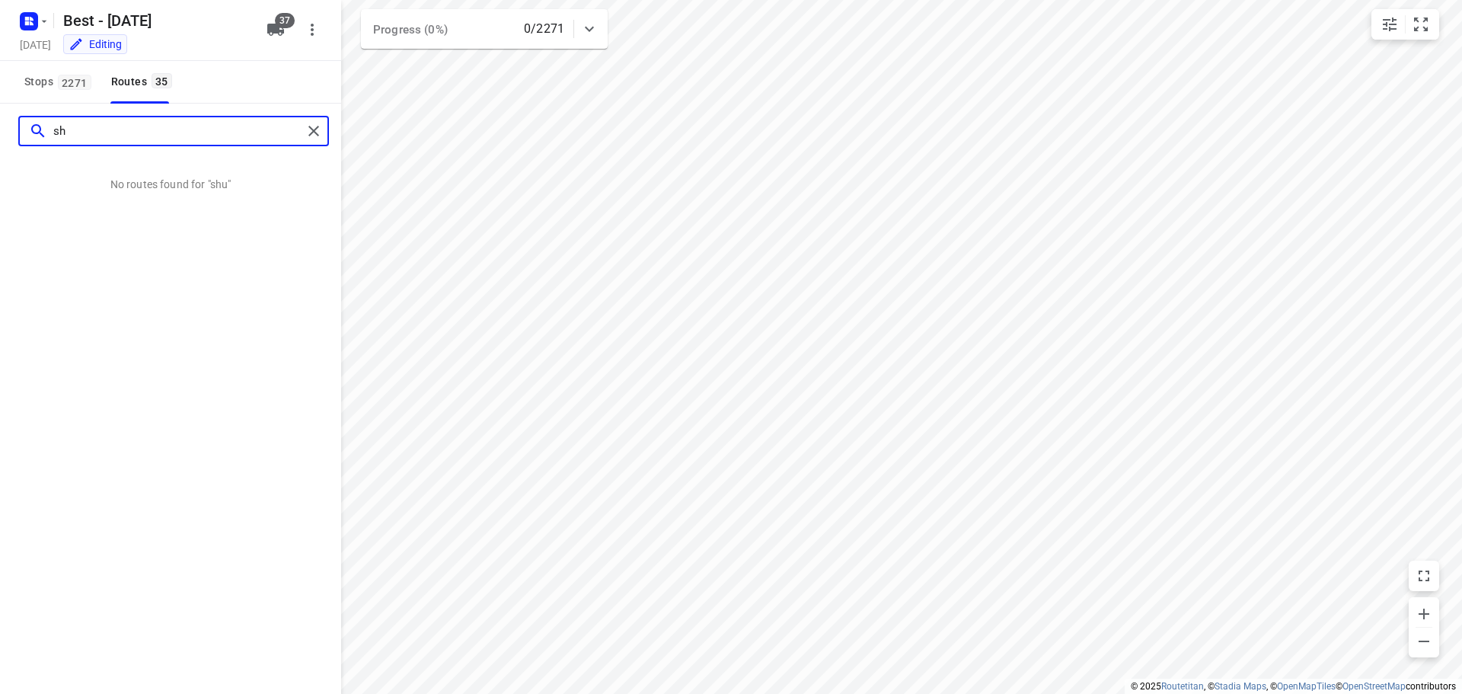
type input "s"
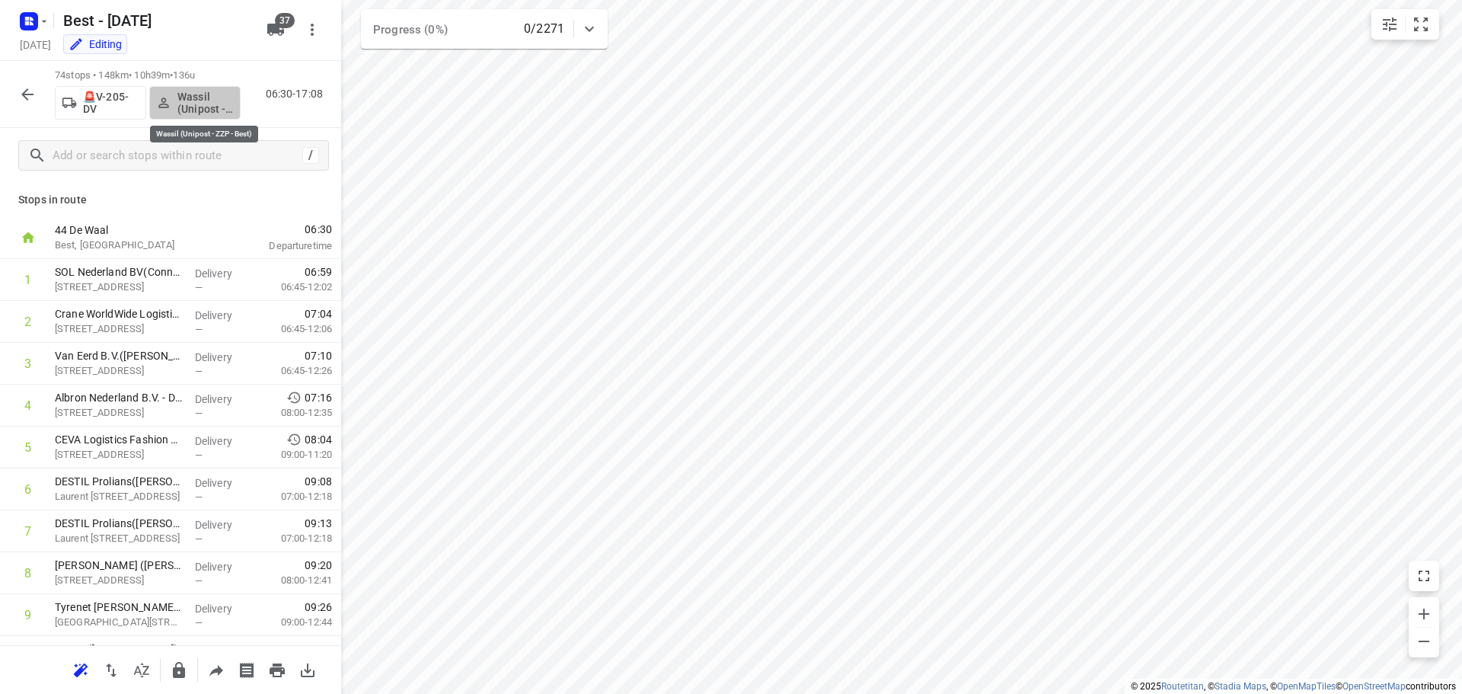
click at [215, 110] on p "Wassil (Unipost - ZZP - Best)" at bounding box center [205, 103] width 56 height 24
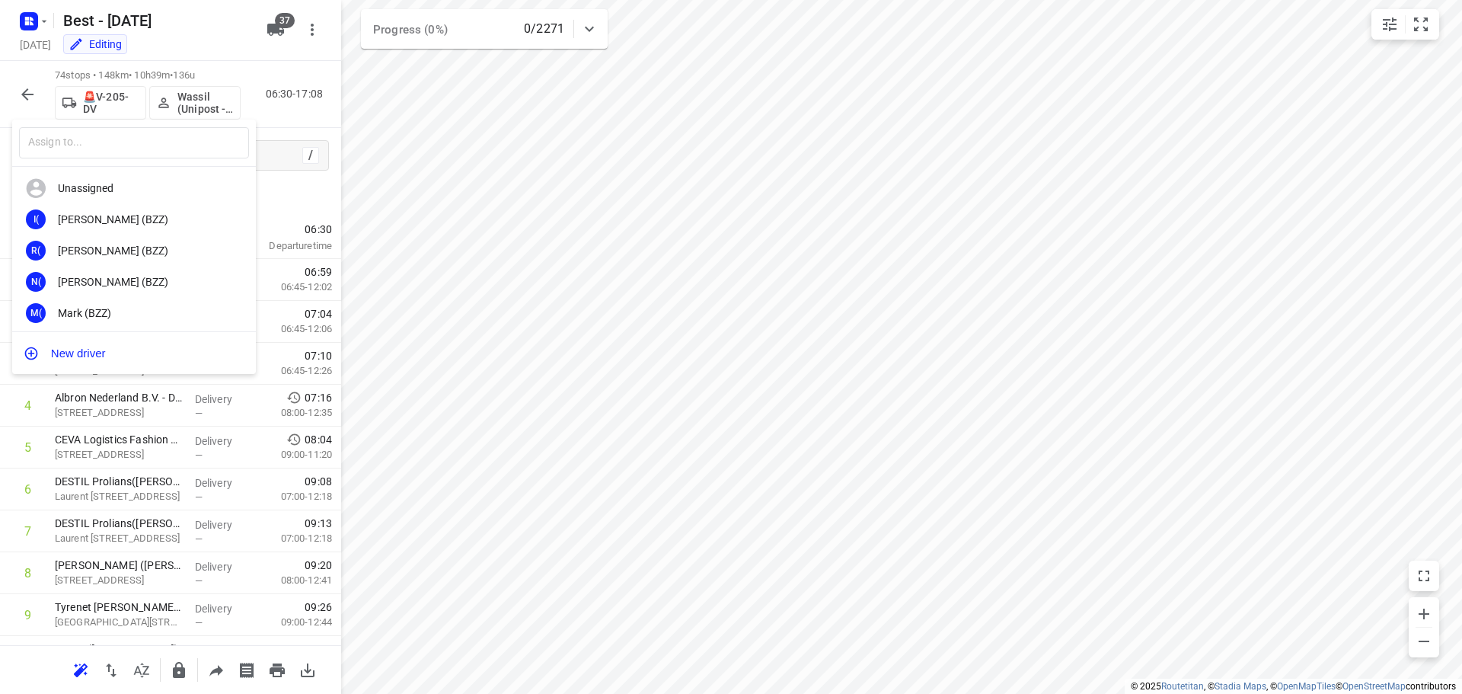
click at [174, 149] on input "text" at bounding box center [134, 142] width 230 height 31
type input "ibrah"
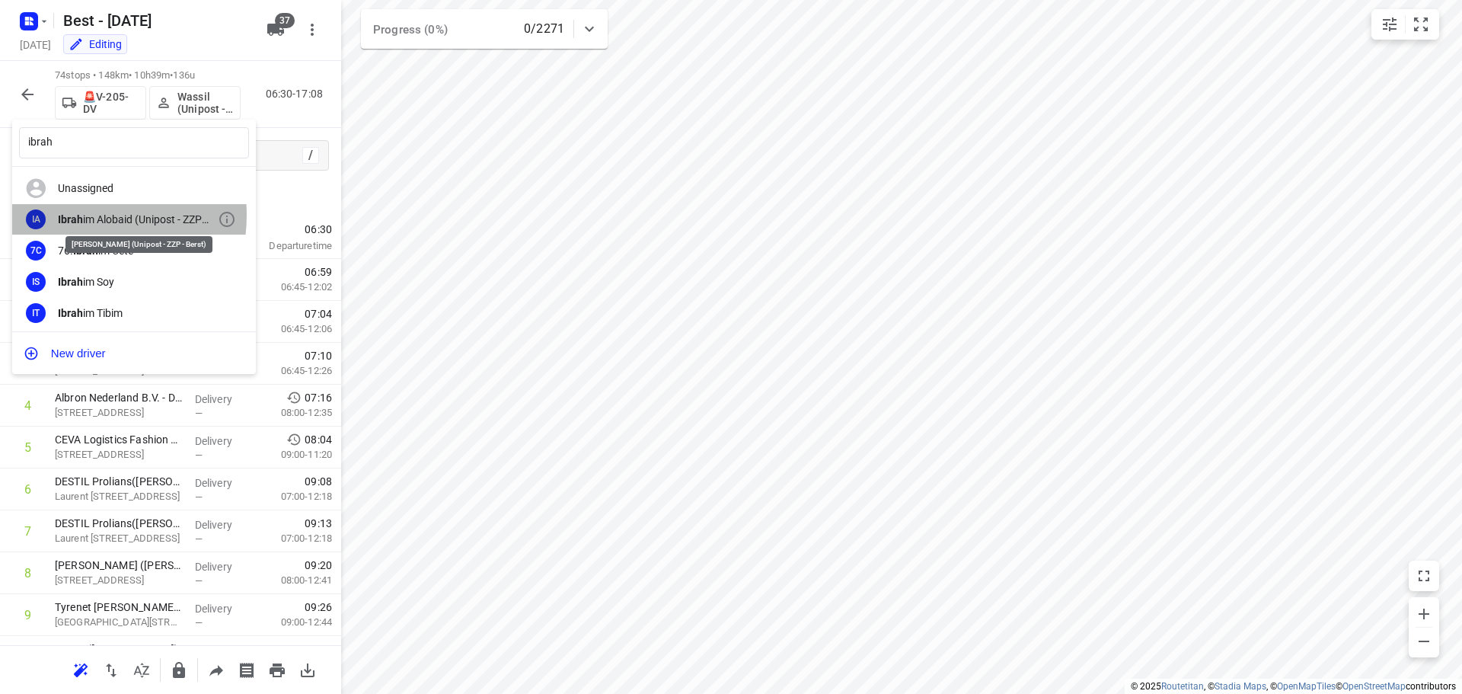
click at [75, 215] on b "Ibrah" at bounding box center [70, 219] width 25 height 12
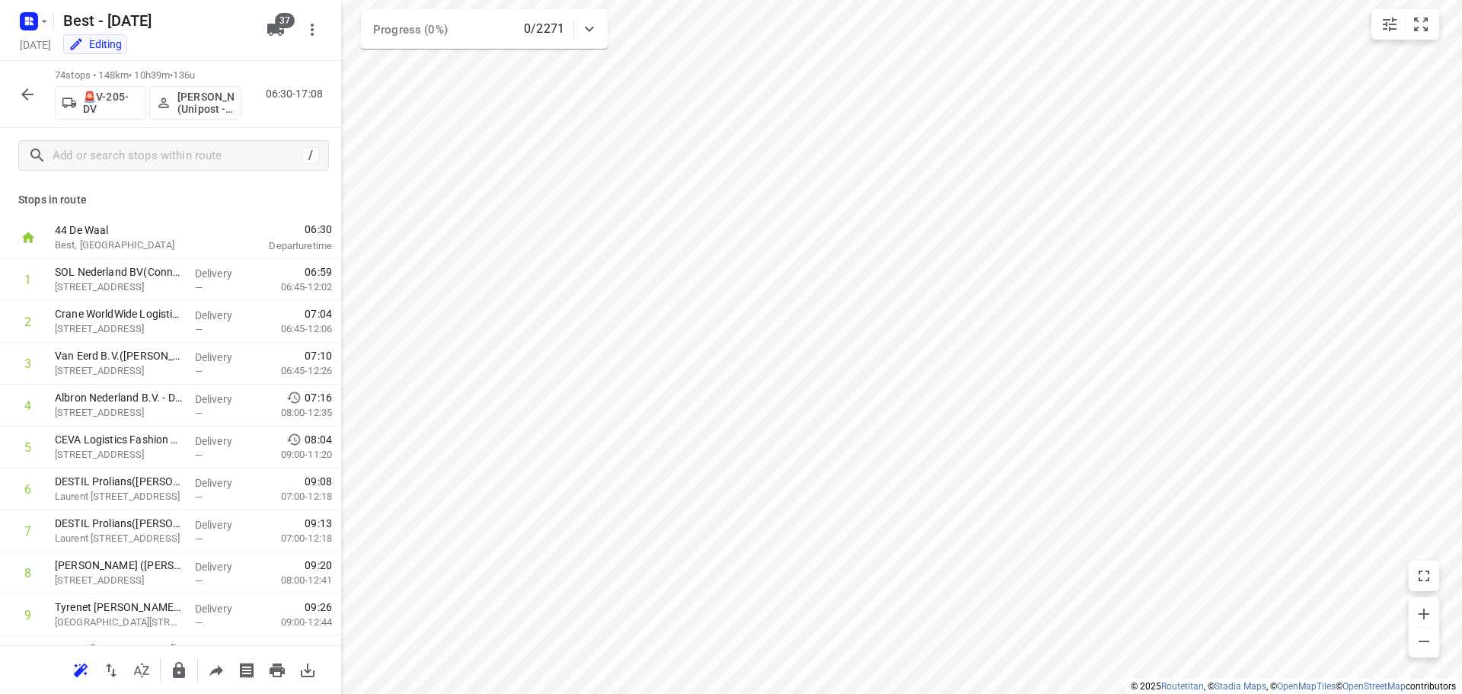
click at [32, 103] on icon "button" at bounding box center [27, 94] width 18 height 18
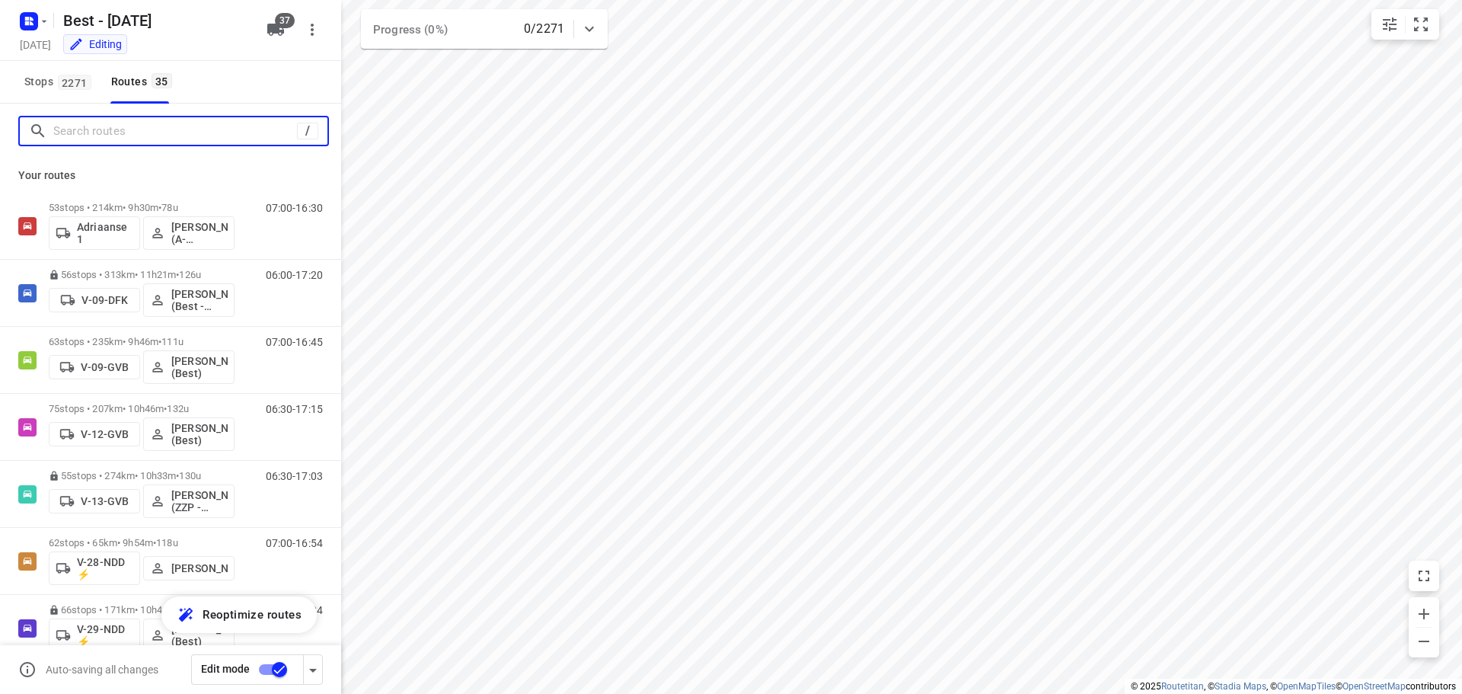
click at [104, 138] on input "Search routes" at bounding box center [175, 132] width 244 height 24
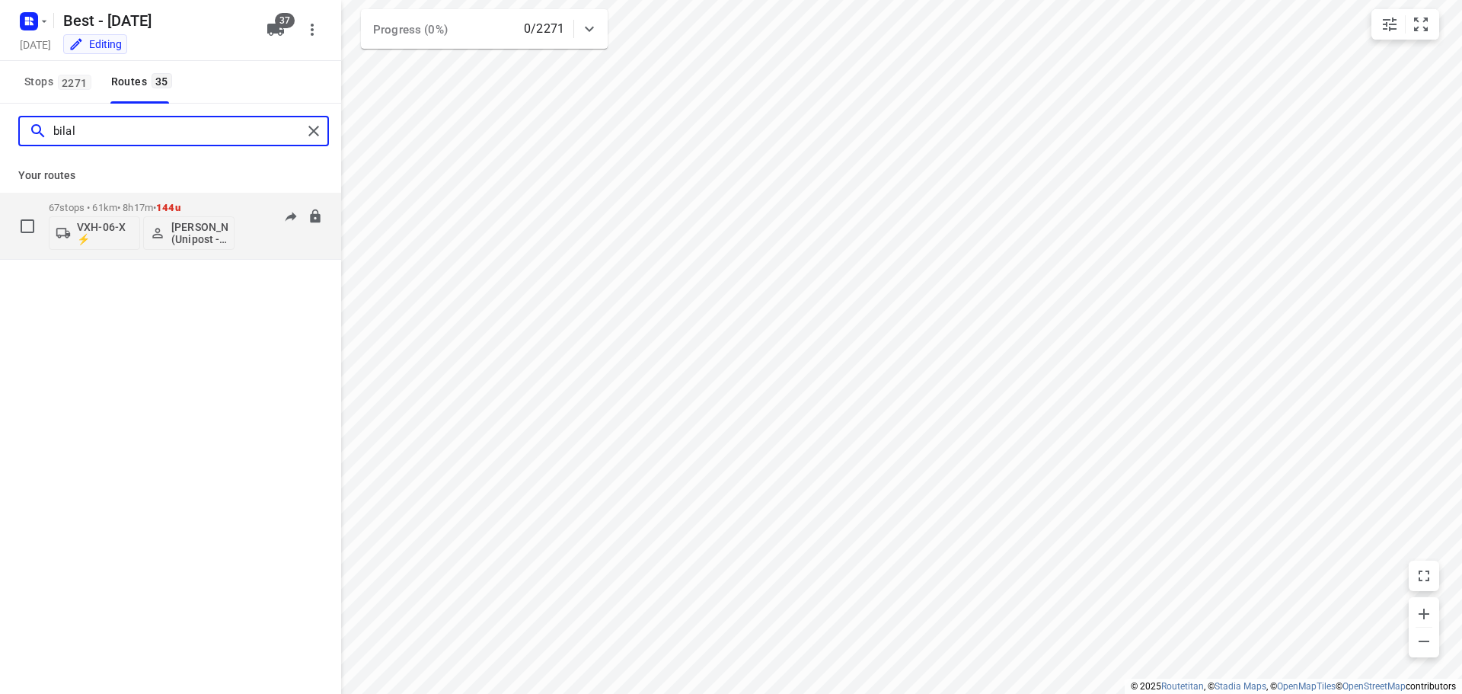
type input "bilal"
click at [108, 236] on p "VXH-06-X ⚡" at bounding box center [105, 233] width 56 height 24
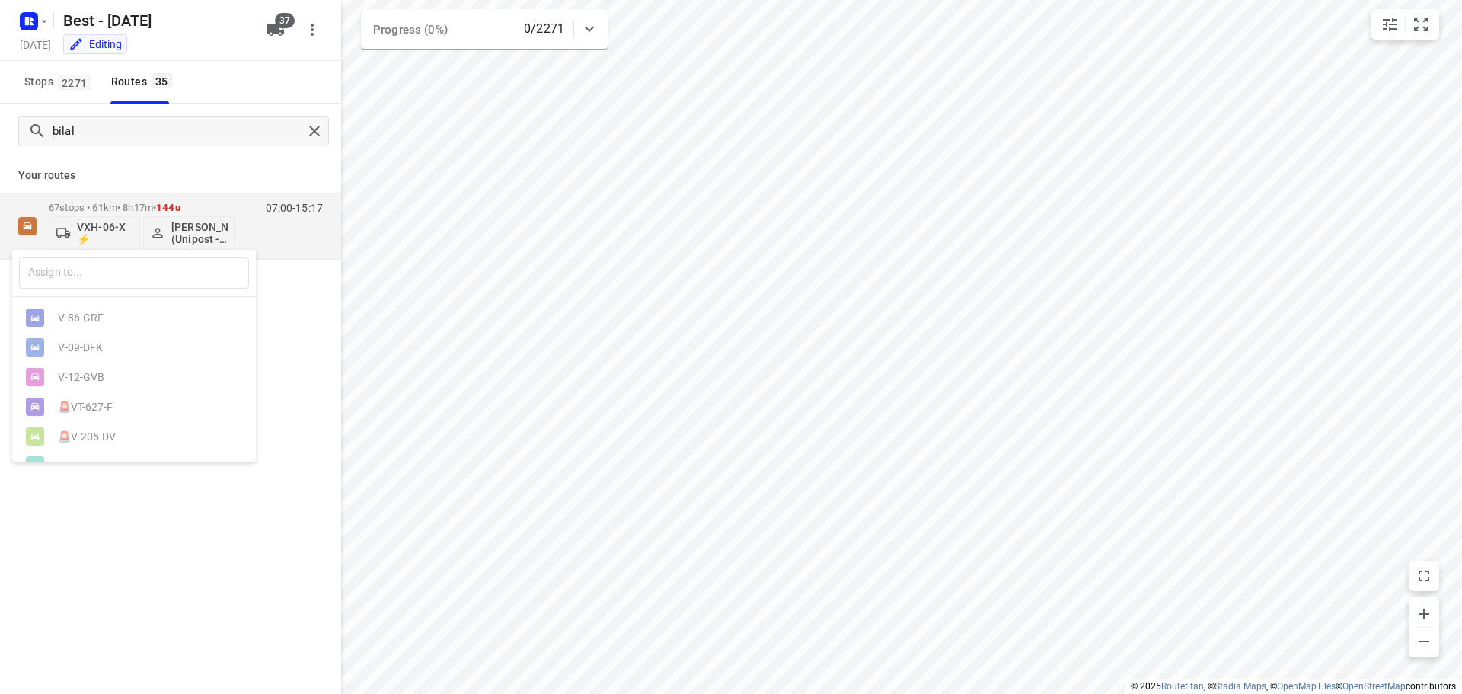
click at [184, 119] on div at bounding box center [731, 347] width 1462 height 694
click at [97, 221] on p "VXH-06-X ⚡" at bounding box center [105, 233] width 56 height 24
click at [129, 357] on div "V-42-DDK" at bounding box center [138, 351] width 160 height 12
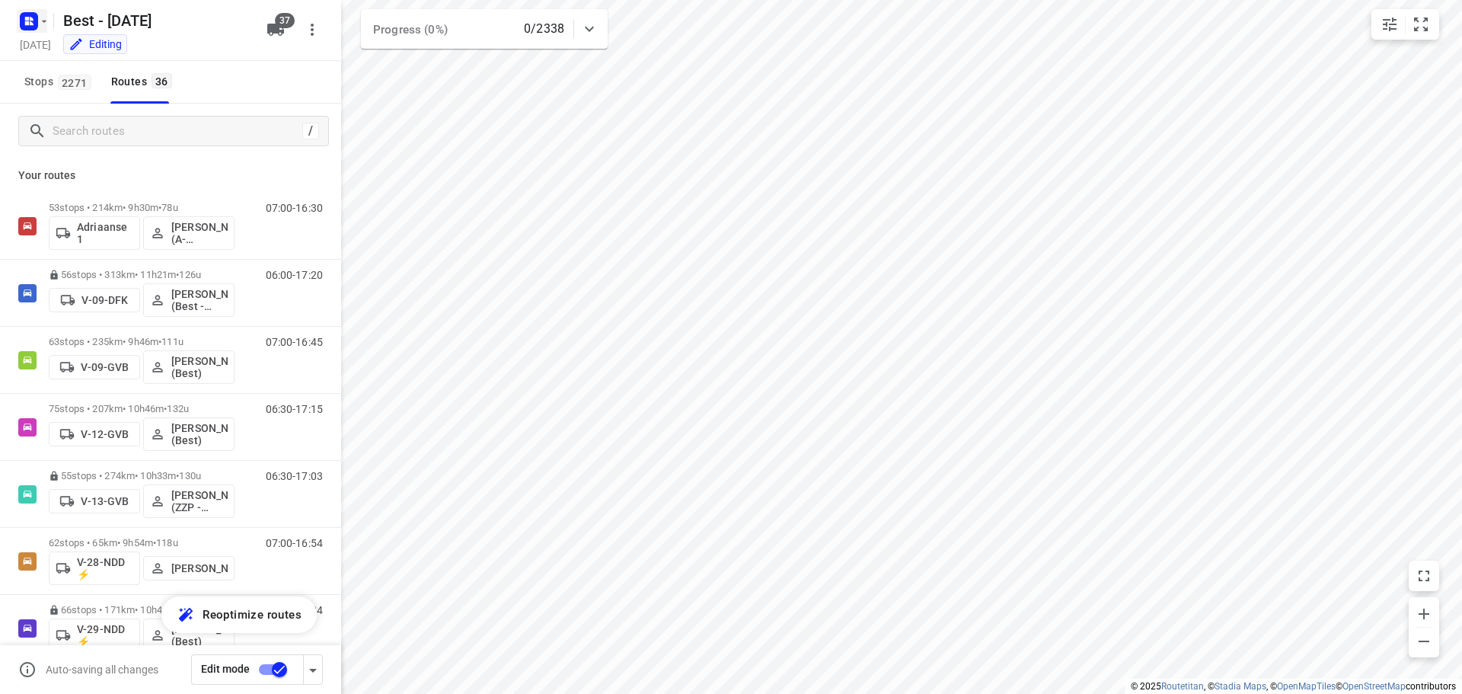
click at [32, 16] on rect "button" at bounding box center [29, 21] width 18 height 18
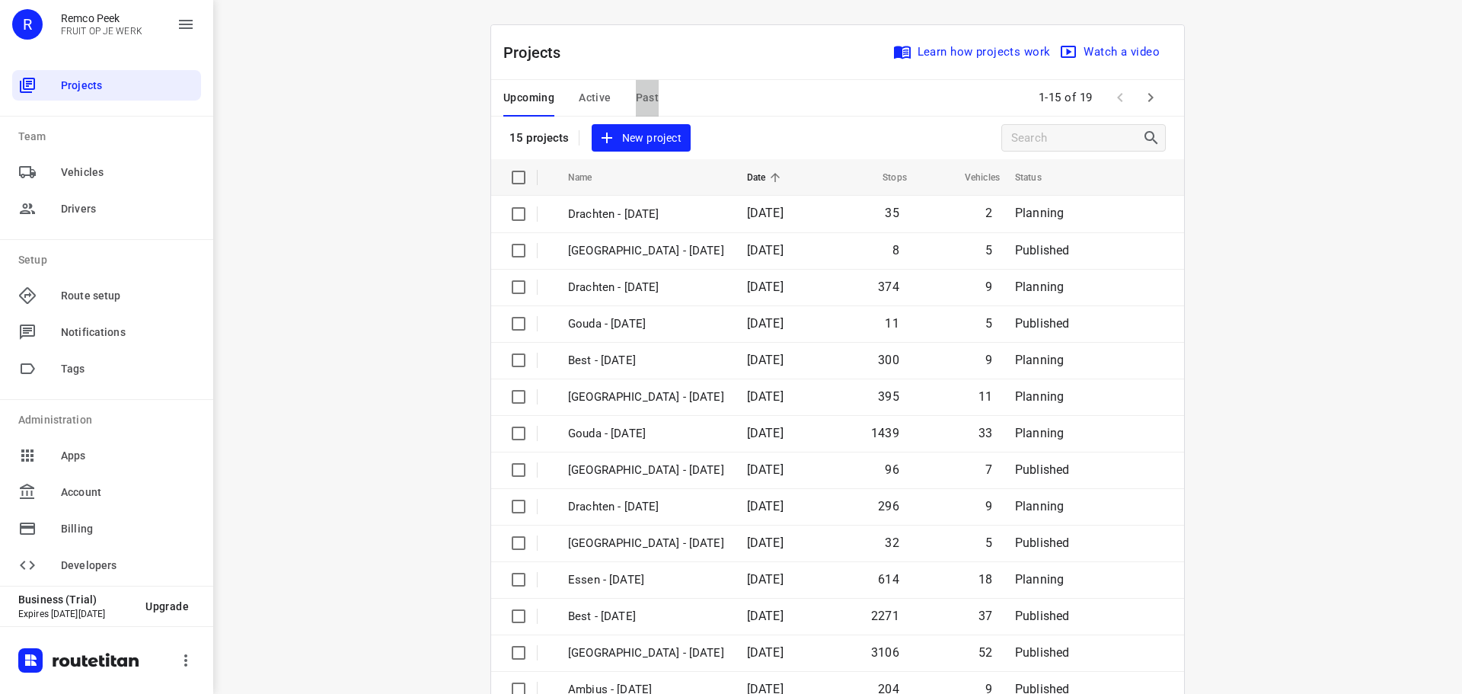
click at [636, 92] on span "Past" at bounding box center [648, 97] width 24 height 19
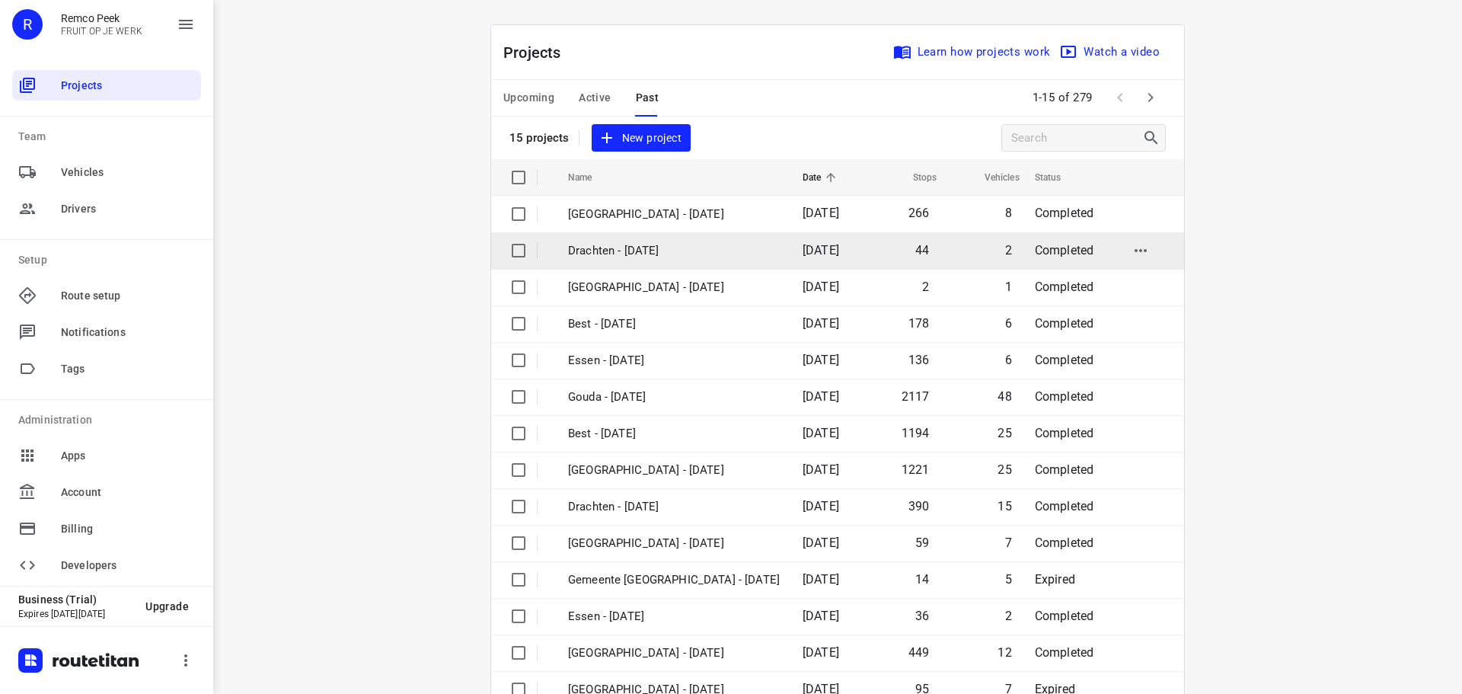
scroll to position [76, 0]
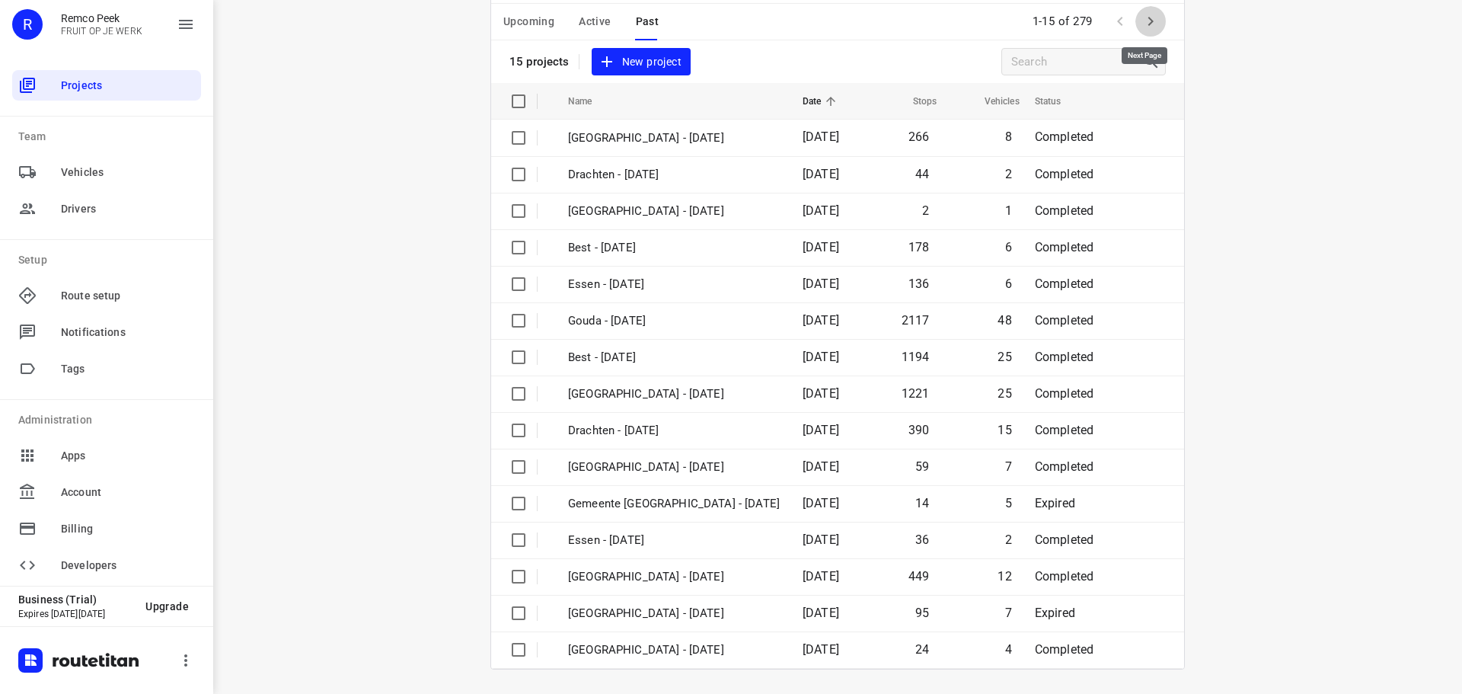
click at [1158, 25] on button "button" at bounding box center [1150, 21] width 30 height 30
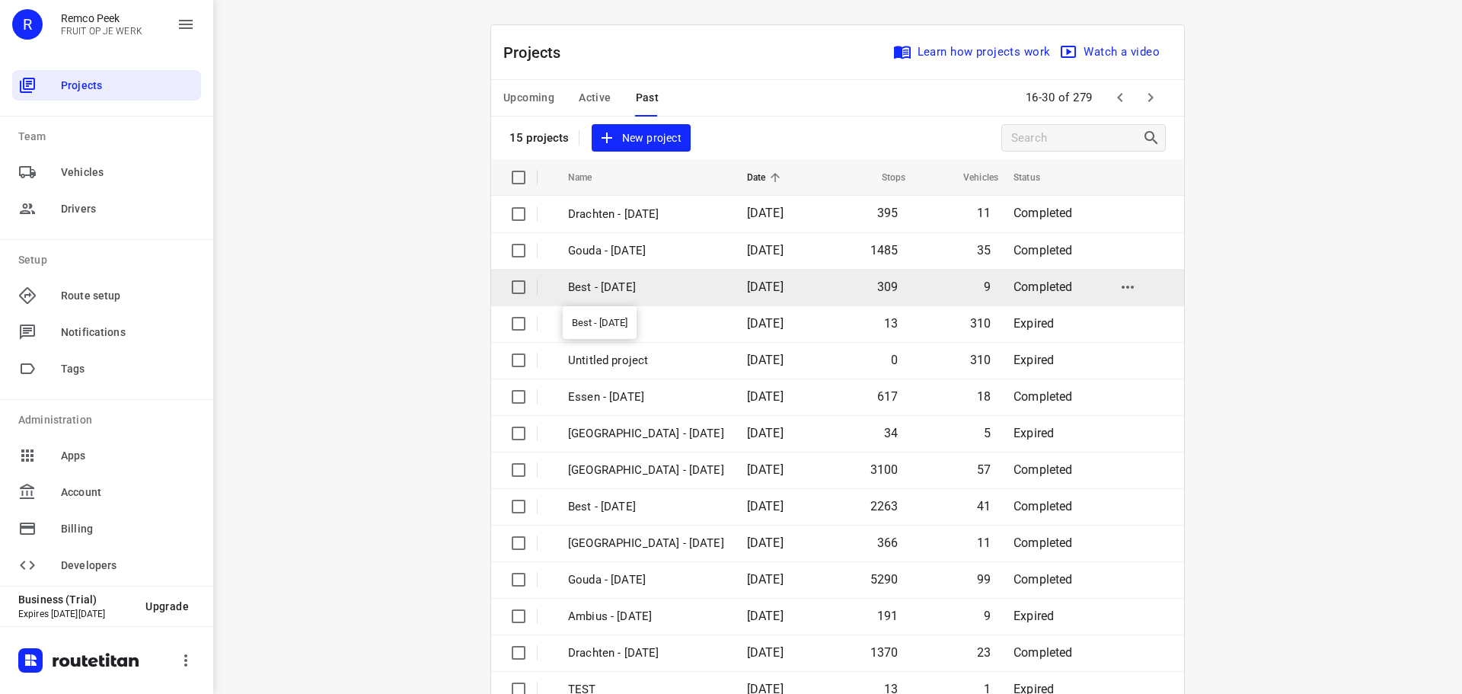
click at [675, 294] on p "Best - [DATE]" at bounding box center [646, 288] width 156 height 18
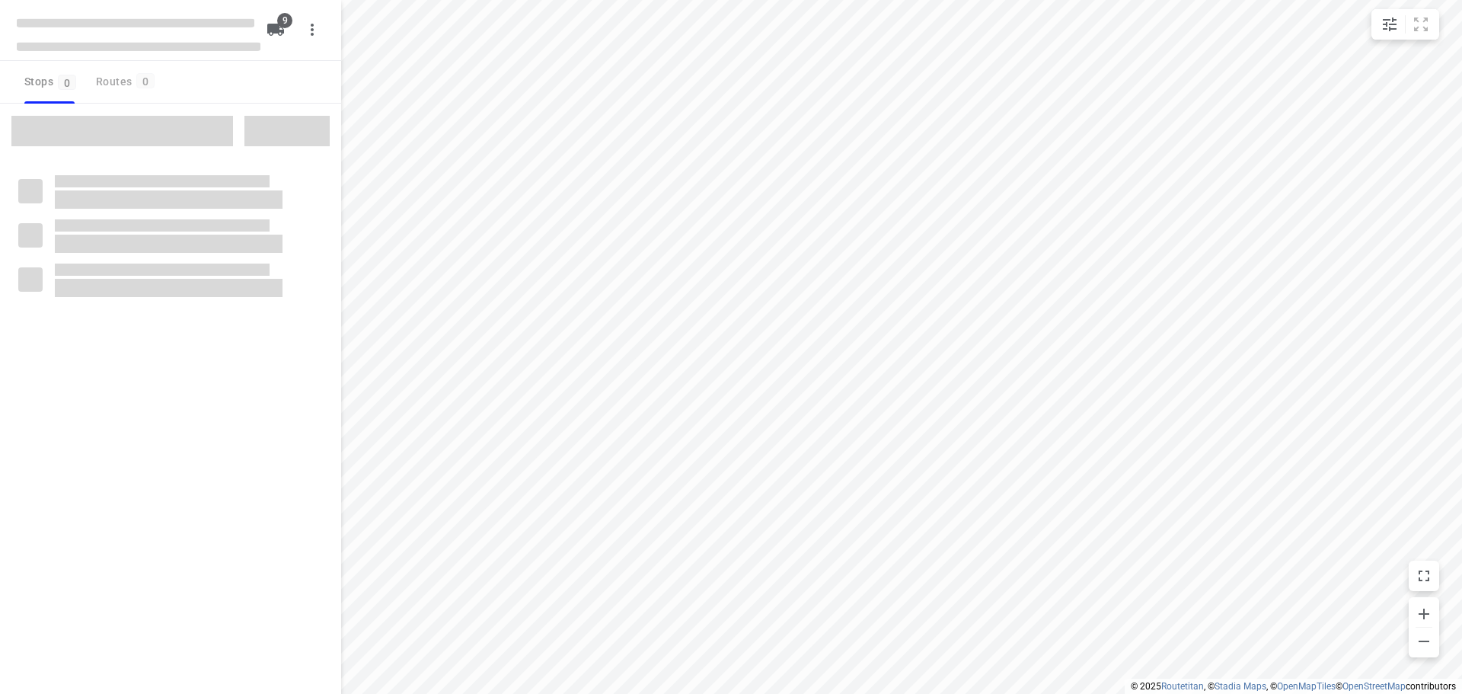
checkbox input "true"
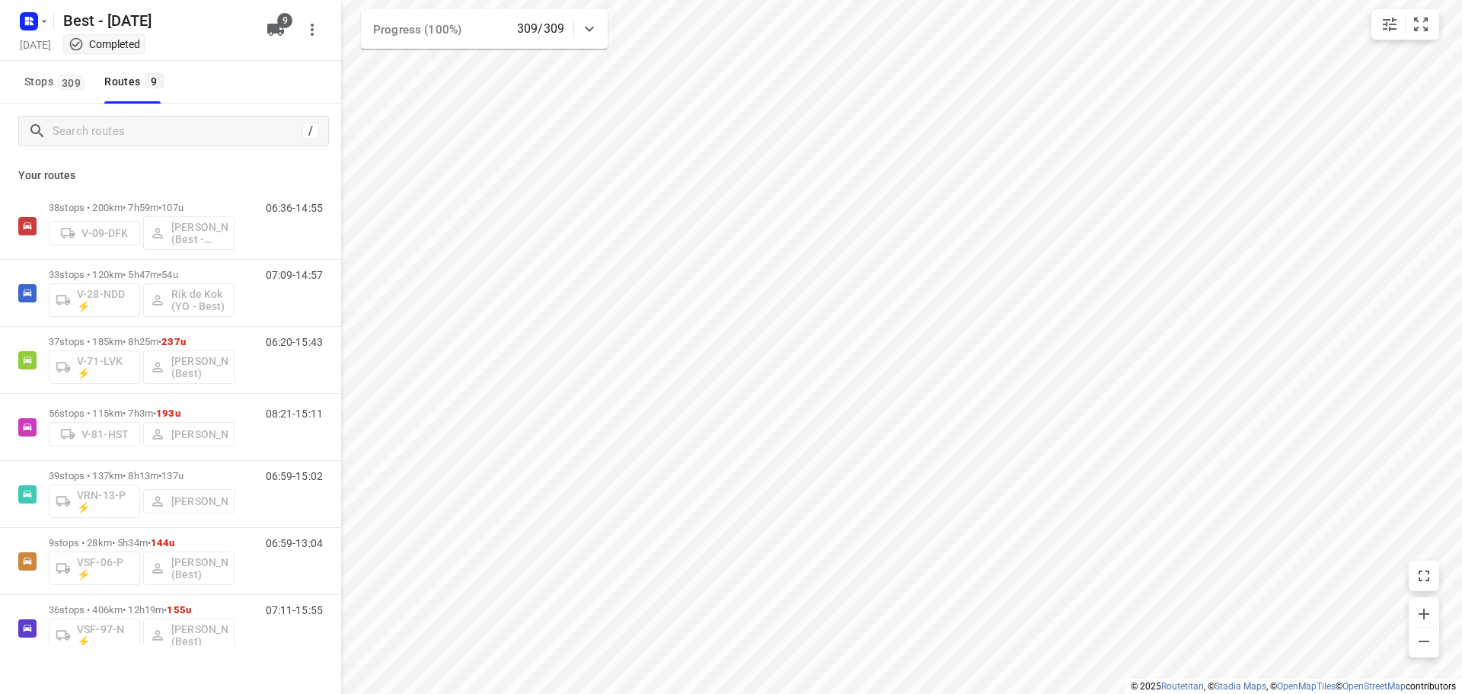
click at [168, 114] on div "/" at bounding box center [170, 131] width 341 height 55
click at [158, 124] on input "Search routes" at bounding box center [190, 132] width 274 height 24
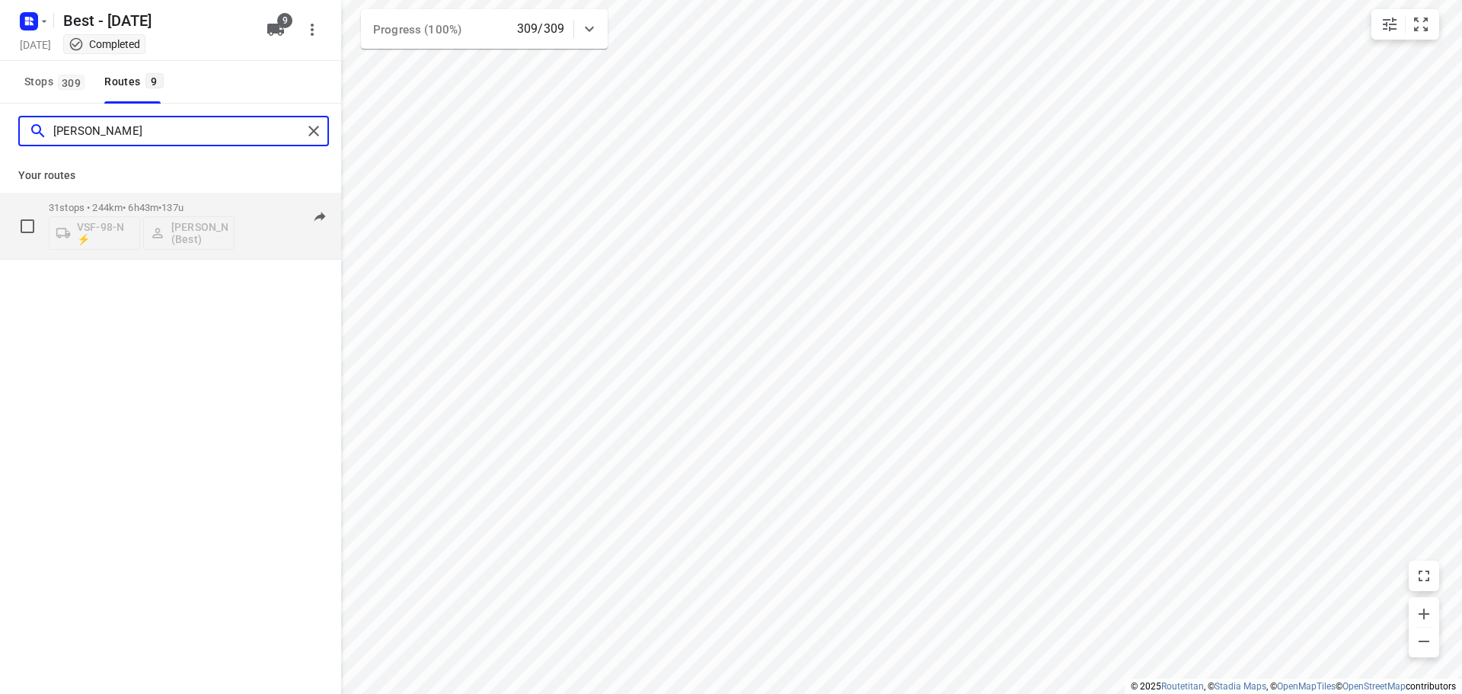
type input "[PERSON_NAME]"
click at [79, 205] on p "31 stops • 244km • 6h43m • 137u" at bounding box center [142, 207] width 186 height 11
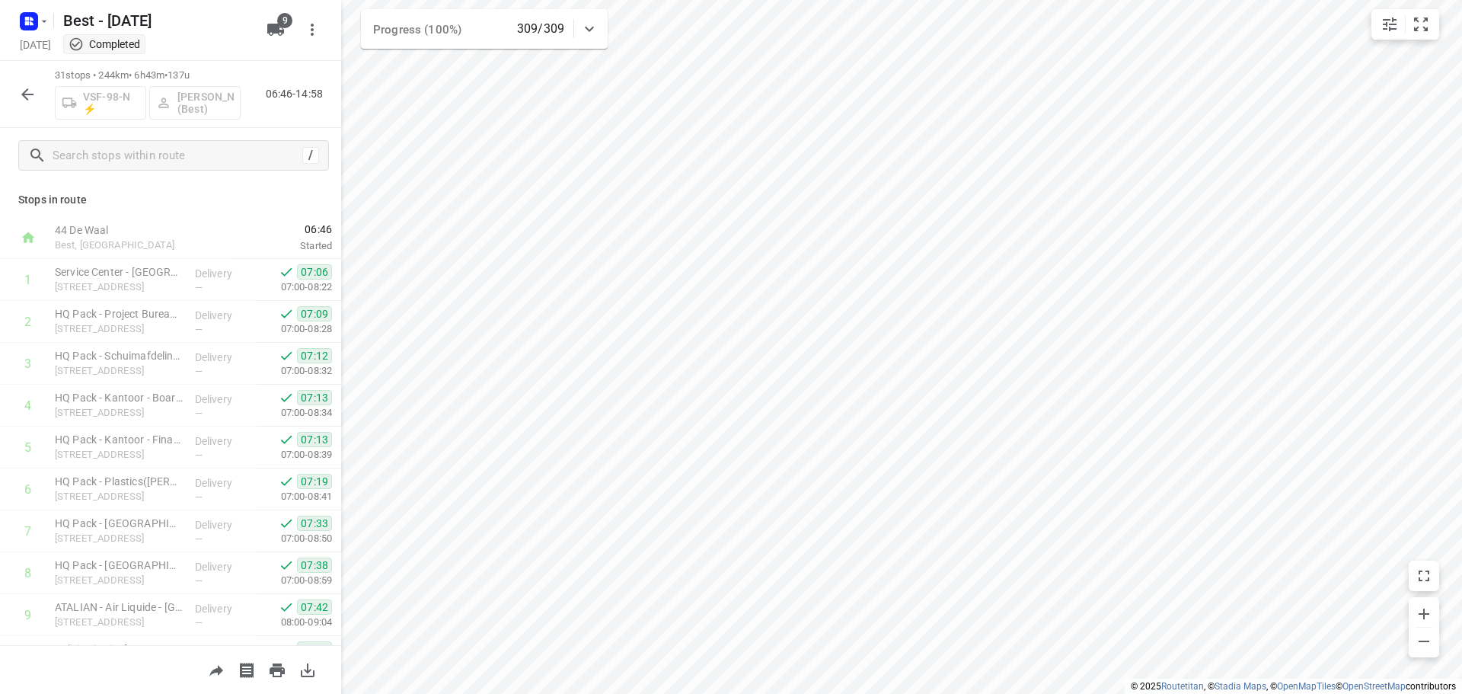
click at [133, 140] on div "/" at bounding box center [173, 155] width 311 height 30
click at [127, 154] on input "text" at bounding box center [175, 156] width 244 height 24
click at [148, 402] on p "HQ Pack - Kantoor - Board & HQ Academy([PERSON_NAME])" at bounding box center [119, 397] width 128 height 15
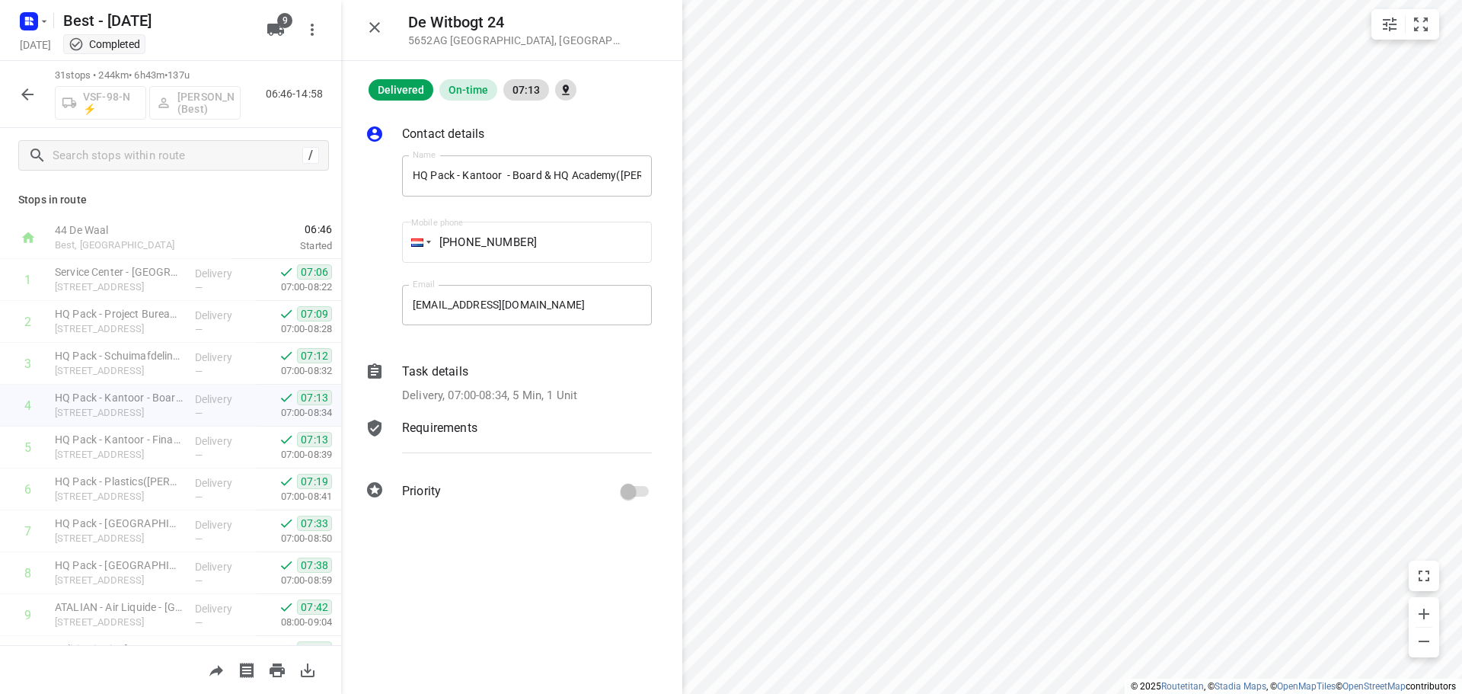
click at [558, 381] on div "Task details Delivery, 07:00-08:34, 5 Min, 1 Unit" at bounding box center [527, 383] width 256 height 48
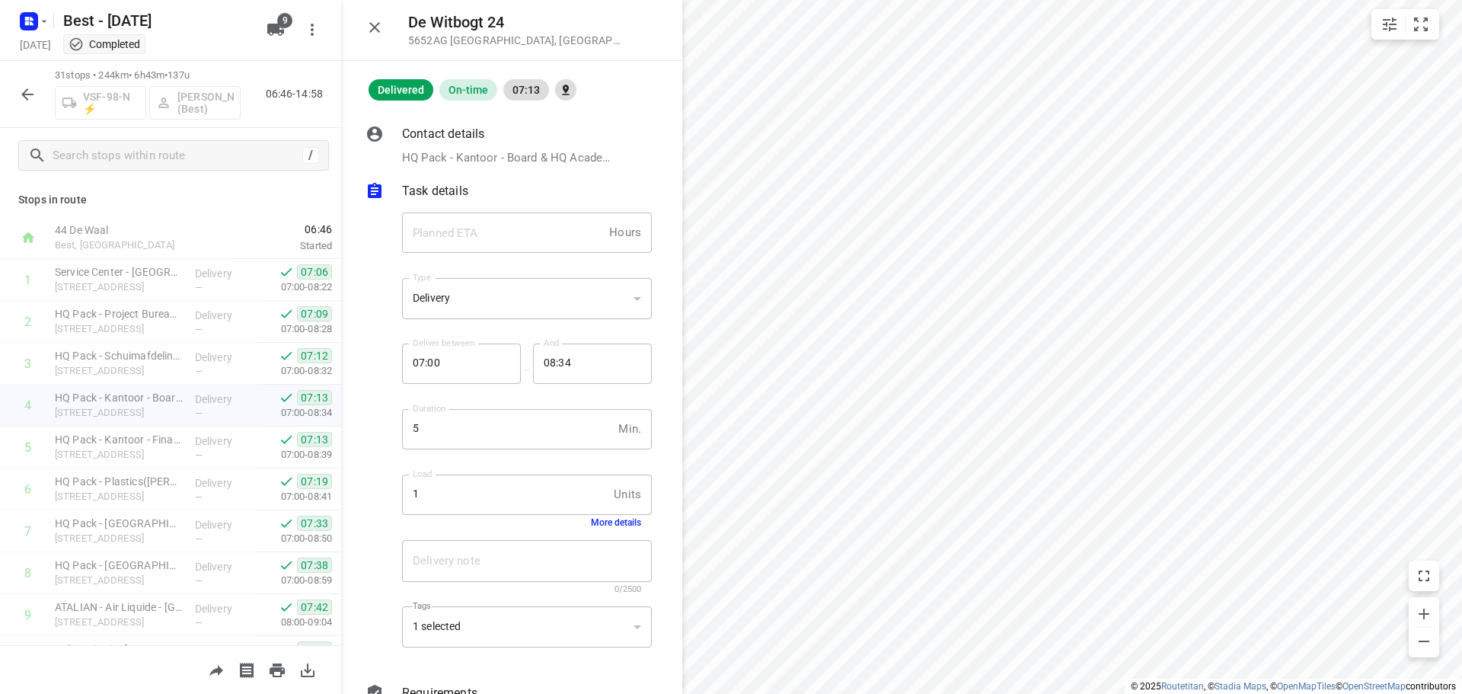
click at [595, 522] on button "More details" at bounding box center [616, 522] width 50 height 11
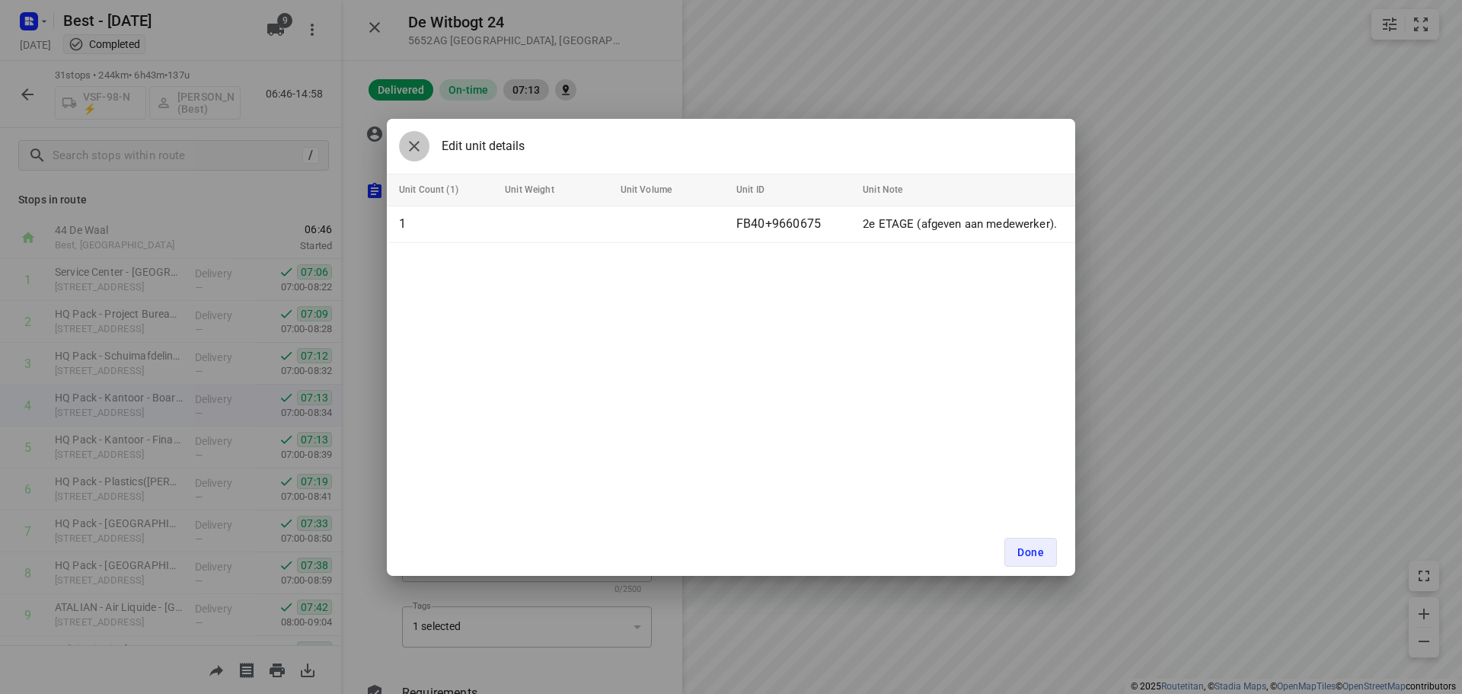
click at [409, 154] on icon "button" at bounding box center [414, 146] width 18 height 18
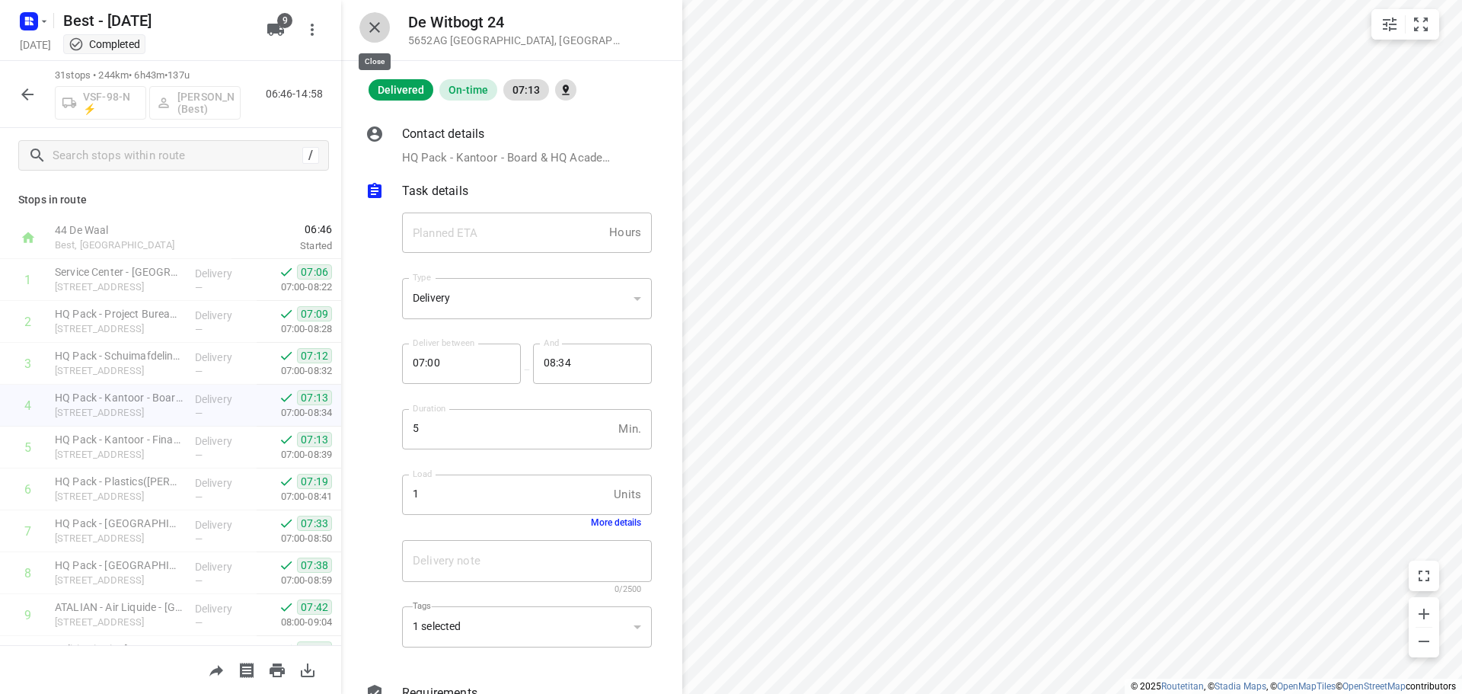
click at [378, 38] on button "button" at bounding box center [374, 27] width 30 height 30
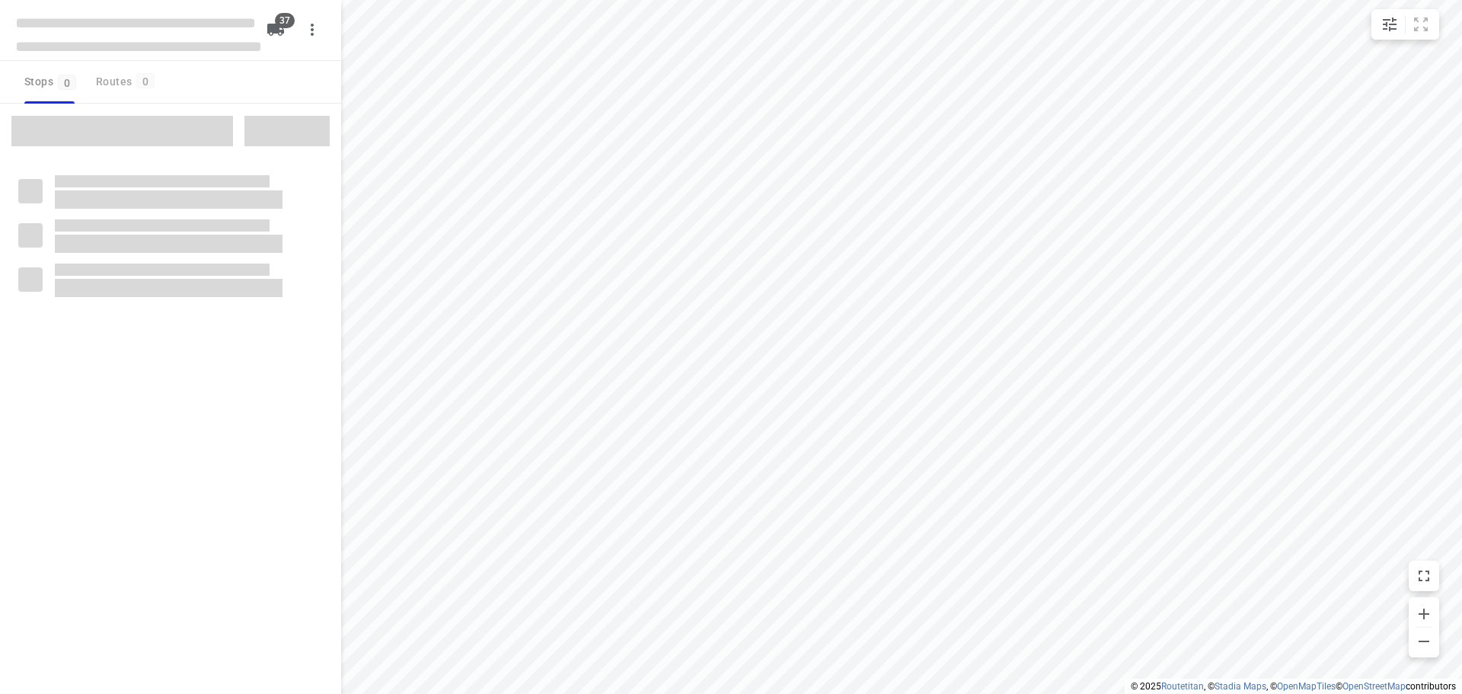
checkbox input "true"
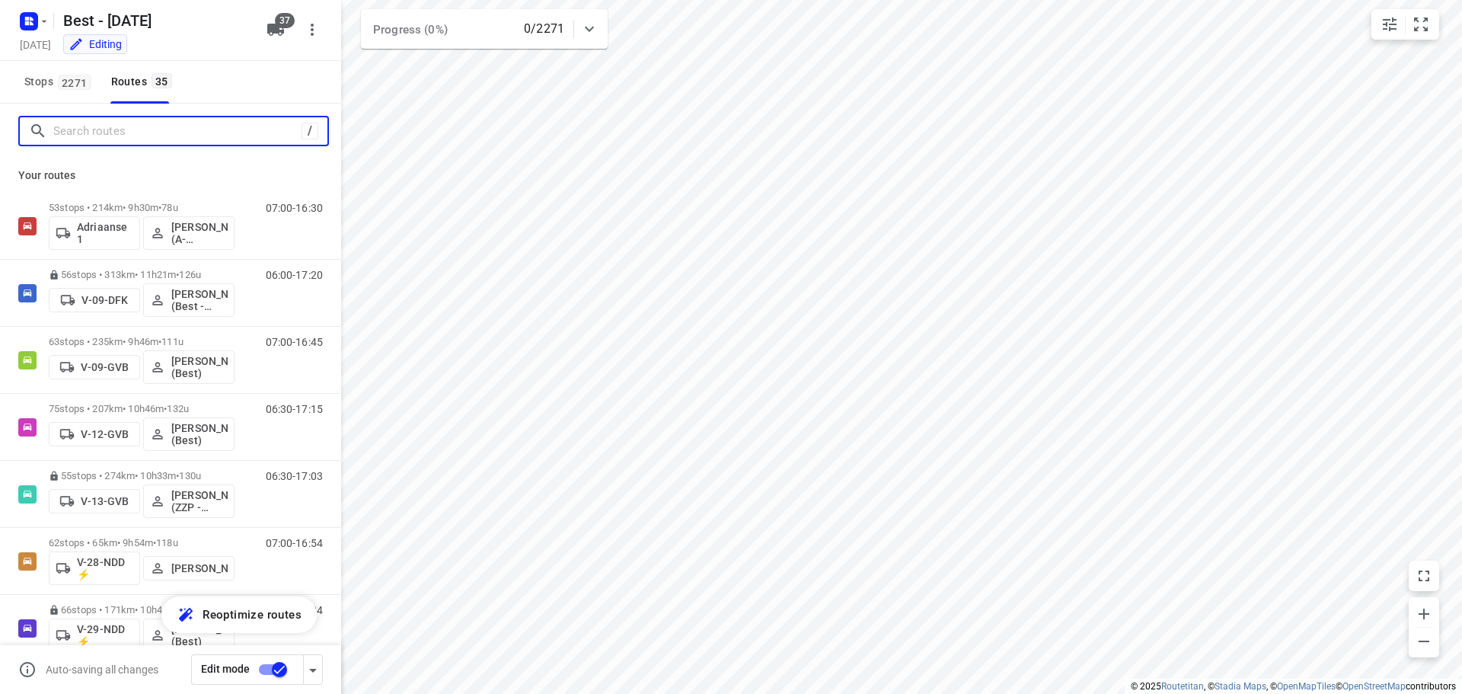
click at [140, 129] on input "Search routes" at bounding box center [177, 132] width 248 height 24
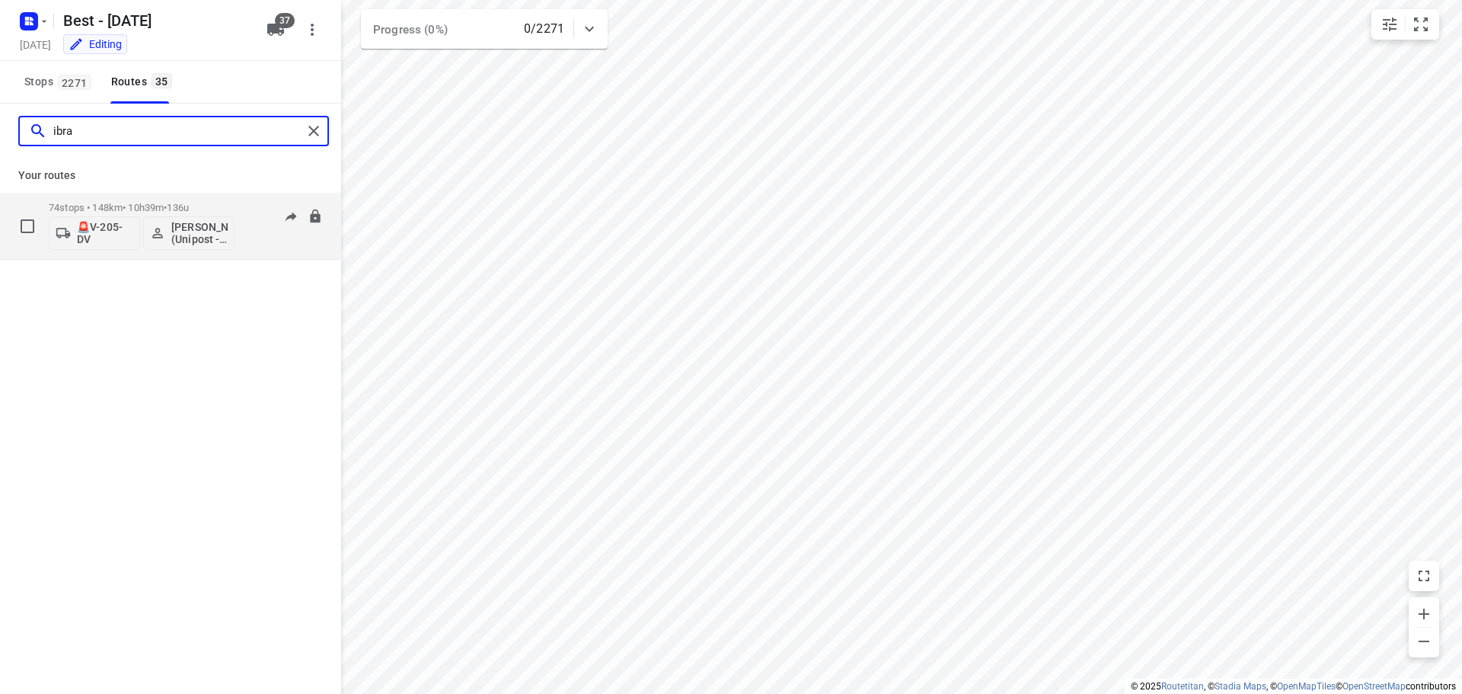
type input "ibra"
click at [101, 222] on p "🚨V-205-DV" at bounding box center [105, 233] width 56 height 24
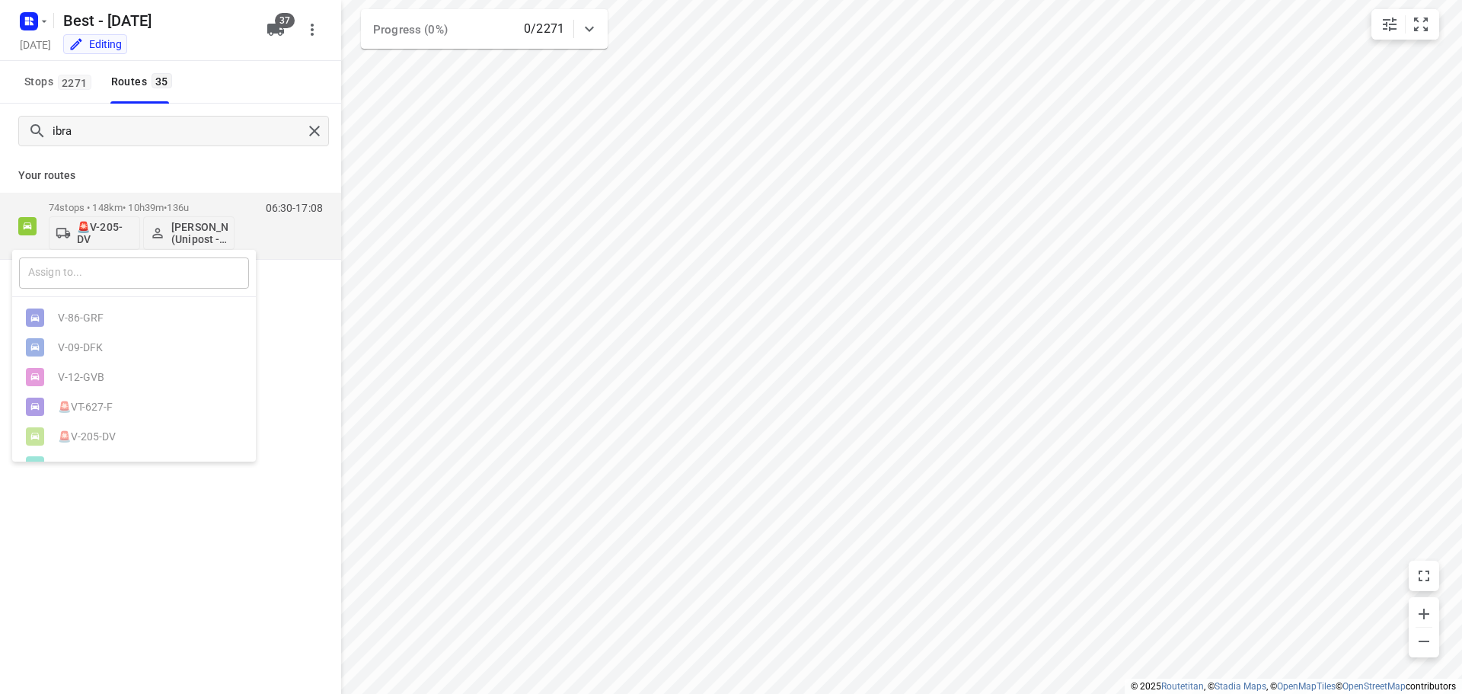
click at [99, 271] on input "text" at bounding box center [134, 272] width 230 height 31
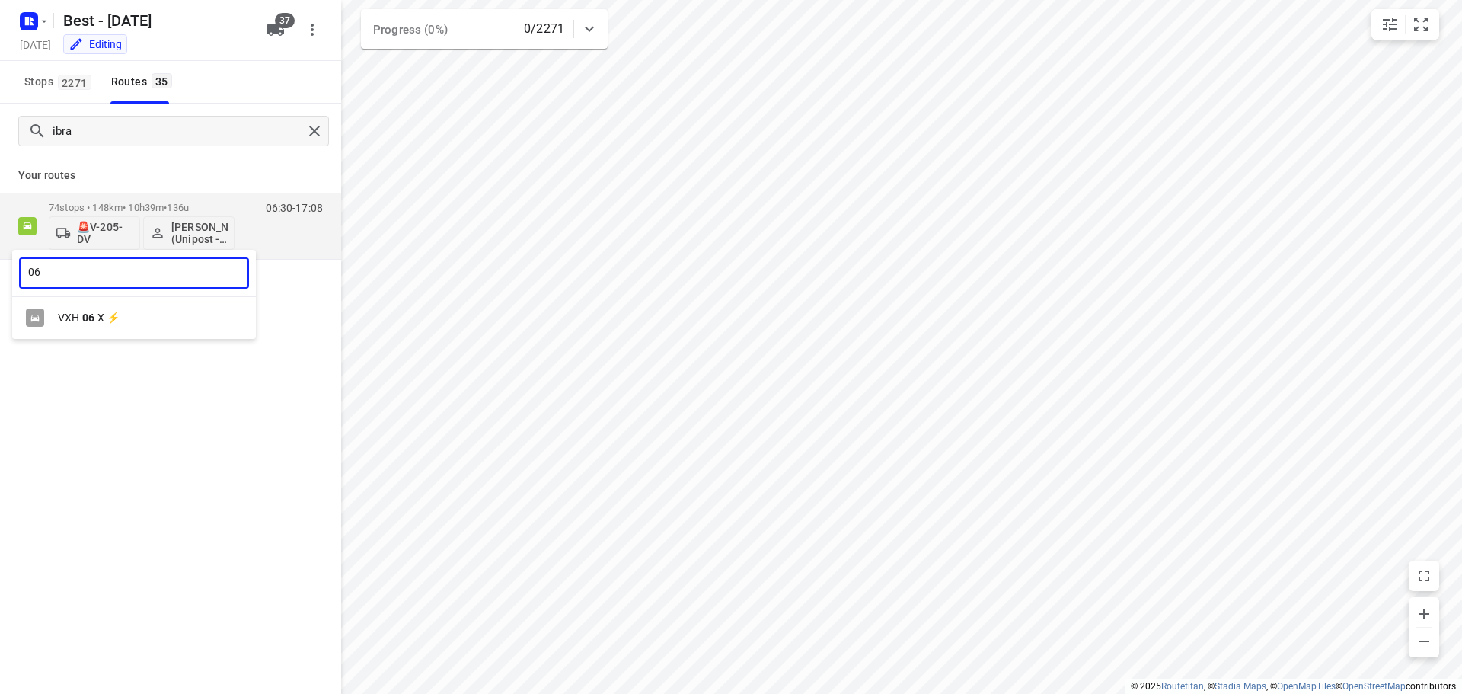
type input "06"
click at [104, 313] on div "VXH- 06 -X ⚡" at bounding box center [138, 317] width 160 height 12
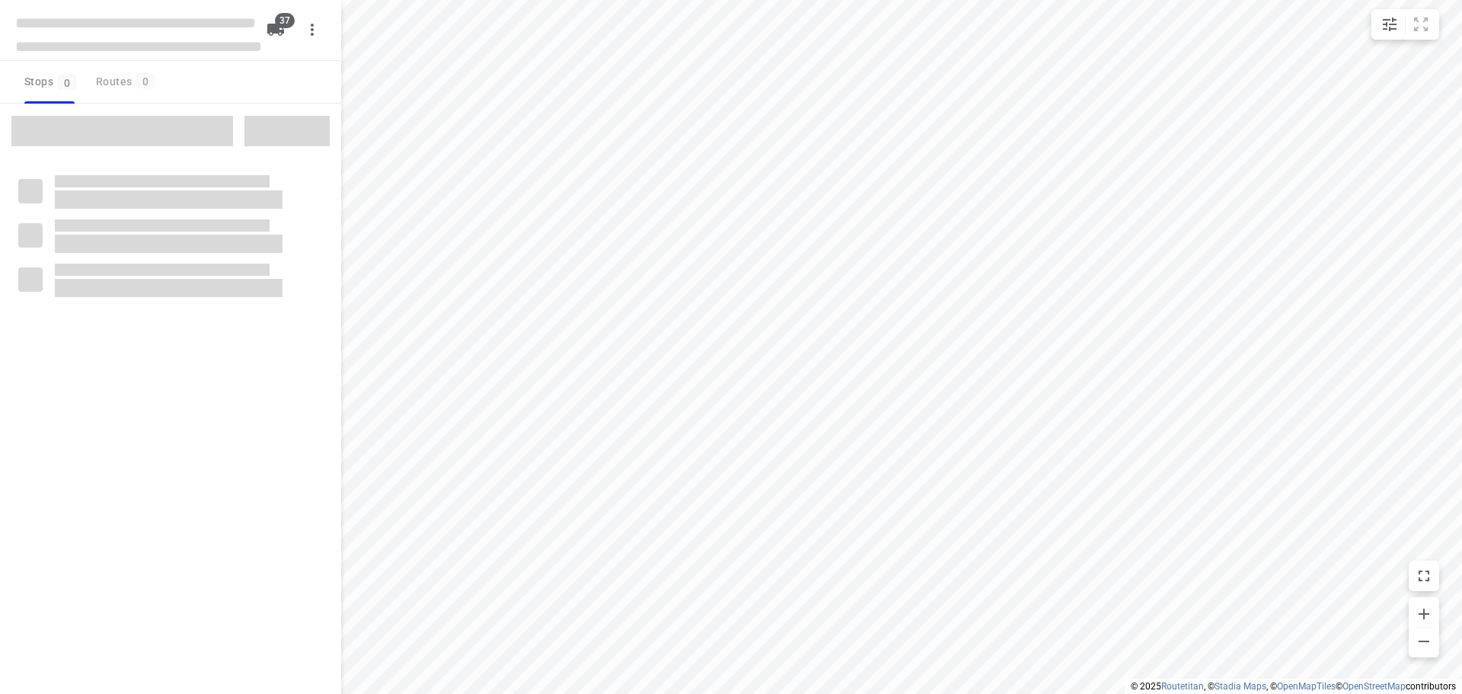
checkbox input "true"
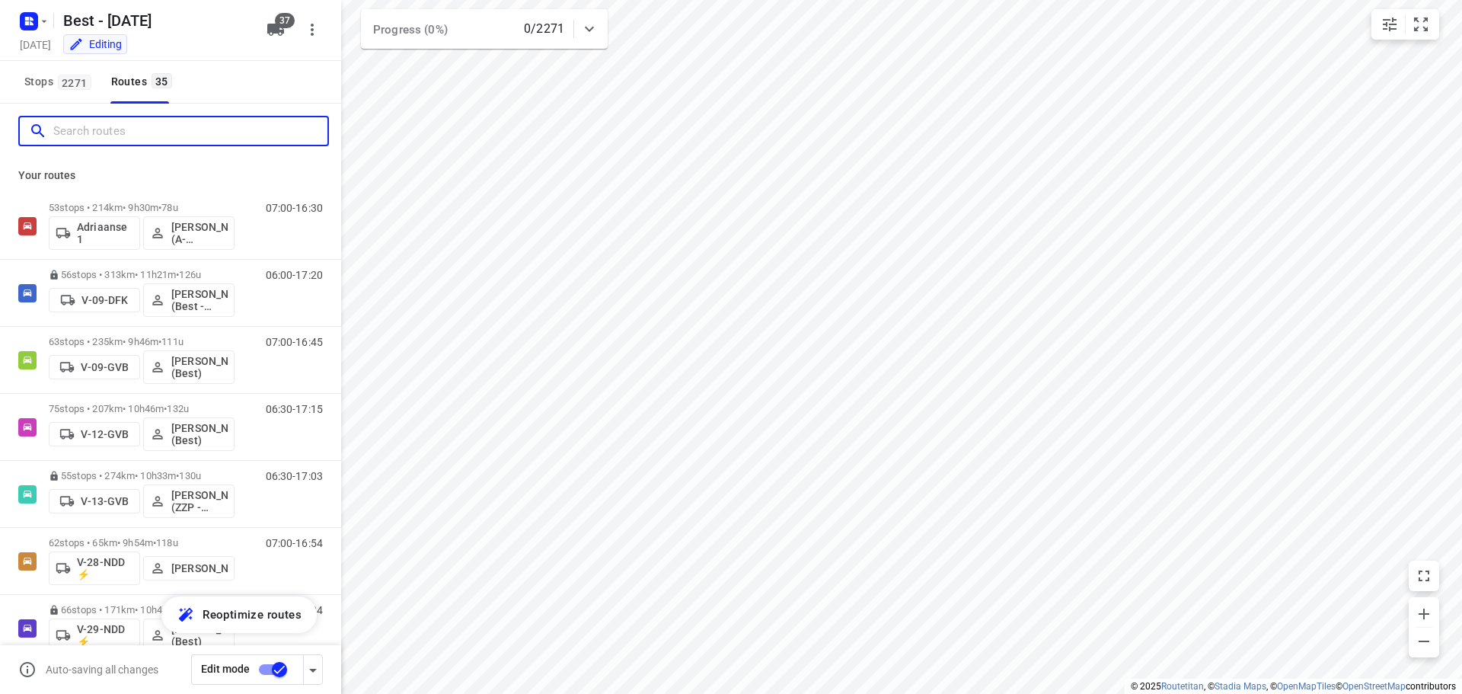
click at [112, 128] on input "Search routes" at bounding box center [190, 132] width 274 height 24
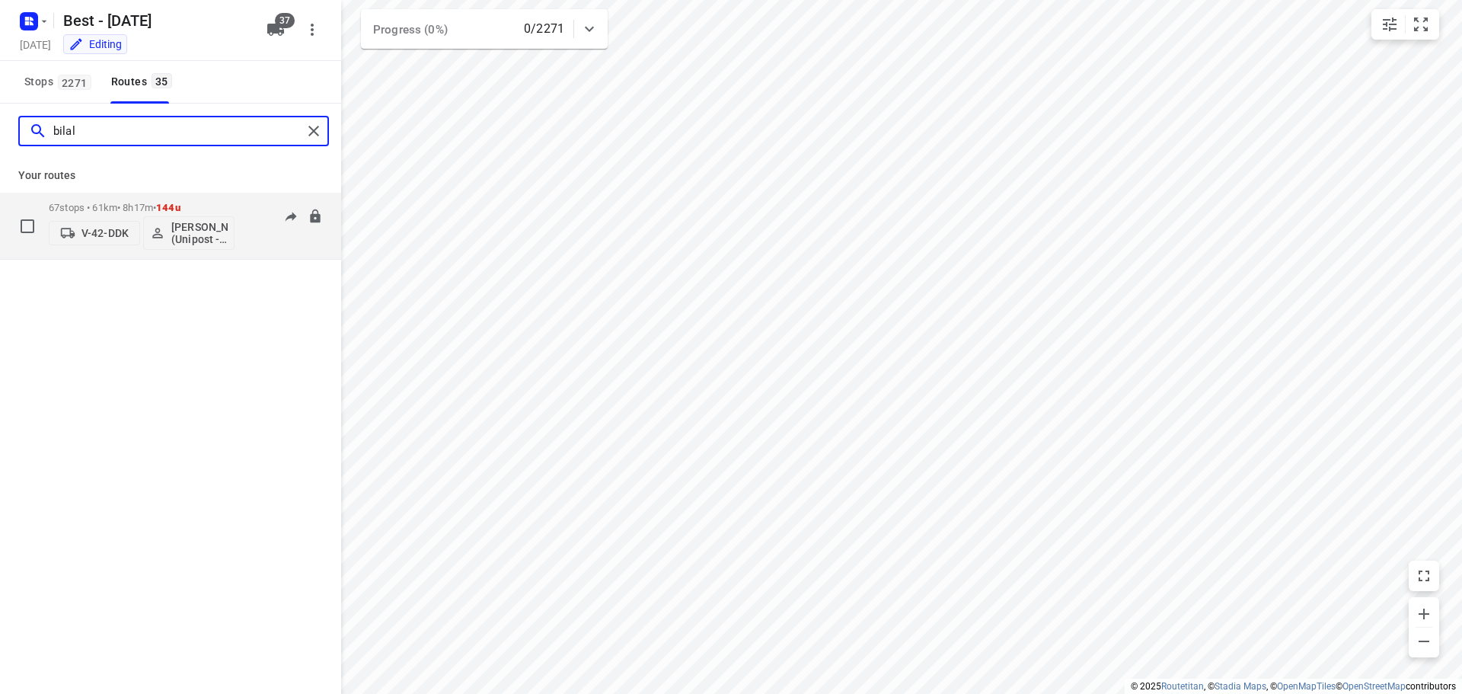
type input "bilal"
click at [100, 241] on div "V-42-DDK Bilal Alzeadi (Unipost - Best - ZZP)" at bounding box center [142, 231] width 186 height 37
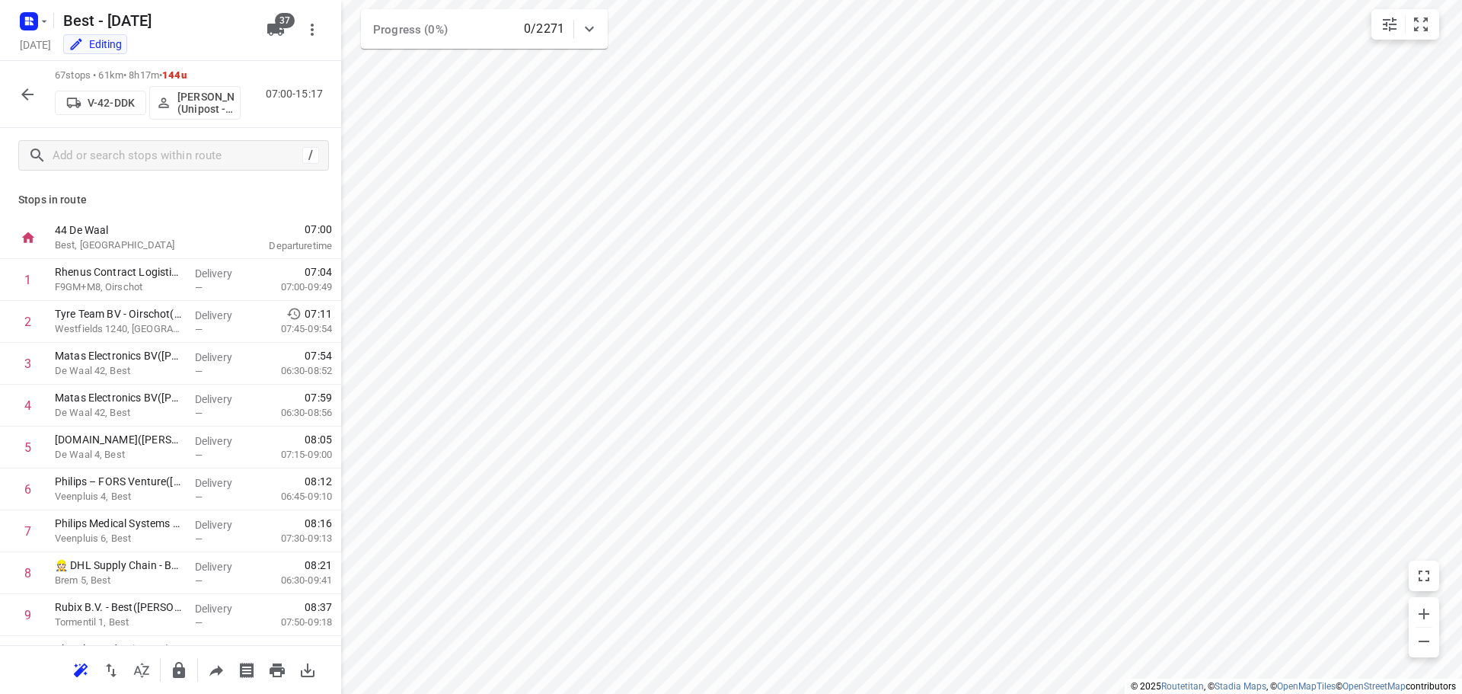
click at [123, 107] on p "V-42-DDK" at bounding box center [111, 103] width 47 height 12
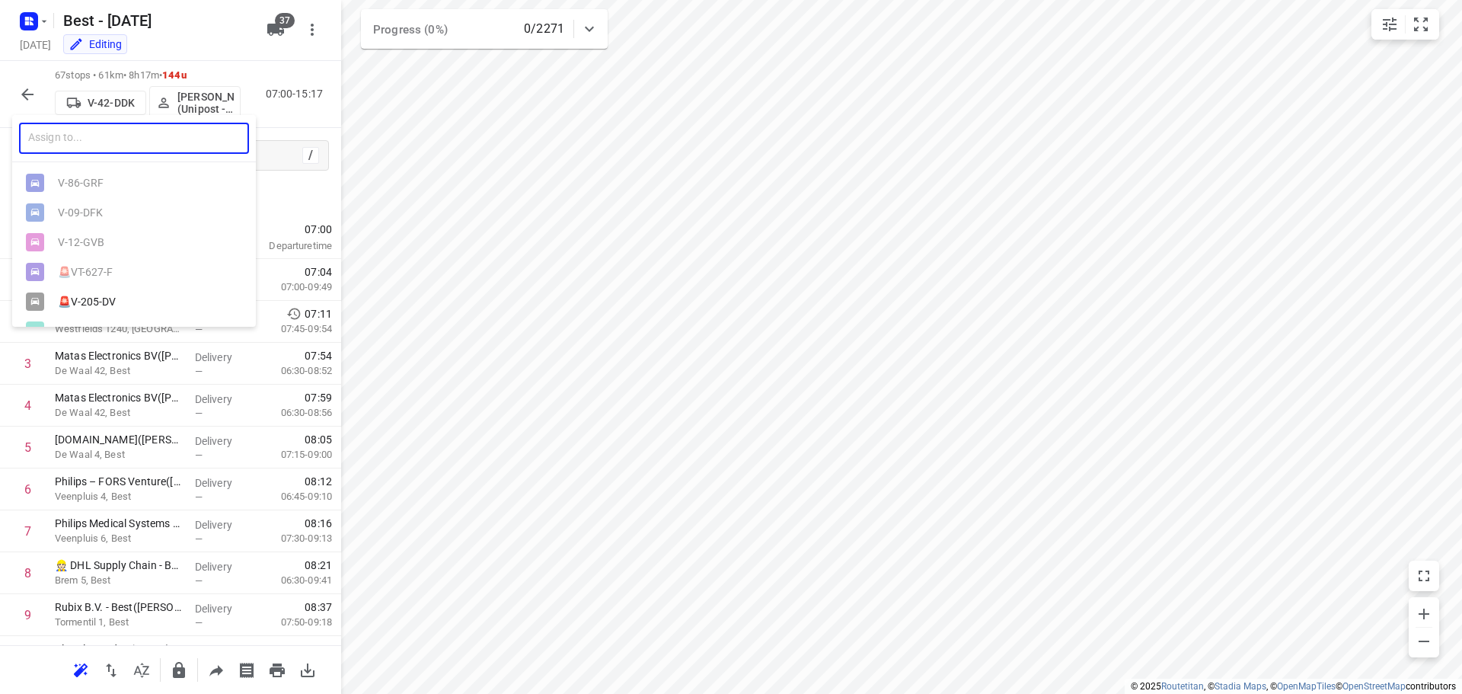
click at [126, 139] on input "text" at bounding box center [134, 138] width 230 height 31
click at [109, 314] on div "🚨V-205-DV" at bounding box center [134, 301] width 244 height 30
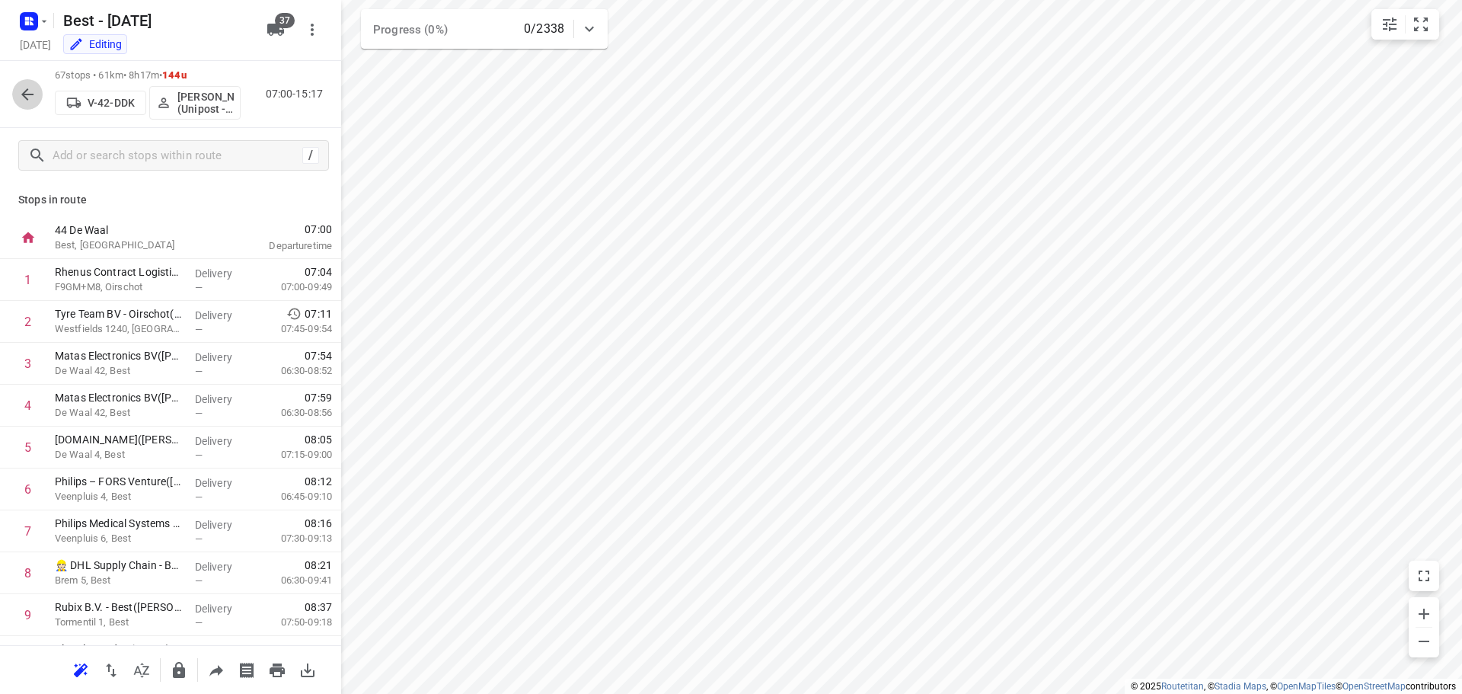
click at [37, 88] on button "button" at bounding box center [27, 94] width 30 height 30
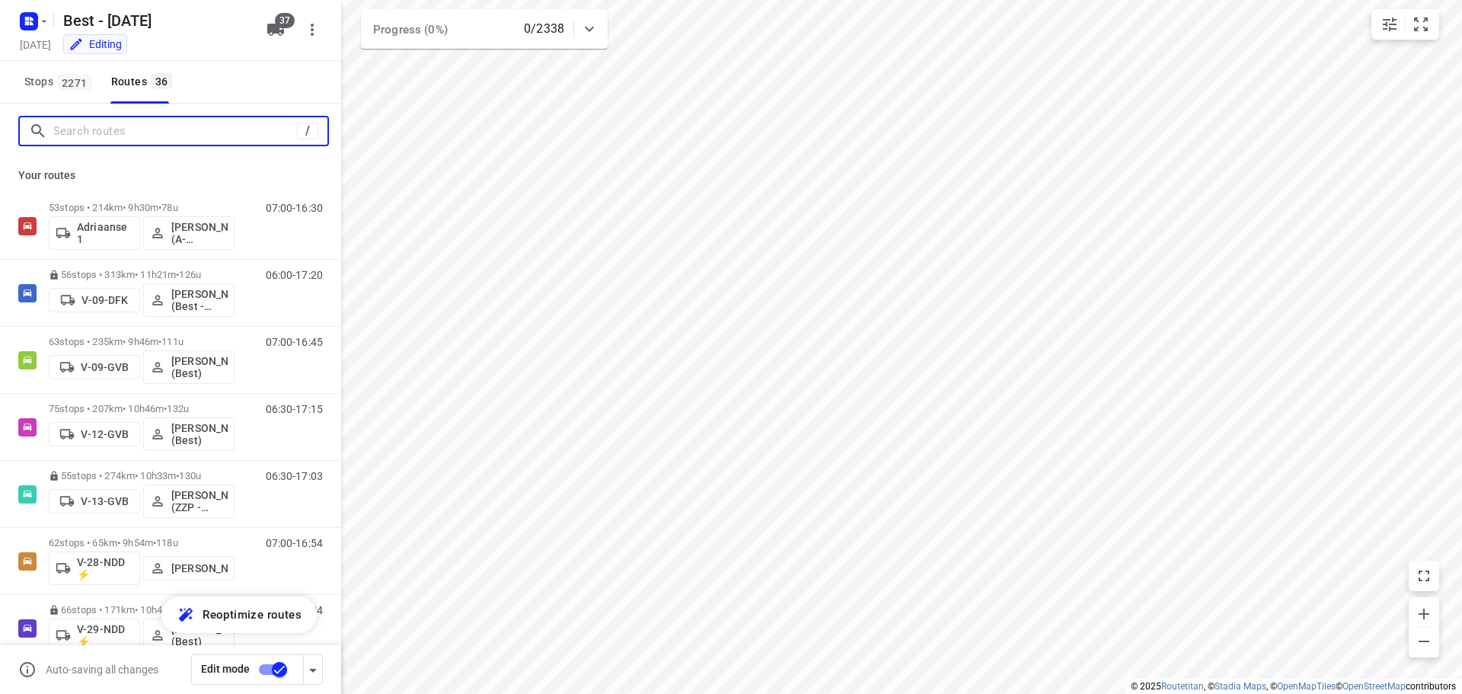
click at [158, 129] on input "Search routes" at bounding box center [175, 132] width 244 height 24
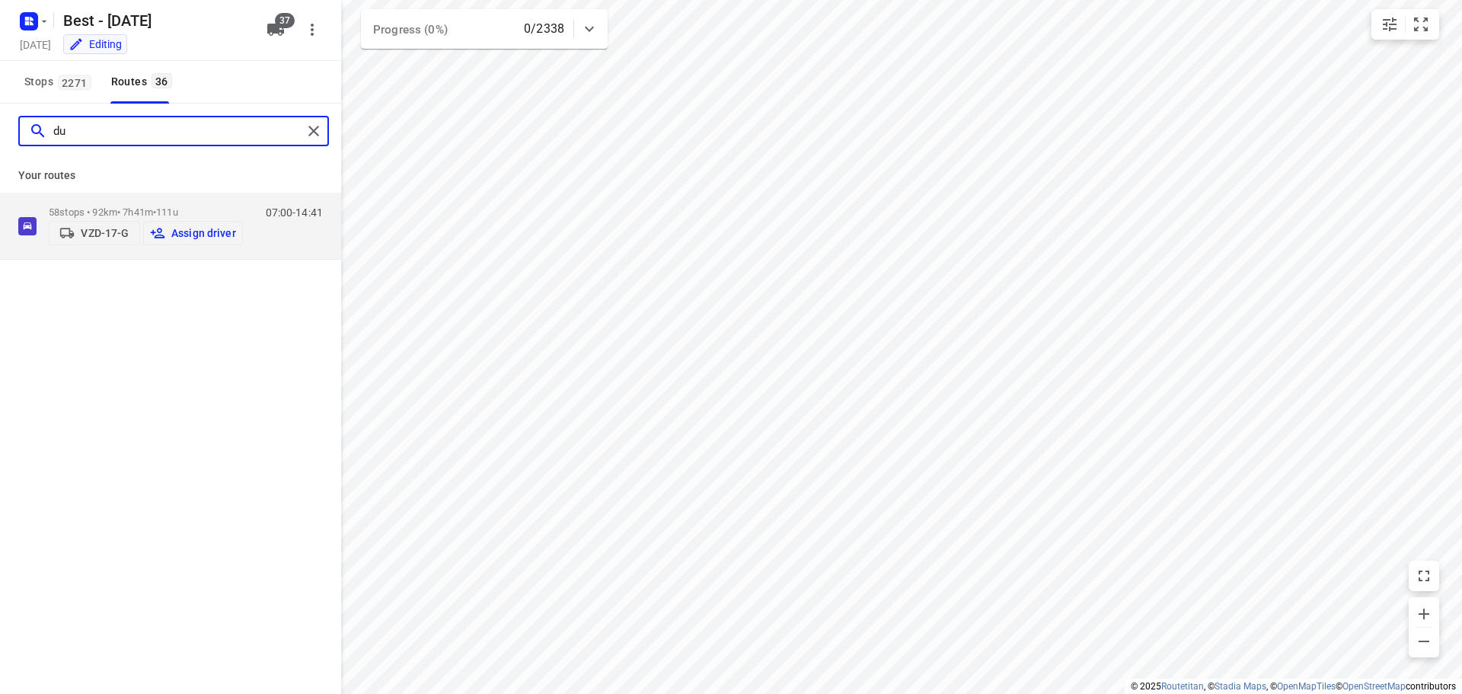
type input "d"
type input "a"
type input "du"
click at [199, 228] on p "Assign driver" at bounding box center [203, 233] width 65 height 12
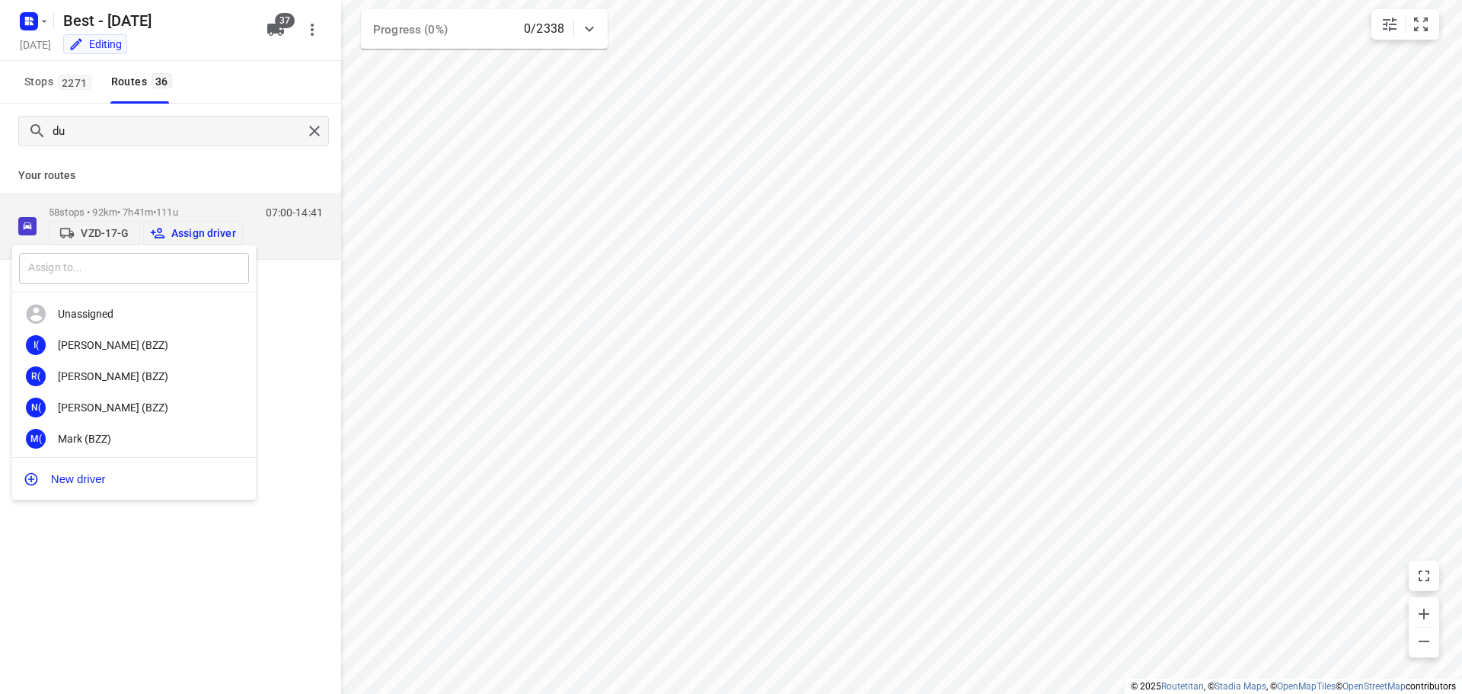
click at [167, 260] on input "text" at bounding box center [134, 268] width 230 height 31
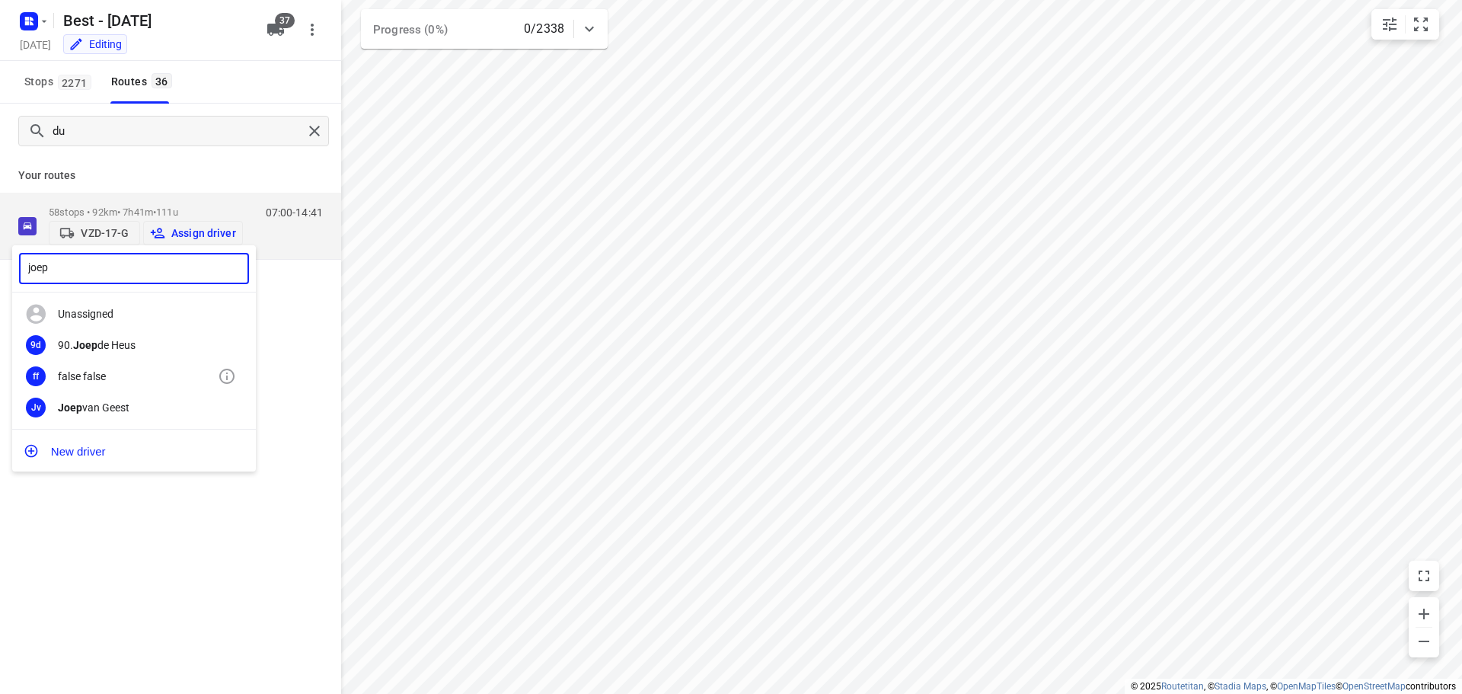
type input "joep"
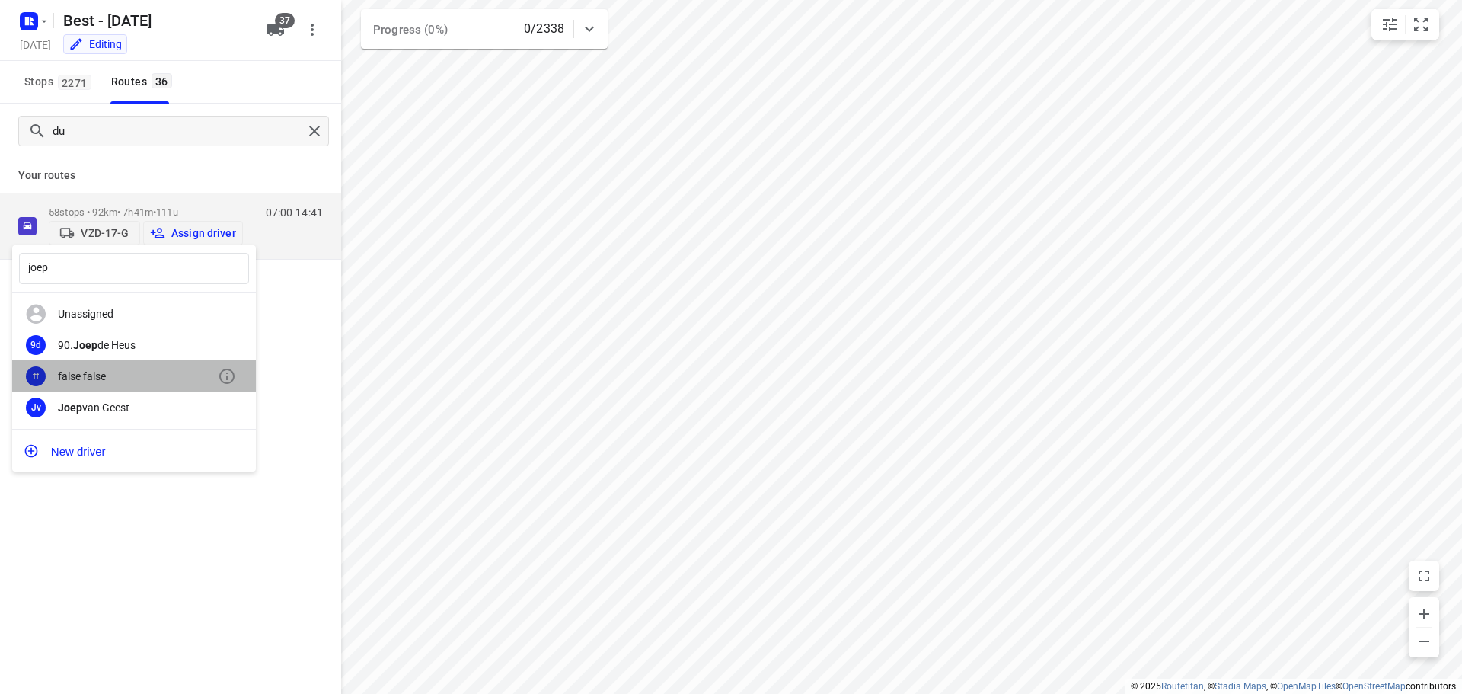
click at [135, 372] on div "false false" at bounding box center [138, 376] width 160 height 12
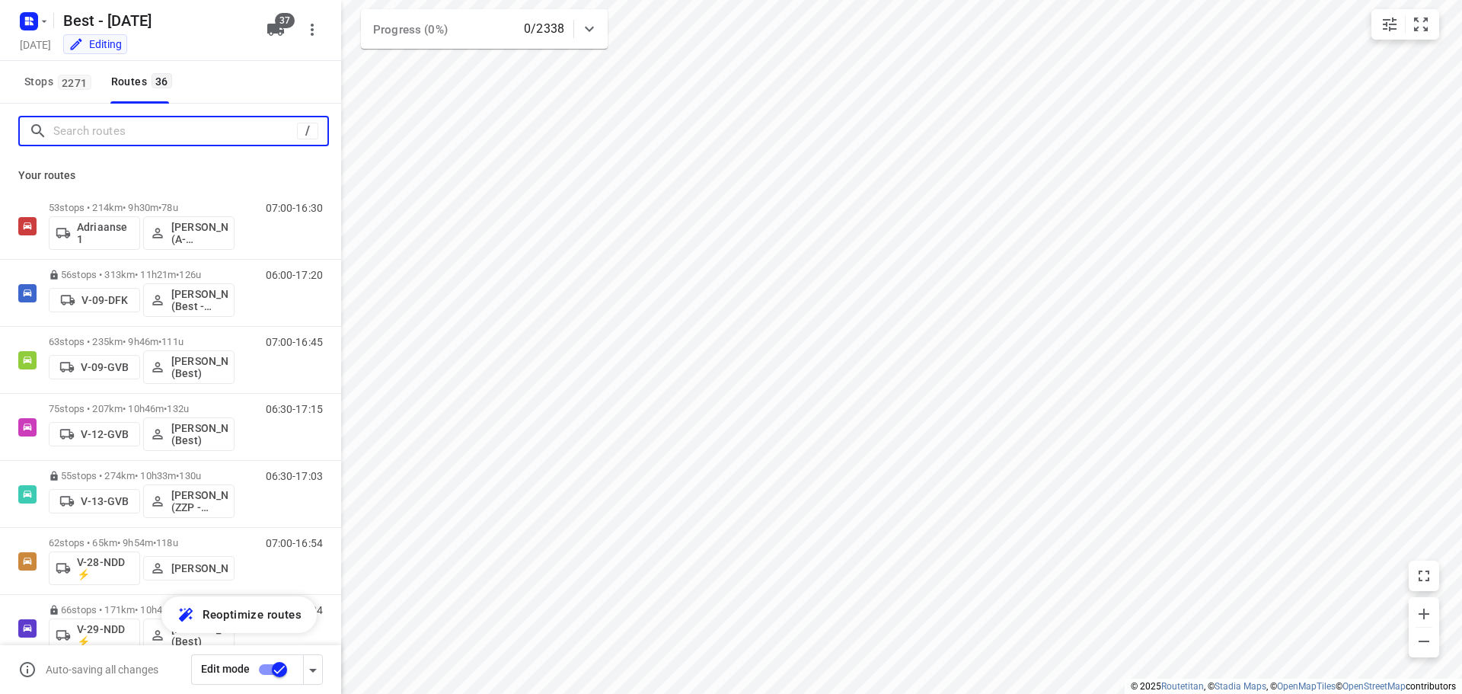
click at [260, 129] on input "Search routes" at bounding box center [175, 132] width 244 height 24
click at [164, 120] on input "Search routes" at bounding box center [175, 132] width 244 height 24
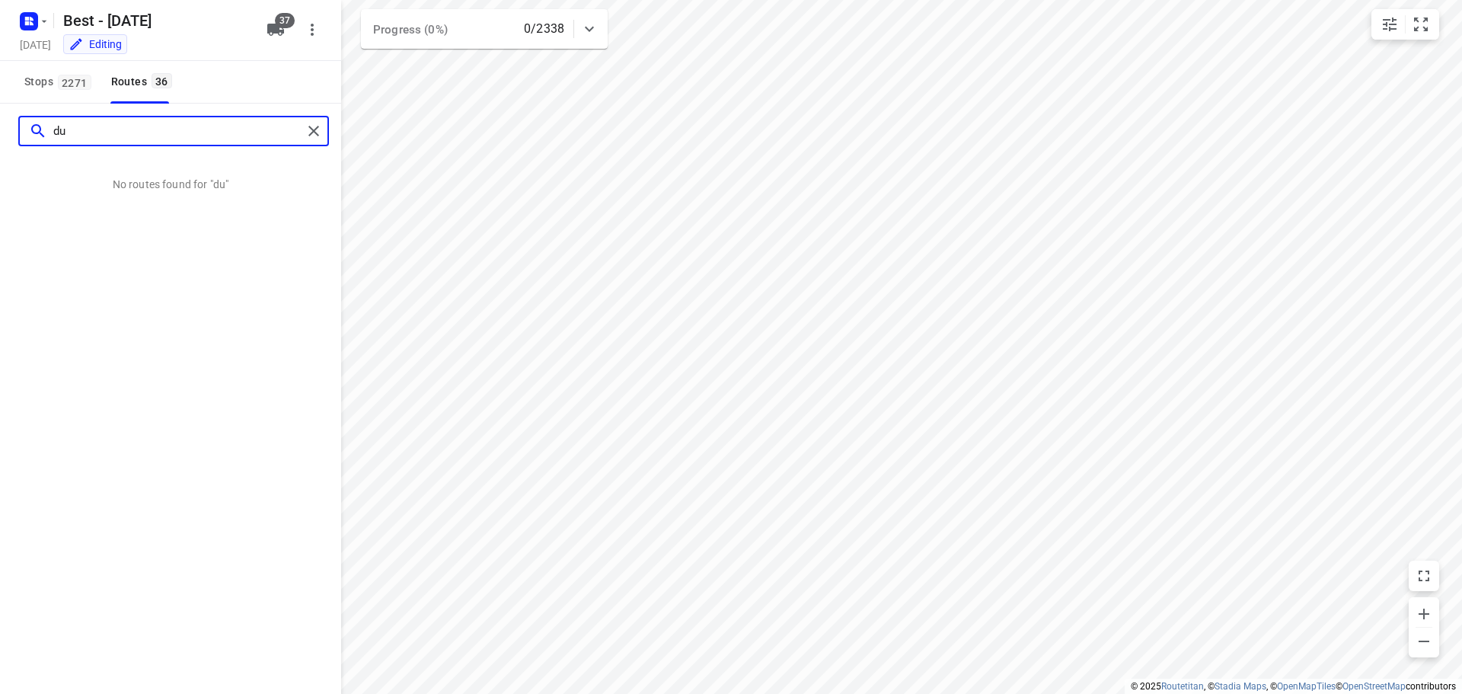
type input "d"
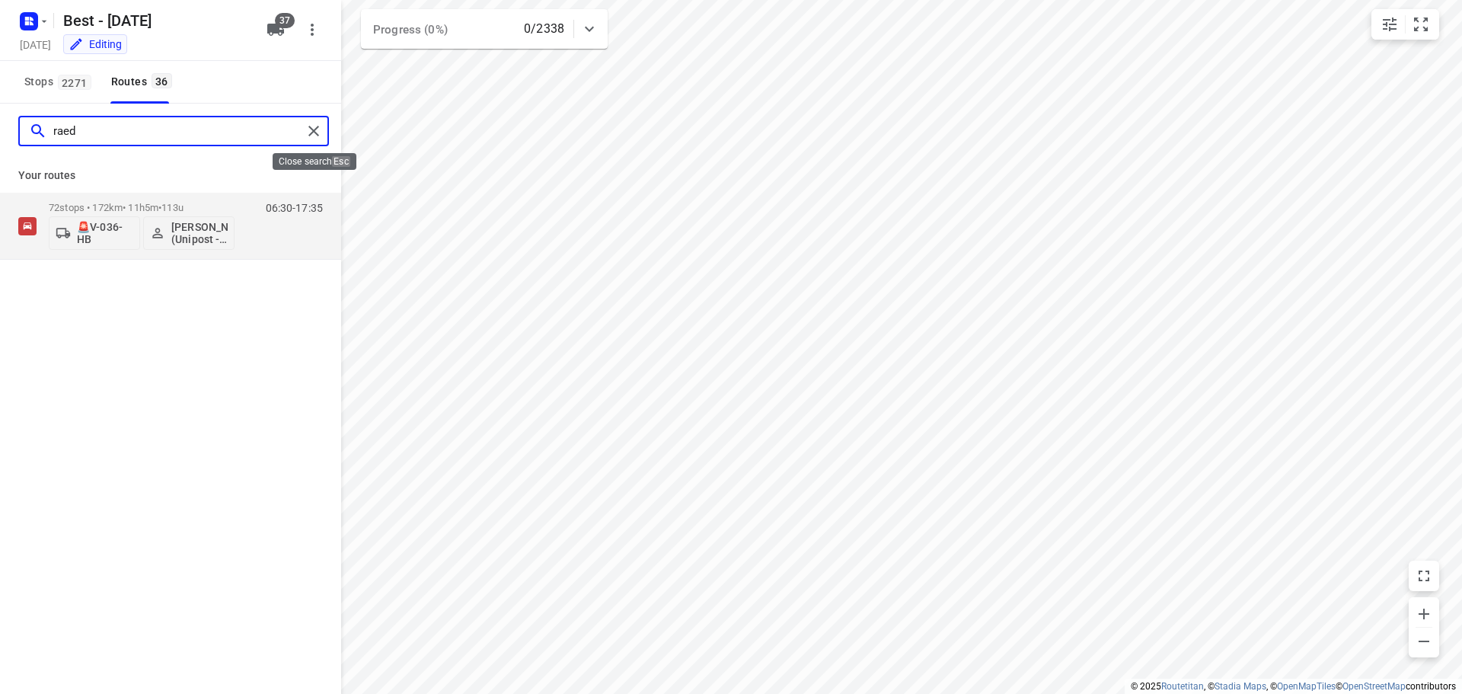
type input "raed"
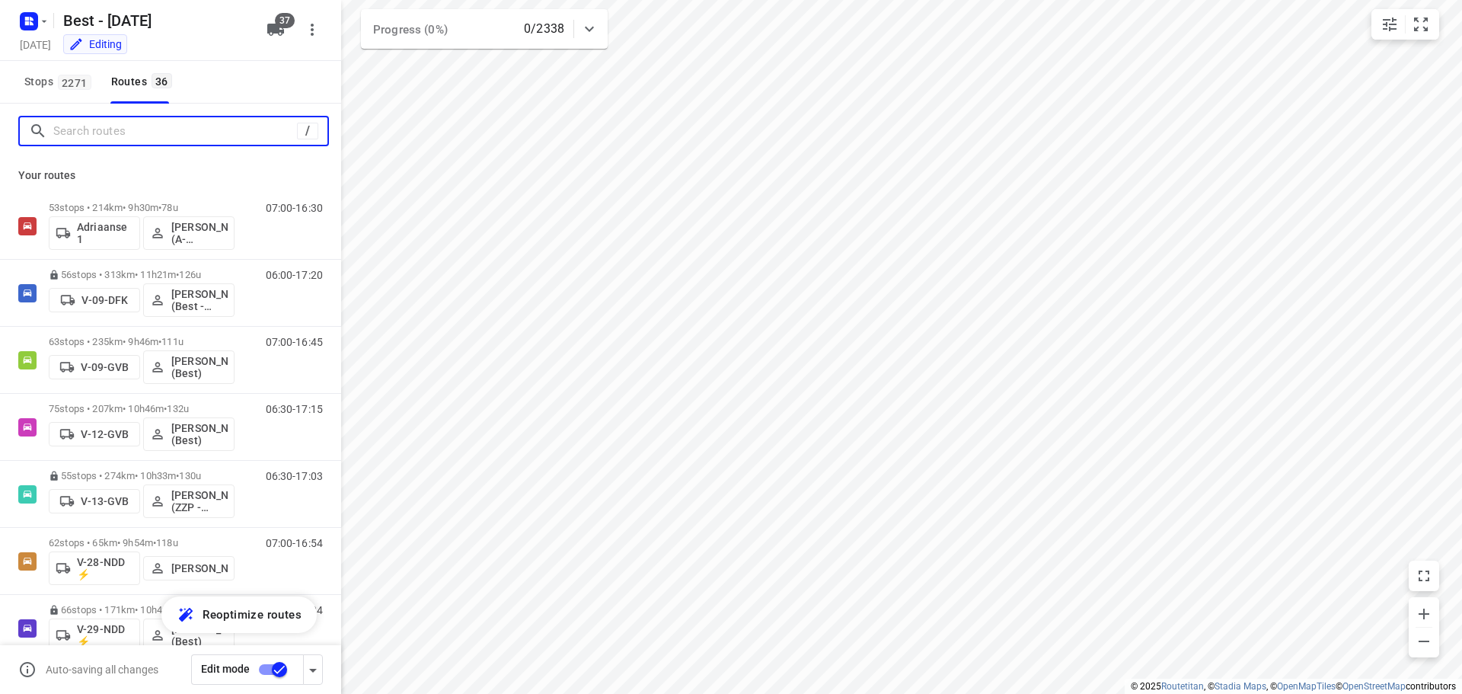
click at [203, 120] on input "Search routes" at bounding box center [175, 132] width 244 height 24
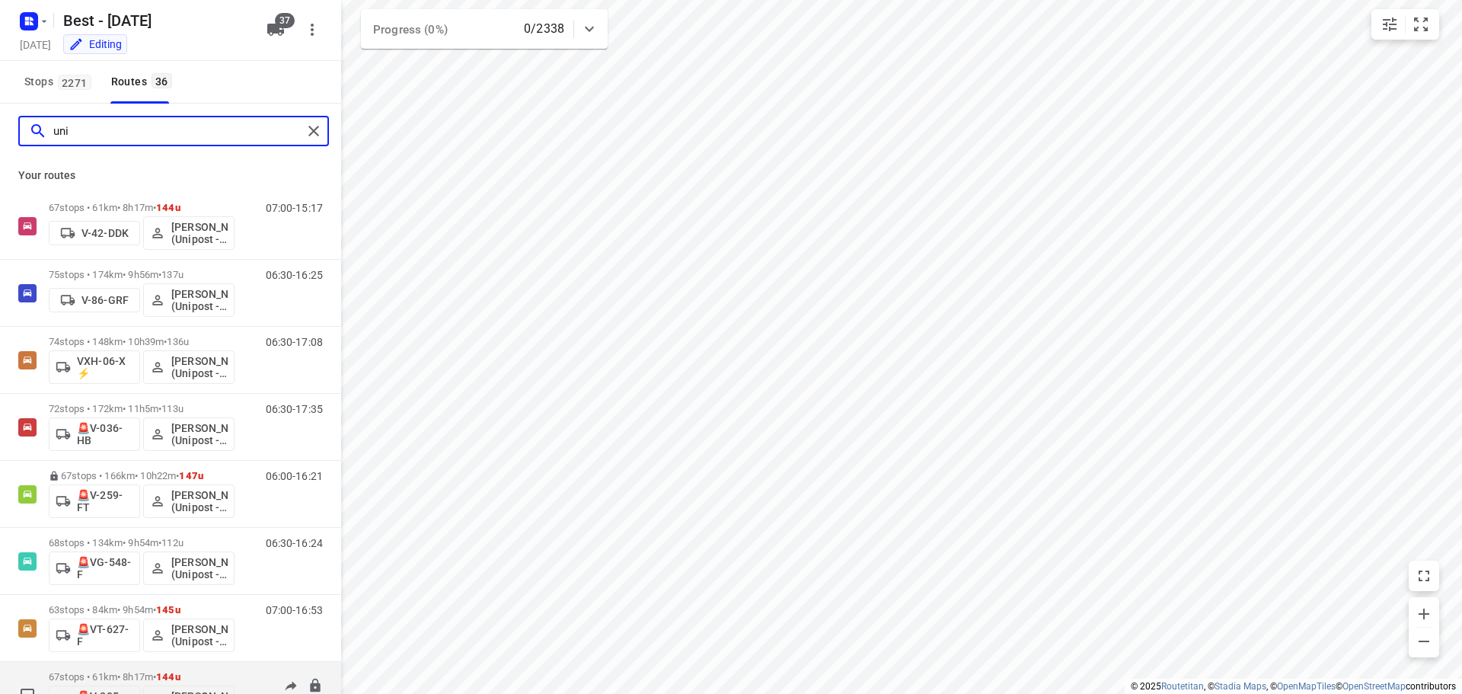
type input "uni"
click at [104, 667] on div "67 stops • 61km • 8h17m • 144u 🚨V-205-DV Bilal Alzeadi (Unipost - Best - ZZP)" at bounding box center [142, 694] width 186 height 63
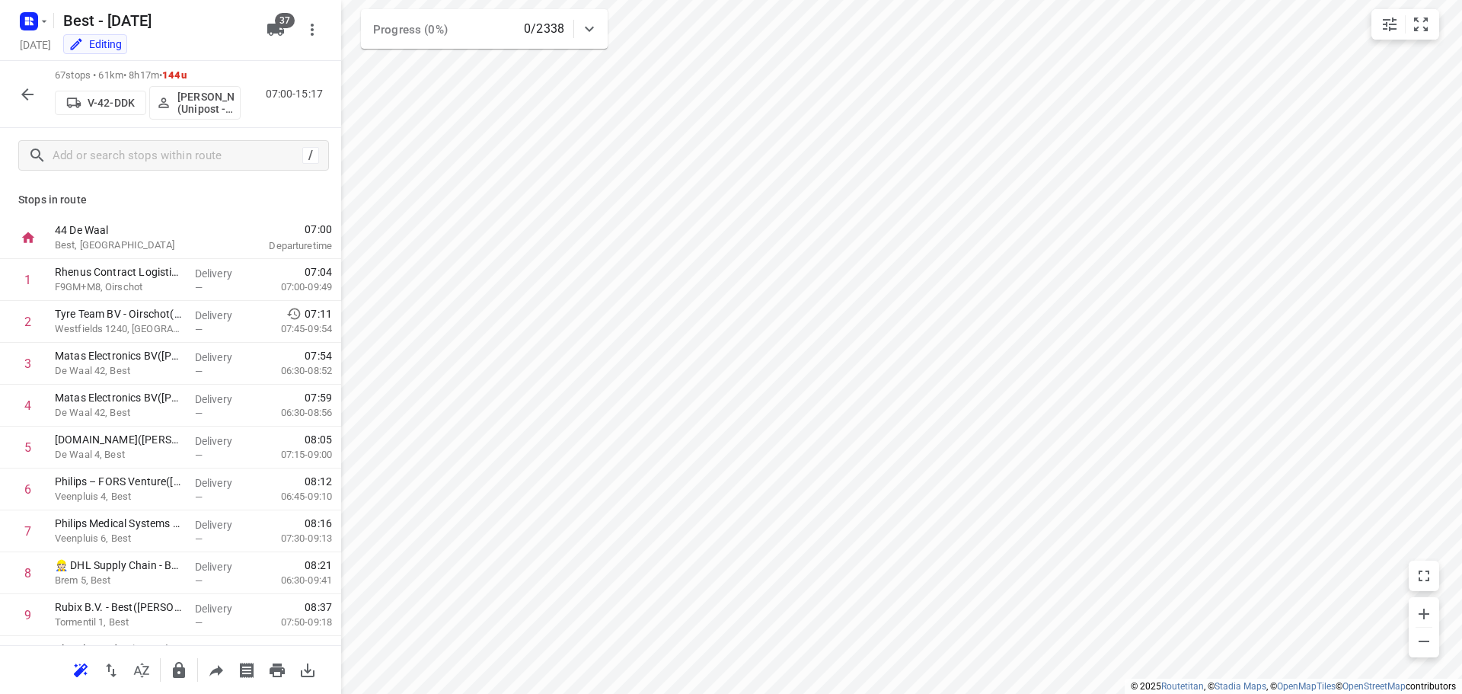
click at [18, 96] on button "button" at bounding box center [27, 94] width 30 height 30
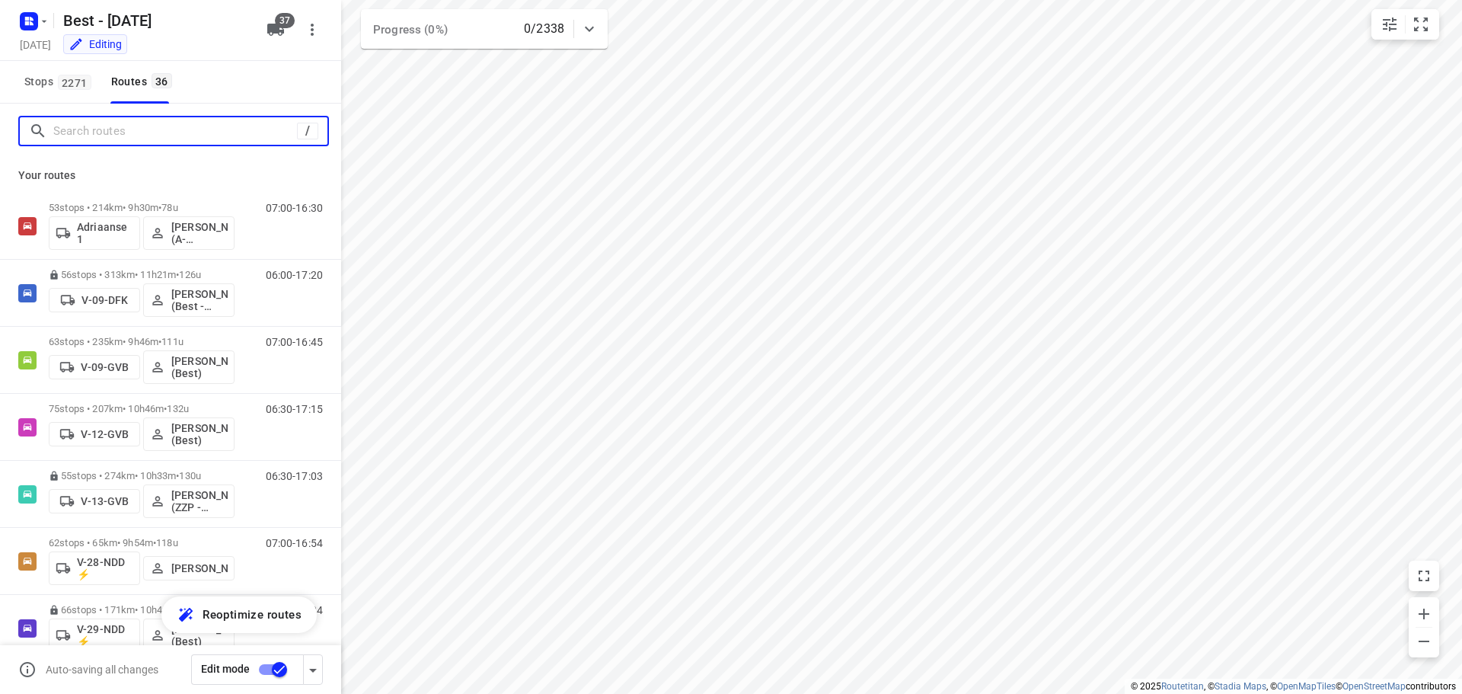
click at [82, 129] on input "Search routes" at bounding box center [175, 132] width 244 height 24
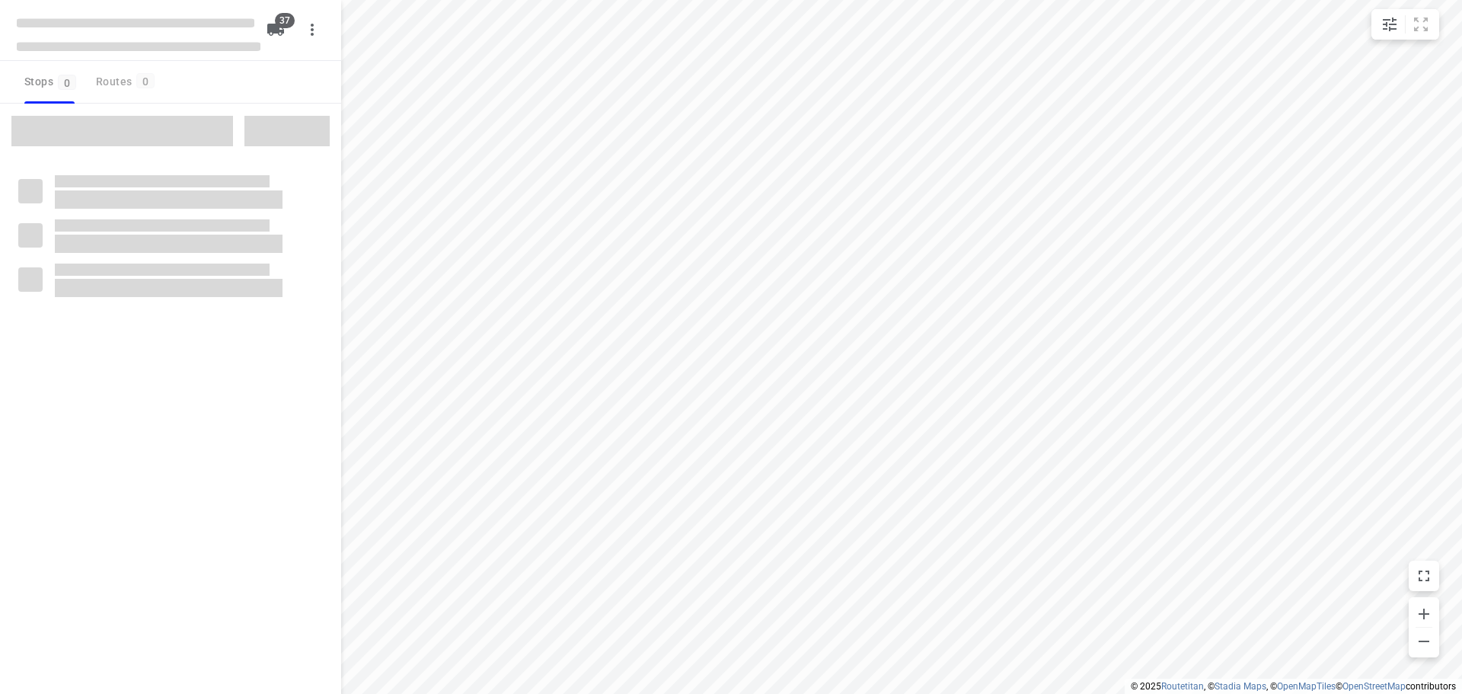
checkbox input "true"
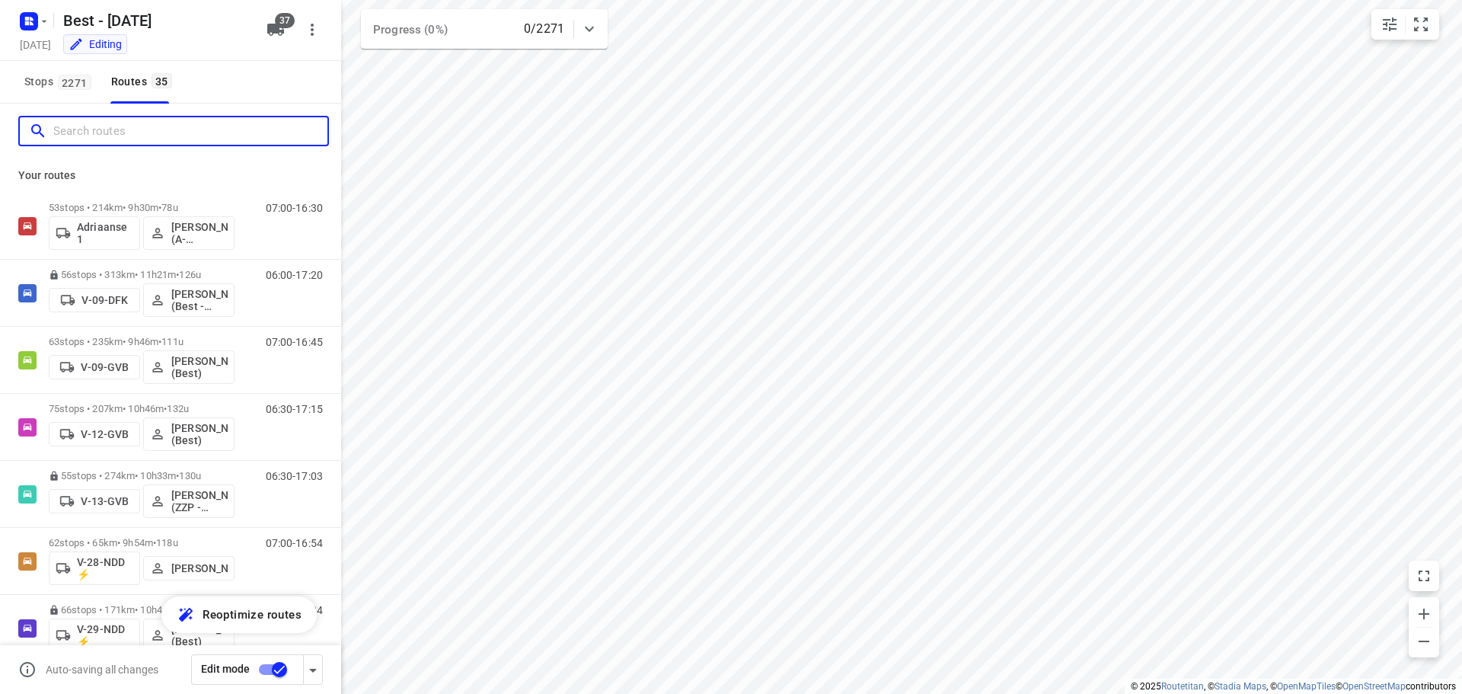
click at [143, 138] on input "Search routes" at bounding box center [190, 132] width 274 height 24
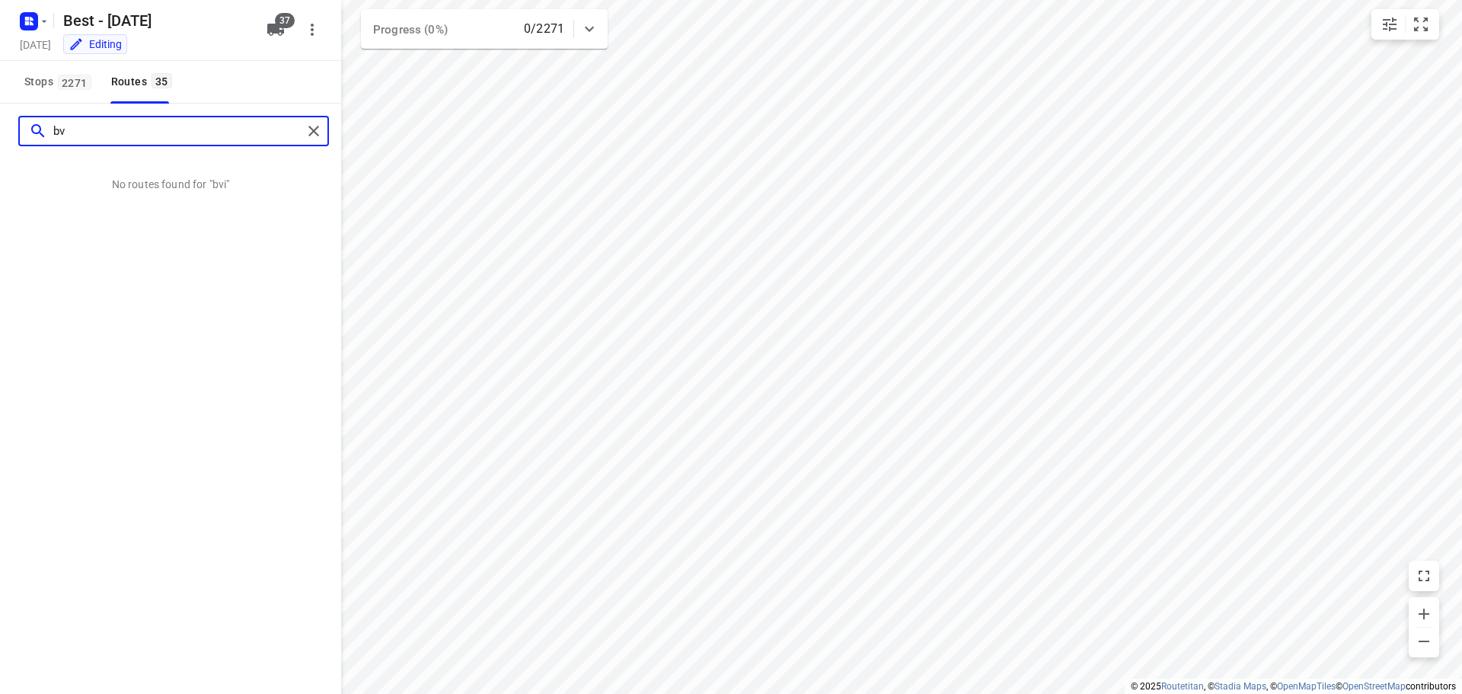
type input "b"
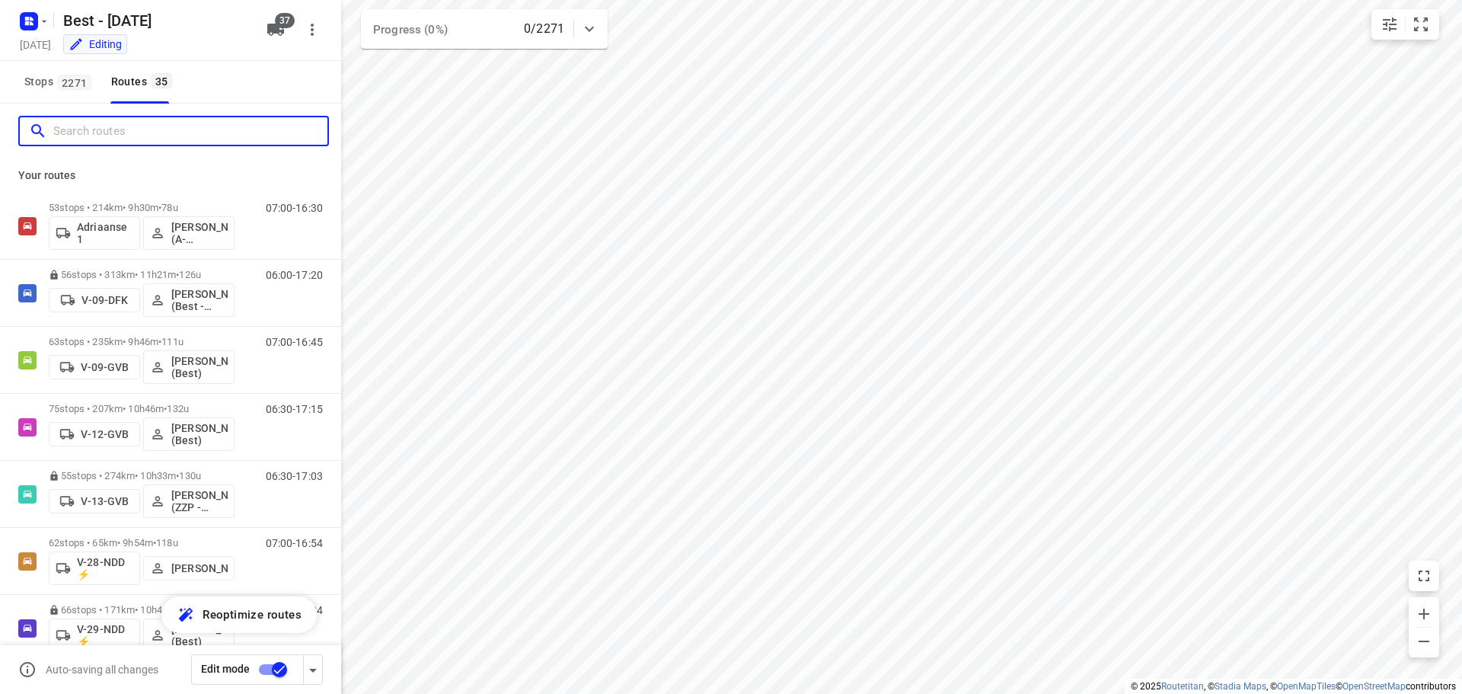
type input "0"
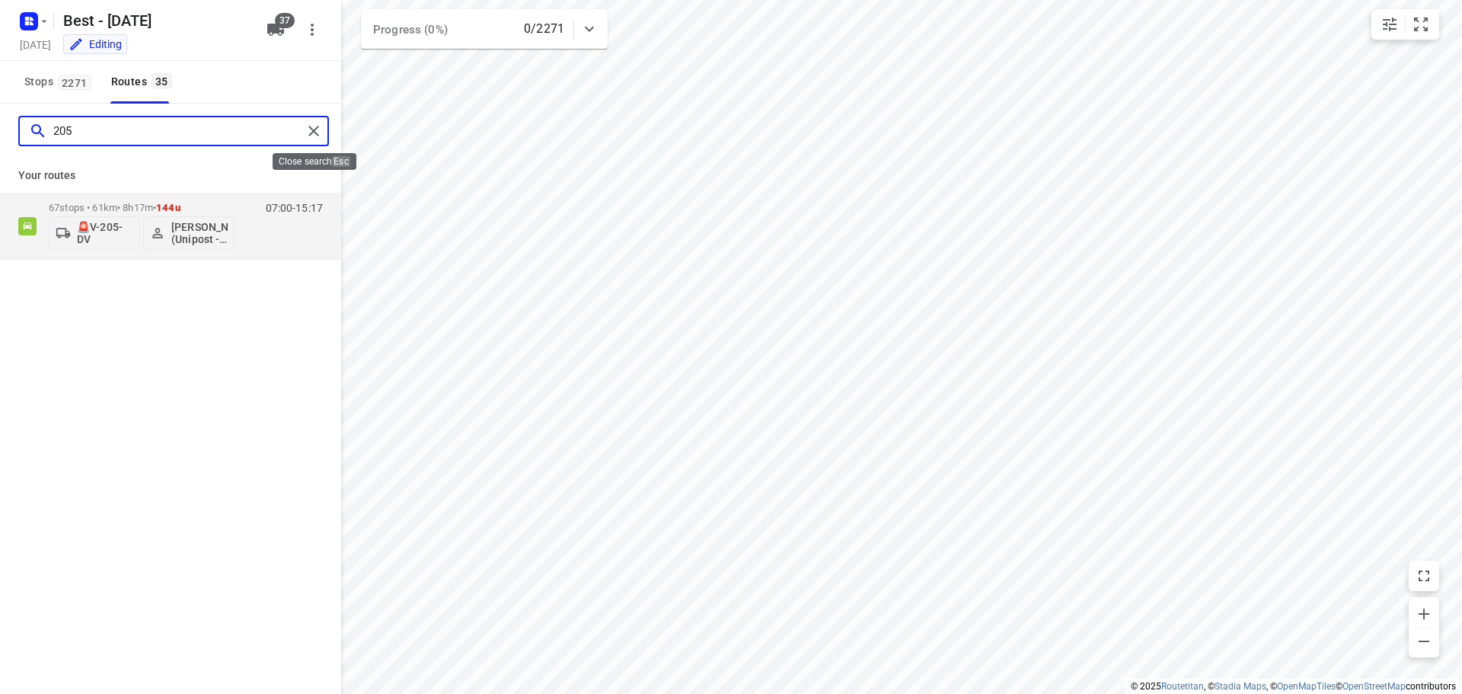
type input "205"
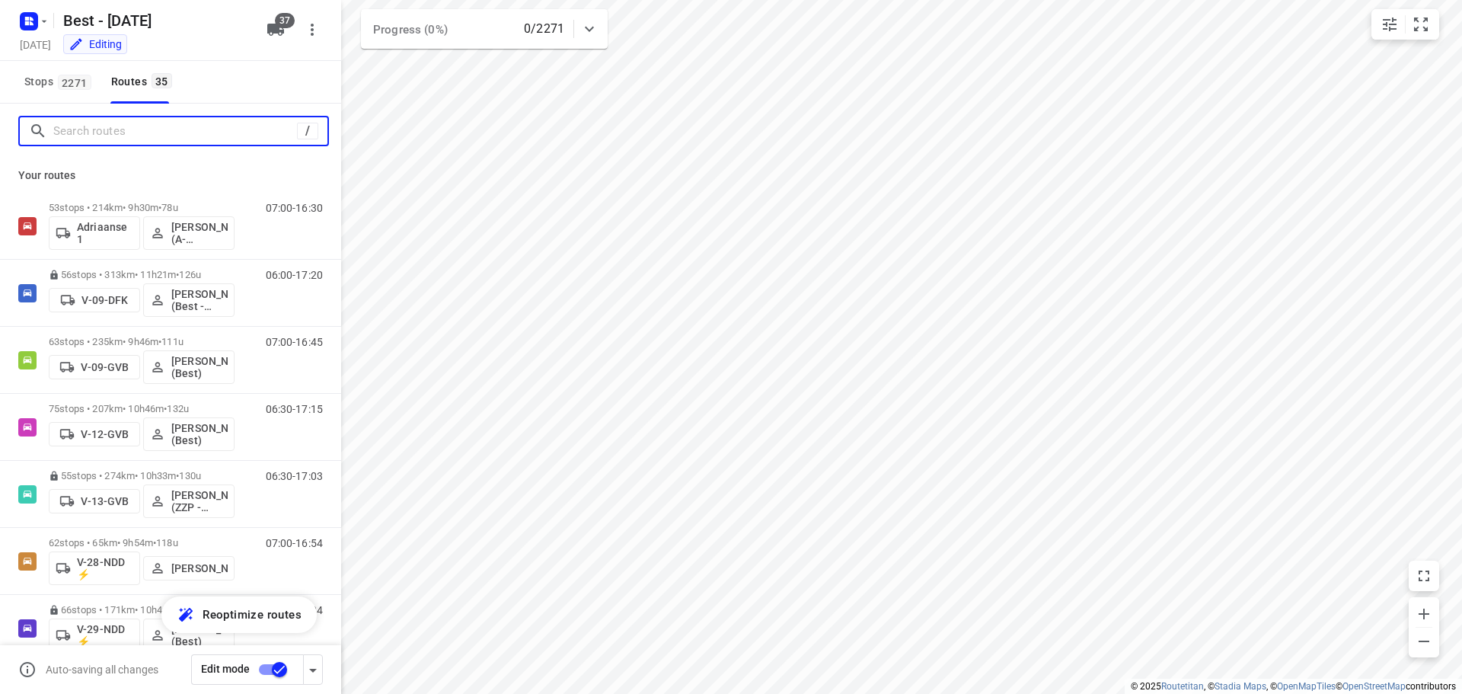
click at [276, 136] on input "Search routes" at bounding box center [175, 132] width 244 height 24
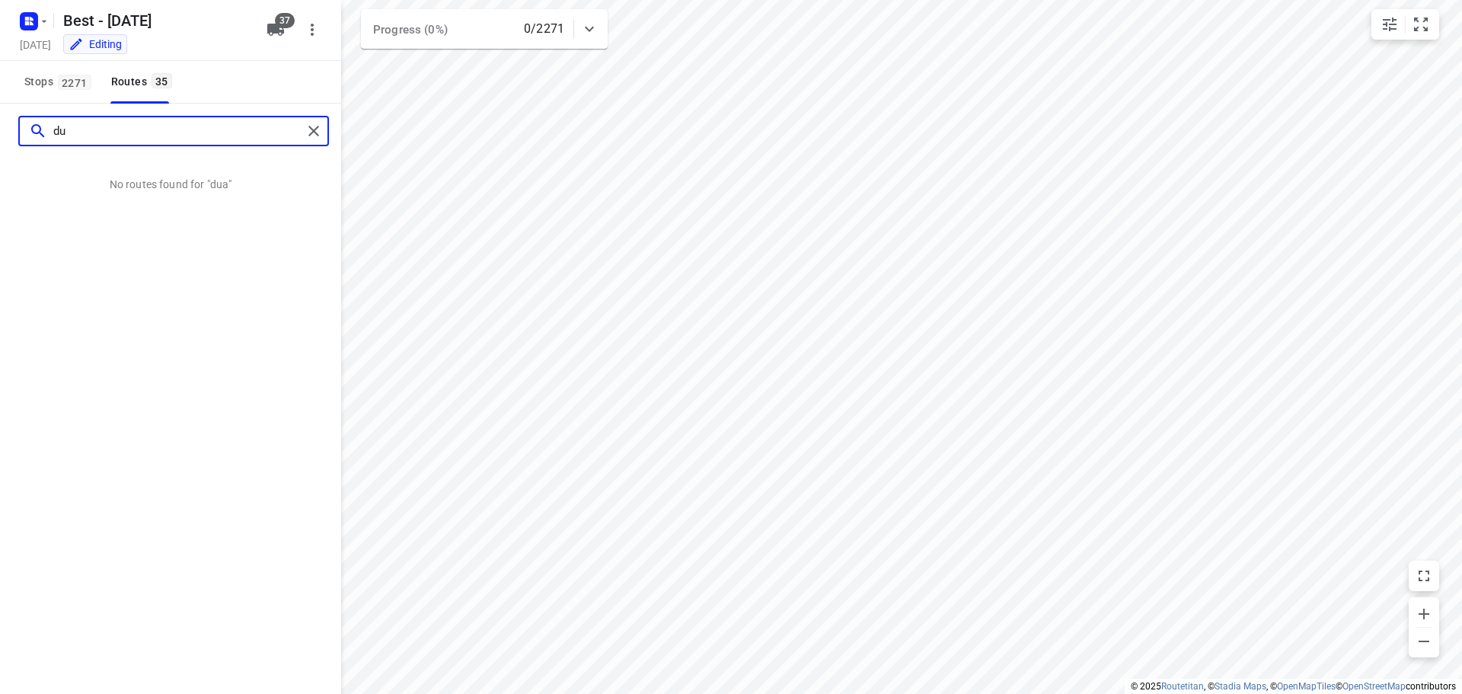
type input "d"
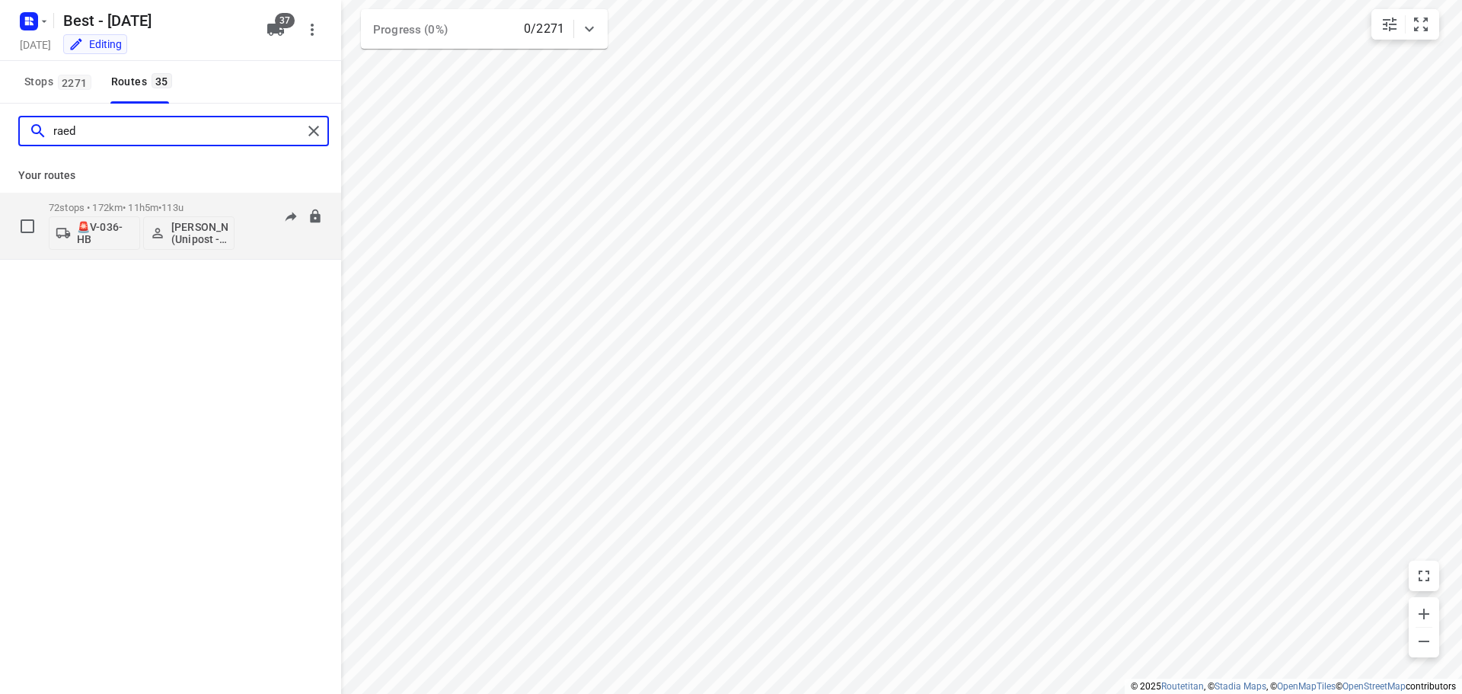
type input "raed"
click at [96, 221] on p "🚨V-036-HB" at bounding box center [105, 233] width 56 height 24
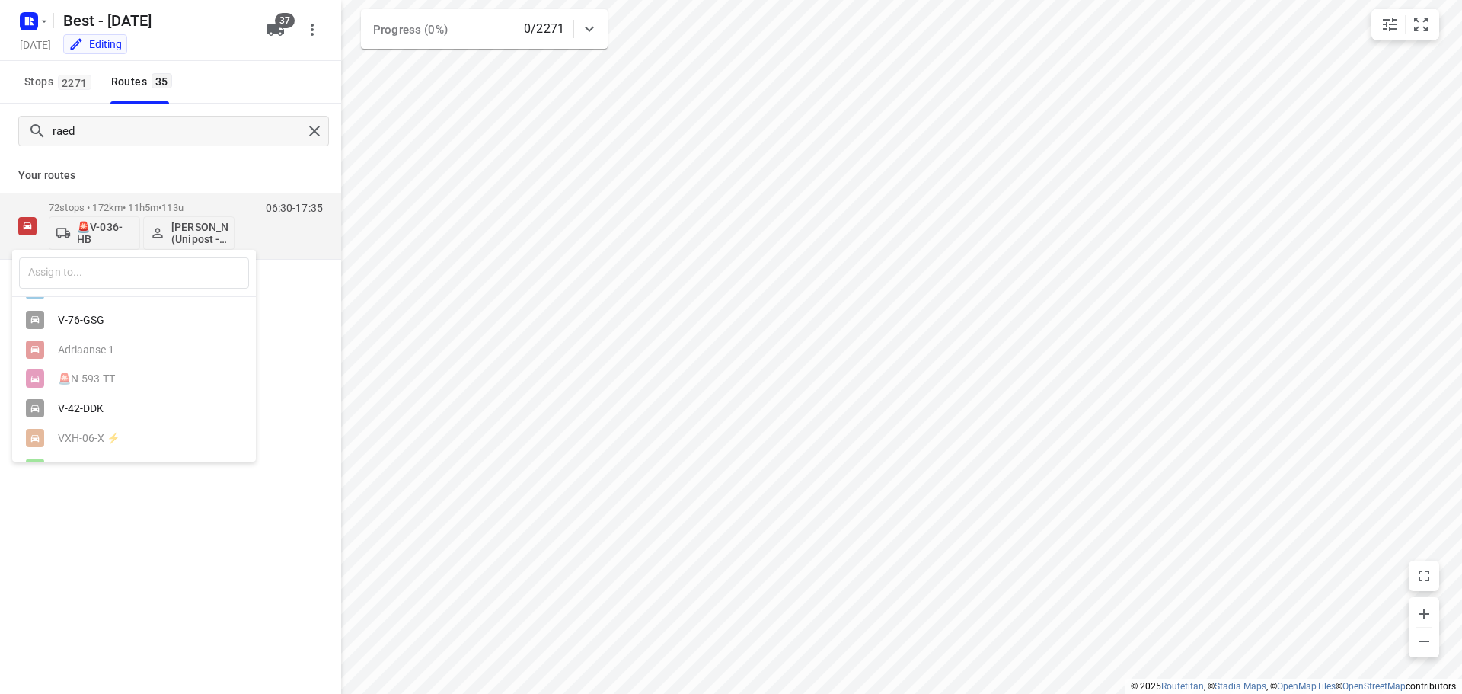
scroll to position [313, 0]
click at [94, 430] on div "V-42-DDK" at bounding box center [134, 419] width 244 height 30
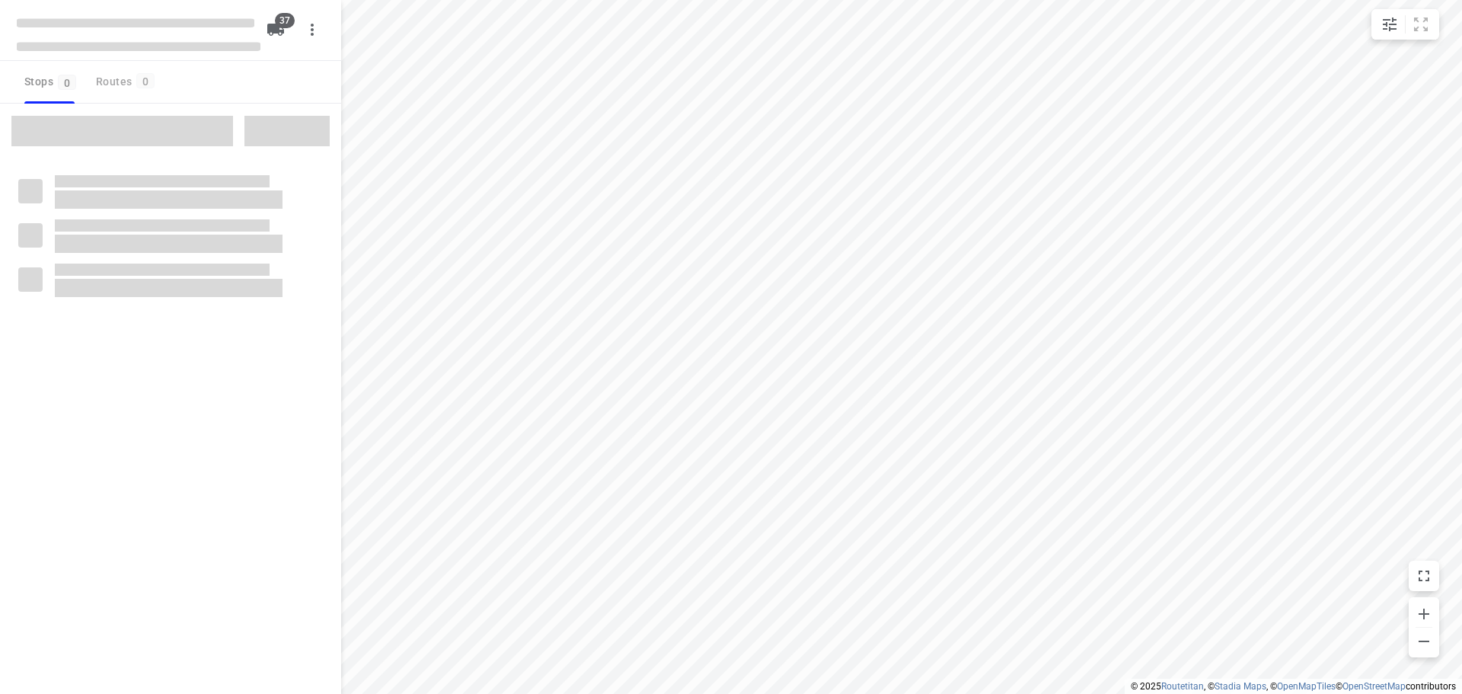
checkbox input "true"
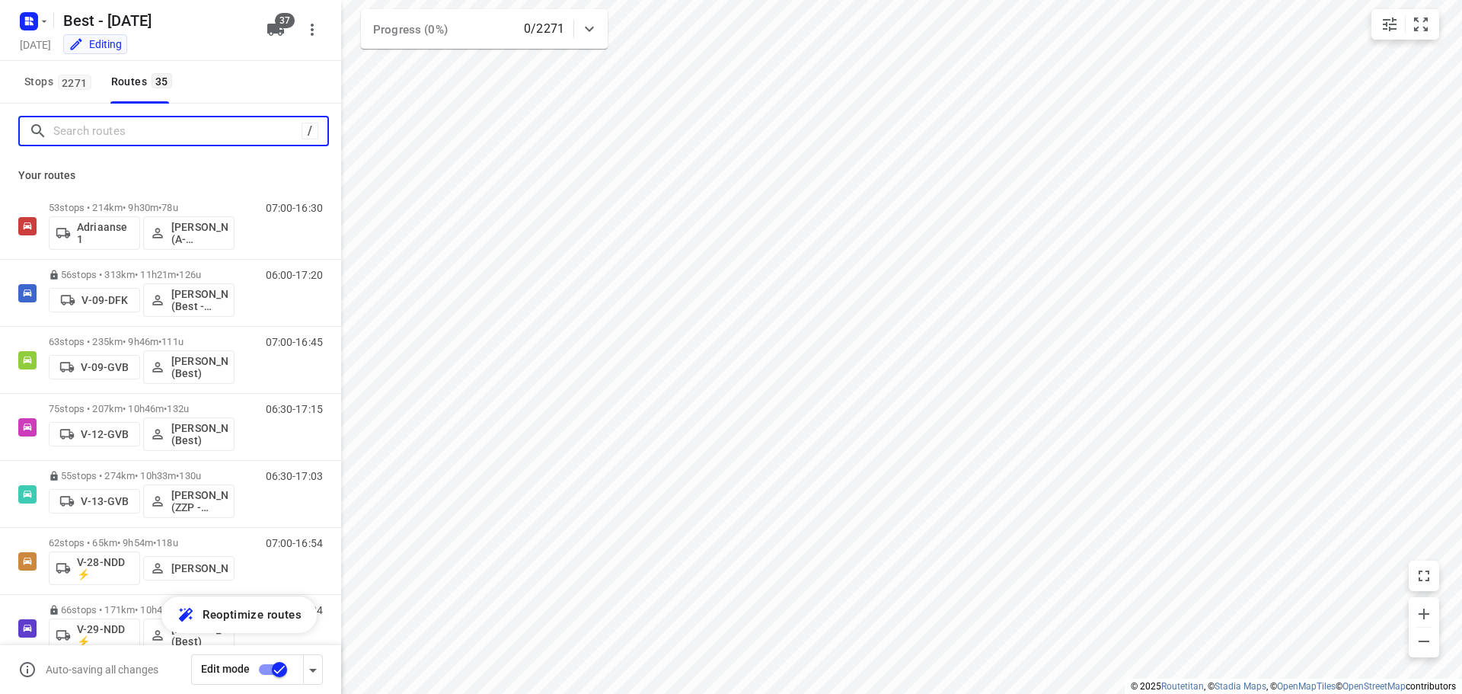
click at [101, 125] on input "Search routes" at bounding box center [177, 132] width 248 height 24
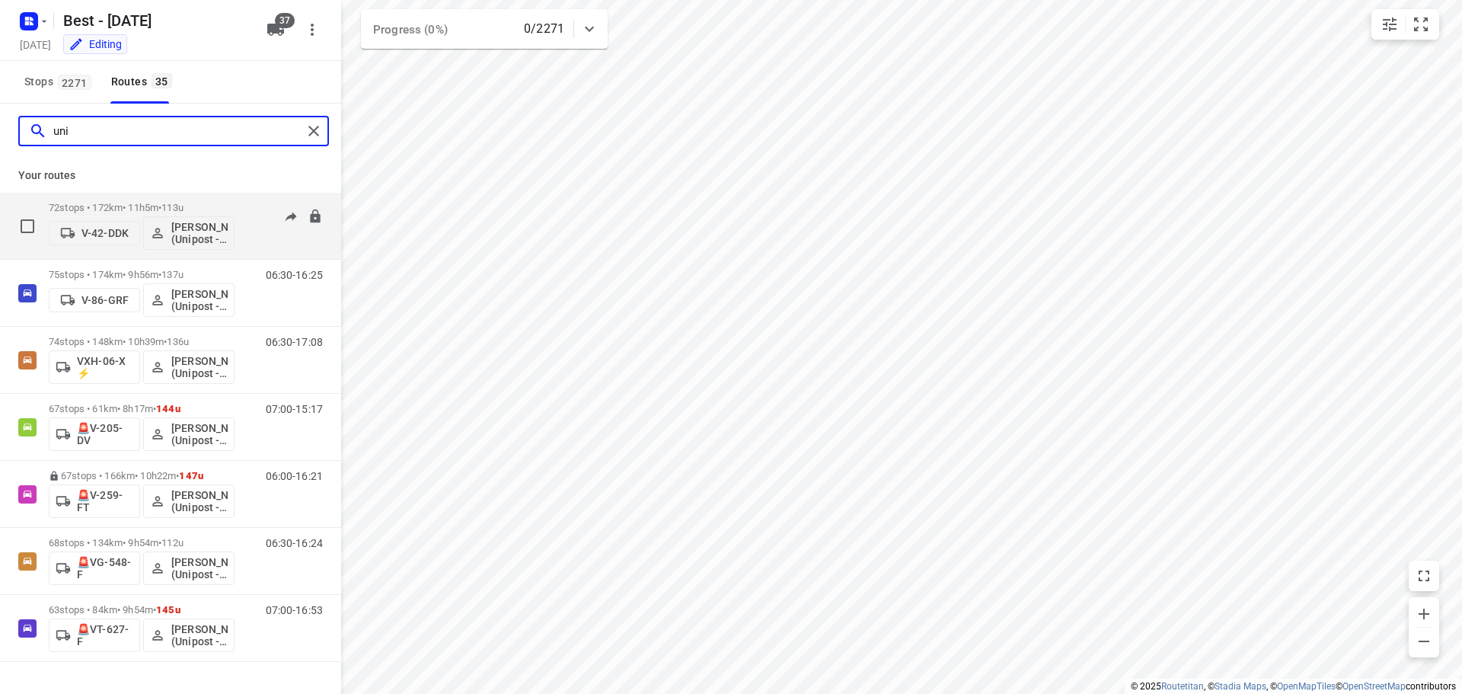
type input "uni"
click at [127, 206] on p "72 stops • 172km • 11h5m • 113u" at bounding box center [142, 207] width 186 height 11
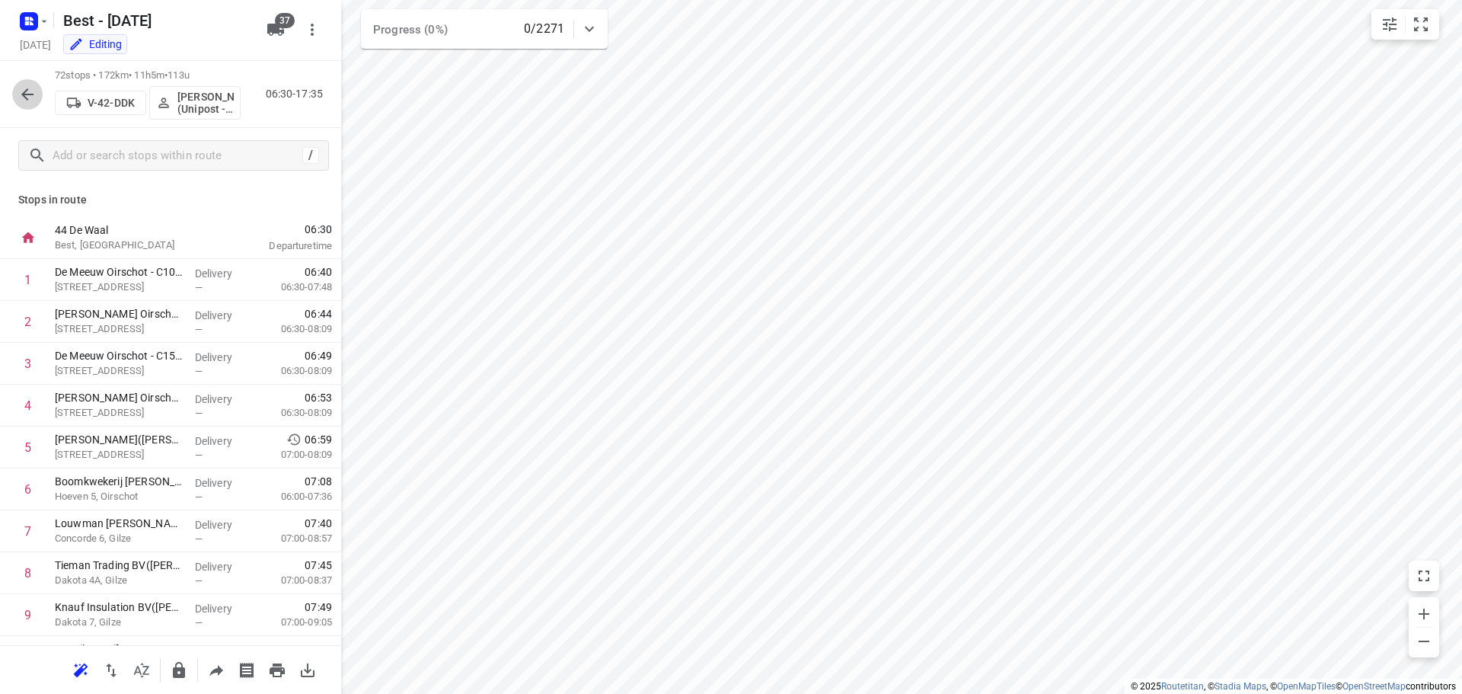
click at [29, 88] on icon "button" at bounding box center [27, 94] width 18 height 18
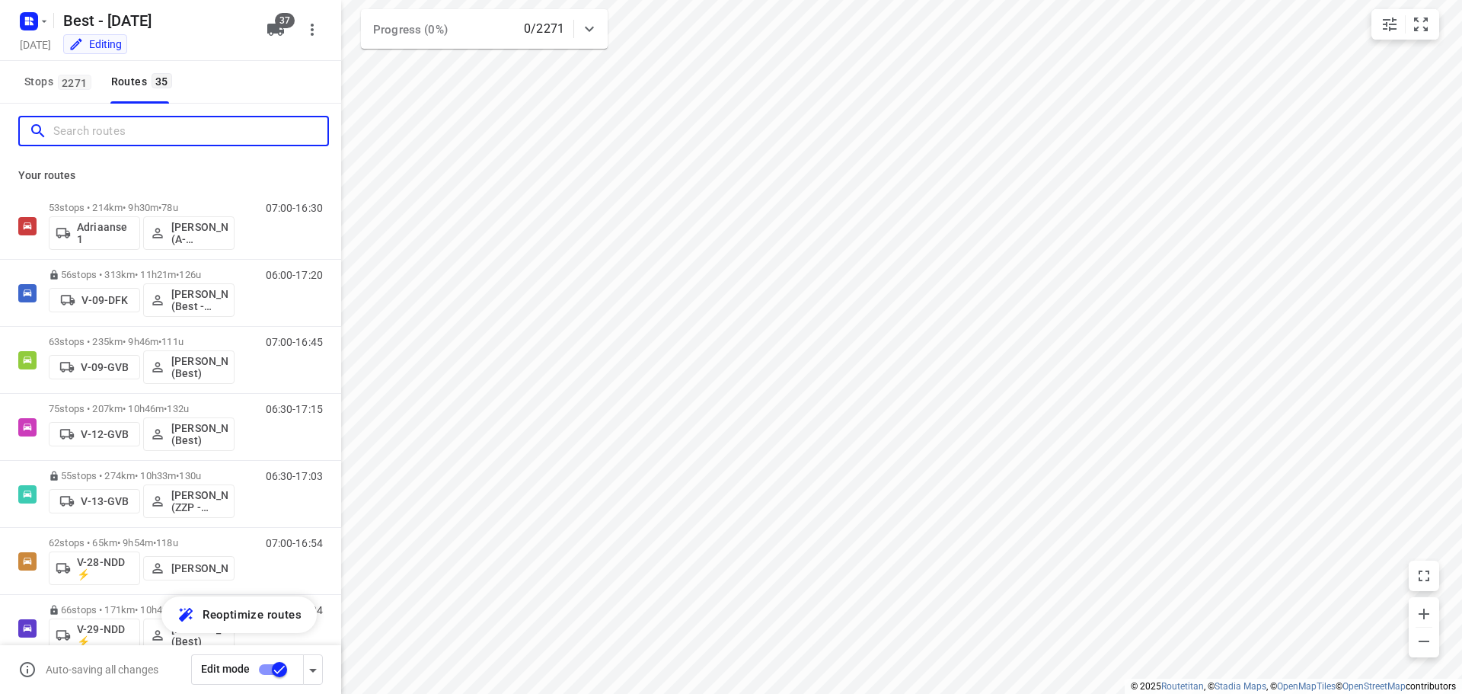
click at [154, 129] on input "Search routes" at bounding box center [190, 132] width 274 height 24
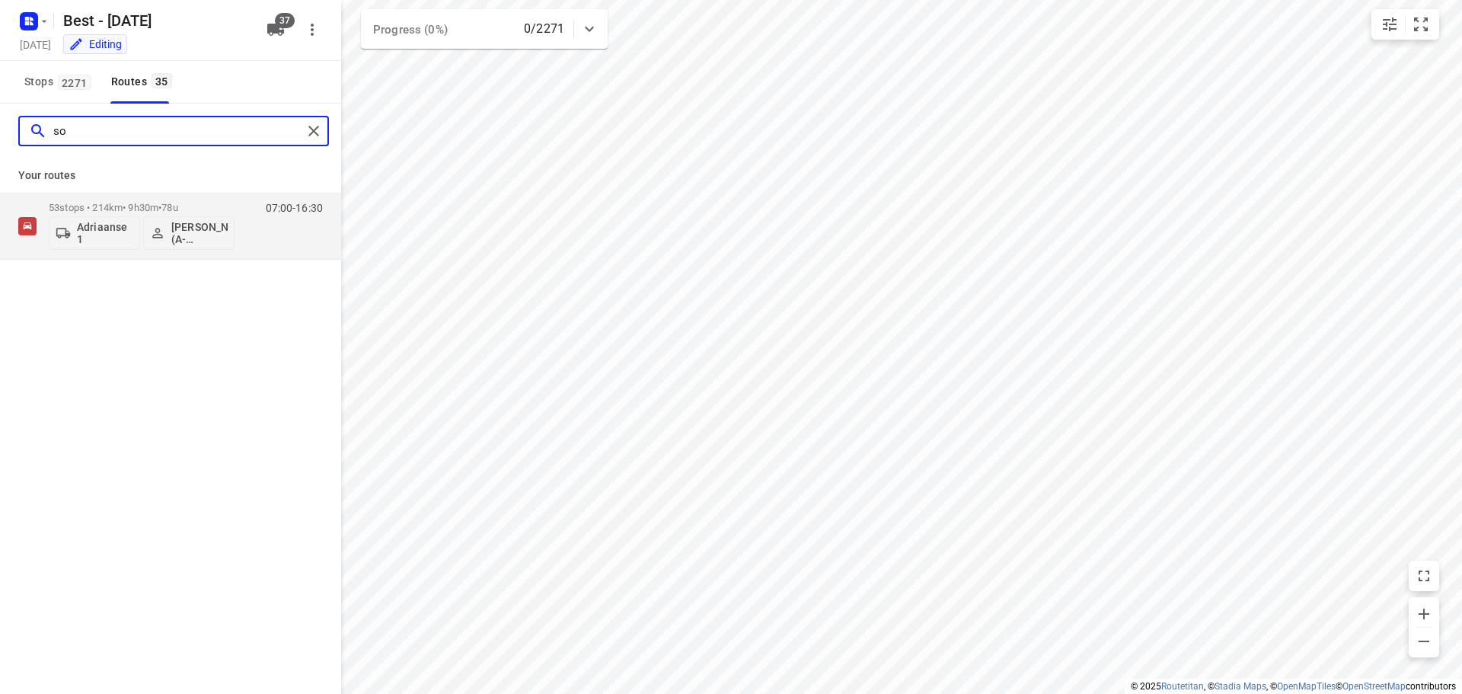
type input "s"
type input "rae"
click at [293, 147] on div "rae" at bounding box center [170, 131] width 341 height 55
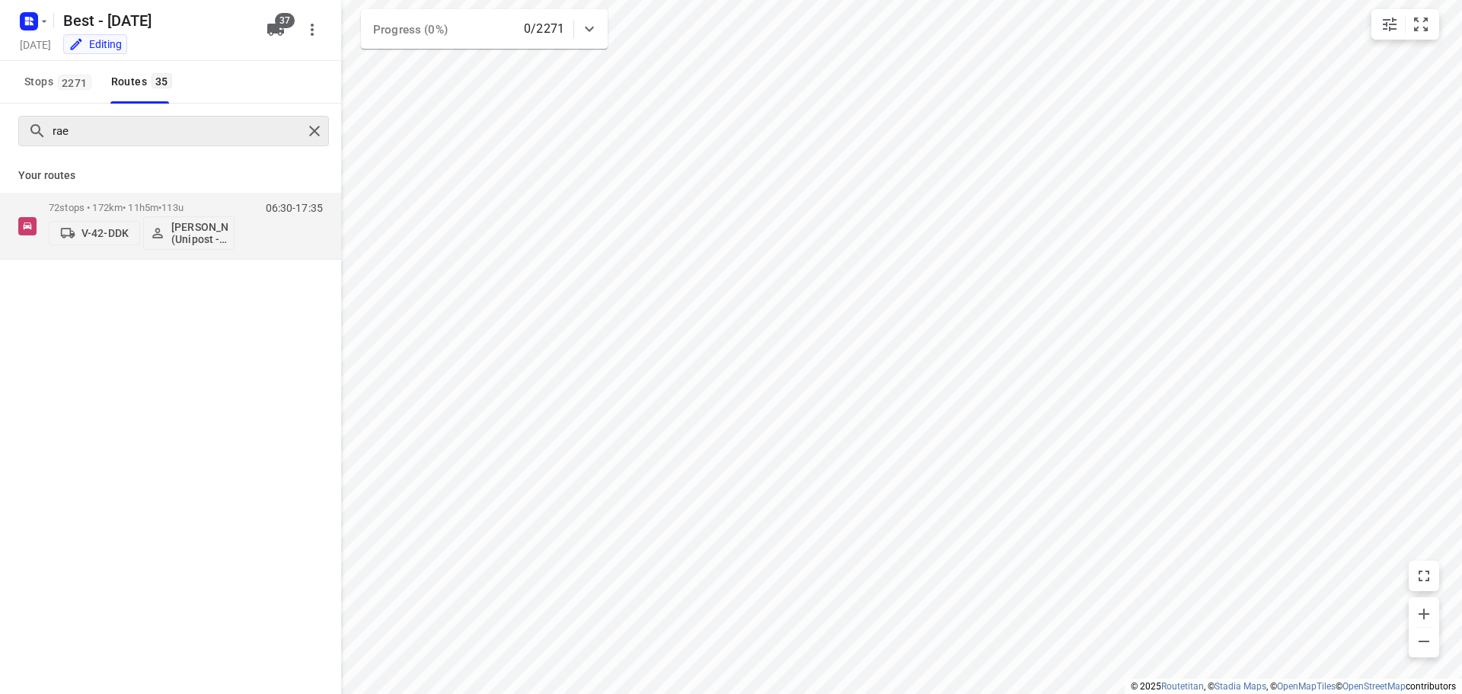
click at [305, 141] on div "rae" at bounding box center [173, 131] width 311 height 30
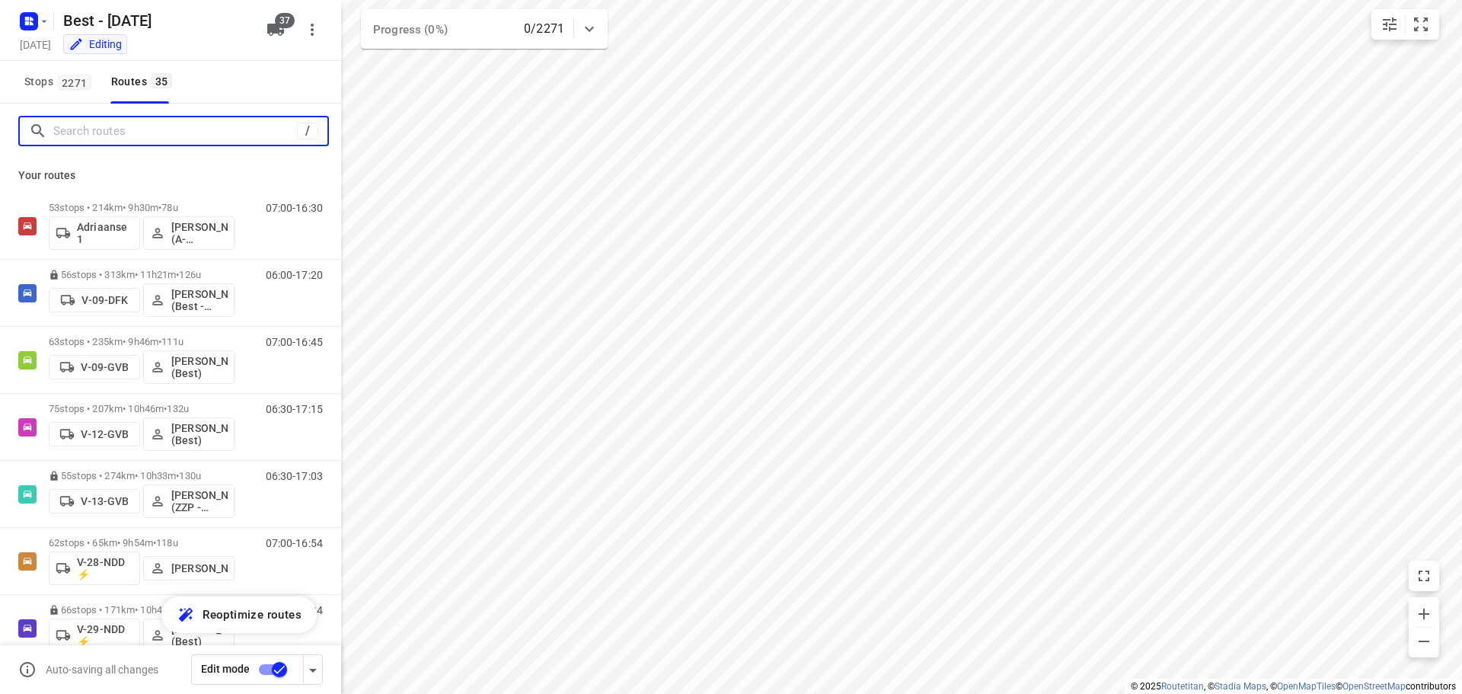
click at [188, 142] on input "Search routes" at bounding box center [175, 132] width 244 height 24
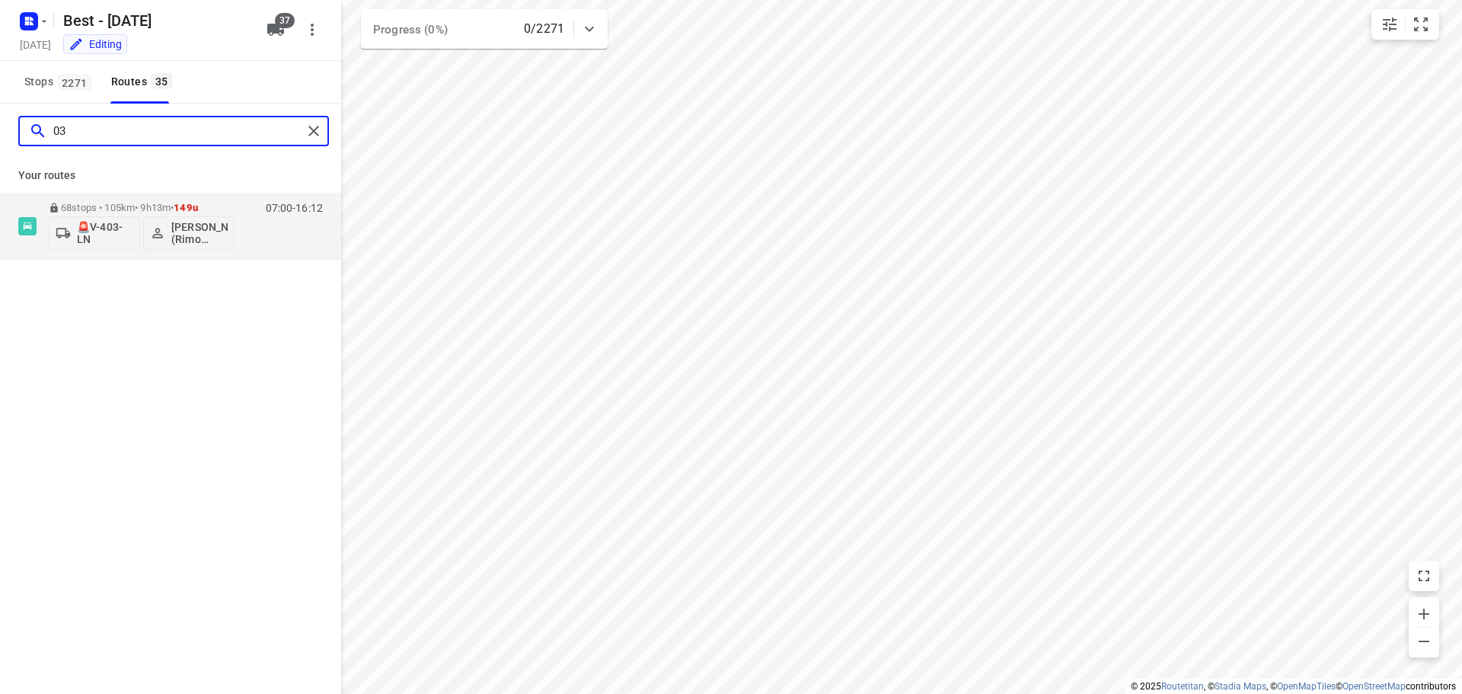
type input "0"
type input "1"
type input "13"
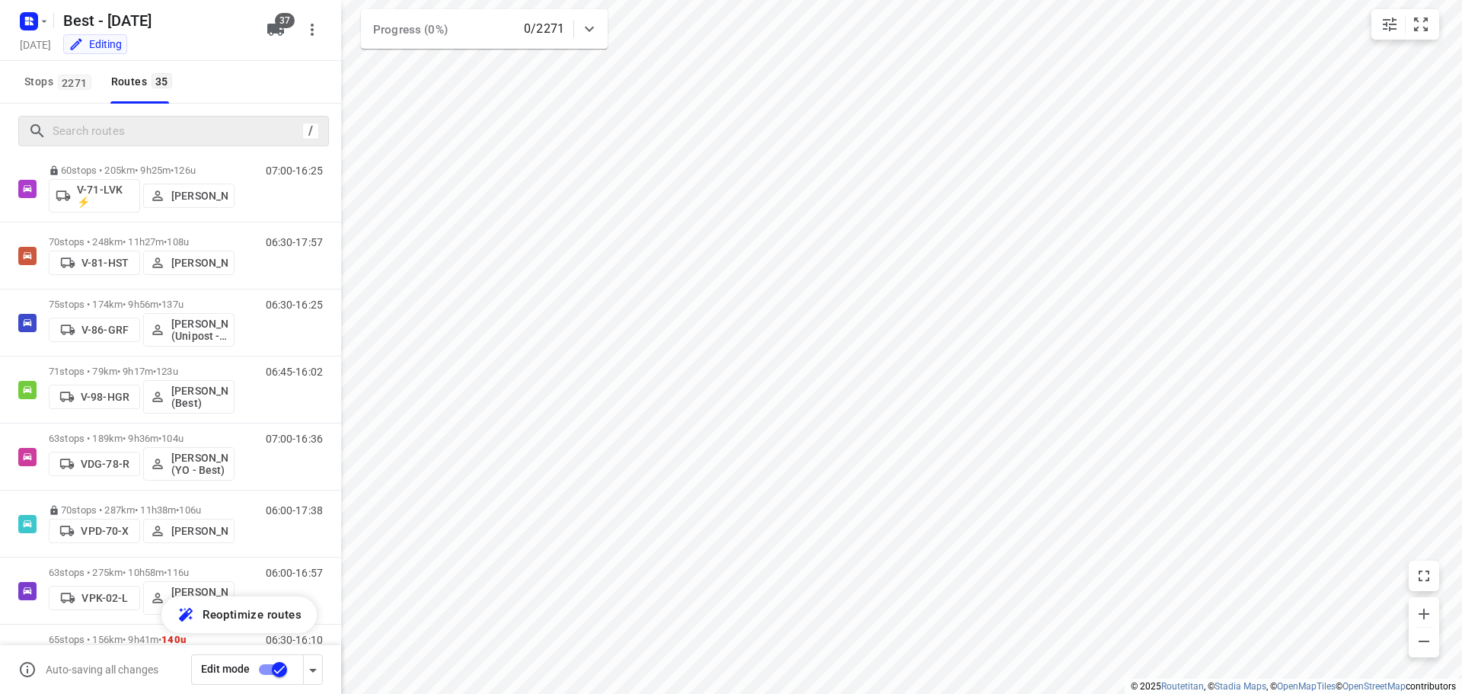
scroll to position [838, 0]
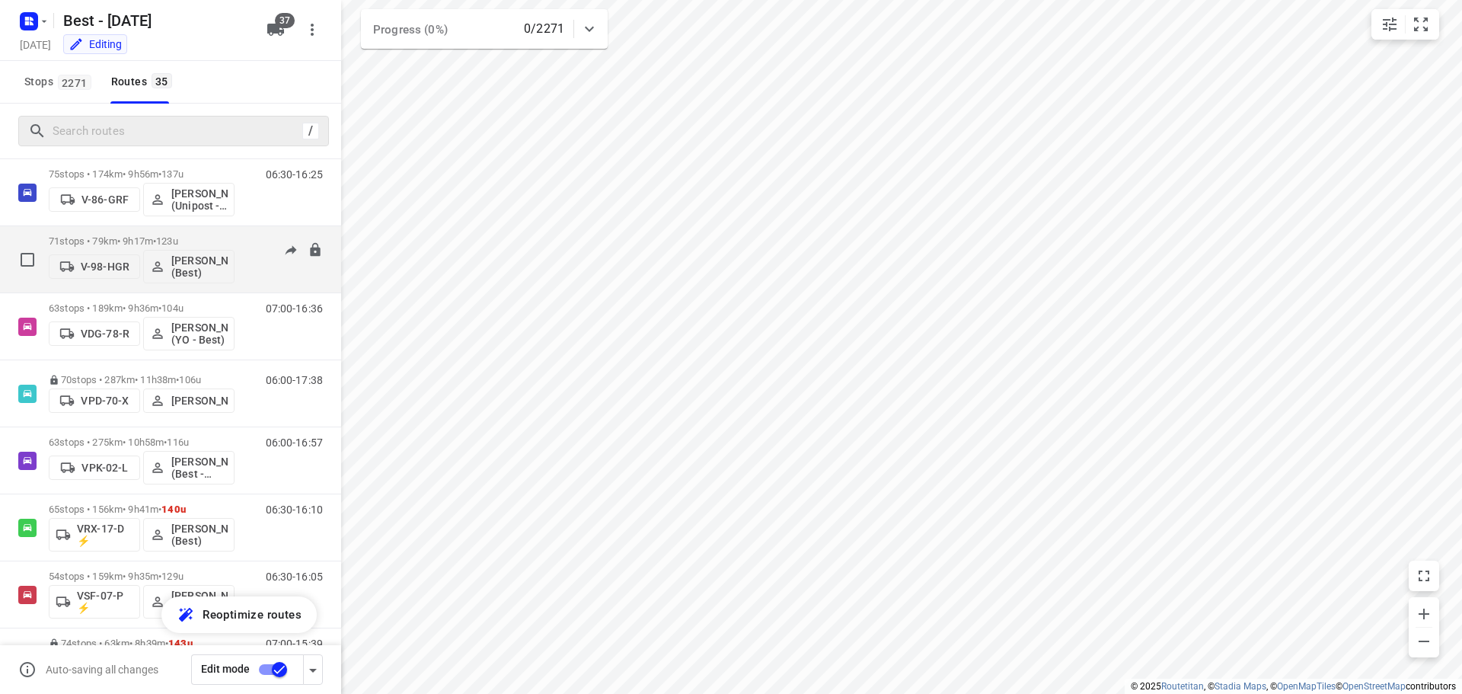
click at [88, 273] on span "V-98-HGR" at bounding box center [95, 266] width 78 height 15
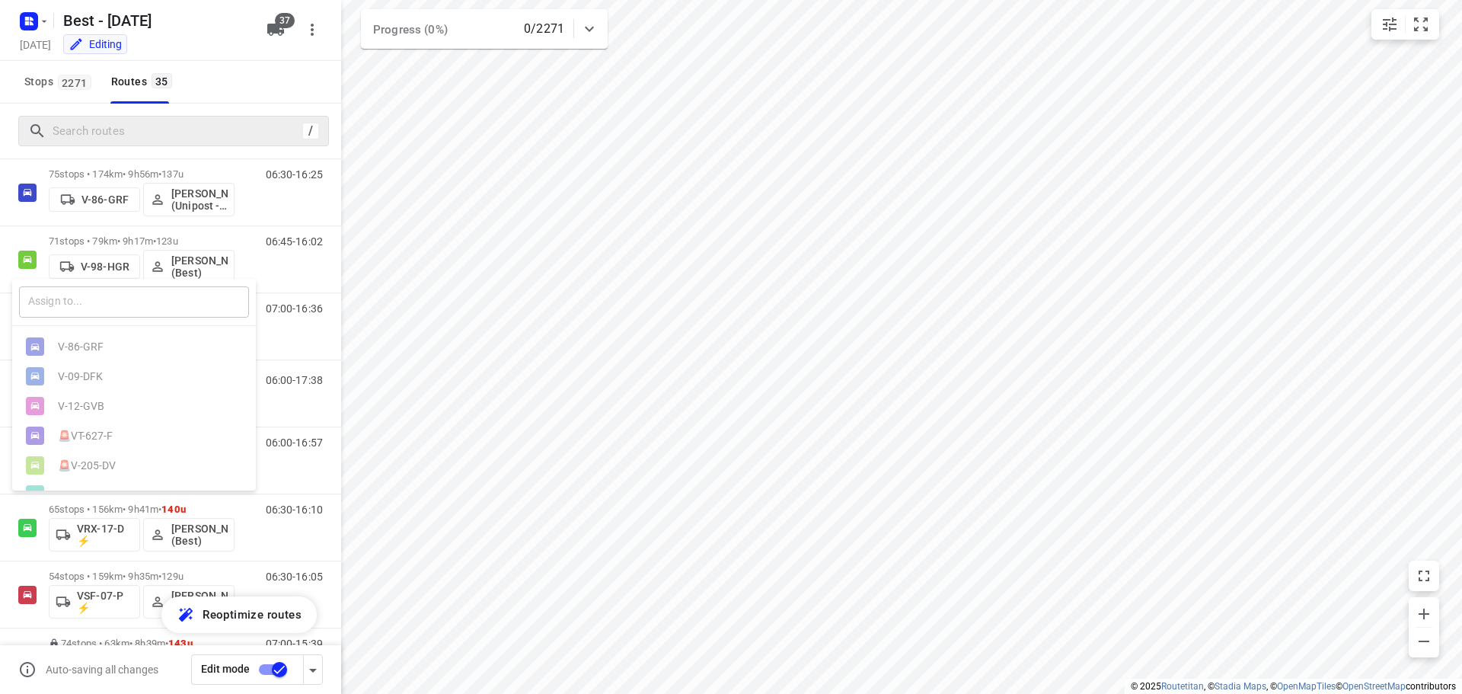
click at [105, 316] on input "text" at bounding box center [134, 301] width 230 height 31
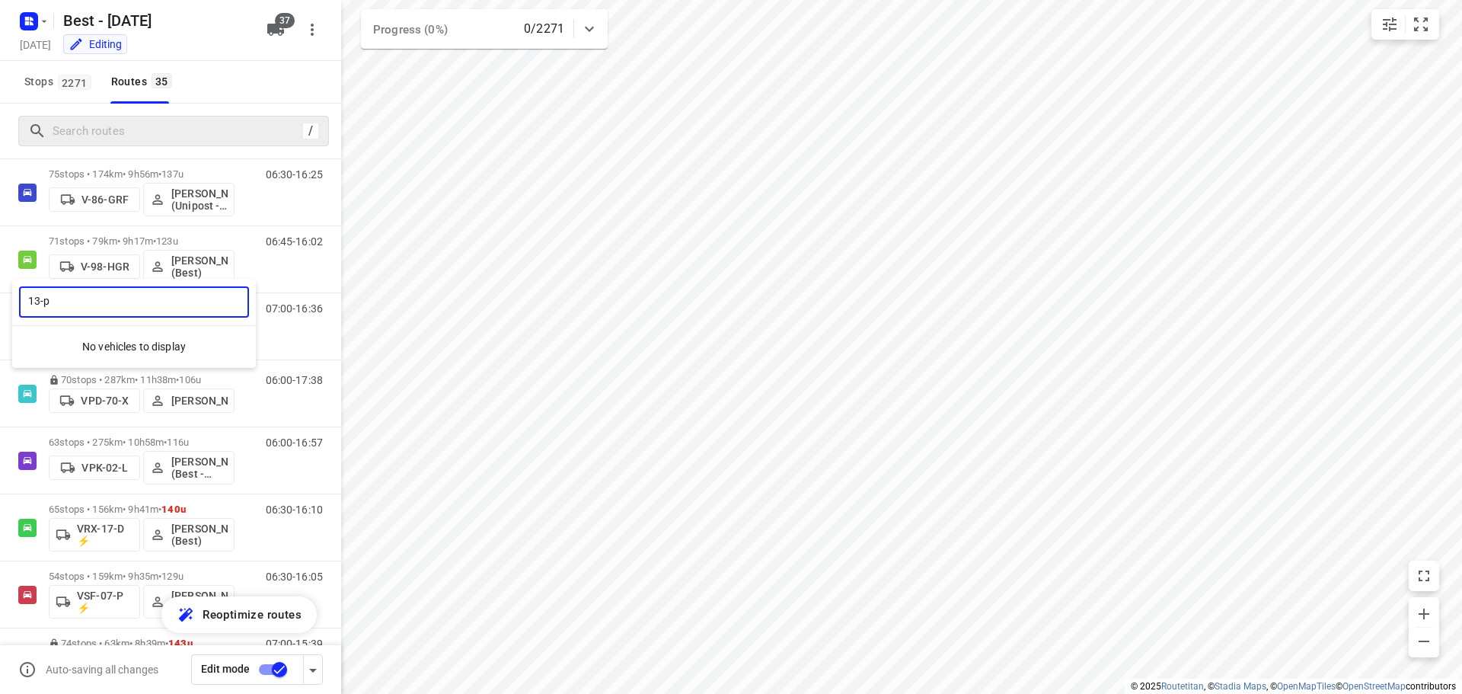
type input "13-p"
click at [276, 30] on div at bounding box center [731, 347] width 1462 height 694
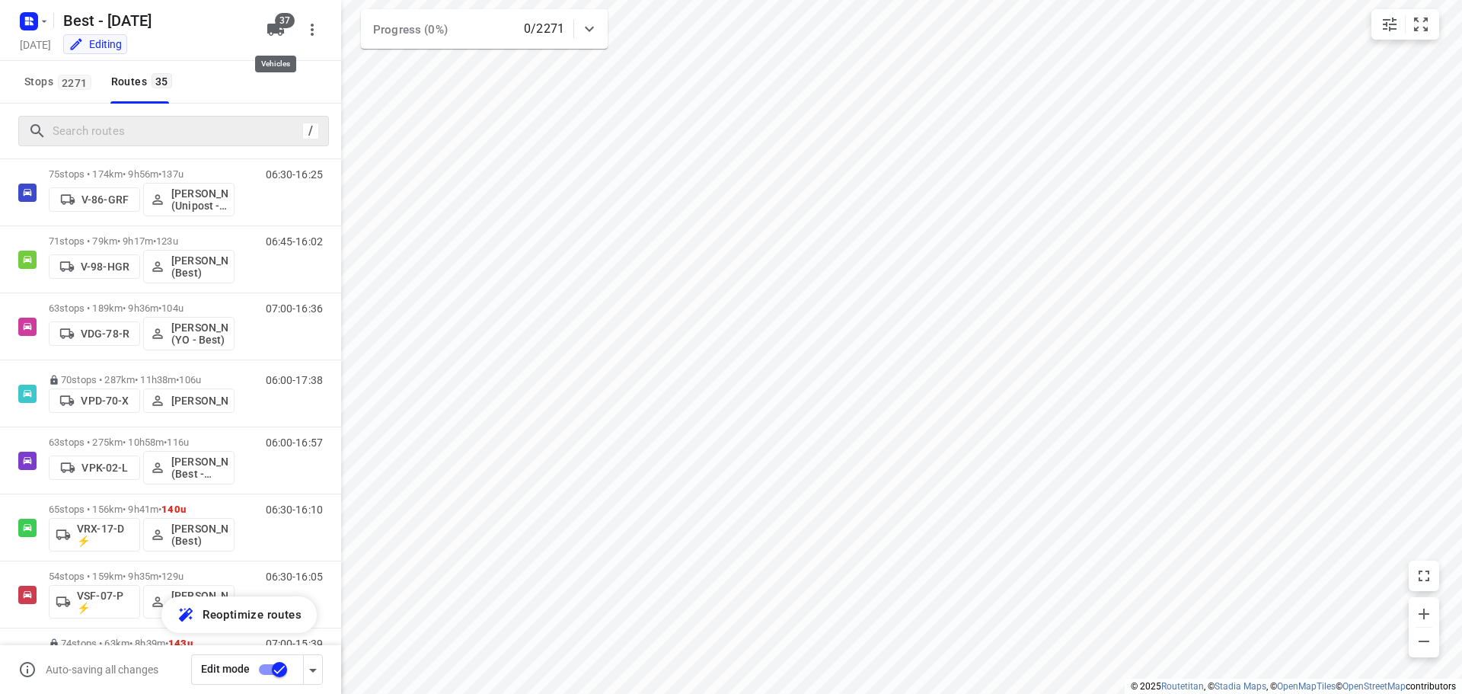
click at [276, 30] on icon "button" at bounding box center [275, 30] width 17 height 12
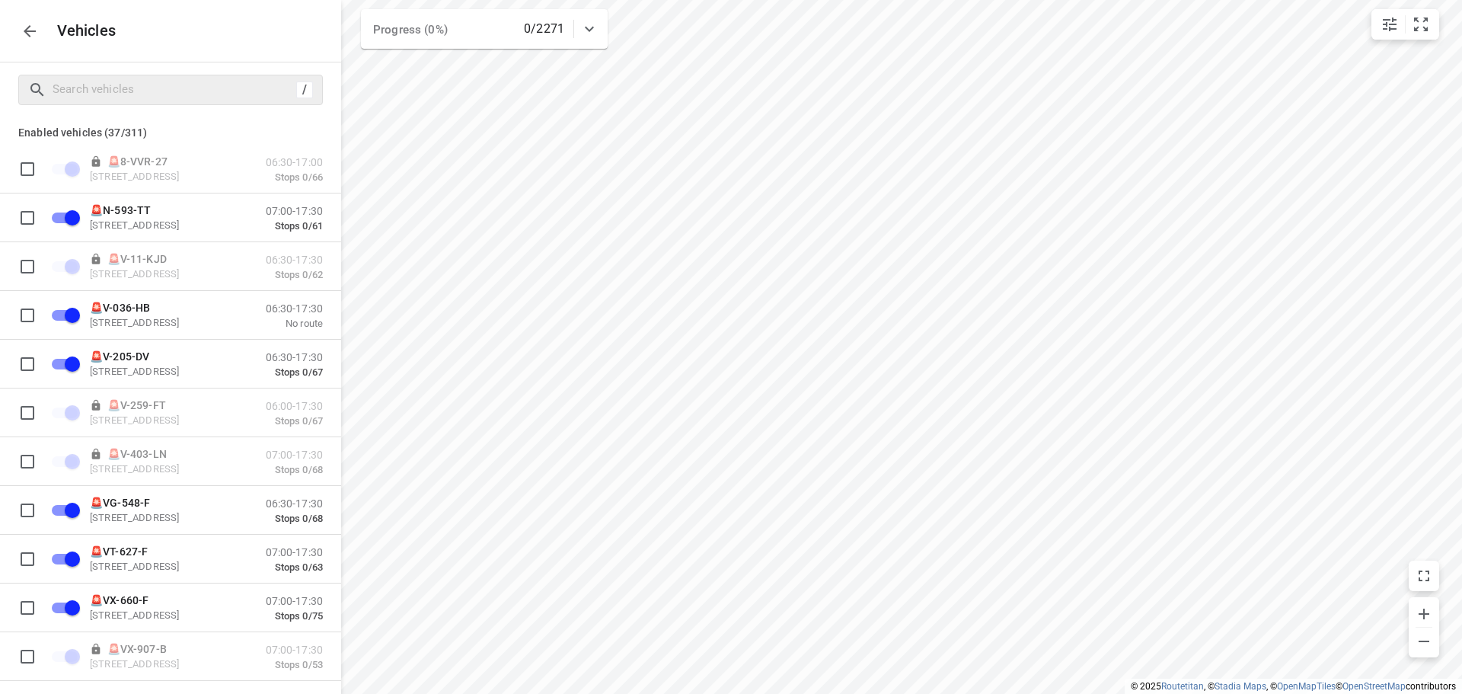
click at [157, 104] on div "/" at bounding box center [170, 90] width 305 height 30
click at [124, 69] on div "/" at bounding box center [170, 89] width 341 height 55
click at [121, 84] on input "Search vehicles" at bounding box center [172, 90] width 238 height 24
type input "1"
checkbox input "false"
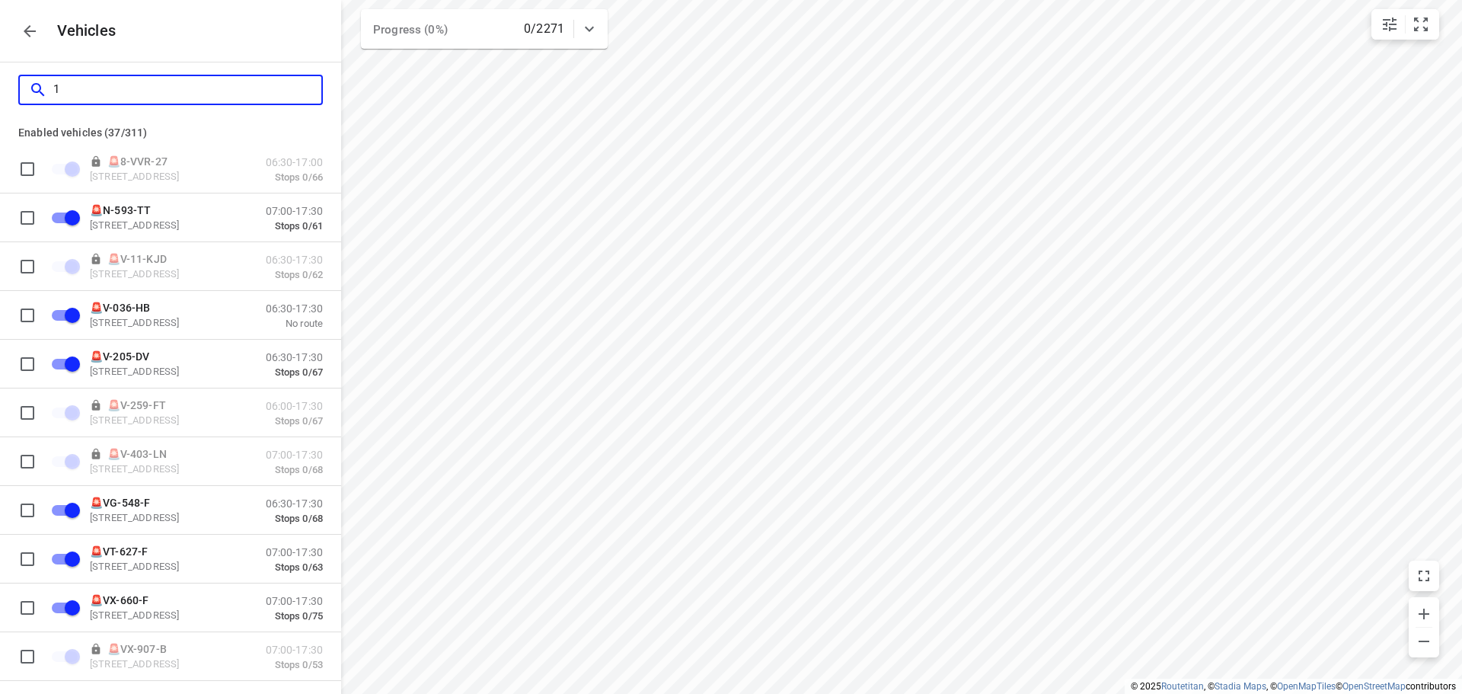
checkbox input "false"
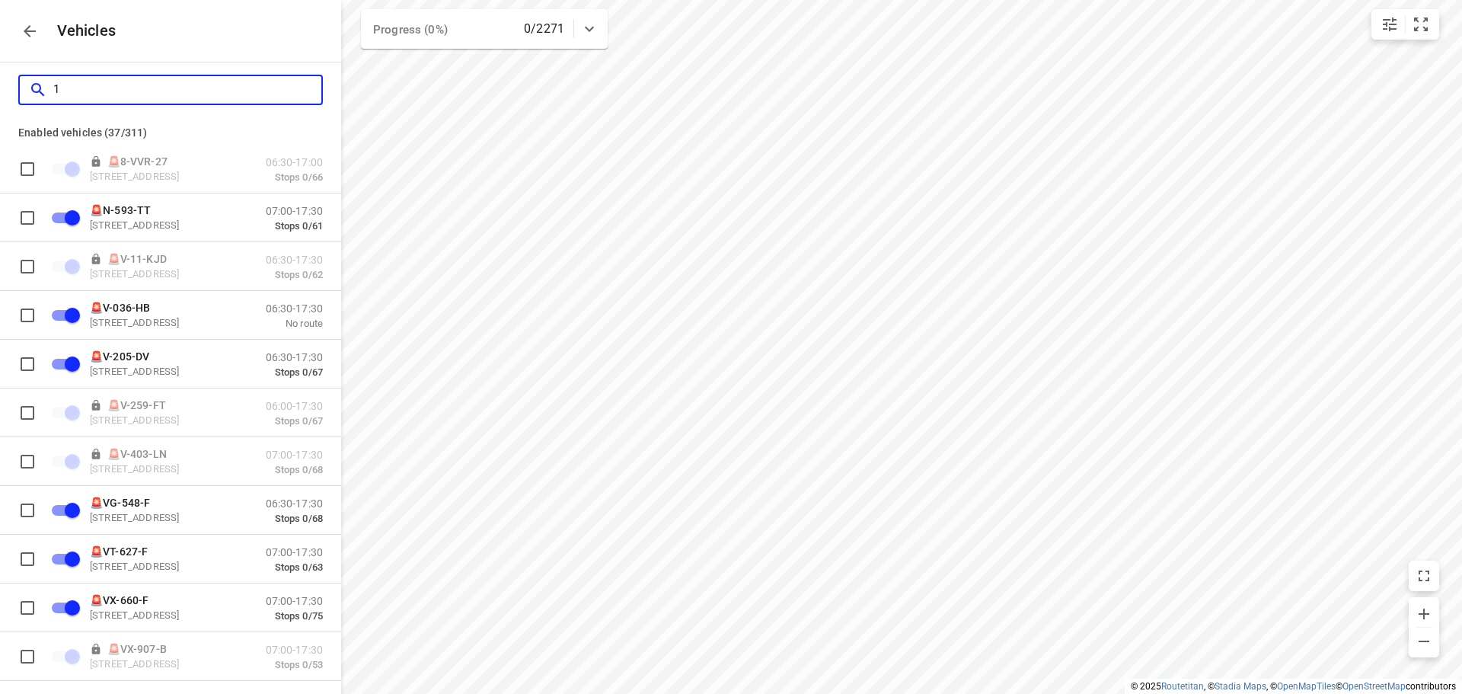
checkbox input "false"
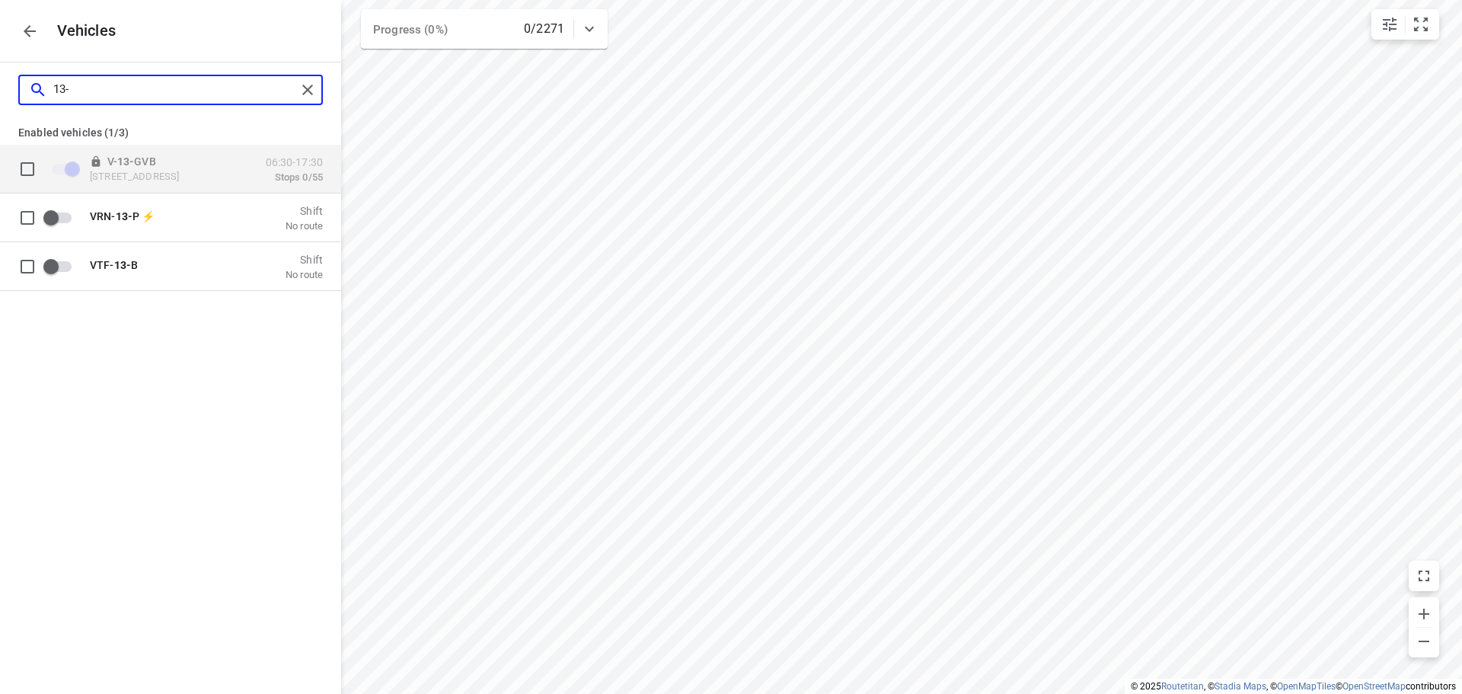
type input "13-p"
checkbox input "false"
type input "13-p"
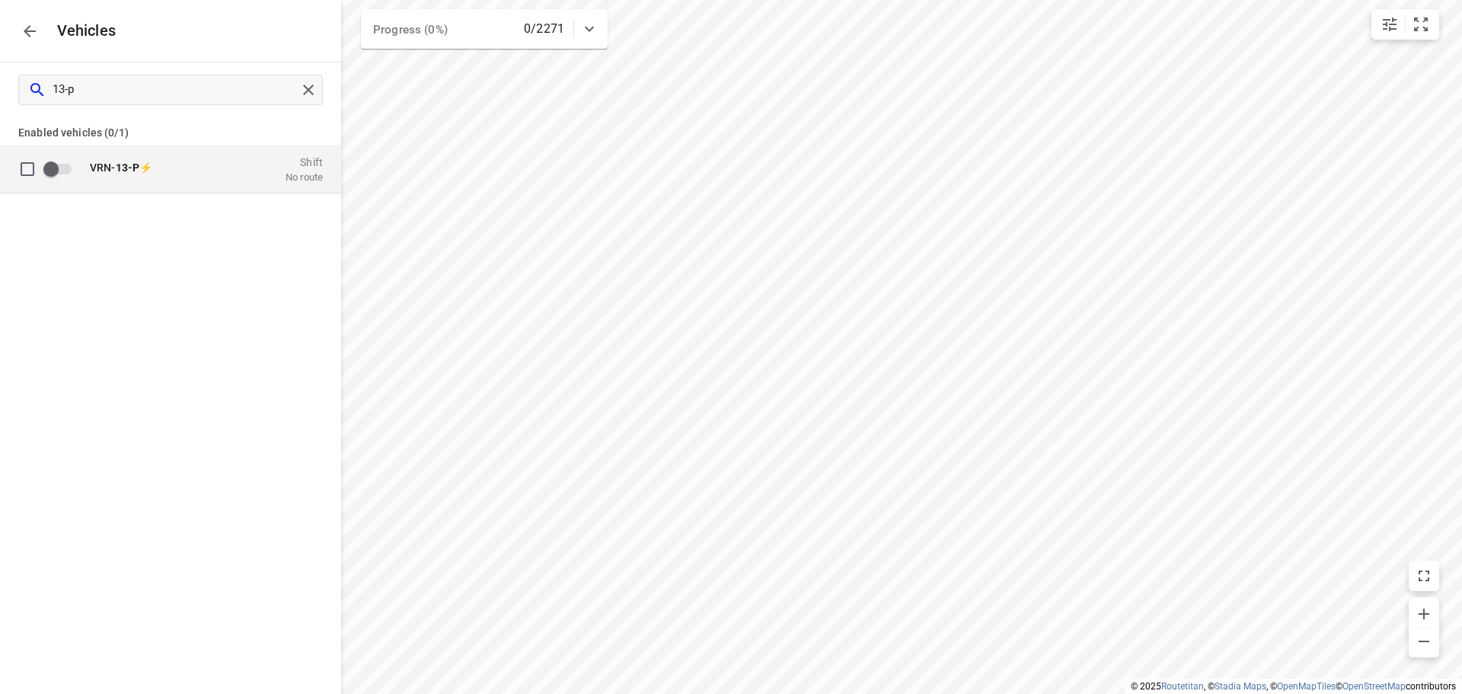
click at [116, 150] on div "VRN- 13-P ⚡ Shift No route" at bounding box center [183, 169] width 280 height 48
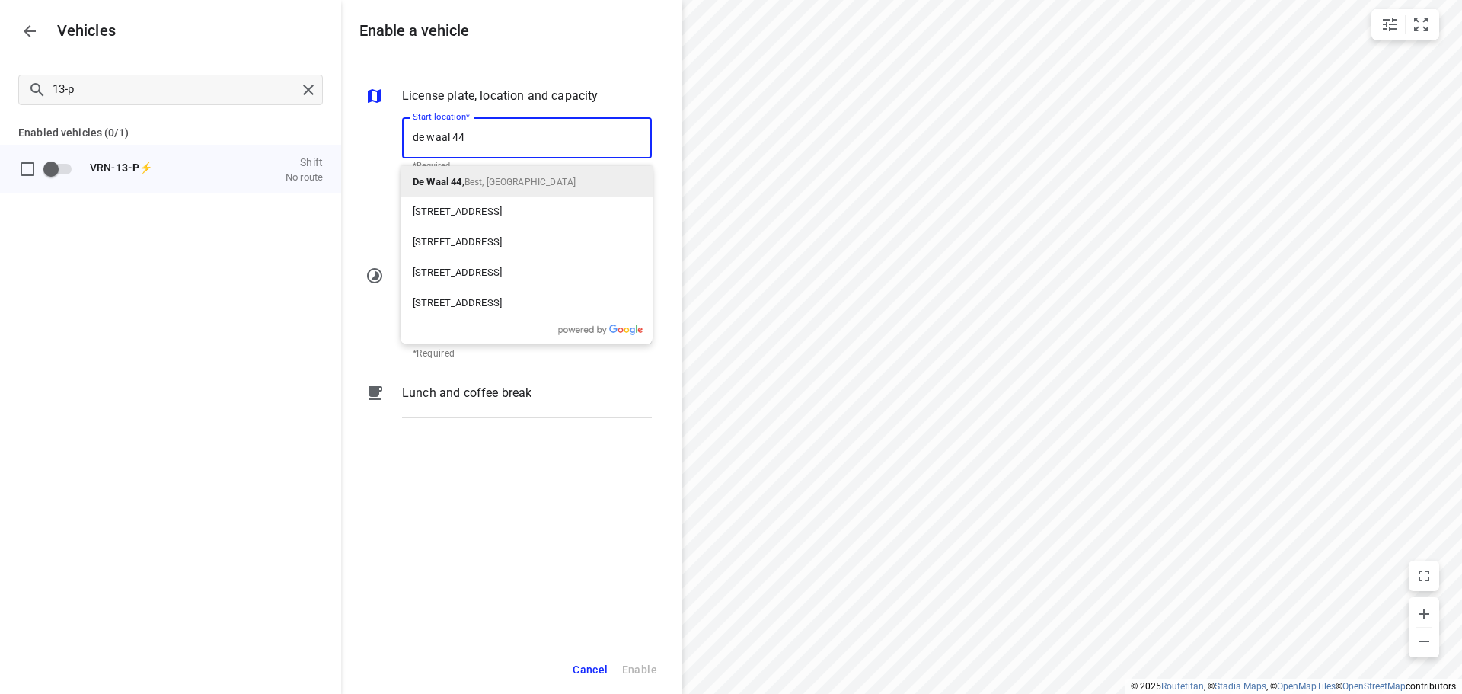
click at [535, 170] on div "De Waal 44 , Best, [GEOGRAPHIC_DATA]" at bounding box center [527, 181] width 252 height 30
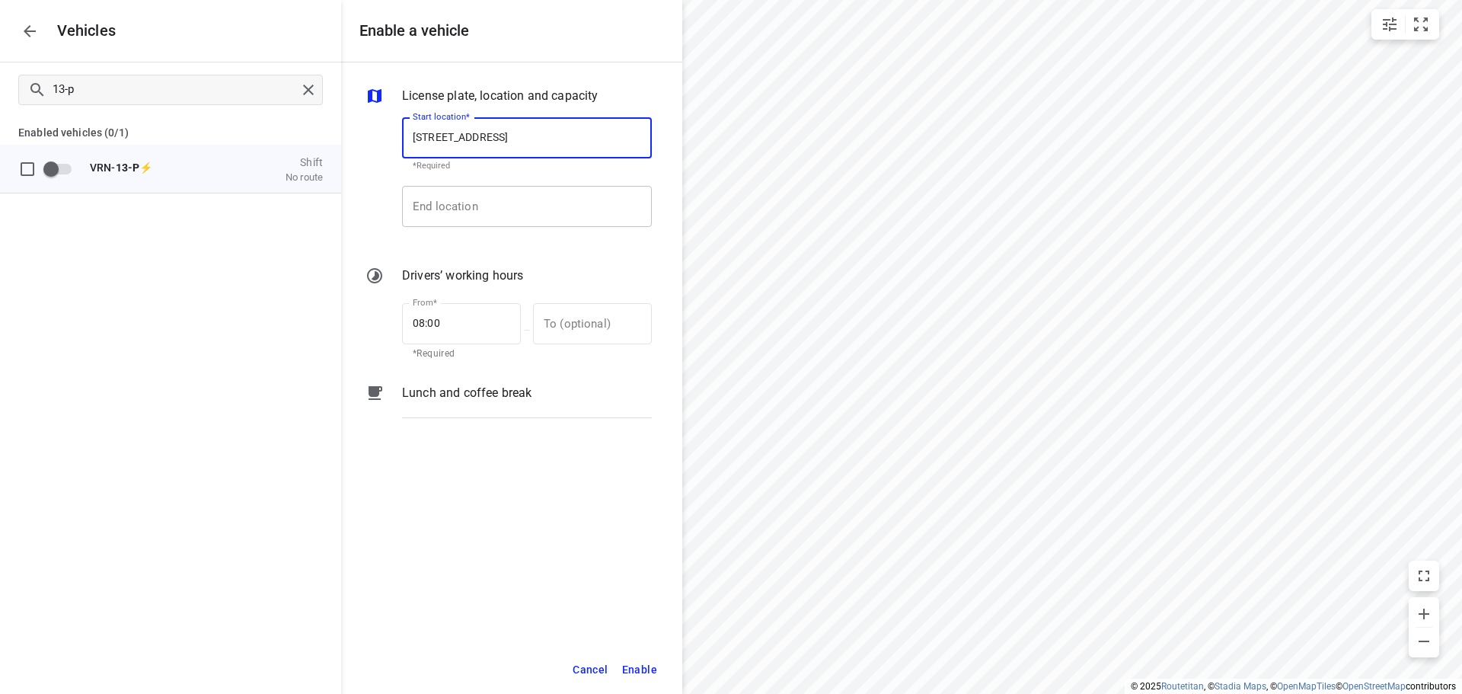
type input "[STREET_ADDRESS]"
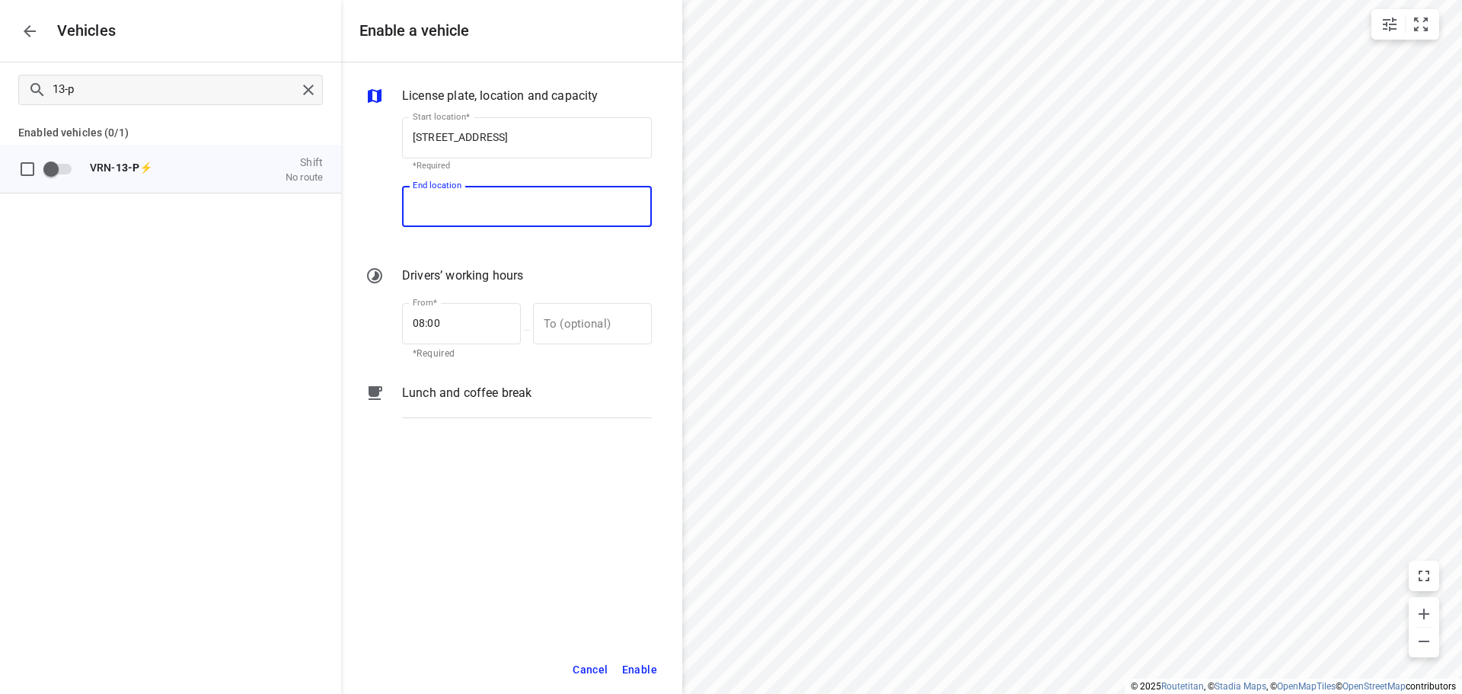
click at [521, 205] on input "End location" at bounding box center [527, 206] width 250 height 41
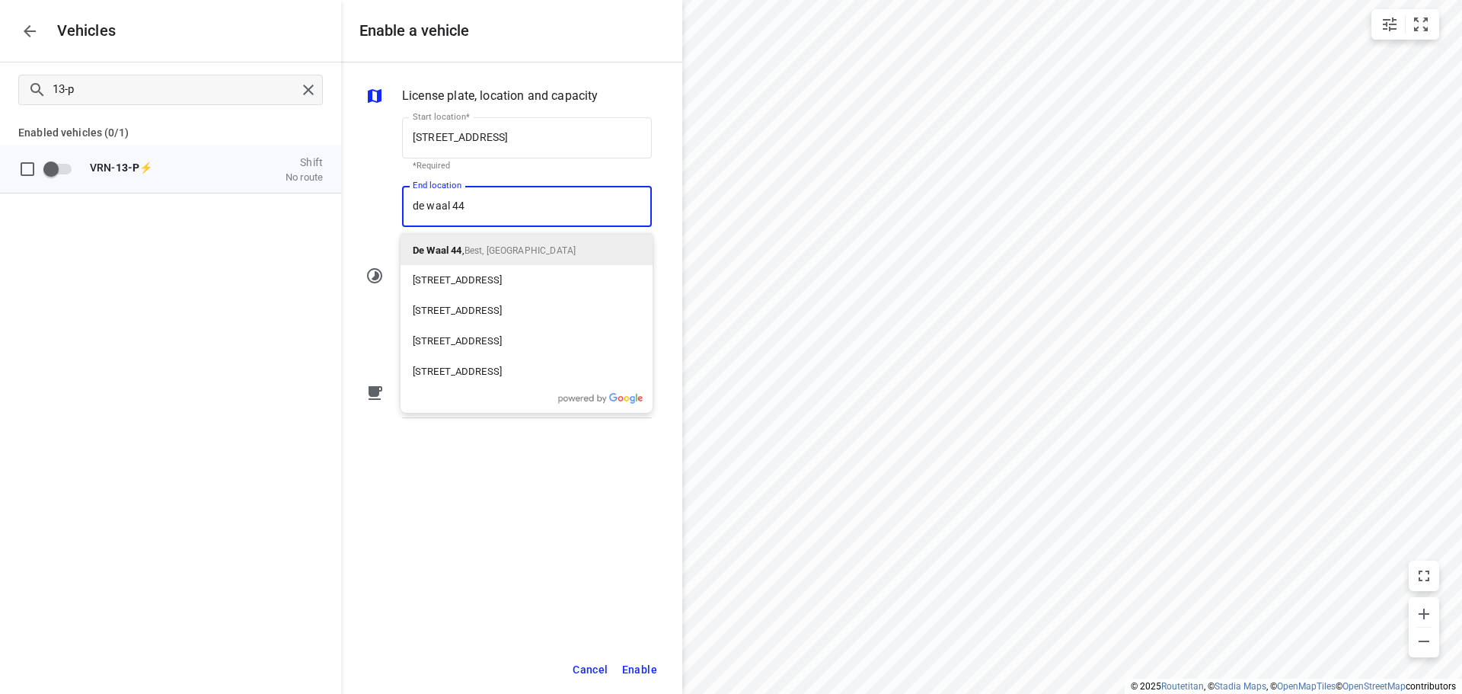
click at [488, 249] on span "Best, [GEOGRAPHIC_DATA]" at bounding box center [519, 250] width 111 height 11
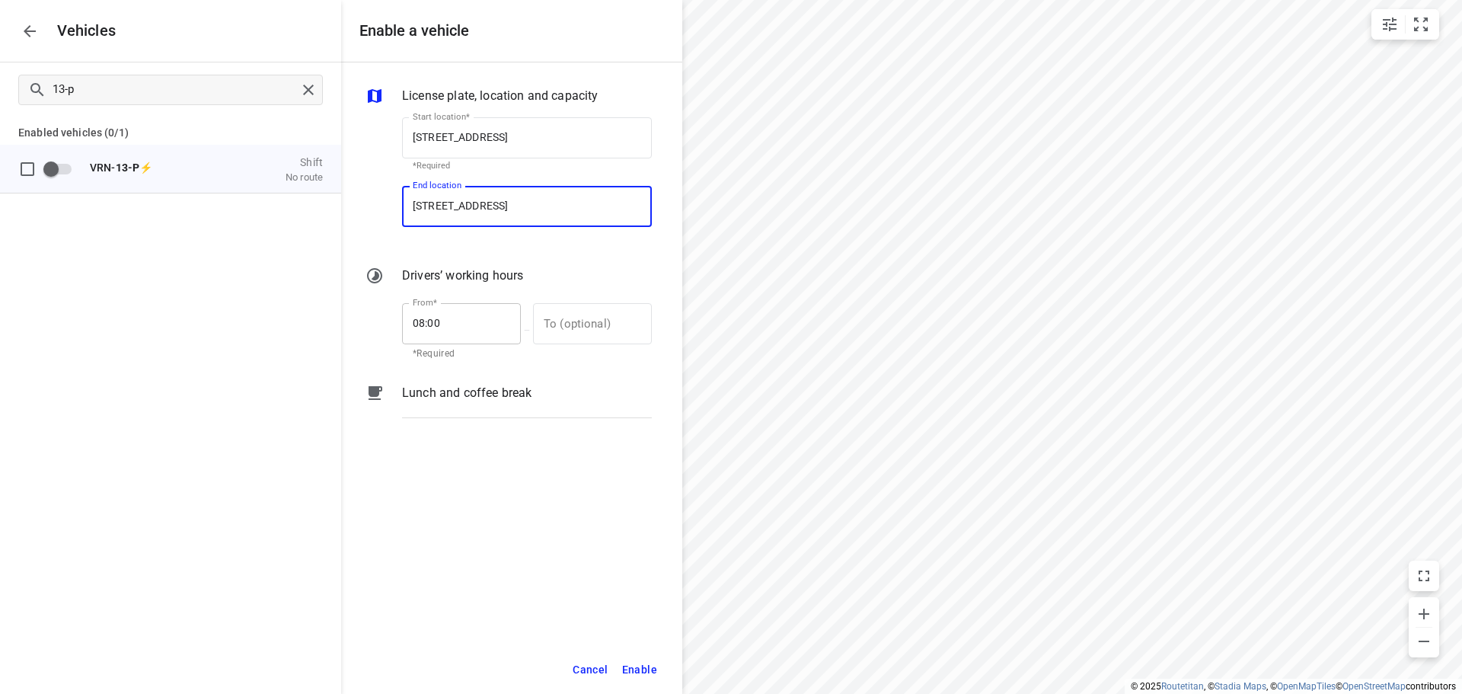
type input "[STREET_ADDRESS]"
drag, startPoint x: 452, startPoint y: 318, endPoint x: 414, endPoint y: 318, distance: 38.1
click at [414, 318] on input "08:00" at bounding box center [453, 323] width 102 height 41
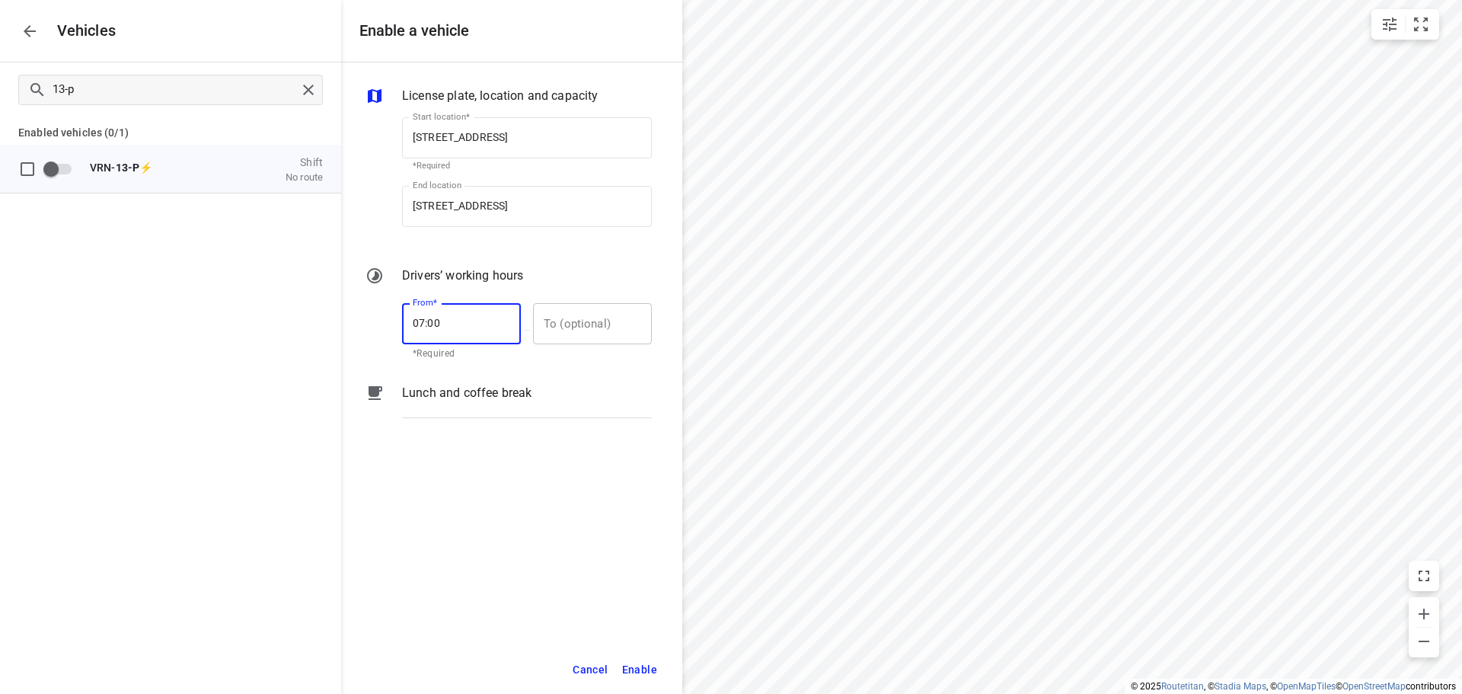
type input "07:00"
click at [565, 338] on input "text" at bounding box center [584, 323] width 102 height 41
type input "17:00"
click at [644, 668] on span "Enable" at bounding box center [639, 669] width 35 height 19
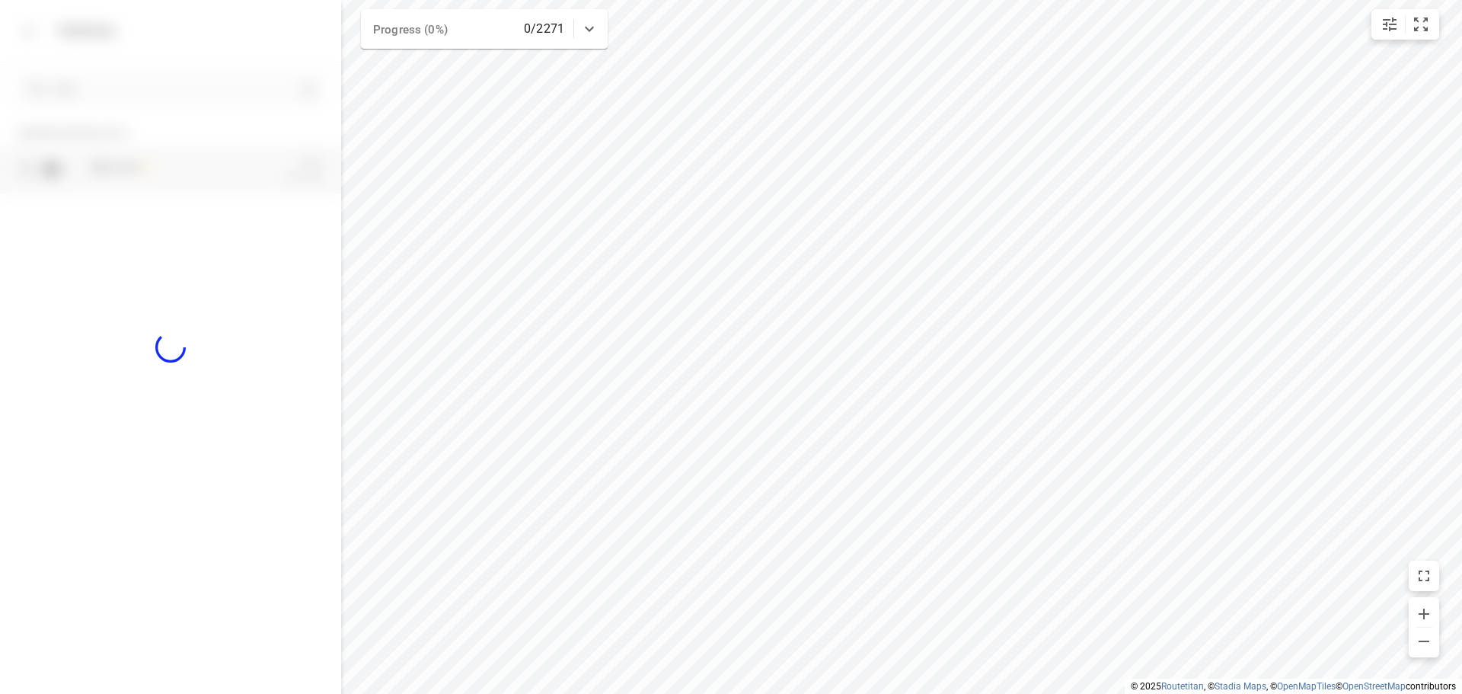
checkbox input "true"
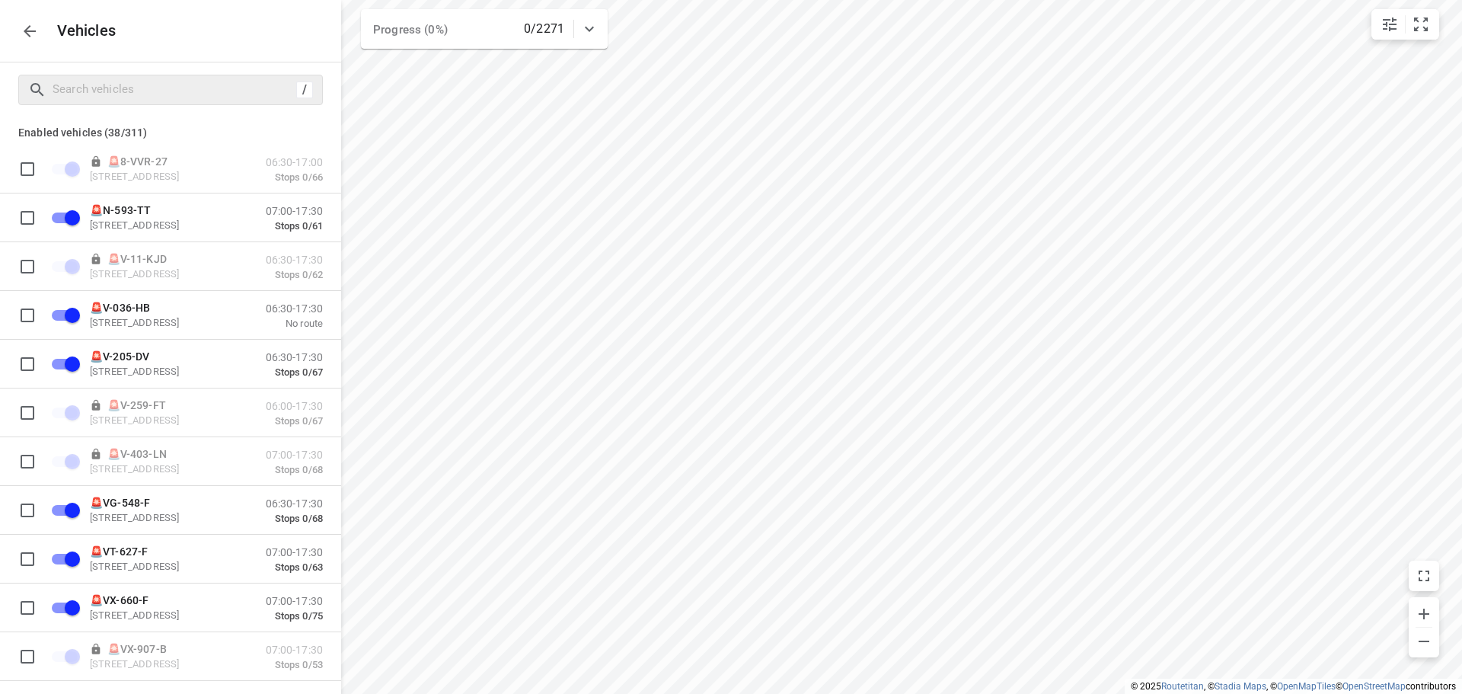
click at [34, 39] on icon "button" at bounding box center [30, 31] width 18 height 18
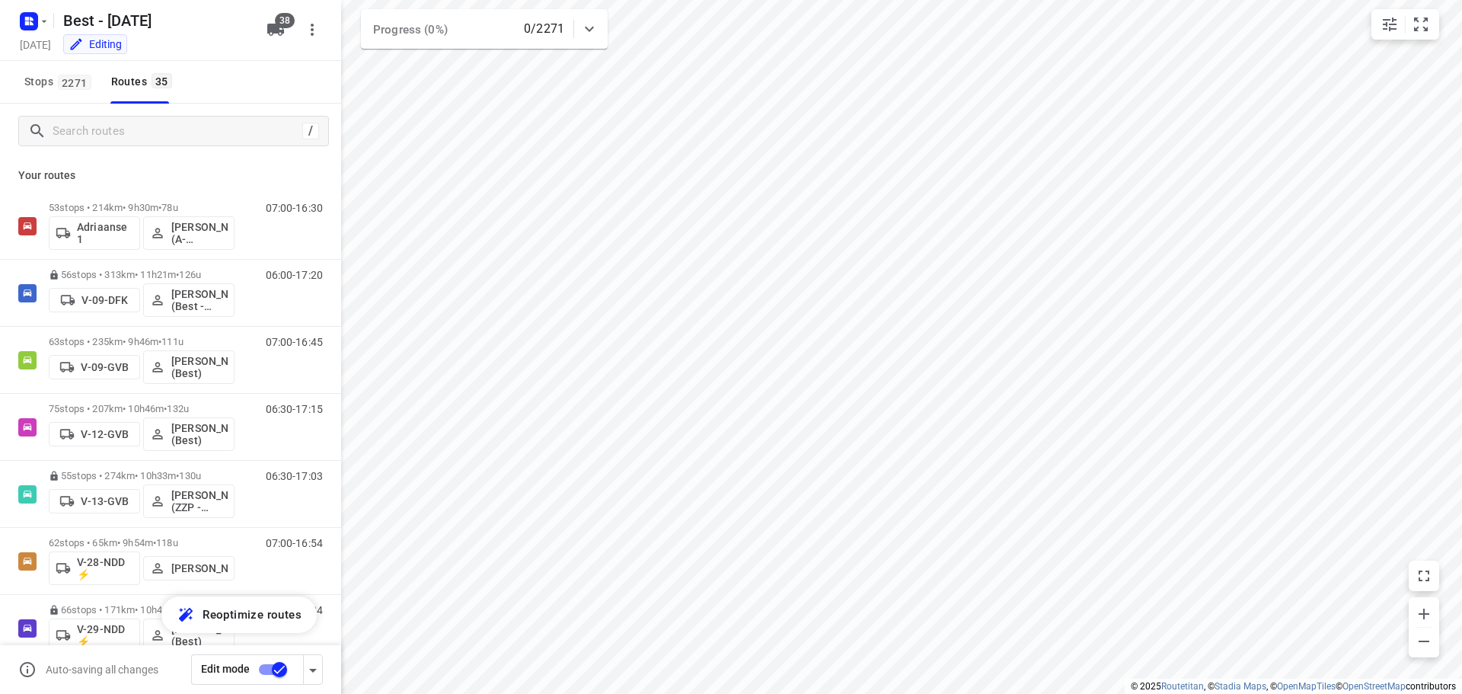
click at [97, 113] on div "/" at bounding box center [170, 131] width 341 height 55
click at [97, 126] on input "Search routes" at bounding box center [175, 132] width 244 height 24
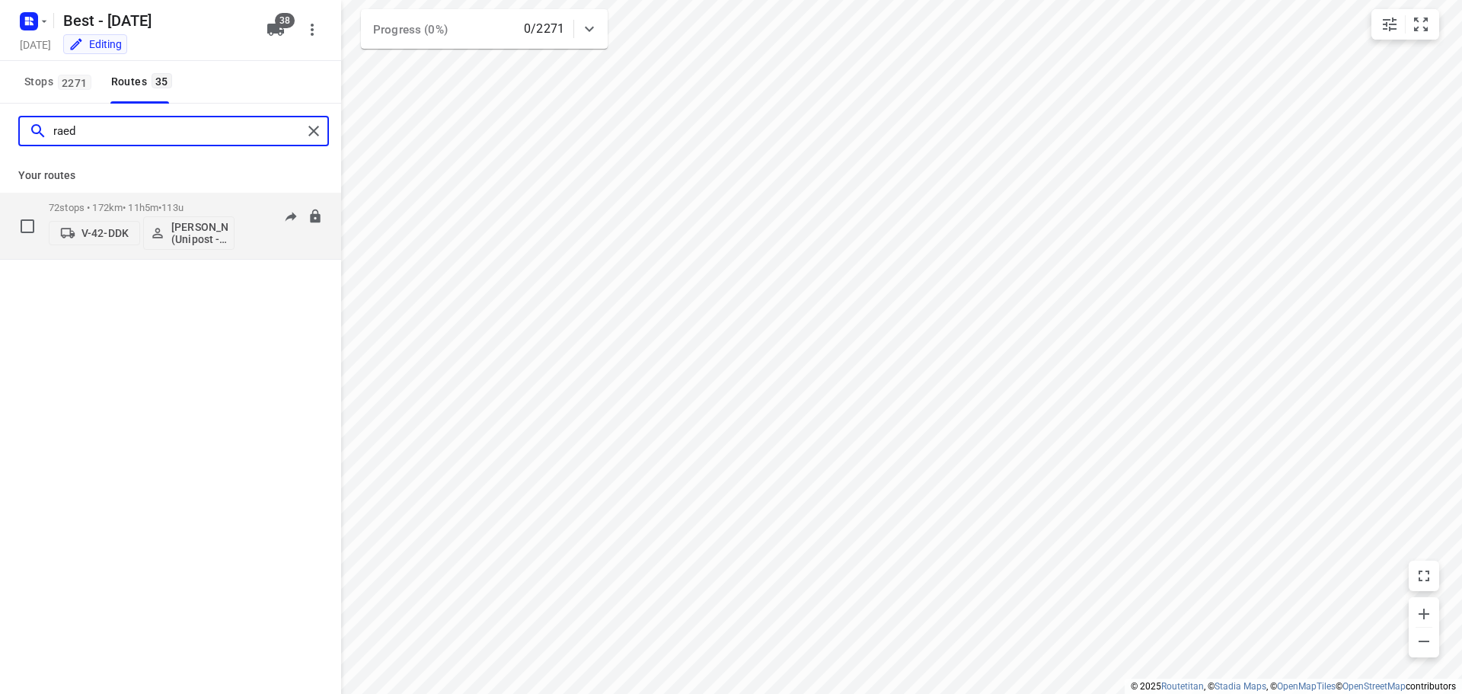
type input "raed"
click at [75, 225] on button "V-42-DDK" at bounding box center [94, 233] width 91 height 24
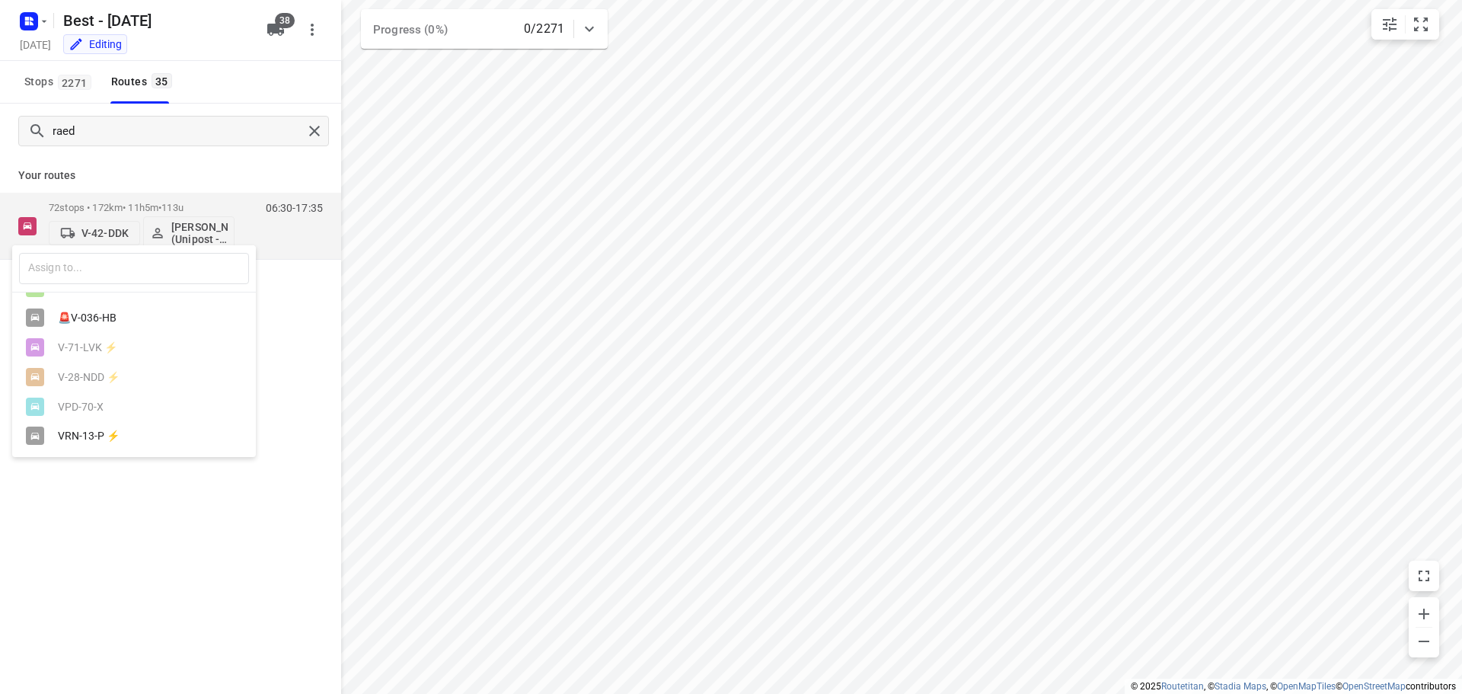
scroll to position [1030, 0]
click at [108, 423] on div "VRN-13-P ⚡" at bounding box center [134, 436] width 244 height 30
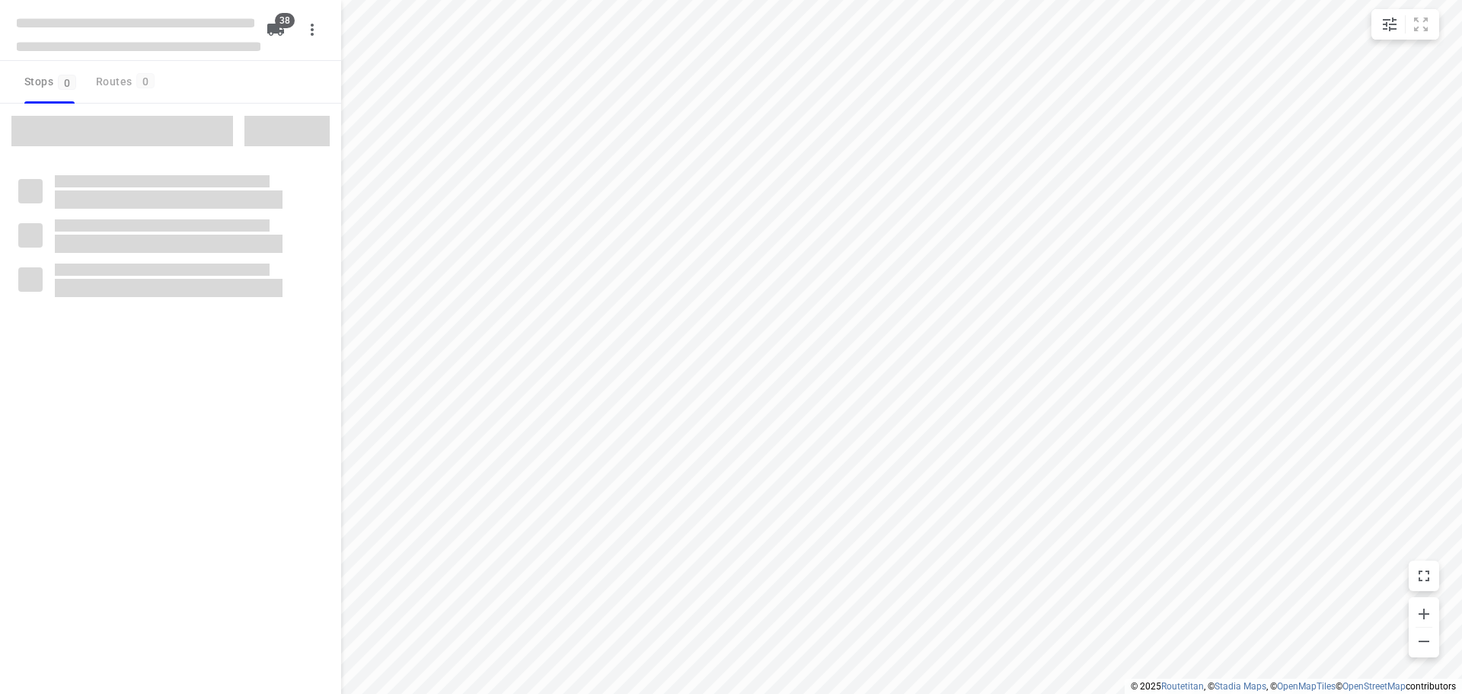
checkbox input "true"
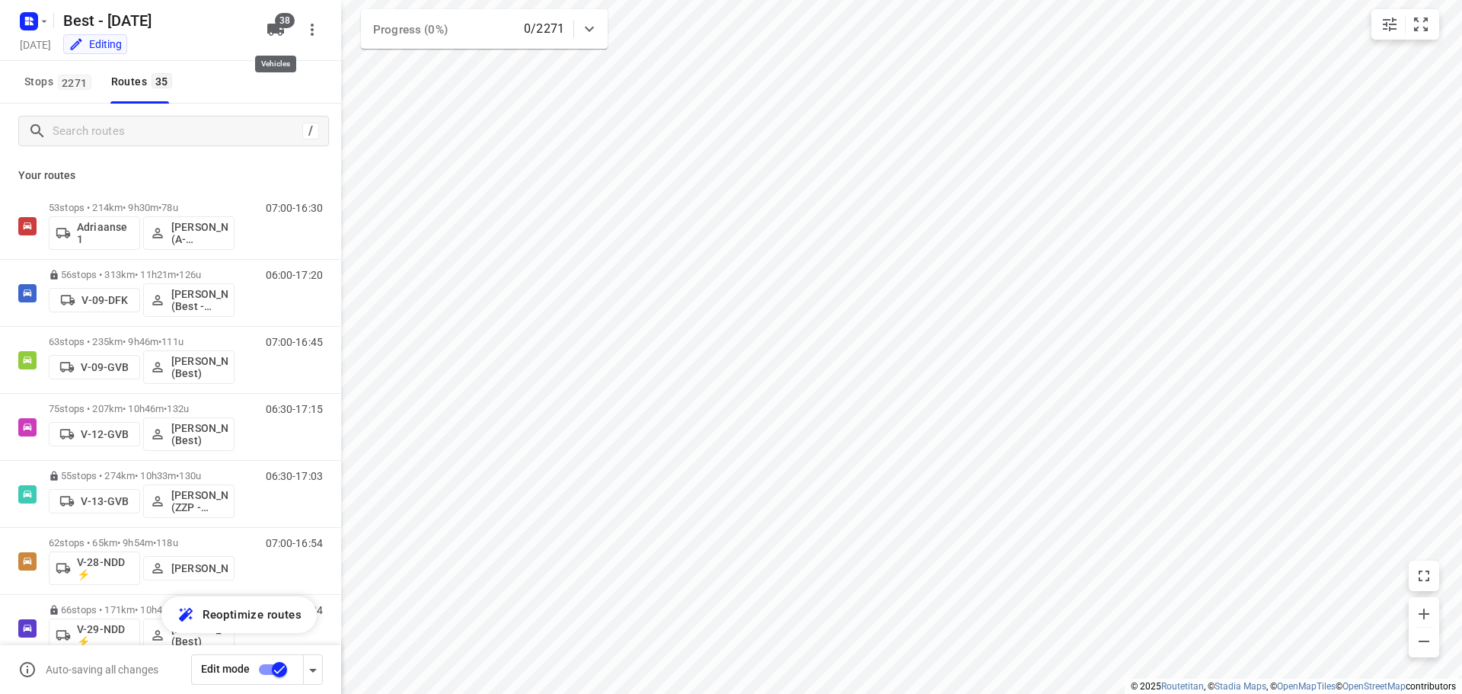
click at [273, 25] on icon "button" at bounding box center [275, 30] width 17 height 12
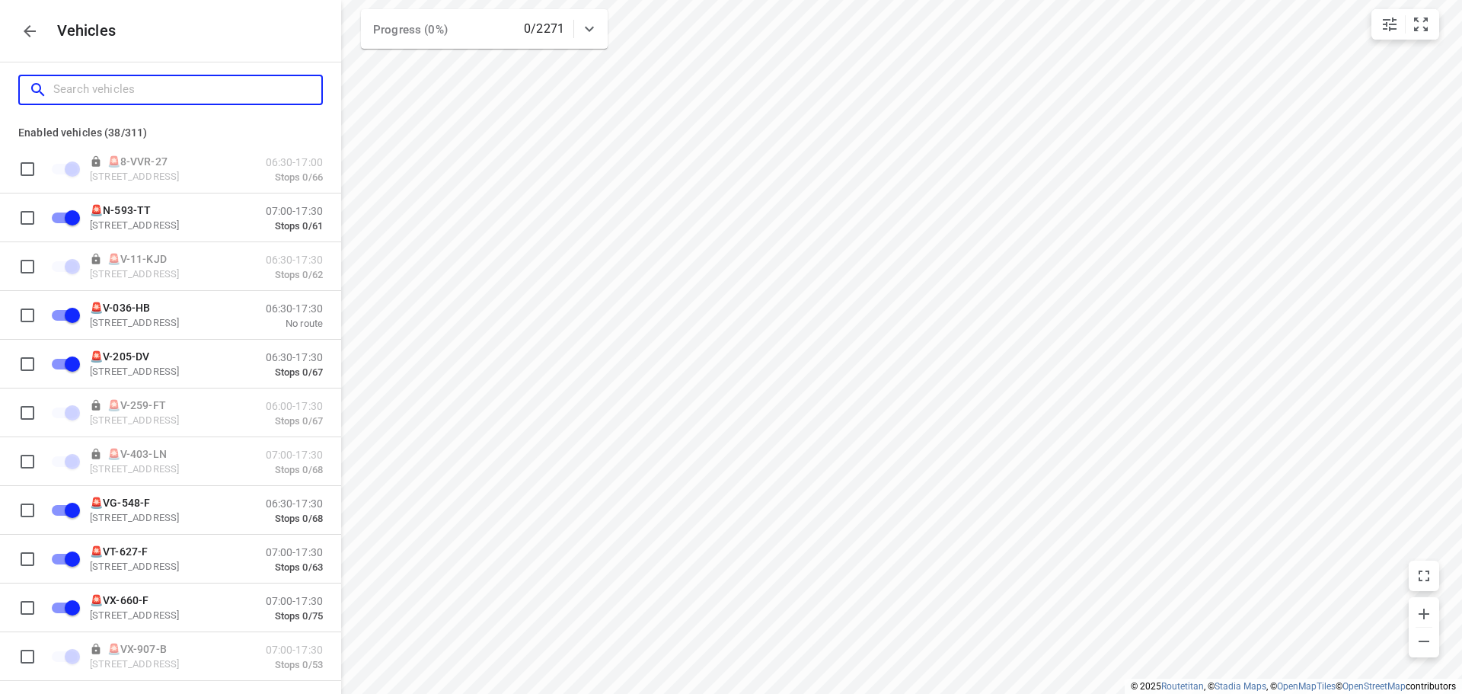
click at [187, 95] on input "Search vehicles" at bounding box center [187, 90] width 268 height 24
type input "4"
checkbox input "false"
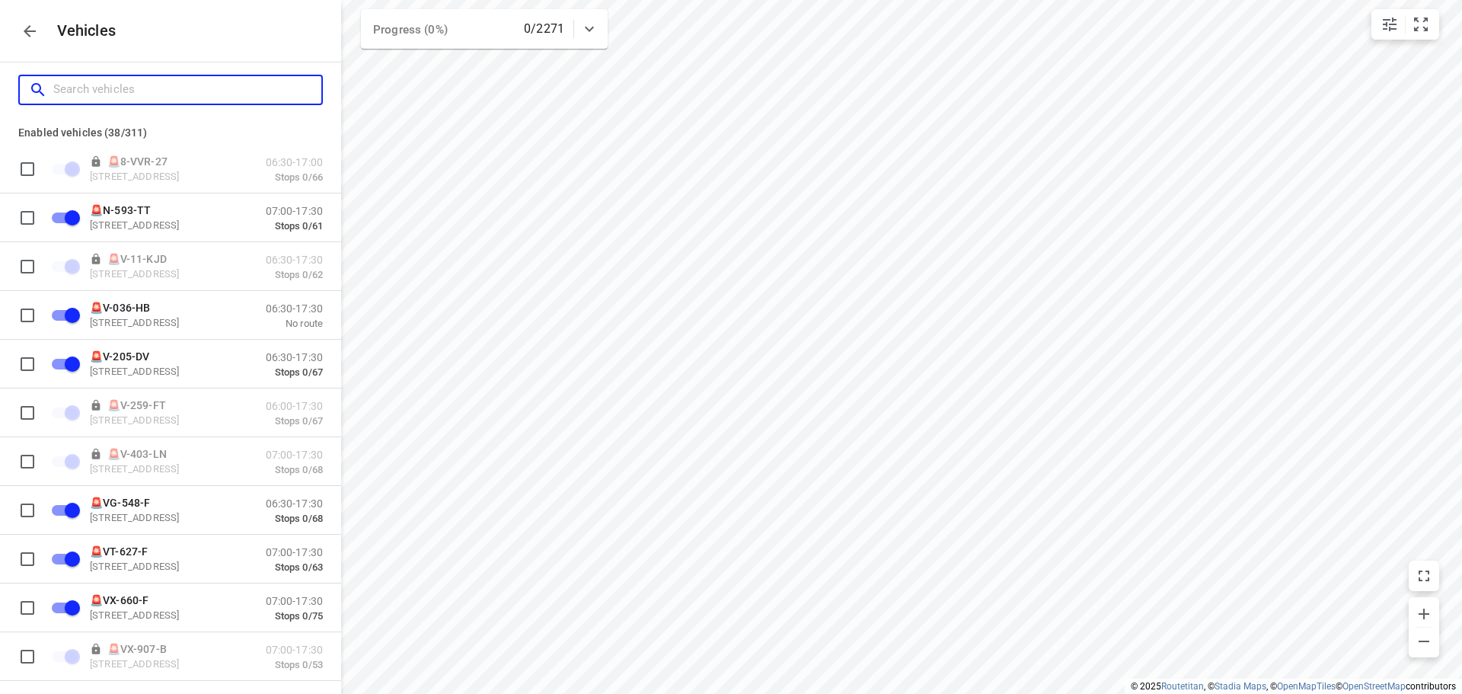
checkbox input "false"
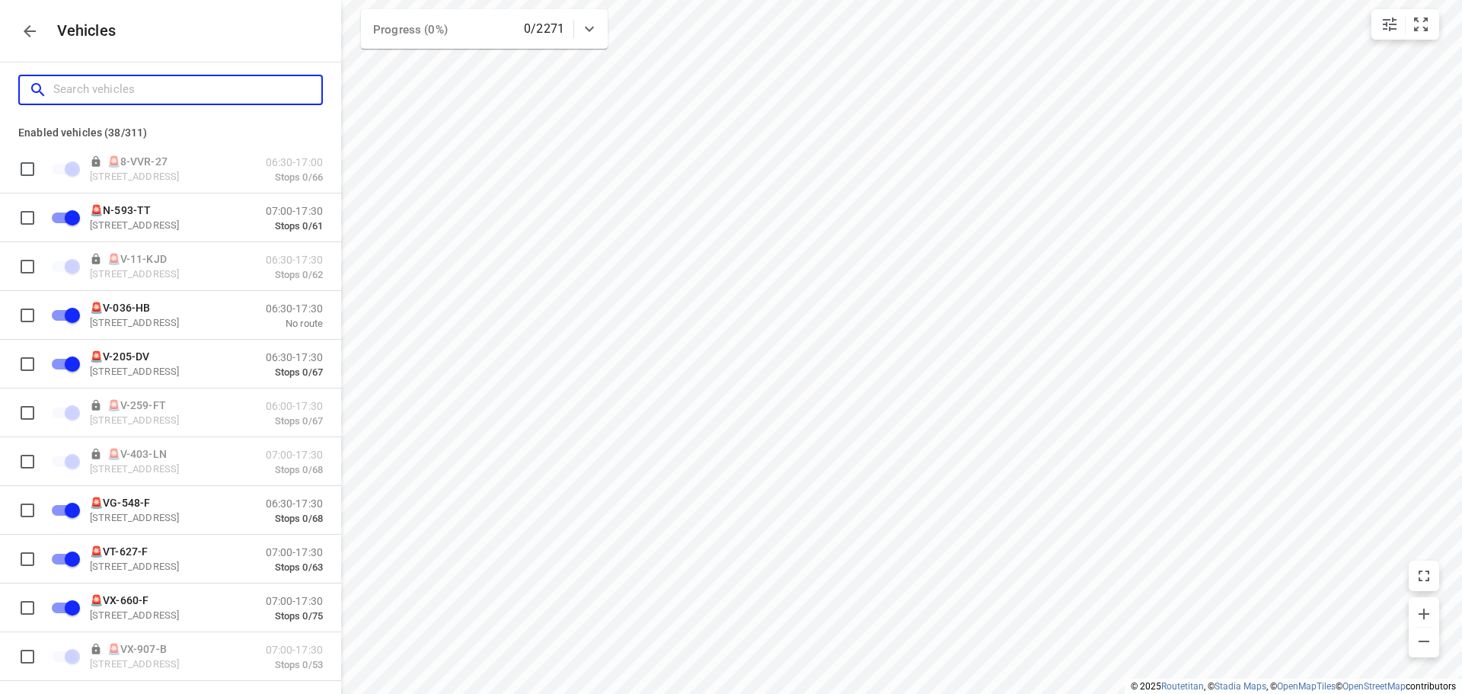
checkbox input "false"
checkbox input "true"
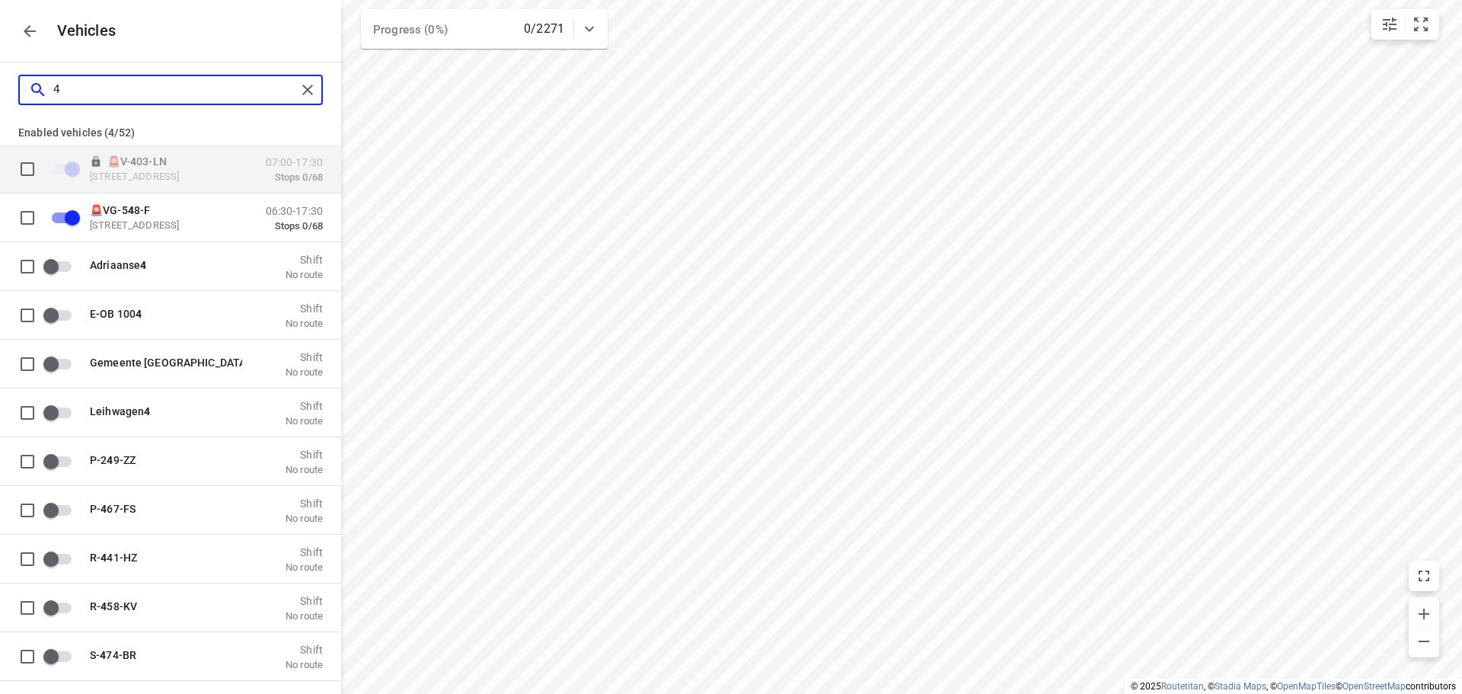
type input "42"
checkbox input "false"
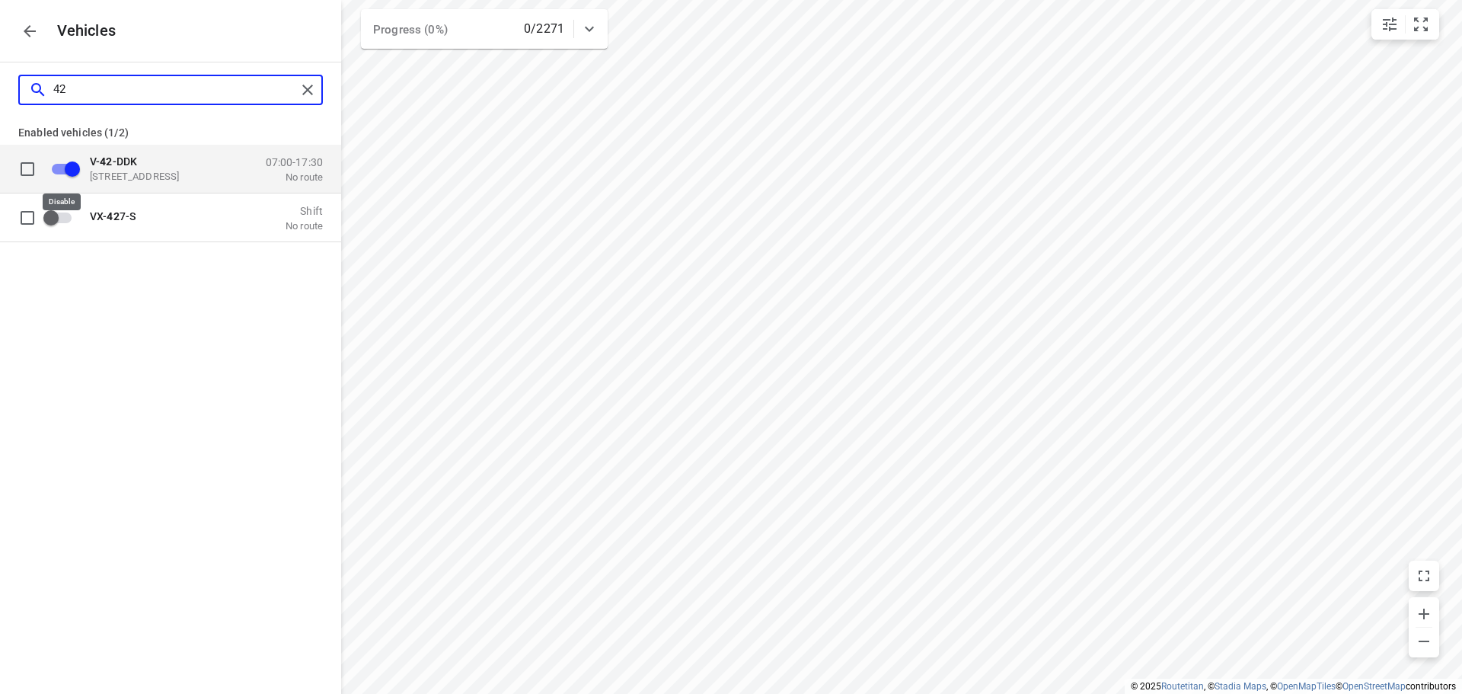
type input "42"
click at [80, 157] on input "grid" at bounding box center [72, 168] width 87 height 29
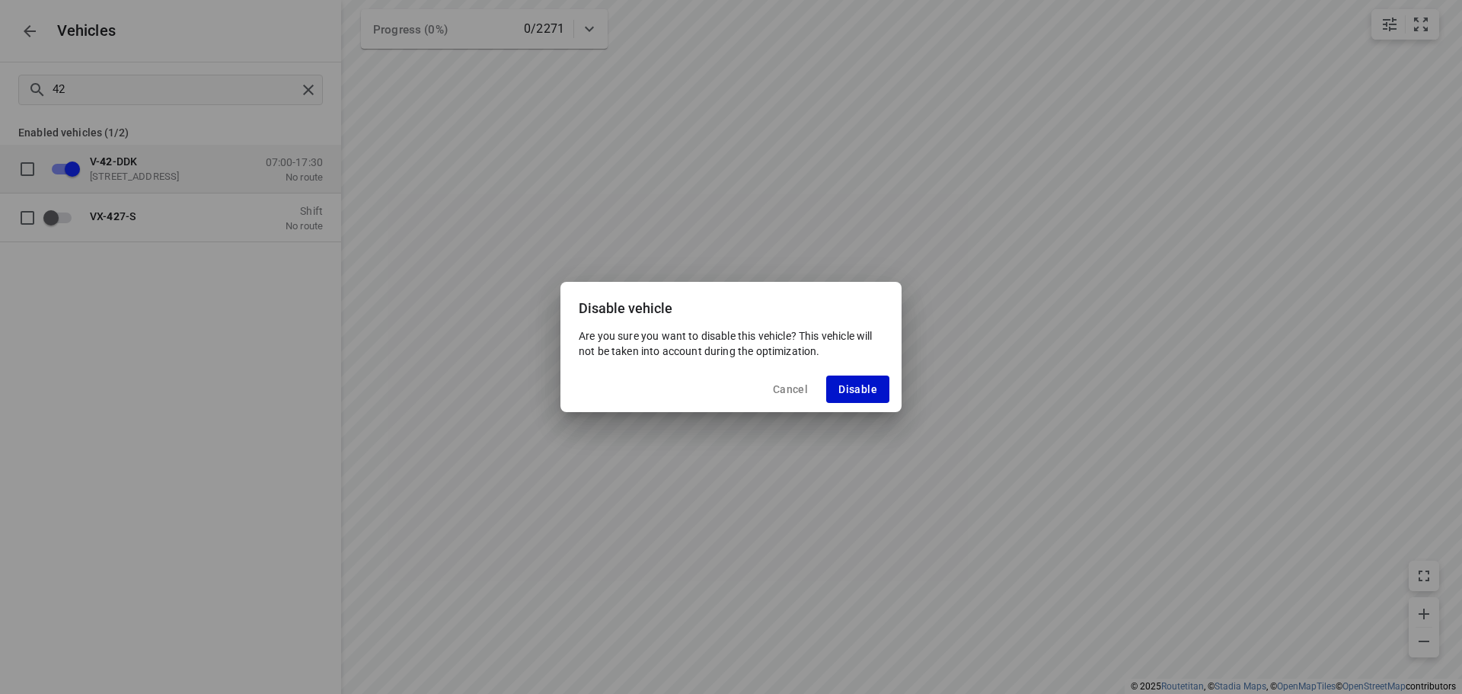
click at [851, 392] on span "Disable" at bounding box center [857, 389] width 39 height 12
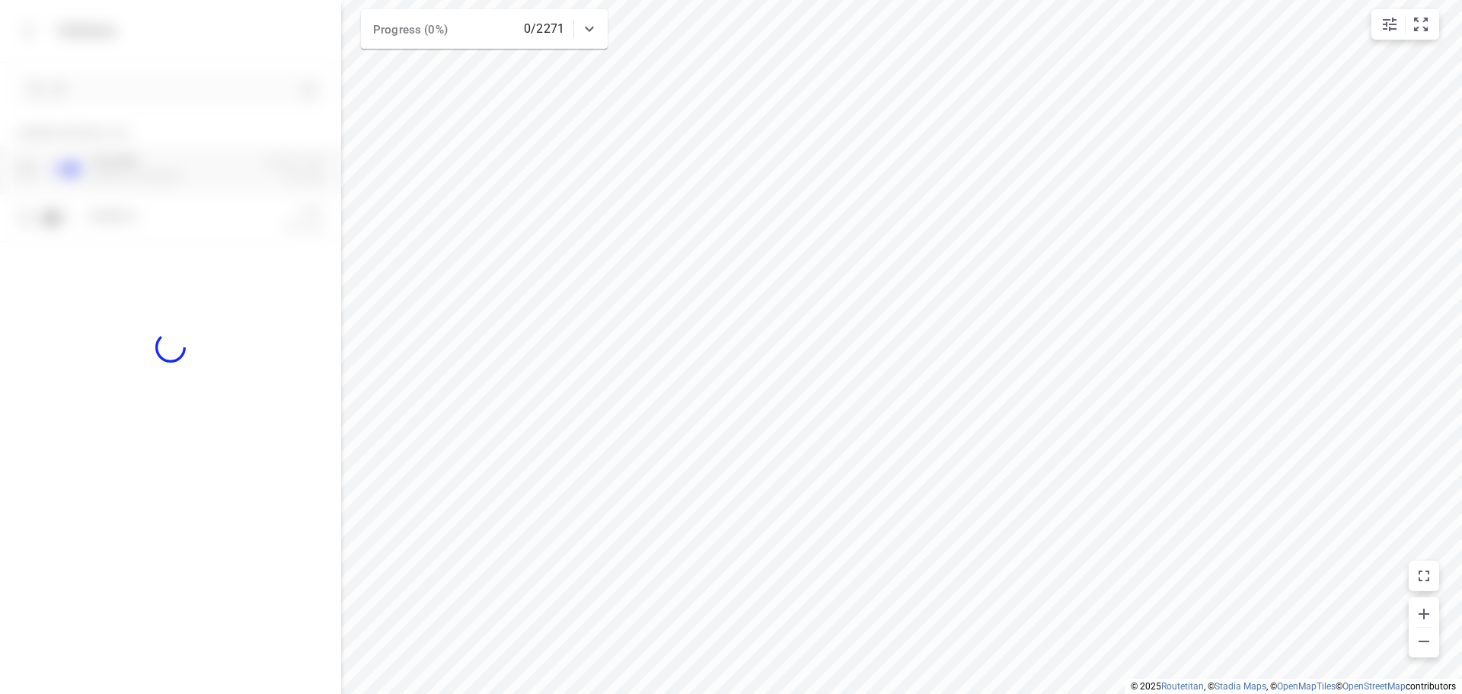
checkbox input "false"
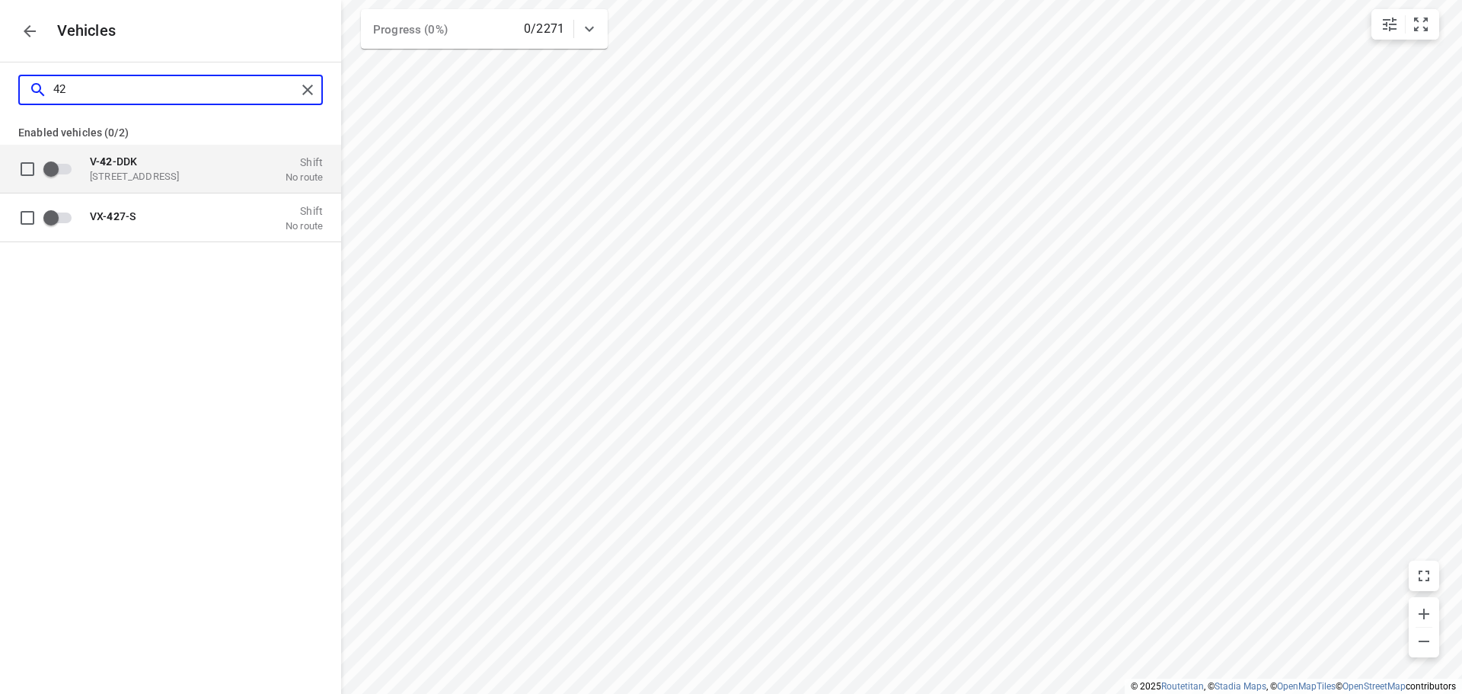
click at [241, 85] on input "42" at bounding box center [174, 90] width 243 height 24
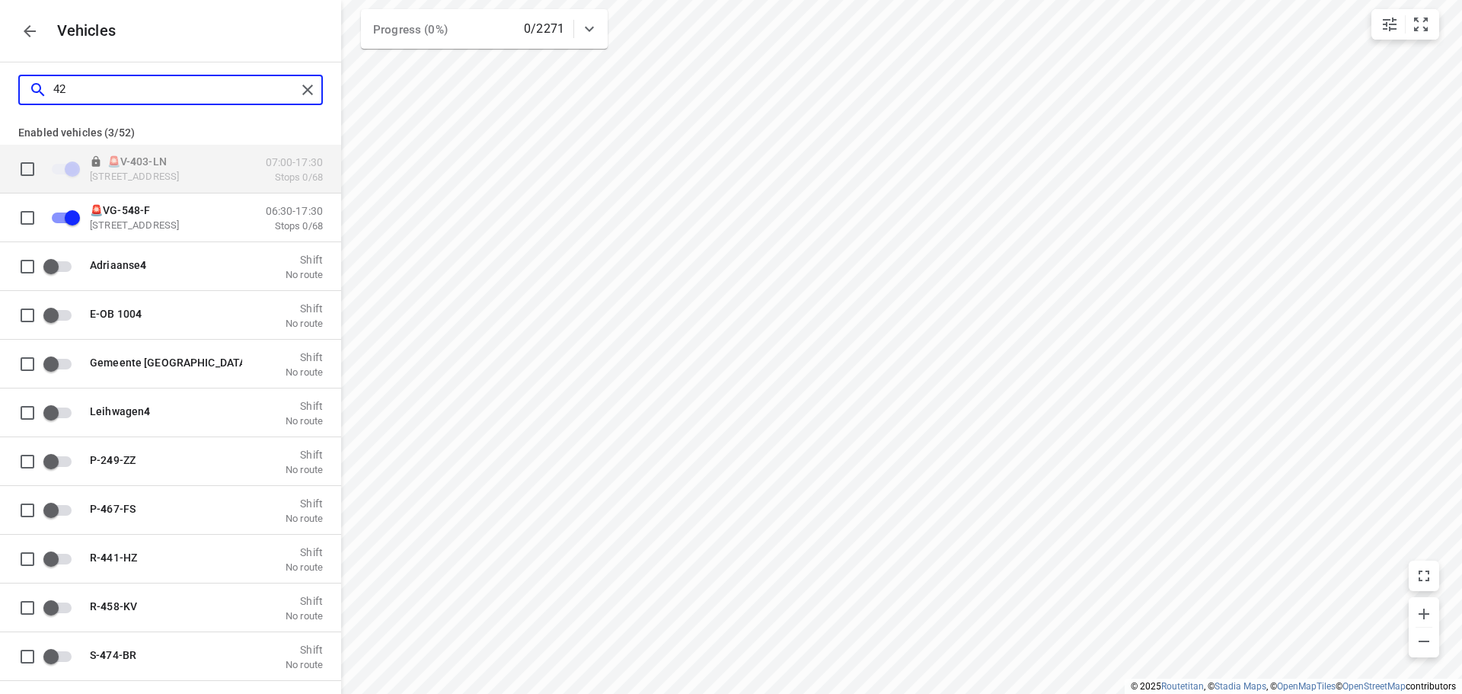
type input "4"
checkbox input "true"
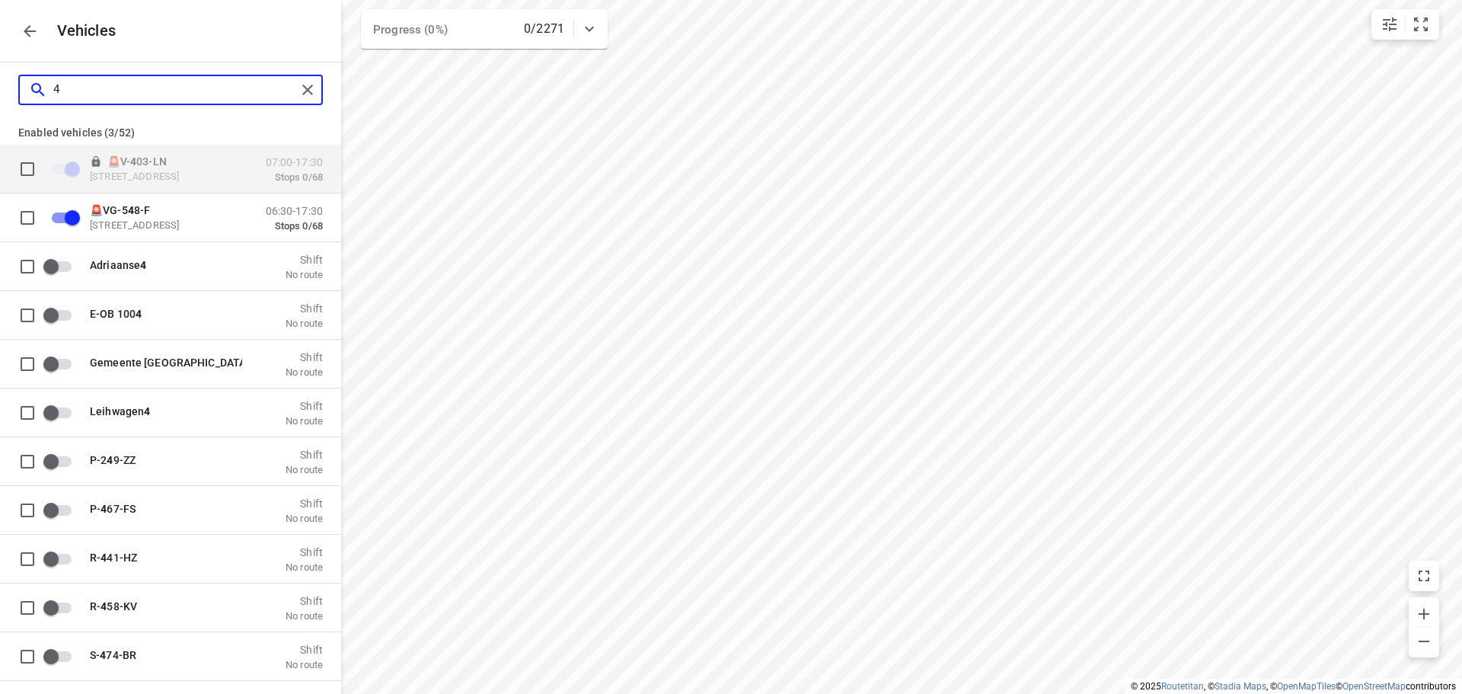
checkbox input "true"
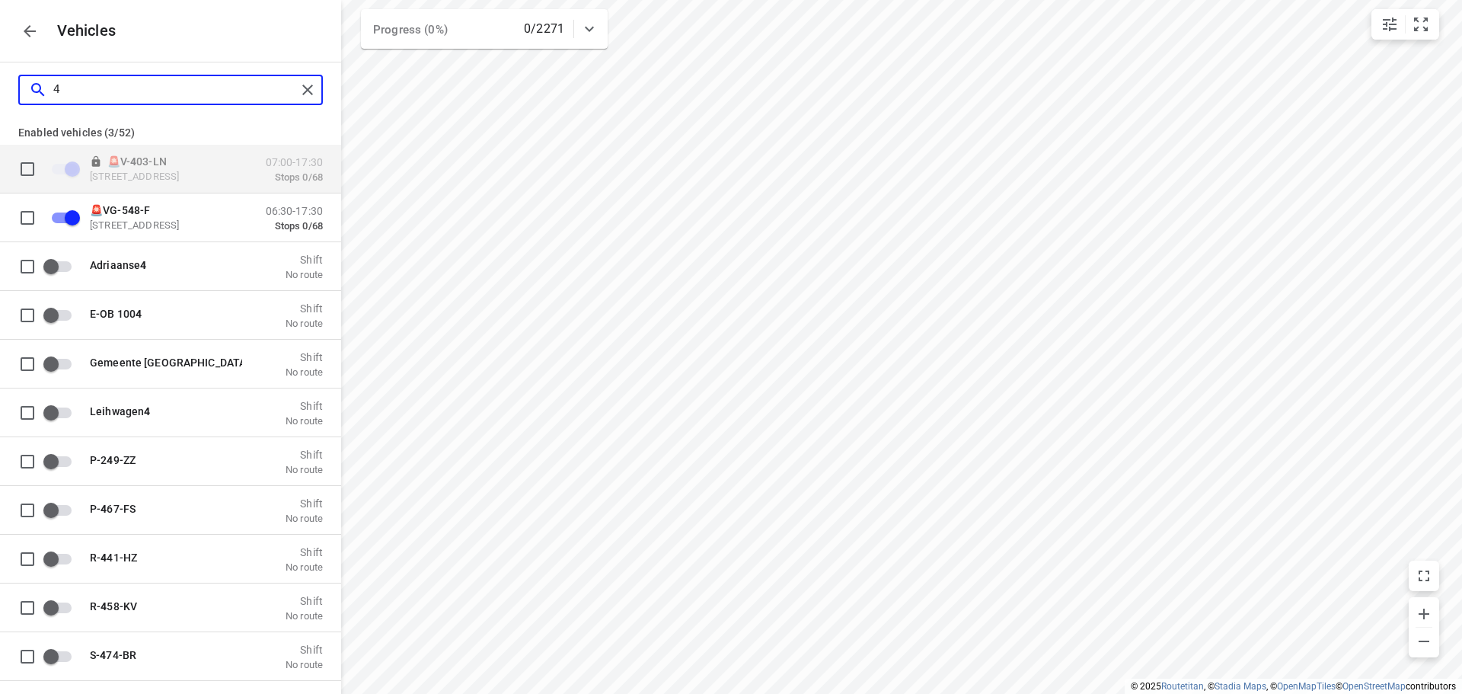
checkbox input "true"
checkbox input "false"
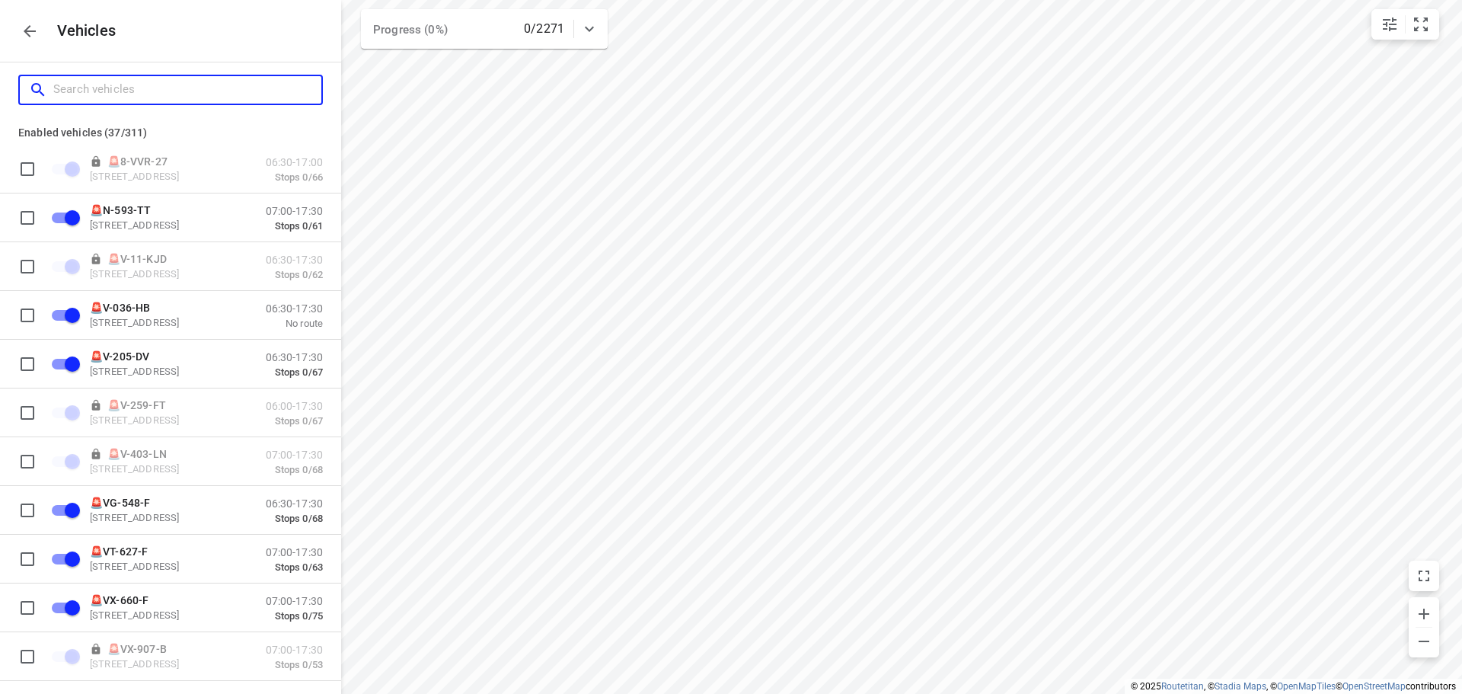
type input "7"
checkbox input "false"
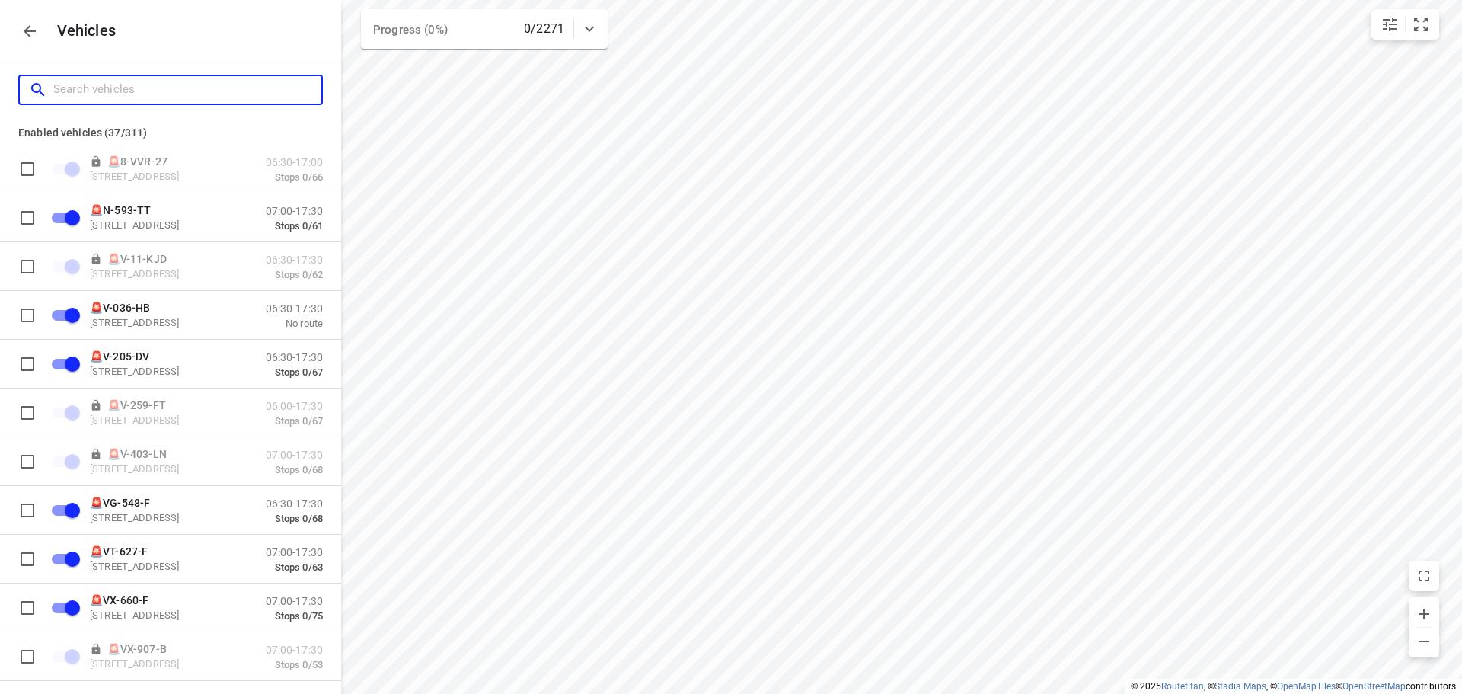
checkbox input "false"
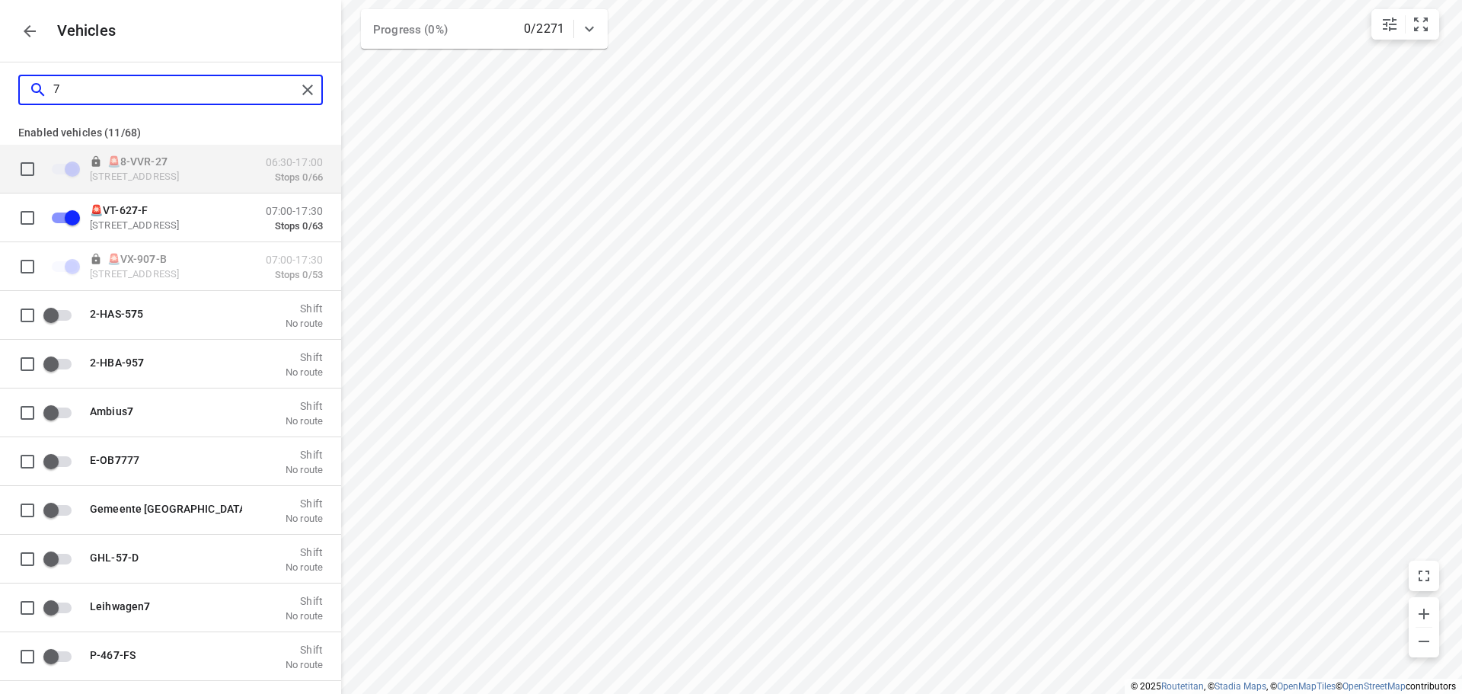
type input "76"
checkbox input "false"
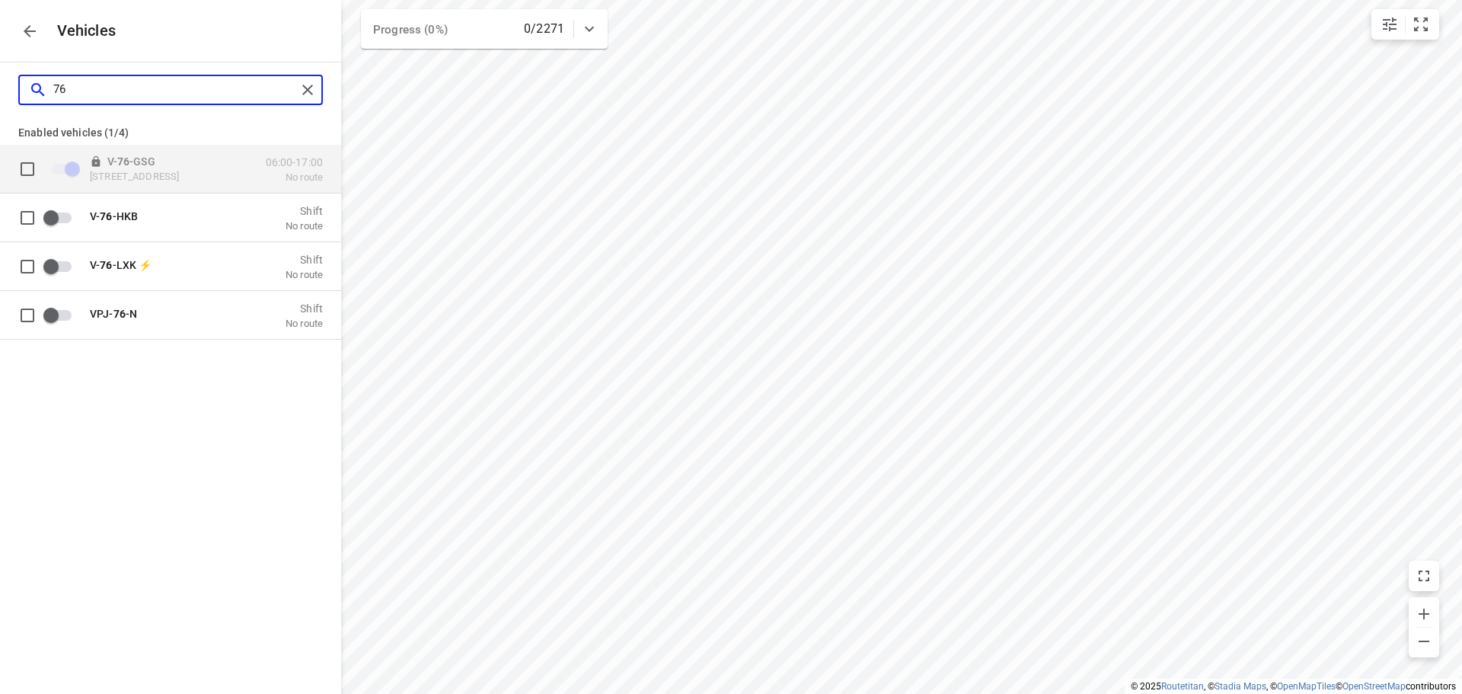
type input "76"
checkbox input "true"
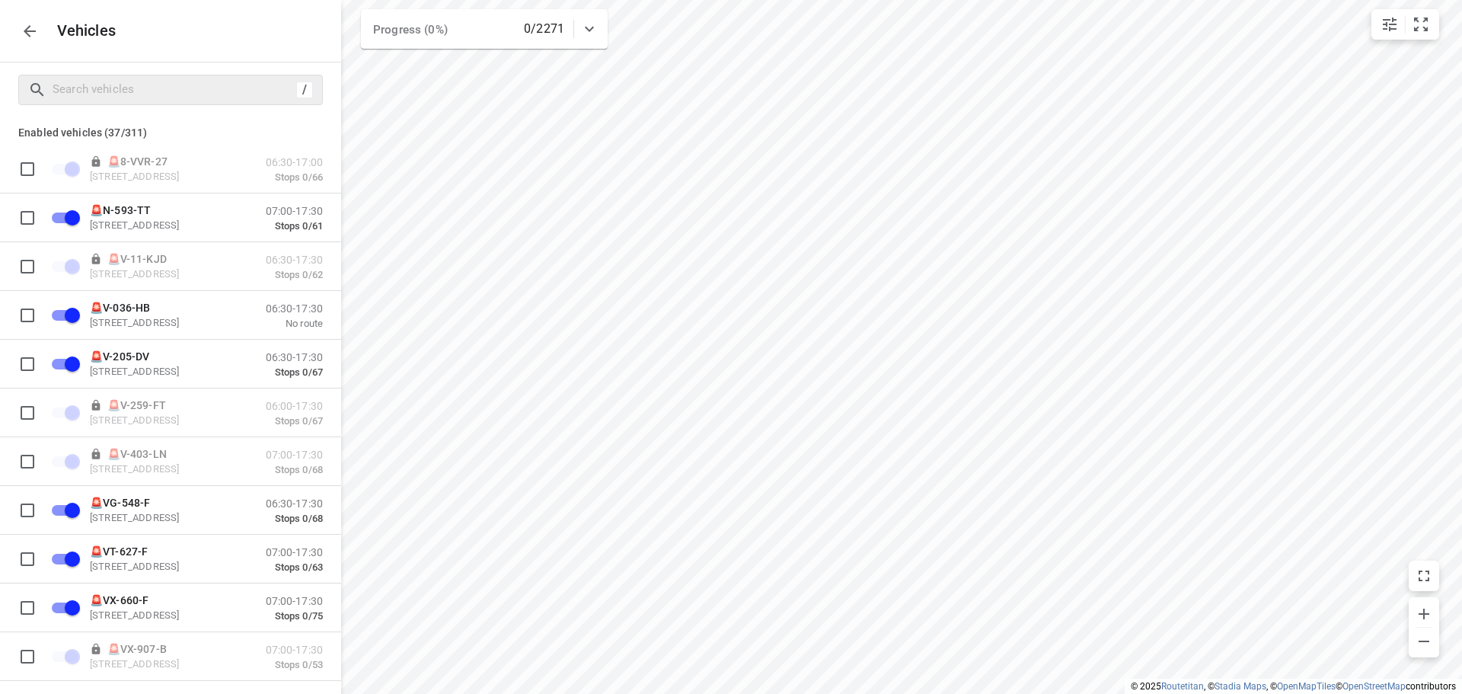
click at [38, 36] on icon "button" at bounding box center [30, 31] width 18 height 18
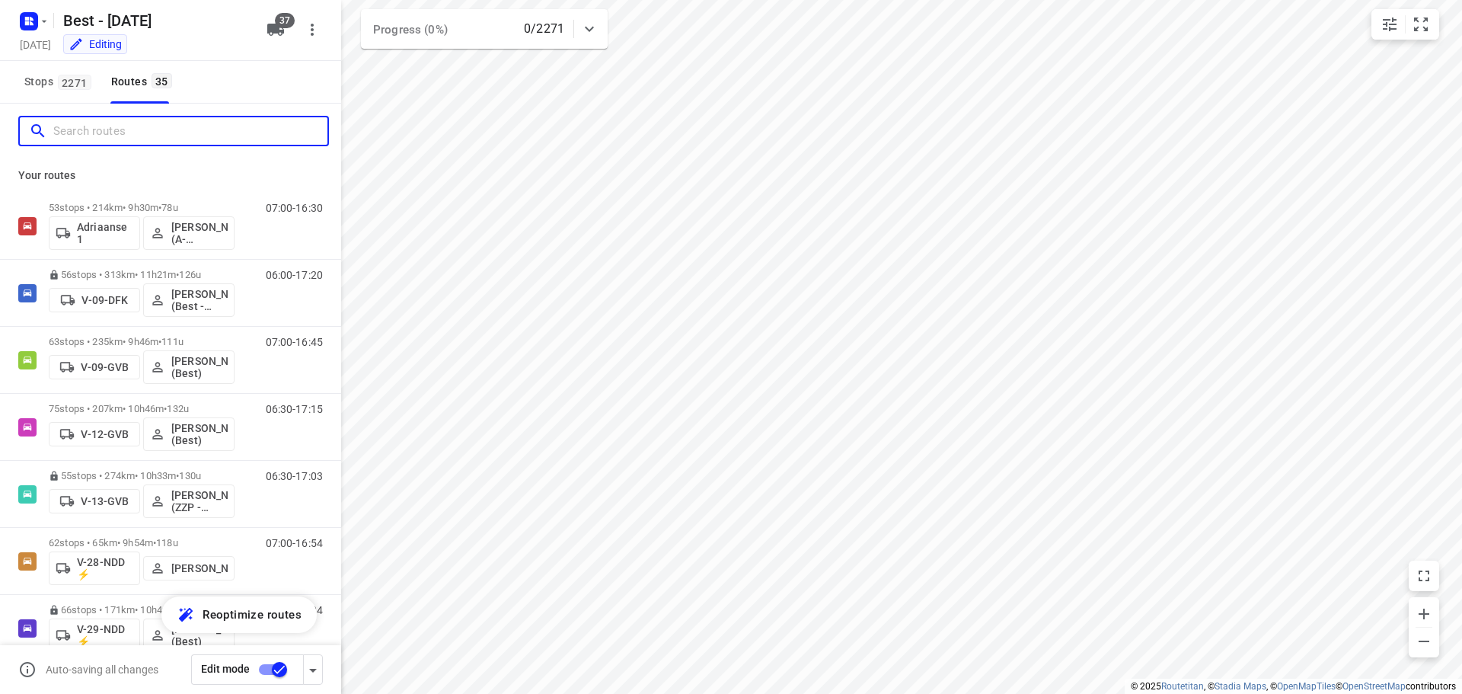
click at [204, 130] on input "Search routes" at bounding box center [190, 132] width 274 height 24
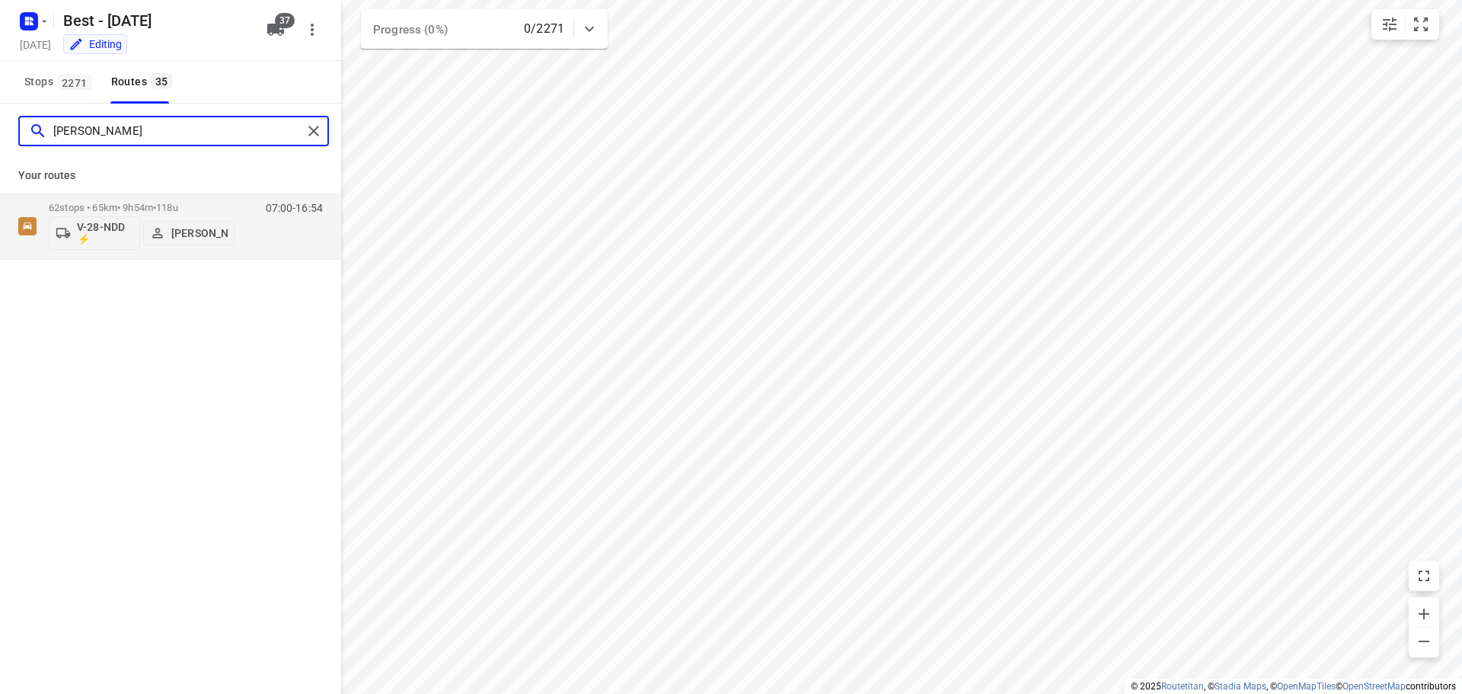
type input "andy"
click at [276, 28] on icon "button" at bounding box center [275, 30] width 17 height 12
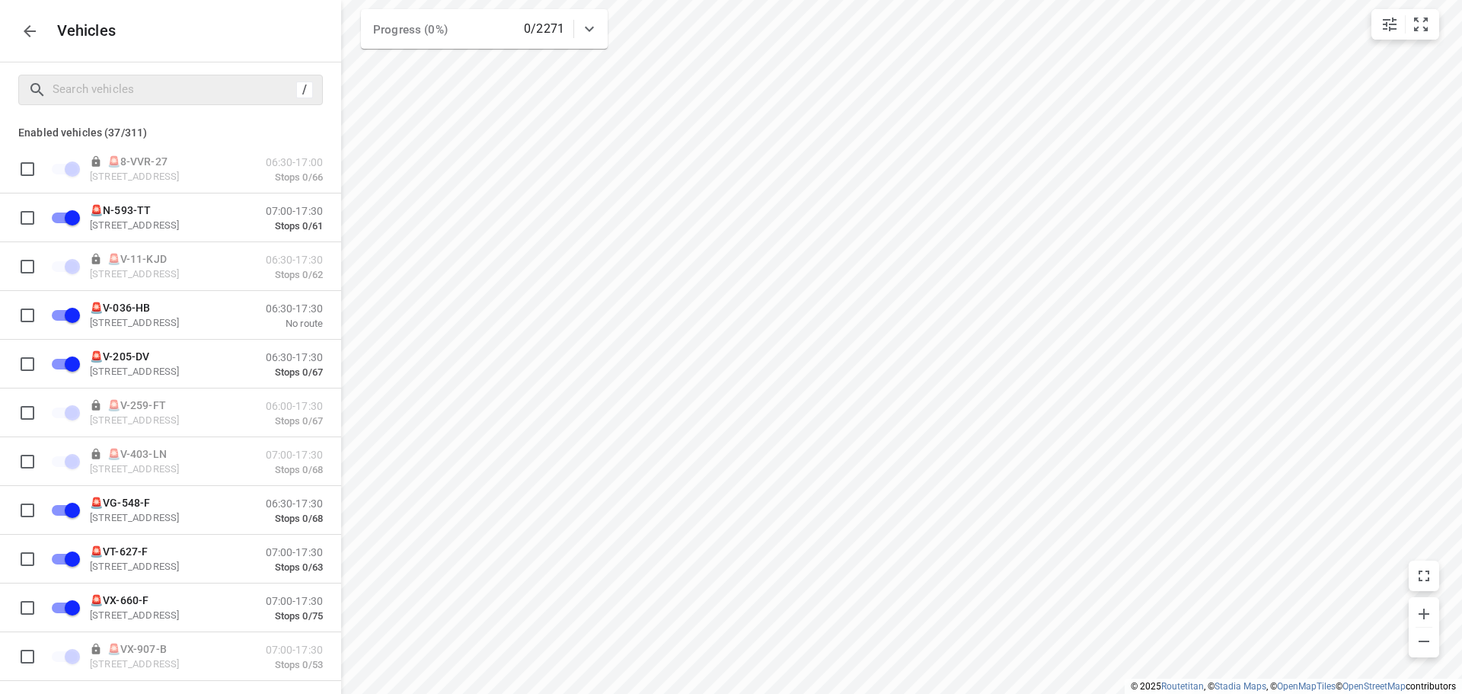
click at [196, 75] on div "/" at bounding box center [170, 90] width 305 height 30
click at [194, 79] on input "Search vehicles" at bounding box center [187, 90] width 268 height 24
type input "0"
checkbox input "false"
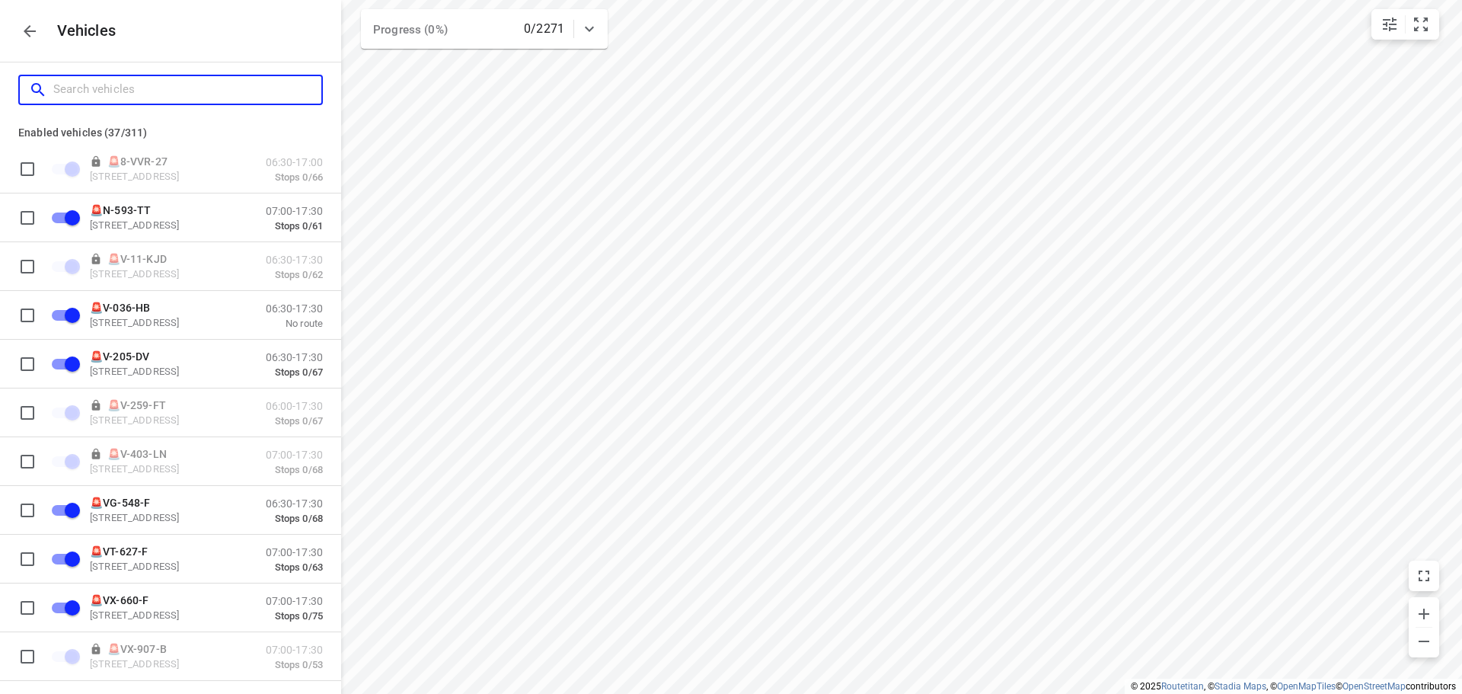
checkbox input "false"
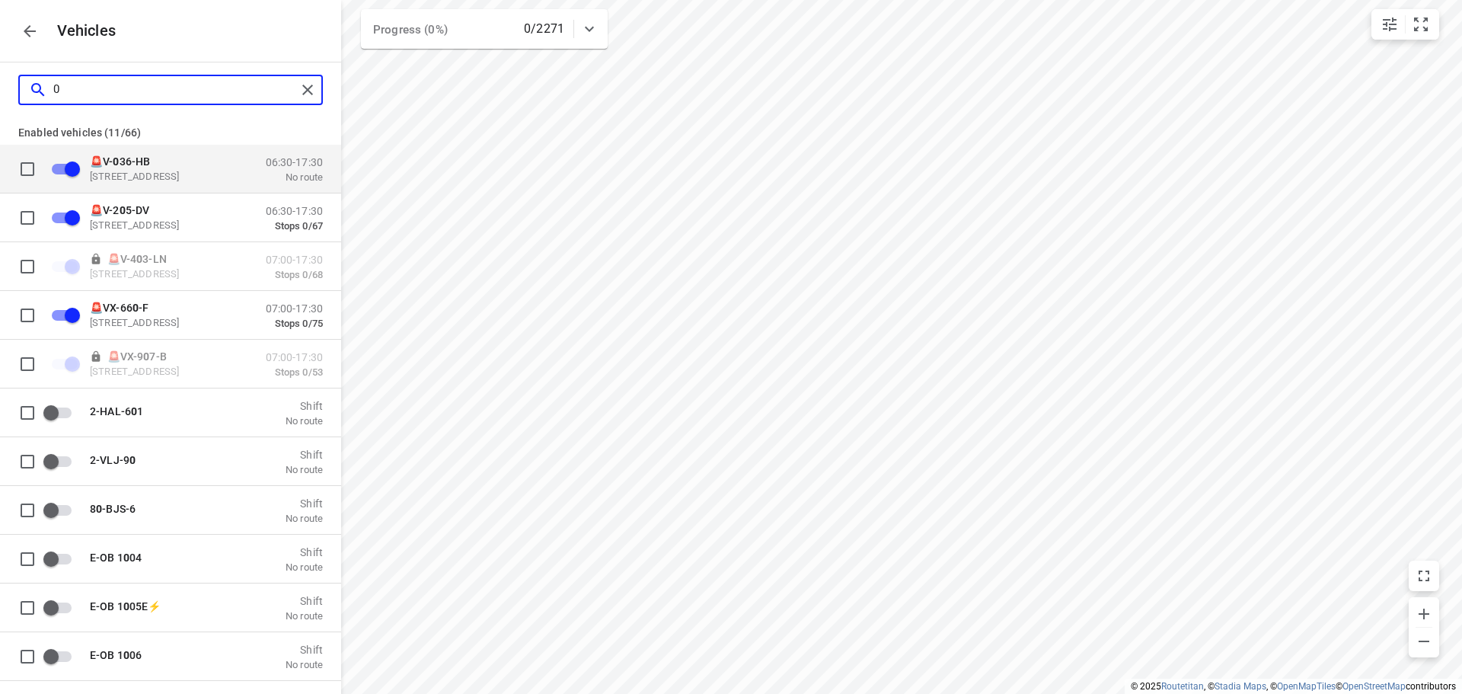
type input "03"
checkbox input "false"
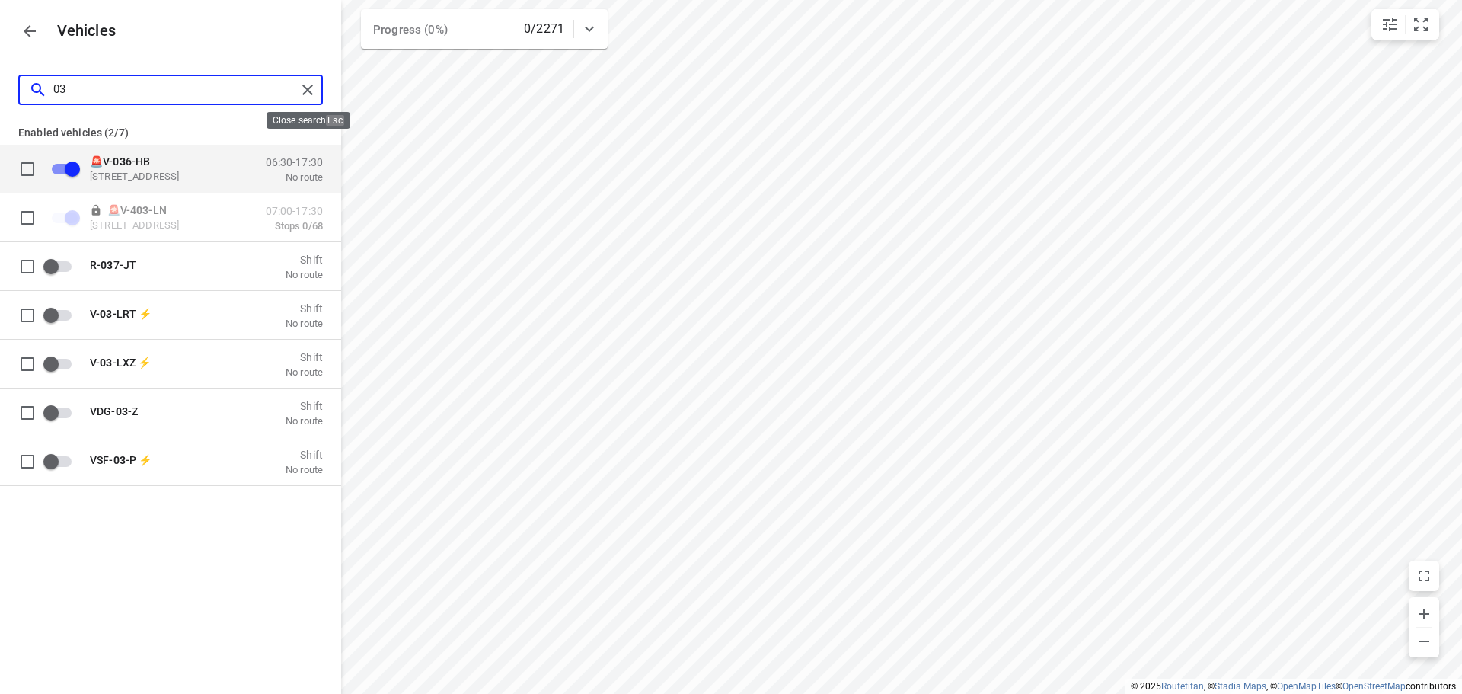
type input "03"
checkbox input "true"
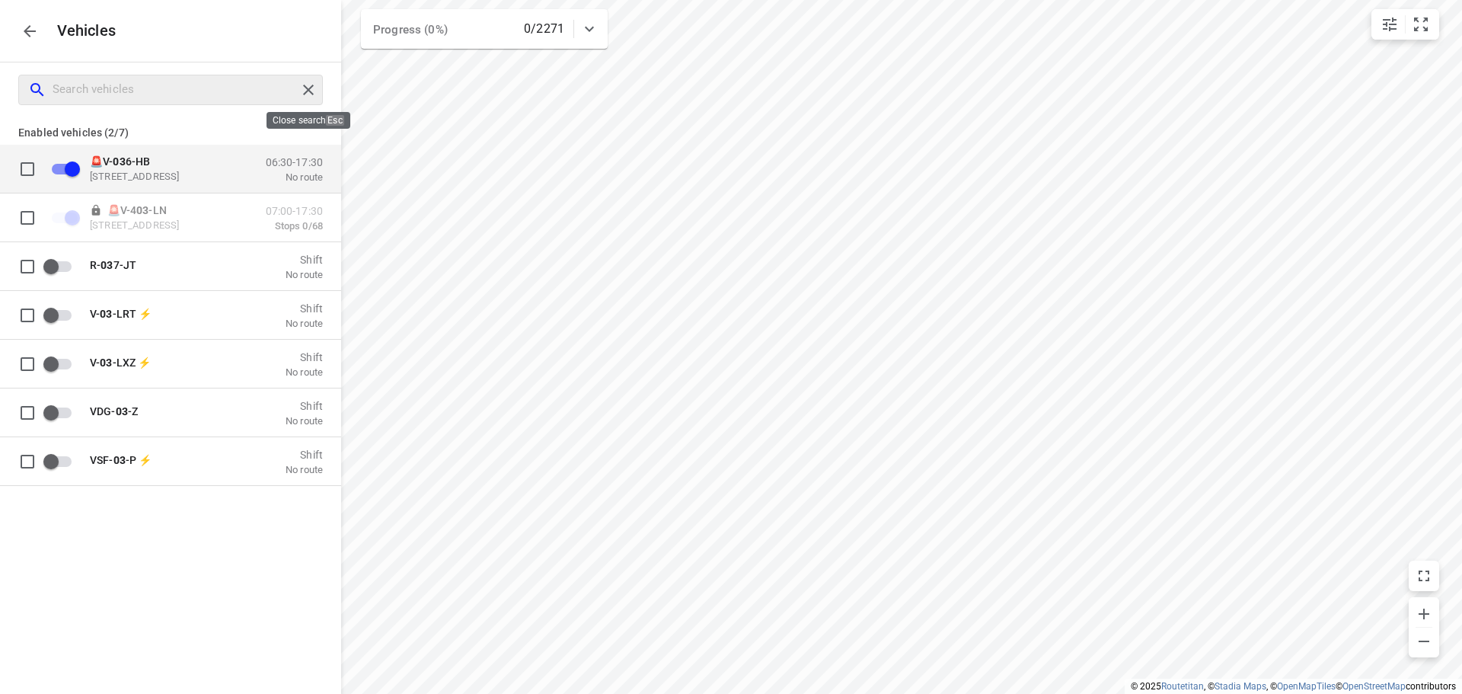
checkbox input "true"
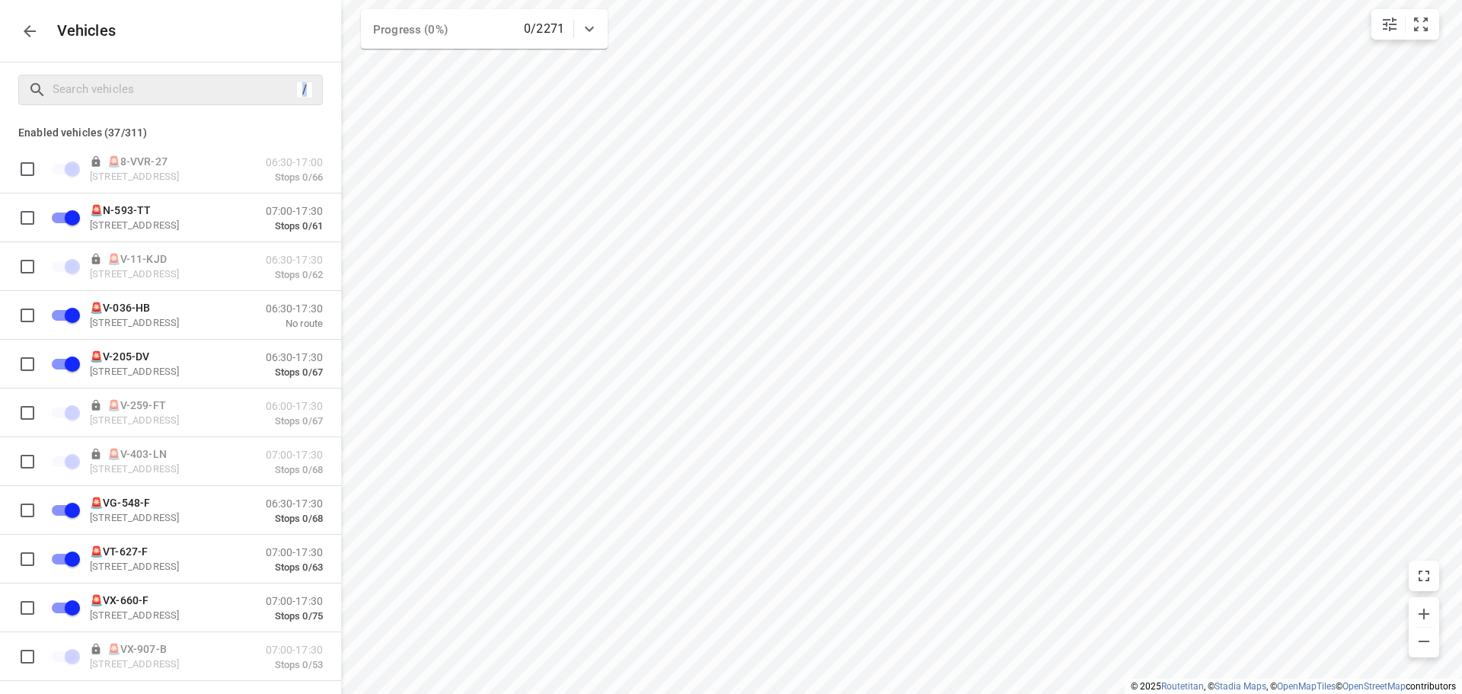
click at [301, 85] on div "/" at bounding box center [304, 89] width 17 height 17
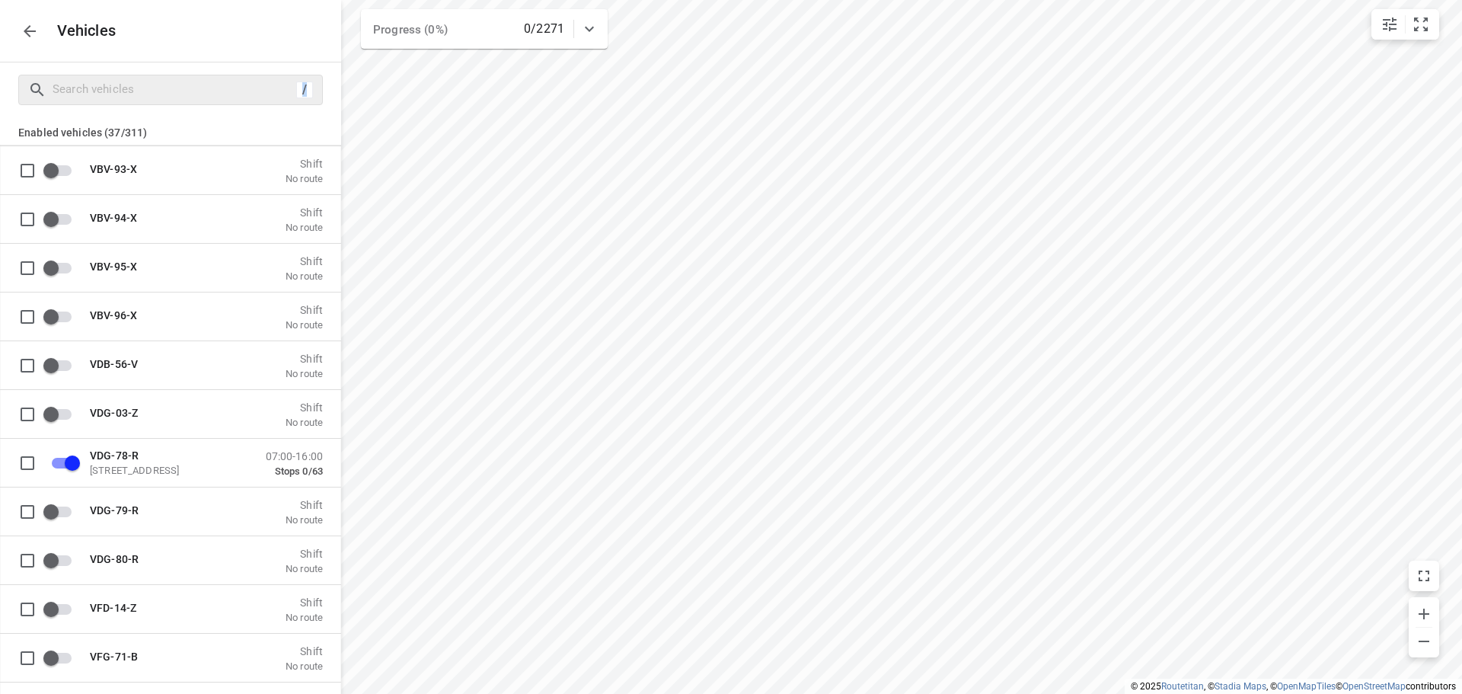
scroll to position [10279, 0]
click at [29, 17] on button "button" at bounding box center [29, 31] width 30 height 30
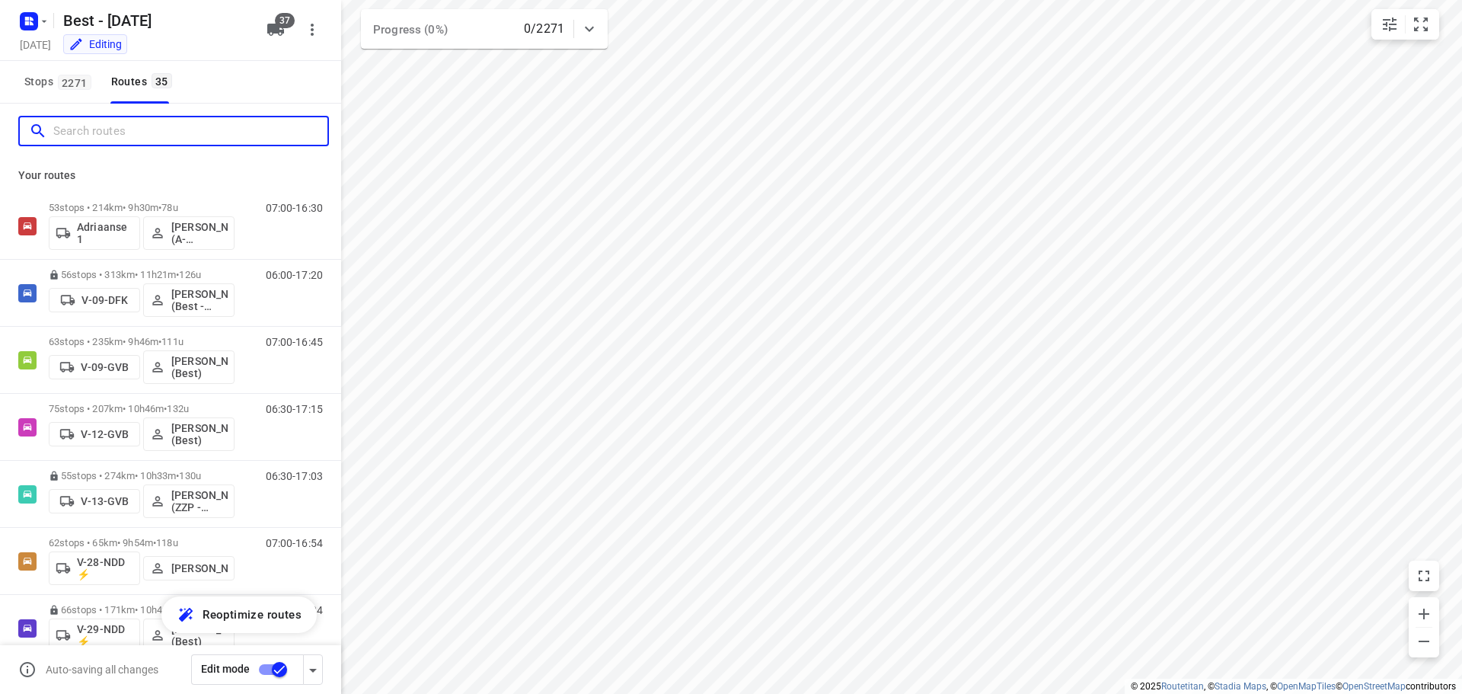
click at [105, 120] on input "Search routes" at bounding box center [190, 132] width 274 height 24
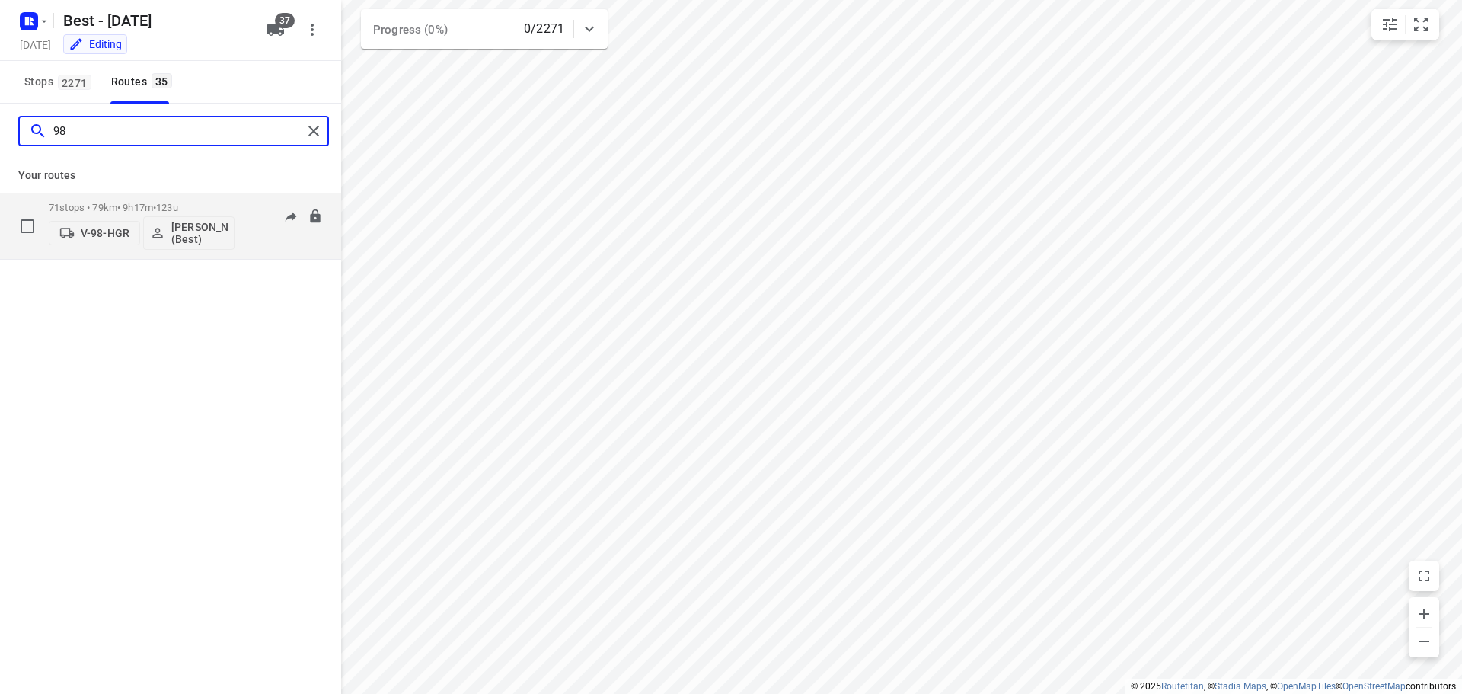
type input "98"
click at [101, 241] on button "V-98-HGR" at bounding box center [94, 233] width 91 height 24
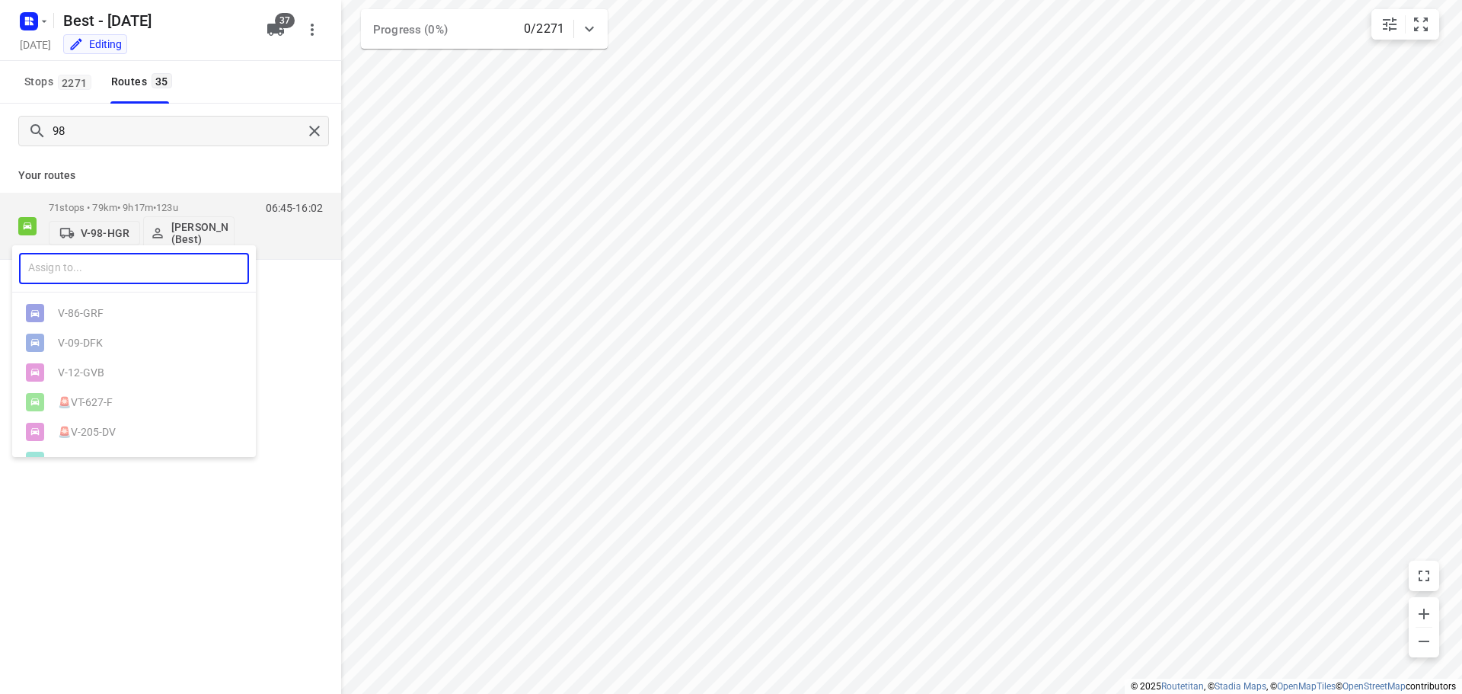
click at [99, 261] on input "text" at bounding box center [134, 268] width 230 height 31
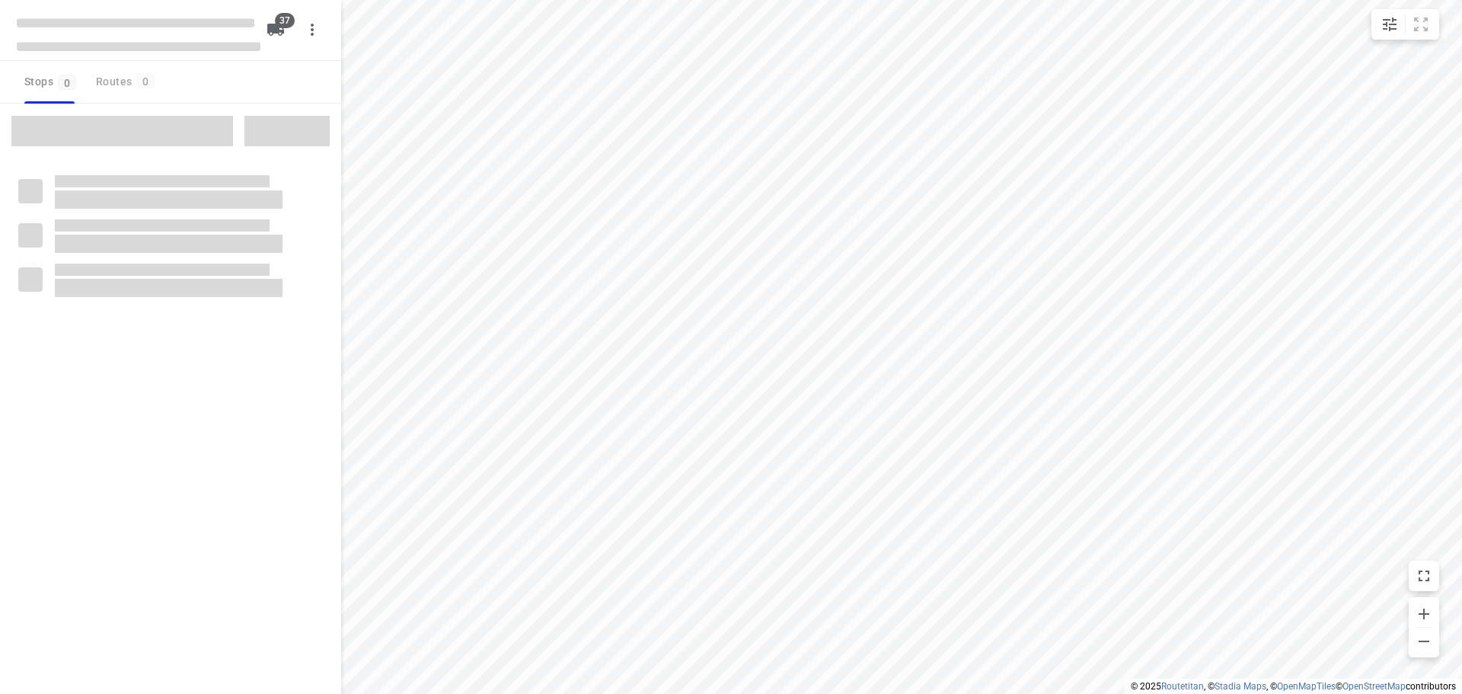
checkbox input "true"
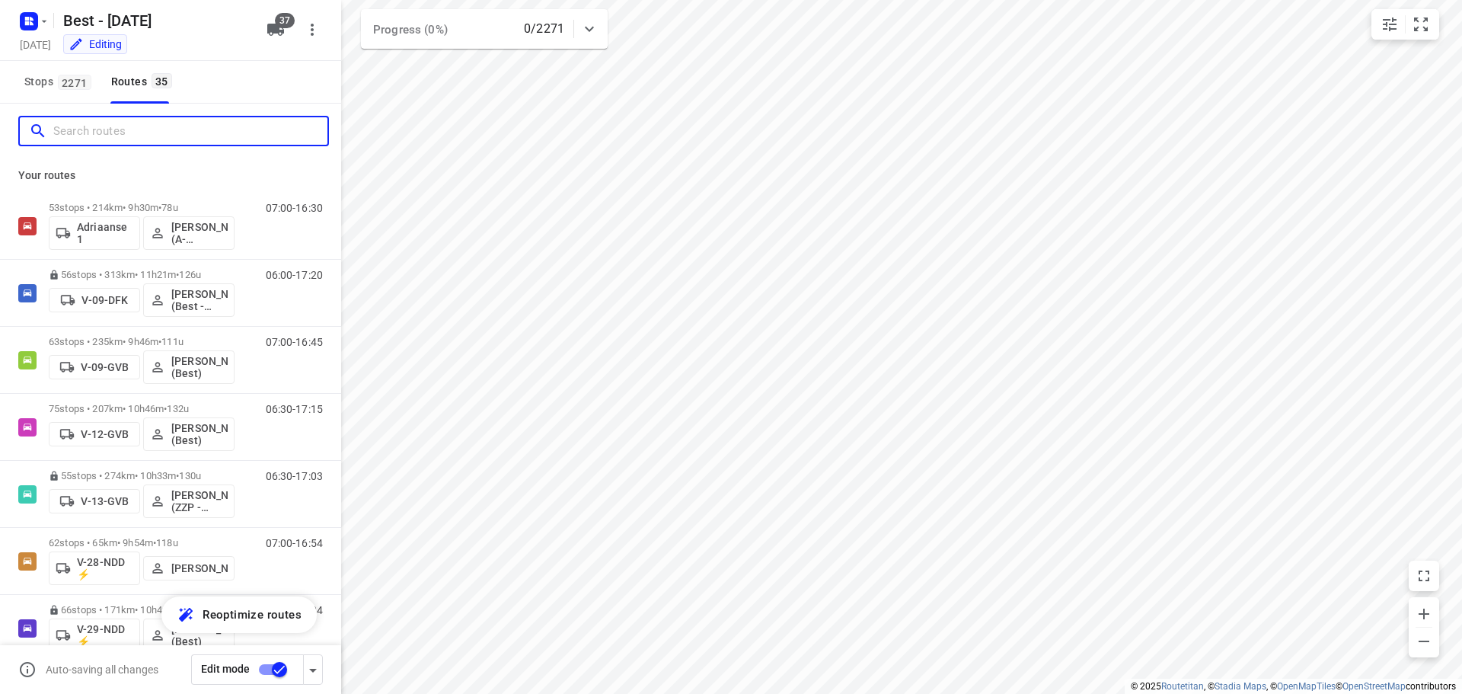
click at [128, 120] on input "Search routes" at bounding box center [190, 132] width 274 height 24
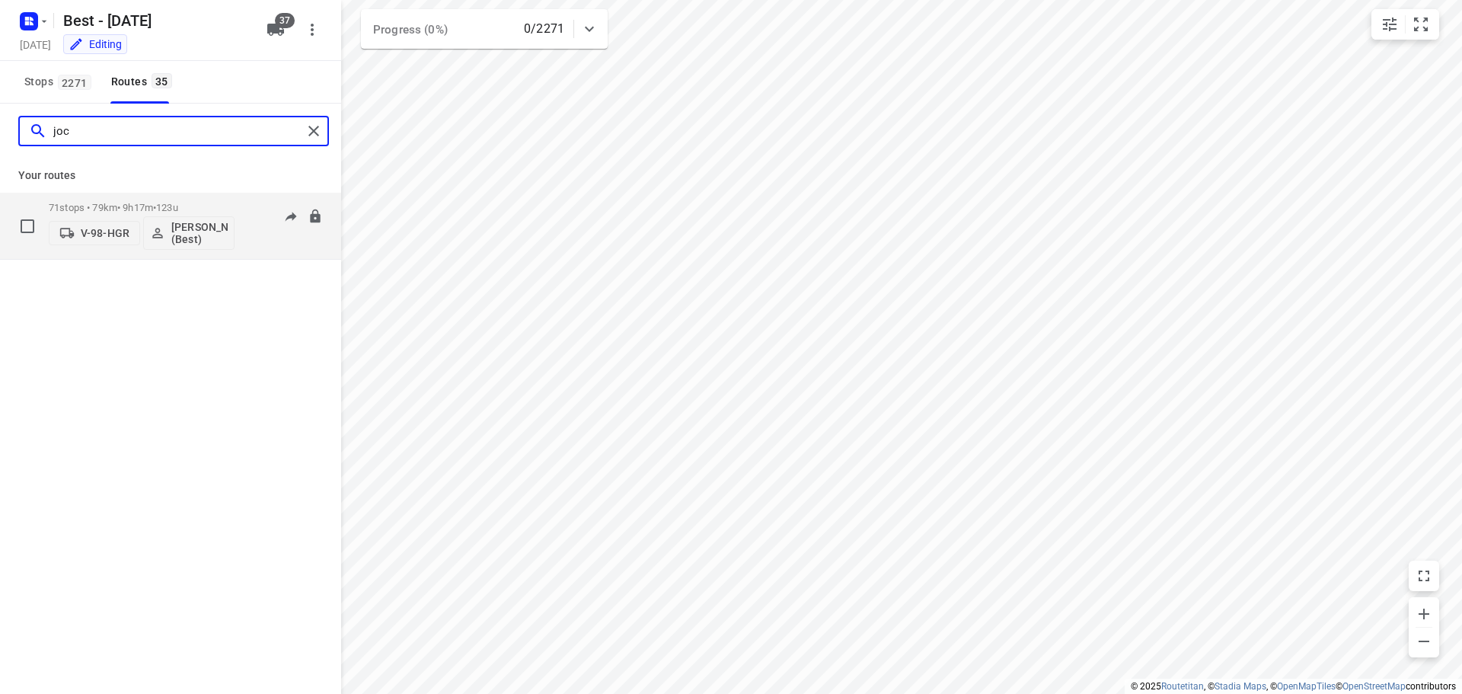
type input "joc"
click at [74, 224] on button "V-98-HGR" at bounding box center [94, 233] width 91 height 24
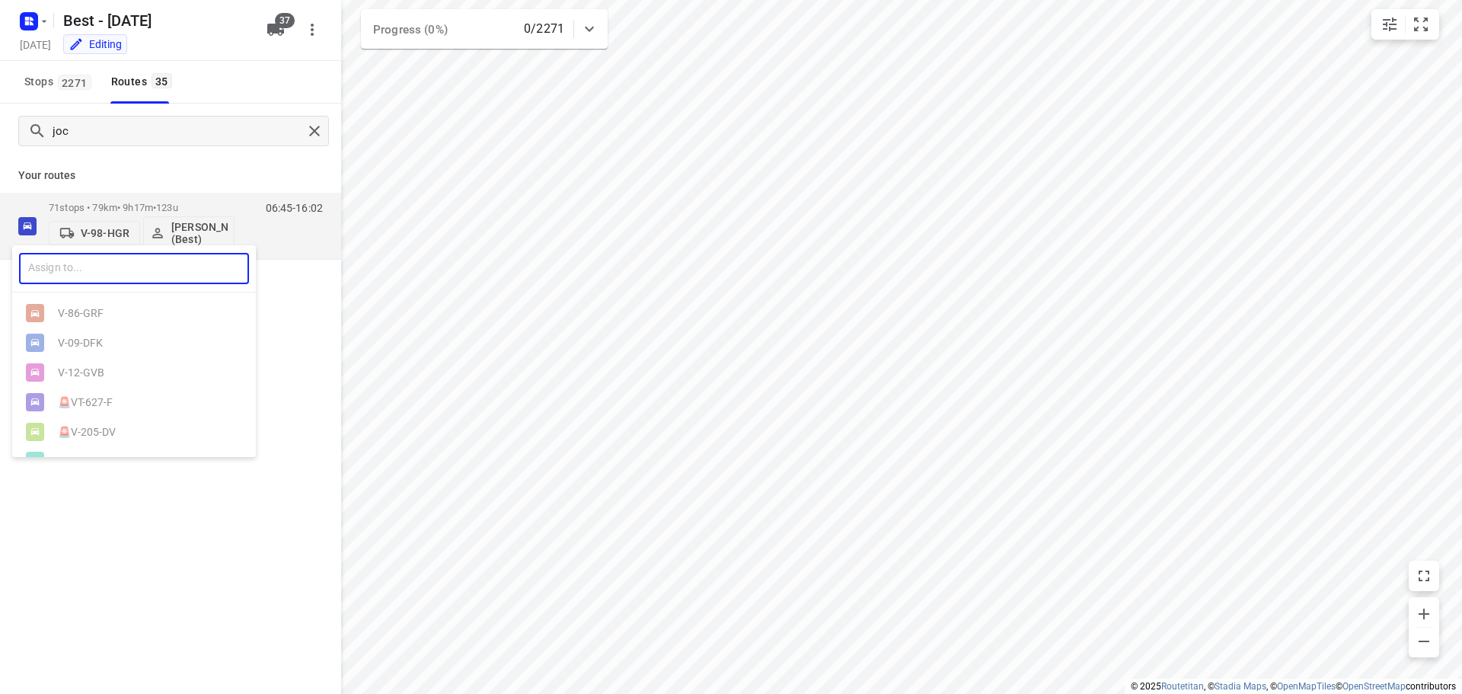
click at [79, 282] on input "text" at bounding box center [134, 268] width 230 height 31
type input "13"
click at [99, 353] on ul "V- 13 -GVB VRN- 13 -P ⚡" at bounding box center [134, 327] width 244 height 59
click at [85, 445] on div at bounding box center [731, 347] width 1462 height 694
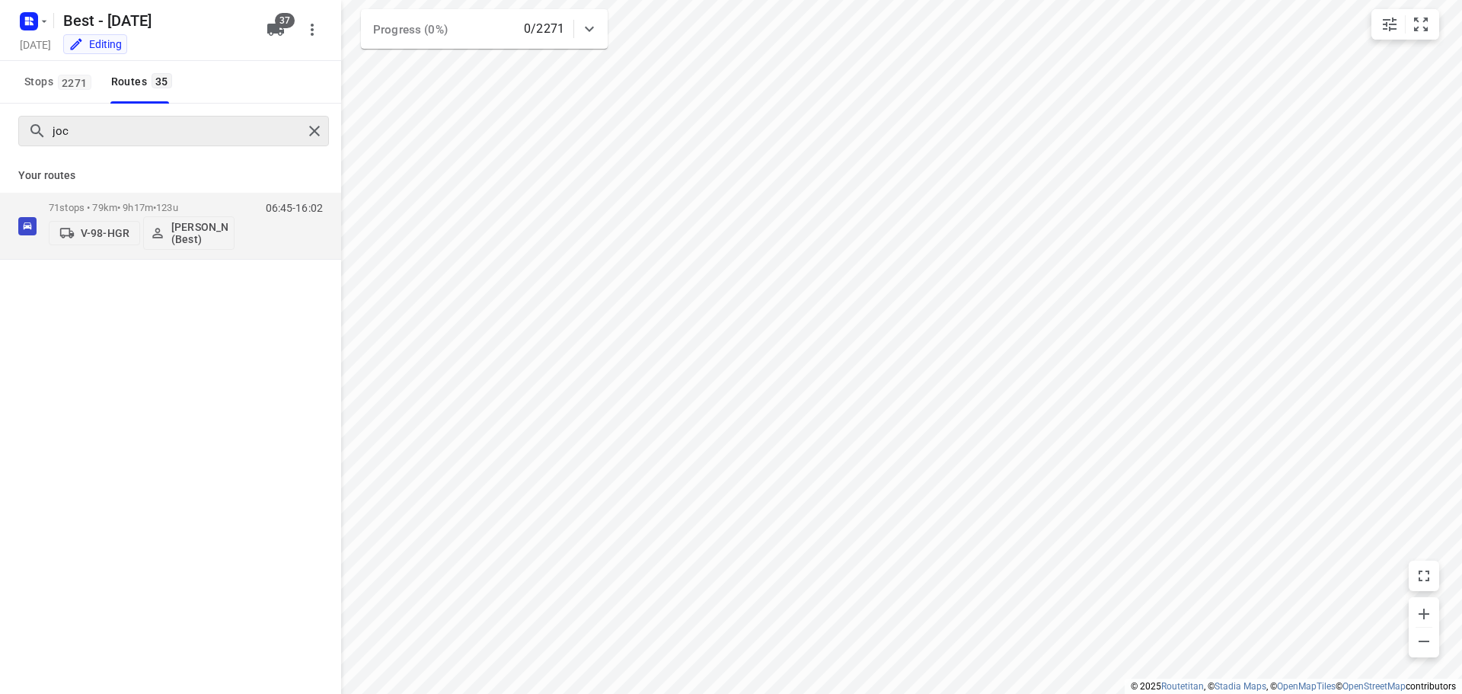
click at [315, 142] on div "joc" at bounding box center [173, 131] width 311 height 30
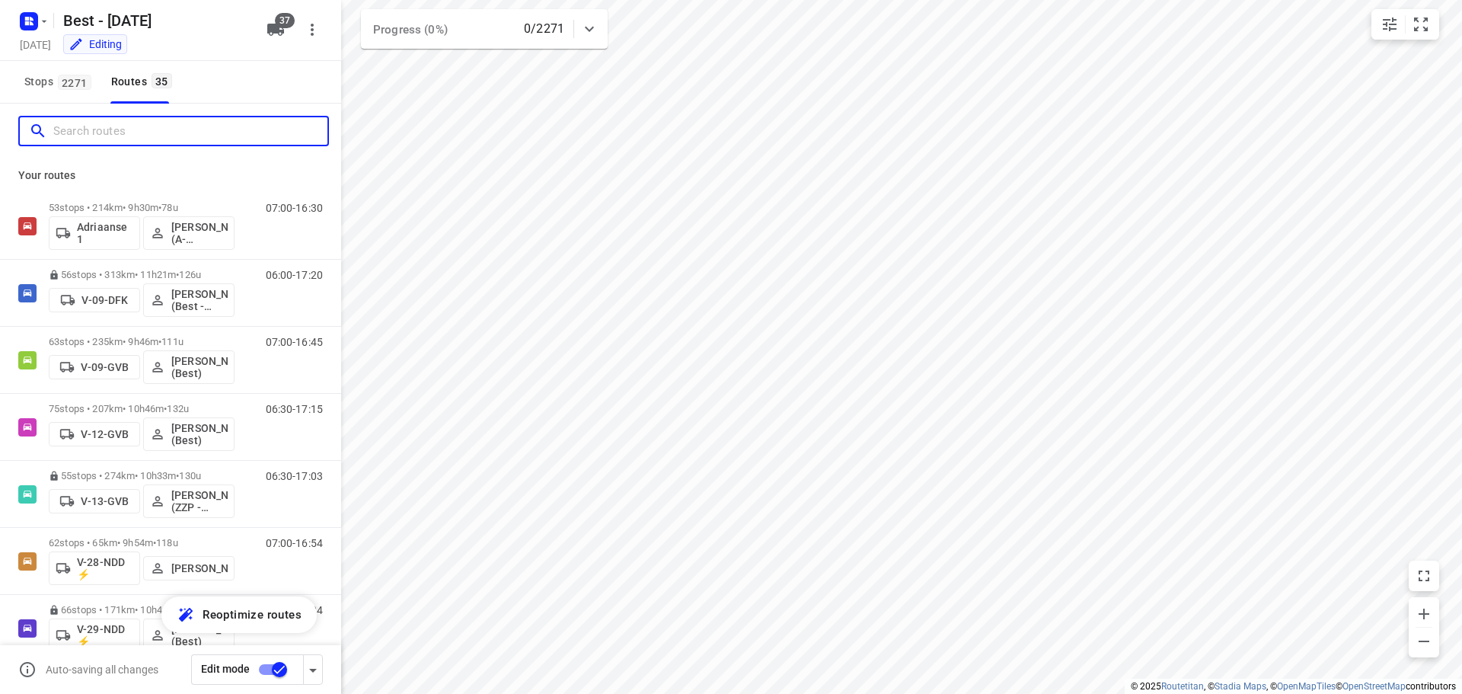
click at [223, 126] on input "Search routes" at bounding box center [190, 132] width 274 height 24
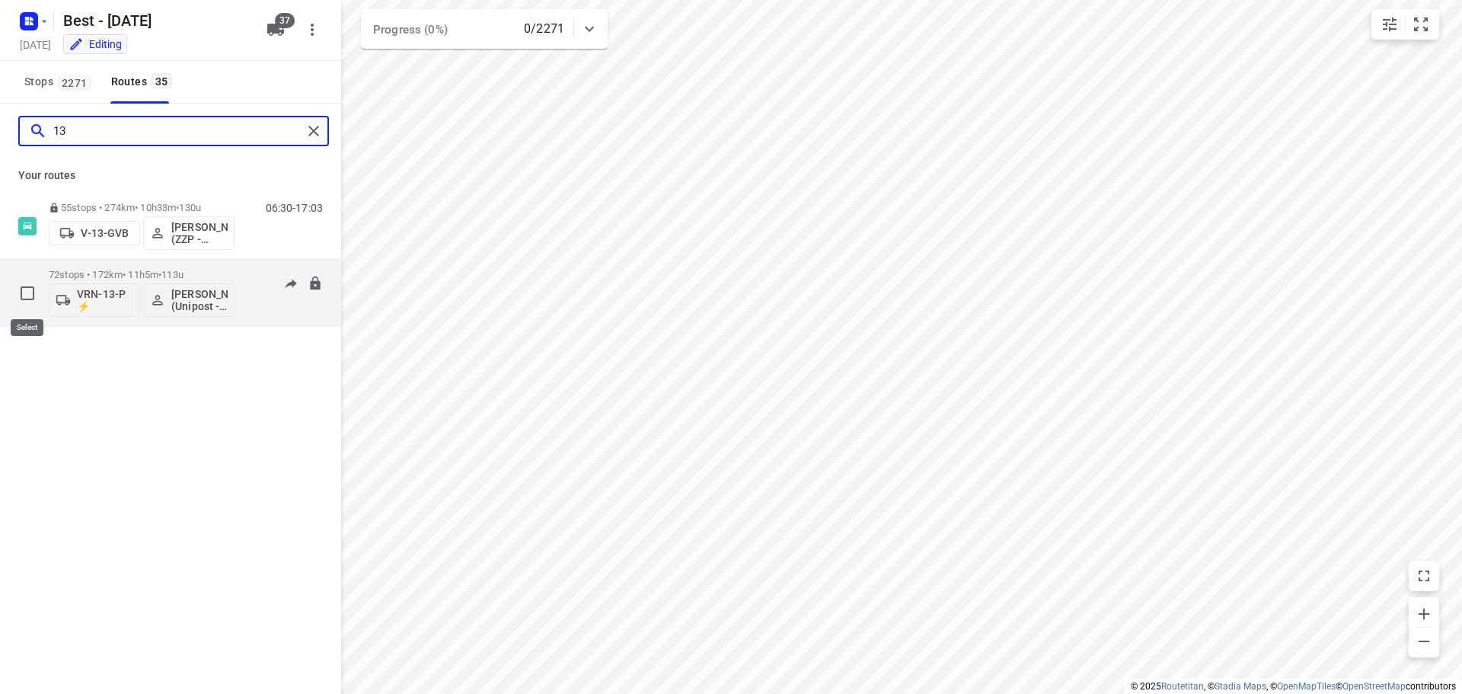
type input "13"
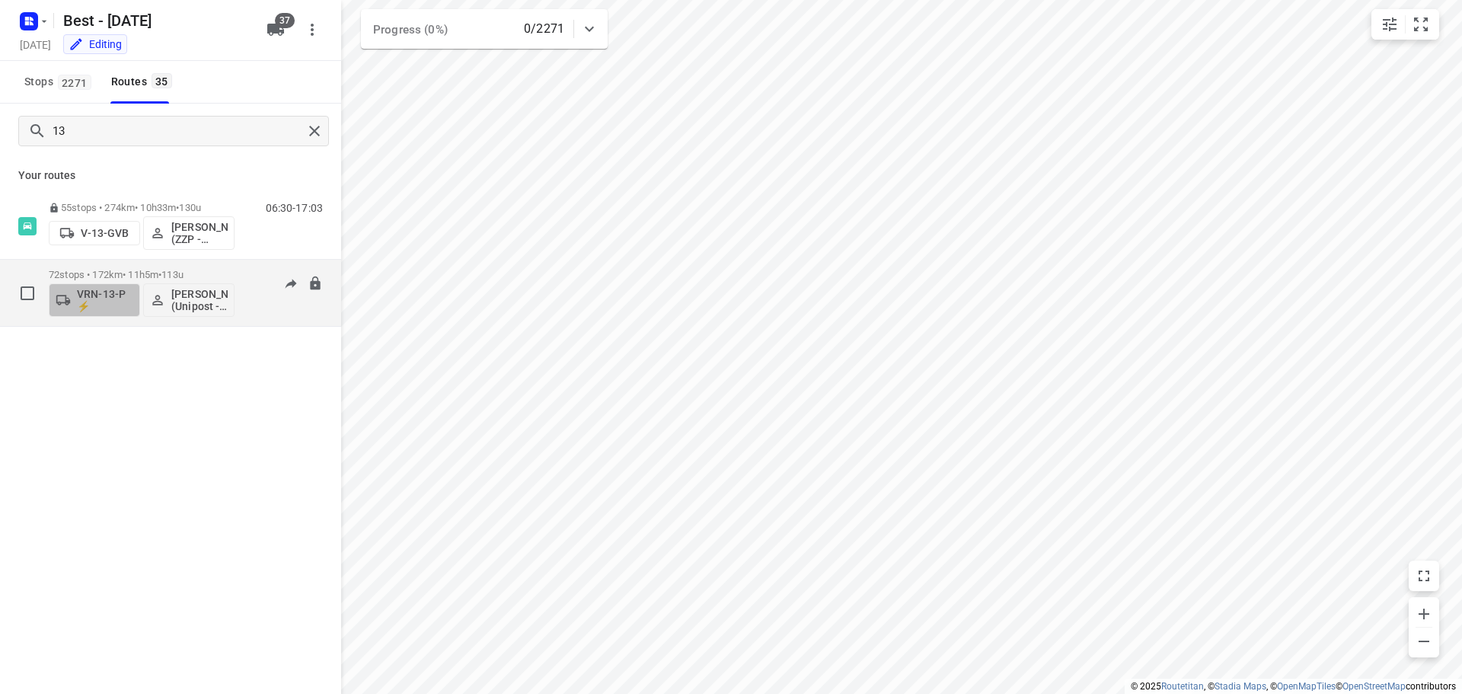
click at [71, 296] on span "VRN-13-P ⚡" at bounding box center [95, 300] width 78 height 24
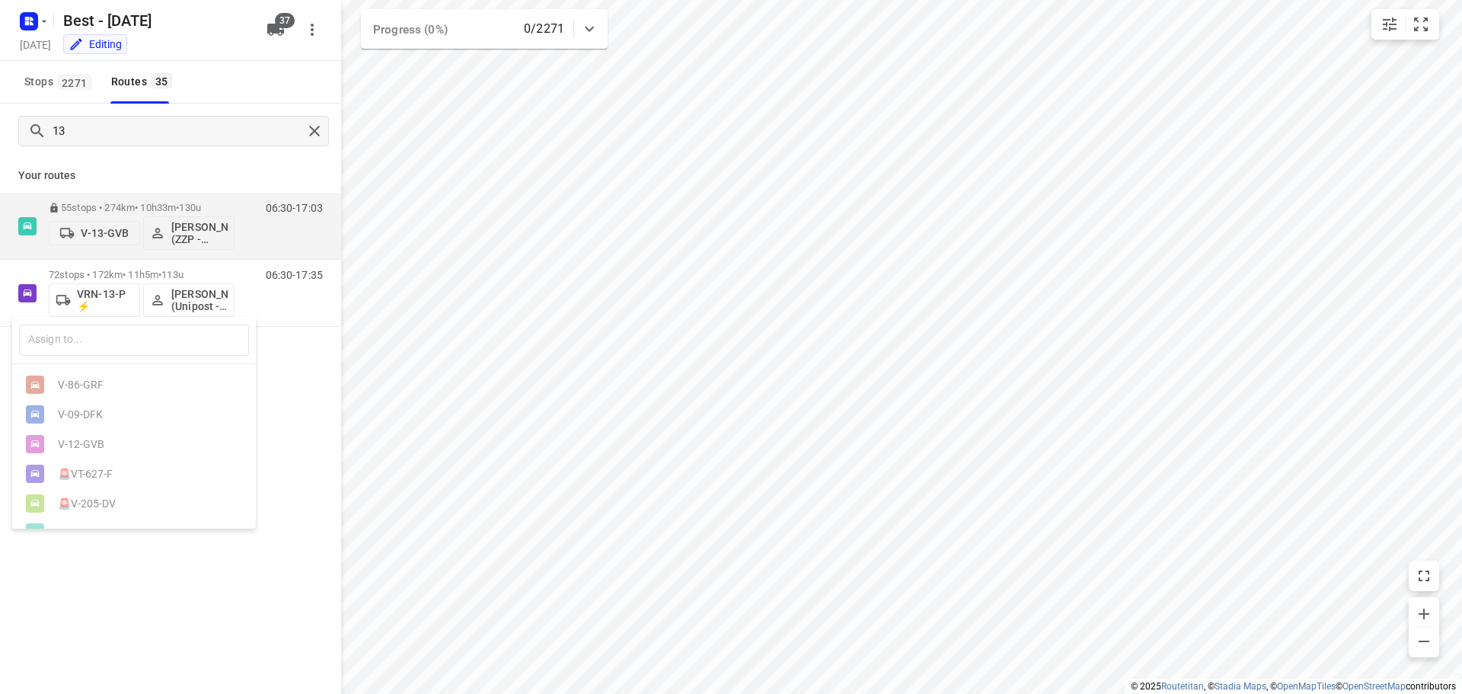
drag, startPoint x: 74, startPoint y: 336, endPoint x: 72, endPoint y: 310, distance: 26.0
click at [75, 337] on input "text" at bounding box center [134, 339] width 230 height 31
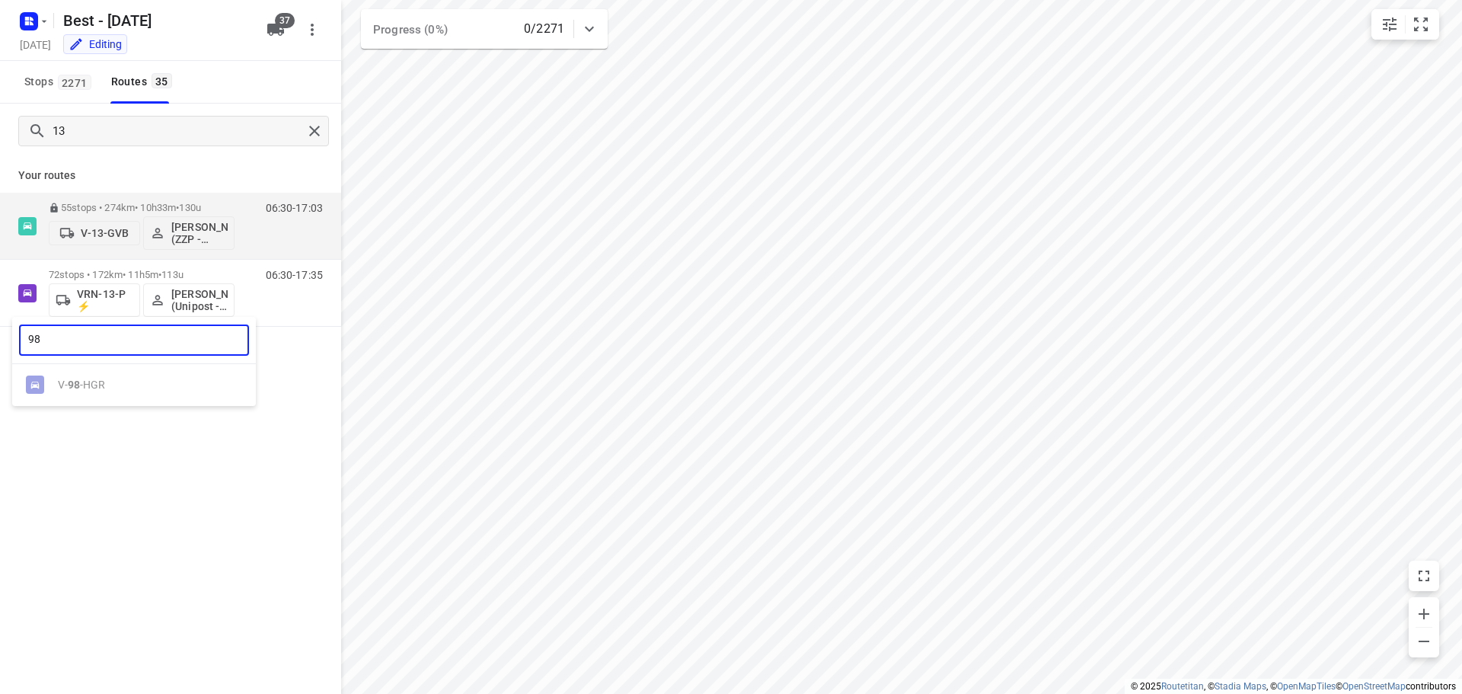
type input "98"
click at [120, 480] on div at bounding box center [731, 347] width 1462 height 694
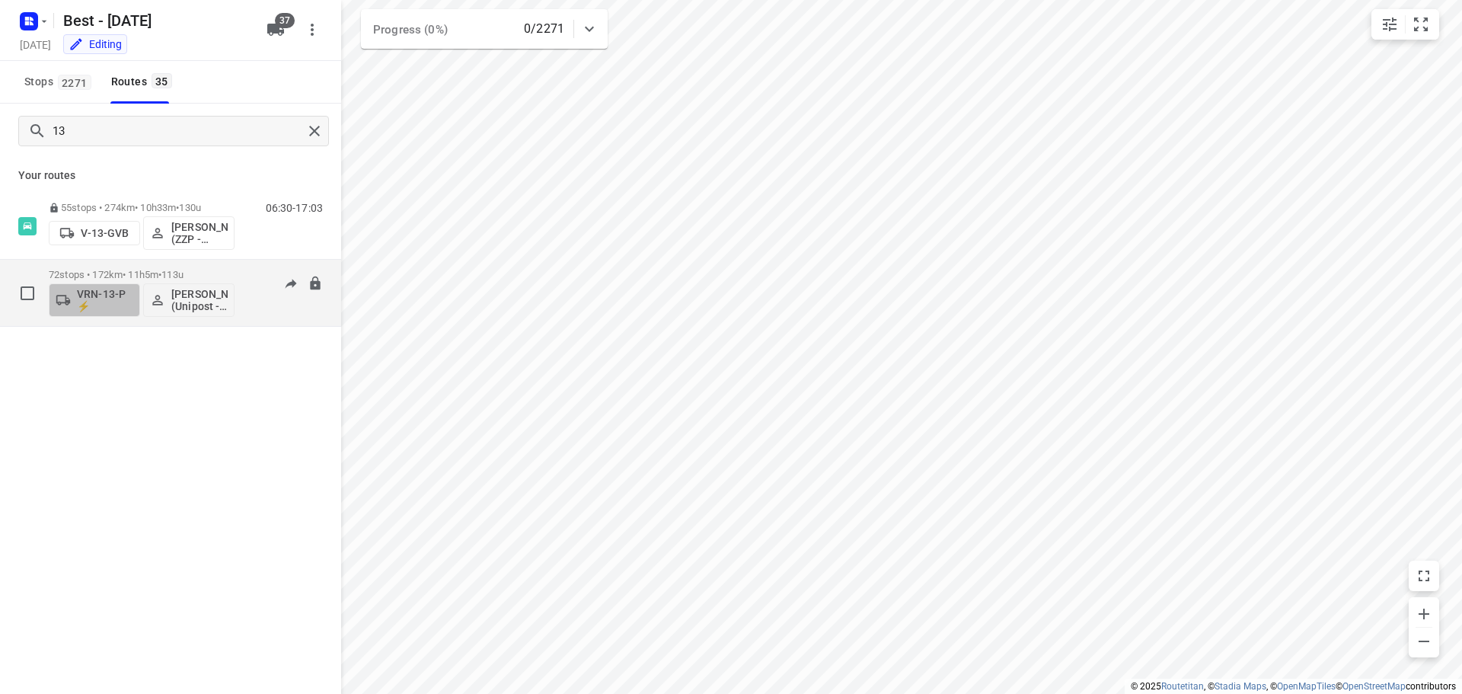
click at [97, 310] on p "VRN-13-P ⚡" at bounding box center [105, 300] width 56 height 24
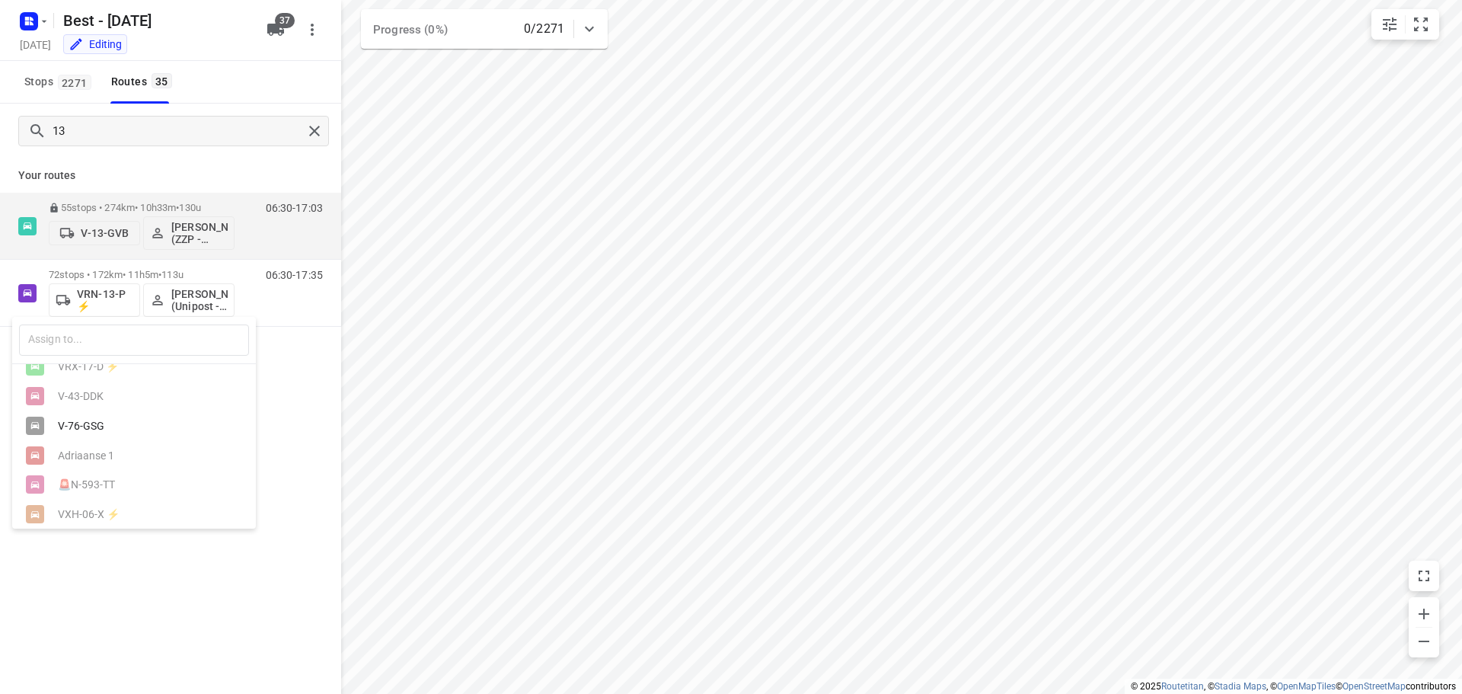
scroll to position [305, 0]
click at [129, 420] on div "V-76-GSG" at bounding box center [134, 406] width 244 height 30
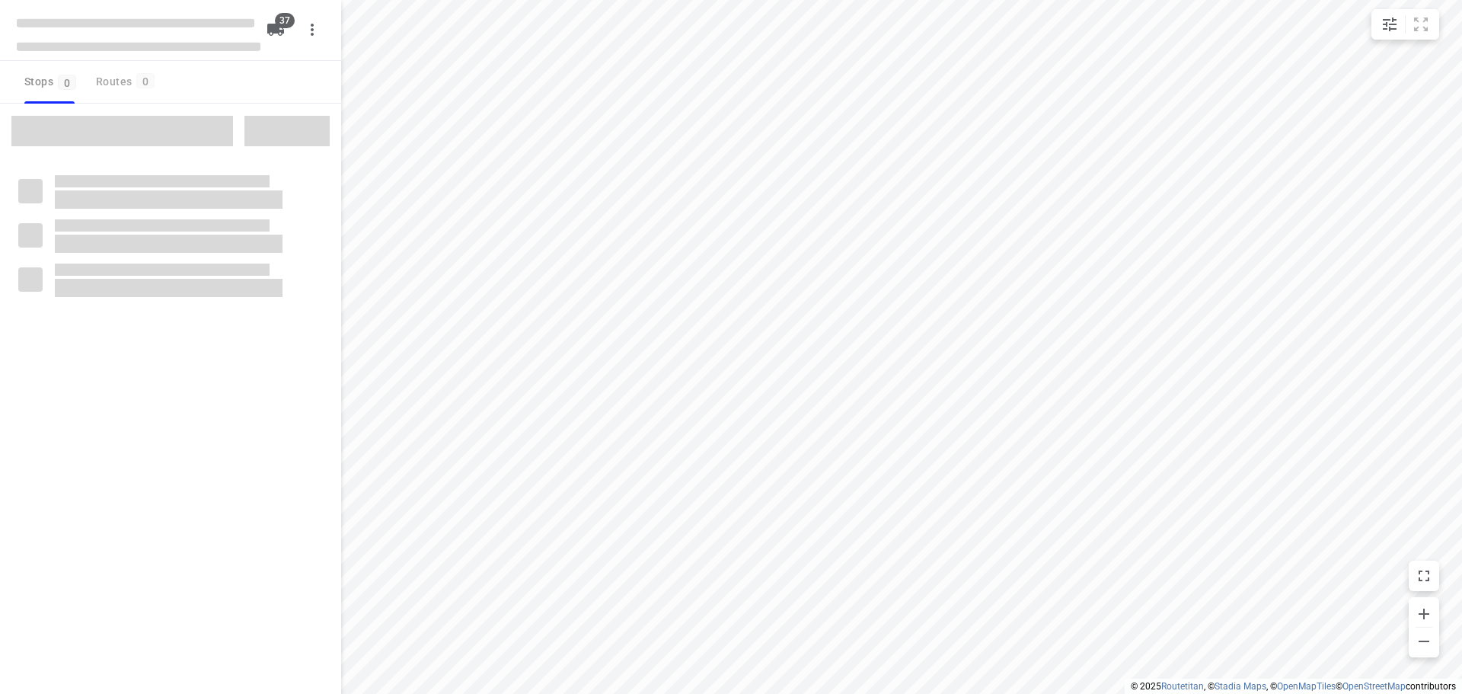
checkbox input "true"
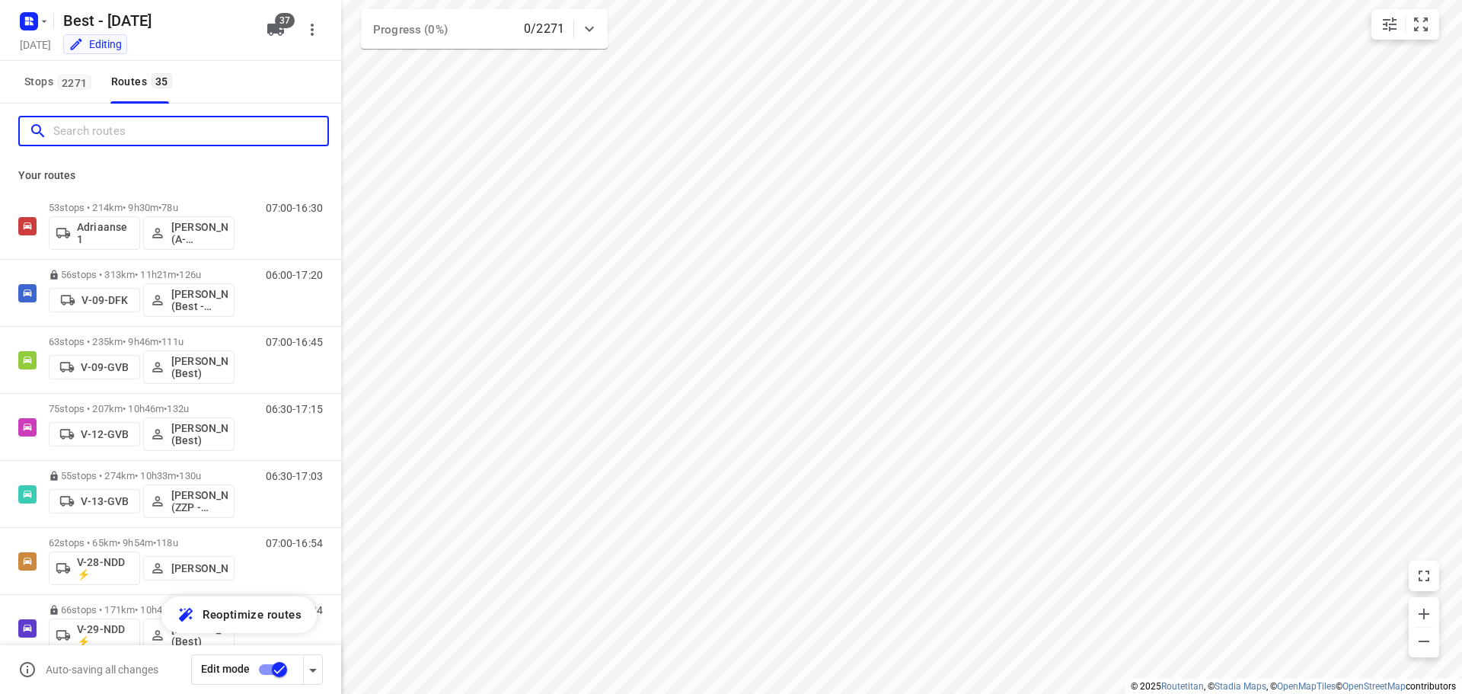
click at [145, 129] on input "Search routes" at bounding box center [190, 132] width 274 height 24
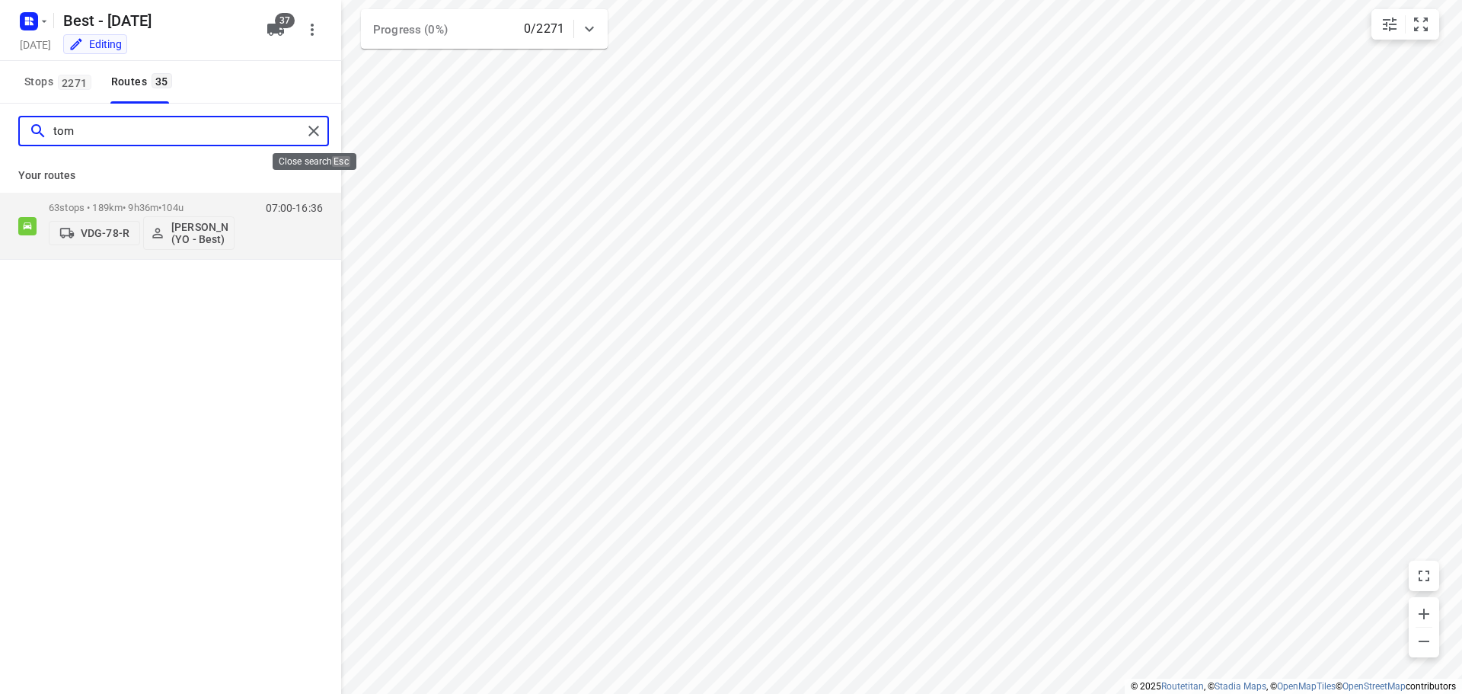
type input "tom"
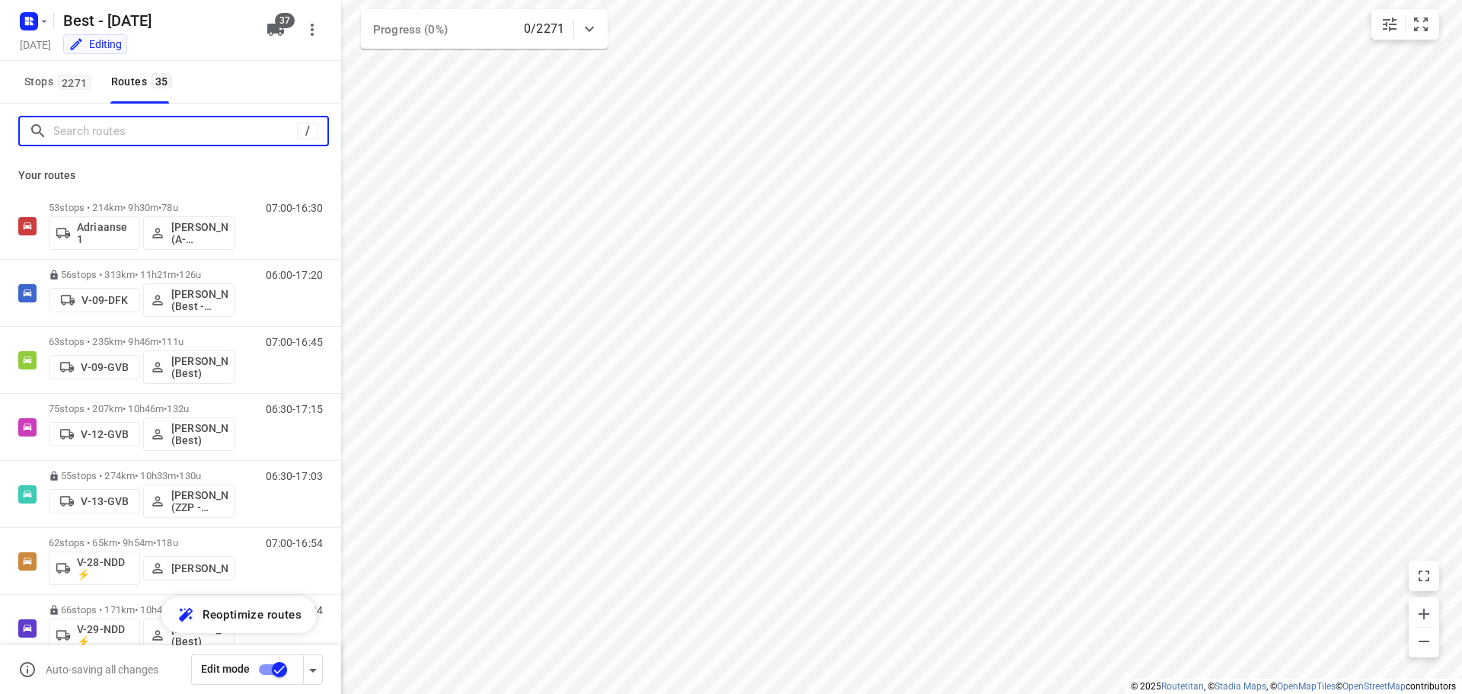
click at [180, 136] on input "Search routes" at bounding box center [175, 132] width 244 height 24
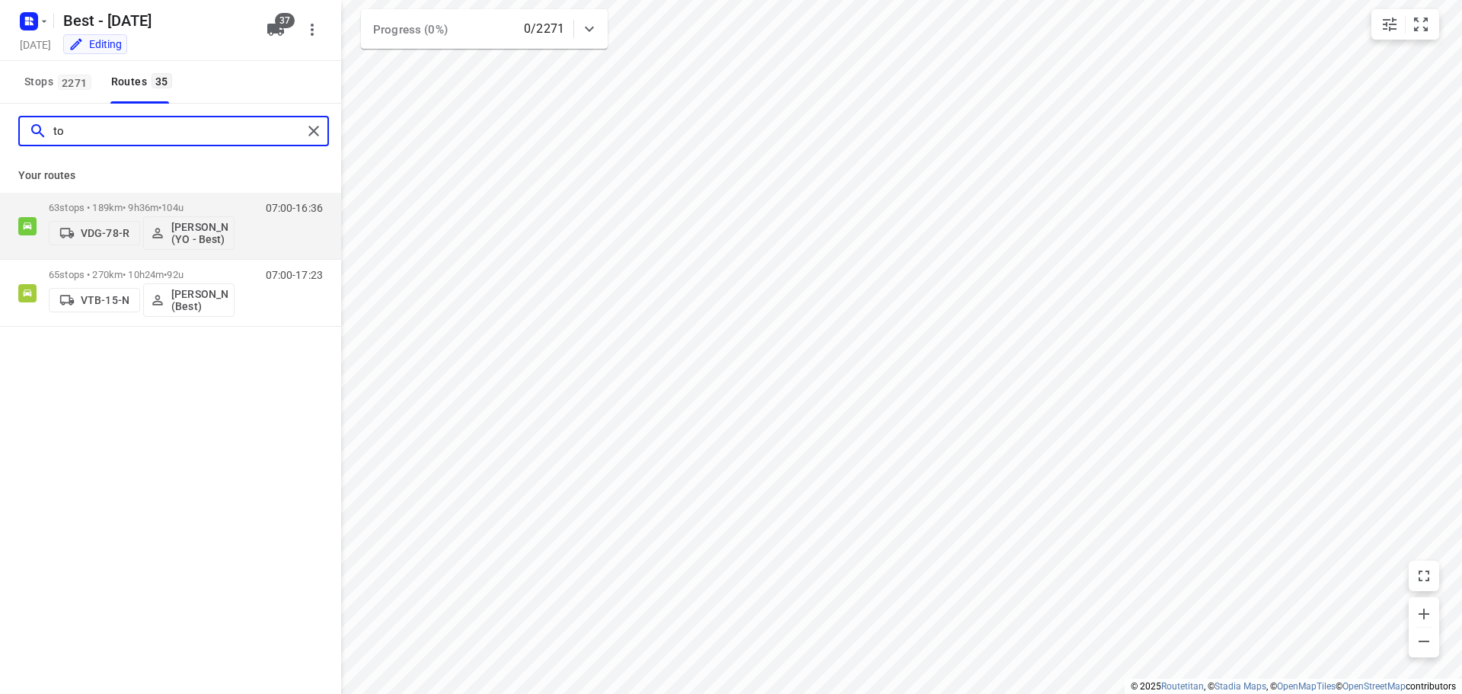
type input "t"
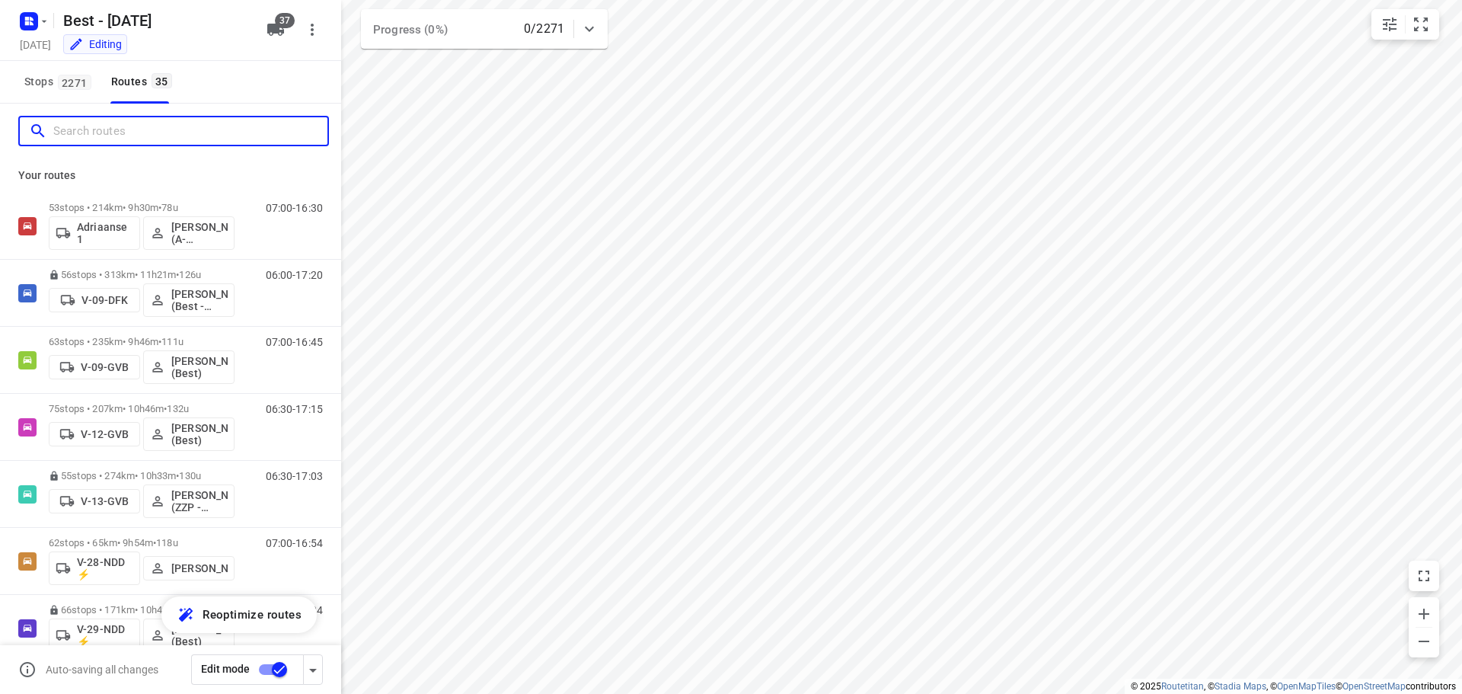
type input "h"
type input "j"
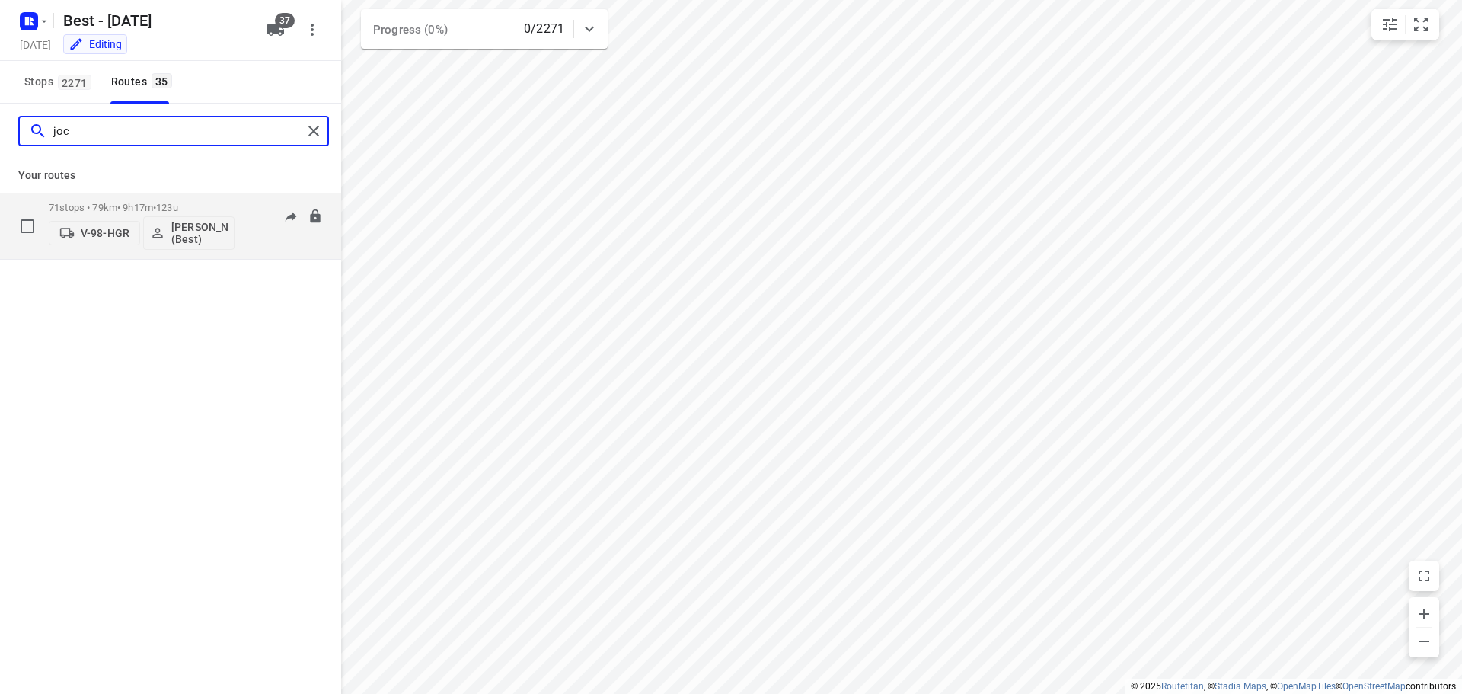
type input "joc"
click at [102, 243] on button "V-98-HGR" at bounding box center [94, 233] width 91 height 24
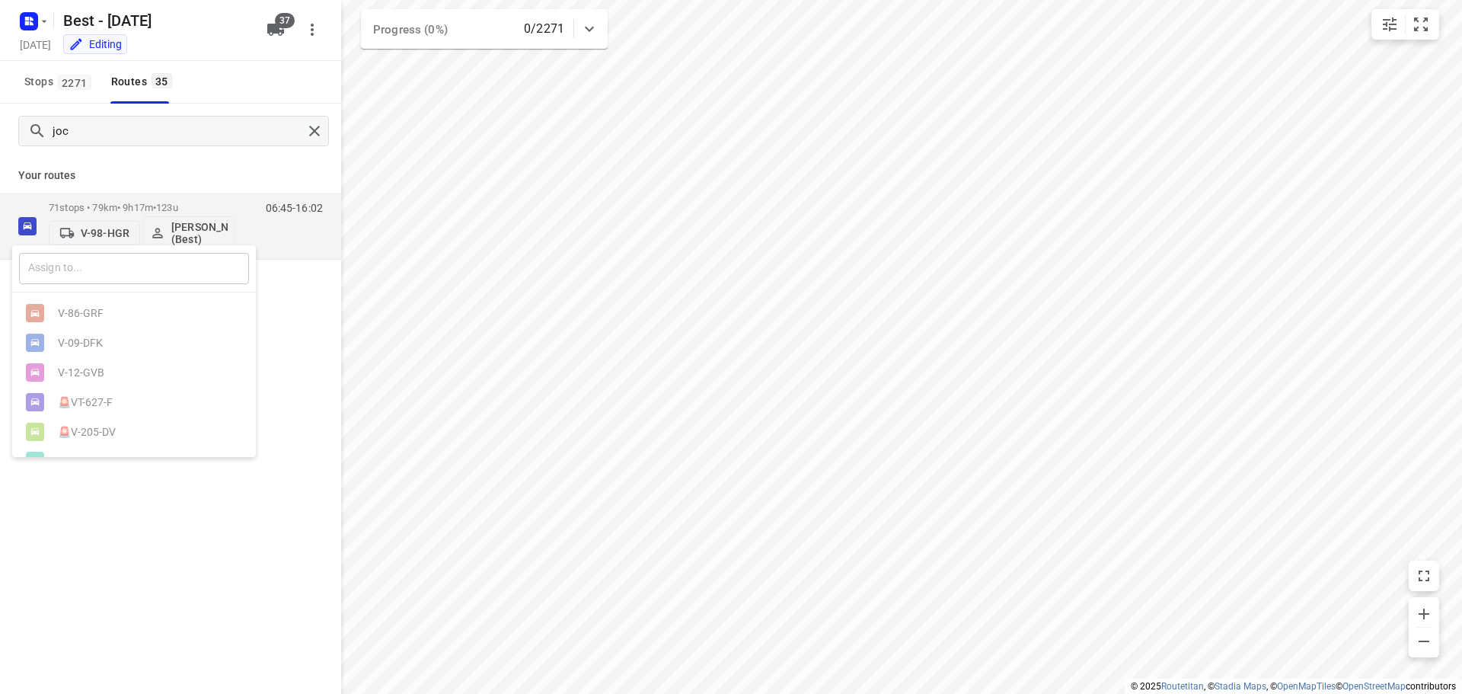
click at [98, 265] on input "text" at bounding box center [134, 268] width 230 height 31
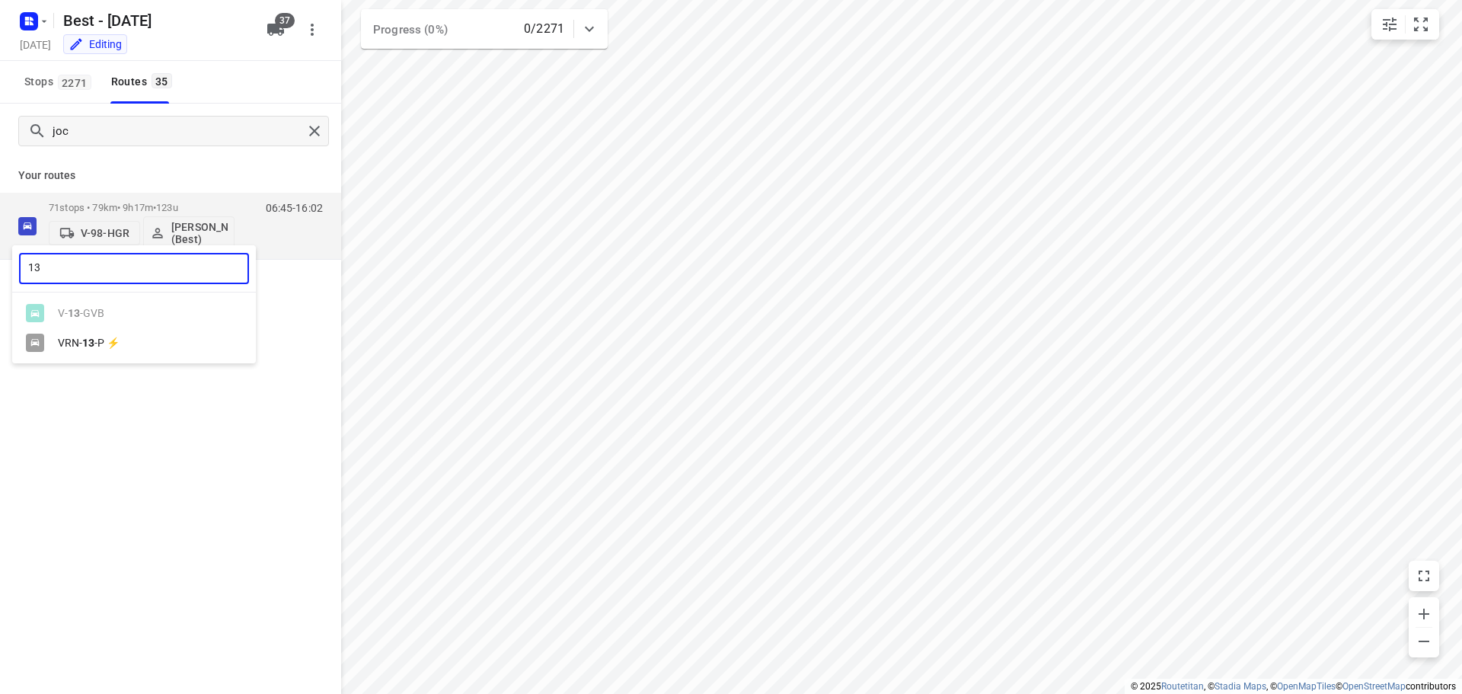
type input "13"
click at [88, 340] on b "13" at bounding box center [88, 343] width 12 height 12
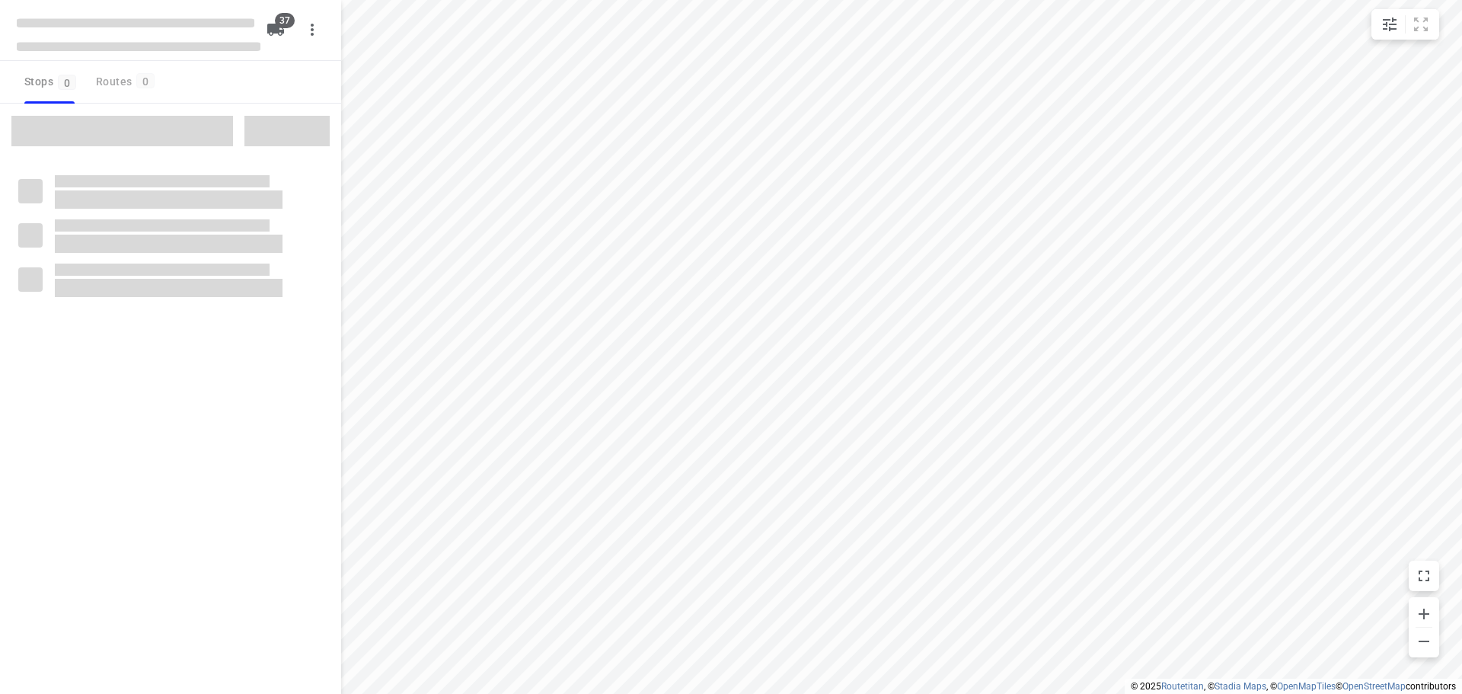
checkbox input "true"
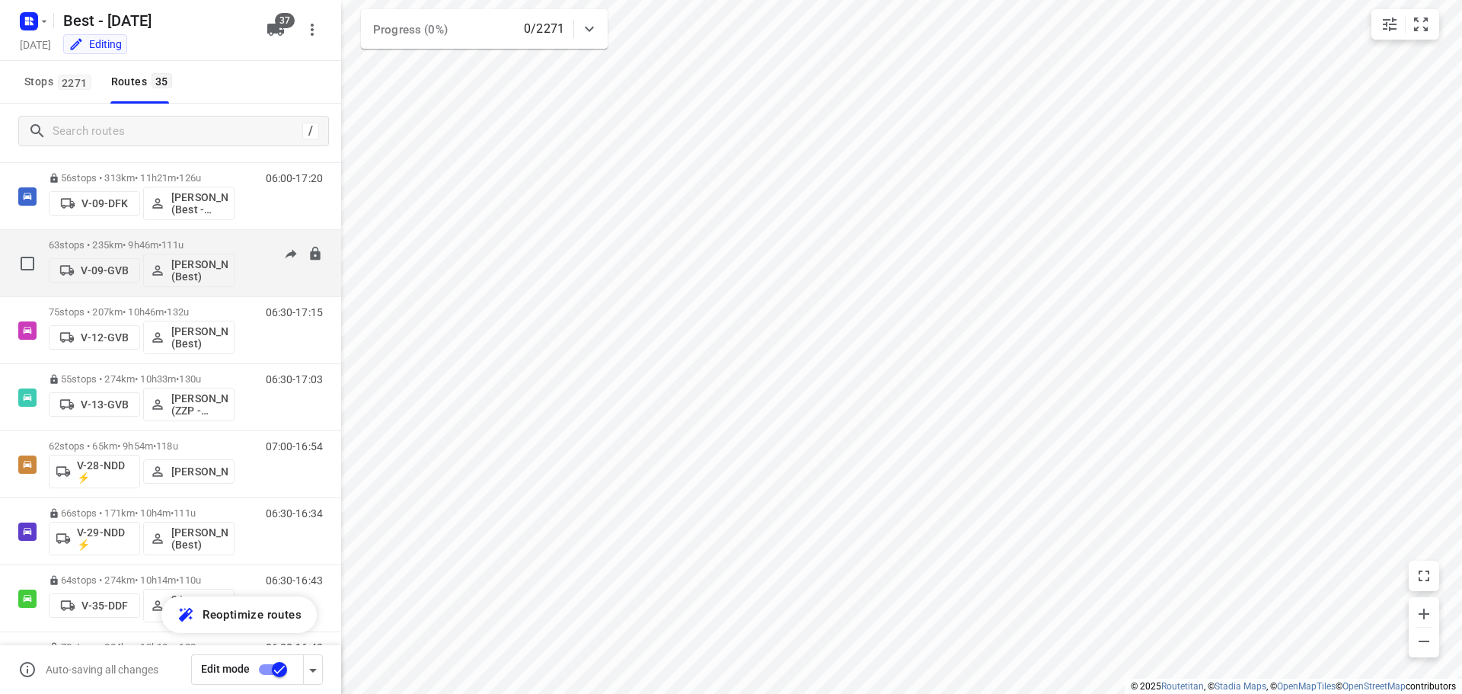
scroll to position [305, 0]
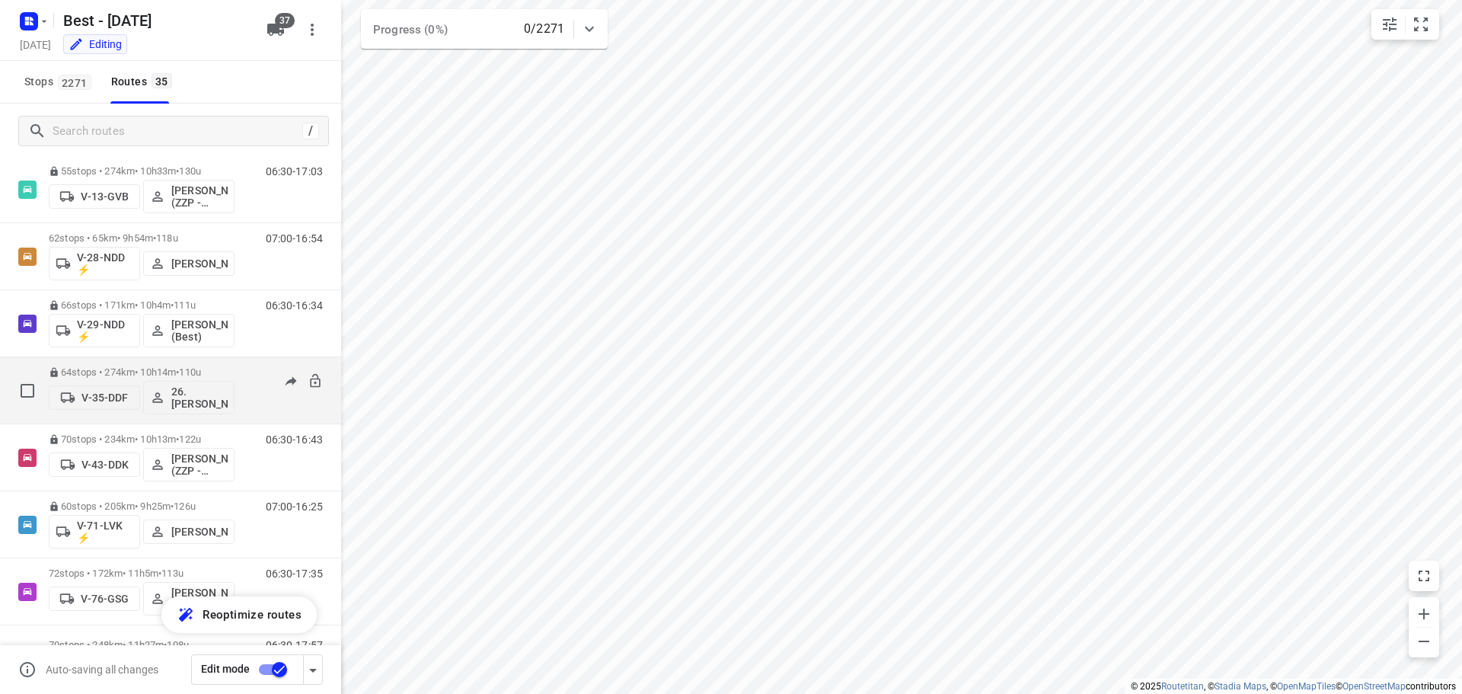
click at [101, 385] on div "V-35-DDF 26.[PERSON_NAME]" at bounding box center [142, 396] width 186 height 37
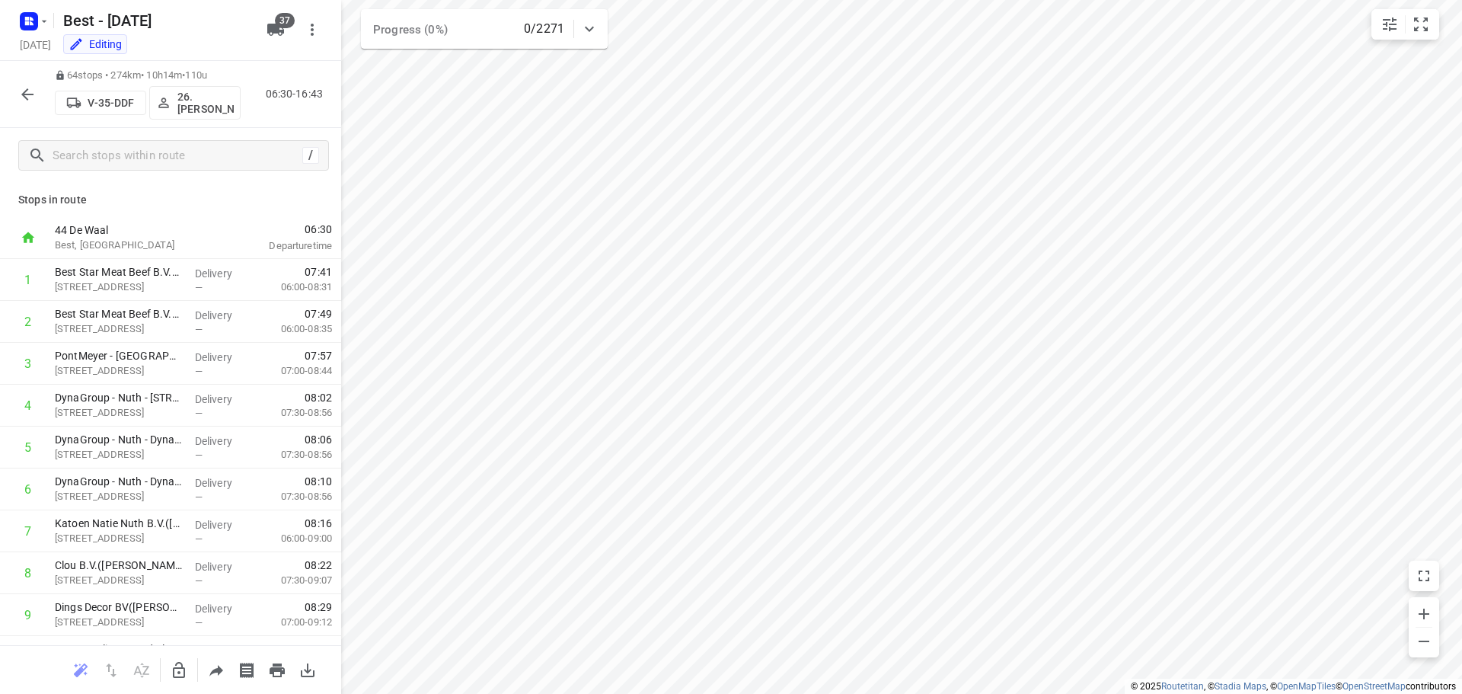
click at [124, 112] on button "V-35-DDF" at bounding box center [100, 103] width 91 height 24
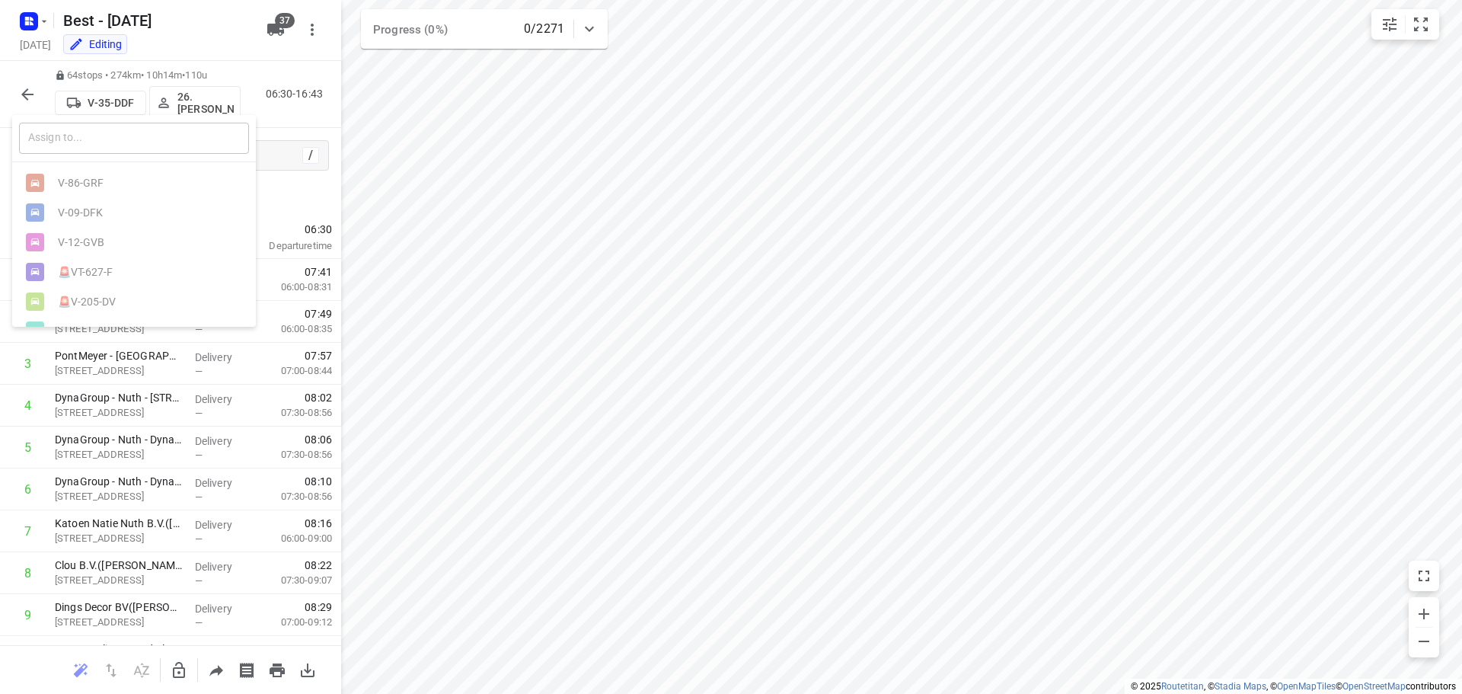
click at [115, 144] on input "text" at bounding box center [134, 138] width 230 height 31
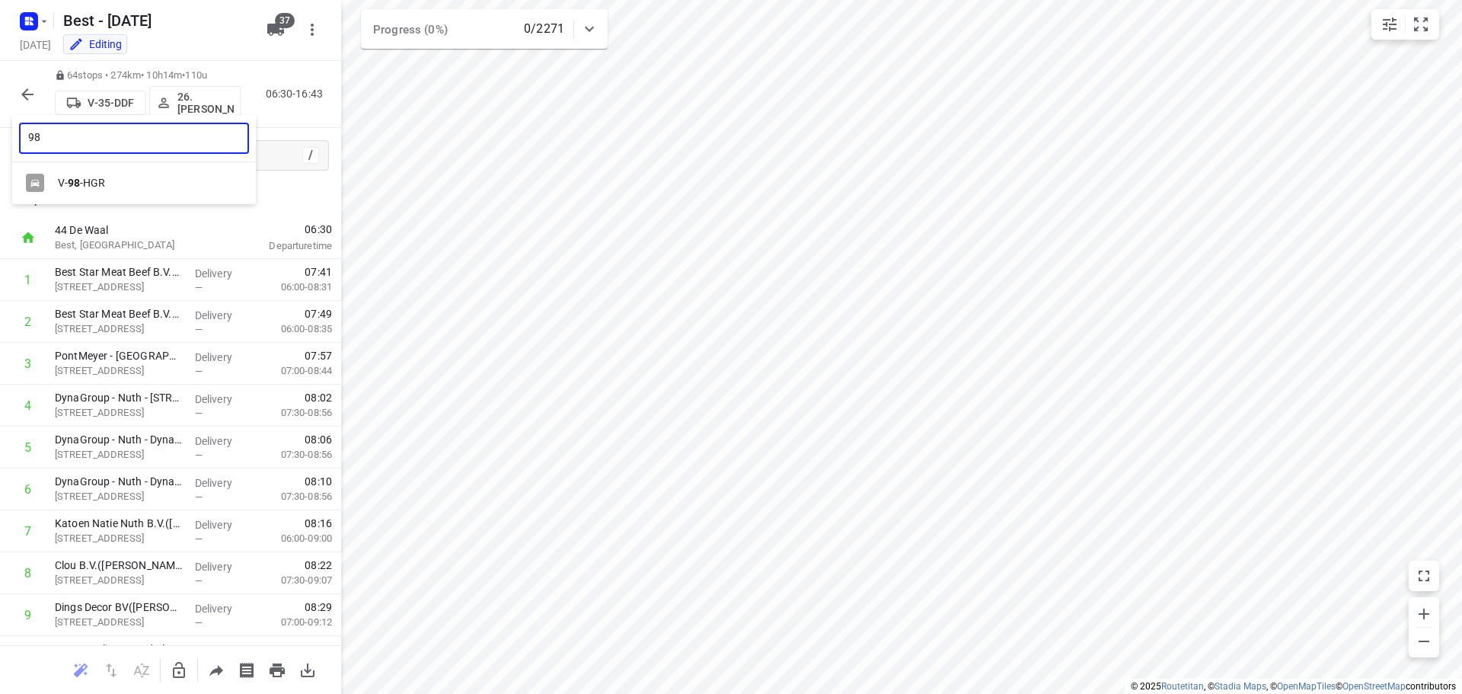
type input "98"
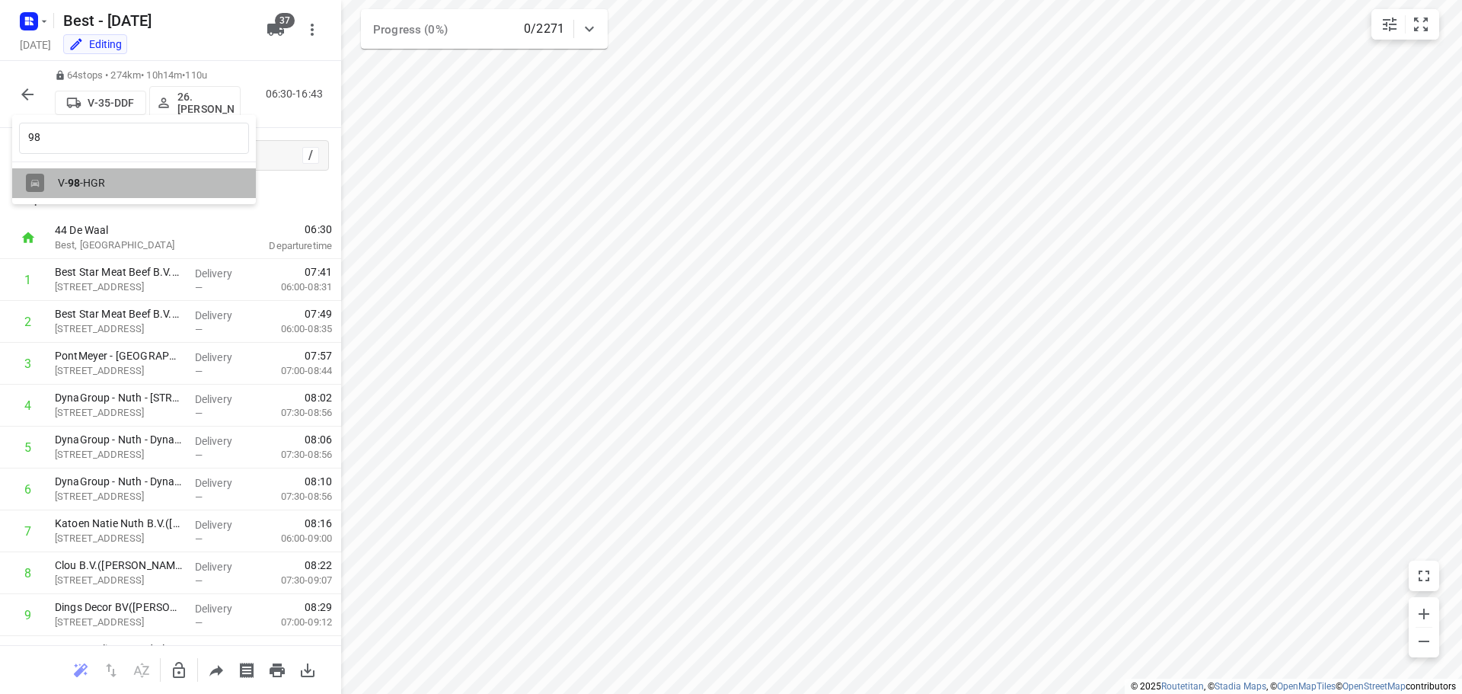
click at [65, 177] on div "V- 98 -HGR" at bounding box center [138, 183] width 160 height 12
click at [31, 96] on icon "button" at bounding box center [27, 94] width 18 height 18
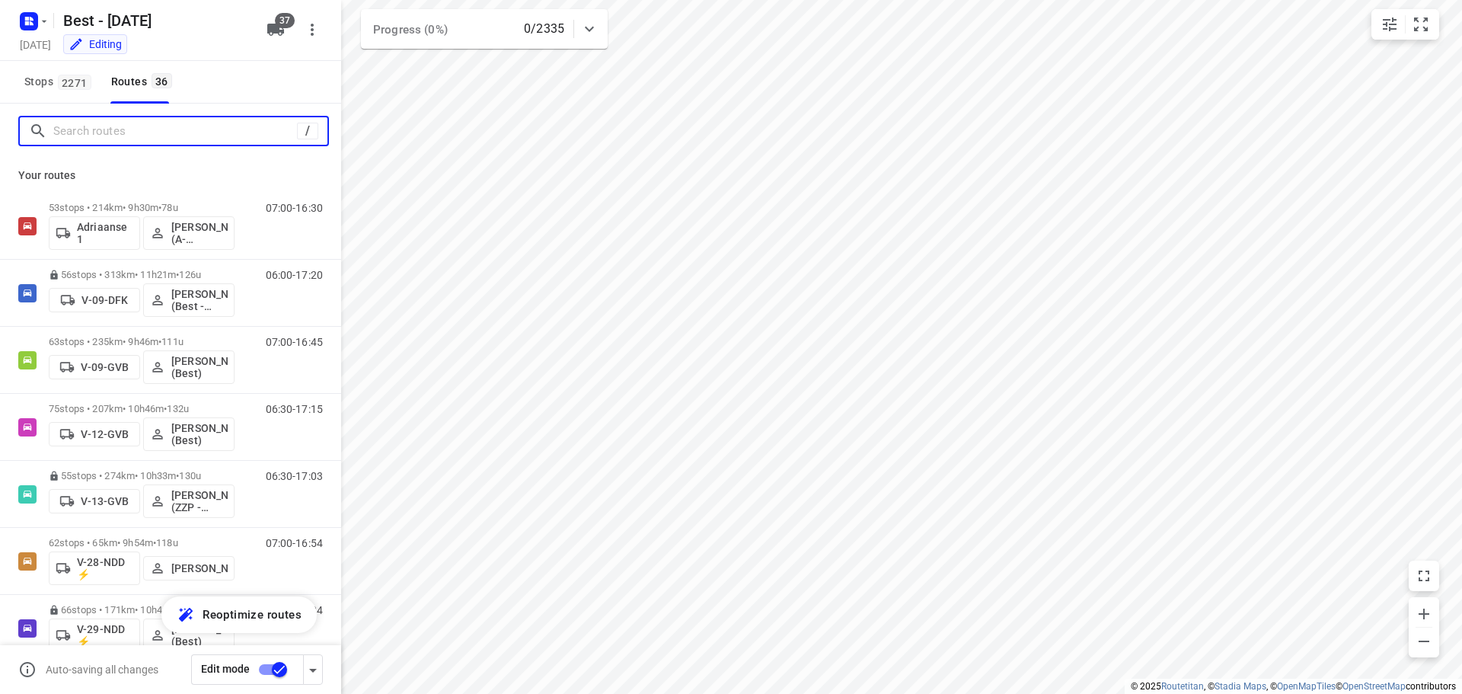
click at [81, 123] on input "Search routes" at bounding box center [175, 132] width 244 height 24
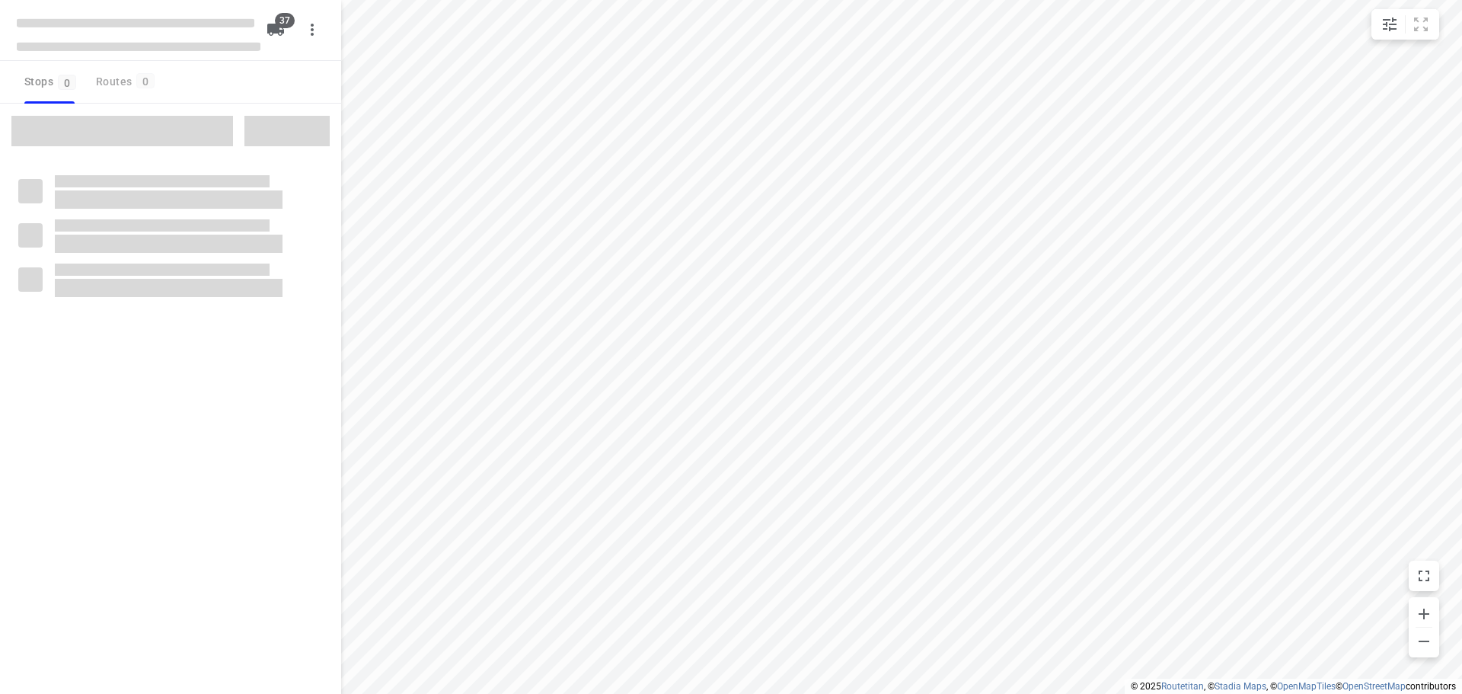
checkbox input "true"
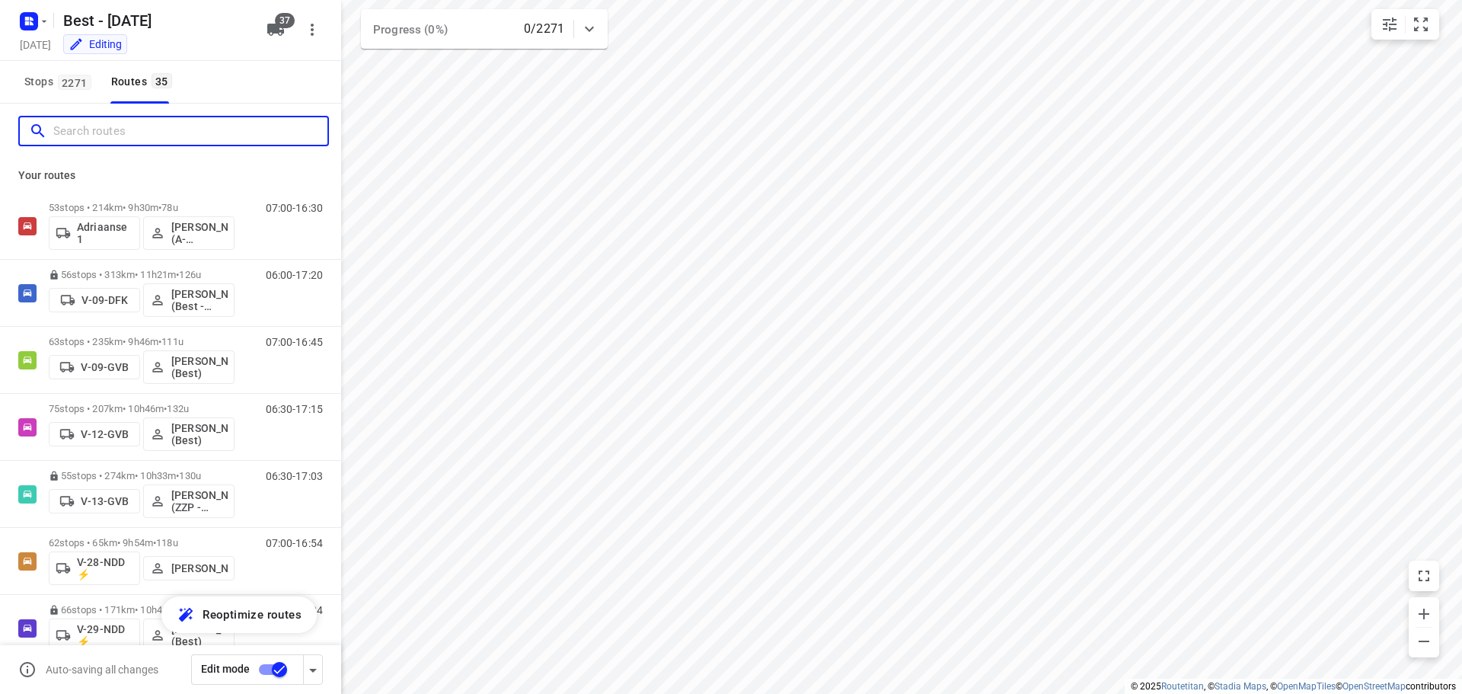
click at [157, 130] on input "Search routes" at bounding box center [190, 132] width 274 height 24
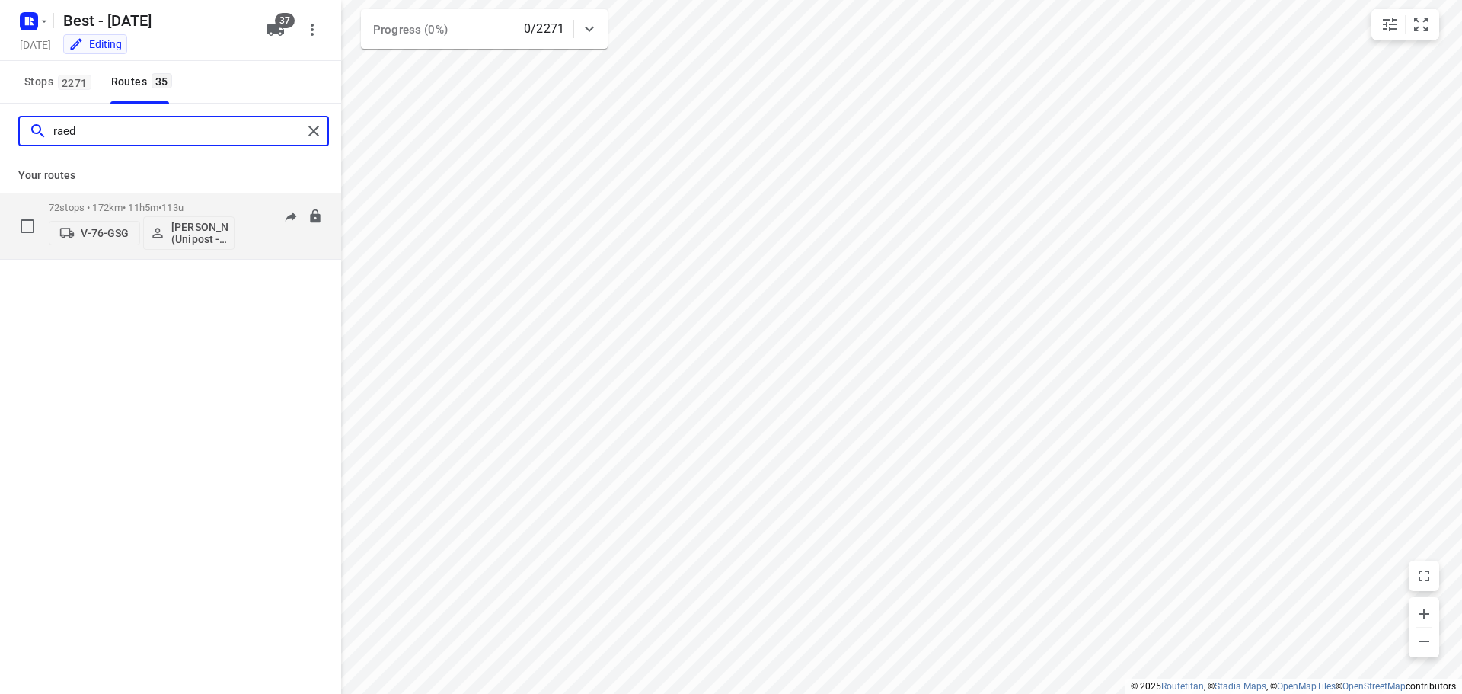
type input "raed"
click at [107, 232] on p "V-76-GSG" at bounding box center [105, 233] width 48 height 12
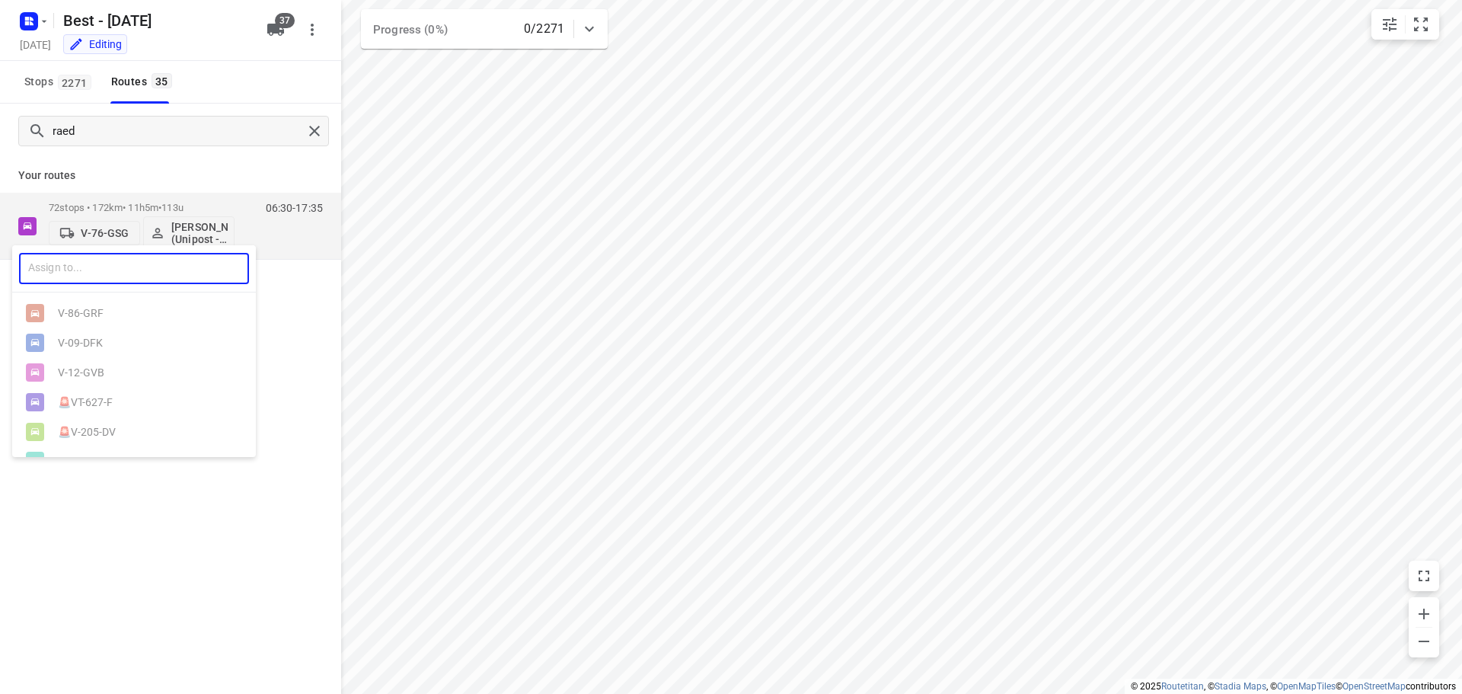
click at [96, 261] on input "text" at bounding box center [134, 268] width 230 height 31
type input "35"
click at [137, 308] on div "V- 35 -DDF" at bounding box center [138, 313] width 160 height 12
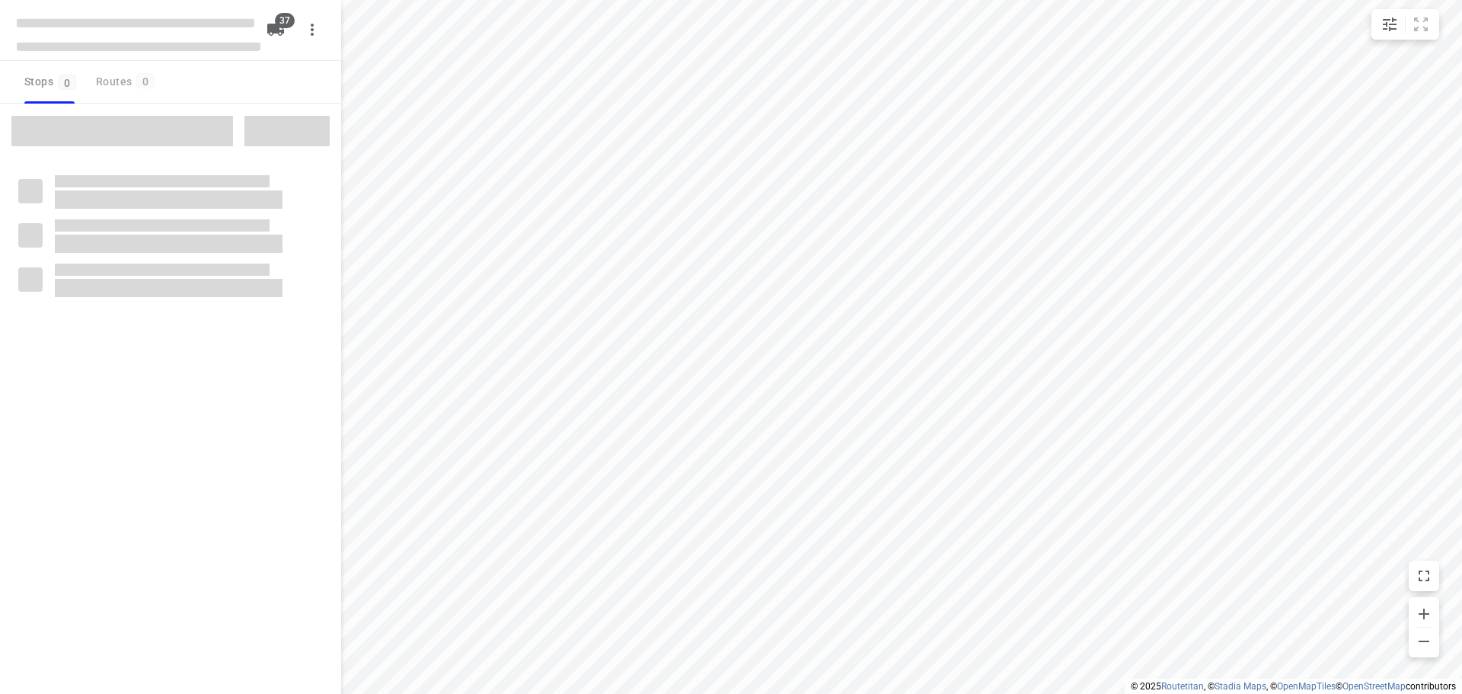
checkbox input "true"
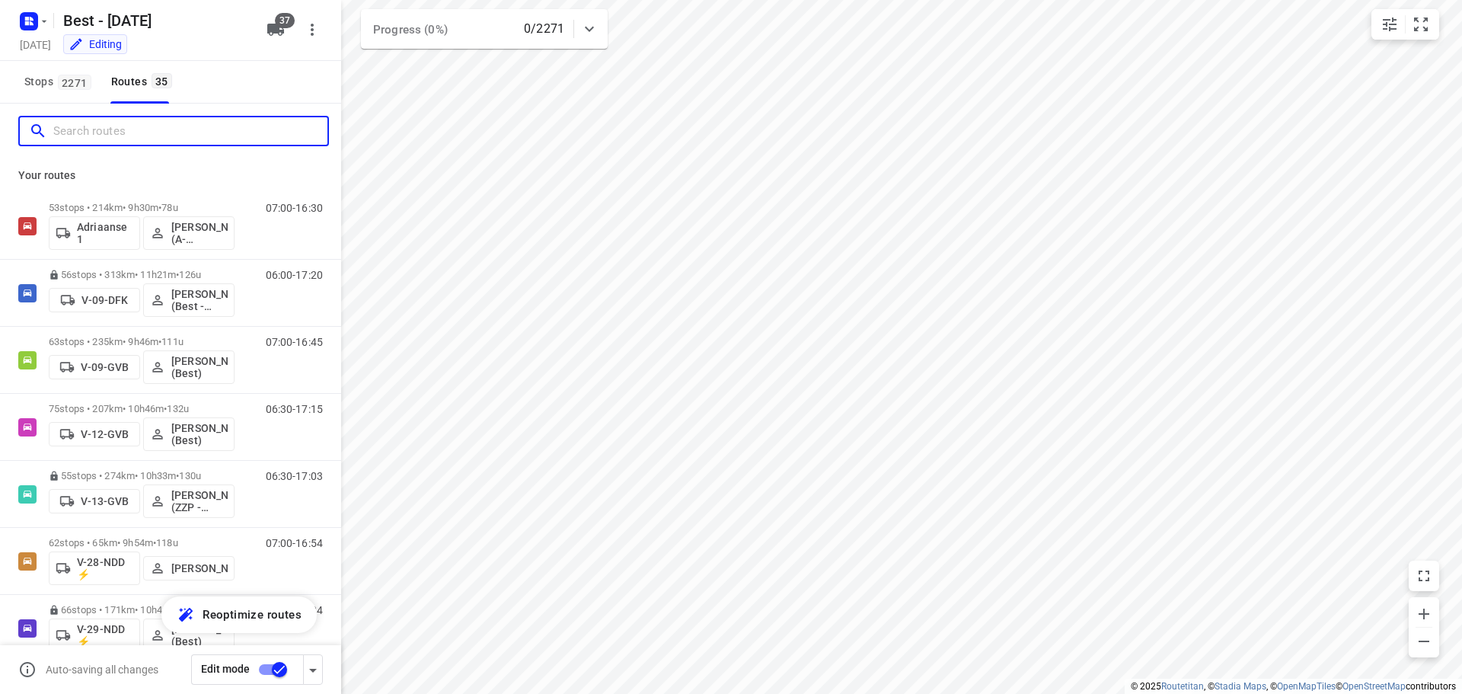
click at [164, 125] on input "Search routes" at bounding box center [190, 132] width 274 height 24
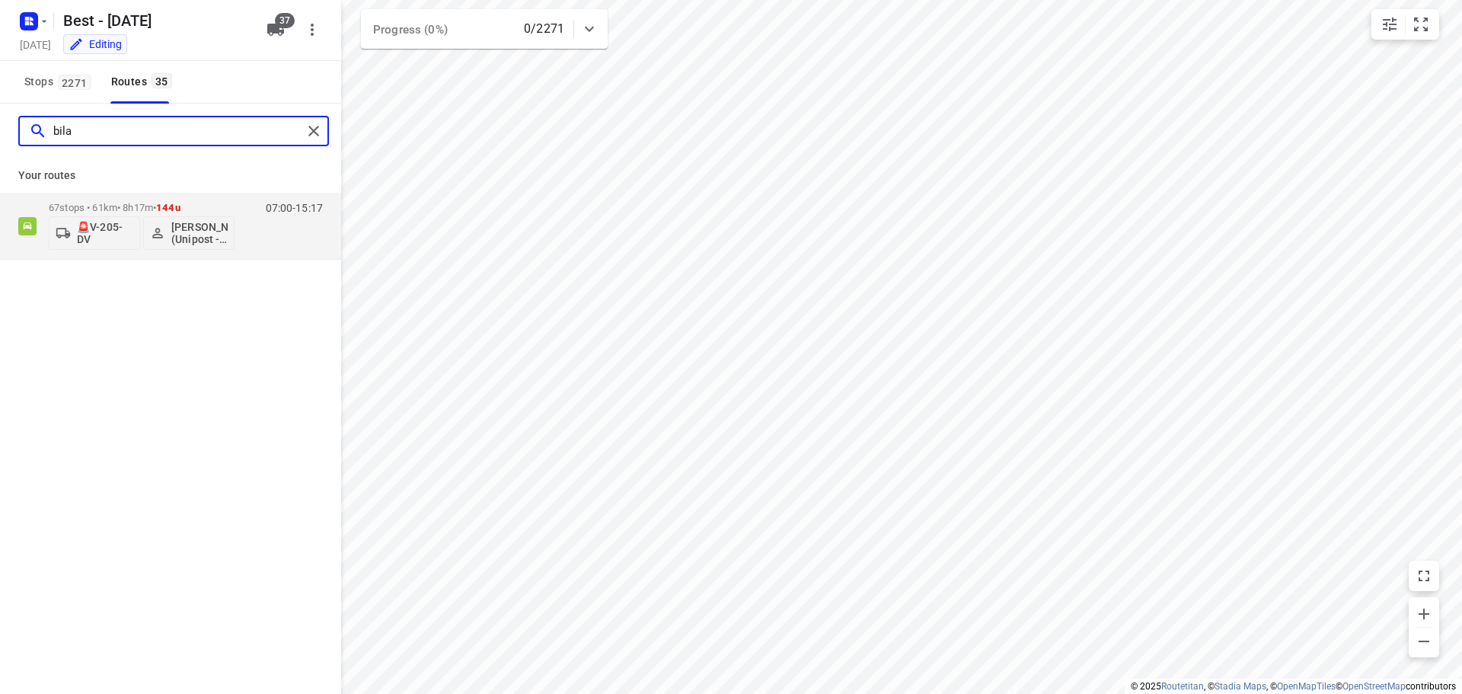
type input "bila"
drag, startPoint x: 92, startPoint y: 125, endPoint x: 56, endPoint y: 127, distance: 36.6
click at [92, 125] on input "bila" at bounding box center [177, 132] width 249 height 24
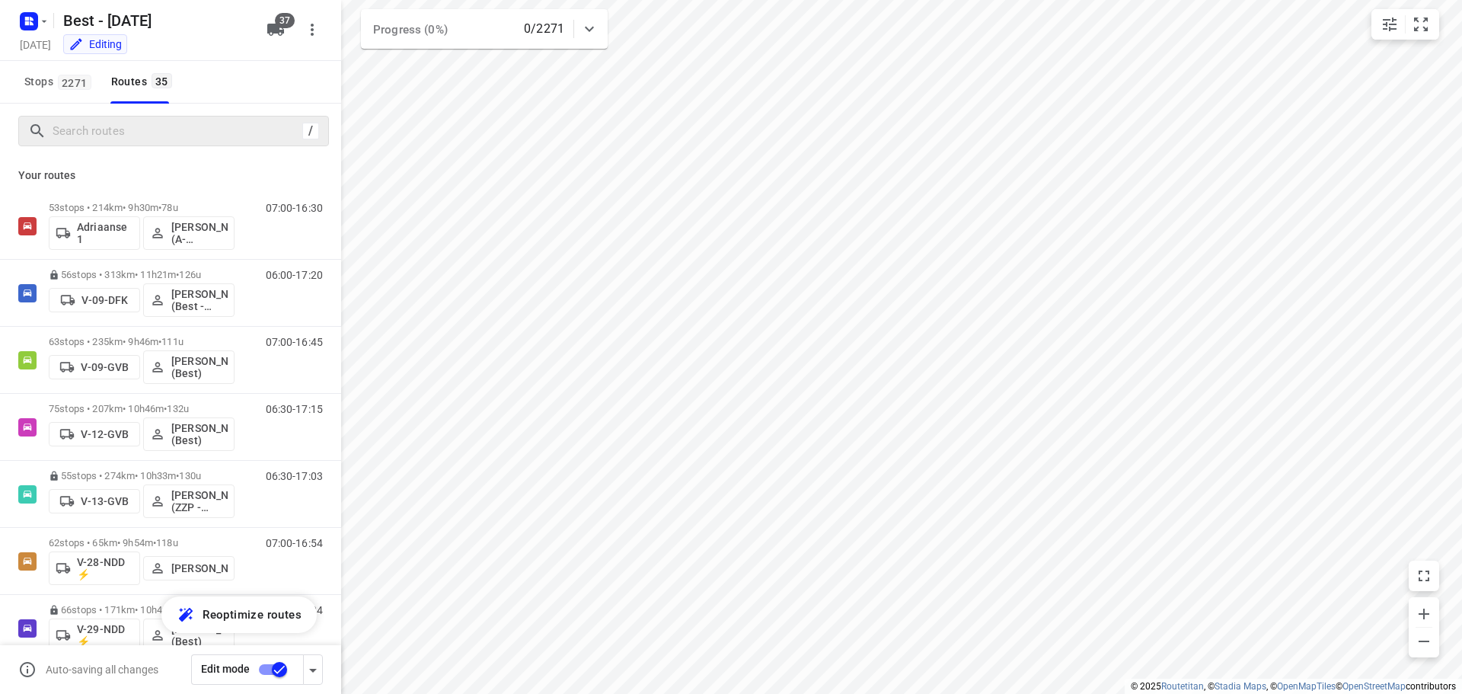
click at [170, 144] on div "/" at bounding box center [173, 131] width 311 height 30
click at [170, 131] on input "Search routes" at bounding box center [175, 132] width 244 height 24
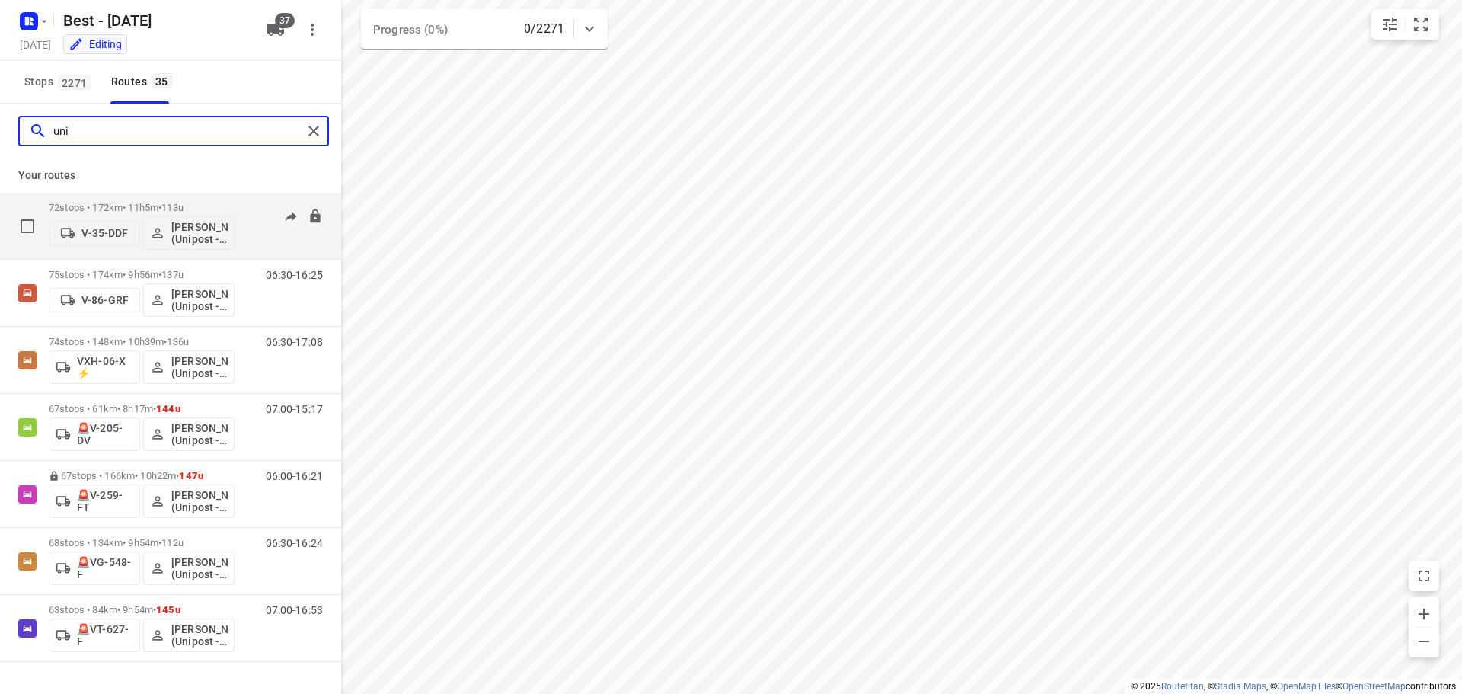
type input "uni"
click at [190, 212] on div "72 stops • 172km • 11h5m • 113u V-35-DDF Mohammed Raed (Unipost - Best - ZZP)" at bounding box center [142, 226] width 186 height 48
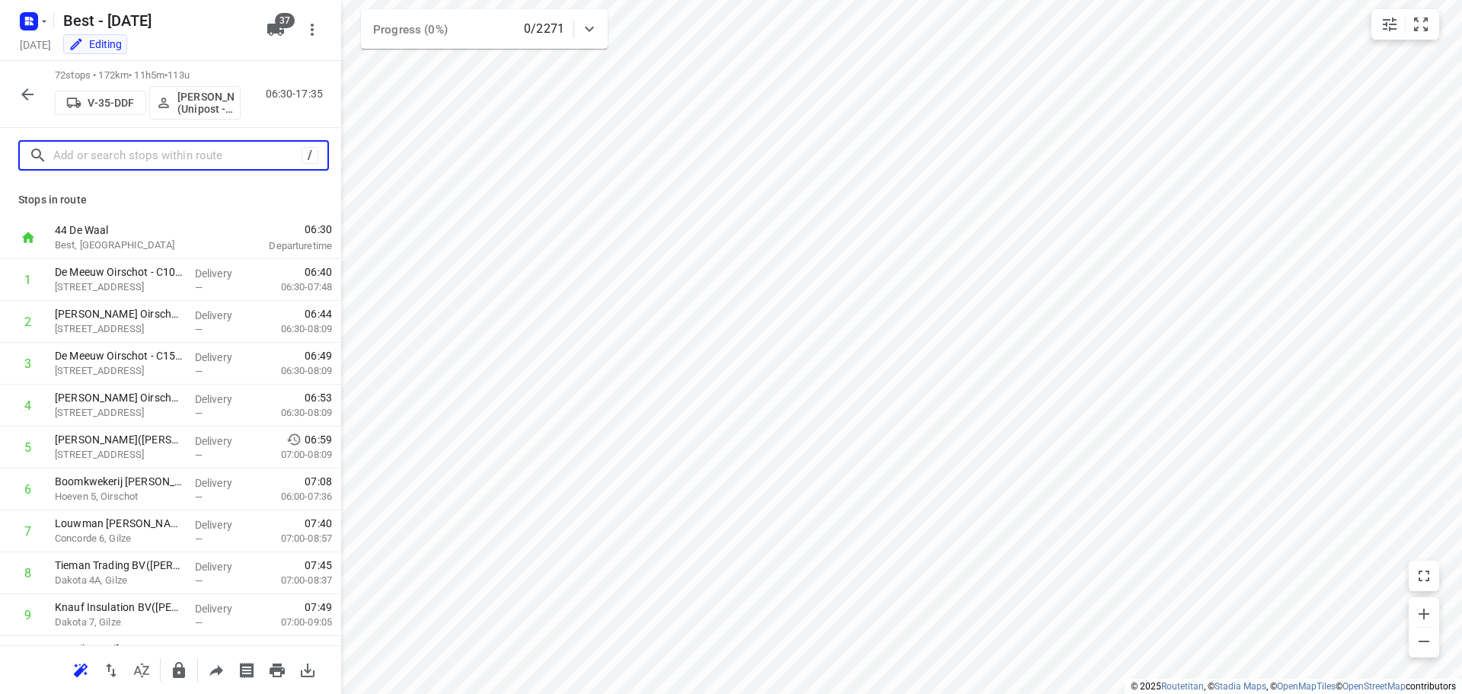
click at [123, 154] on input "text" at bounding box center [177, 156] width 248 height 24
click at [21, 94] on icon "button" at bounding box center [27, 94] width 18 height 18
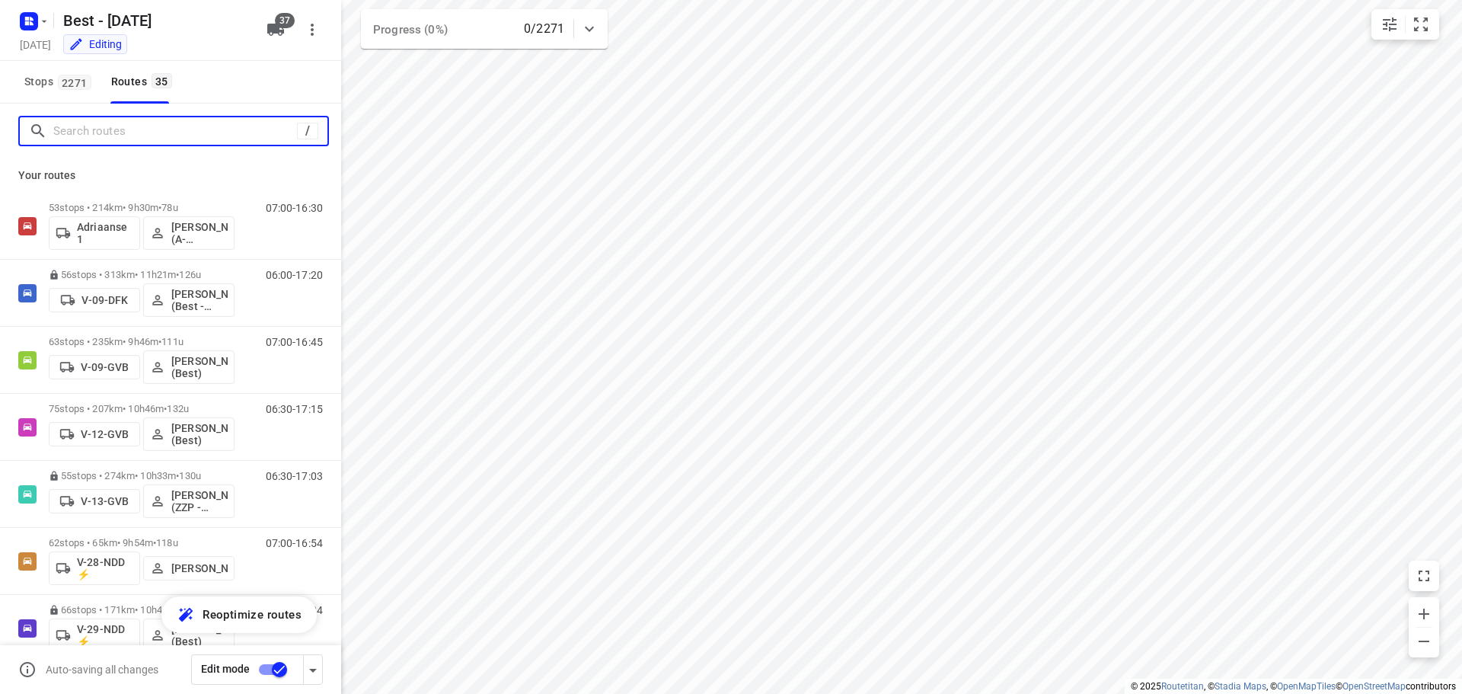
click at [232, 129] on input "Search routes" at bounding box center [175, 132] width 244 height 24
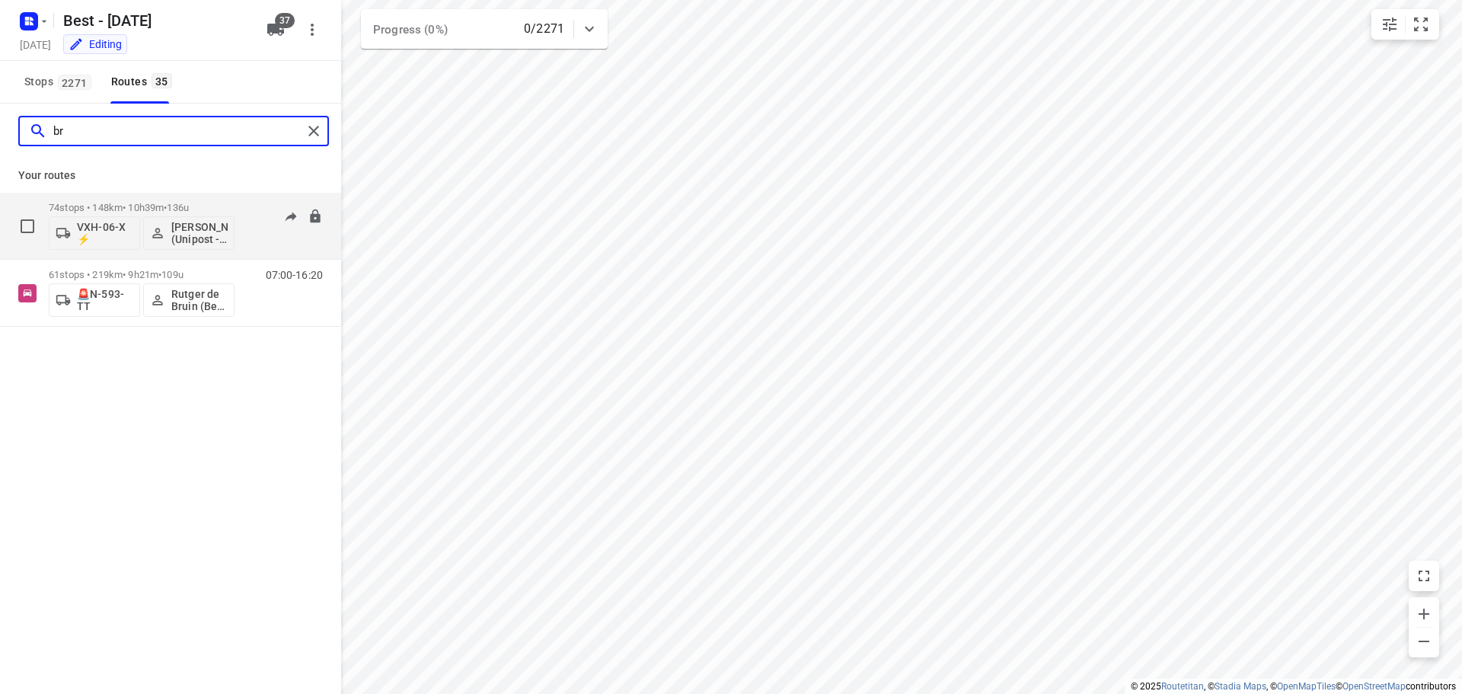
type input "br"
click at [101, 206] on p "74 stops • 148km • 10h39m • 136u" at bounding box center [142, 207] width 186 height 11
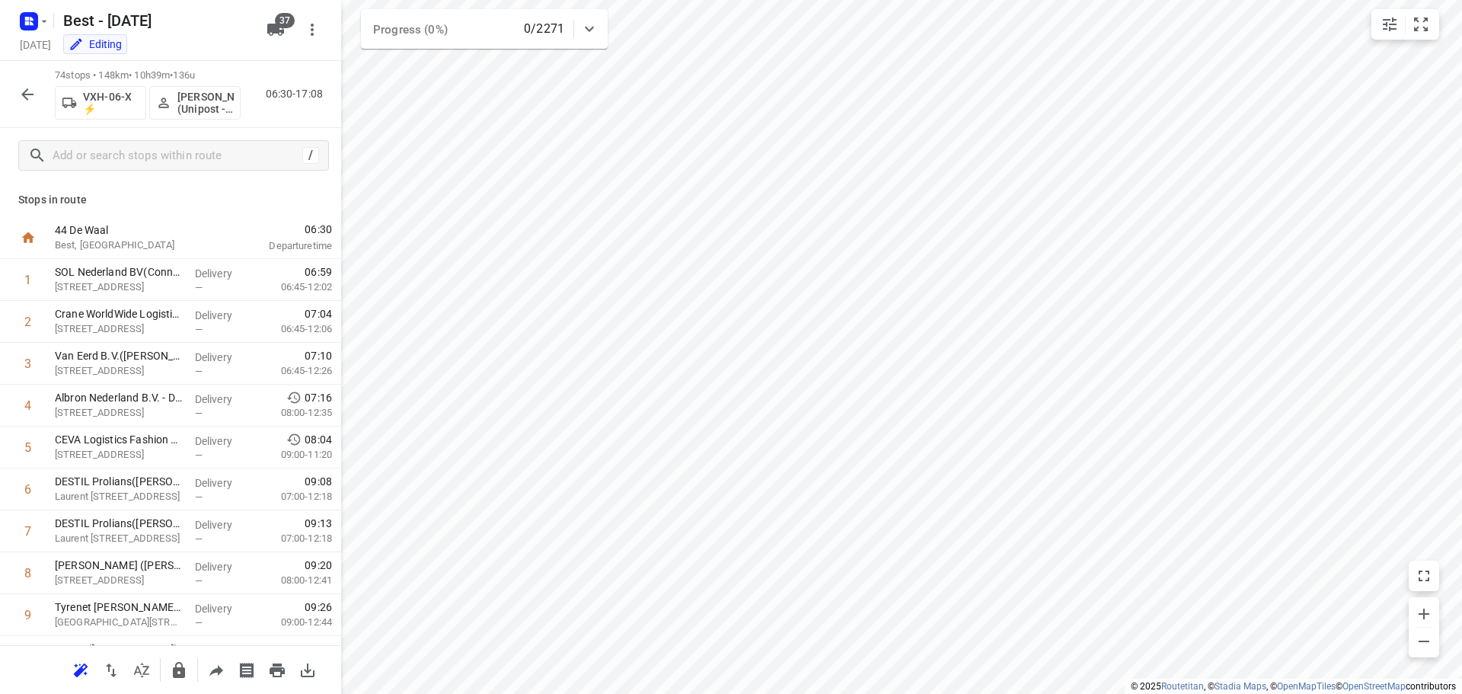
click at [19, 92] on icon "button" at bounding box center [27, 94] width 18 height 18
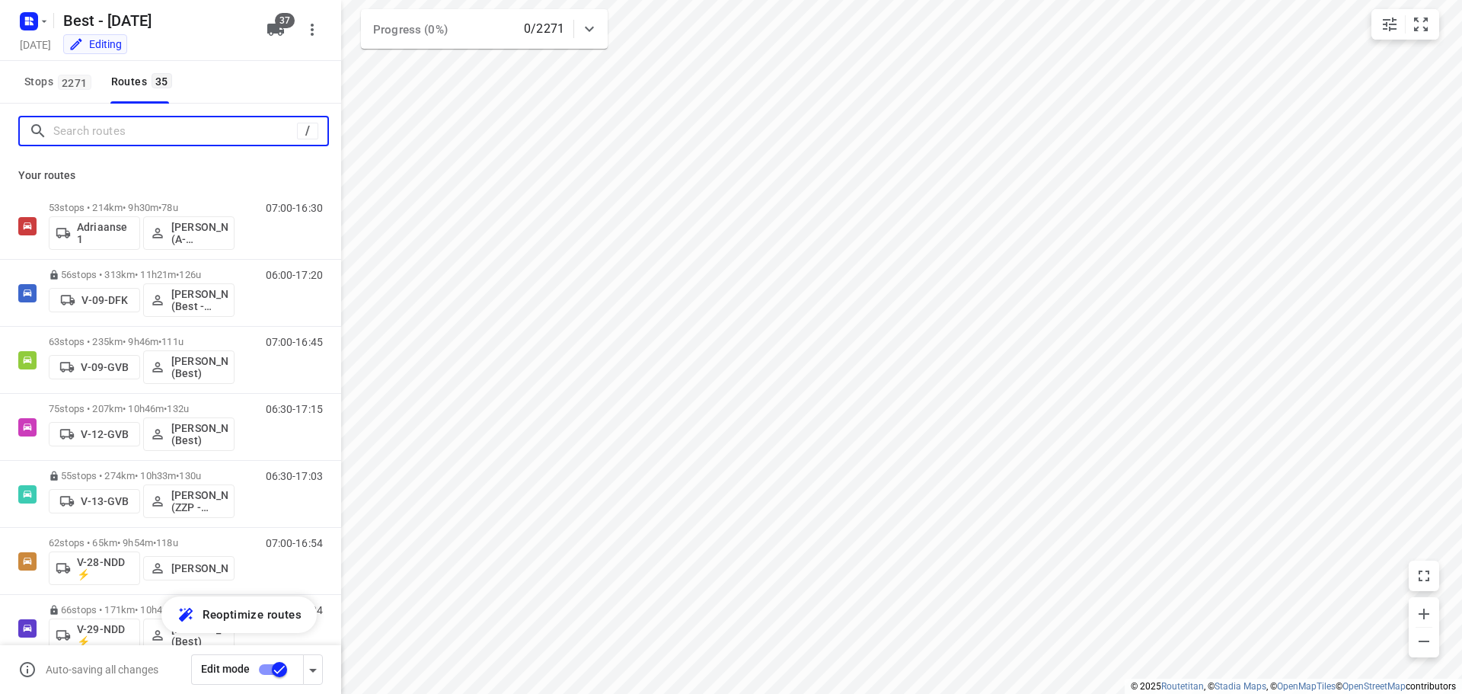
click at [139, 132] on input "Search routes" at bounding box center [175, 132] width 244 height 24
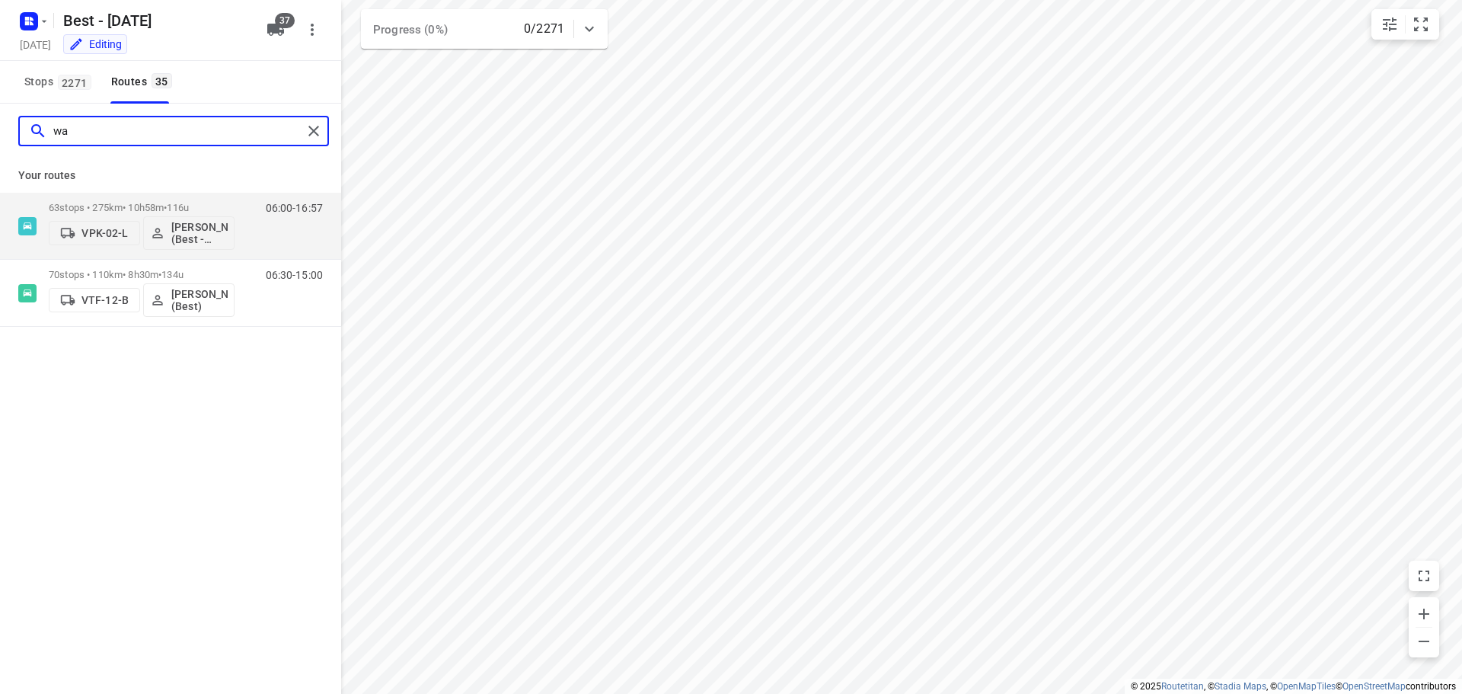
type input "wa"
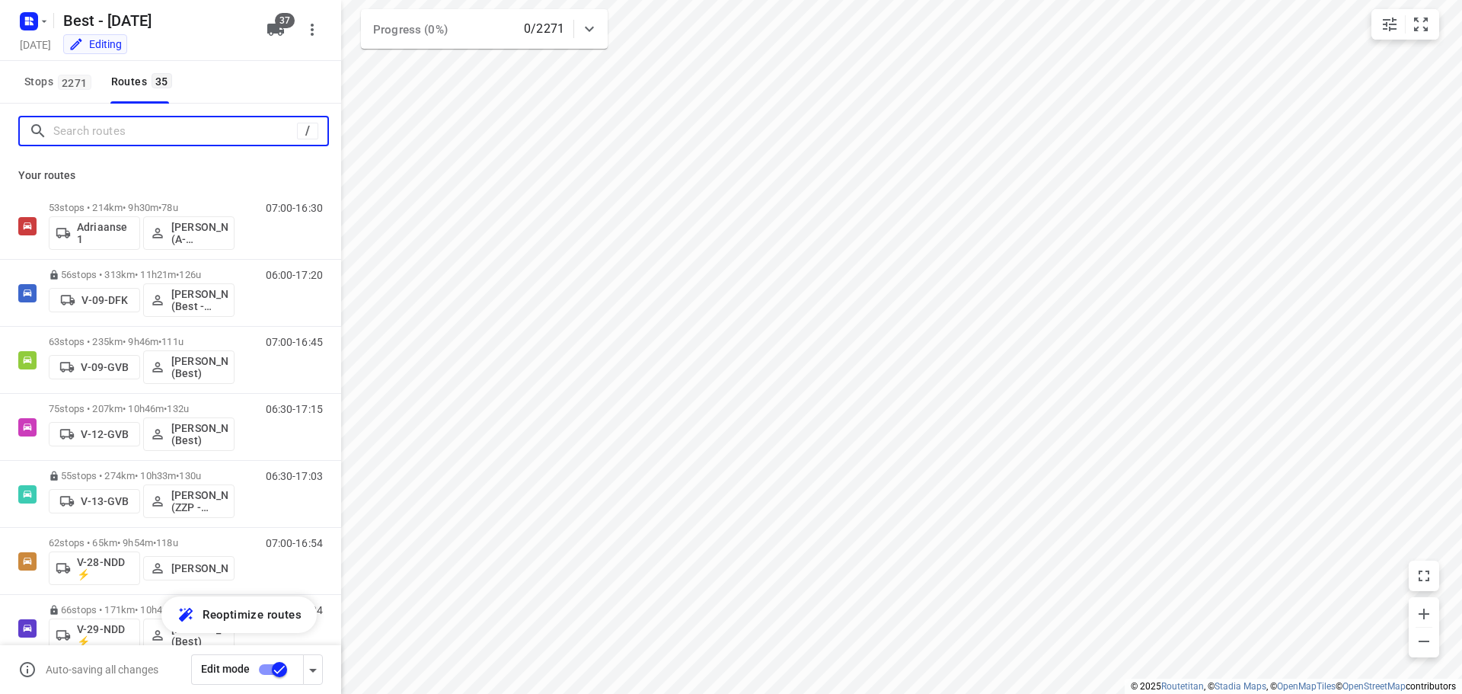
click at [243, 129] on input "Search routes" at bounding box center [175, 132] width 244 height 24
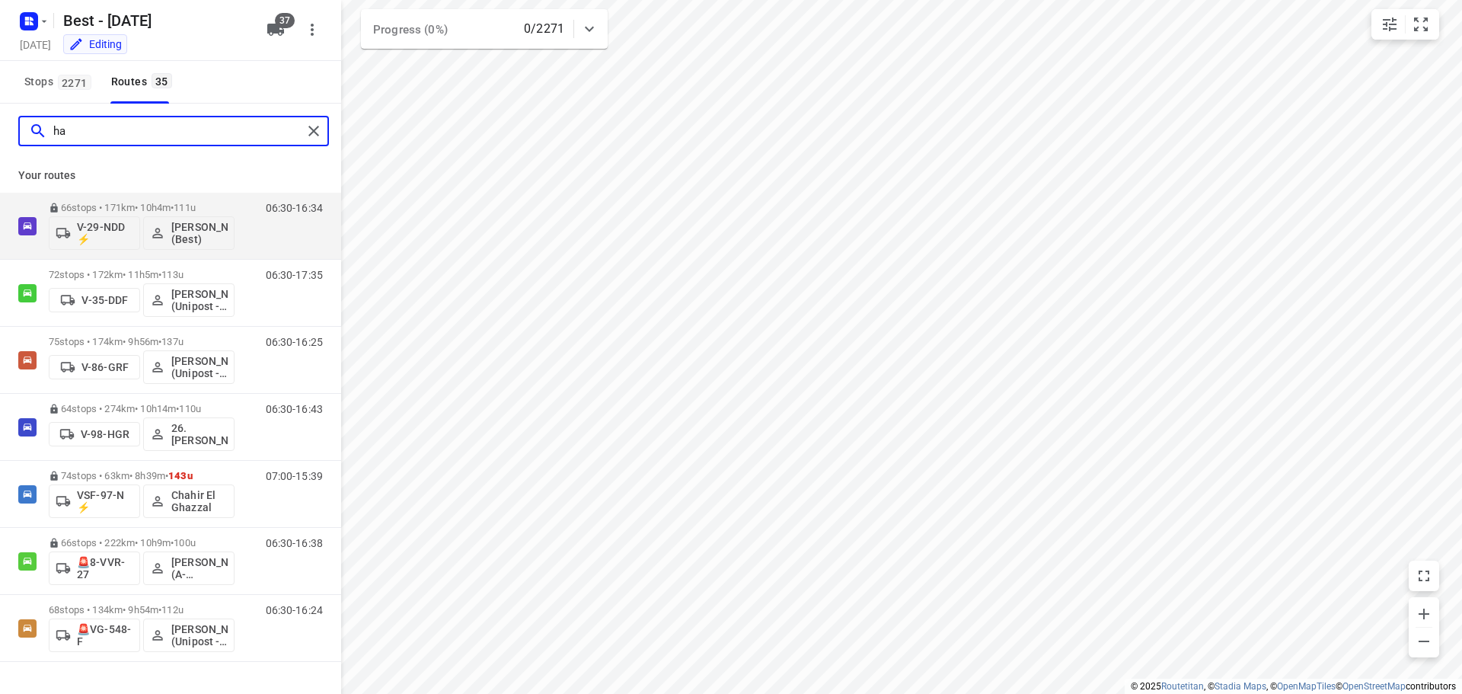
type input "h"
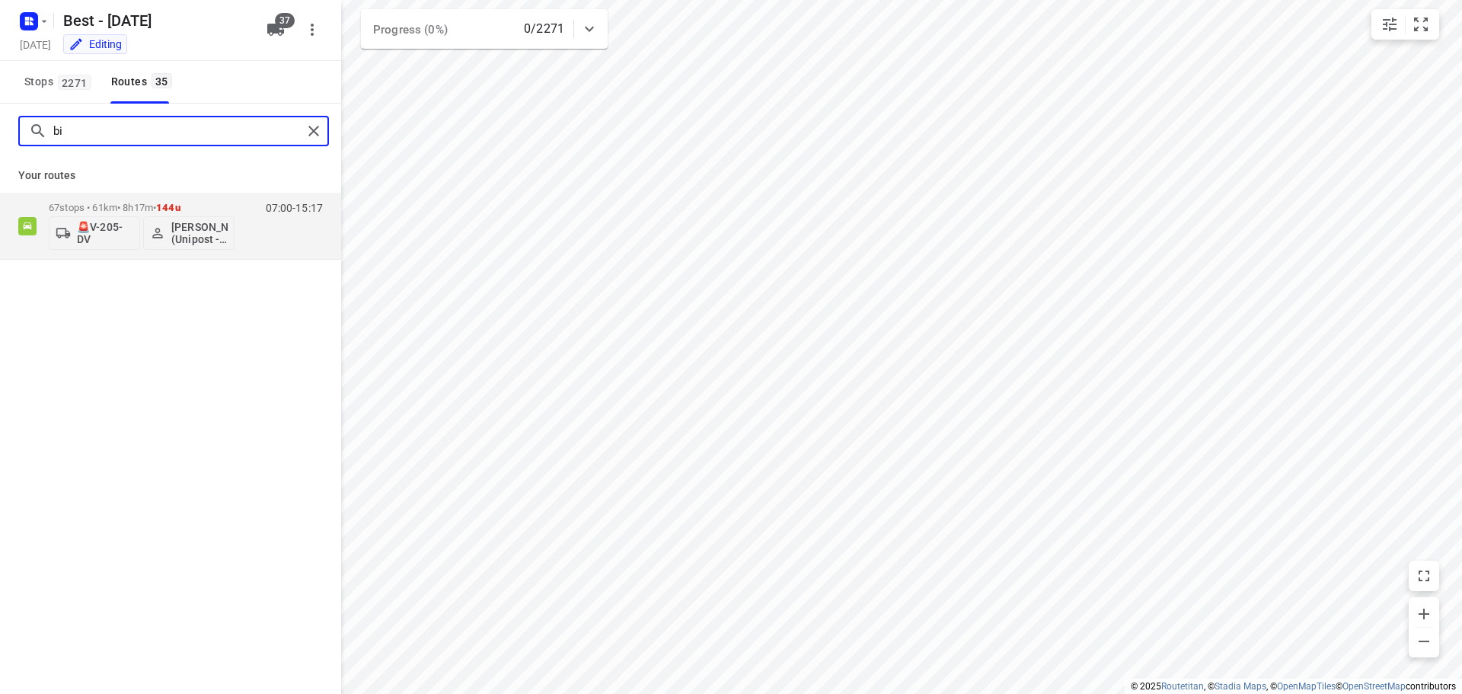
drag, startPoint x: 123, startPoint y: 130, endPoint x: 138, endPoint y: 113, distance: 23.2
click at [123, 130] on input "bi" at bounding box center [177, 132] width 249 height 24
type input "b"
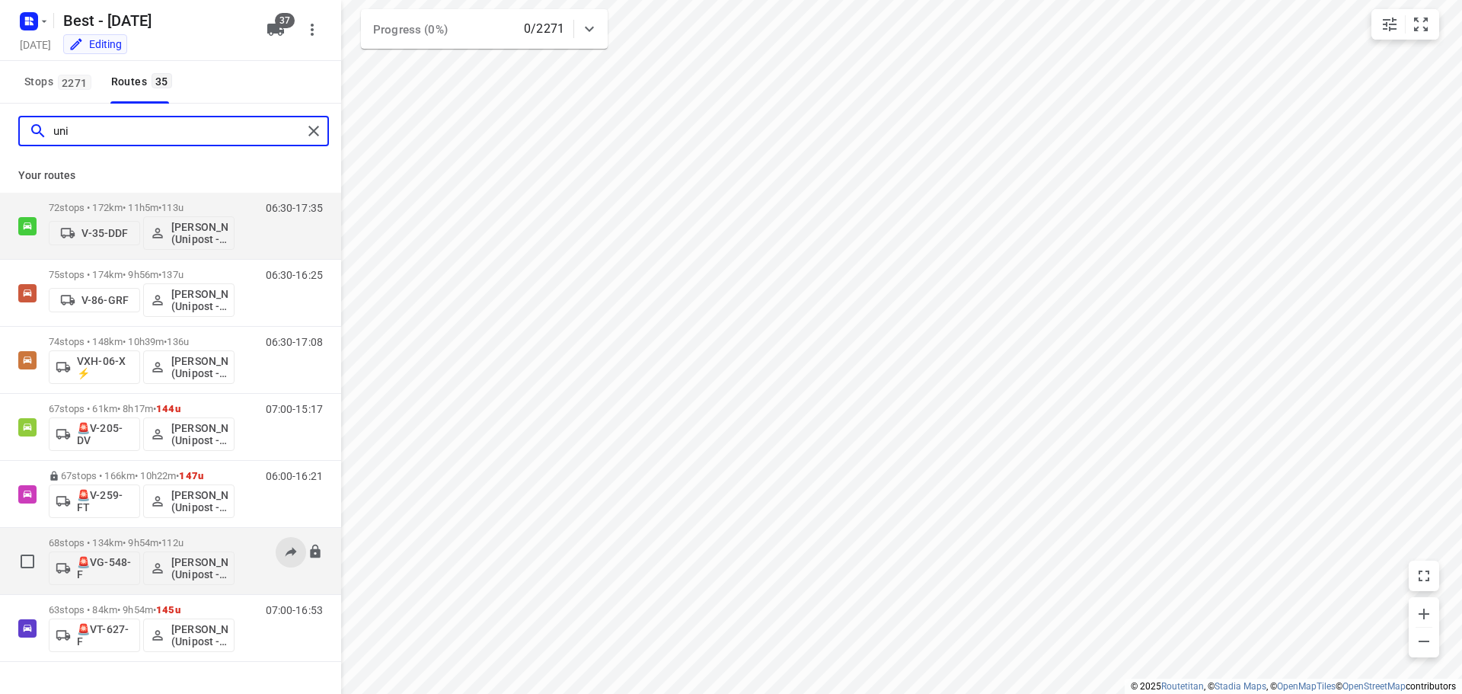
type input "uni"
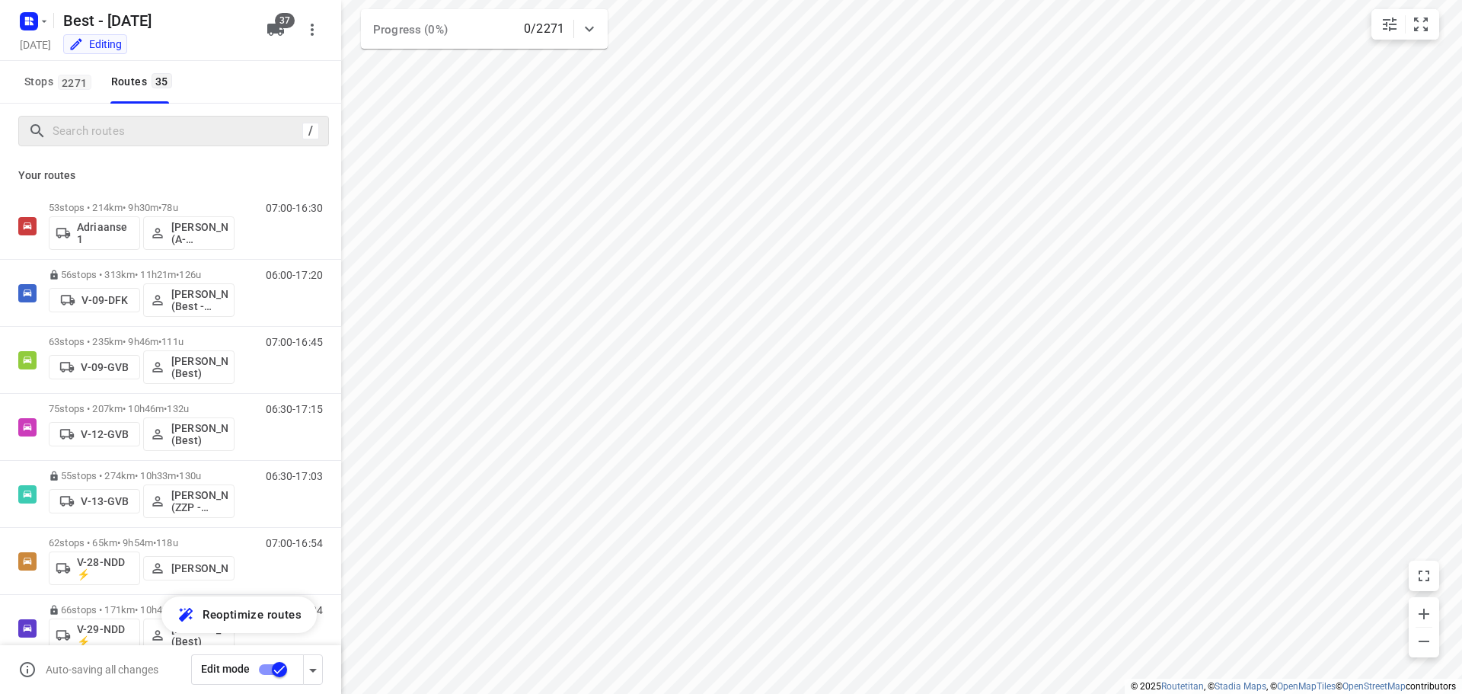
click at [196, 158] on div "/" at bounding box center [170, 131] width 341 height 55
click at [203, 139] on input "Search routes" at bounding box center [190, 132] width 274 height 24
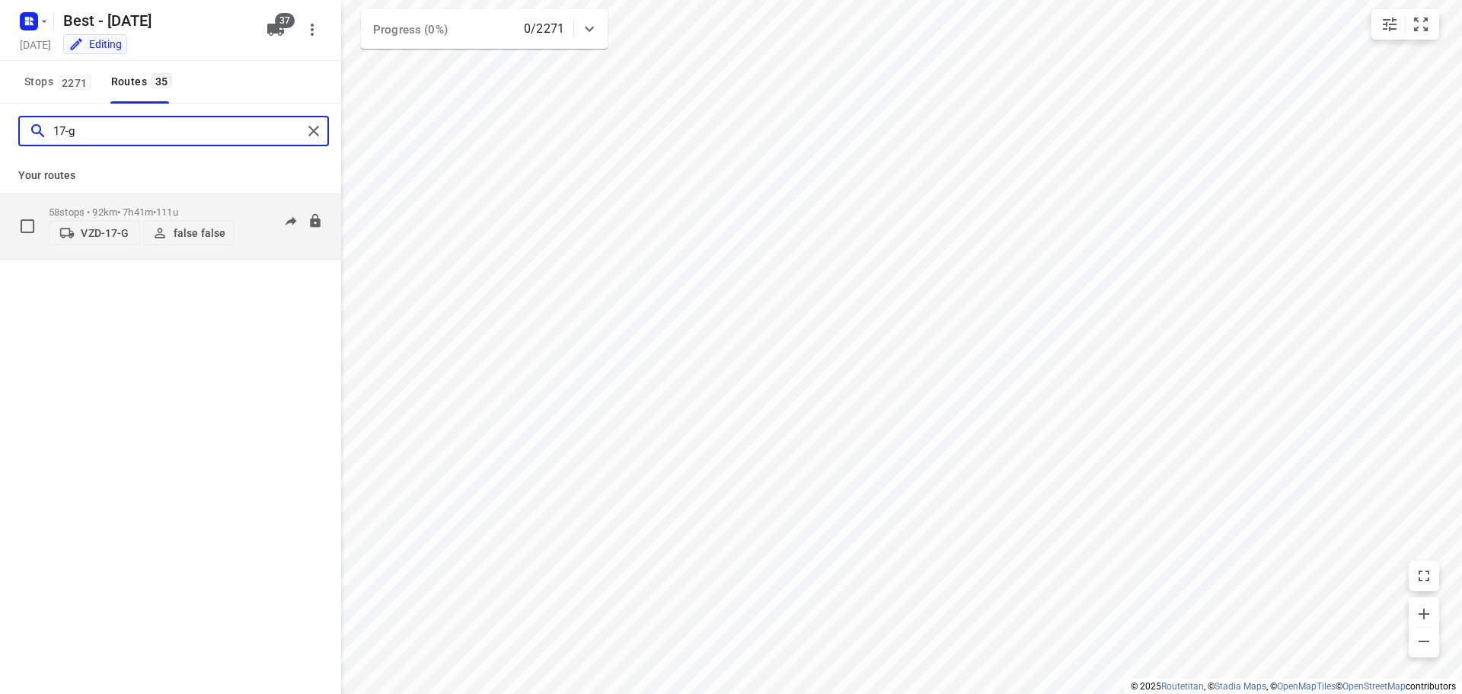
type input "17-g"
click at [212, 232] on p "false false" at bounding box center [200, 233] width 52 height 12
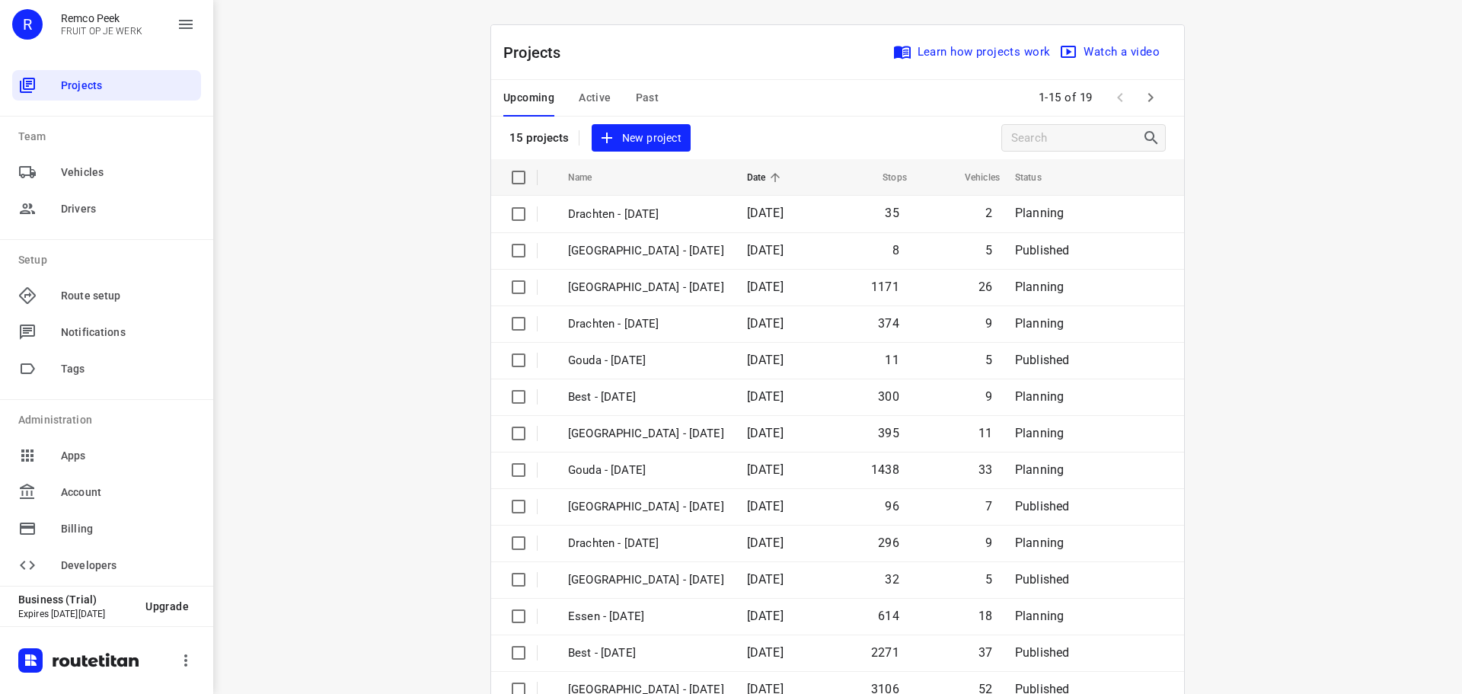
click at [581, 94] on span "Active" at bounding box center [595, 97] width 32 height 19
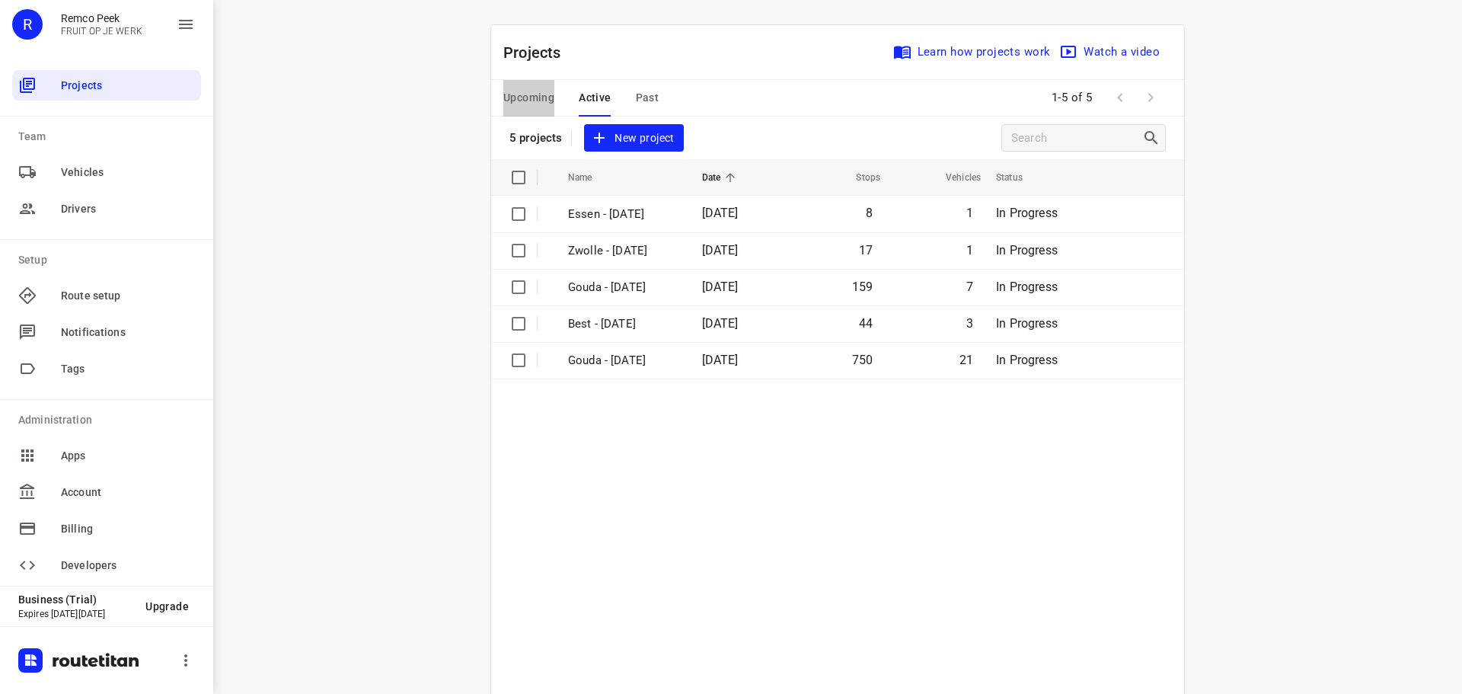
click at [533, 96] on span "Upcoming" at bounding box center [528, 97] width 51 height 19
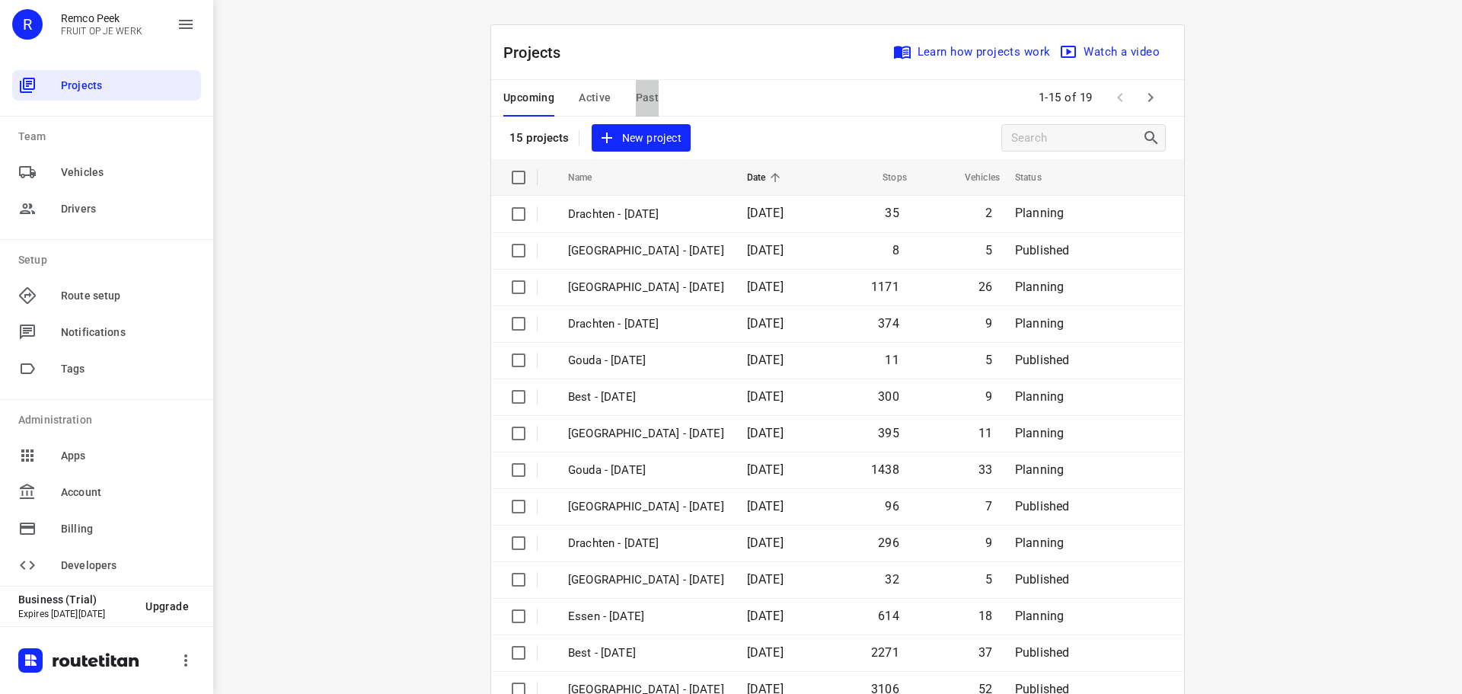
click at [637, 99] on span "Past" at bounding box center [648, 97] width 24 height 19
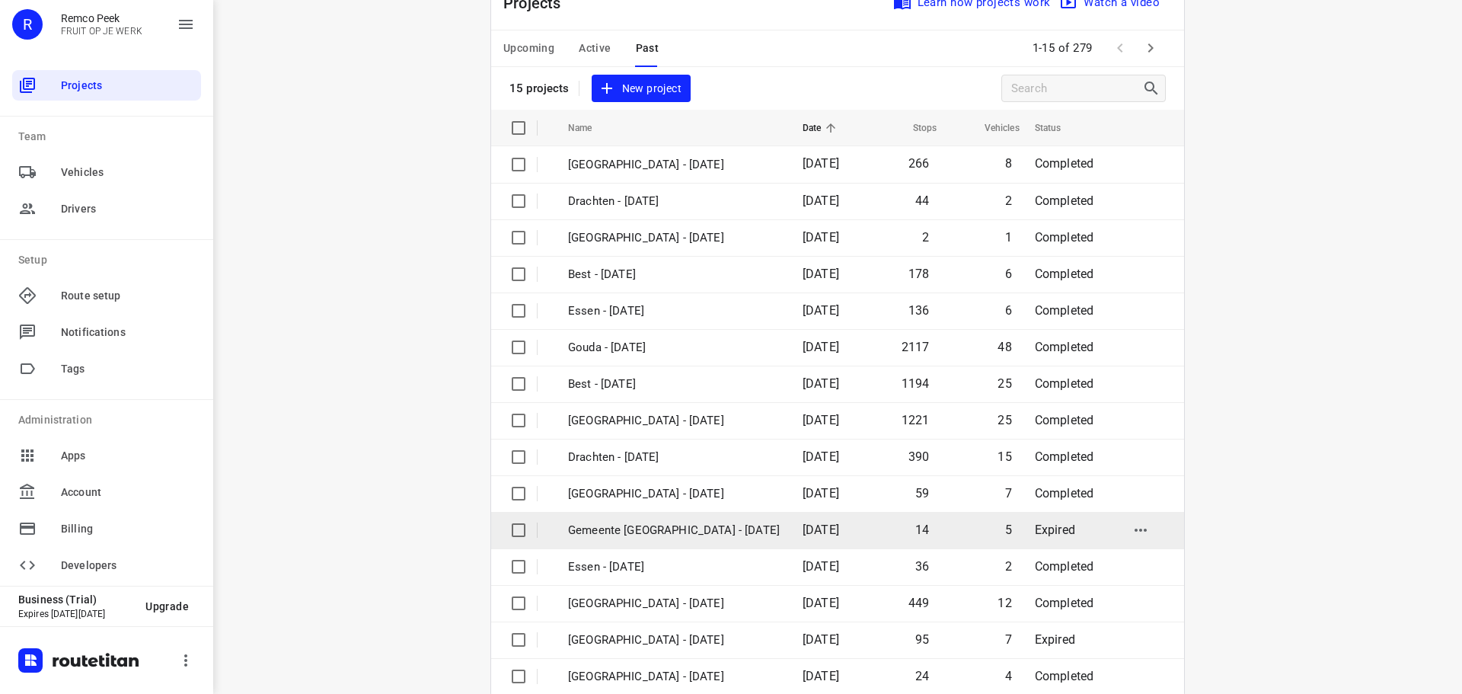
scroll to position [76, 0]
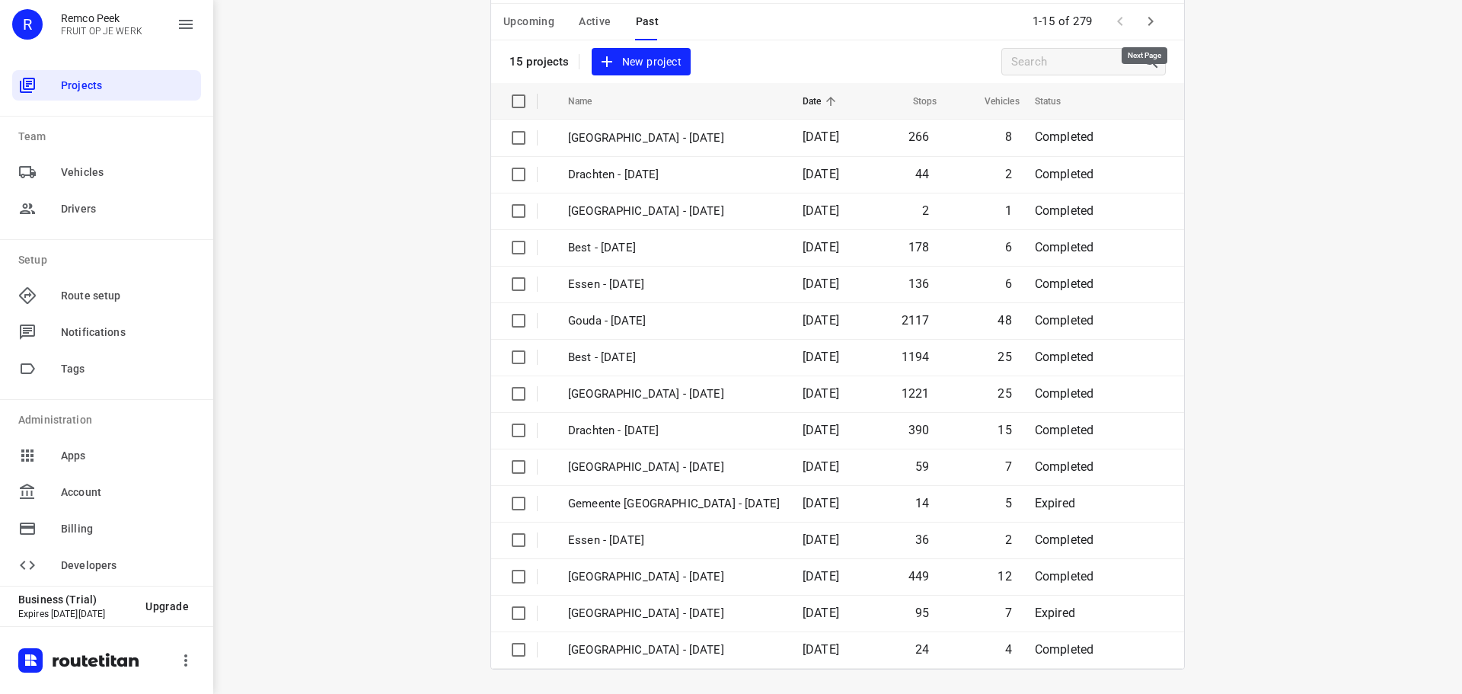
click at [1148, 24] on icon "button" at bounding box center [1150, 21] width 18 height 18
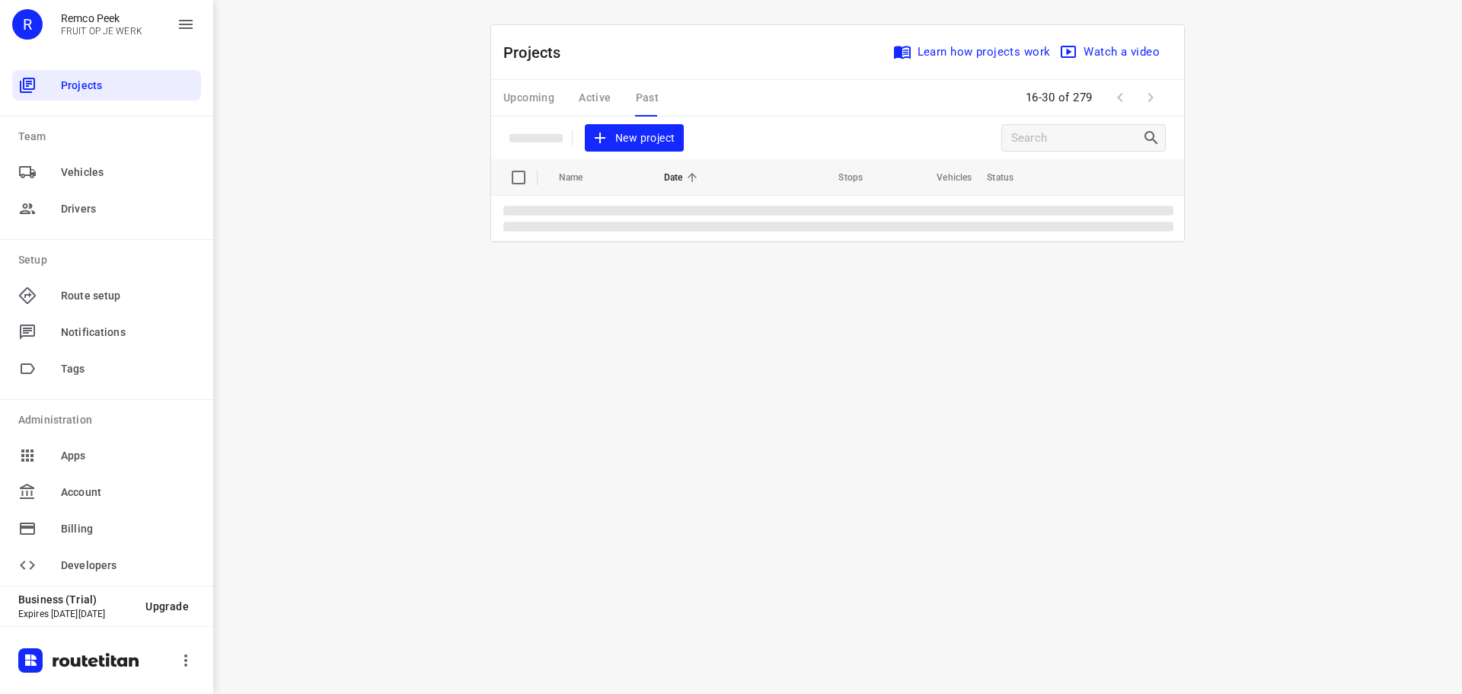
scroll to position [0, 0]
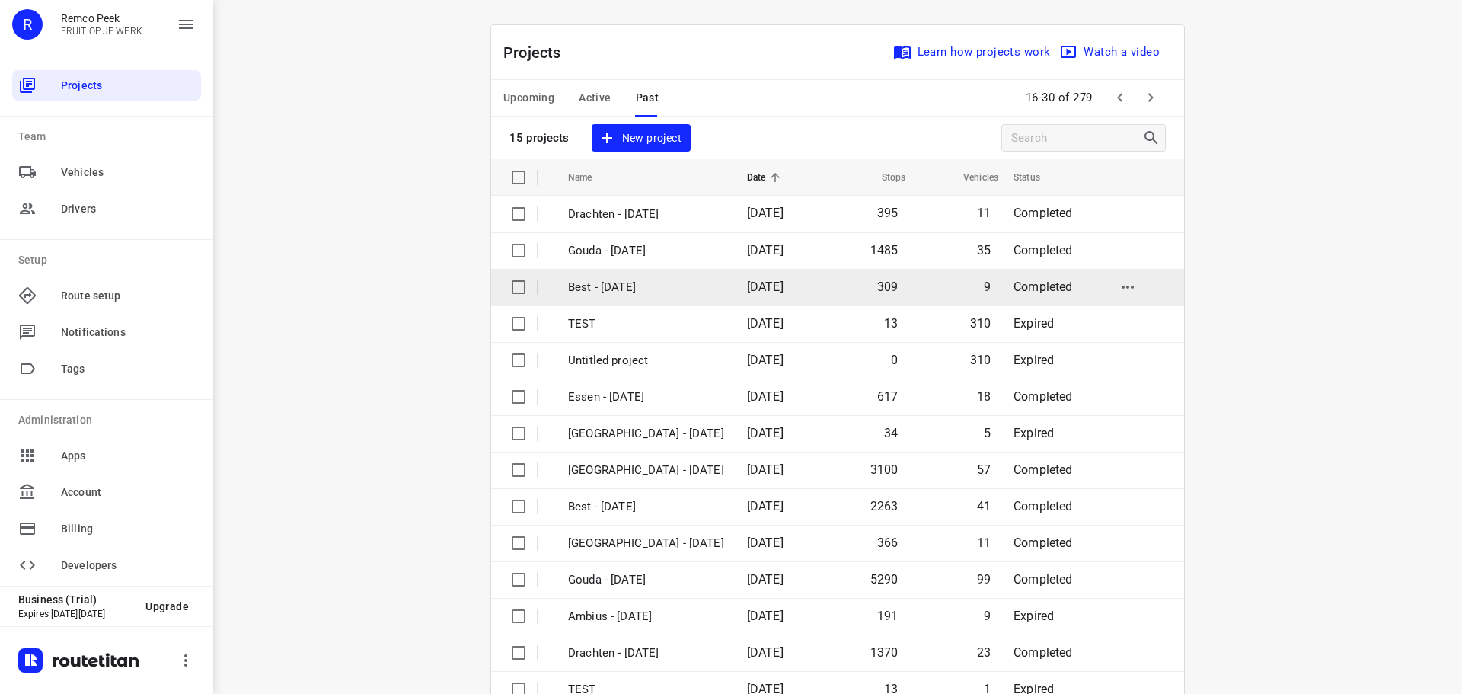
click at [647, 276] on td "Best - [DATE]" at bounding box center [644, 287] width 182 height 37
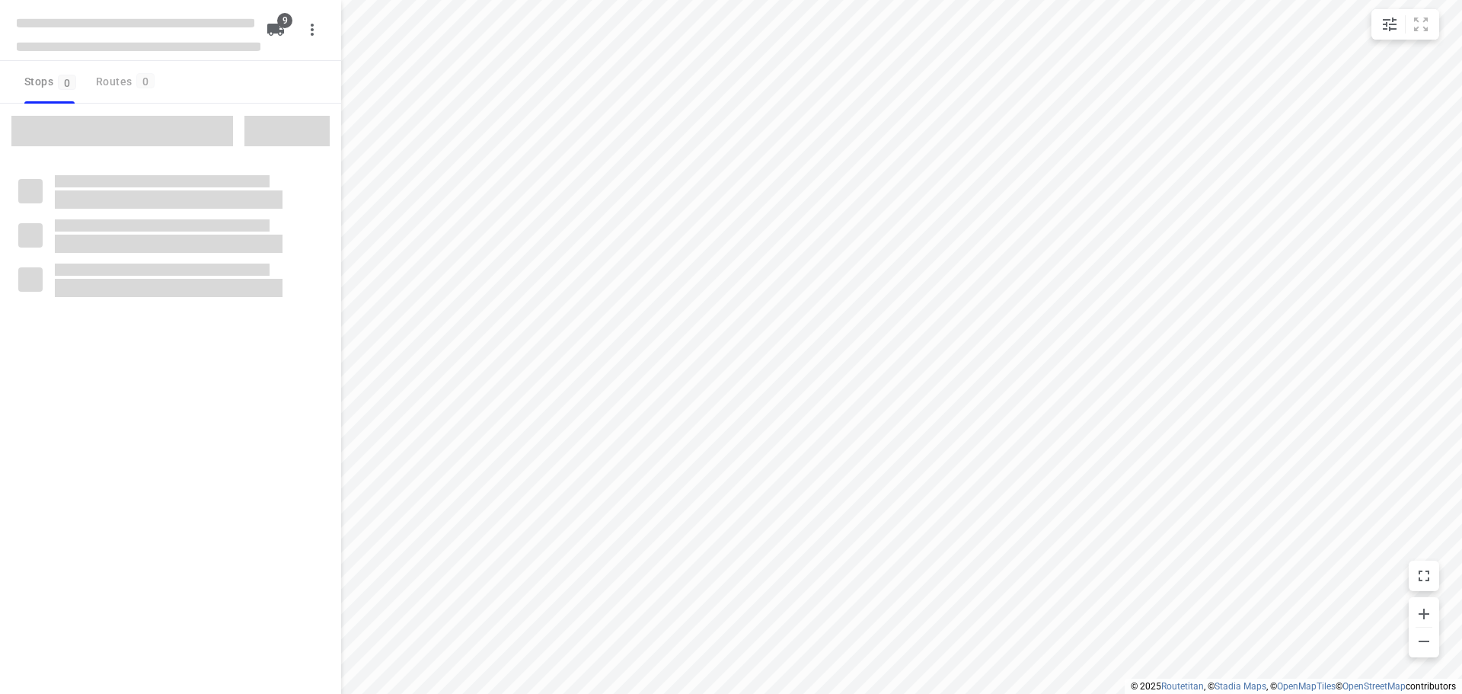
checkbox input "true"
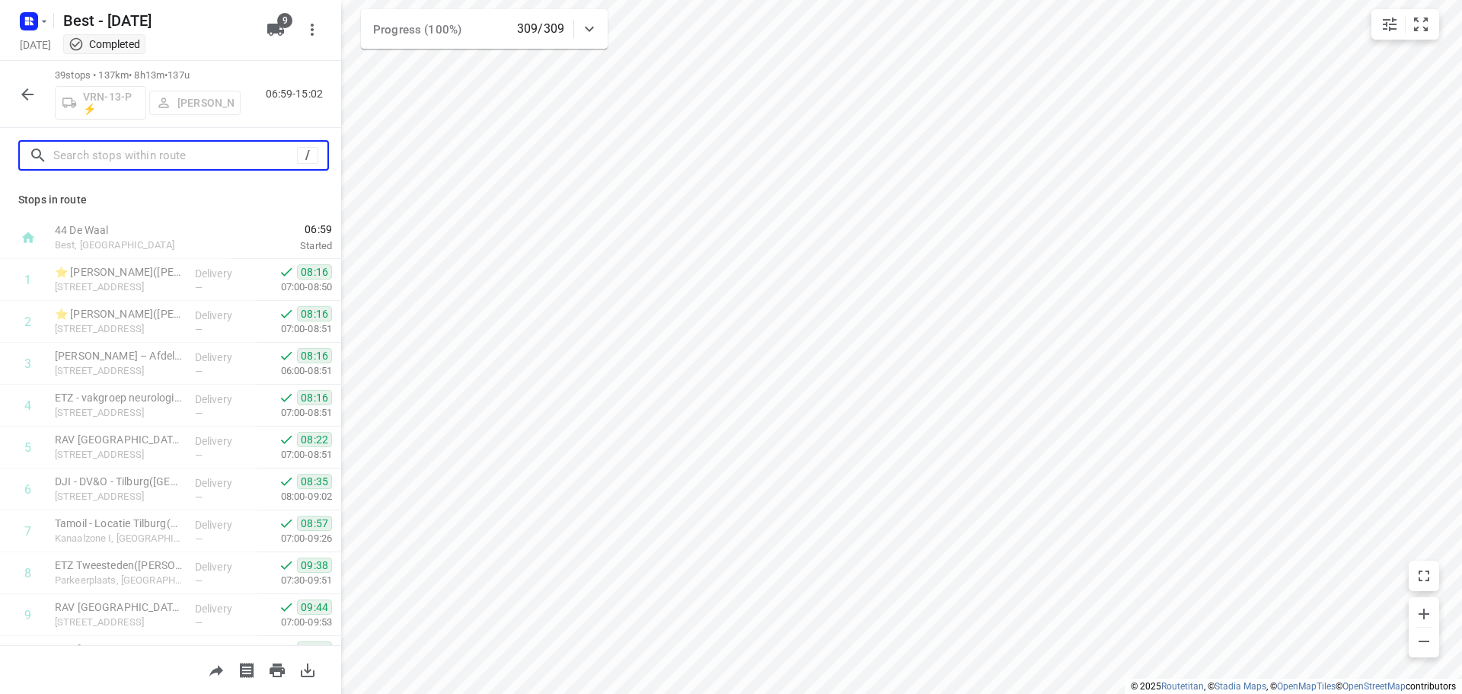
click at [206, 155] on input "text" at bounding box center [175, 156] width 244 height 24
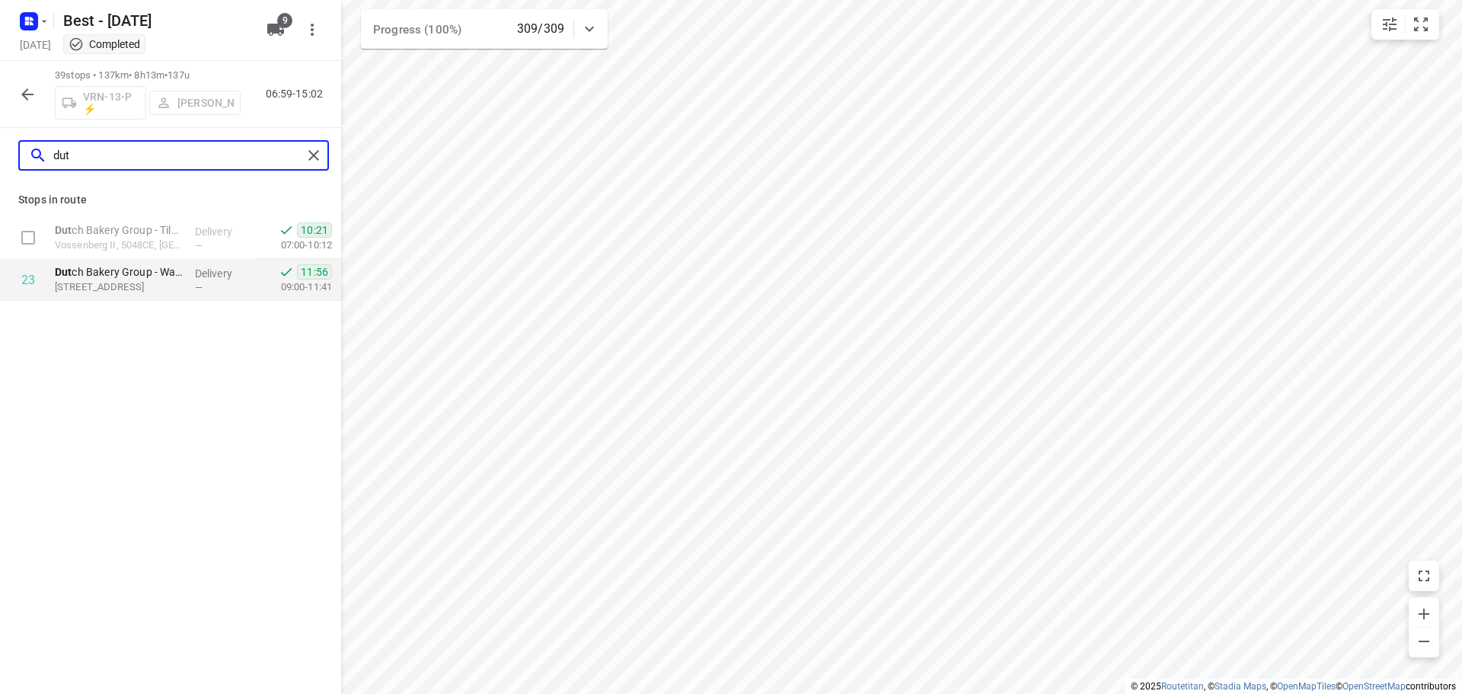
type input "dut"
click at [184, 266] on div "Dut ch Bakery Group - Waalwijk([PERSON_NAME]) [STREET_ADDRESS]" at bounding box center [119, 280] width 140 height 42
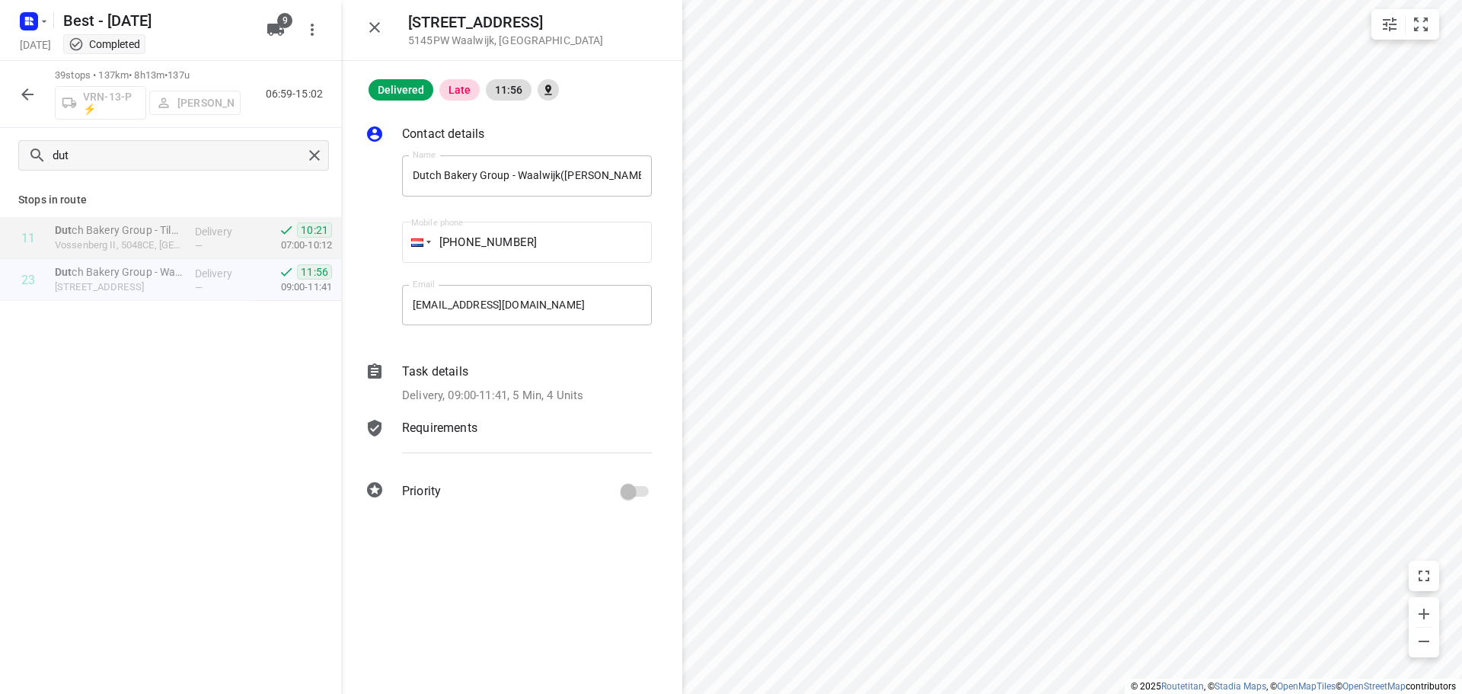
drag, startPoint x: 475, startPoint y: 397, endPoint x: 509, endPoint y: 397, distance: 33.5
click at [477, 397] on p "Delivery, 09:00-11:41, 5 Min, 4 Units" at bounding box center [492, 396] width 181 height 18
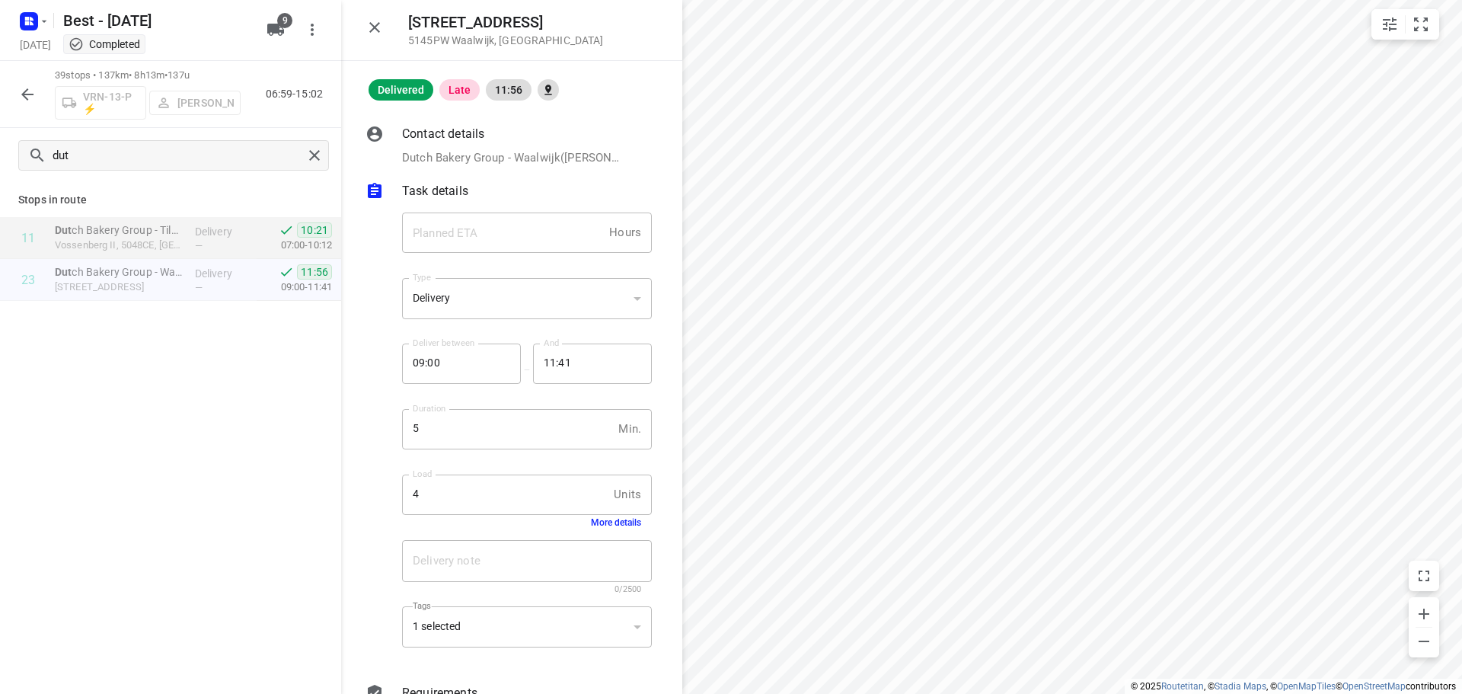
click at [591, 526] on button "More details" at bounding box center [616, 522] width 50 height 11
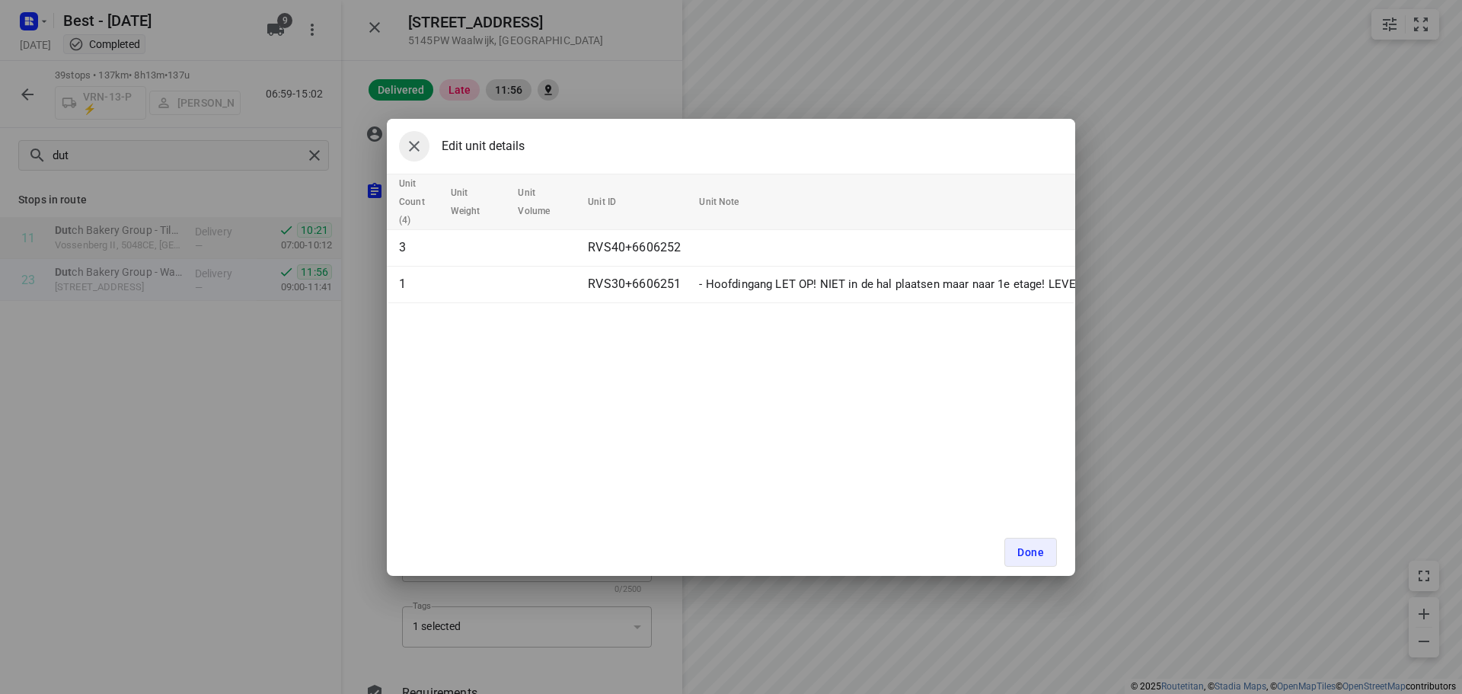
click at [412, 145] on icon "button" at bounding box center [414, 146] width 18 height 18
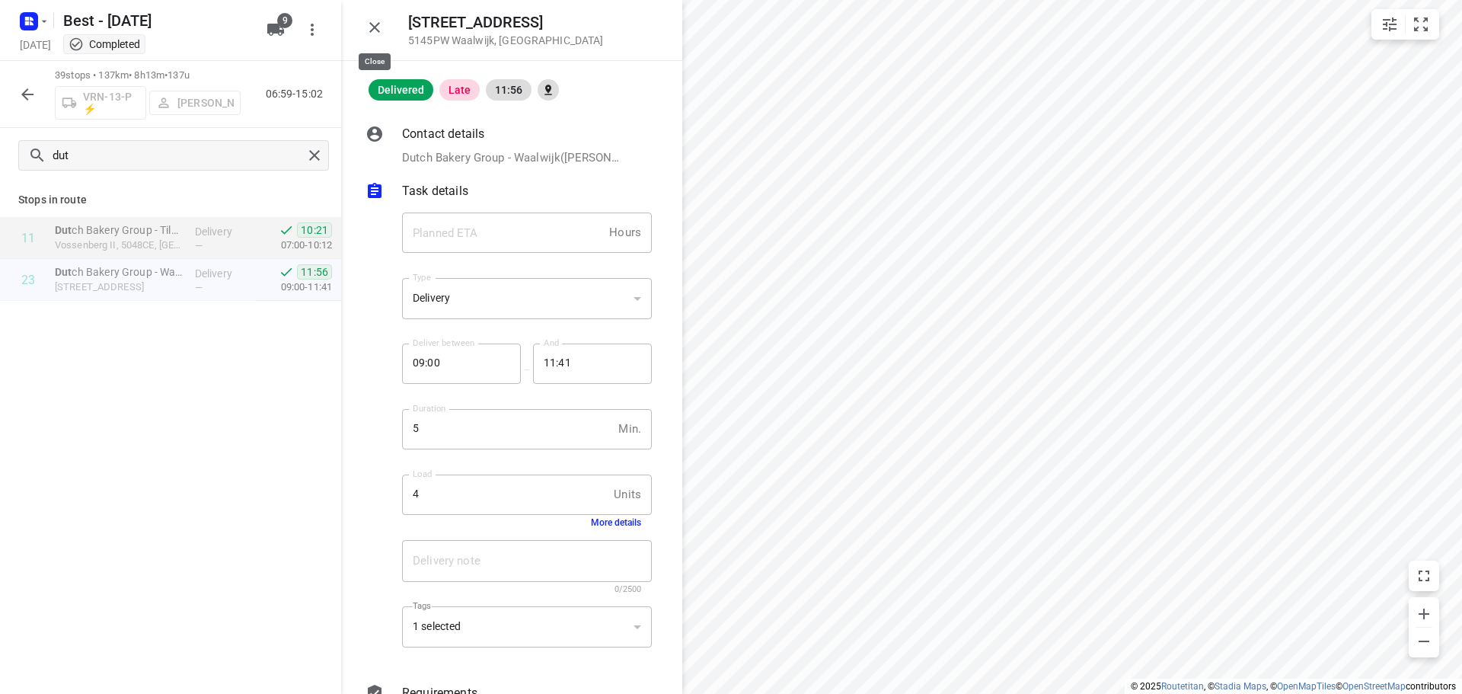
click at [376, 24] on icon "button" at bounding box center [374, 27] width 18 height 18
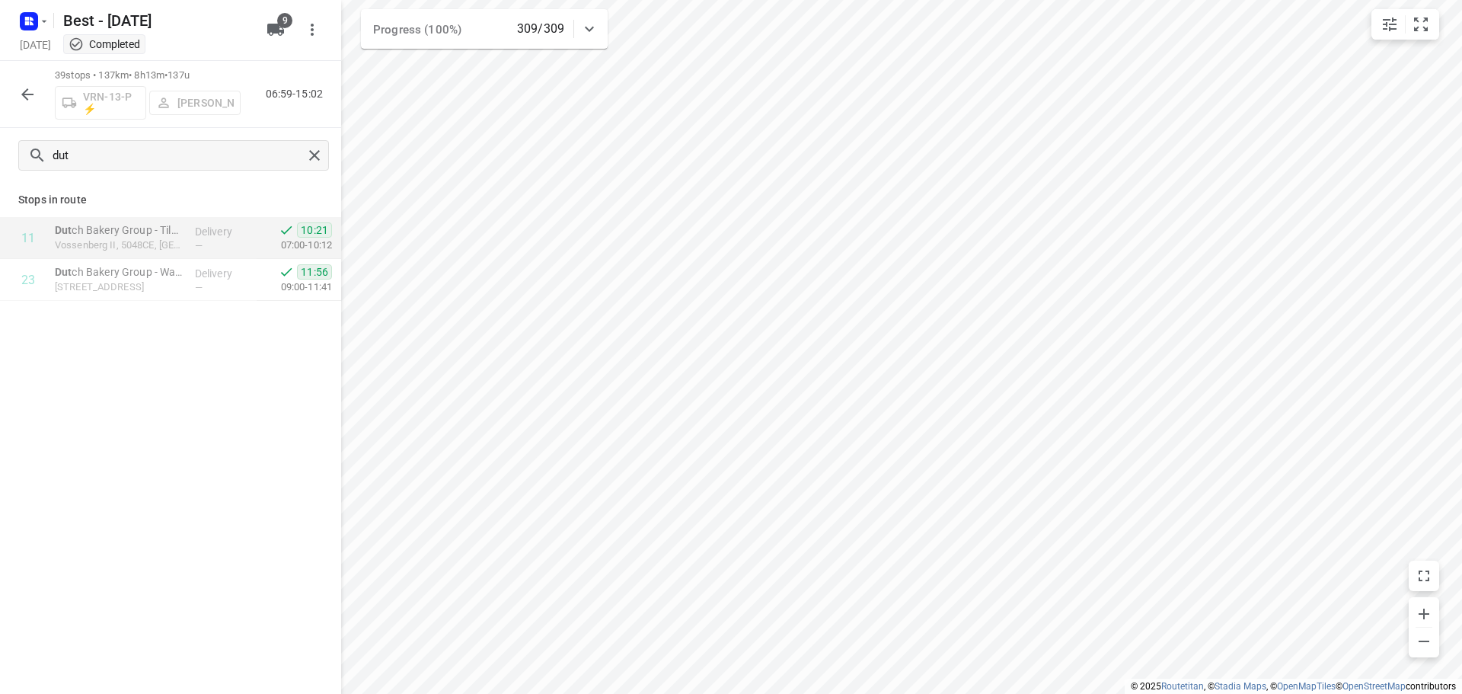
click at [55, 21] on div "Best - [DATE]" at bounding box center [136, 18] width 244 height 27
click at [47, 21] on icon "button" at bounding box center [44, 21] width 12 height 12
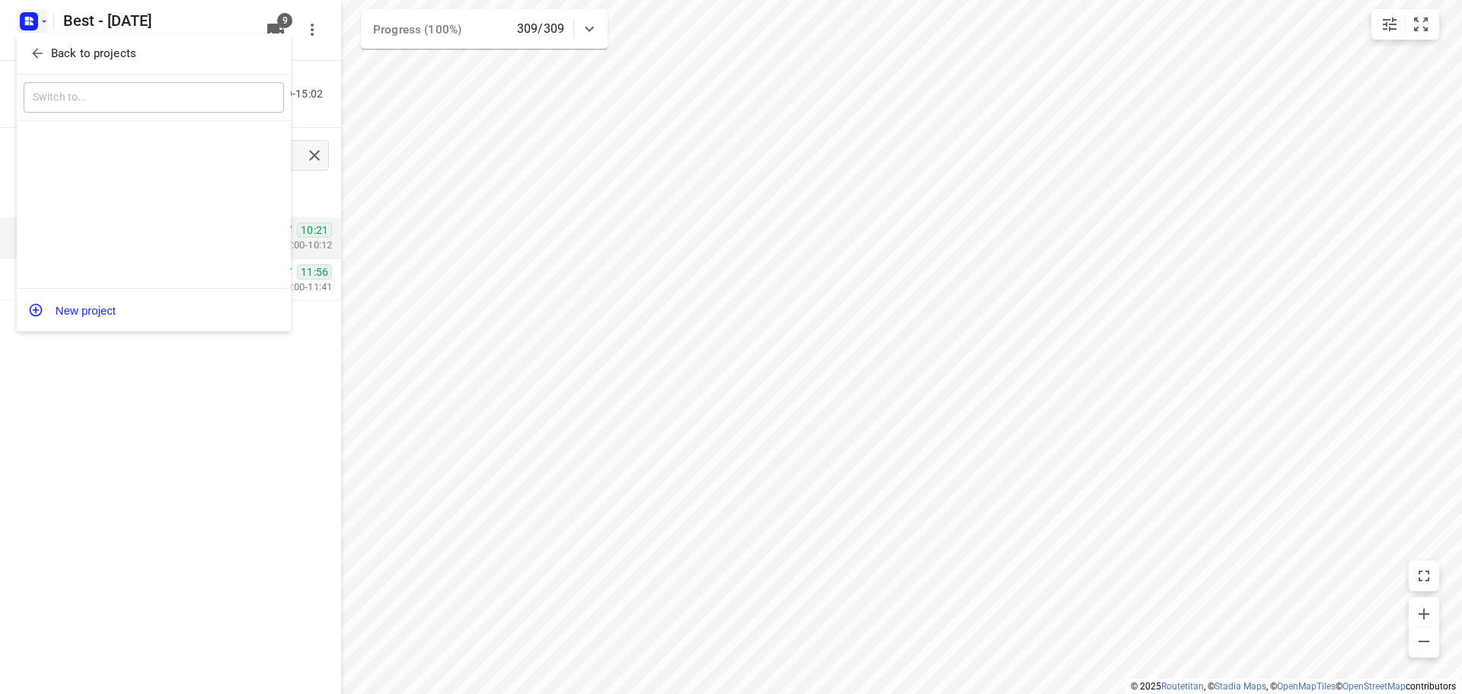
click at [44, 41] on button "Back to projects" at bounding box center [154, 53] width 260 height 25
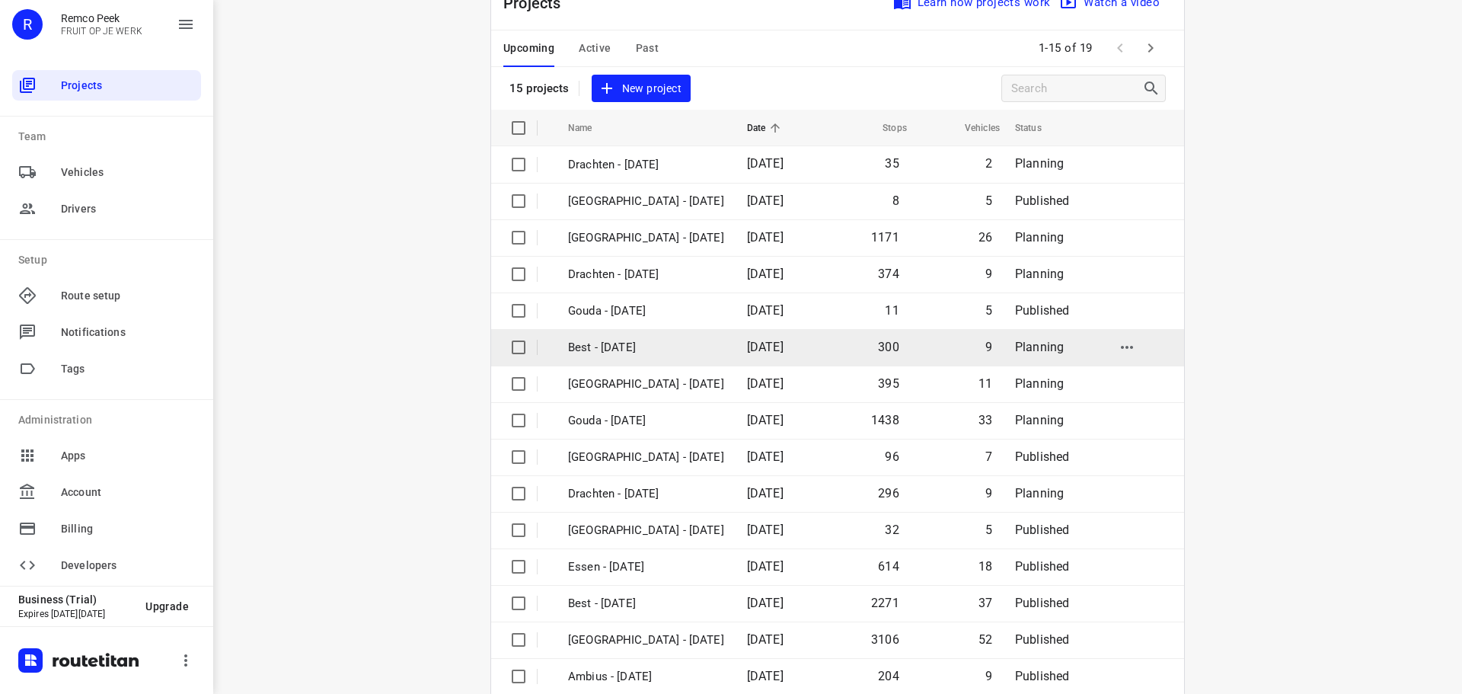
scroll to position [76, 0]
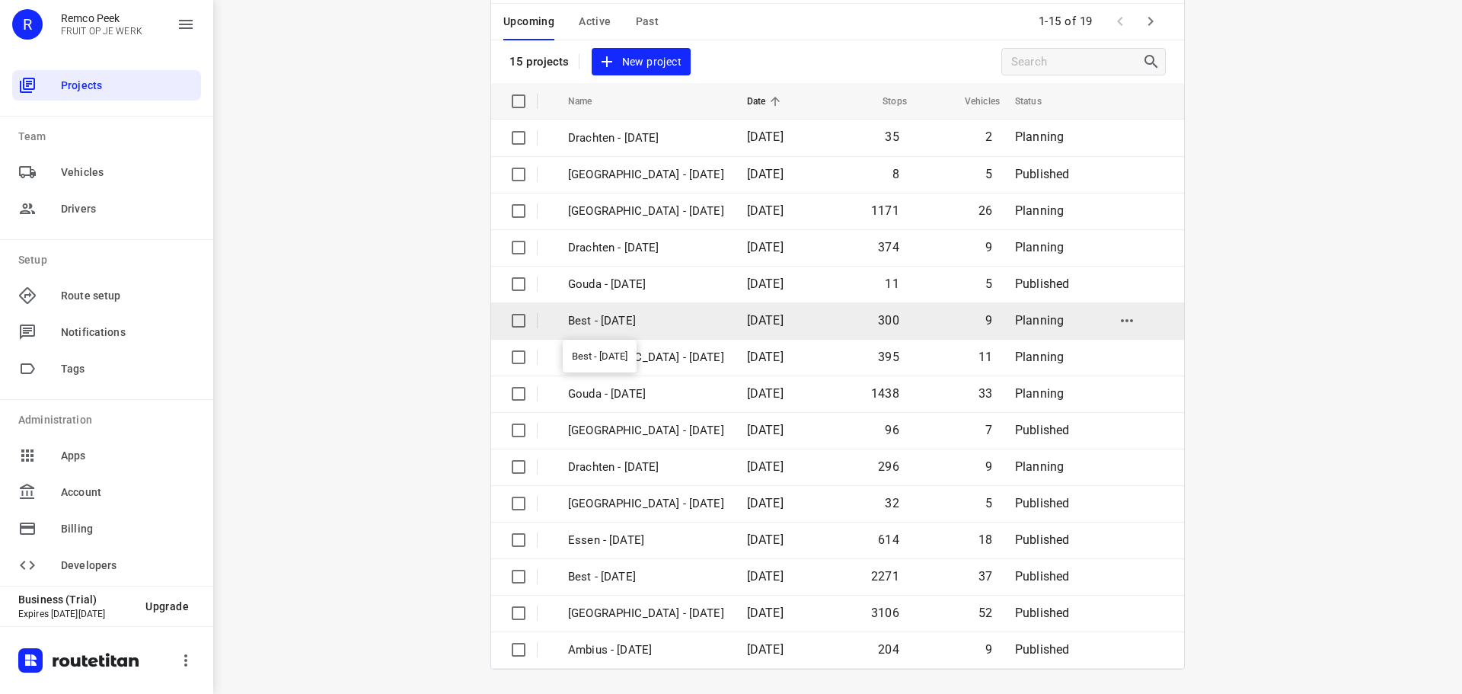
click at [683, 324] on p "Best - [DATE]" at bounding box center [646, 321] width 156 height 18
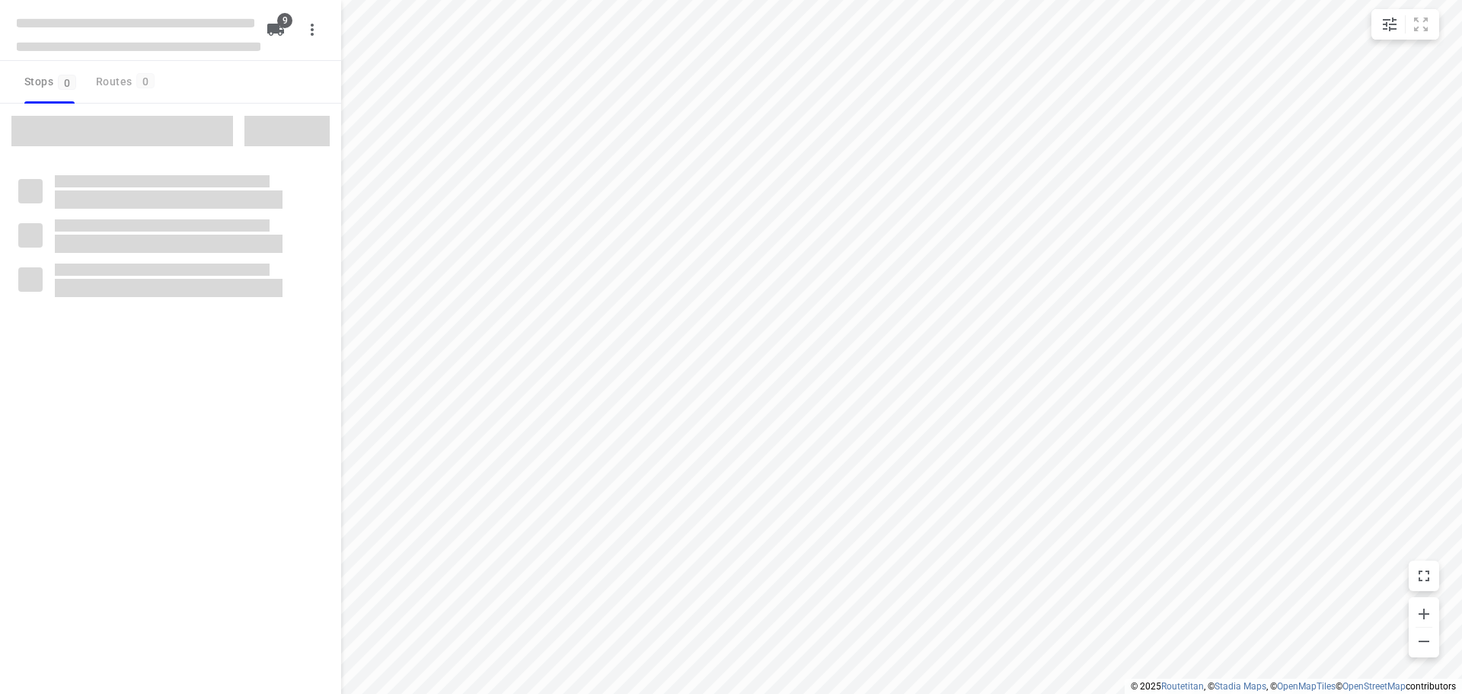
checkbox input "true"
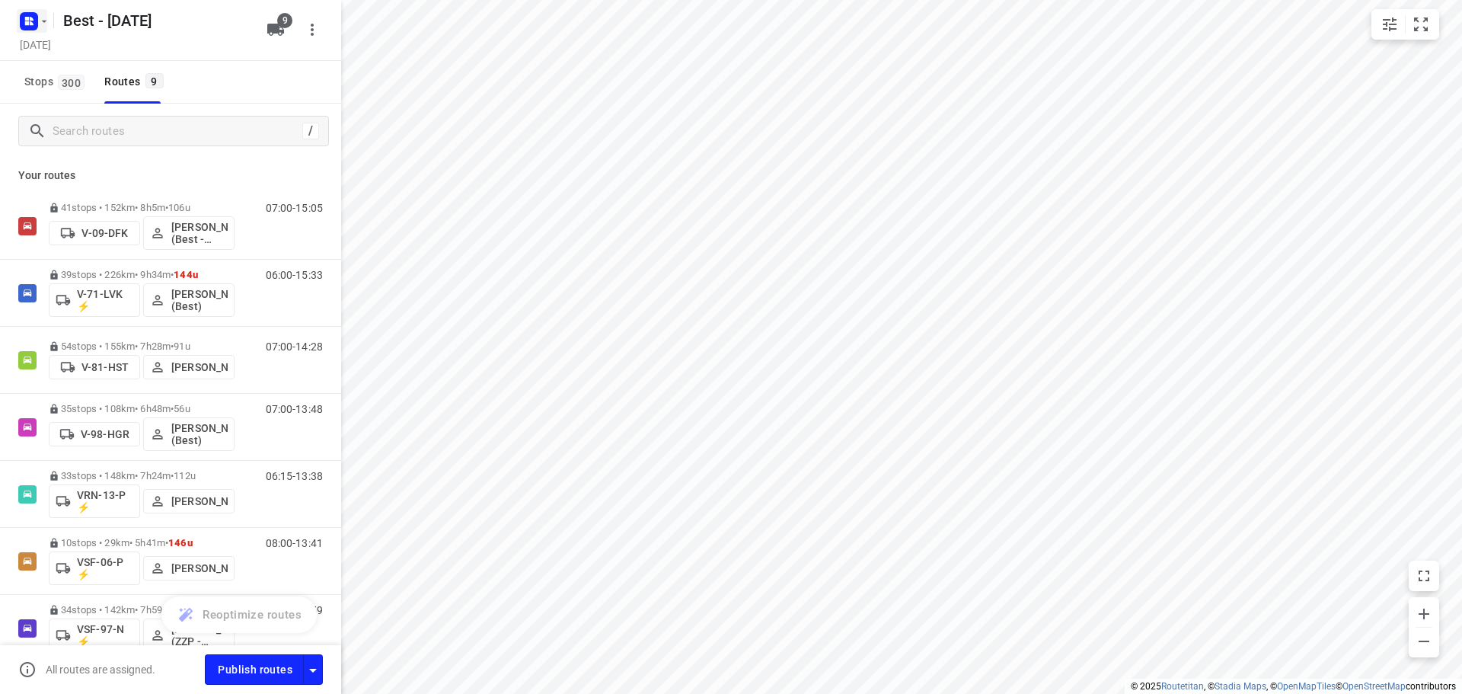
click at [17, 18] on icon "button" at bounding box center [29, 21] width 24 height 24
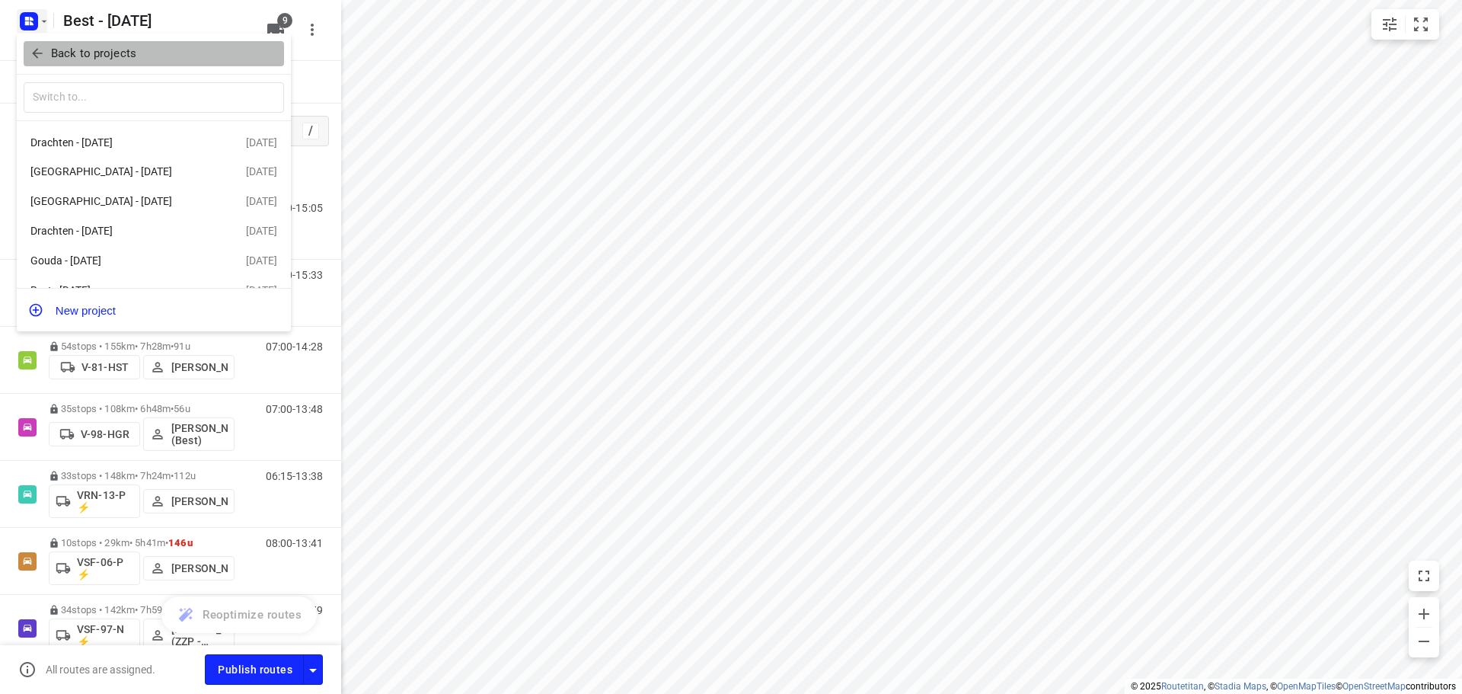
click at [30, 55] on icon "button" at bounding box center [37, 53] width 15 height 15
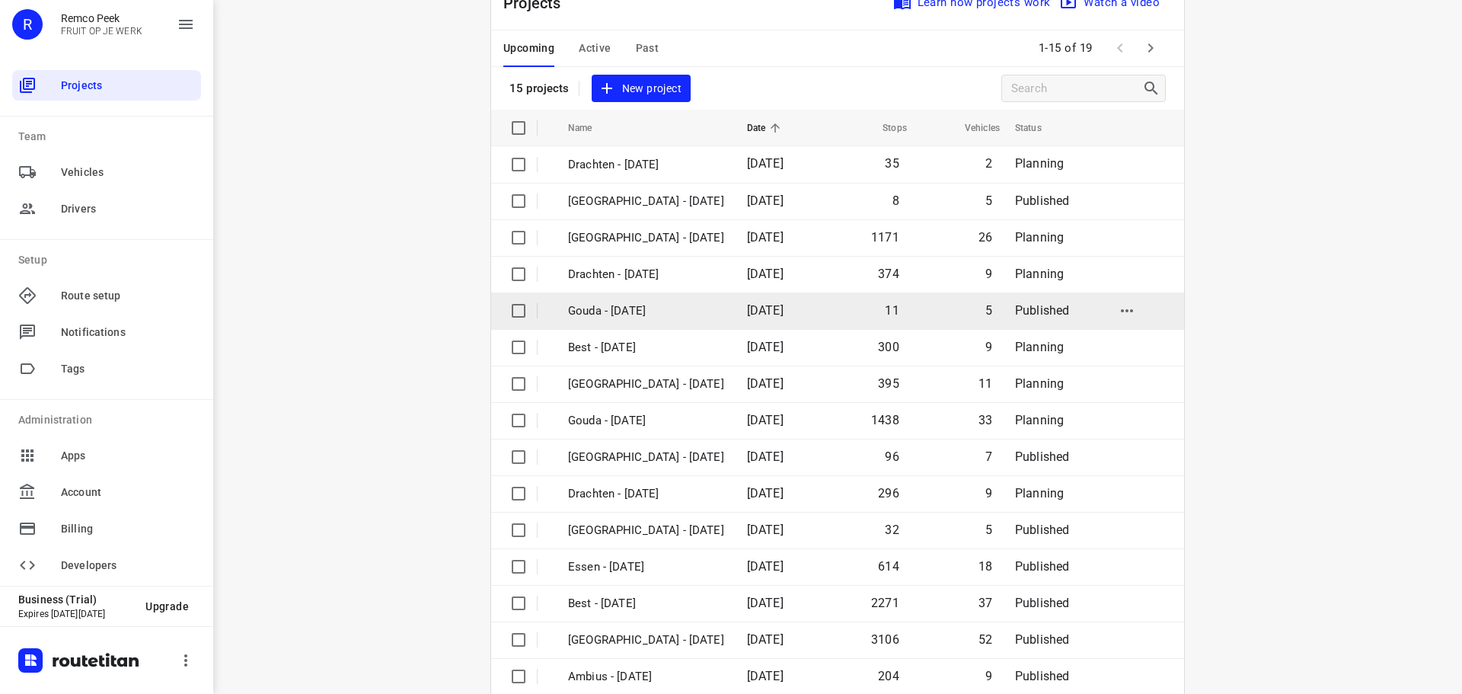
scroll to position [76, 0]
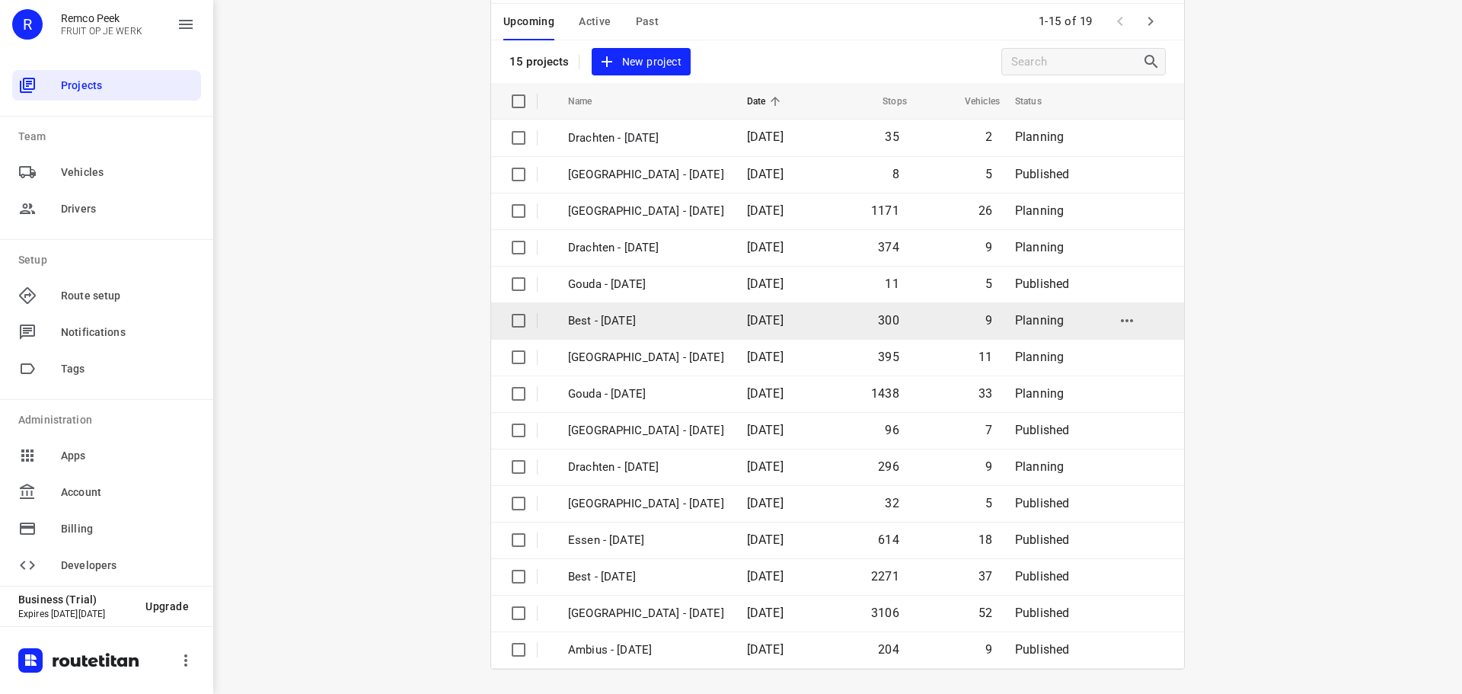
click at [660, 314] on p "Best - [DATE]" at bounding box center [646, 321] width 156 height 18
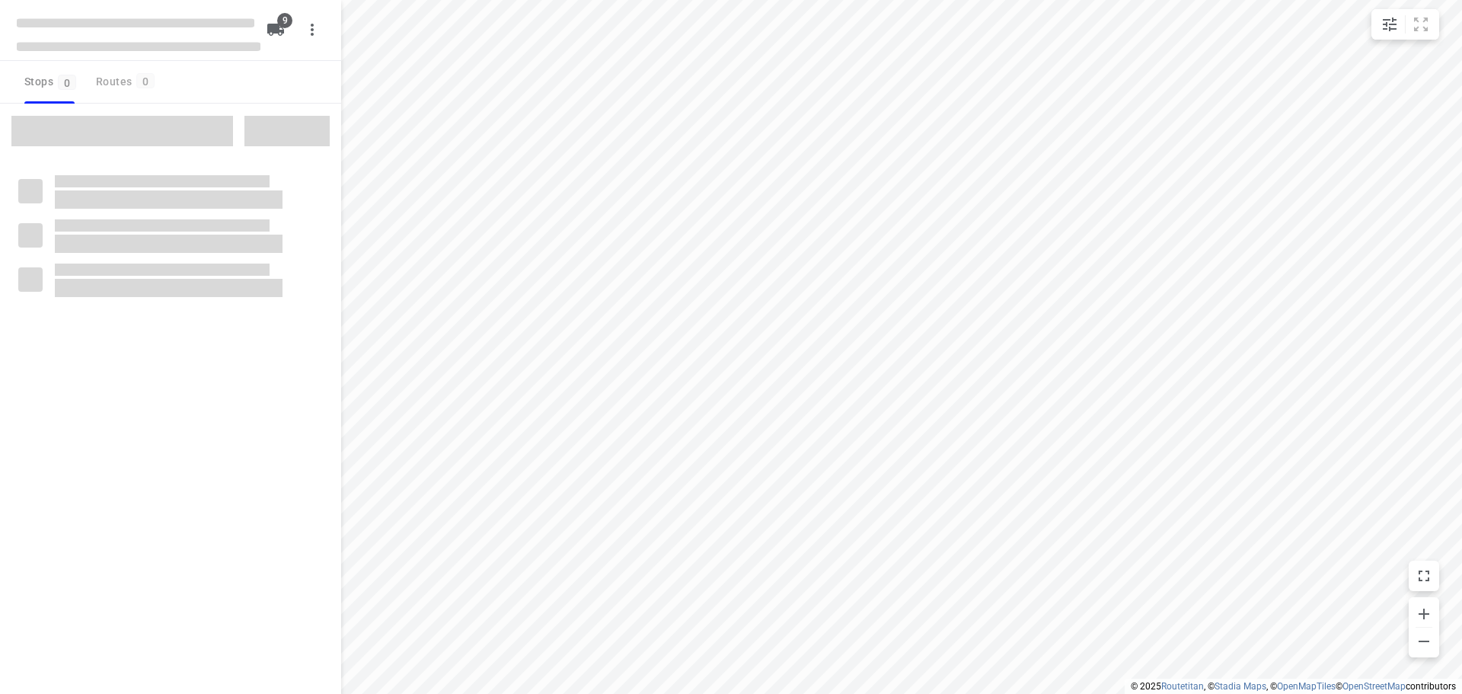
checkbox input "true"
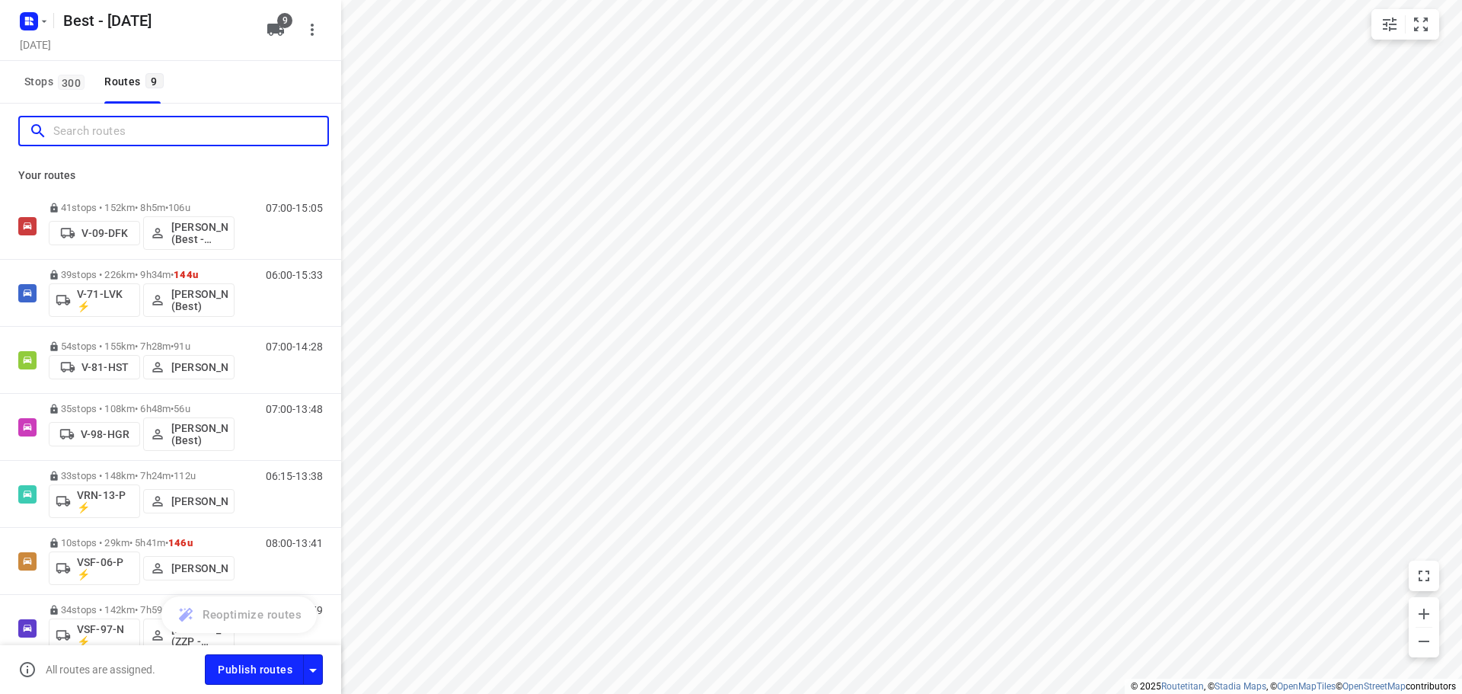
click at [263, 142] on input "Search routes" at bounding box center [190, 132] width 274 height 24
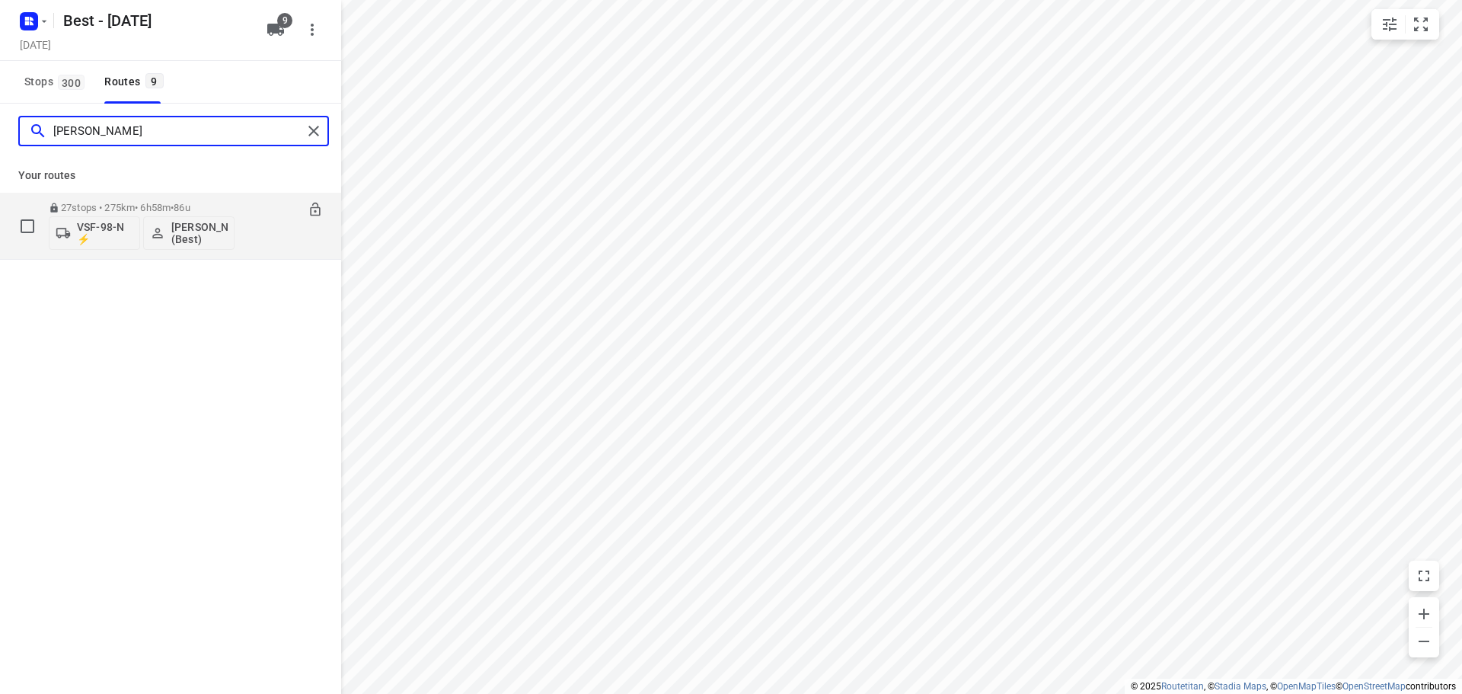
type input "[PERSON_NAME]"
click at [180, 196] on div "27 stops • 275km • 6h58m • 86u VSF-98-N ⚡ [PERSON_NAME] (Best)" at bounding box center [142, 225] width 186 height 63
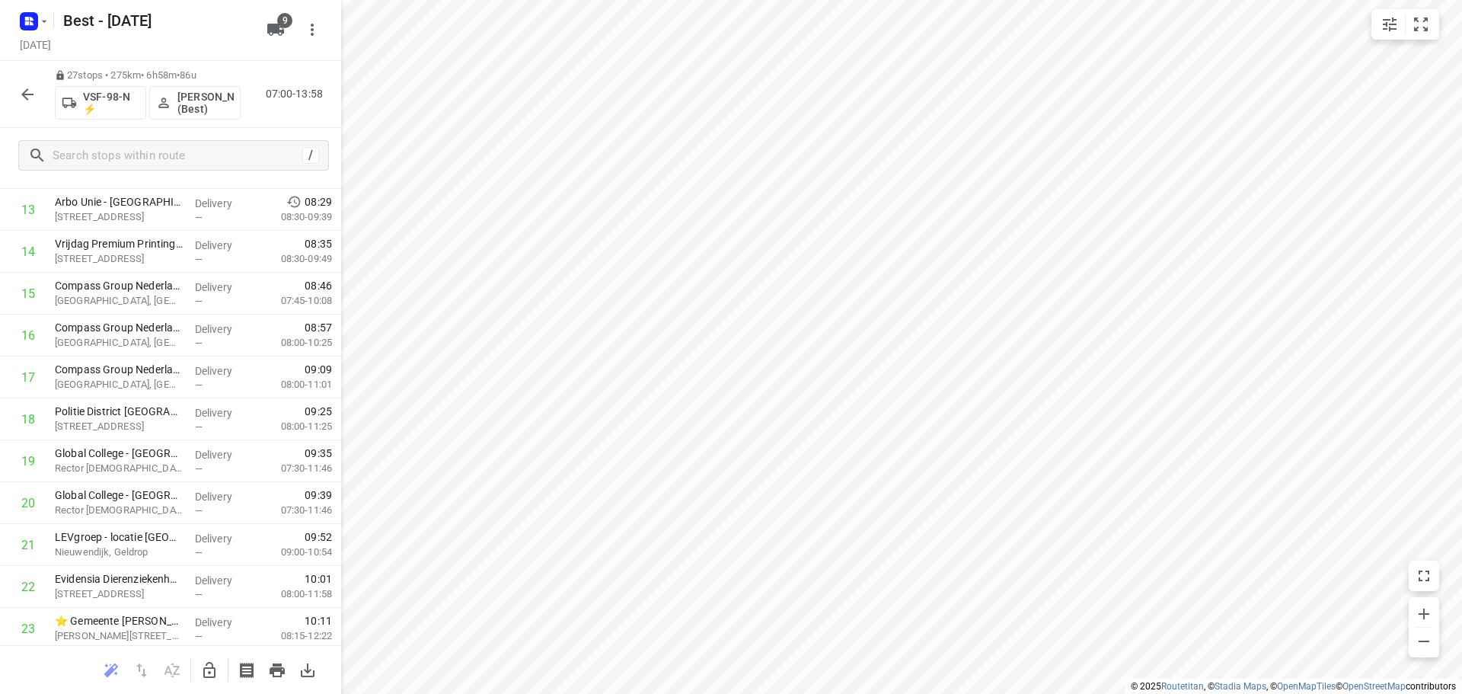
scroll to position [787, 0]
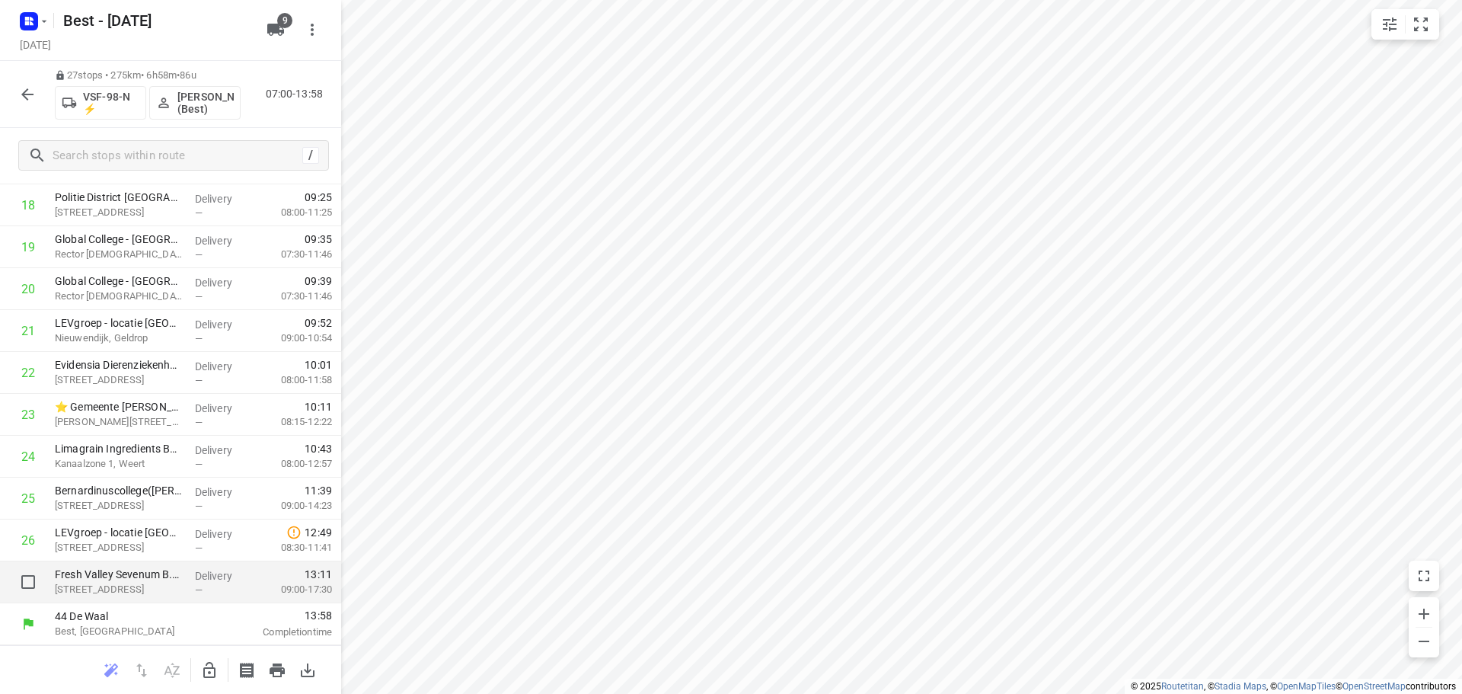
click at [145, 586] on p "[STREET_ADDRESS]" at bounding box center [119, 589] width 128 height 15
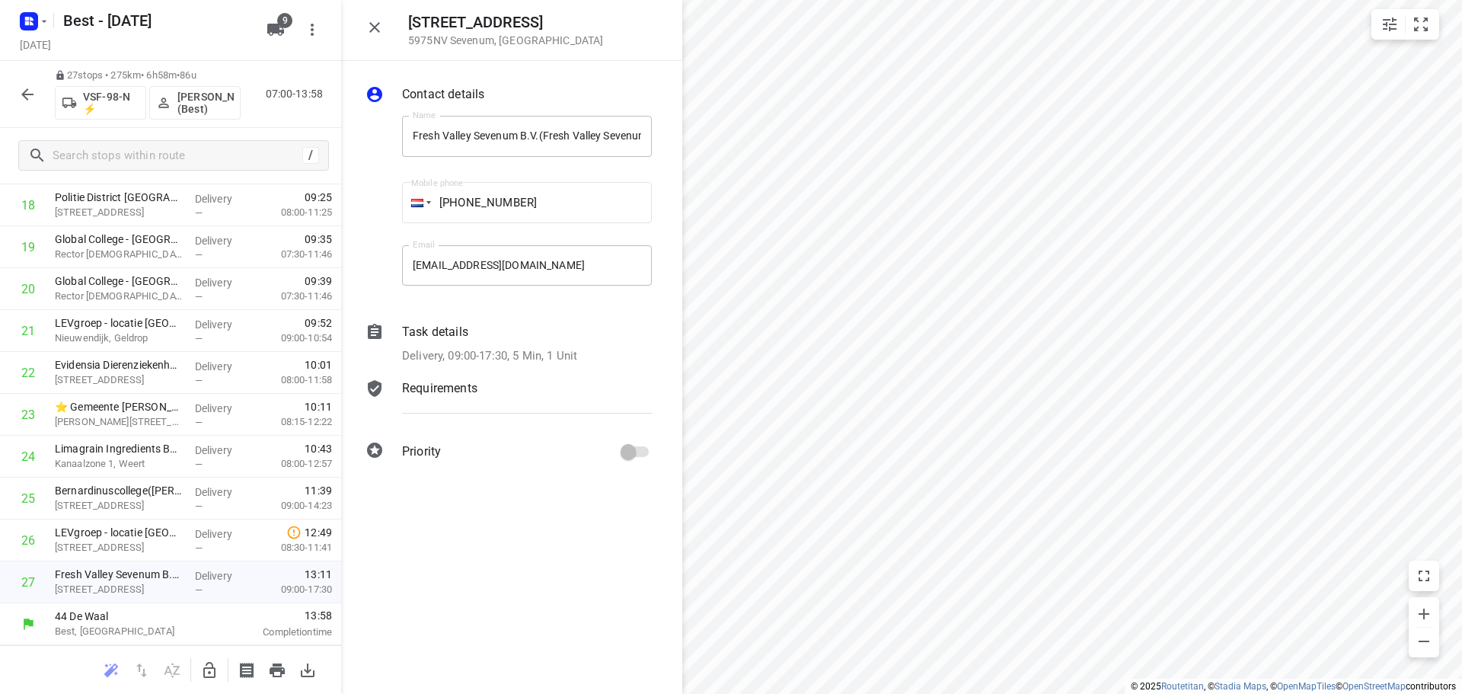
click at [567, 360] on p "Delivery, 09:00-17:30, 5 Min, 1 Unit" at bounding box center [489, 356] width 175 height 18
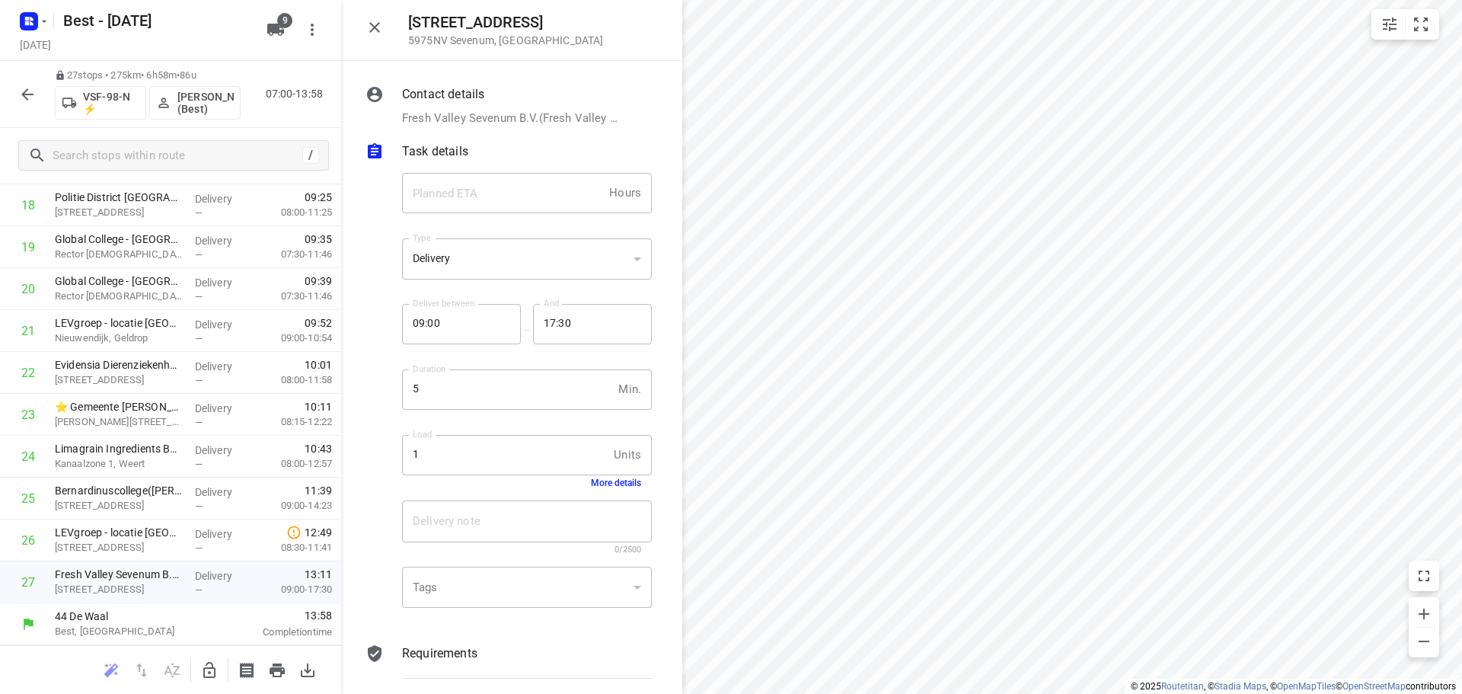
click at [599, 486] on button "More details" at bounding box center [616, 482] width 50 height 11
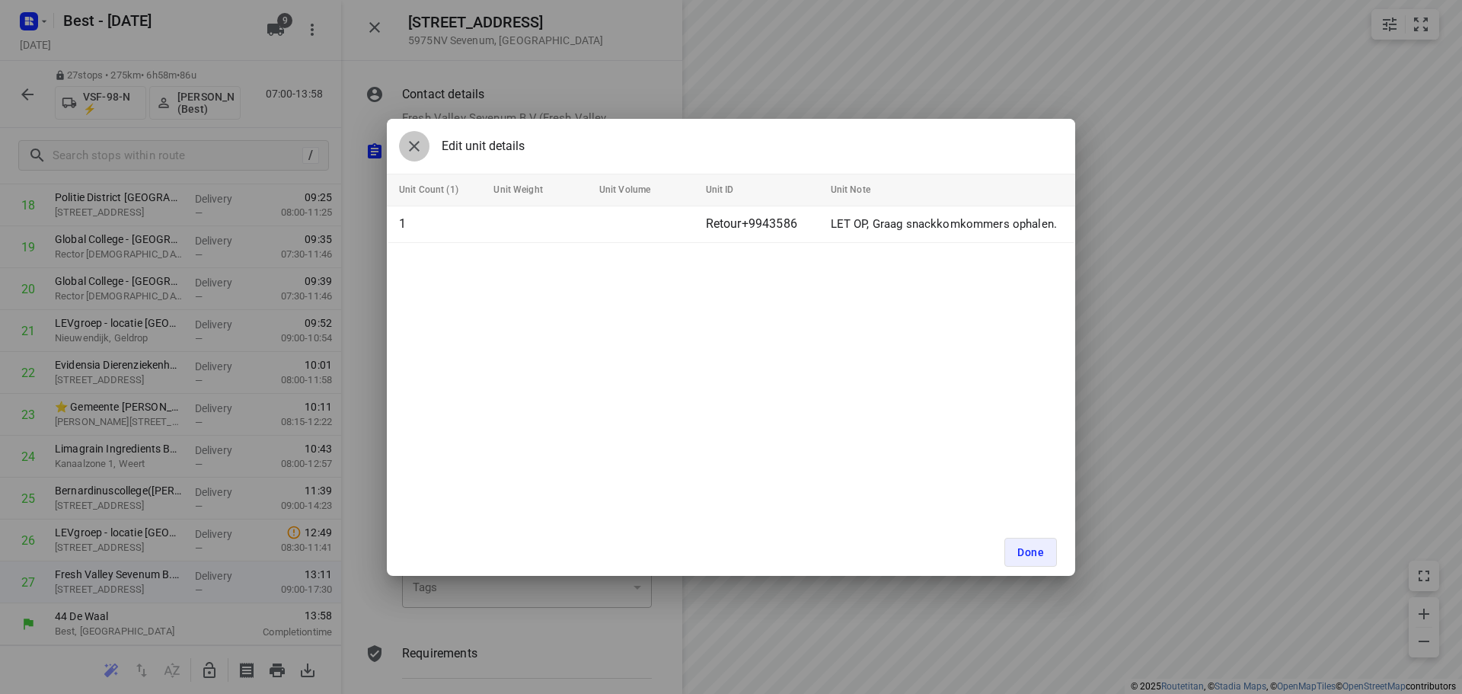
click at [406, 154] on icon "button" at bounding box center [414, 146] width 18 height 18
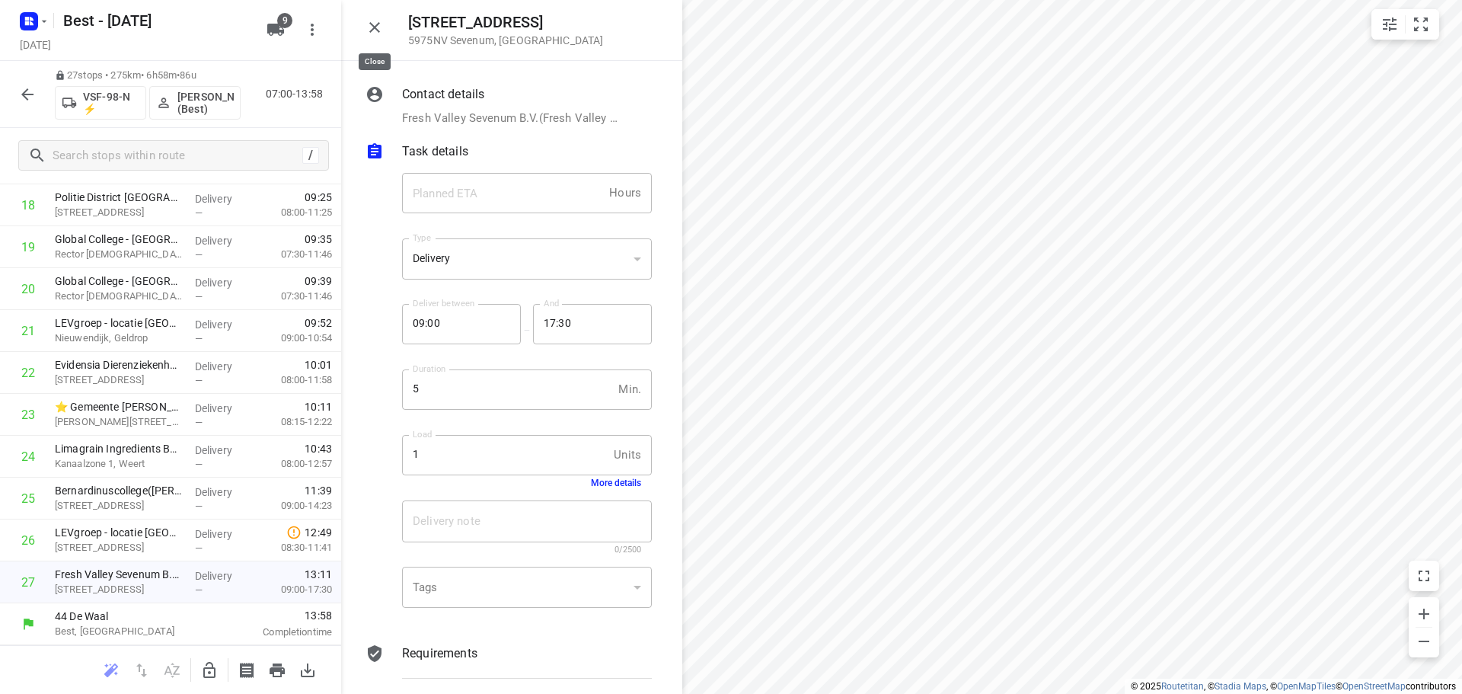
click at [384, 34] on button "button" at bounding box center [374, 27] width 30 height 30
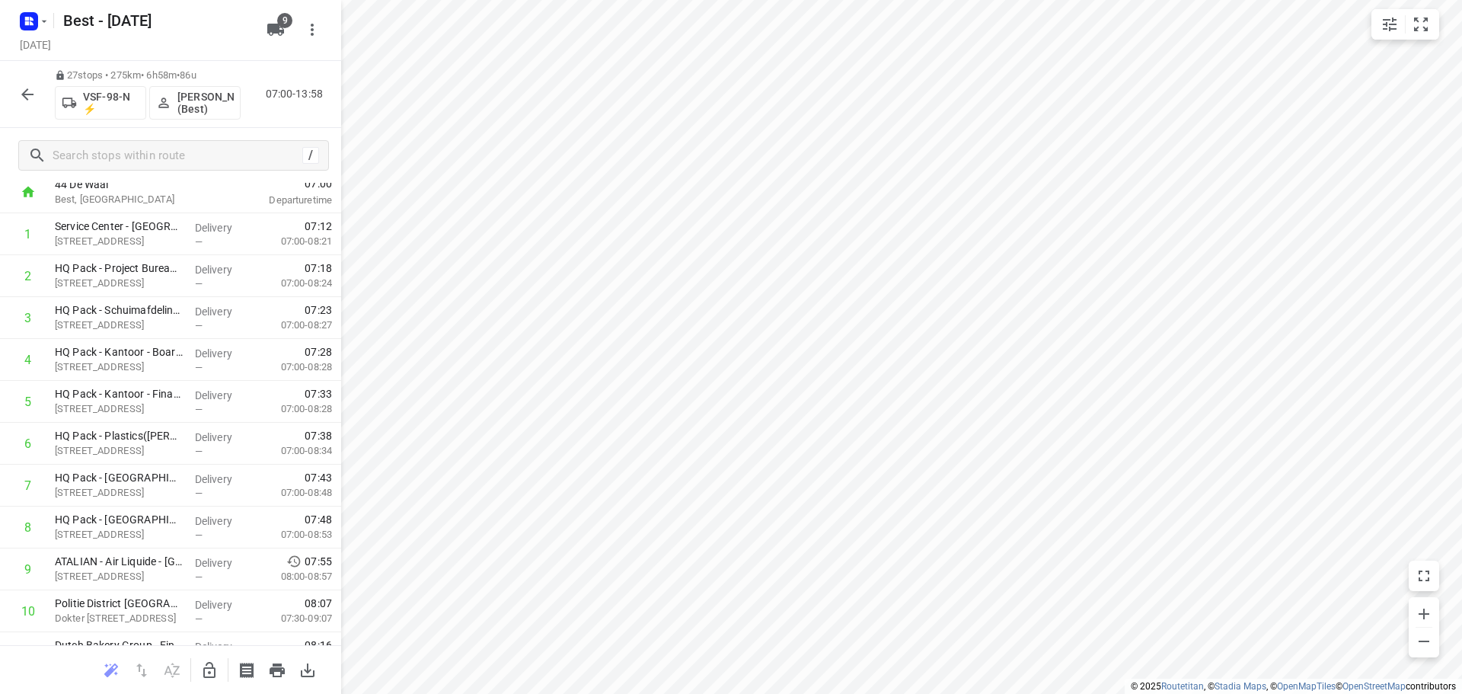
scroll to position [0, 0]
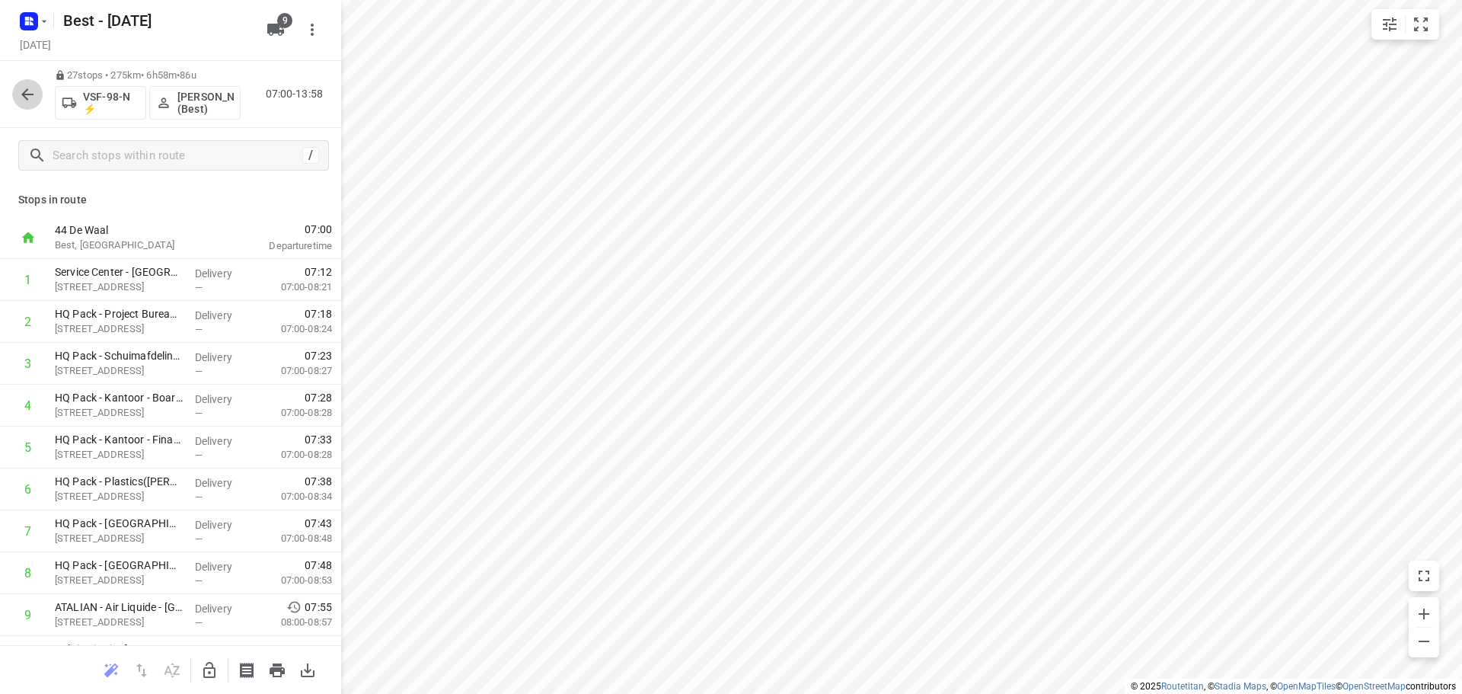
click at [30, 94] on icon "button" at bounding box center [27, 94] width 12 height 12
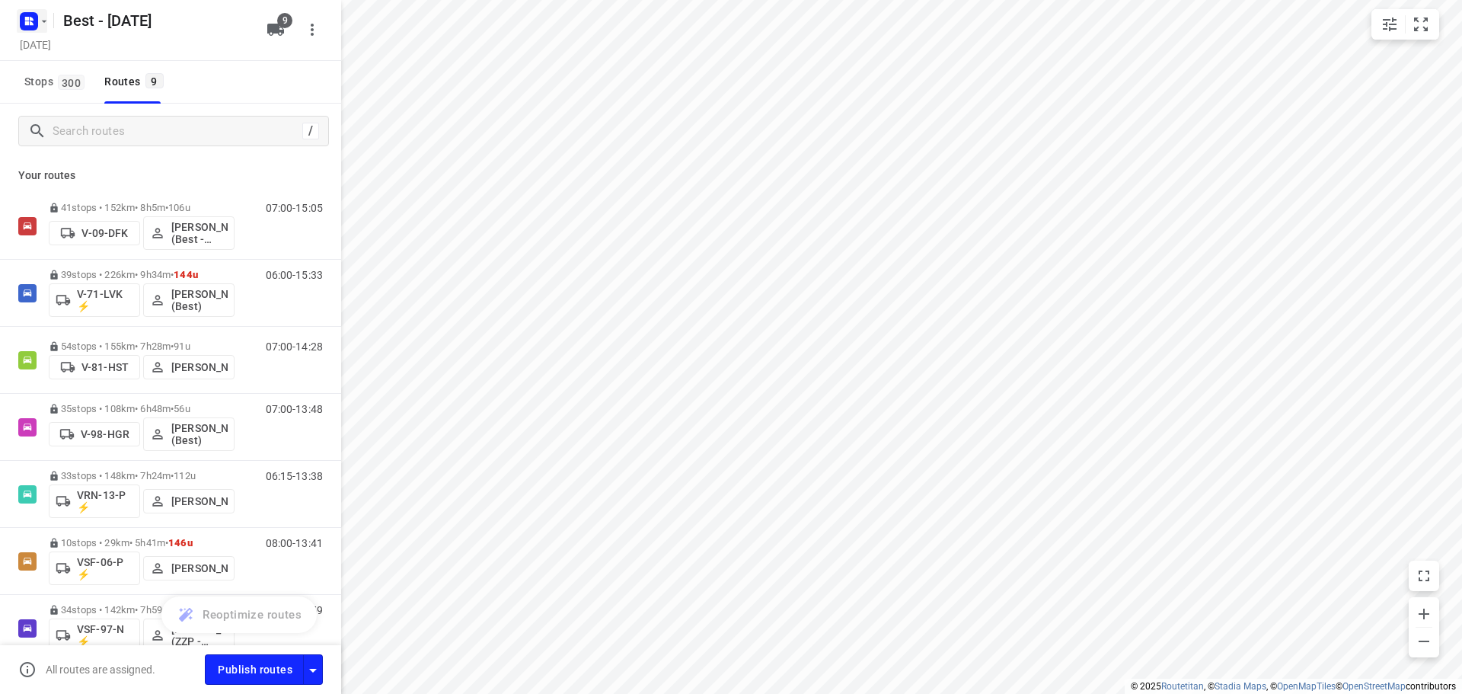
click at [46, 14] on button "button" at bounding box center [32, 21] width 30 height 24
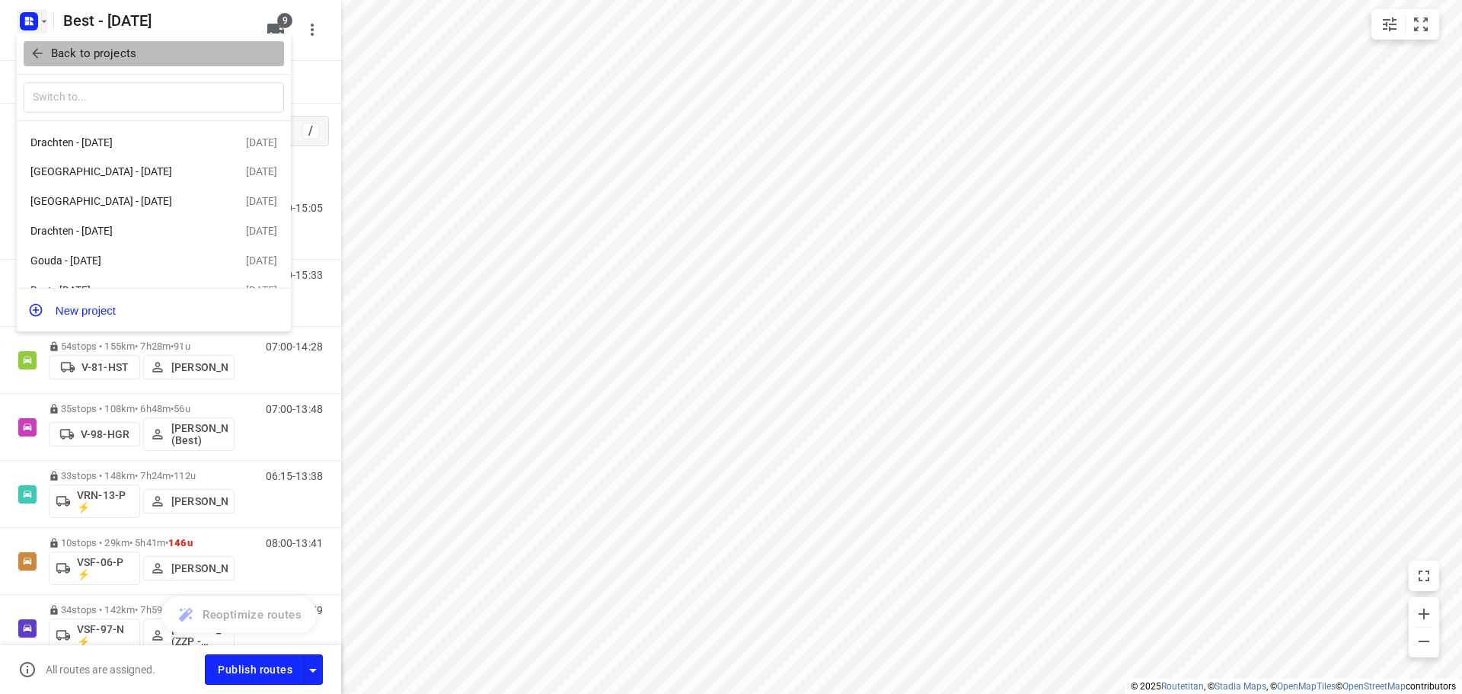
click at [44, 54] on icon "button" at bounding box center [37, 53] width 15 height 15
